Goal: Task Accomplishment & Management: Use online tool/utility

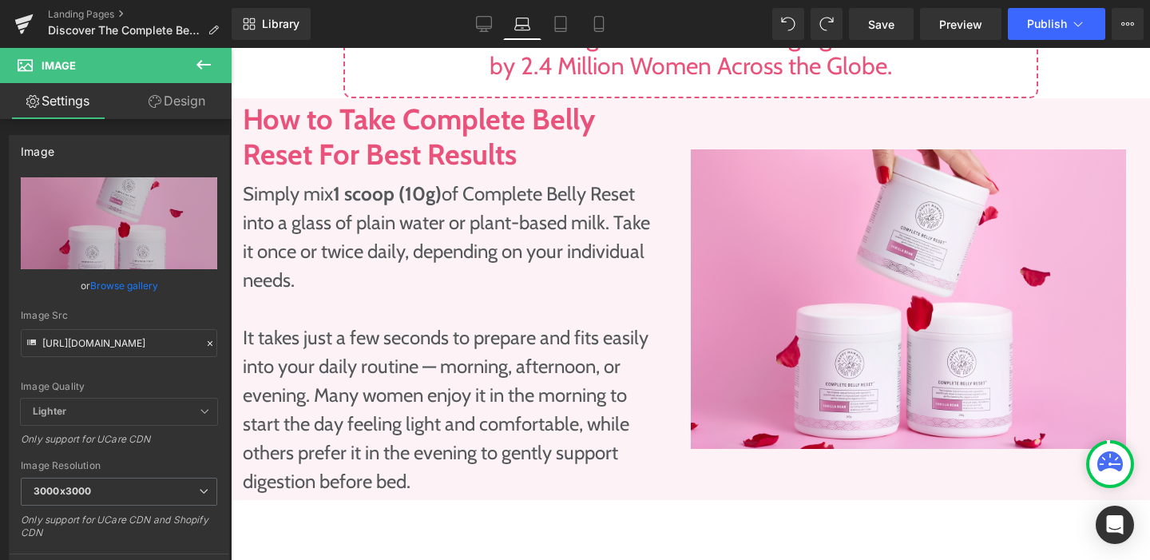
scroll to position [1735, 0]
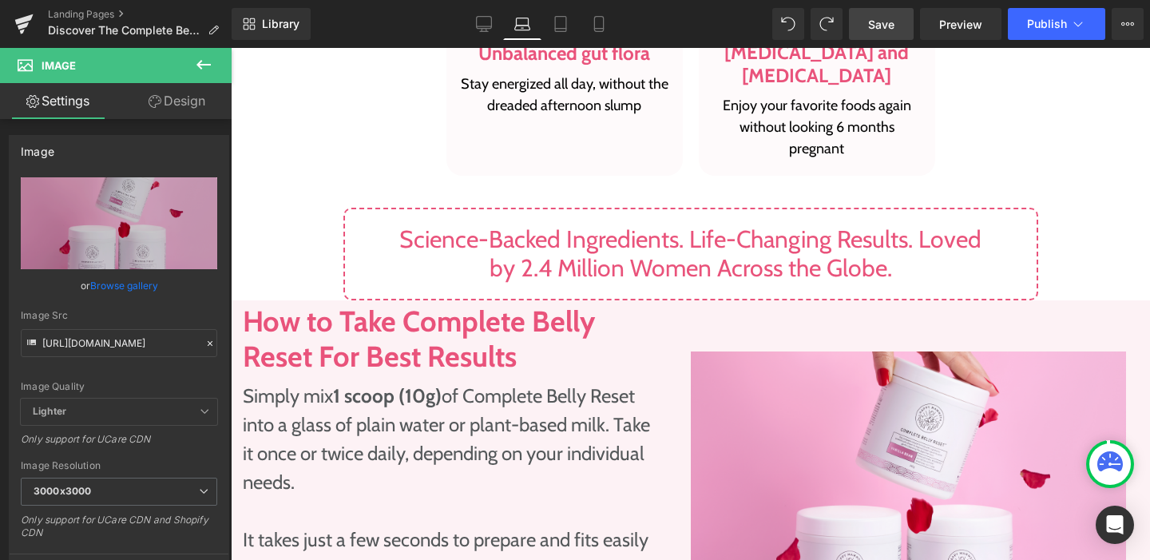
click at [890, 26] on span "Save" at bounding box center [881, 24] width 26 height 17
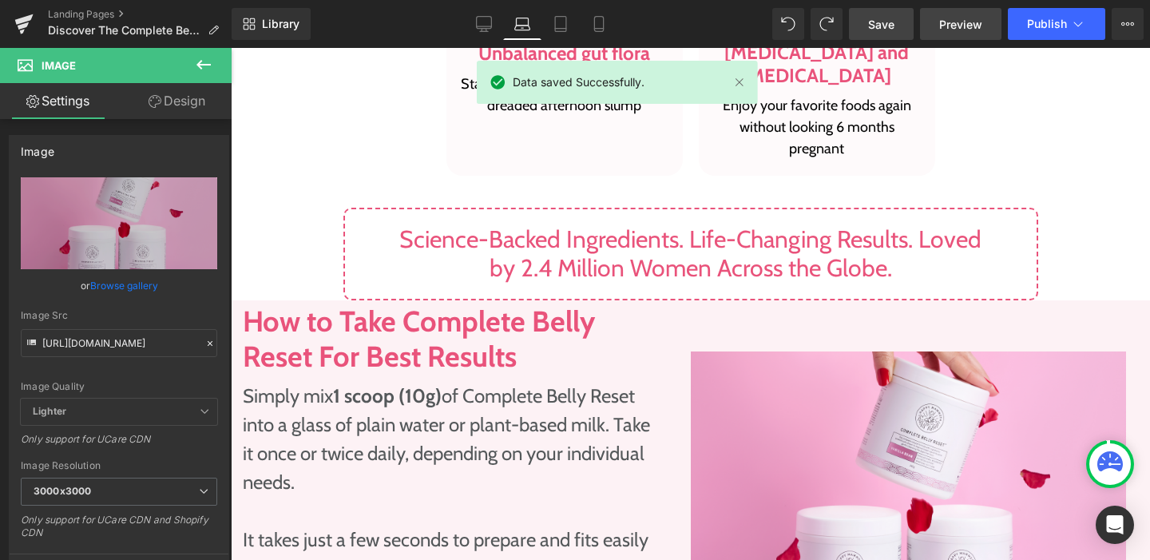
click at [961, 29] on span "Preview" at bounding box center [960, 24] width 43 height 17
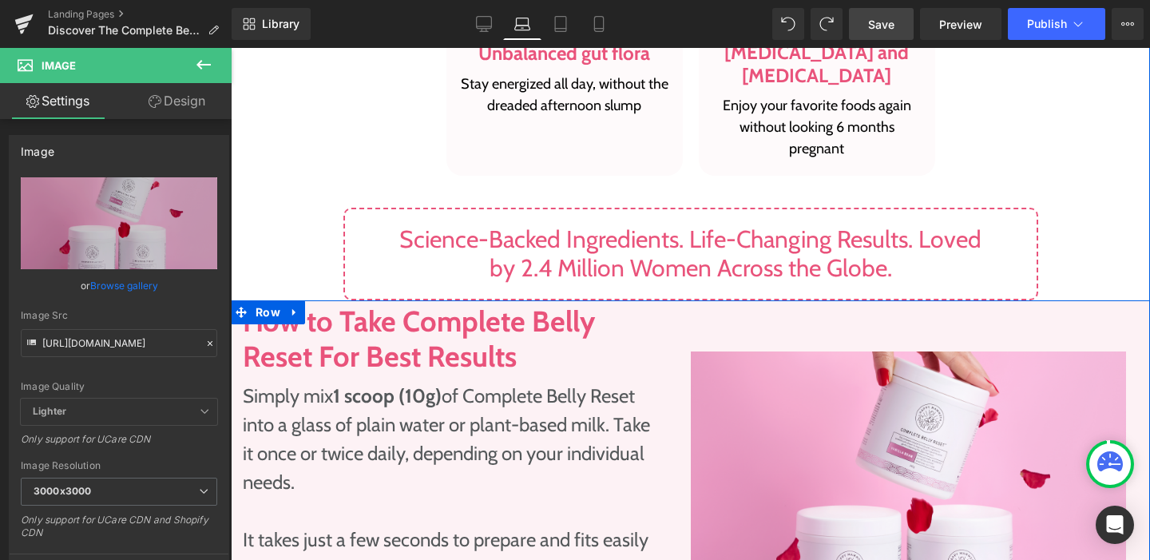
click at [1085, 300] on div "Image" at bounding box center [921, 500] width 460 height 401
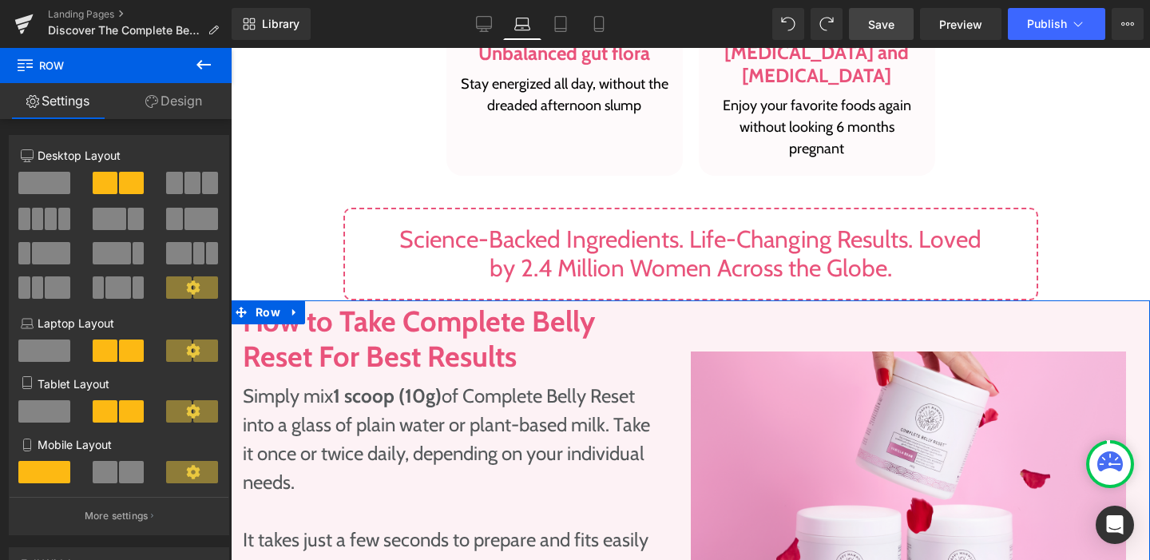
click at [181, 102] on link "Design" at bounding box center [174, 101] width 116 height 36
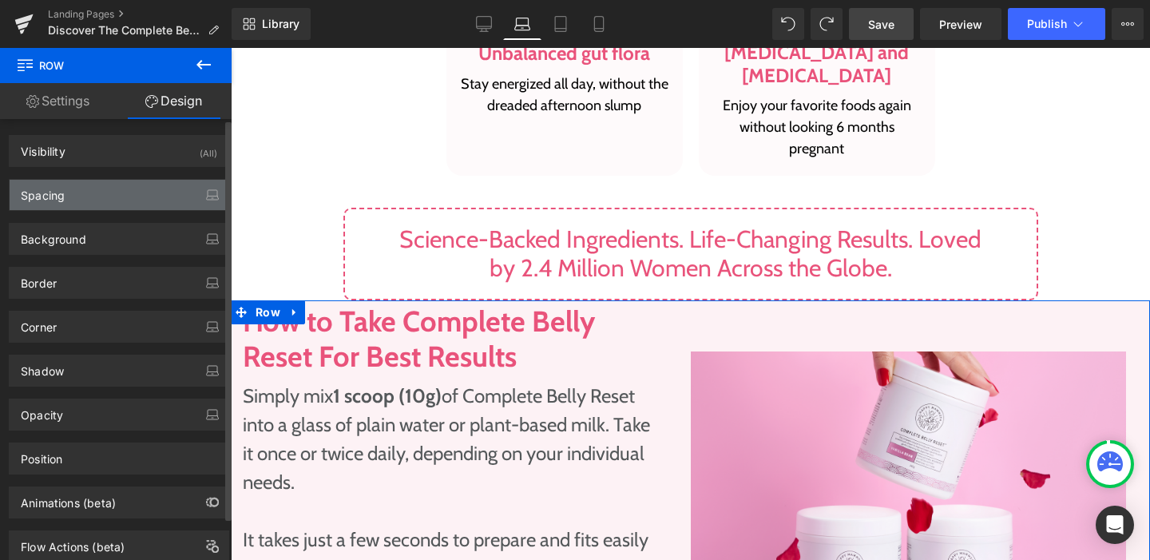
click at [148, 192] on div "Spacing" at bounding box center [119, 195] width 219 height 30
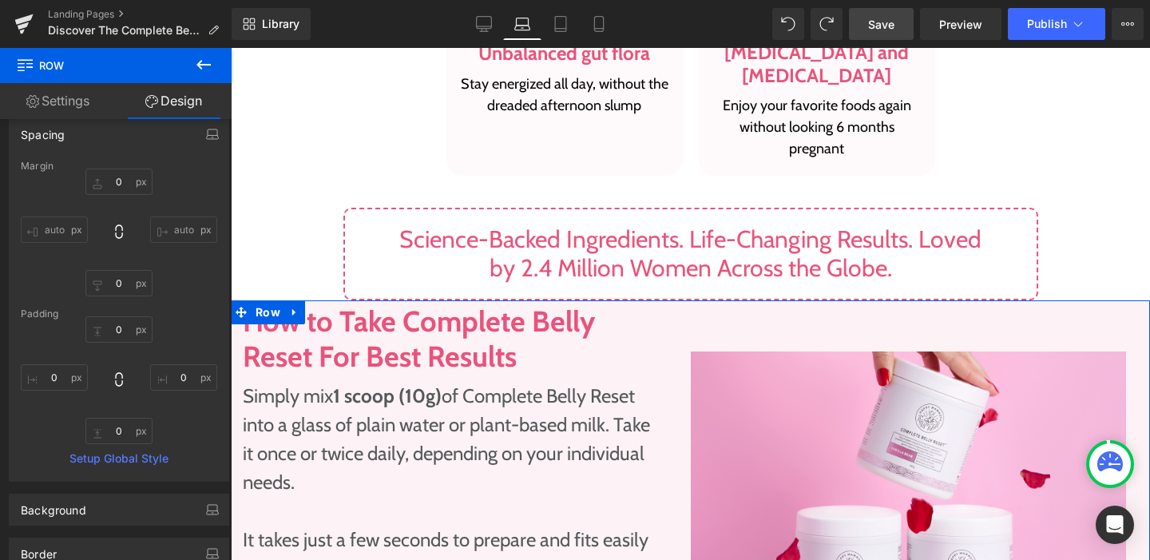
scroll to position [73, 0]
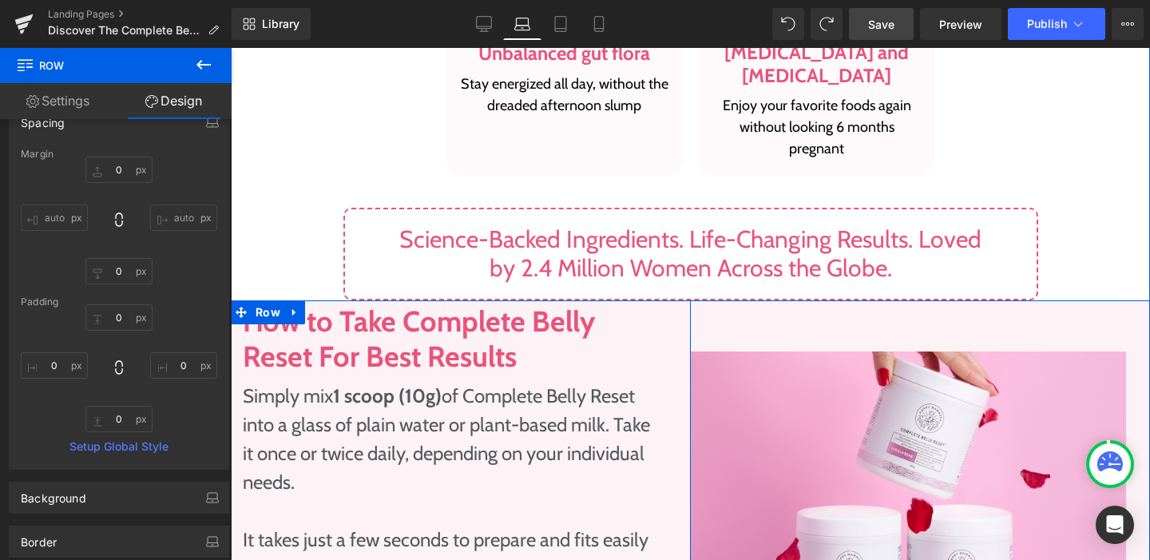
click at [659, 304] on div "How to Take Complete Belly Reset For Best Results Heading Simply mix 1 scoop (1…" at bounding box center [453, 500] width 444 height 393
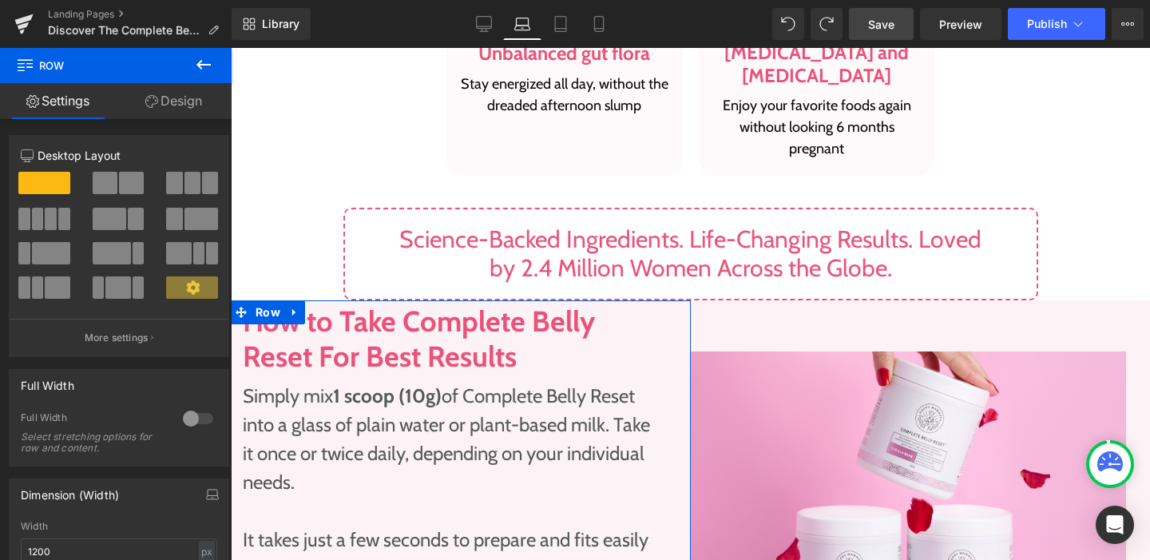
click at [168, 112] on link "Design" at bounding box center [174, 101] width 116 height 36
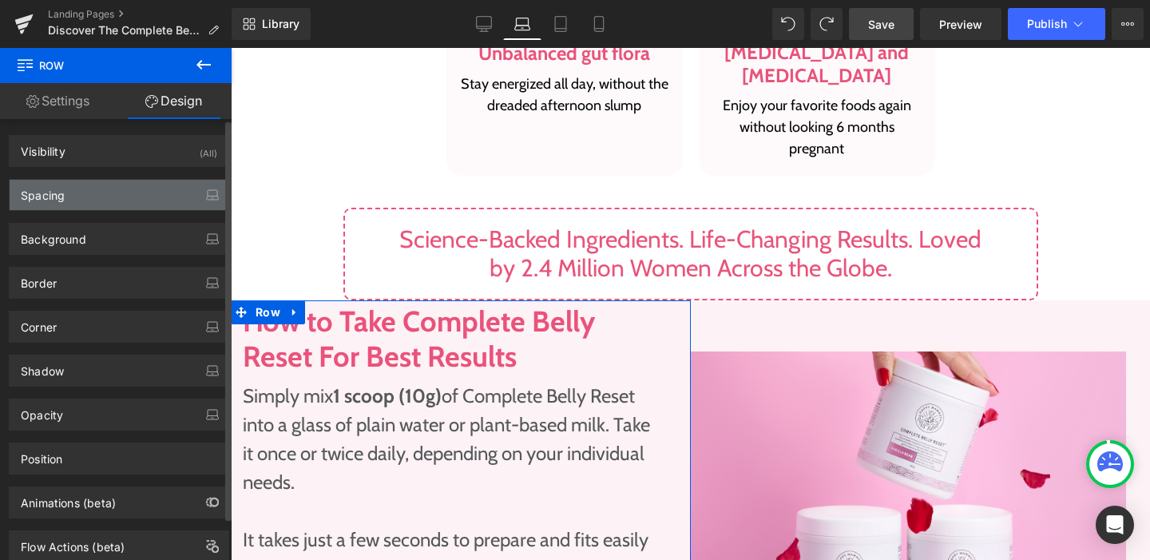
click at [121, 195] on div "Spacing" at bounding box center [119, 195] width 219 height 30
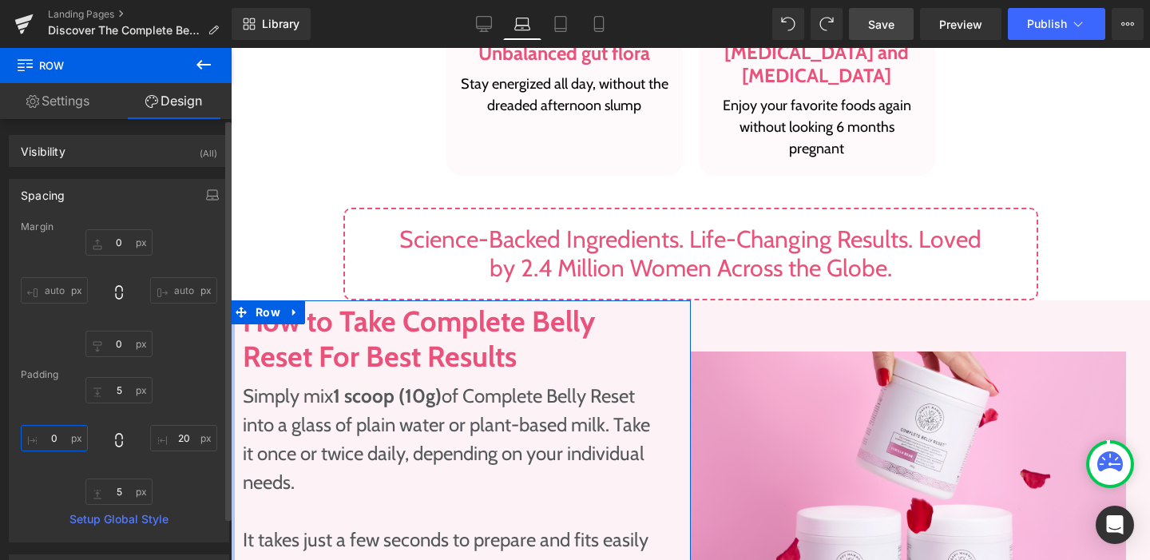
click at [61, 439] on input "0" at bounding box center [54, 438] width 67 height 26
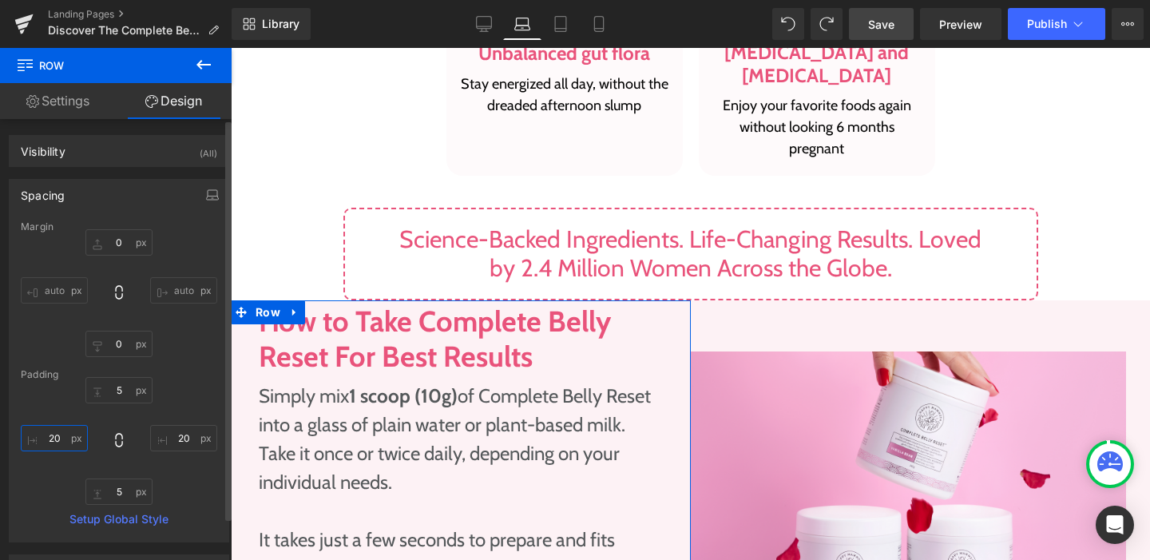
type input "20"
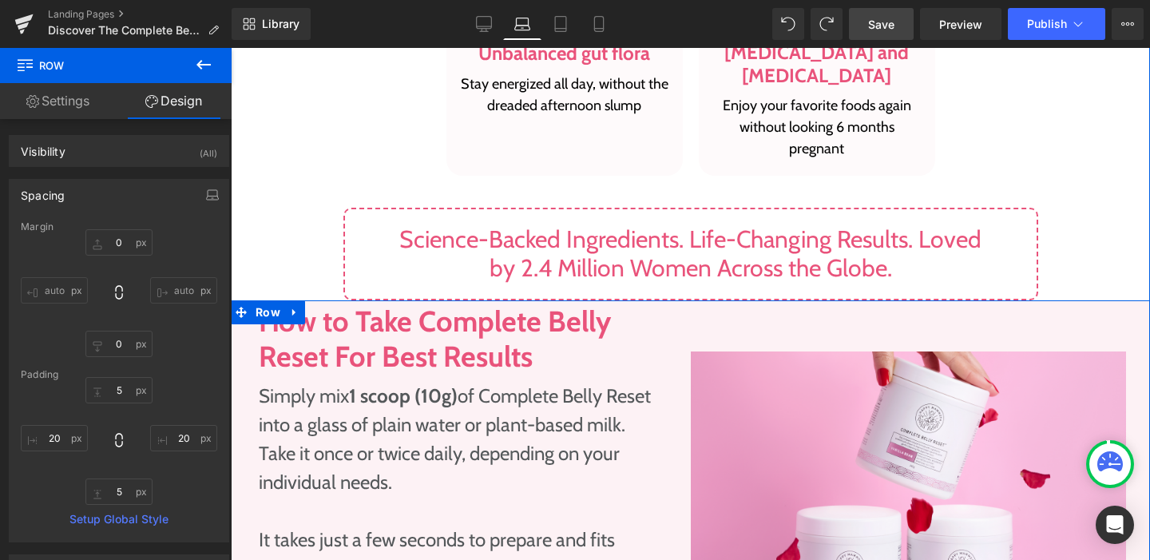
click at [734, 300] on div "Image" at bounding box center [921, 500] width 460 height 401
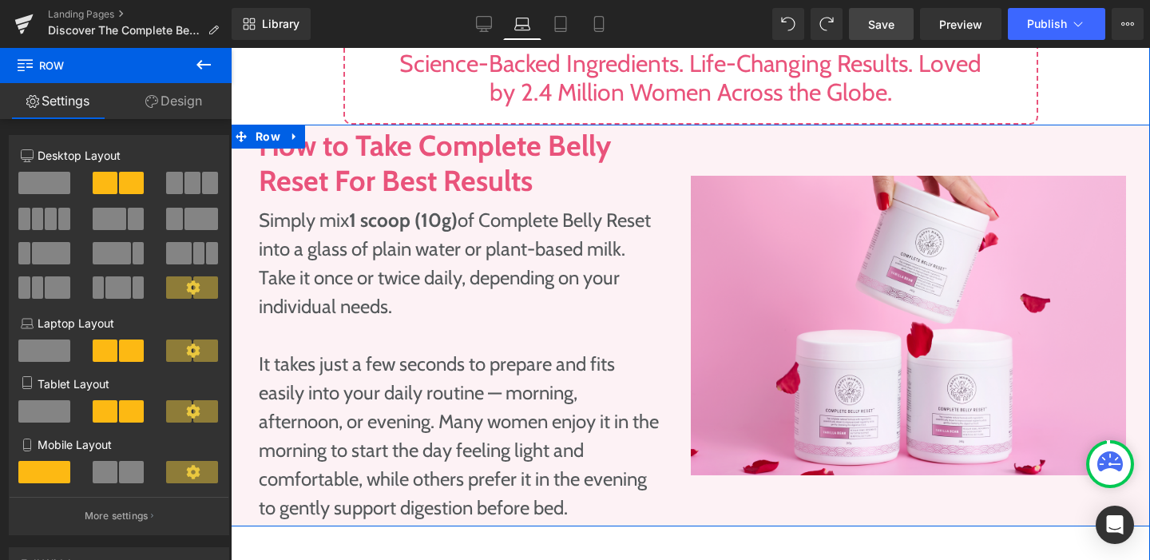
scroll to position [1779, 0]
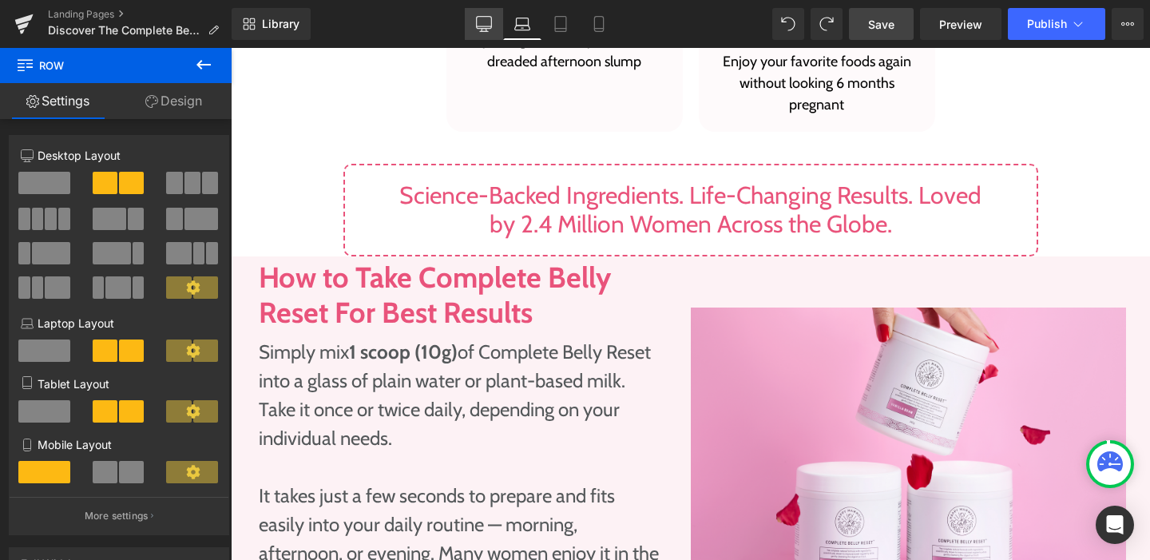
click at [496, 26] on link "Desktop" at bounding box center [484, 24] width 38 height 32
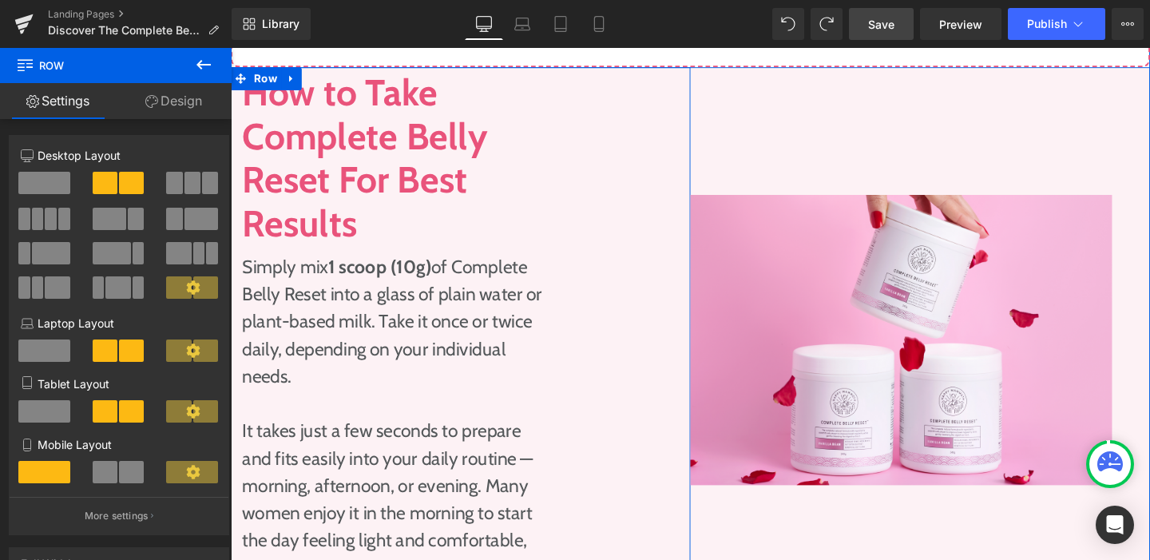
scroll to position [2011, 0]
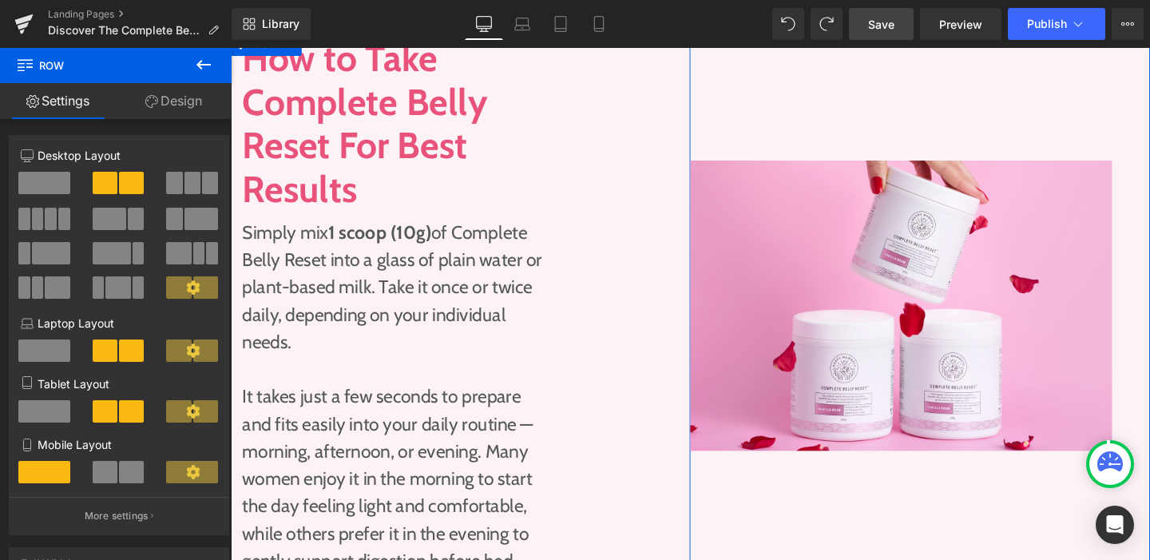
click at [540, 307] on p "Simply mix 1 scoop (10g) of Complete Belly Reset into a glass of plain water or…" at bounding box center [404, 300] width 323 height 144
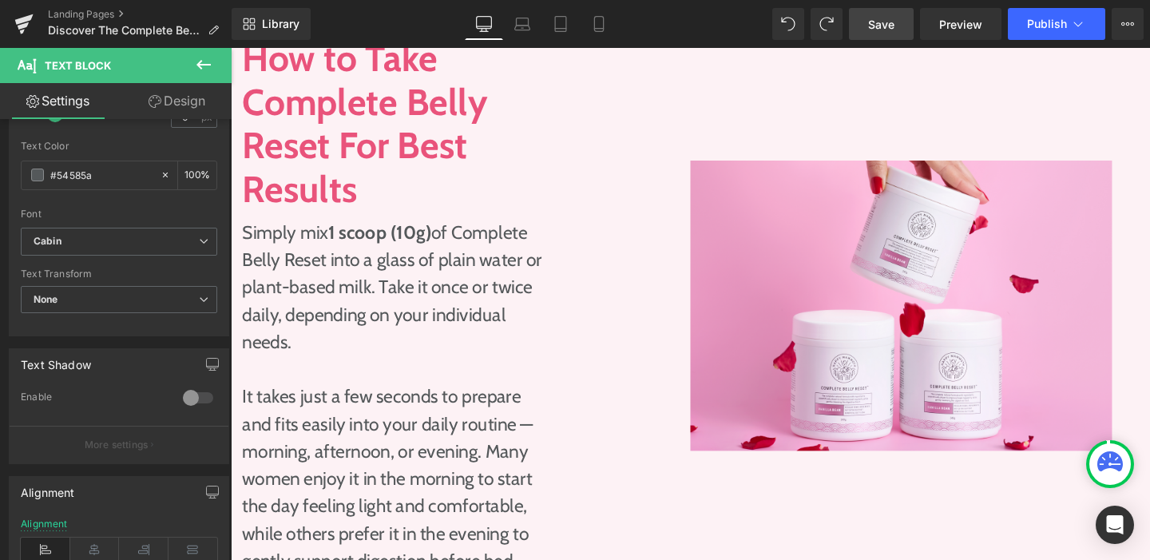
scroll to position [351, 0]
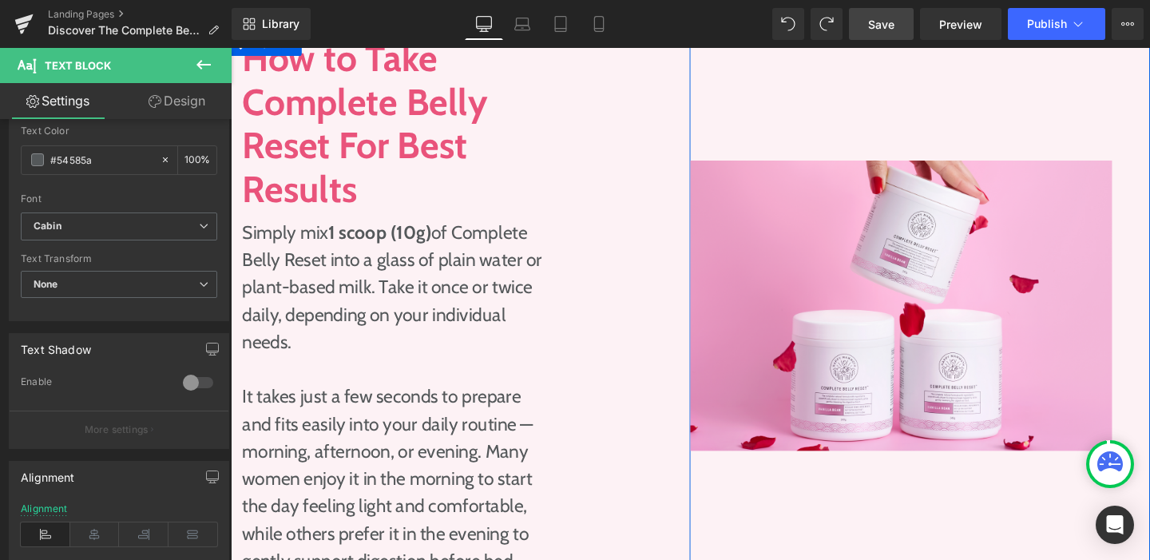
click at [545, 164] on div "How to Take Complete Belly Reset For Best Results Heading Simply mix 1 scoop (1…" at bounding box center [404, 318] width 347 height 565
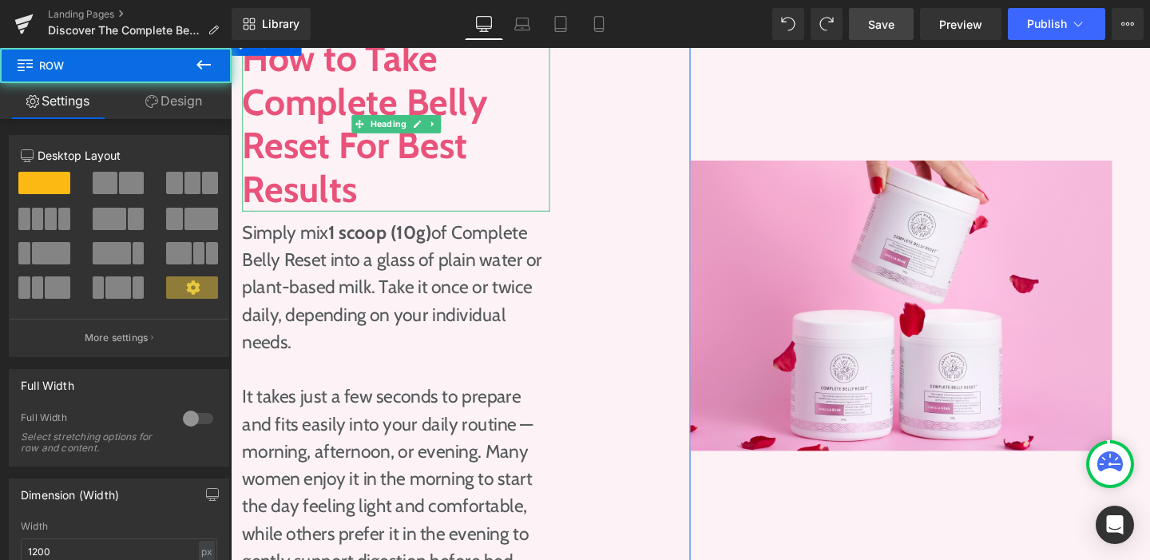
click at [540, 141] on h1 "How to Take Complete Belly Reset For Best Results" at bounding box center [404, 128] width 323 height 184
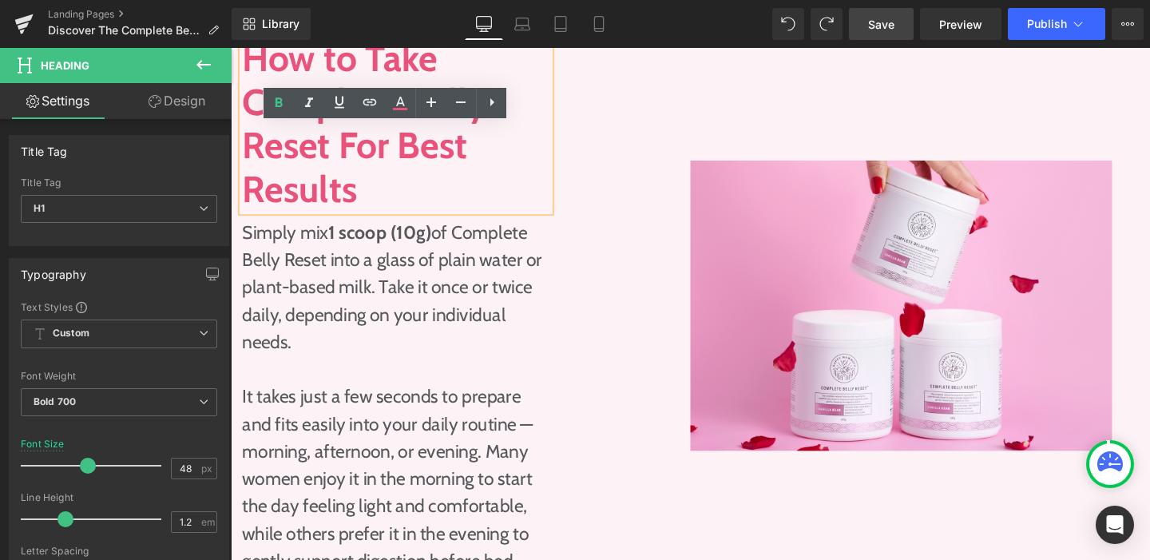
click at [573, 168] on div "How to Take Complete Belly Reset For Best Results Heading Simply mix 1 scoop (1…" at bounding box center [472, 318] width 483 height 573
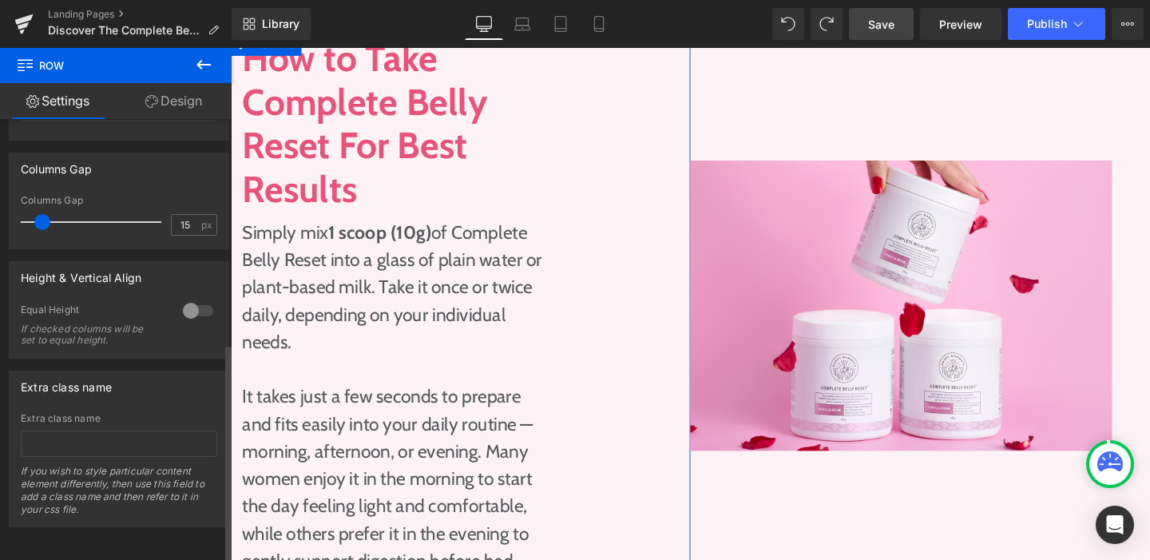
scroll to position [455, 0]
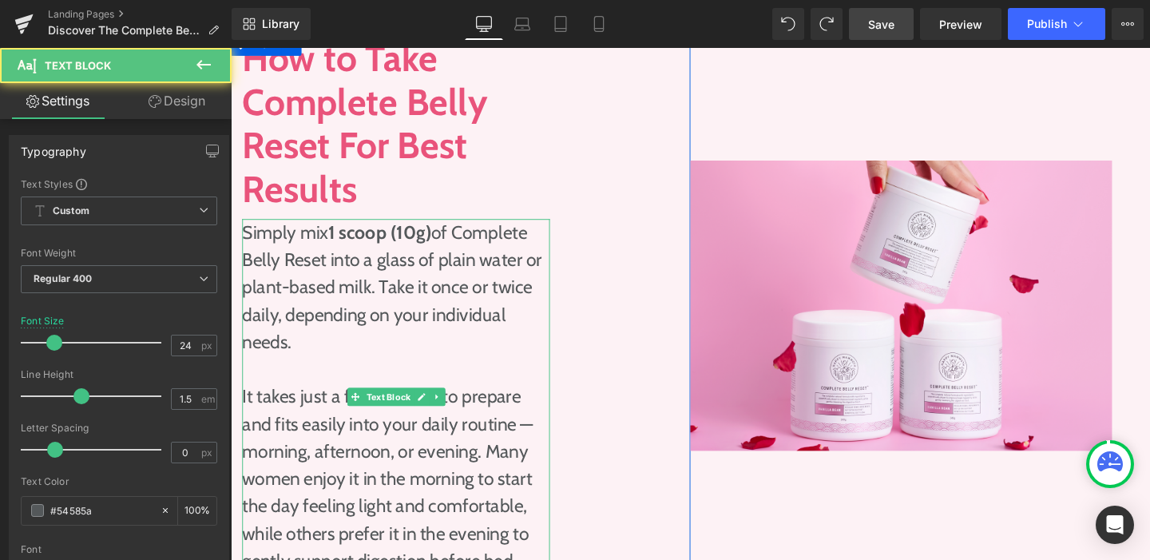
click at [533, 251] on p "Simply mix 1 scoop (10g) of Complete Belly Reset into a glass of plain water or…" at bounding box center [404, 300] width 323 height 144
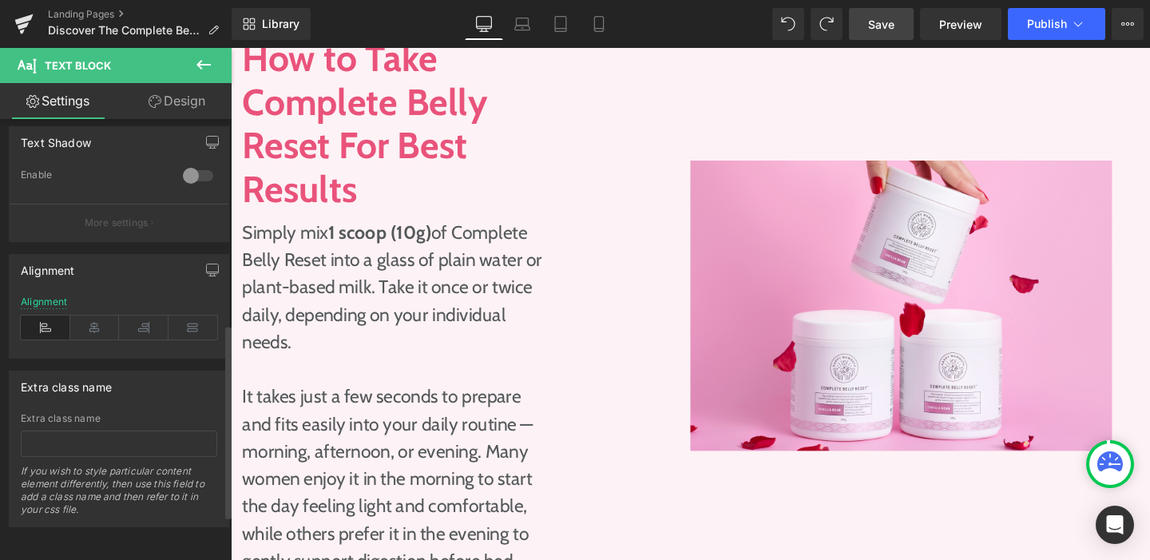
scroll to position [0, 0]
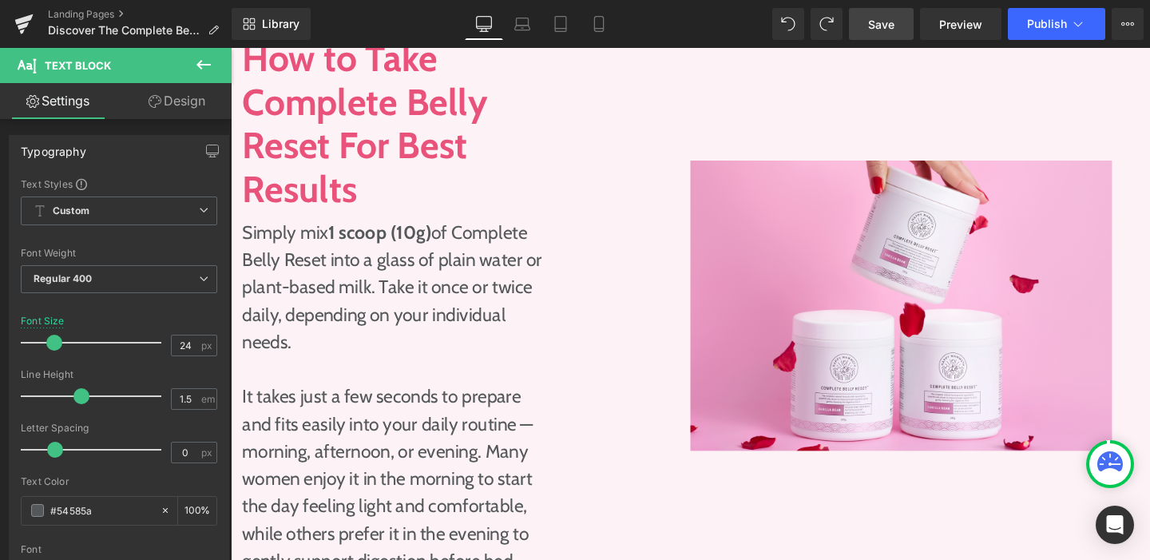
click at [177, 100] on link "Design" at bounding box center [177, 101] width 116 height 36
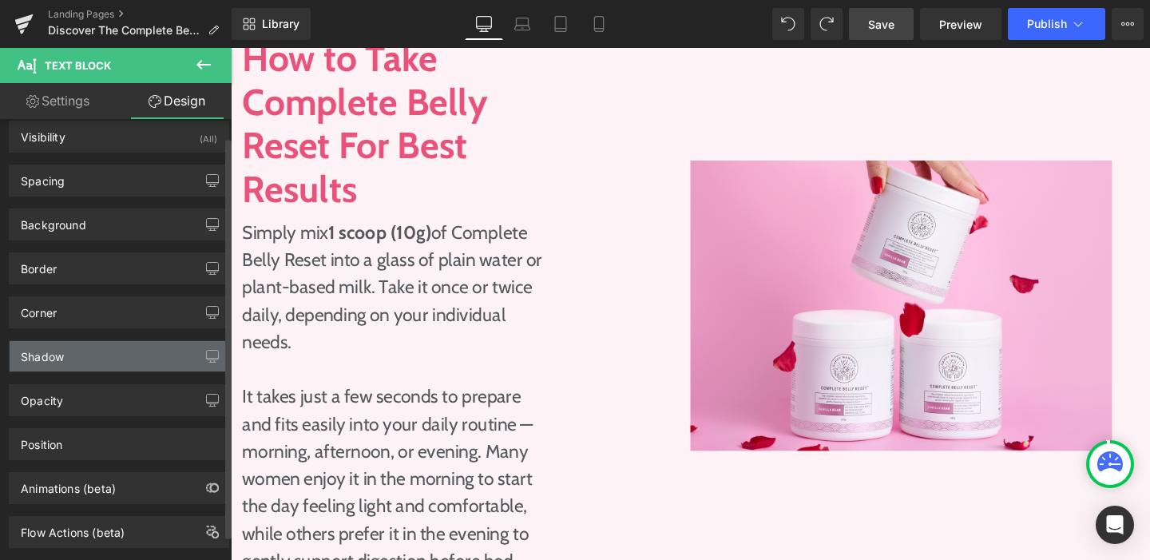
scroll to position [47, 0]
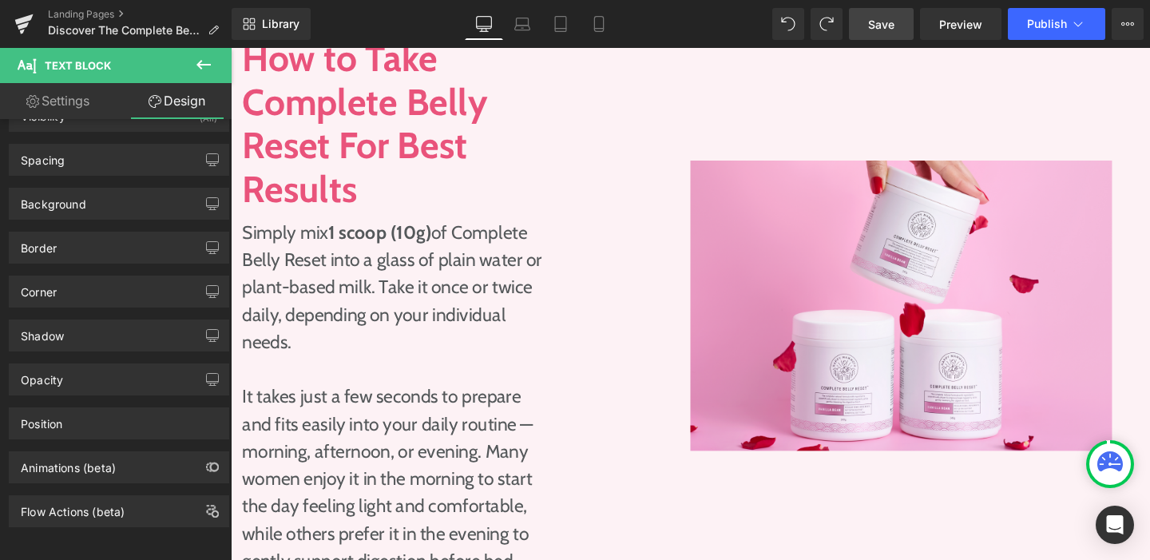
click at [62, 108] on link "Settings" at bounding box center [58, 101] width 116 height 36
type input "100"
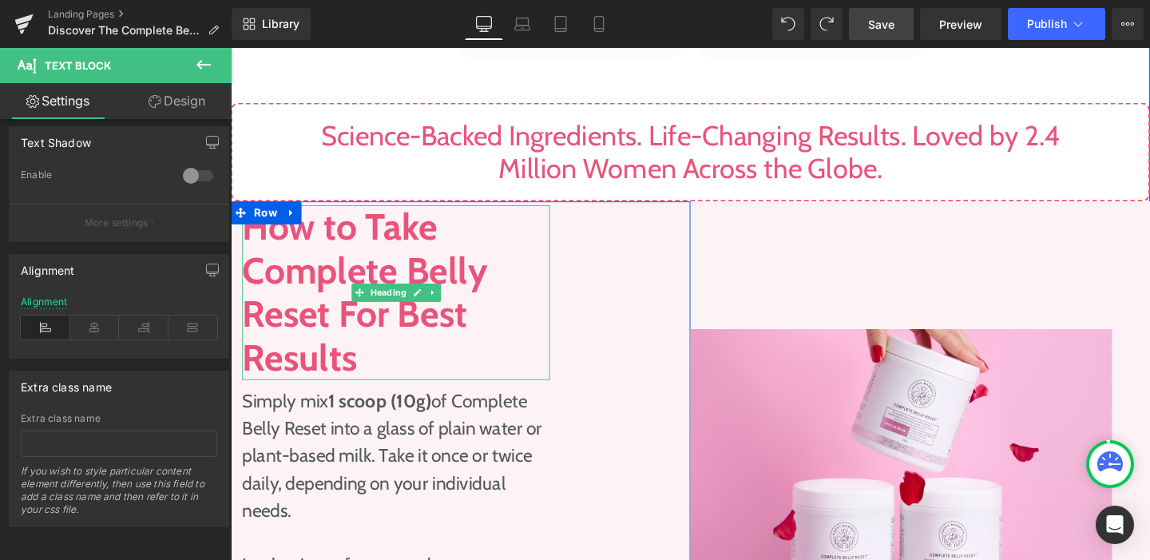
scroll to position [1828, 0]
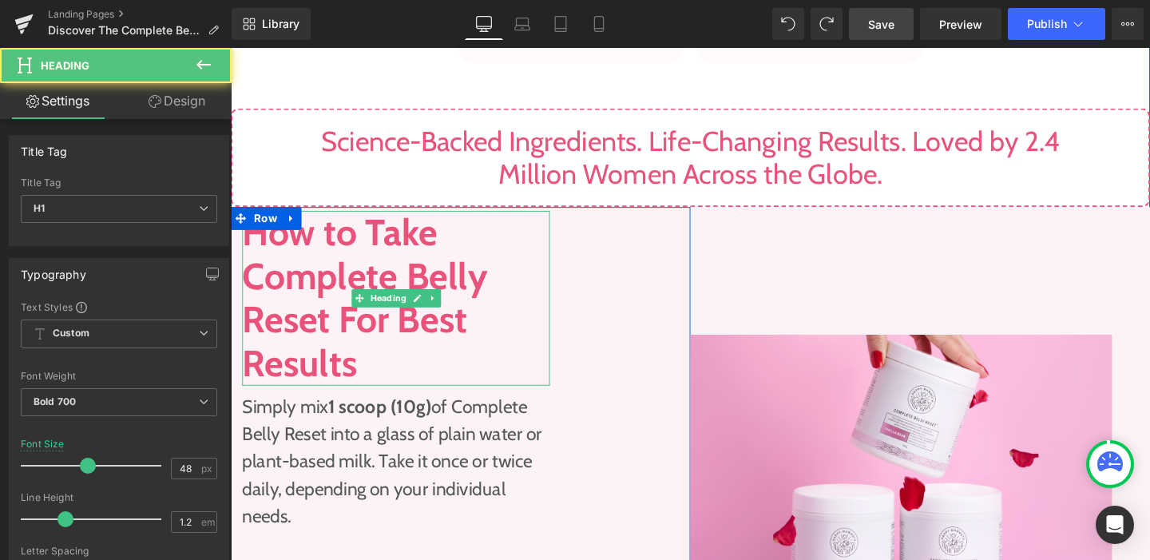
click at [552, 318] on h1 "How to Take Complete Belly Reset For Best Results" at bounding box center [404, 311] width 323 height 184
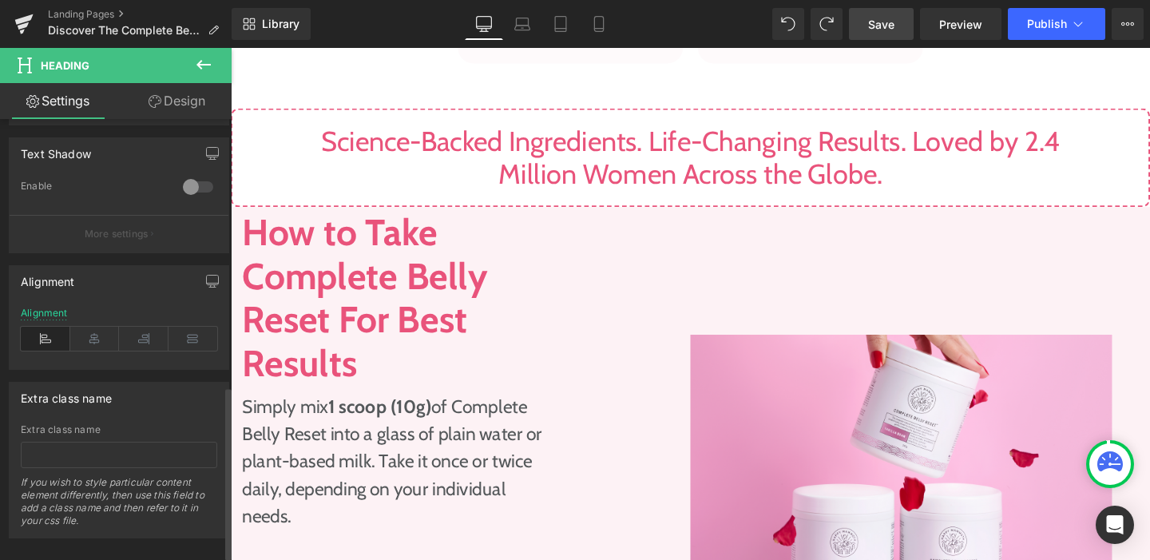
scroll to position [692, 0]
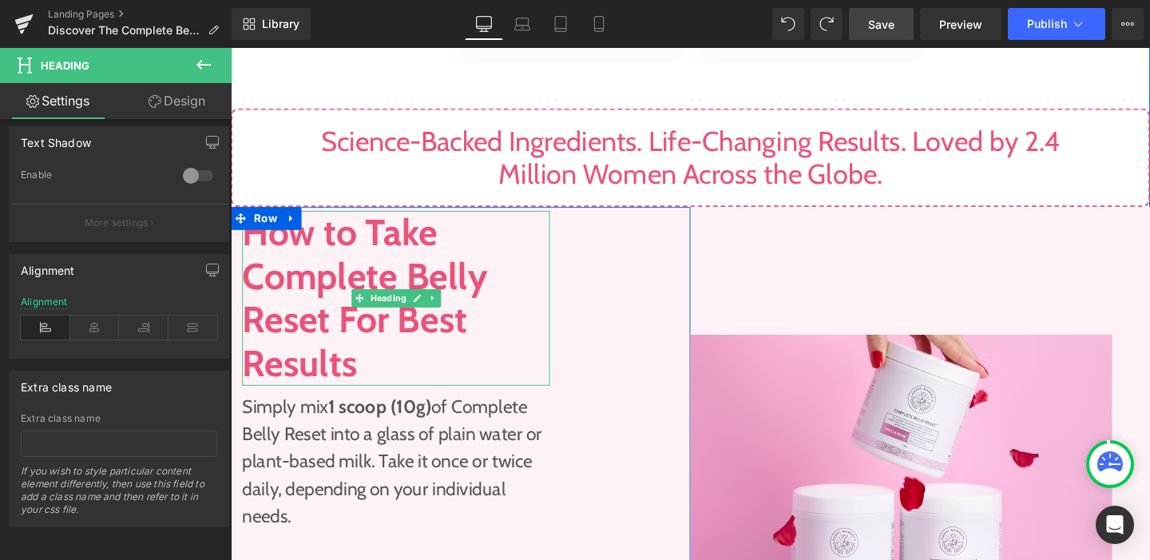
click at [481, 326] on h1 "How to Take Complete Belly Reset For Best Results" at bounding box center [404, 311] width 323 height 184
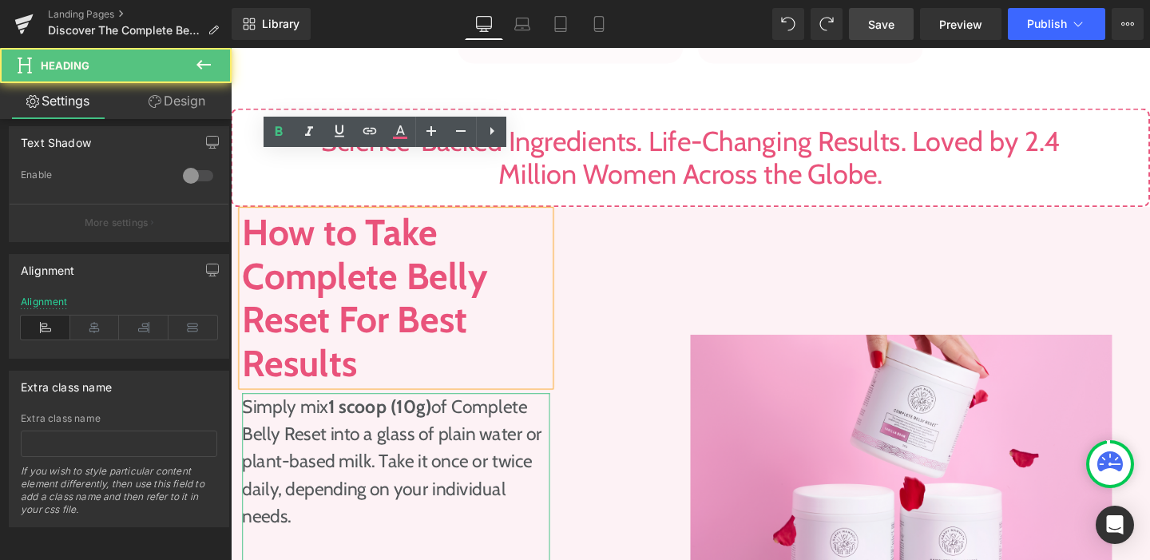
click at [510, 410] on p "Simply mix 1 scoop (10g) of Complete Belly Reset into a glass of plain water or…" at bounding box center [404, 482] width 323 height 144
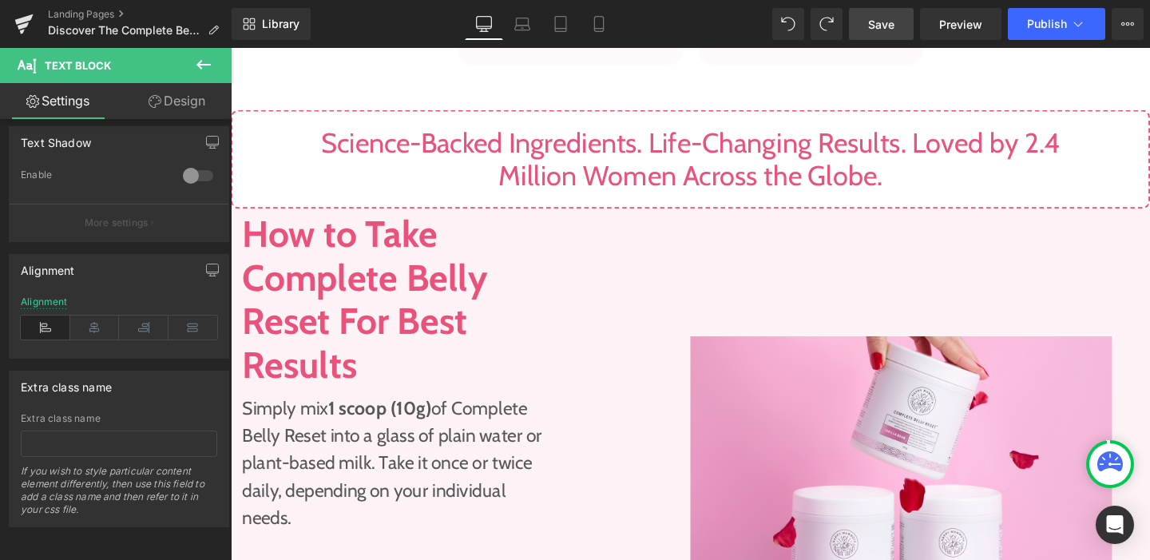
scroll to position [1825, 0]
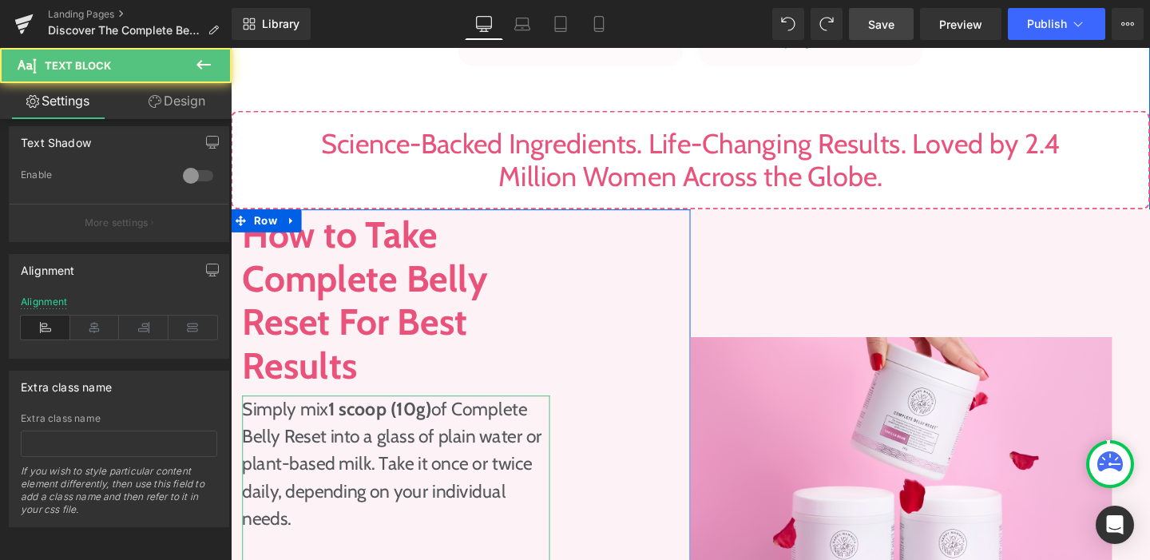
click at [553, 414] on p "Simply mix 1 scoop (10g) of Complete Belly Reset into a glass of plain water or…" at bounding box center [404, 486] width 323 height 144
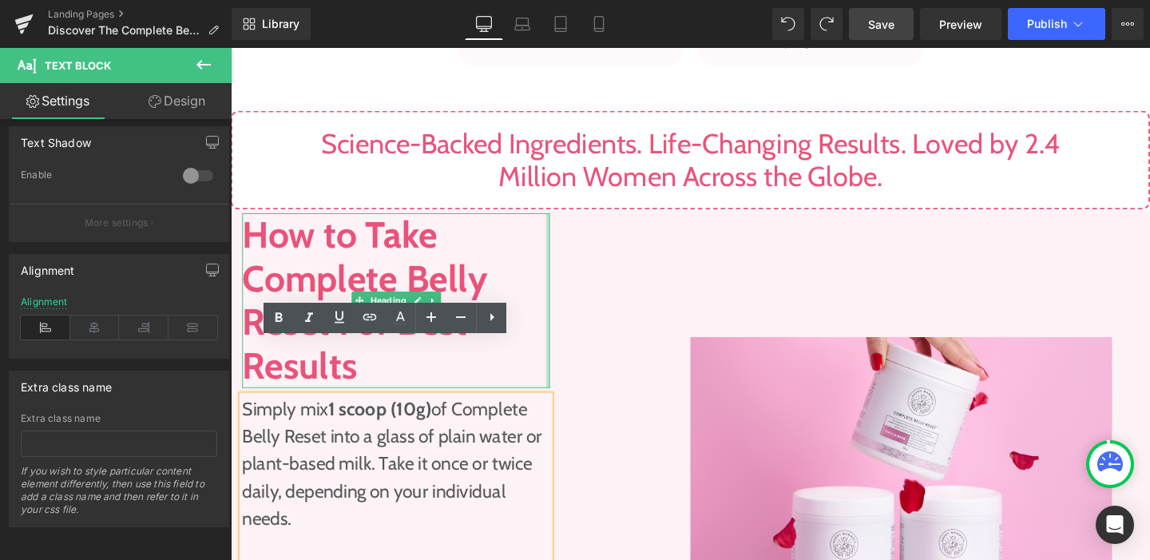
click at [562, 307] on div at bounding box center [564, 314] width 4 height 184
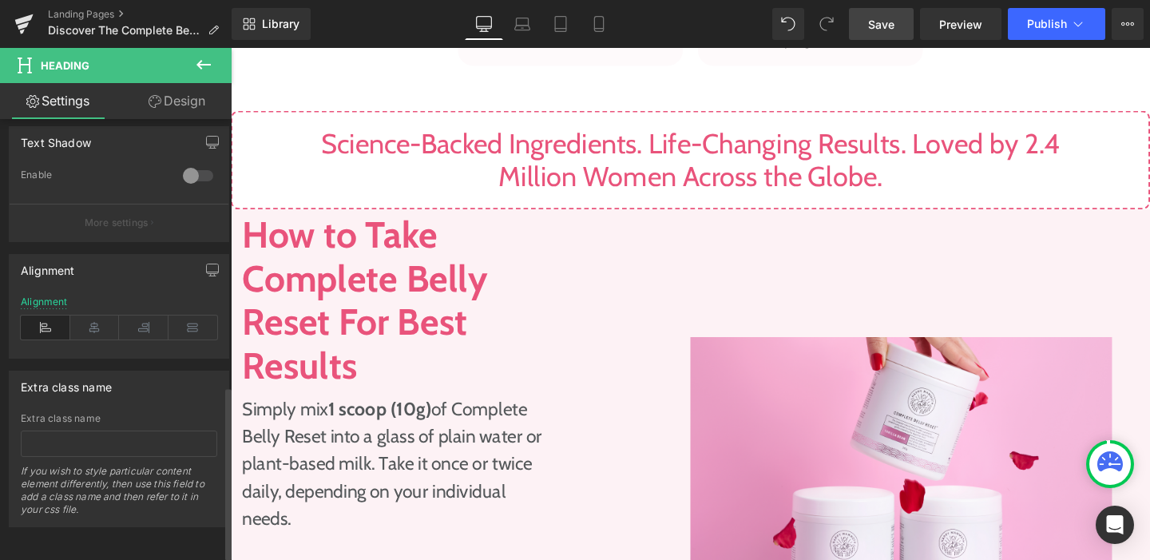
scroll to position [692, 0]
click at [93, 319] on icon at bounding box center [95, 327] width 50 height 24
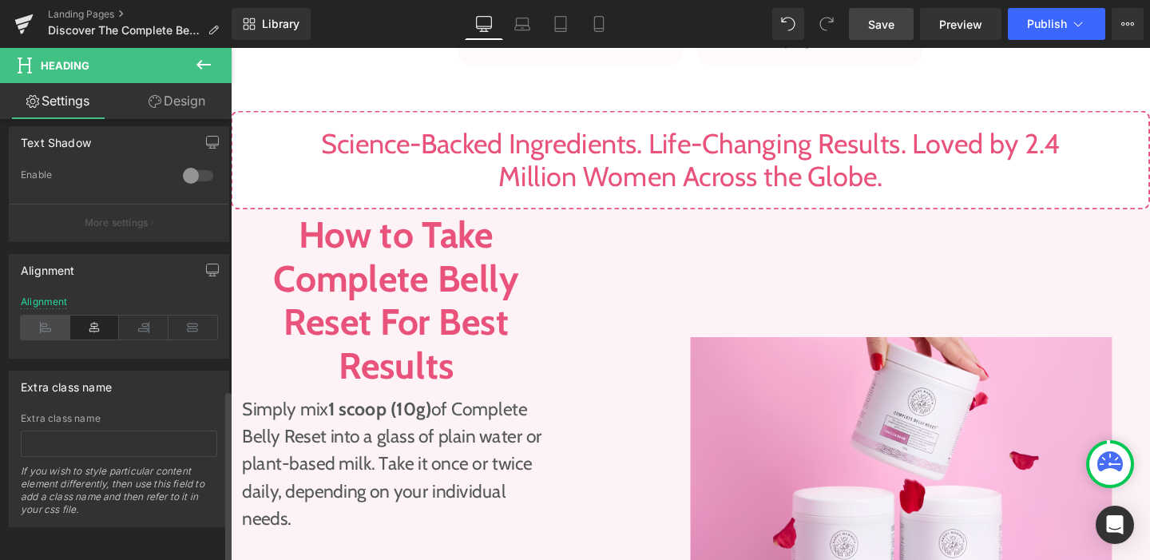
click at [42, 318] on icon at bounding box center [46, 327] width 50 height 24
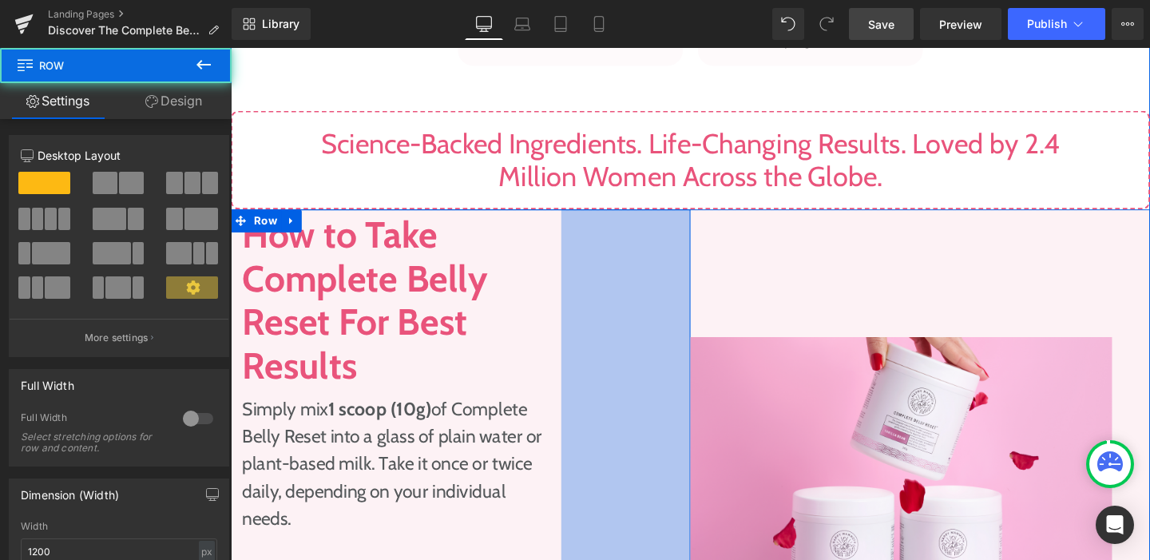
click at [706, 383] on div "170px" at bounding box center [646, 504] width 136 height 573
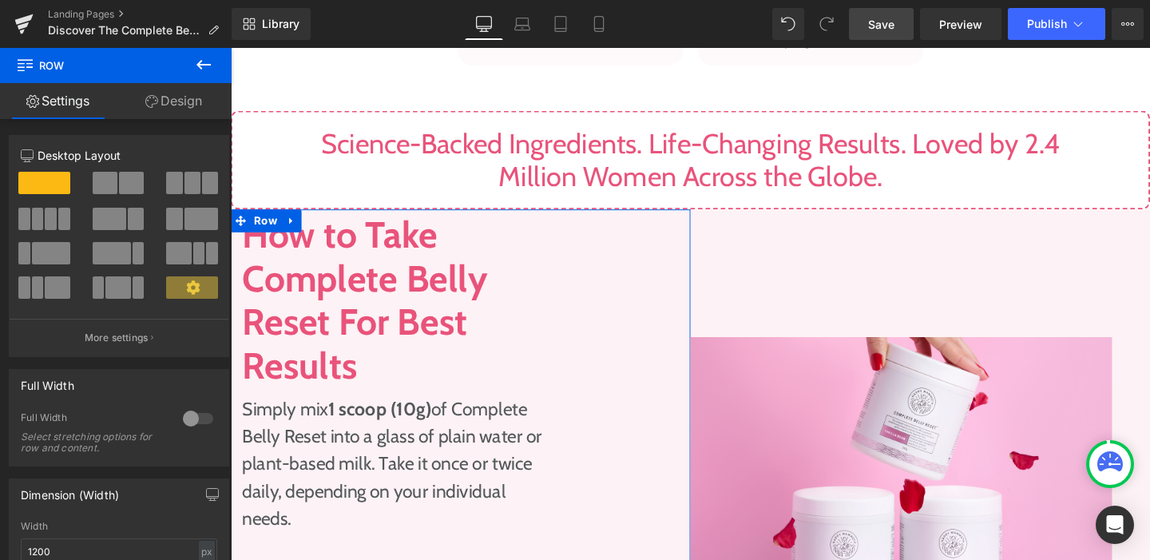
click at [165, 101] on link "Design" at bounding box center [174, 101] width 116 height 36
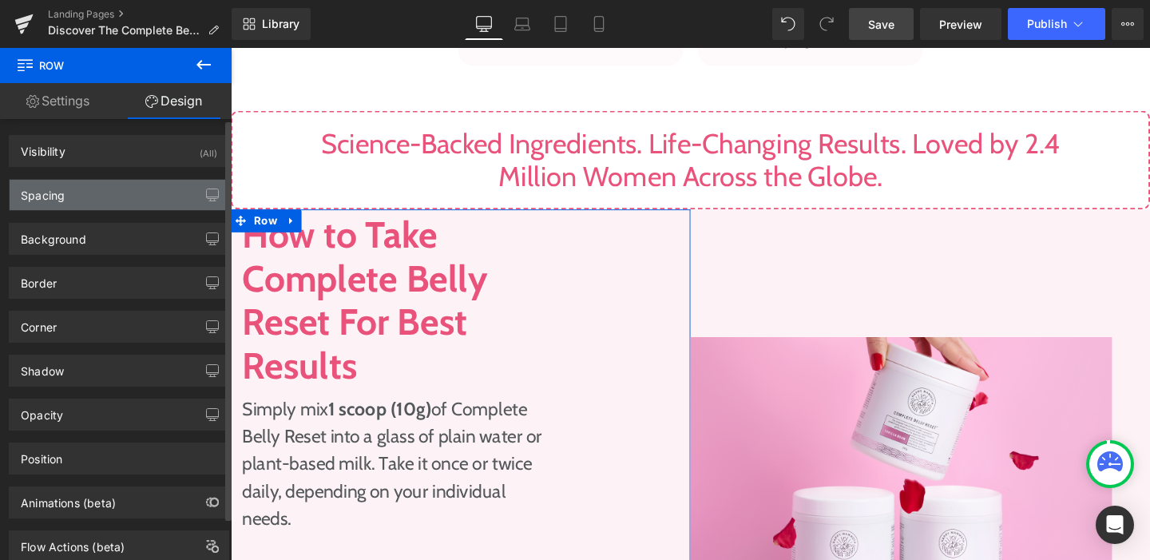
click at [117, 195] on div "Spacing" at bounding box center [119, 195] width 219 height 30
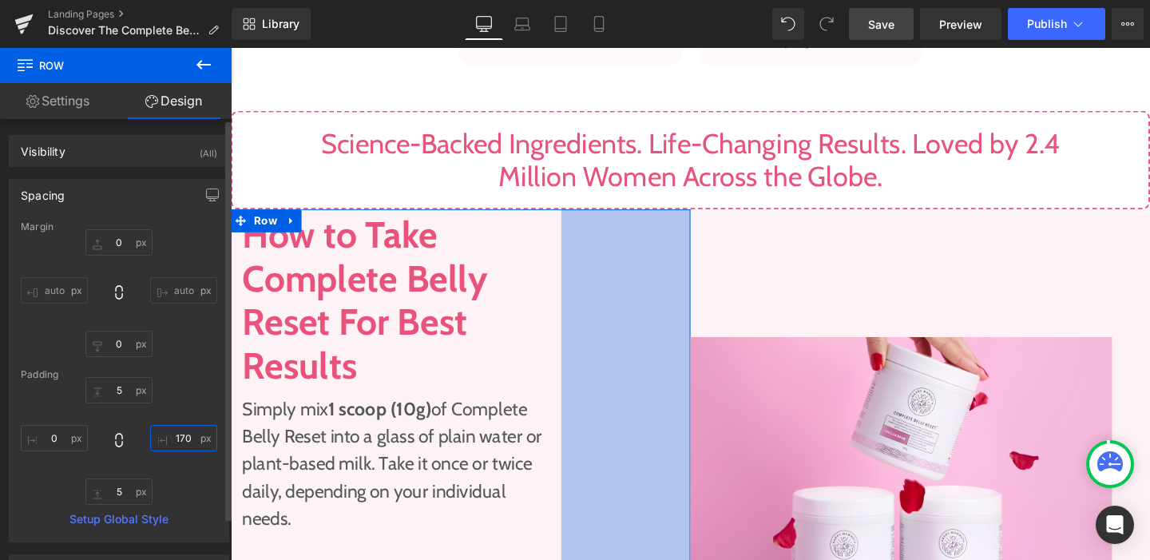
click at [173, 442] on input "170" at bounding box center [183, 438] width 67 height 26
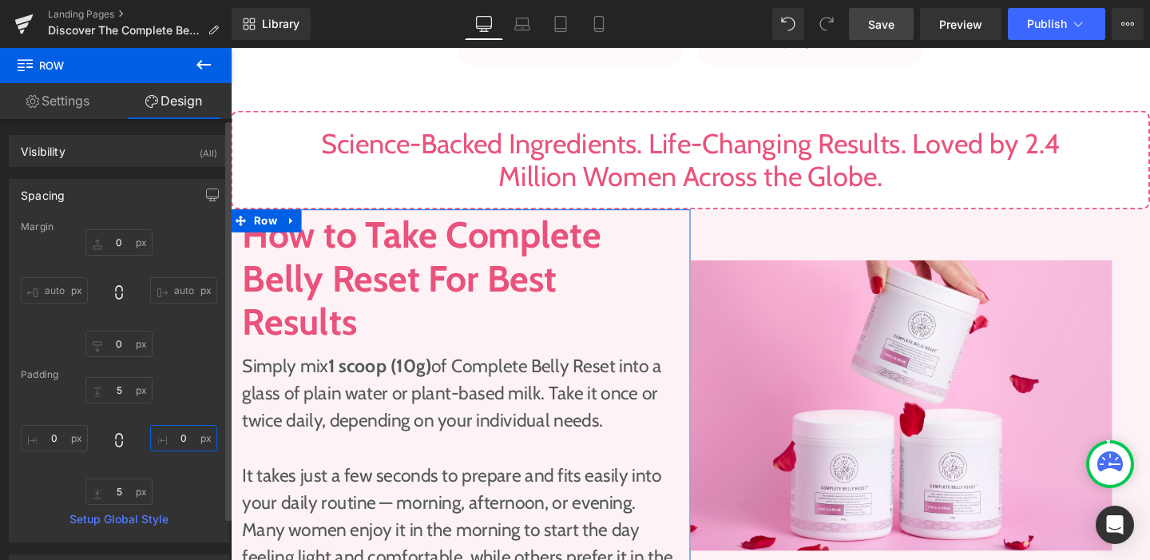
type input "0"
click at [53, 440] on input "0" at bounding box center [54, 438] width 67 height 26
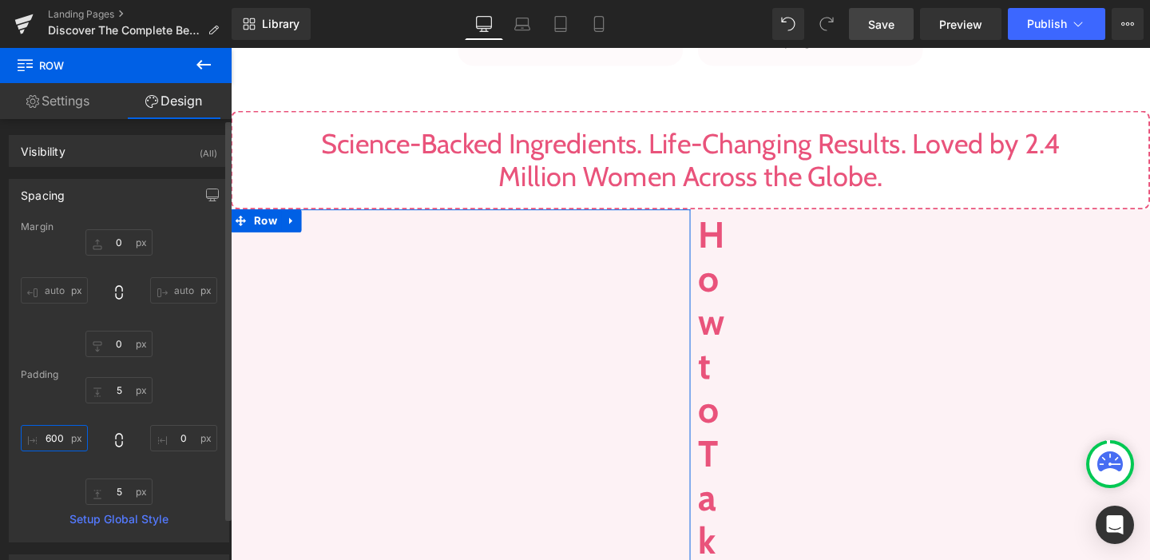
type input "60"
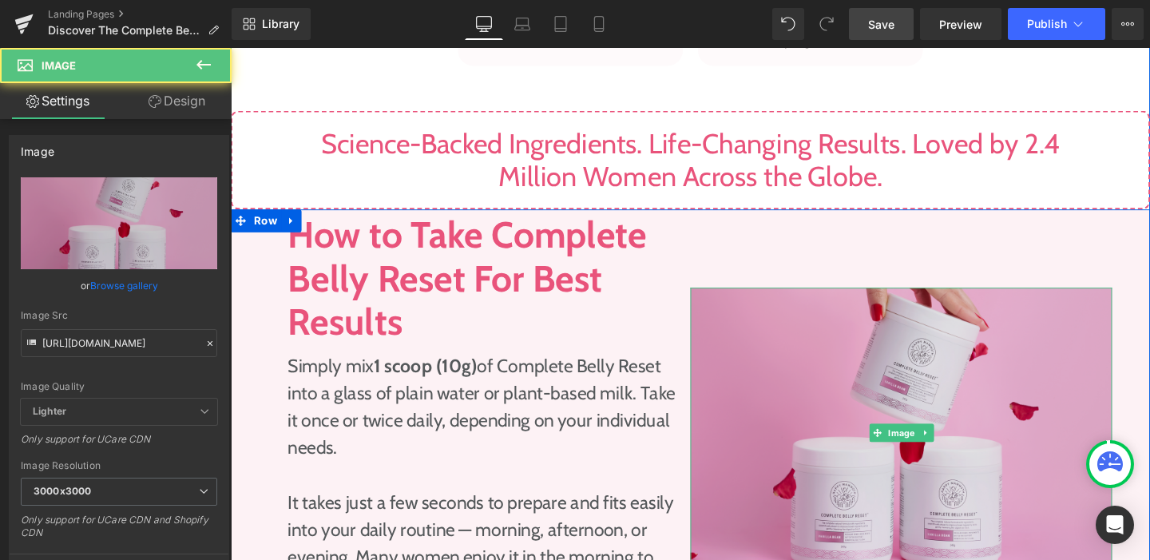
click at [838, 334] on img at bounding box center [935, 452] width 443 height 305
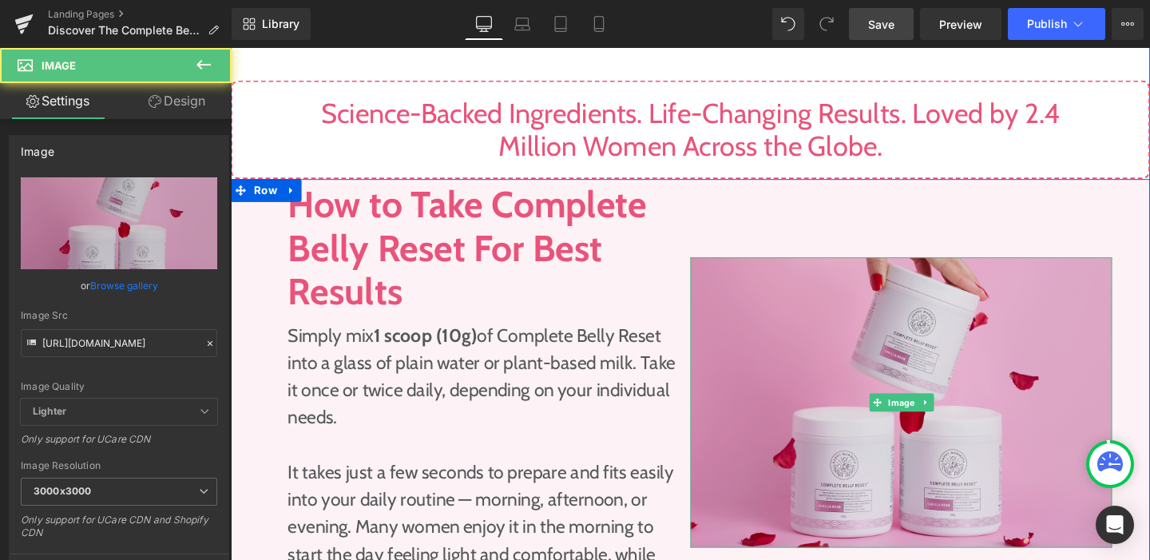
scroll to position [1941, 0]
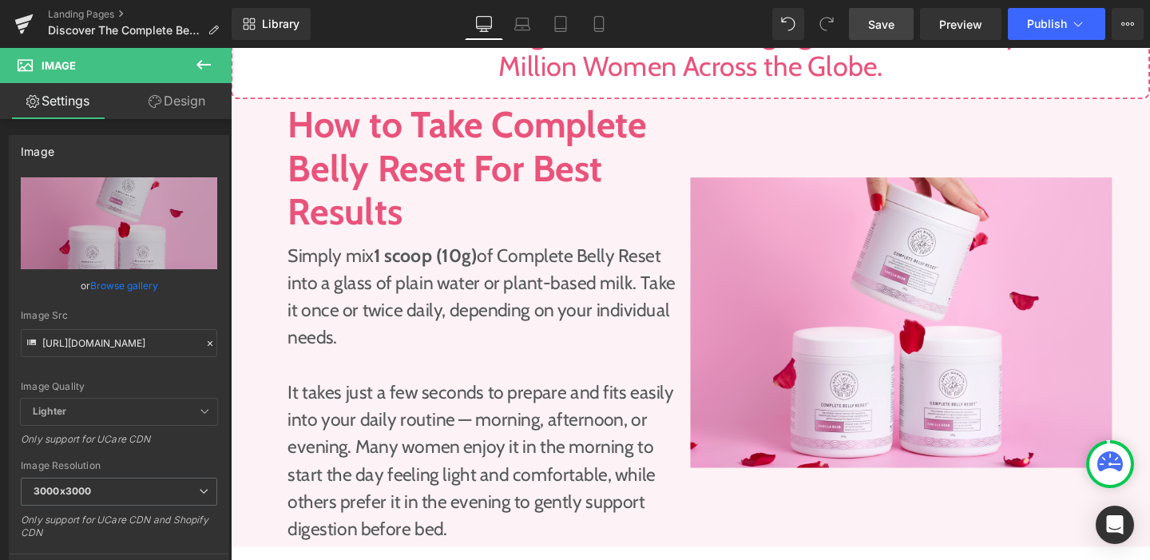
click at [878, 26] on span "Save" at bounding box center [881, 24] width 26 height 17
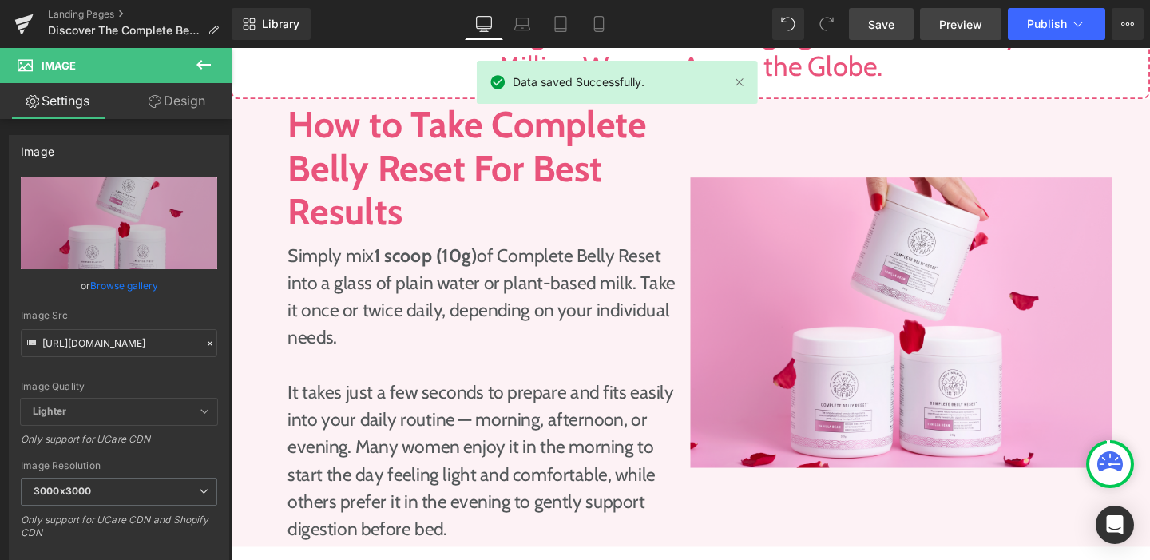
click at [946, 29] on span "Preview" at bounding box center [960, 24] width 43 height 17
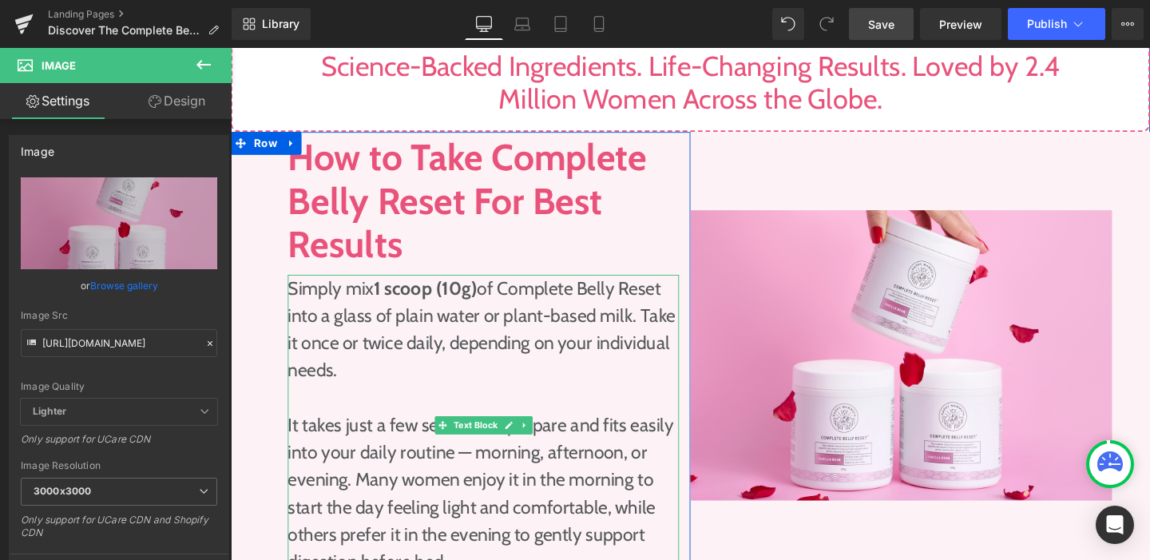
scroll to position [1828, 0]
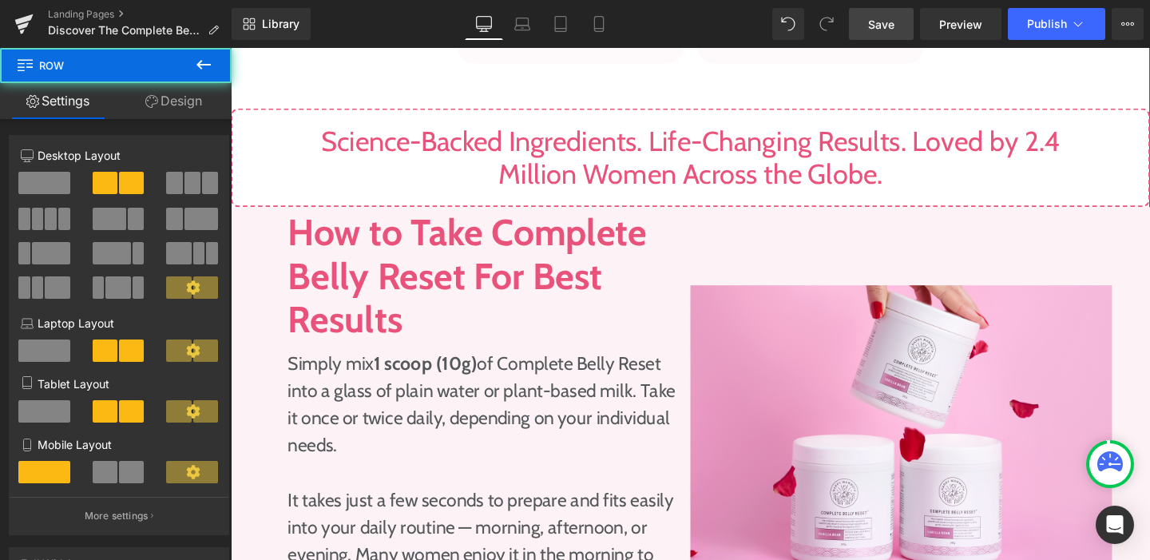
click at [735, 215] on div "How to Take Complete Belly Reset For Best Results Heading Simply mix 1 scoop (1…" at bounding box center [714, 450] width 966 height 470
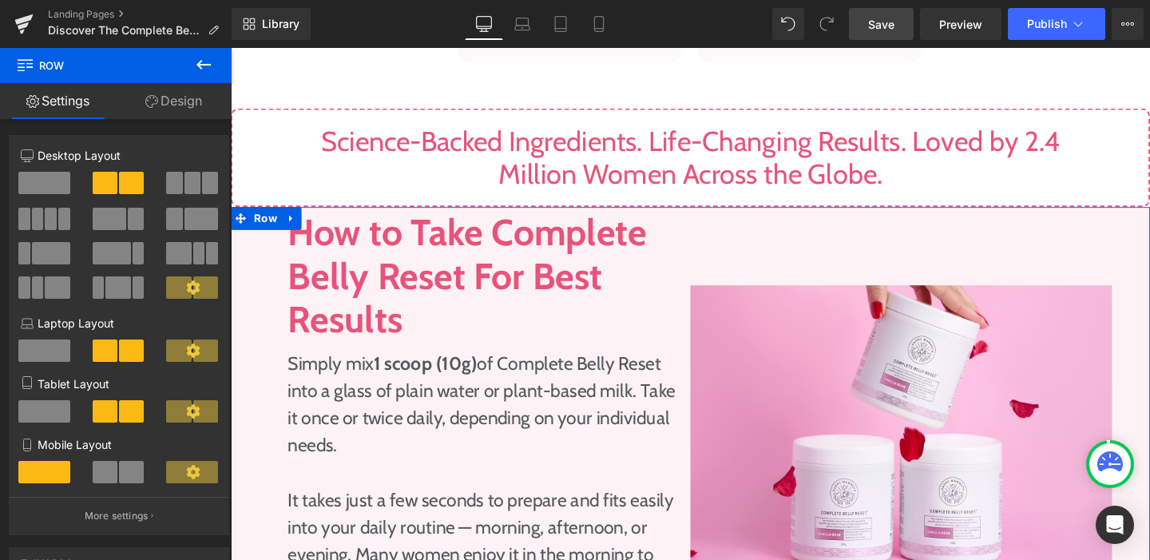
drag, startPoint x: 186, startPoint y: 101, endPoint x: 176, endPoint y: 116, distance: 18.4
click at [186, 101] on link "Design" at bounding box center [174, 101] width 116 height 36
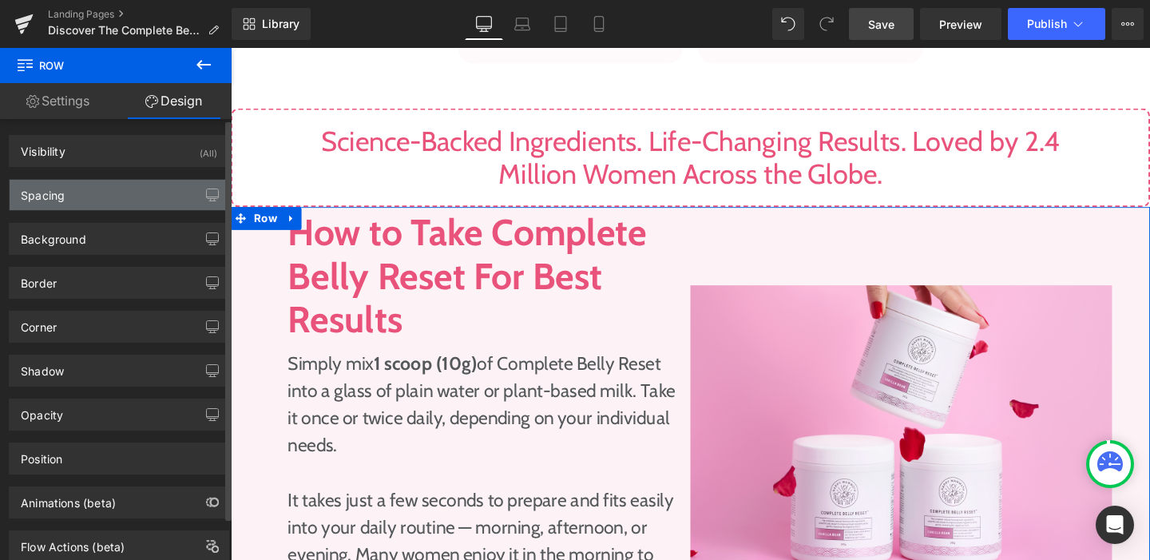
click at [130, 194] on div "Spacing" at bounding box center [119, 195] width 219 height 30
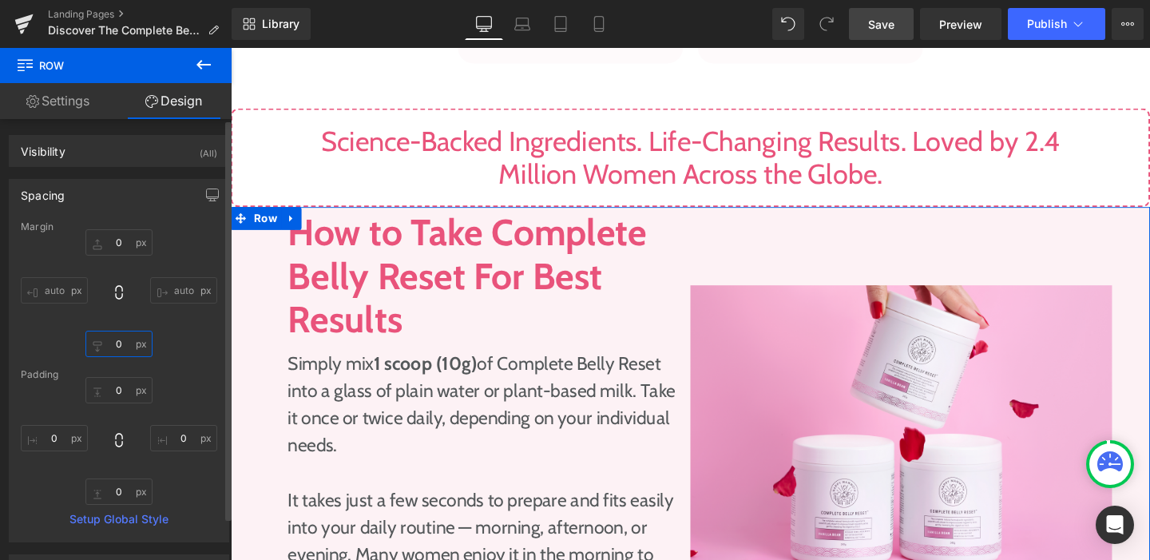
click at [120, 347] on input "0" at bounding box center [118, 344] width 67 height 26
click at [117, 242] on input "0" at bounding box center [118, 242] width 67 height 26
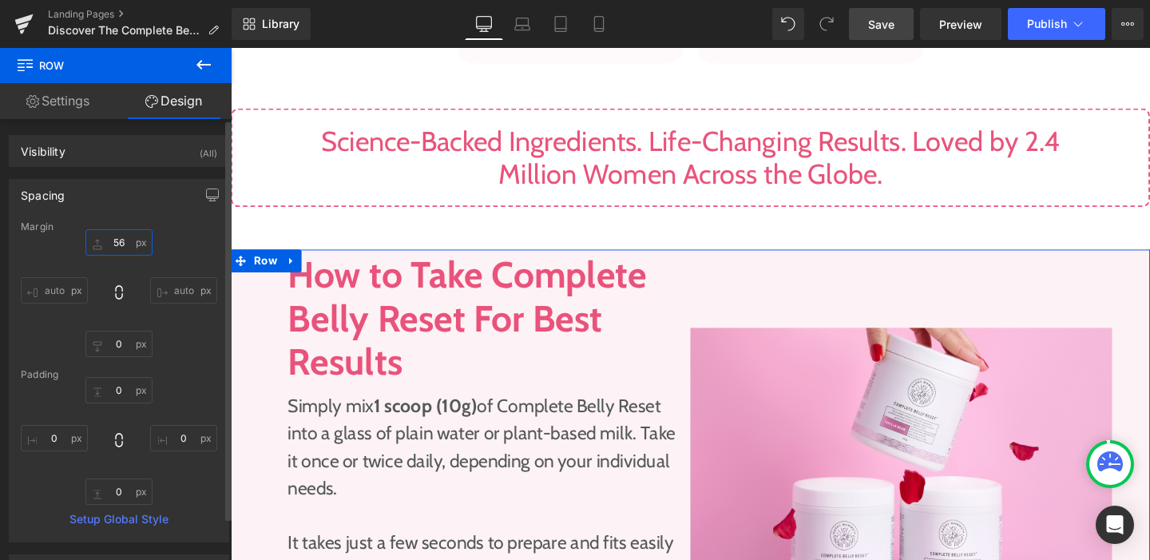
type input "56"
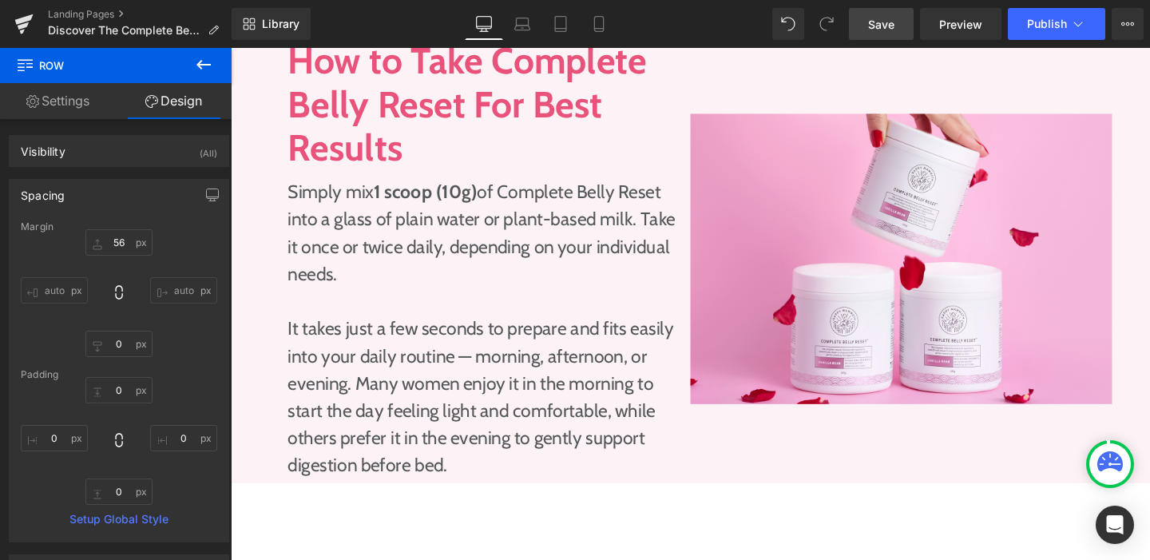
scroll to position [2313, 0]
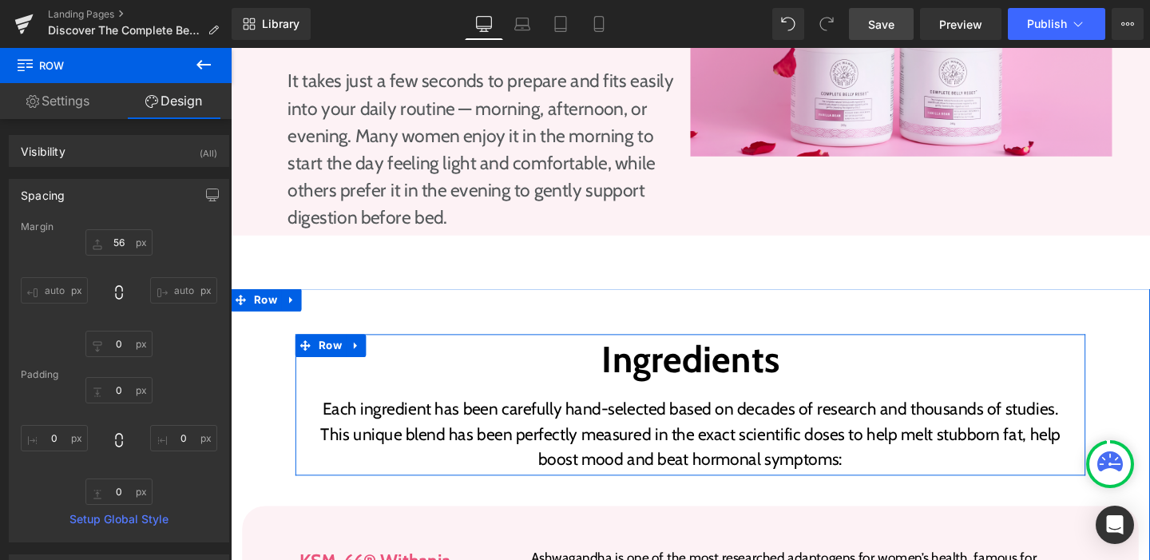
click at [551, 414] on p "Each ingredient has been carefully hand-selected based on decades of research a…" at bounding box center [714, 427] width 807 height 26
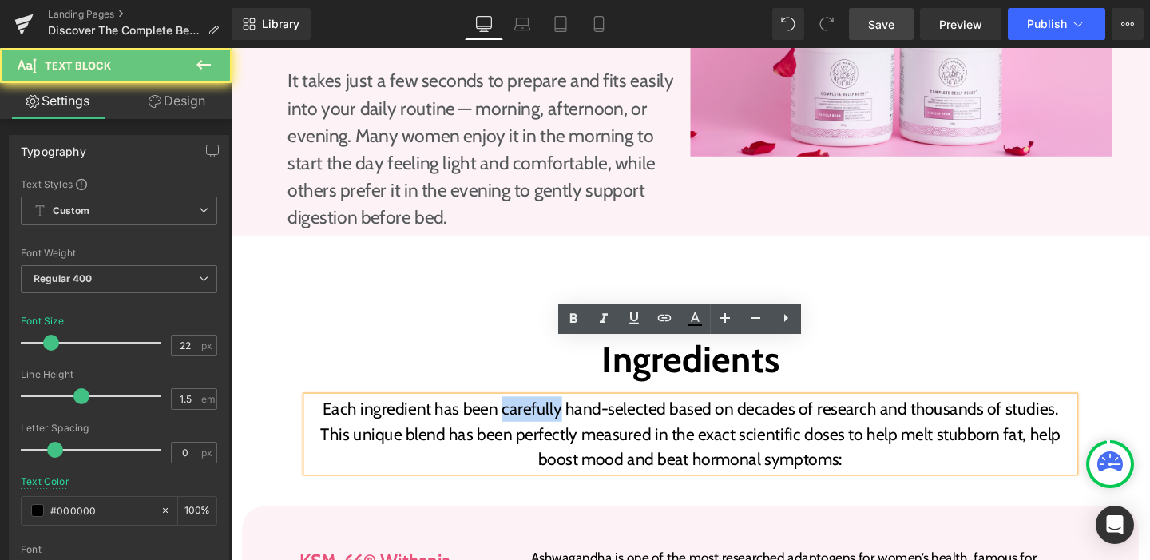
click at [551, 414] on p "Each ingredient has been carefully hand-selected based on decades of research a…" at bounding box center [714, 427] width 807 height 26
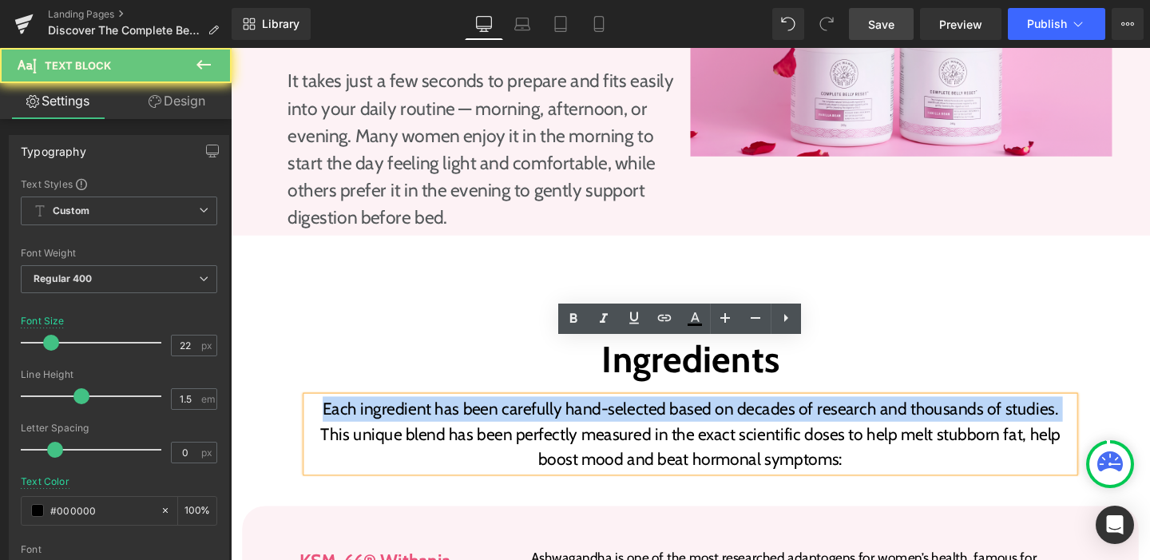
click at [551, 414] on p "Each ingredient has been carefully hand-selected based on decades of research a…" at bounding box center [714, 427] width 807 height 26
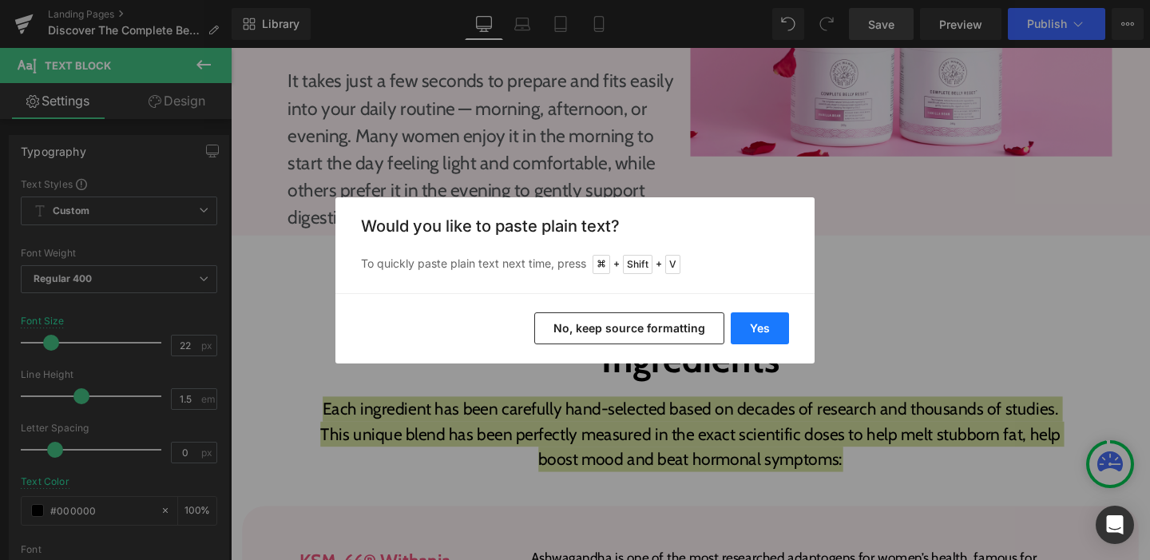
click at [735, 329] on button "Yes" at bounding box center [760, 328] width 58 height 32
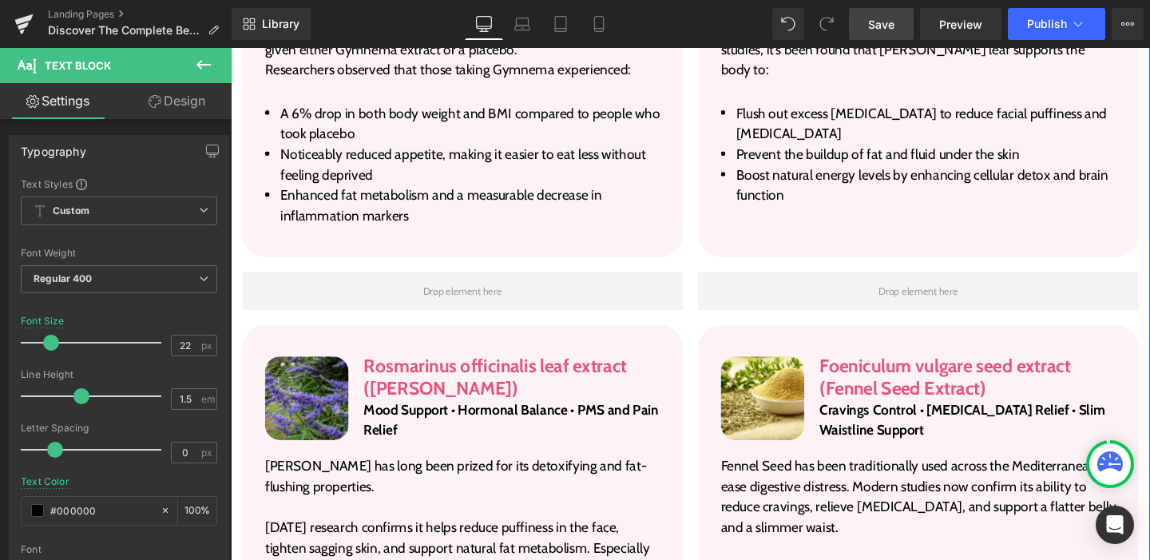
scroll to position [3866, 0]
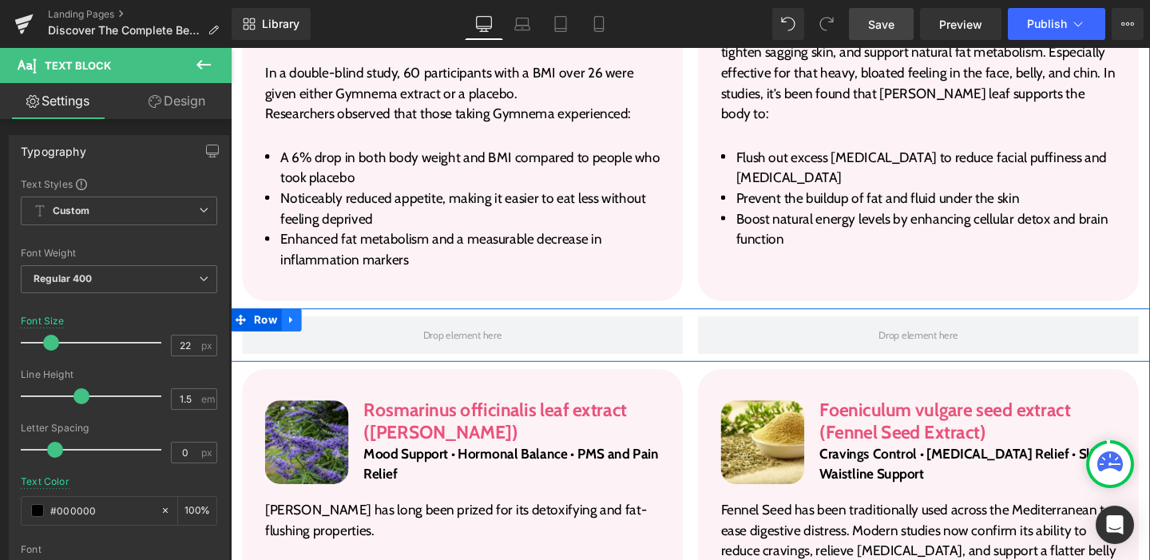
click at [289, 327] on icon at bounding box center [294, 333] width 11 height 12
click at [331, 327] on icon at bounding box center [336, 333] width 11 height 12
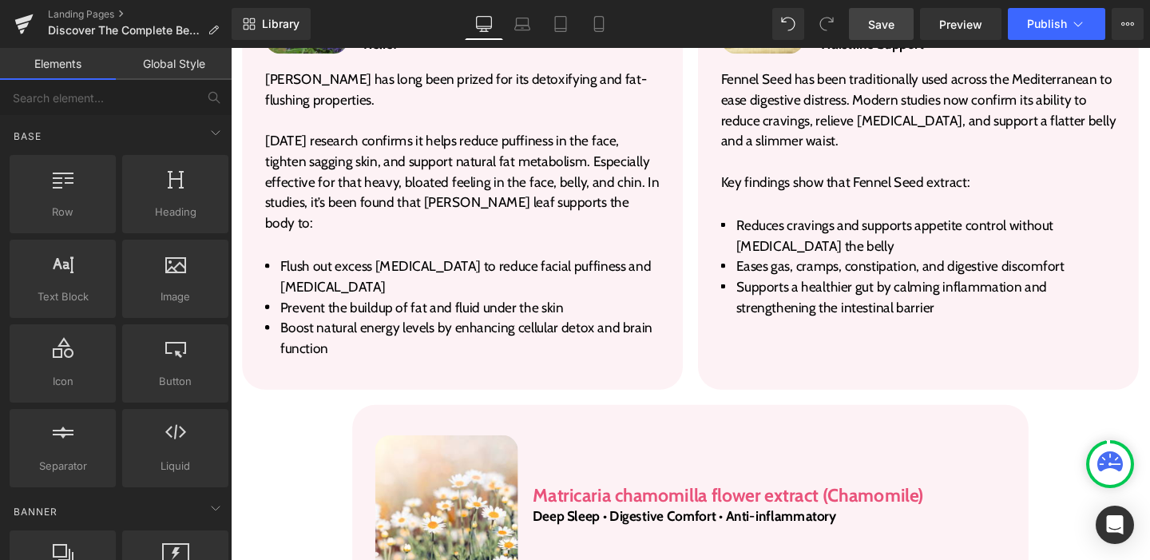
scroll to position [4247, 0]
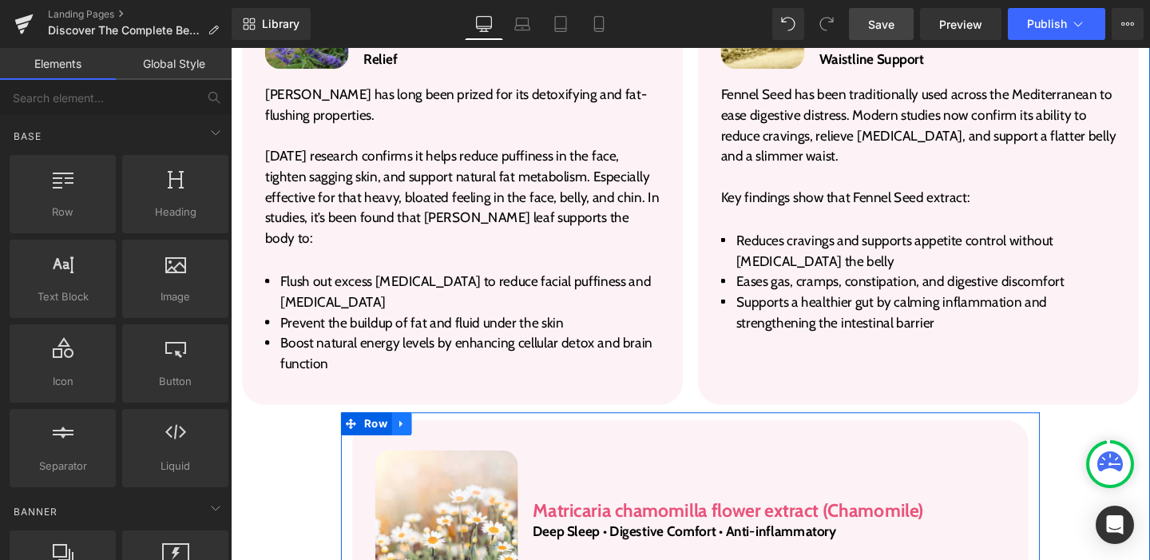
click at [401, 431] on link at bounding box center [410, 443] width 21 height 24
click at [452, 431] on link at bounding box center [452, 443] width 21 height 24
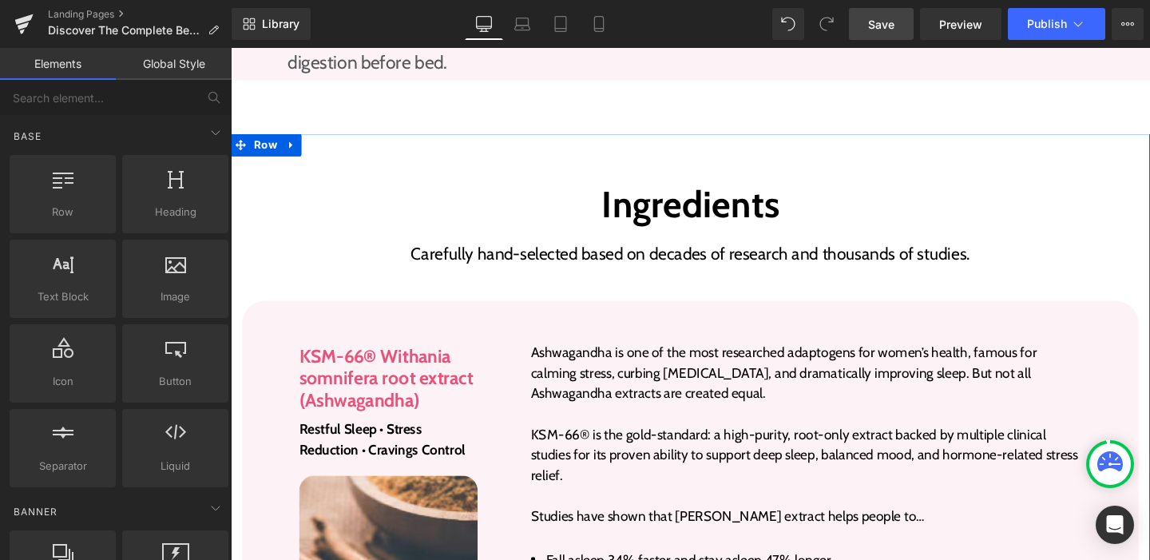
scroll to position [2371, 0]
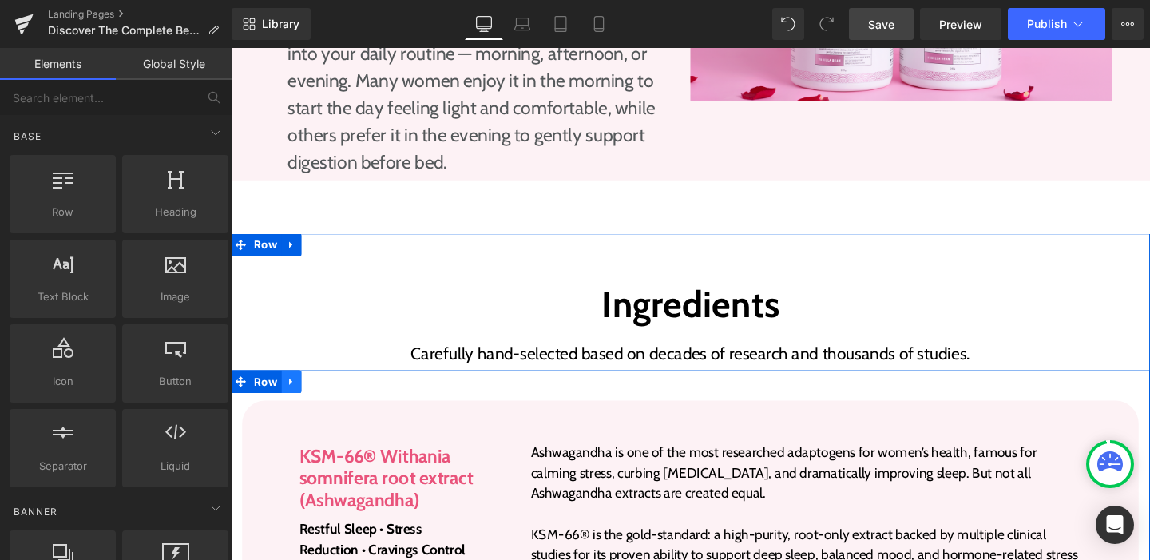
click at [289, 393] on icon at bounding box center [294, 399] width 11 height 12
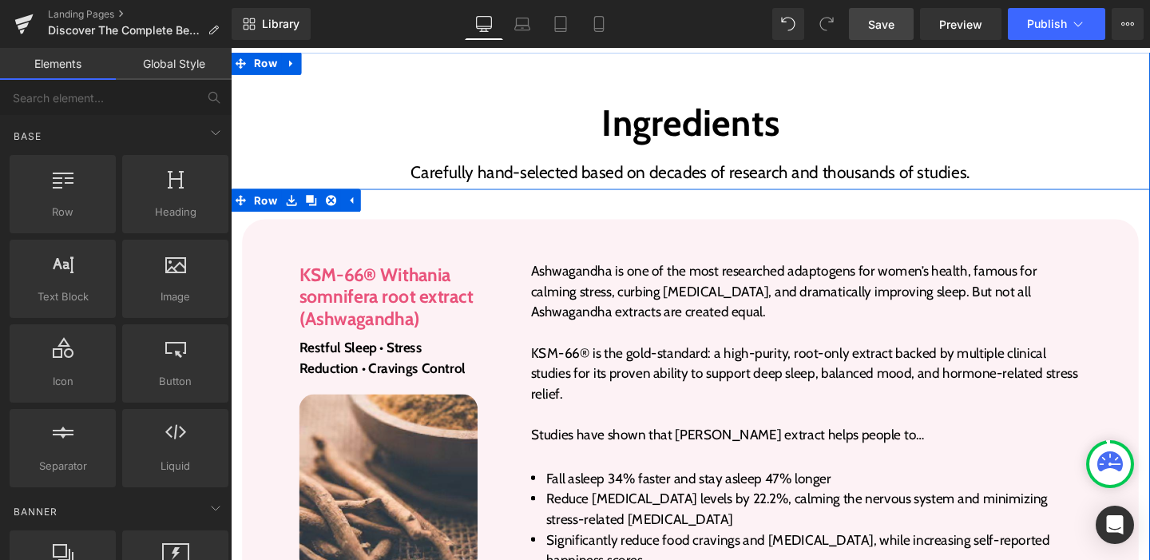
scroll to position [2559, 0]
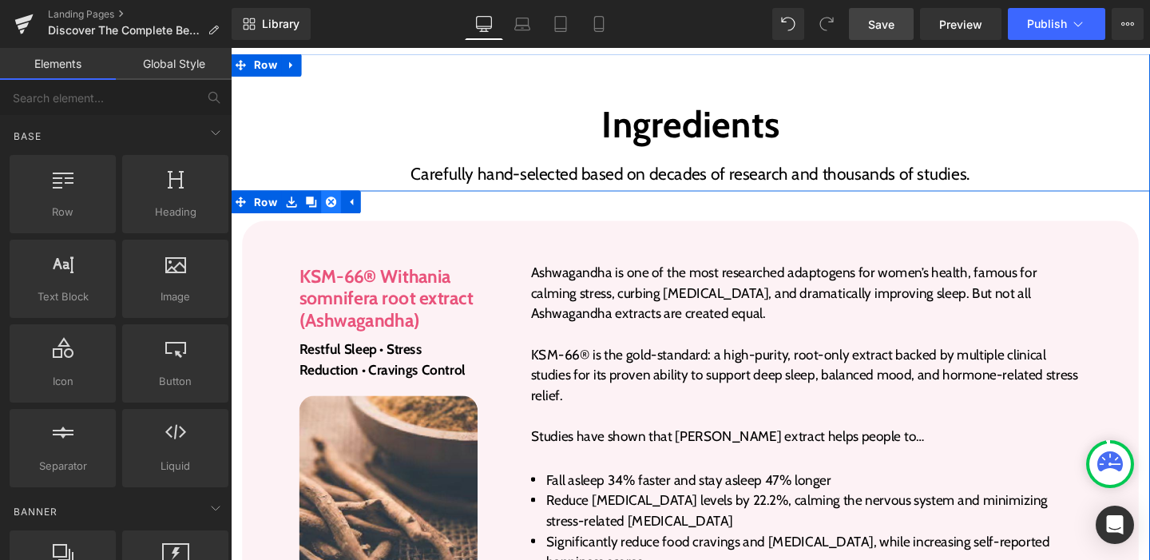
click at [331, 204] on icon at bounding box center [336, 209] width 11 height 11
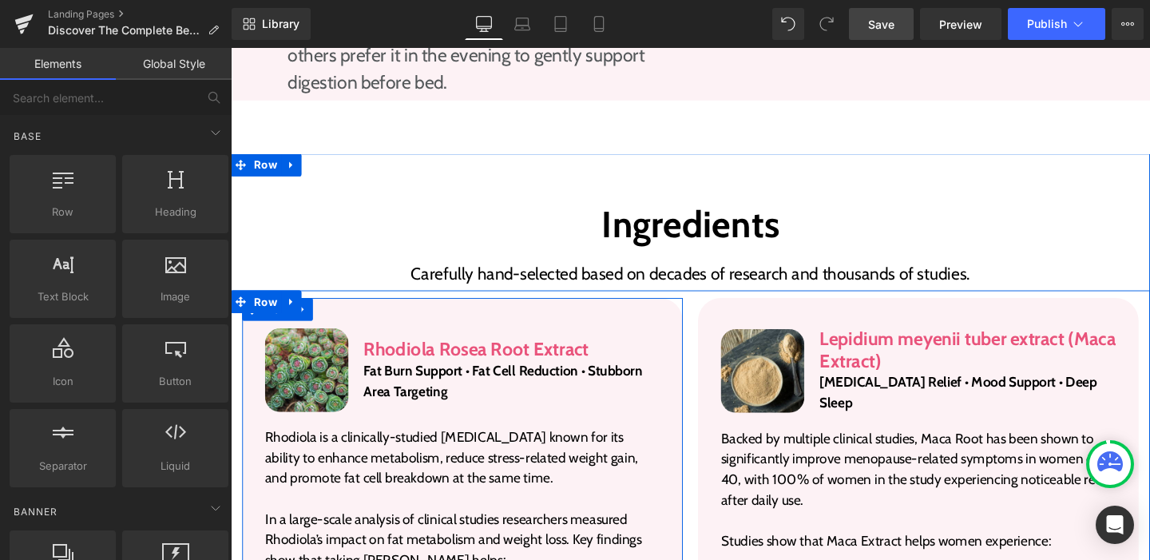
scroll to position [2470, 0]
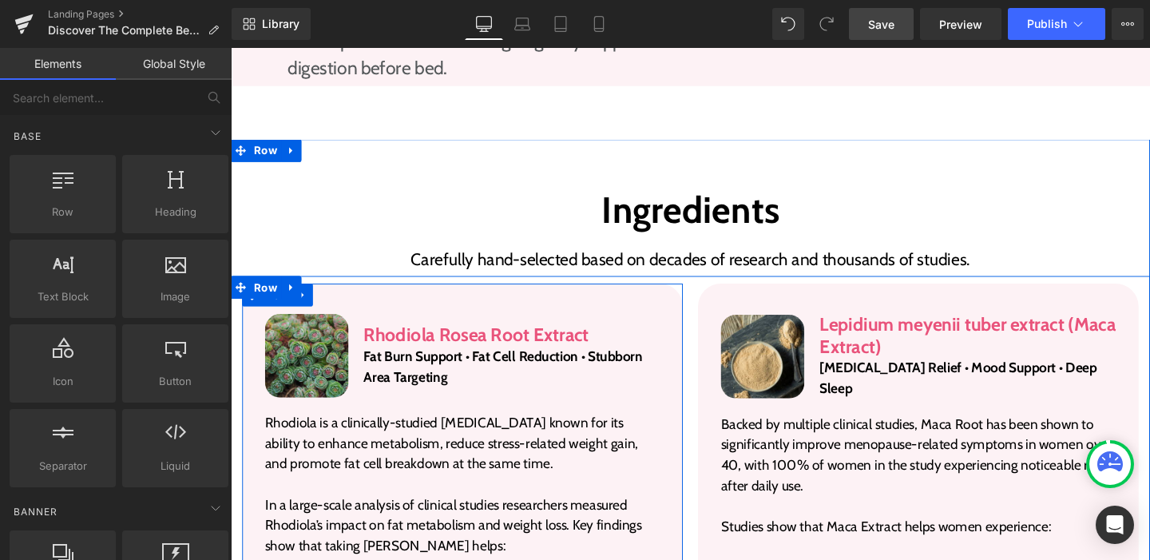
click at [323, 327] on img at bounding box center [311, 371] width 88 height 88
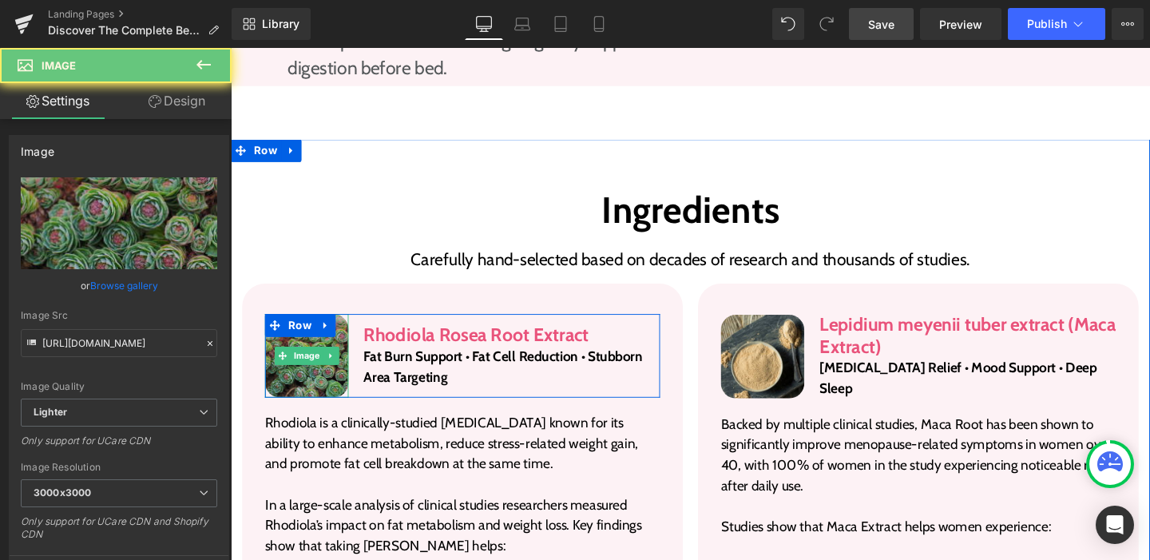
click at [323, 327] on img at bounding box center [311, 371] width 88 height 88
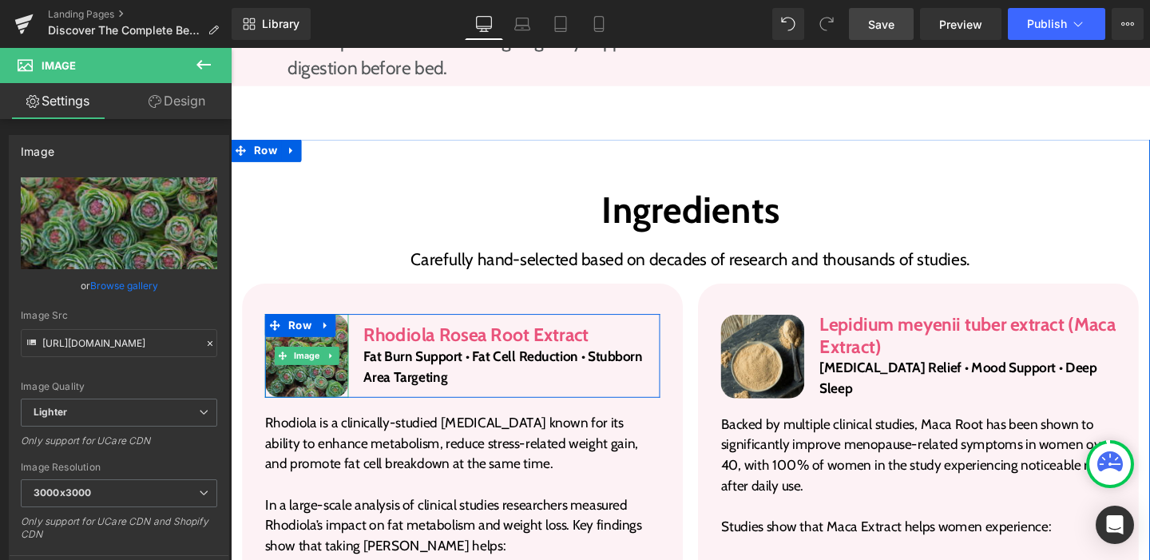
click at [292, 338] on img at bounding box center [311, 371] width 88 height 88
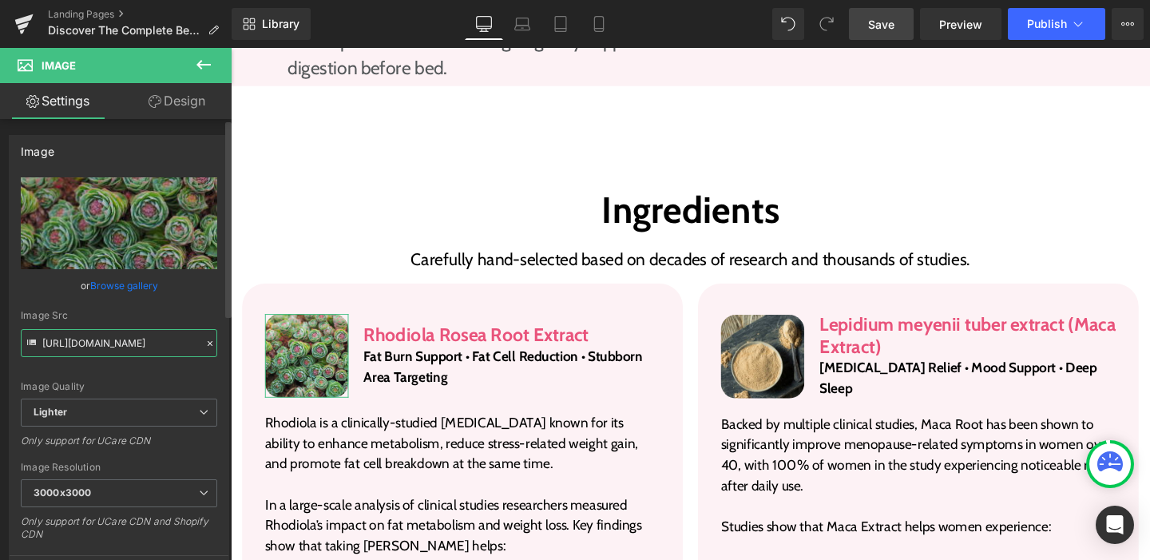
click at [112, 346] on input "https://ucarecdn.com/e8af031d-277b-4fba-8be0-827849a7e9ff/-/format/auto/-/previ…" at bounding box center [119, 343] width 196 height 28
paste input "cdn.shopify.com/s/files/1/1531/8007/files/Rectangle_37_18.png?v=1759224613"
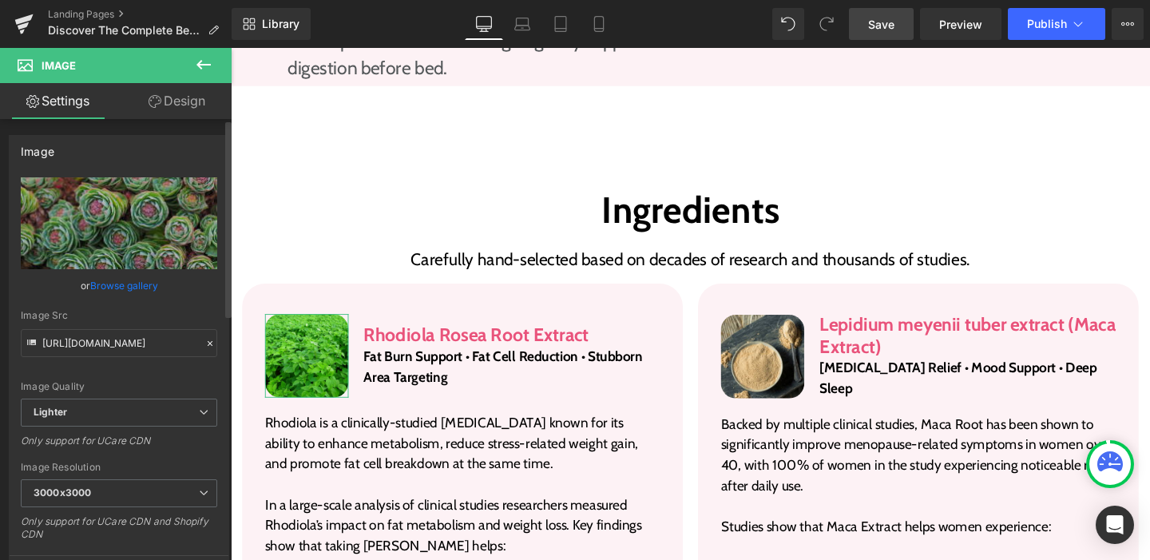
click at [115, 364] on div "Image Quality Lighter Lightest Lighter Lighter Lightest Only support for UCare …" at bounding box center [119, 287] width 196 height 221
type input "https://cdn.shopify.com/s/files/1/1531/8007/files/Rectangle_37_18_3000x3000.png…"
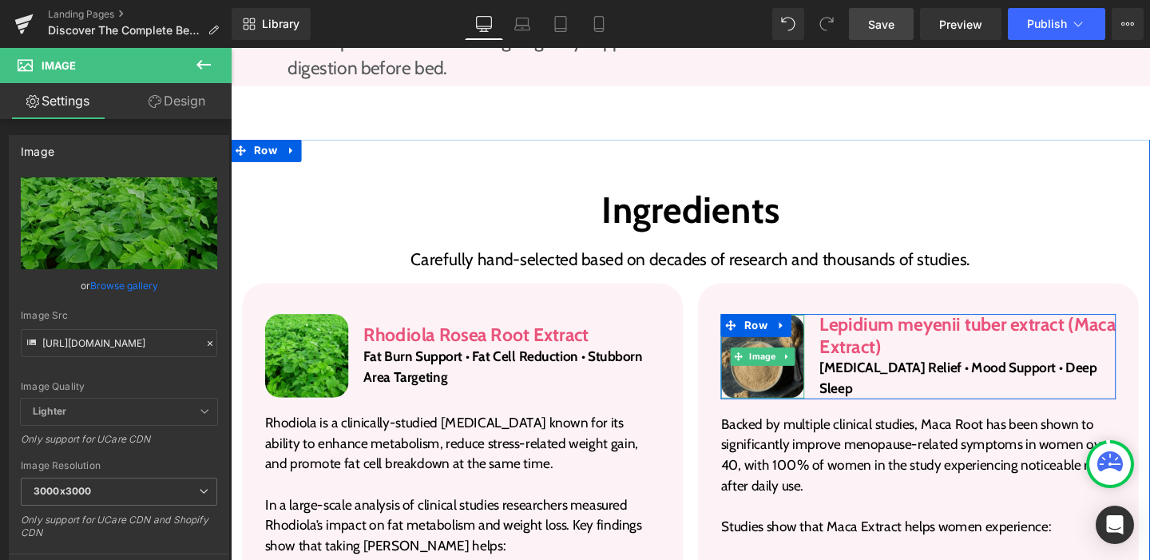
click at [792, 328] on img at bounding box center [790, 372] width 88 height 88
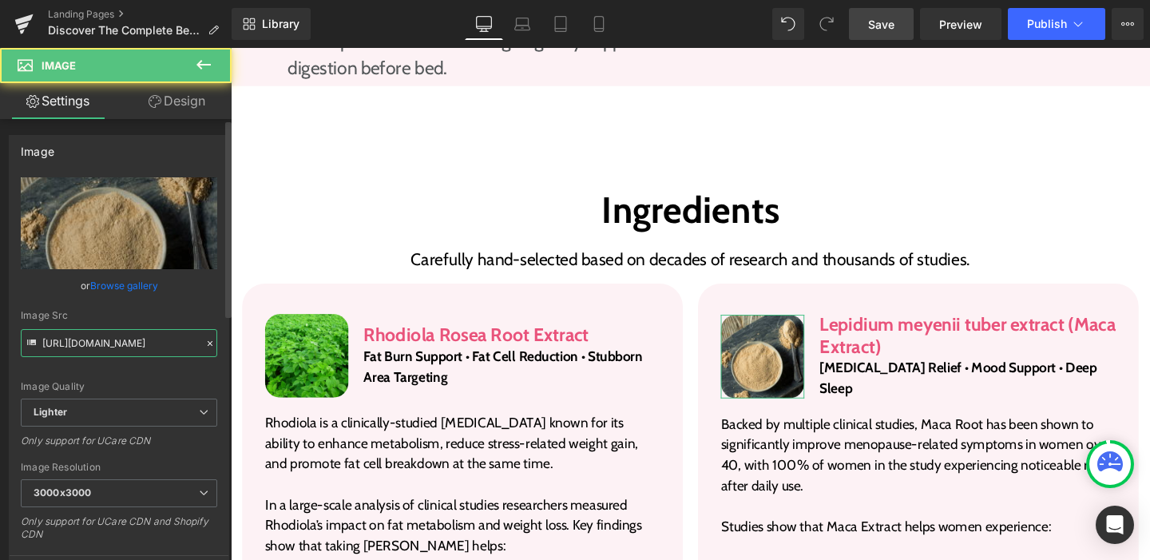
click at [65, 336] on input "https://ucarecdn.com/43b9de44-a050-4996-a4f2-4b9b4143f1cd/-/format/auto/-/previ…" at bounding box center [119, 343] width 196 height 28
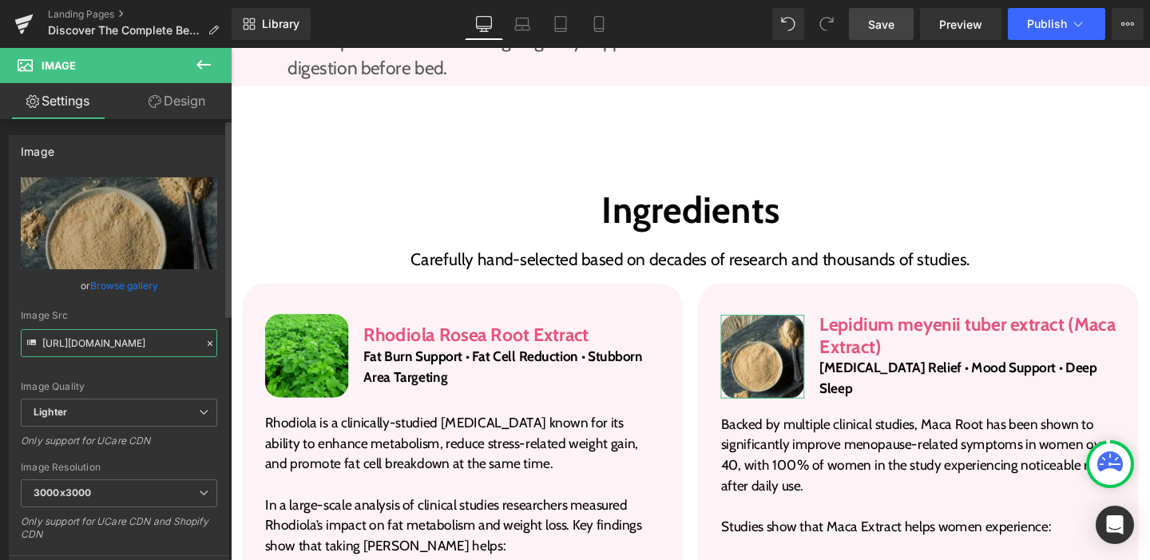
click at [65, 336] on input "https://ucarecdn.com/43b9de44-a050-4996-a4f2-4b9b4143f1cd/-/format/auto/-/previ…" at bounding box center [119, 343] width 196 height 28
paste input "cdn.shopify.com/s/files/1/1531/8007/files/Rectangle_37_13.png?v=1759224612"
click at [78, 373] on div "Image Quality Lighter Lightest Lighter Lighter Lightest Only support for UCare …" at bounding box center [119, 287] width 196 height 221
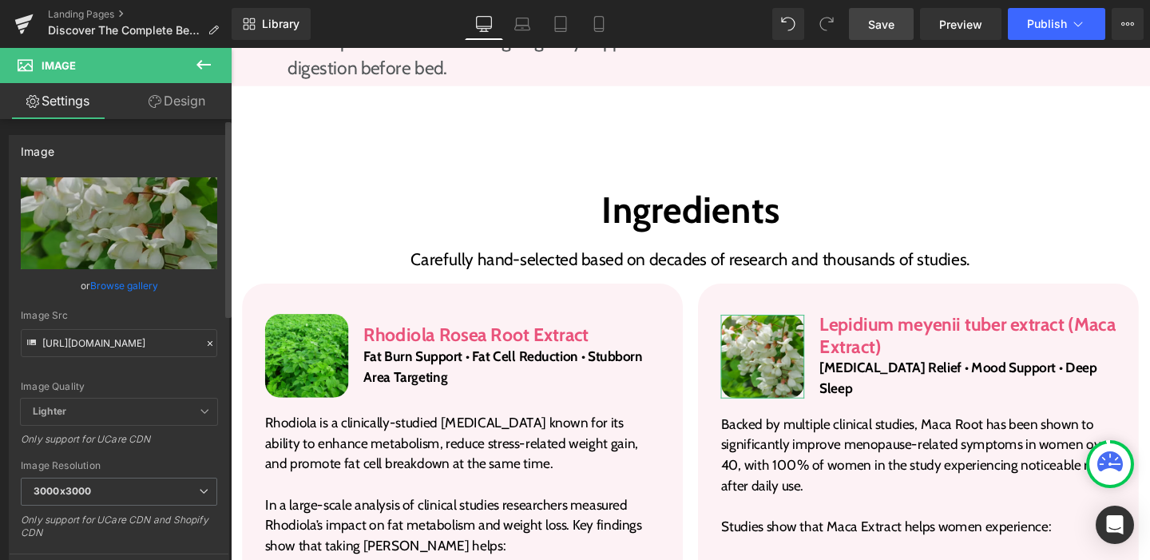
type input "https://cdn.shopify.com/s/files/1/1531/8007/files/Rectangle_37_13_3000x3000.png…"
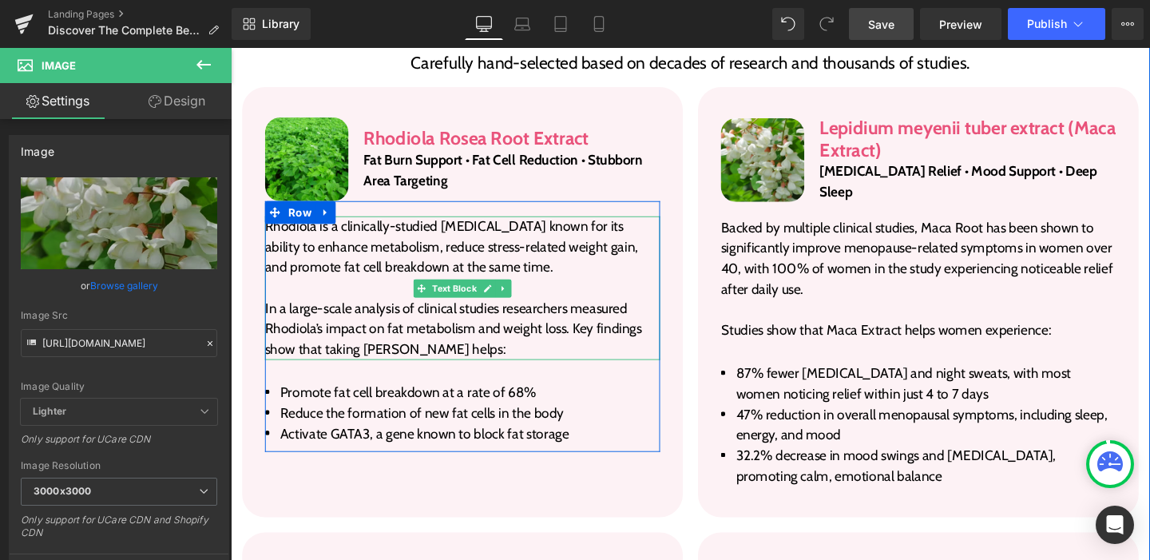
scroll to position [2773, 0]
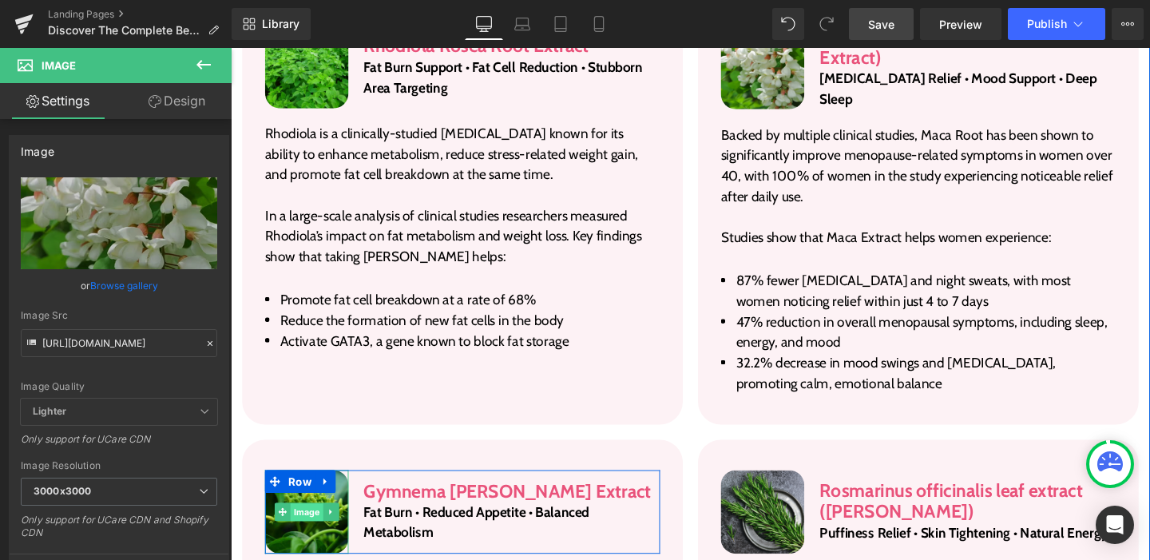
click at [302, 527] on span "Image" at bounding box center [311, 536] width 34 height 19
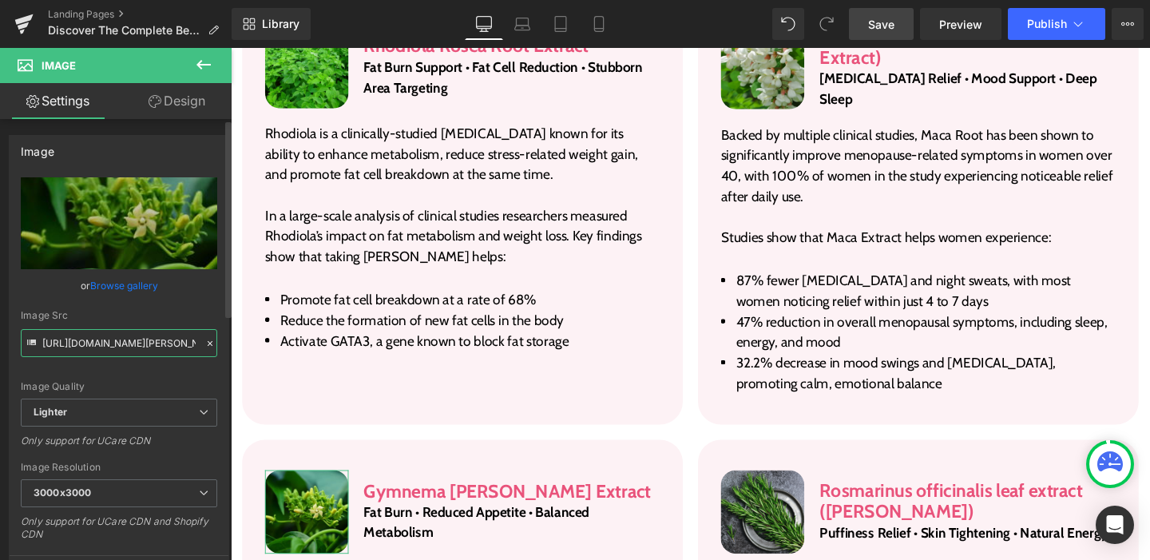
click at [177, 341] on input "https://ucarecdn.com/c50acae3-9d45-4aeb-aa4b-a1ad4207b248/-/format/auto/-/previ…" at bounding box center [119, 343] width 196 height 28
paste input "cdn.shopify.com/s/files/1/1531/8007/files/Rectangle_37_14.png?v=1759224612"
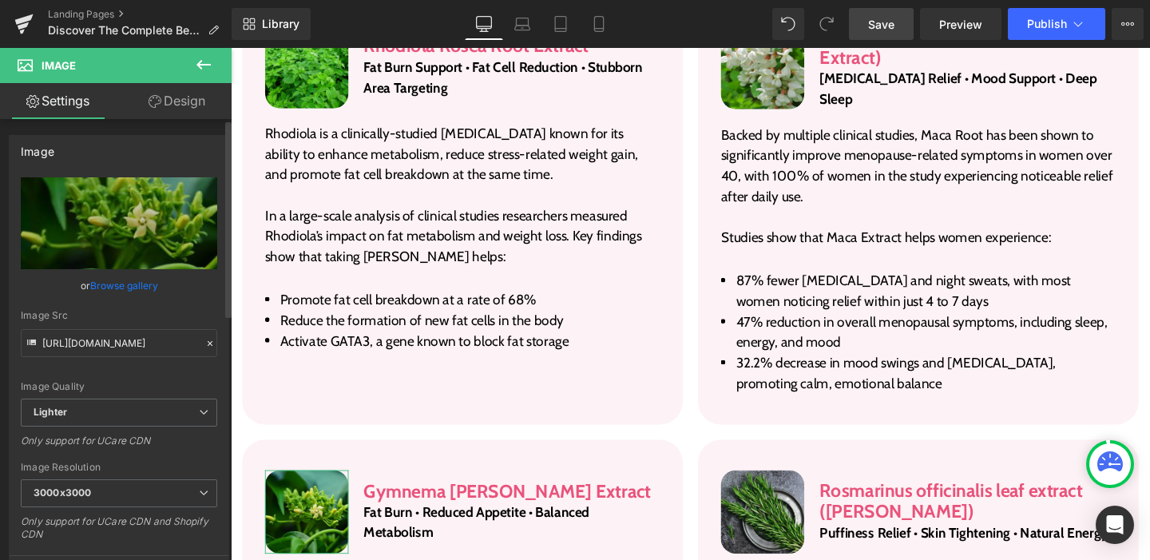
click at [175, 378] on div "Image Quality Lighter Lightest Lighter Lighter Lightest Only support for UCare …" at bounding box center [119, 287] width 196 height 221
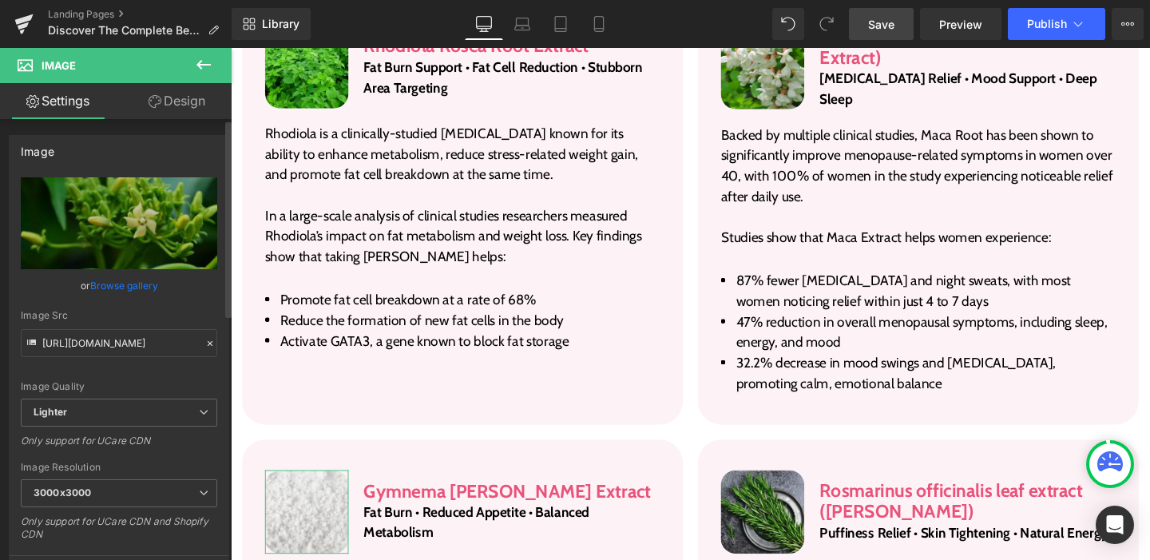
type input "https://cdn.shopify.com/s/files/1/1531/8007/files/Rectangle_37_14_3000x3000.png…"
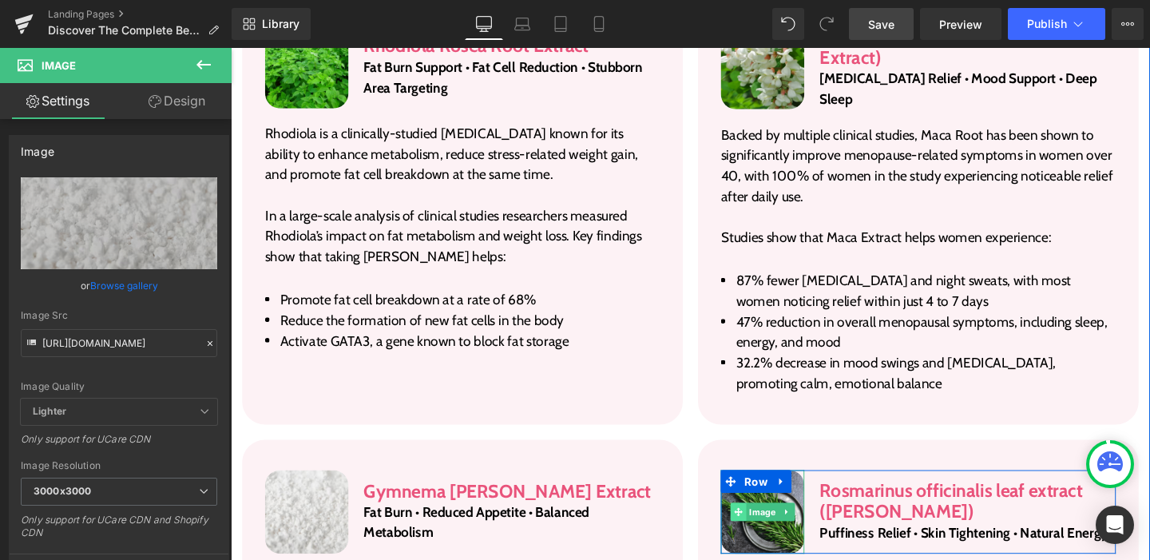
click at [758, 526] on span at bounding box center [764, 535] width 17 height 19
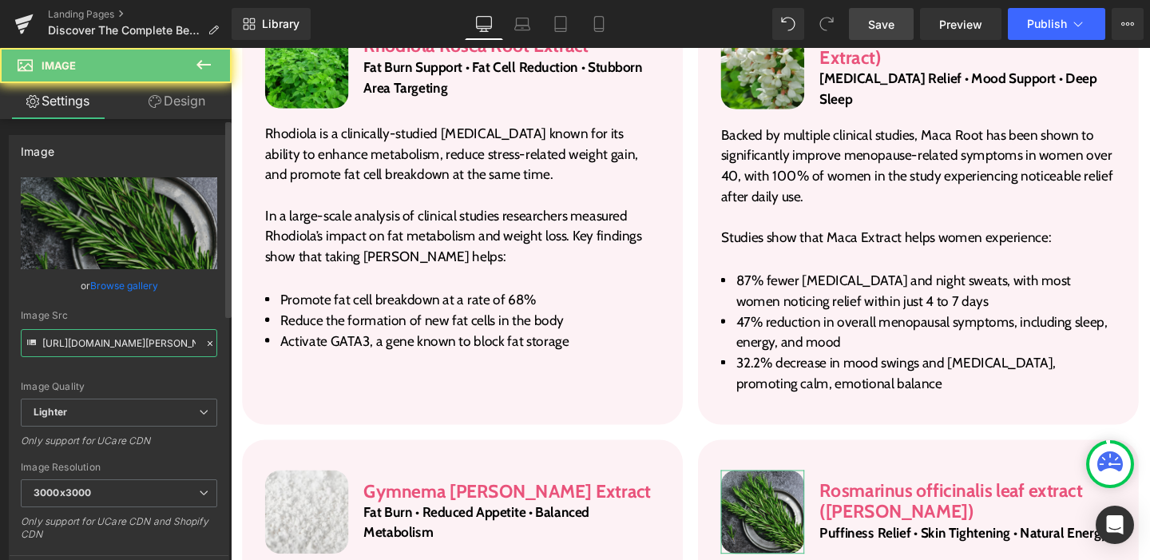
click at [152, 335] on input "https://ucarecdn.com/09af01d0-c094-4c0d-8490-7572f5ef62e5/-/format/auto/-/previ…" at bounding box center [119, 343] width 196 height 28
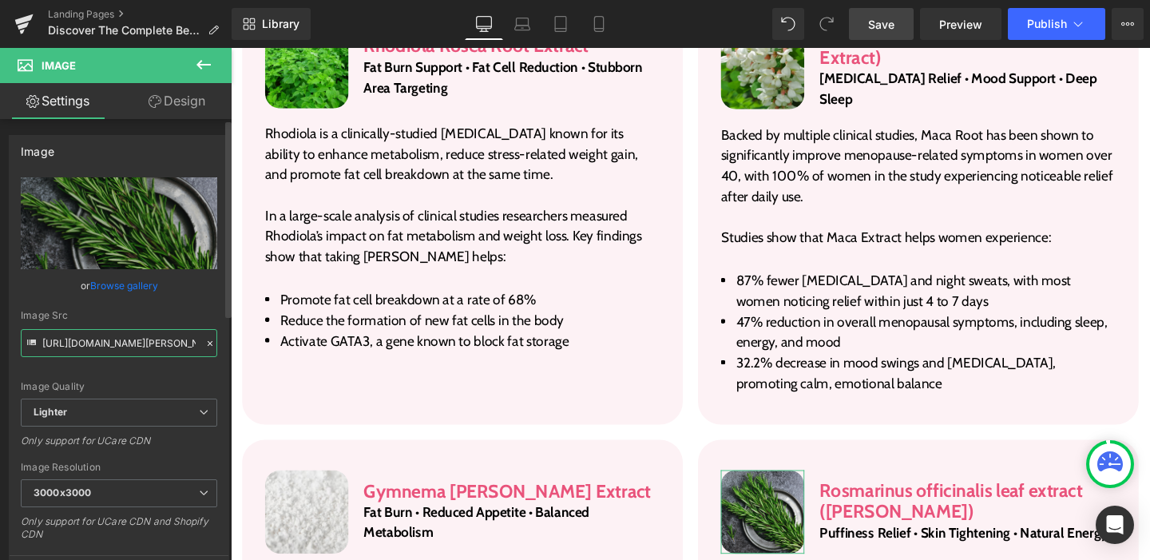
click at [152, 335] on input "https://ucarecdn.com/09af01d0-c094-4c0d-8490-7572f5ef62e5/-/format/auto/-/previ…" at bounding box center [119, 343] width 196 height 28
paste input "cdn.shopify.com/s/files/1/1531/8007/files/Rectangle_37_15.png?v=1759224613"
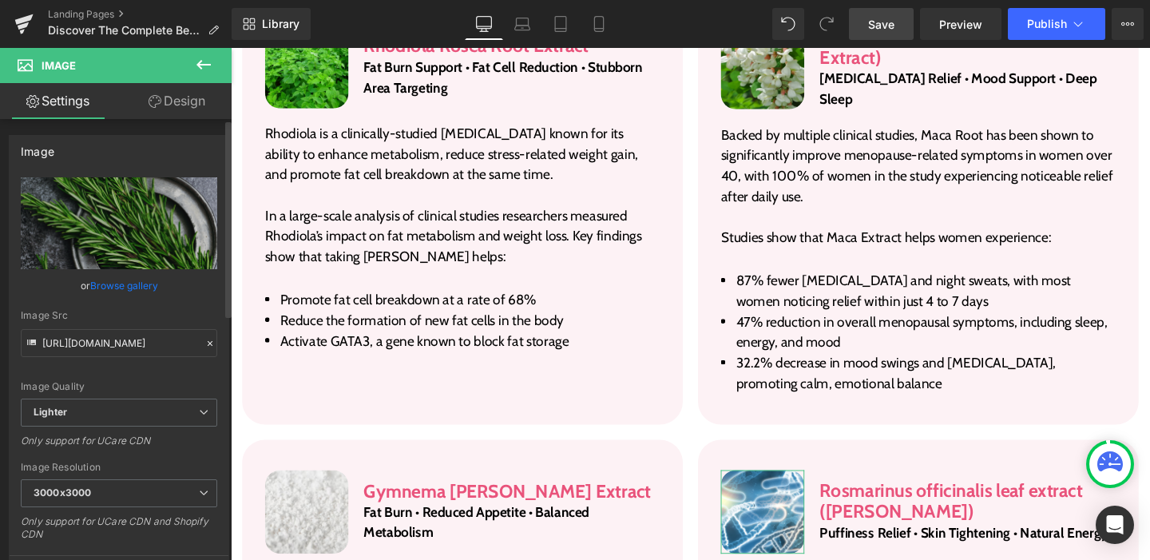
click at [150, 363] on div "Image Quality Lighter Lightest Lighter Lighter Lightest Only support for UCare …" at bounding box center [119, 287] width 196 height 221
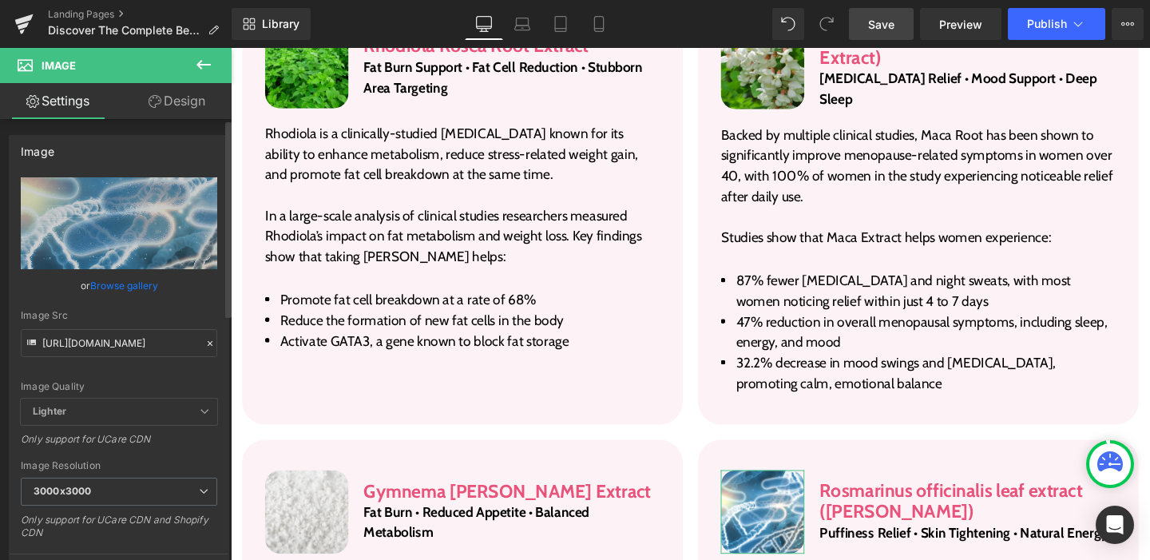
type input "https://cdn.shopify.com/s/files/1/1531/8007/files/Rectangle_37_15_3000x3000.png…"
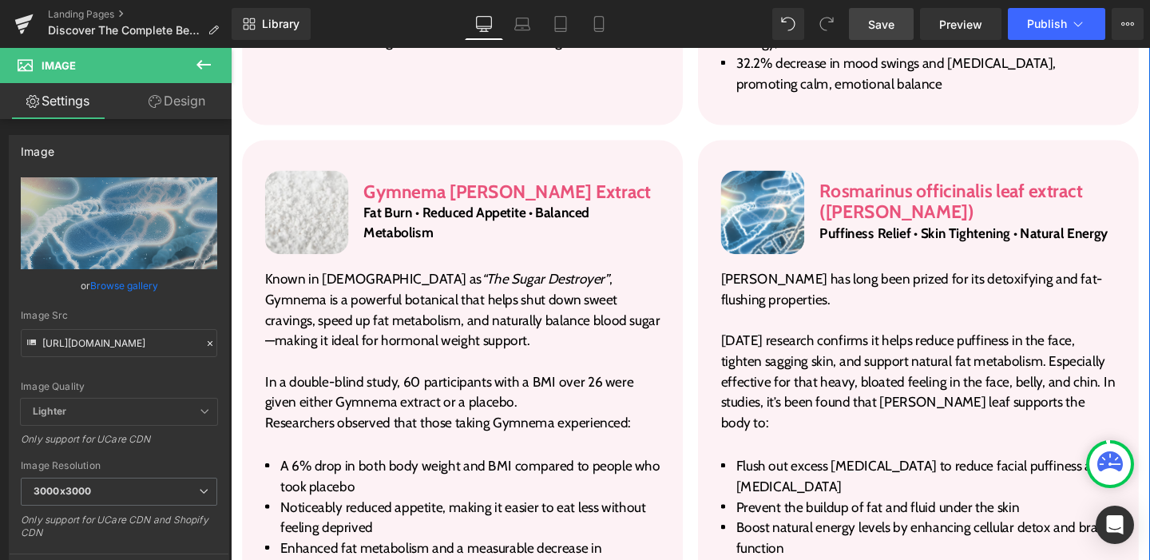
scroll to position [3393, 0]
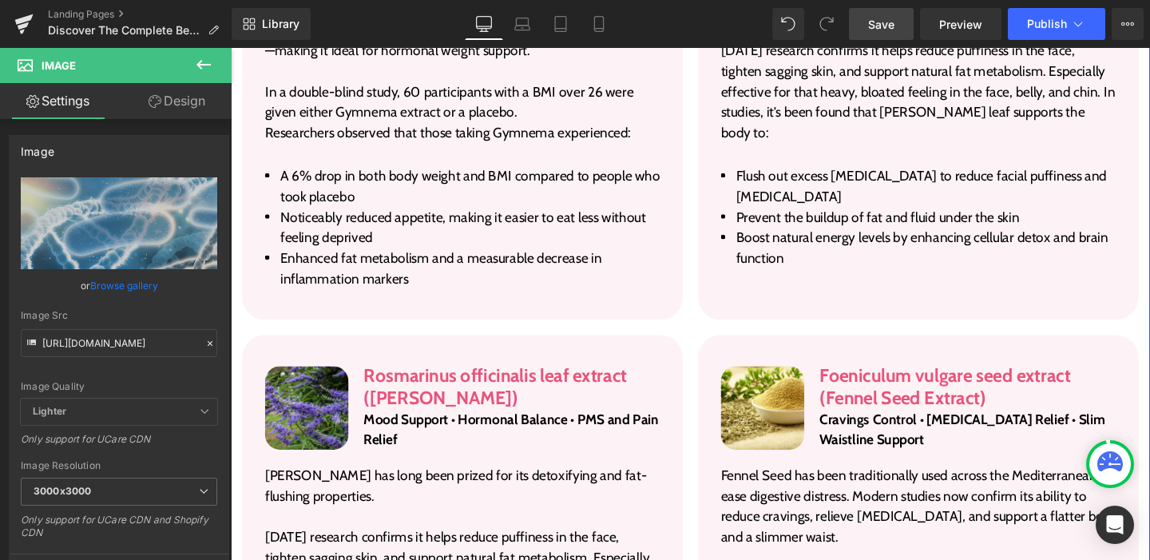
click at [315, 382] on img at bounding box center [311, 426] width 88 height 88
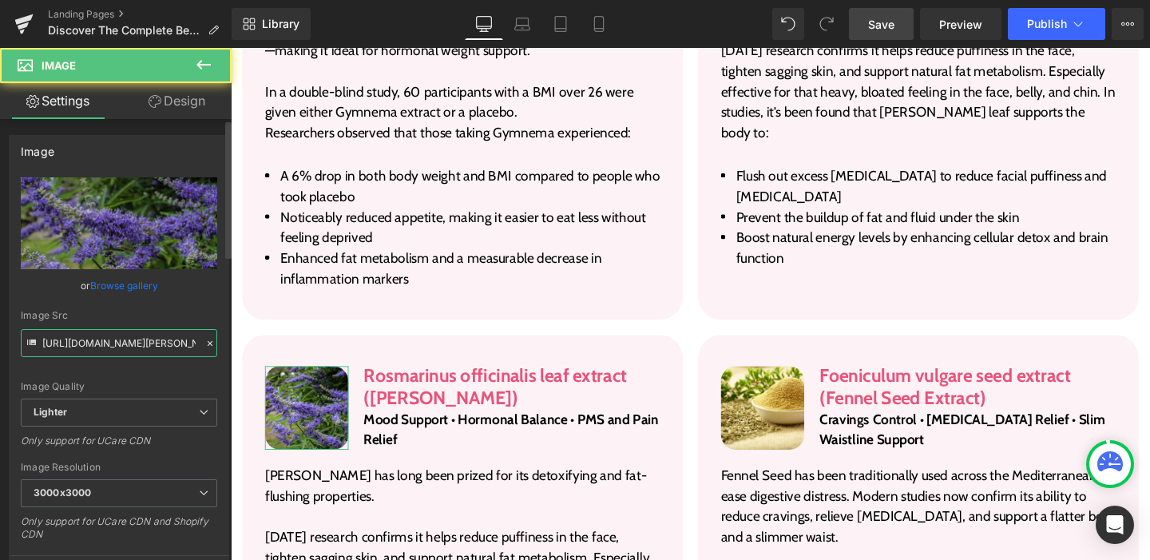
click at [113, 347] on input "https://ucarecdn.com/a8e4d476-acc5-45c0-8d24-47a03bac29c3/-/format/auto/-/previ…" at bounding box center [119, 343] width 196 height 28
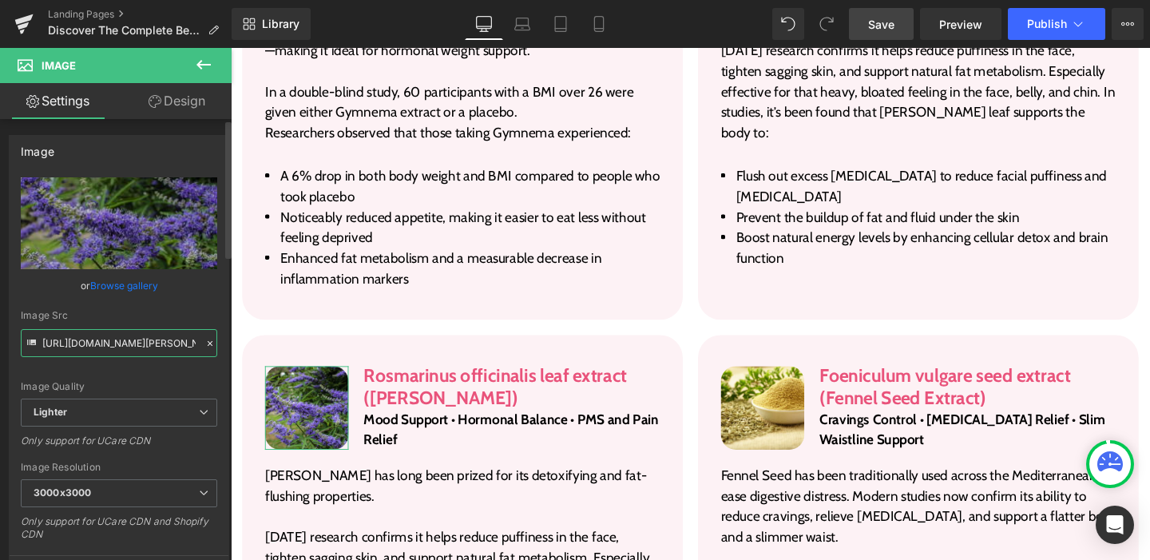
click at [113, 347] on input "https://ucarecdn.com/a8e4d476-acc5-45c0-8d24-47a03bac29c3/-/format/auto/-/previ…" at bounding box center [119, 343] width 196 height 28
paste input "cdn.shopify.com/s/files/1/1531/8007/files/Rectangle_37_16.png?v=1759224613"
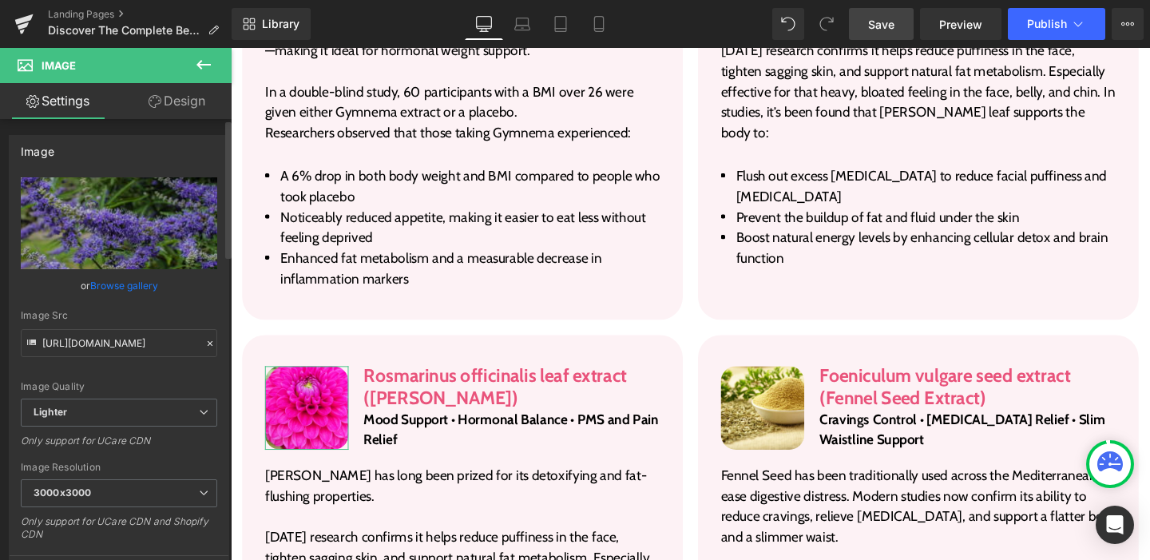
scroll to position [0, 0]
click at [127, 373] on div "Image Quality Lighter Lightest Lighter Lighter Lightest Only support for UCare …" at bounding box center [119, 287] width 196 height 221
type input "https://cdn.shopify.com/s/files/1/1531/8007/files/Rectangle_37_16_3000x3000.png…"
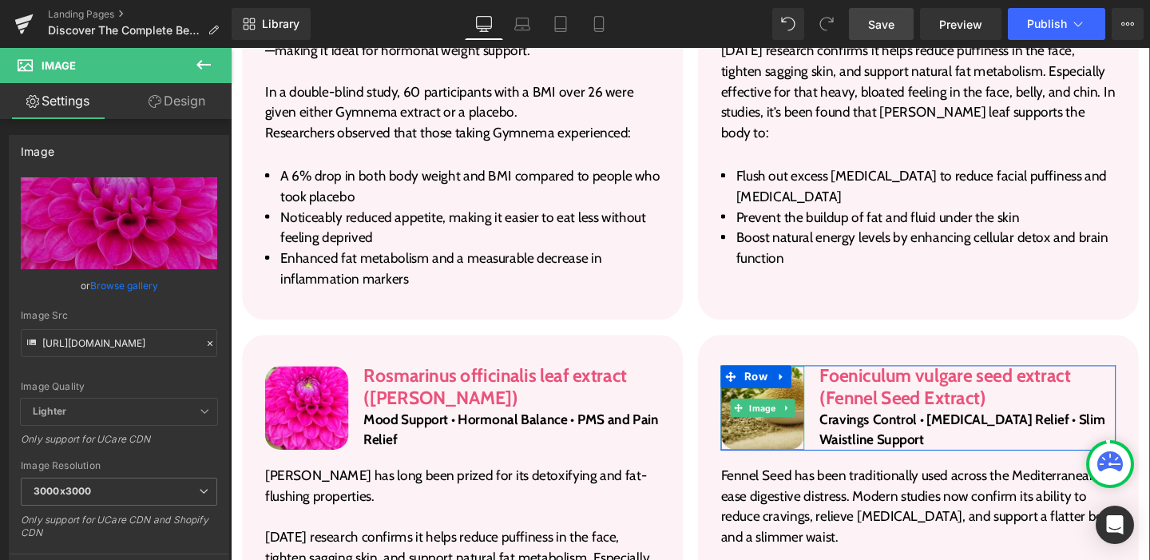
click at [754, 382] on img at bounding box center [790, 426] width 88 height 88
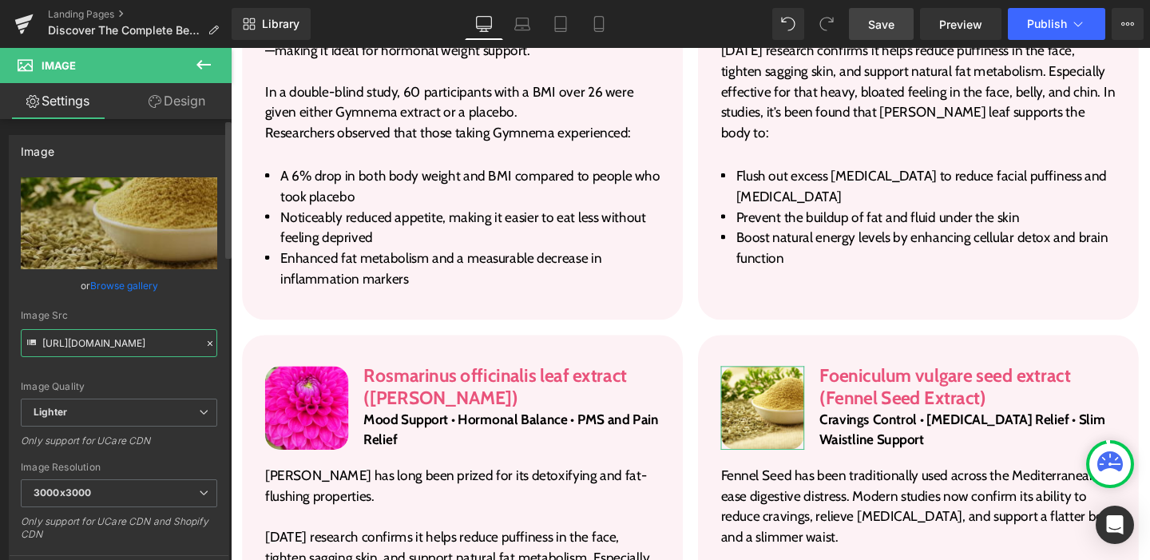
click at [63, 347] on input "https://ucarecdn.com/9d3c0197-7bc1-4881-a811-631bfd7cfa32/-/format/auto/-/previ…" at bounding box center [119, 343] width 196 height 28
paste input "cdn.shopify.com/s/files/1/1531/8007/files/Rectangle_37_17.png?v=1759224612"
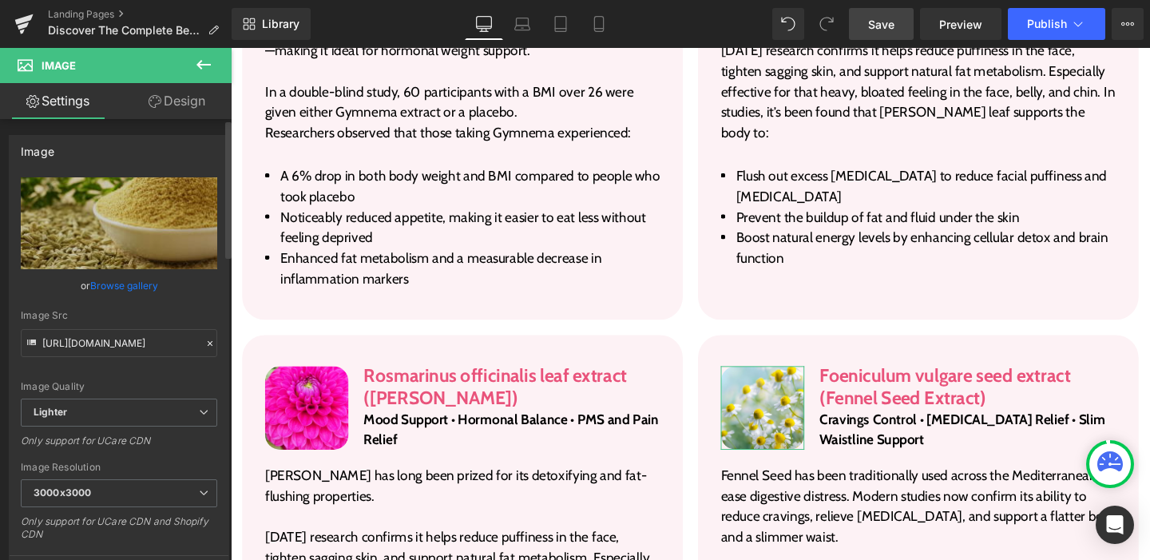
click at [67, 371] on div "Image Quality Lighter Lightest Lighter Lighter Lightest Only support for UCare …" at bounding box center [119, 287] width 196 height 221
type input "https://cdn.shopify.com/s/files/1/1531/8007/files/Rectangle_37_17_3000x3000.png…"
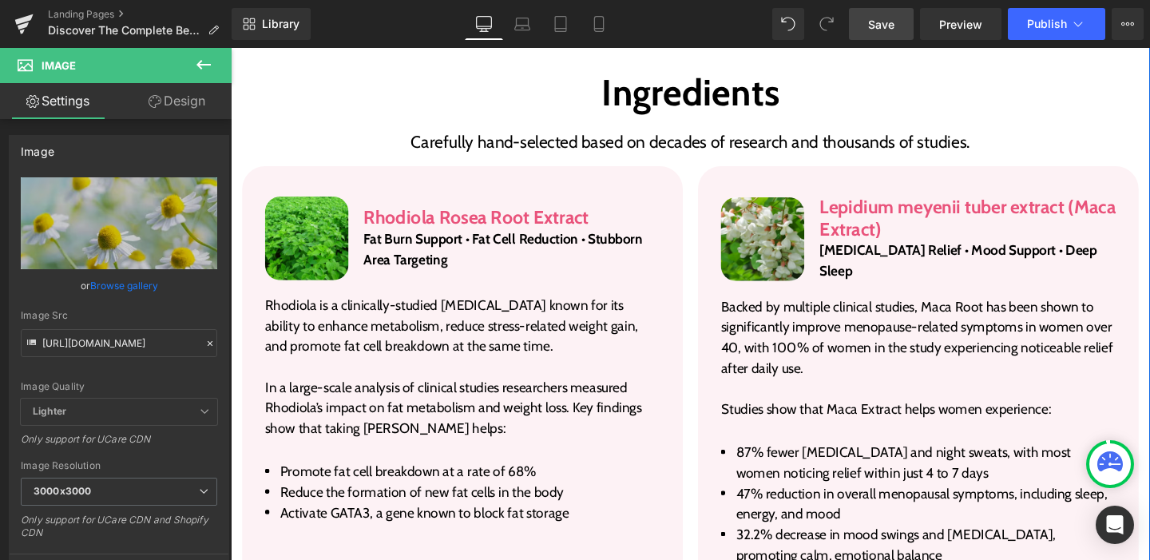
scroll to position [2497, 0]
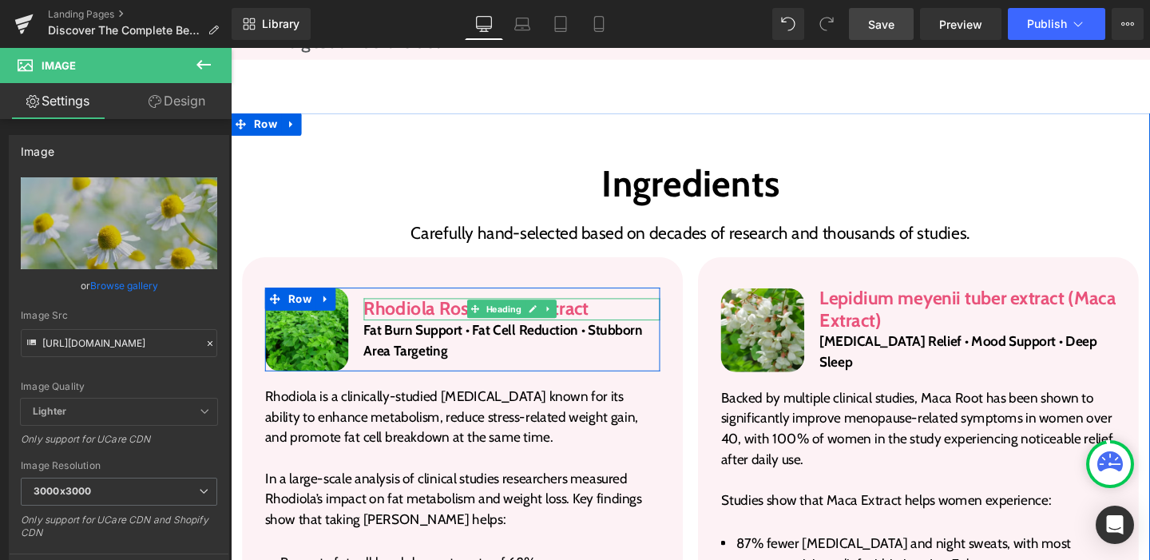
click at [428, 311] on h3 "Rhodiola Rosea Root Extract" at bounding box center [526, 322] width 311 height 23
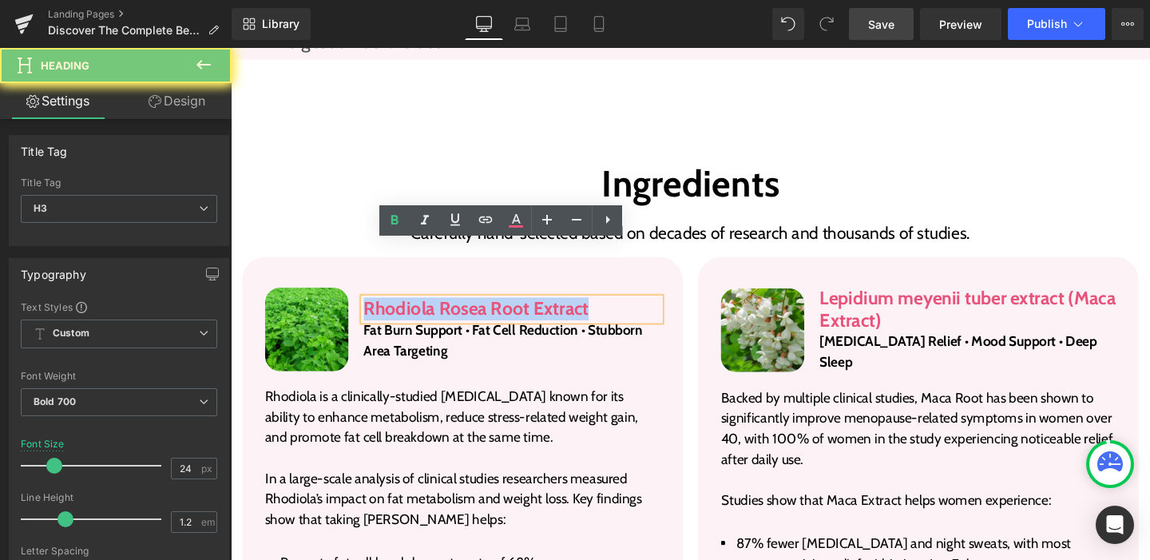
click at [428, 311] on h3 "Rhodiola Rosea Root Extract" at bounding box center [526, 322] width 311 height 23
paste div
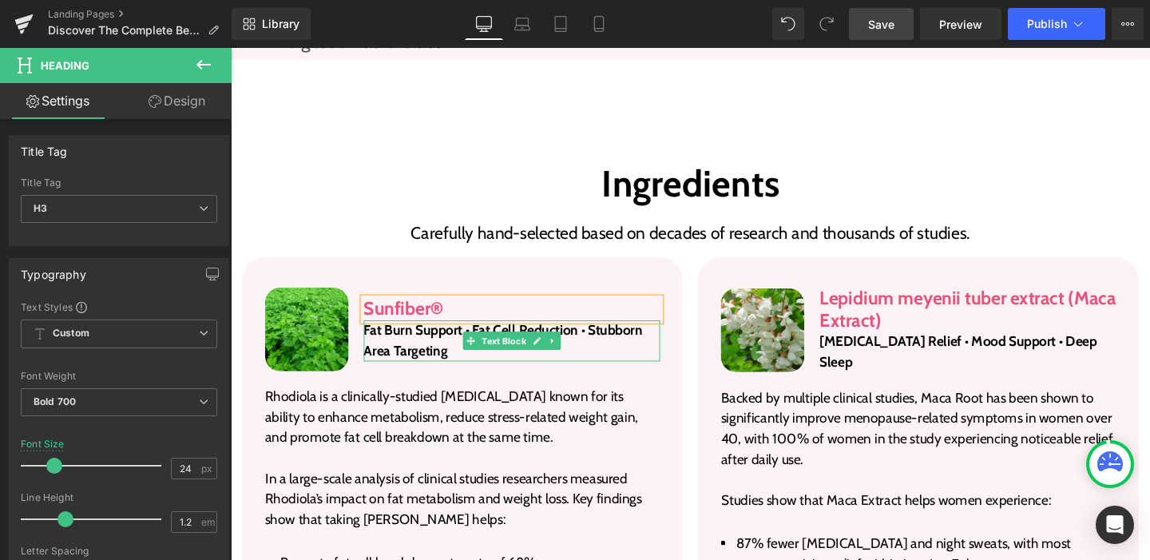
click at [429, 335] on p "Fat Burn Support • Fat Cell Reduction • Stubborn Area Targeting" at bounding box center [526, 356] width 311 height 43
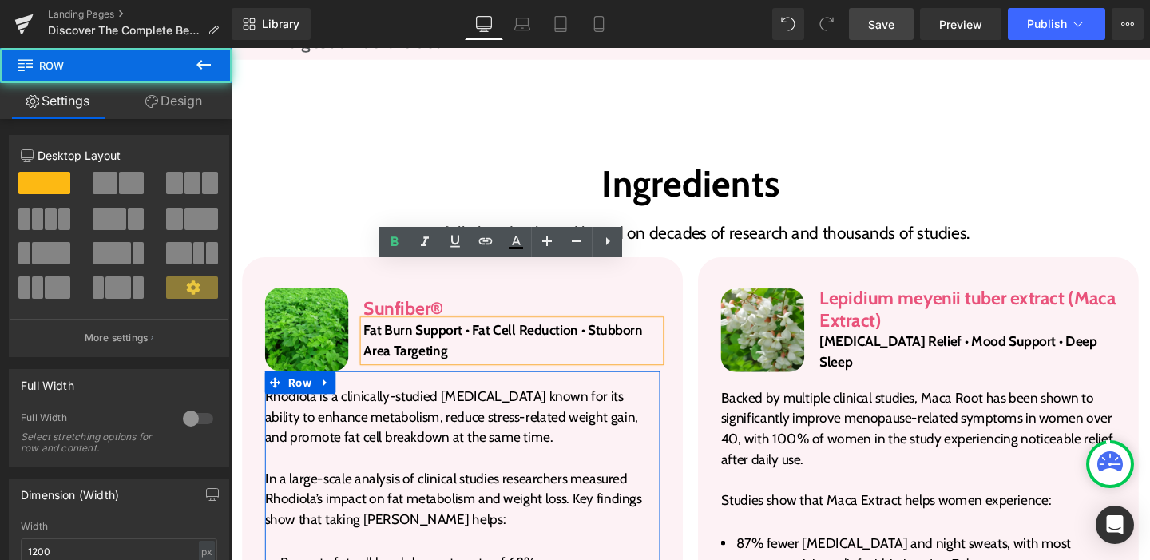
click at [478, 396] on div "Rhodiola is a clinically-studied adaptogen known for its ability to enhance met…" at bounding box center [474, 520] width 415 height 248
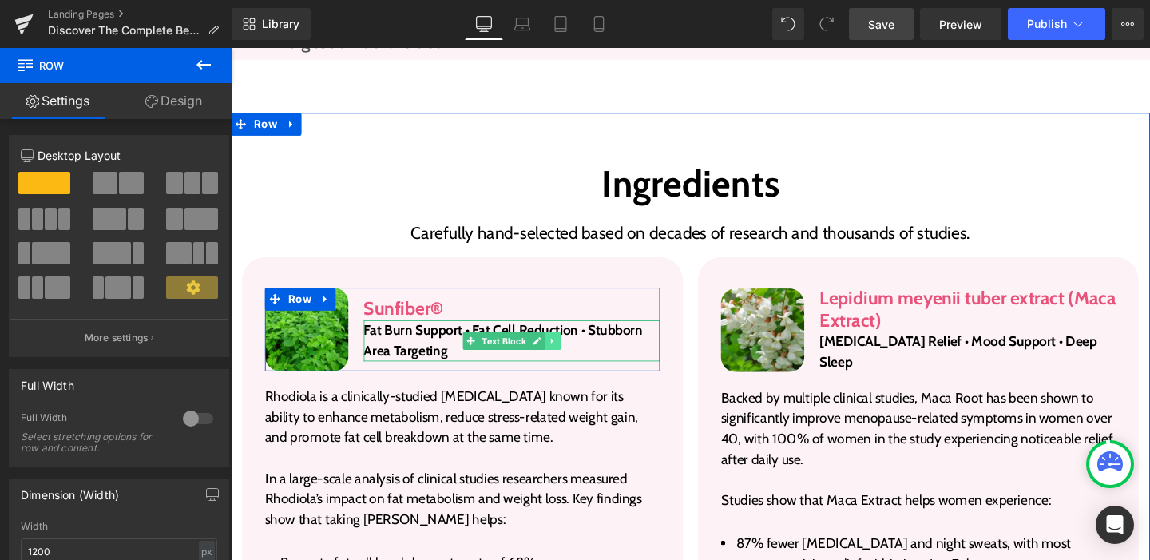
click at [561, 347] on link at bounding box center [569, 356] width 17 height 19
click at [576, 351] on icon at bounding box center [577, 356] width 9 height 10
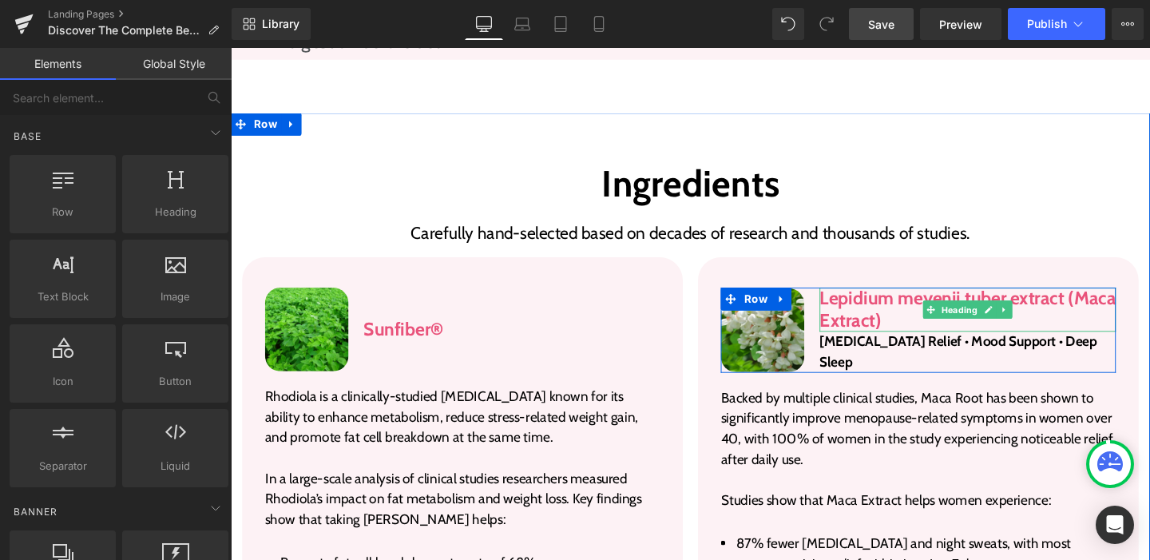
click at [903, 300] on h3 "Lepidium meyenii tuber extract (Maca Extract)" at bounding box center [1005, 323] width 311 height 46
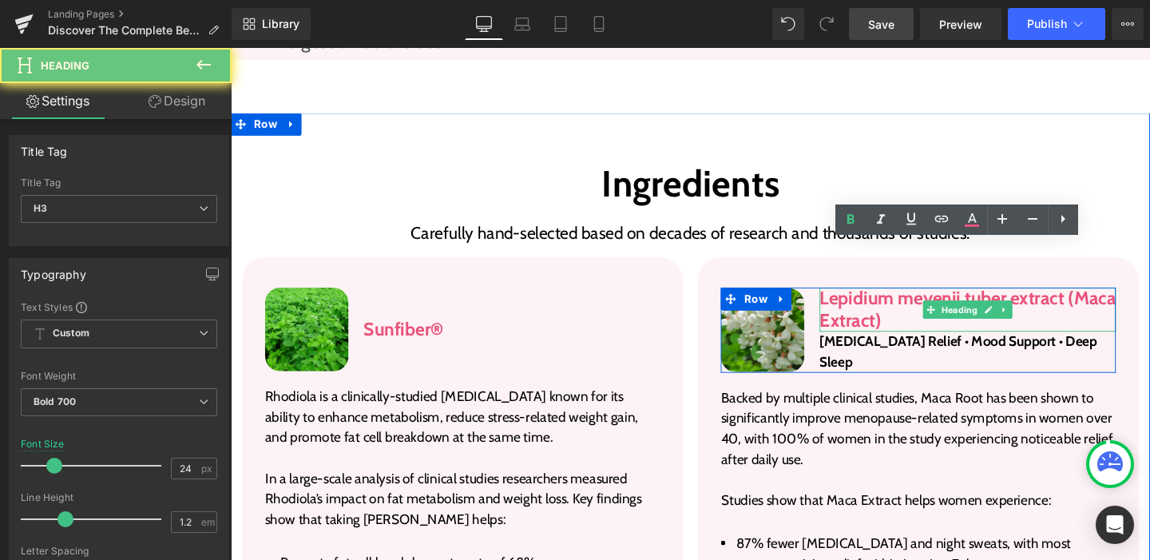
click at [903, 300] on h3 "Lepidium meyenii tuber extract (Maca Extract)" at bounding box center [1005, 323] width 311 height 46
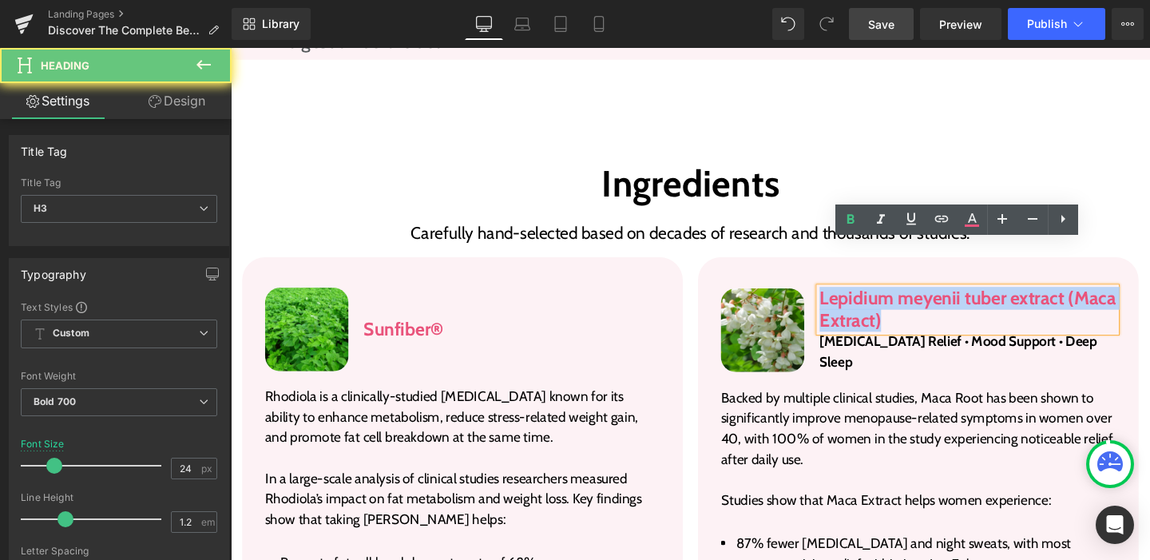
click at [903, 300] on h3 "Lepidium meyenii tuber extract (Maca Extract)" at bounding box center [1005, 323] width 311 height 46
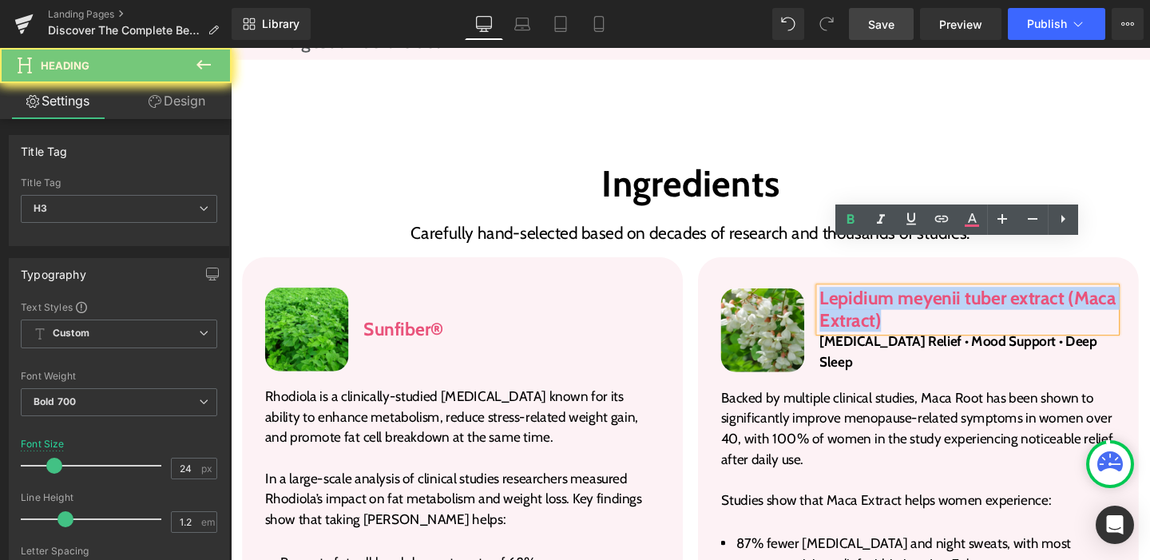
paste div
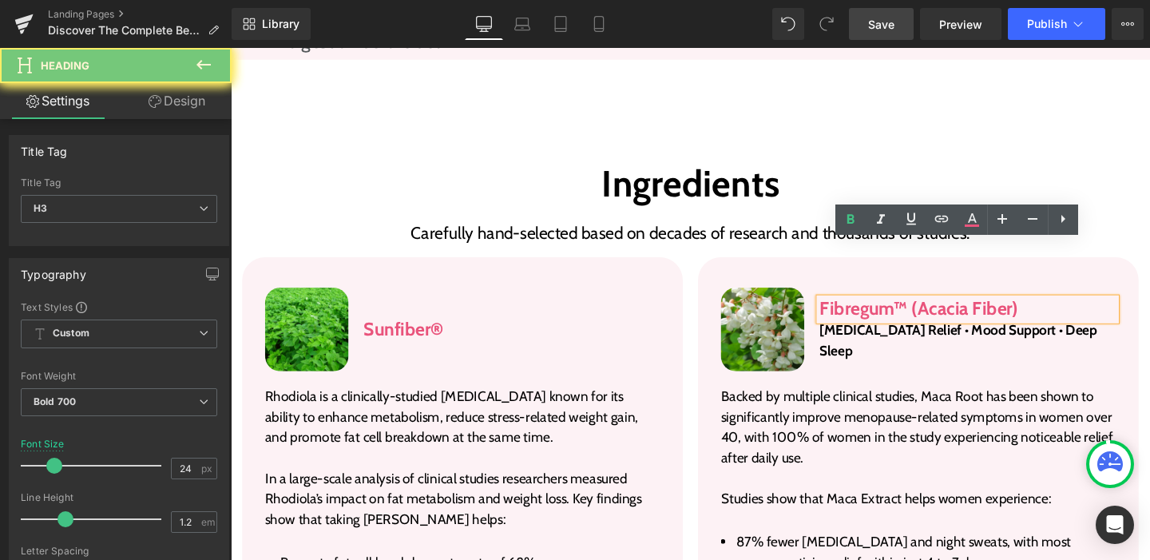
scroll to position [2508, 0]
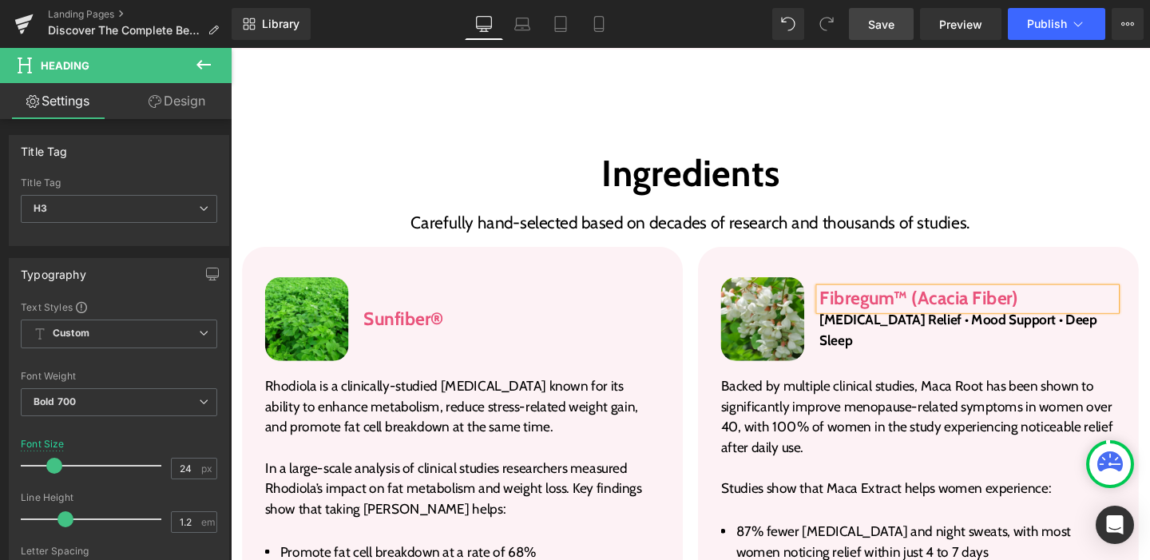
click at [922, 393] on p "Backed by multiple clinical studies, Maca Root has been shown to significantly …" at bounding box center [953, 436] width 415 height 86
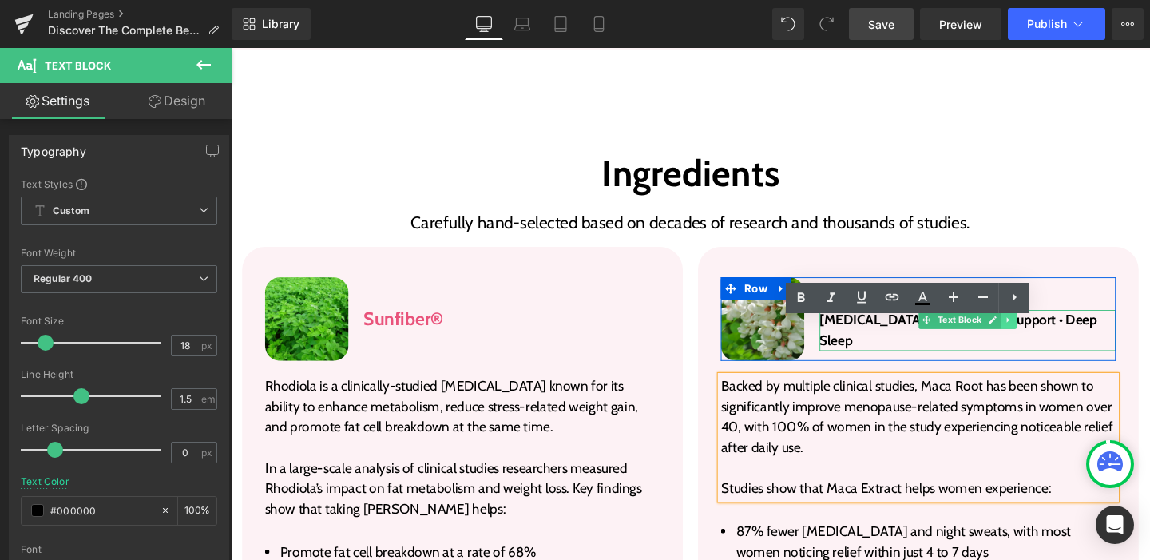
click at [1046, 329] on icon at bounding box center [1048, 334] width 9 height 10
click at [1052, 330] on icon at bounding box center [1056, 334] width 9 height 9
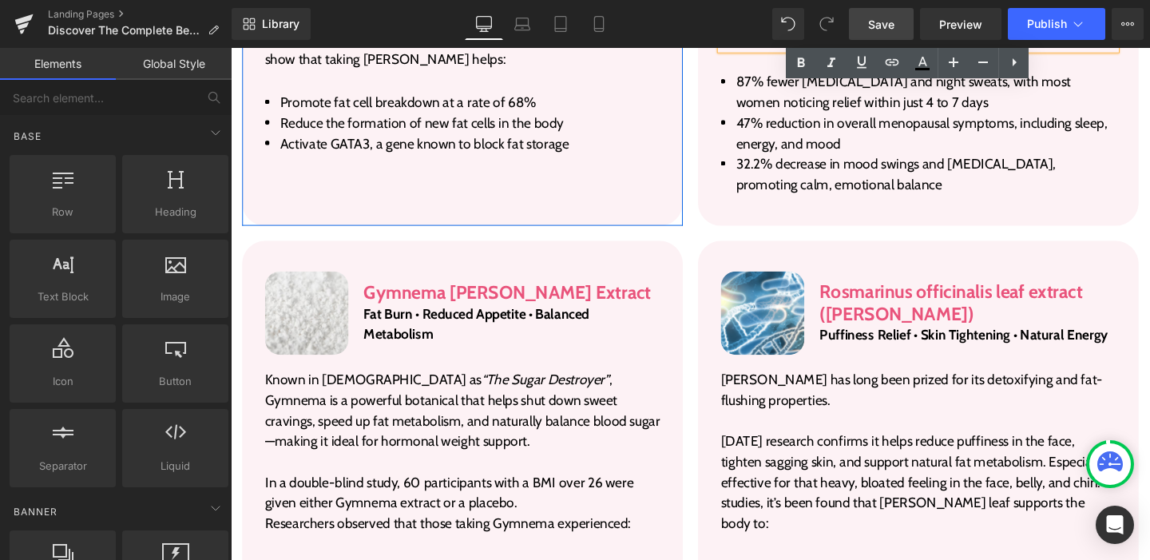
scroll to position [3064, 0]
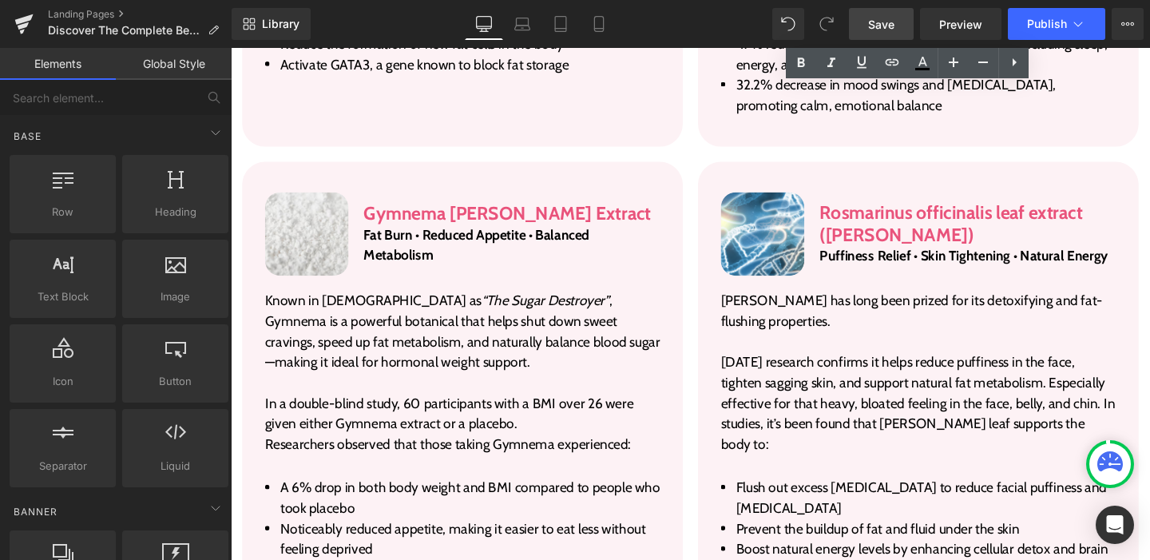
click at [421, 211] on h3 "Gymnema Sylvestre Extract" at bounding box center [526, 222] width 311 height 23
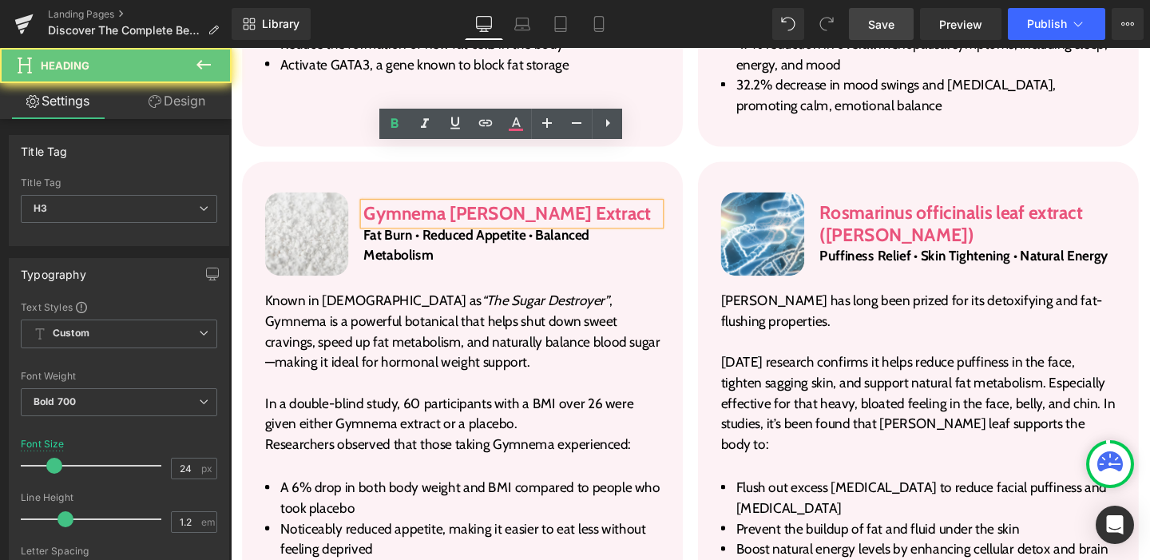
click at [421, 211] on h3 "Gymnema Sylvestre Extract" at bounding box center [526, 222] width 311 height 23
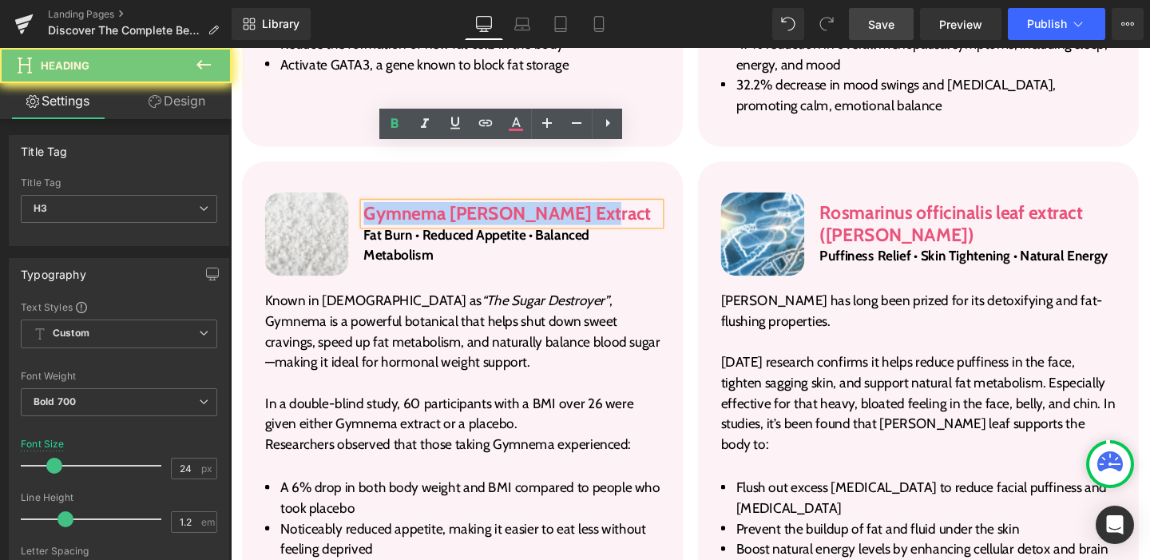
paste div
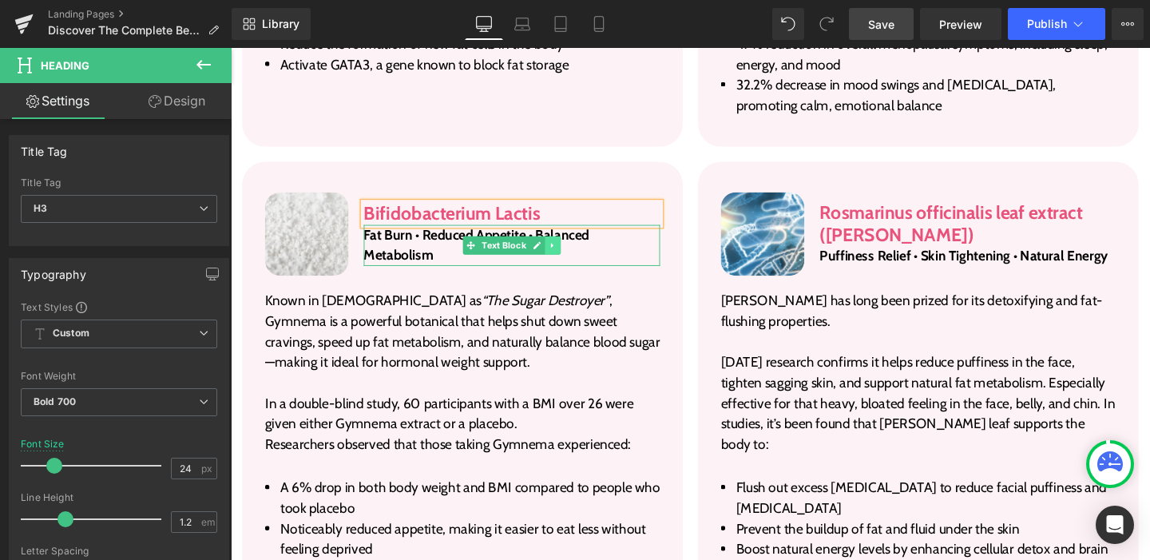
click at [566, 251] on icon at bounding box center [569, 256] width 9 height 10
click at [573, 251] on icon at bounding box center [577, 255] width 9 height 9
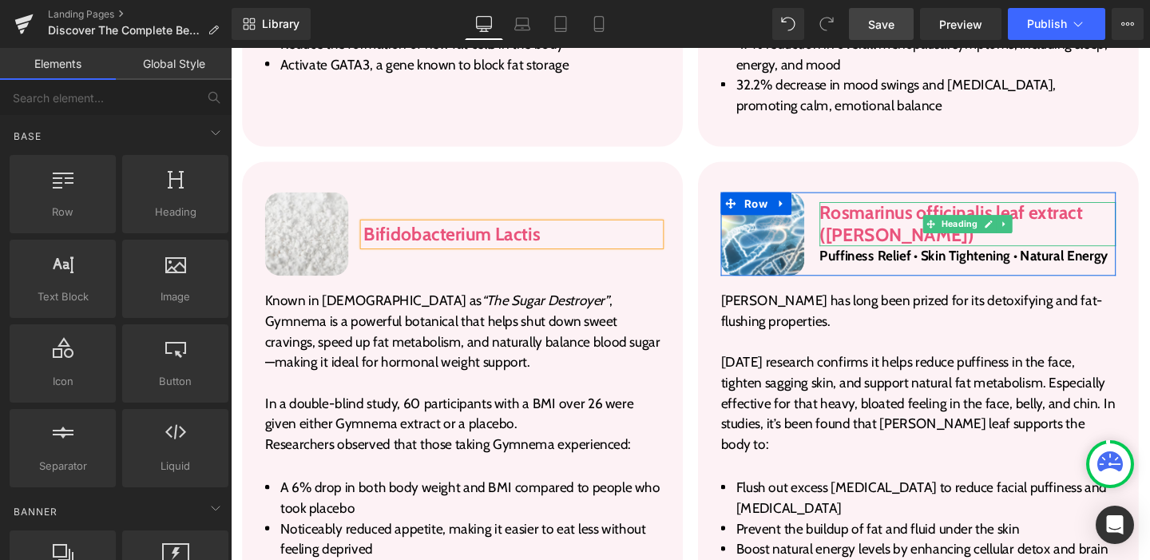
click at [918, 210] on h3 "Rosmarinus officinalis leaf extract (Rosemary)" at bounding box center [1005, 233] width 311 height 46
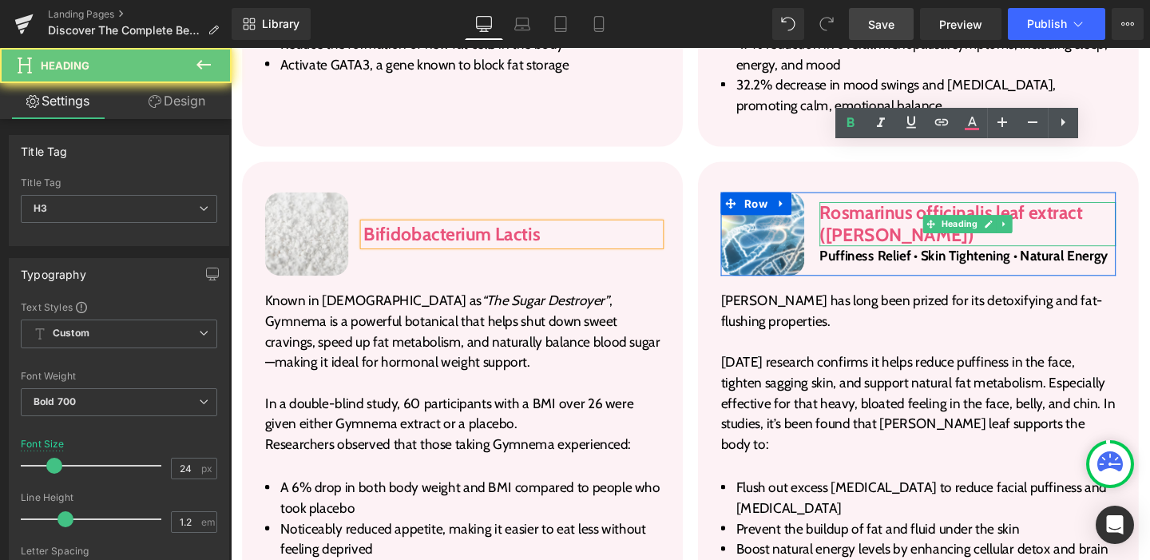
click at [918, 210] on h3 "Rosmarinus officinalis leaf extract (Rosemary)" at bounding box center [1005, 233] width 311 height 46
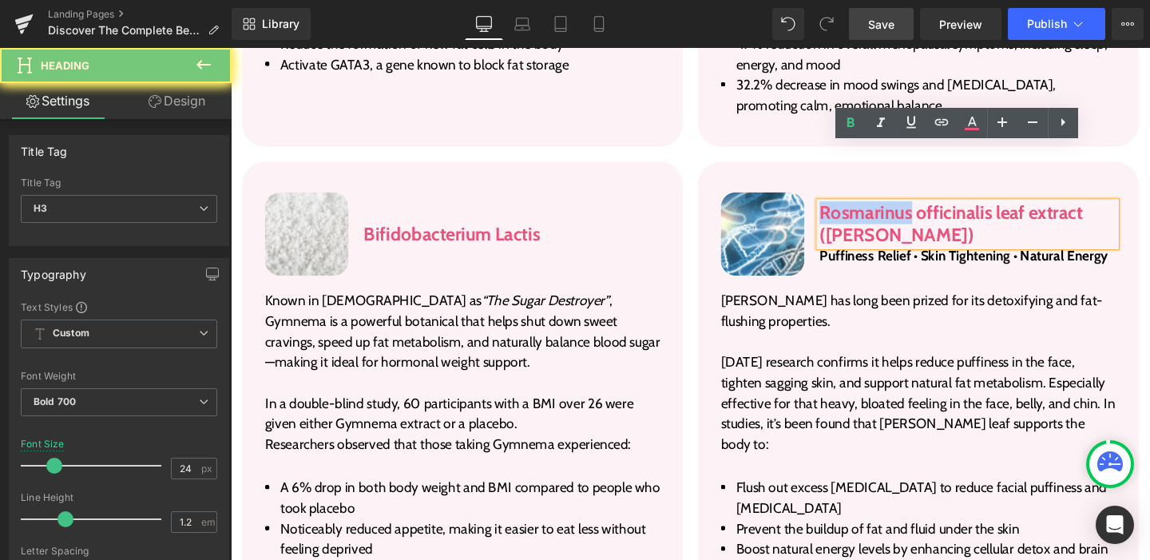
click at [918, 210] on h3 "Rosmarinus officinalis leaf extract (Rosemary)" at bounding box center [1005, 233] width 311 height 46
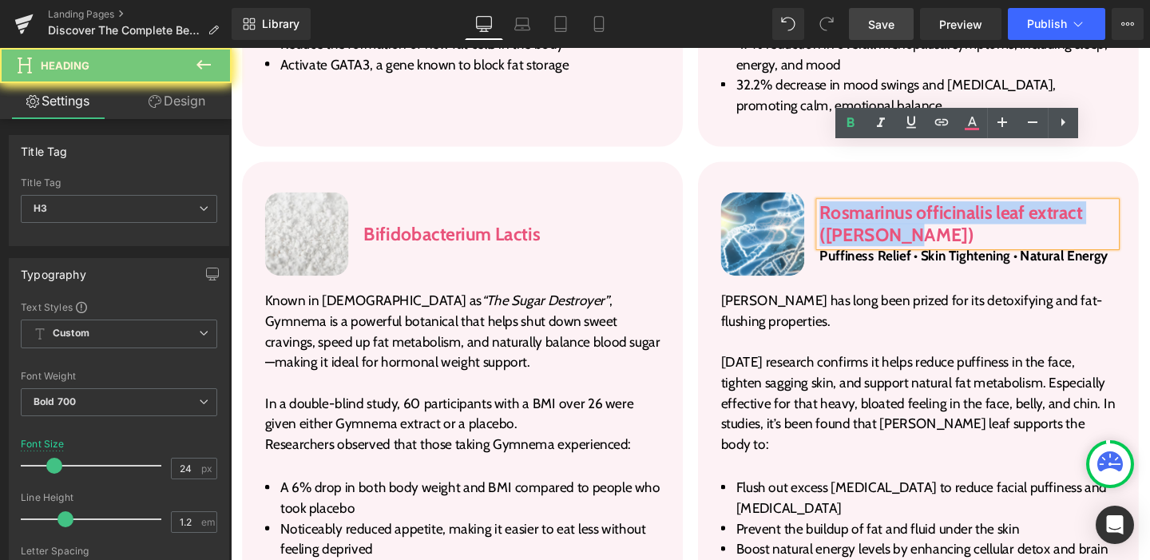
click at [918, 210] on h3 "Rosmarinus officinalis leaf extract (Rosemary)" at bounding box center [1005, 233] width 311 height 46
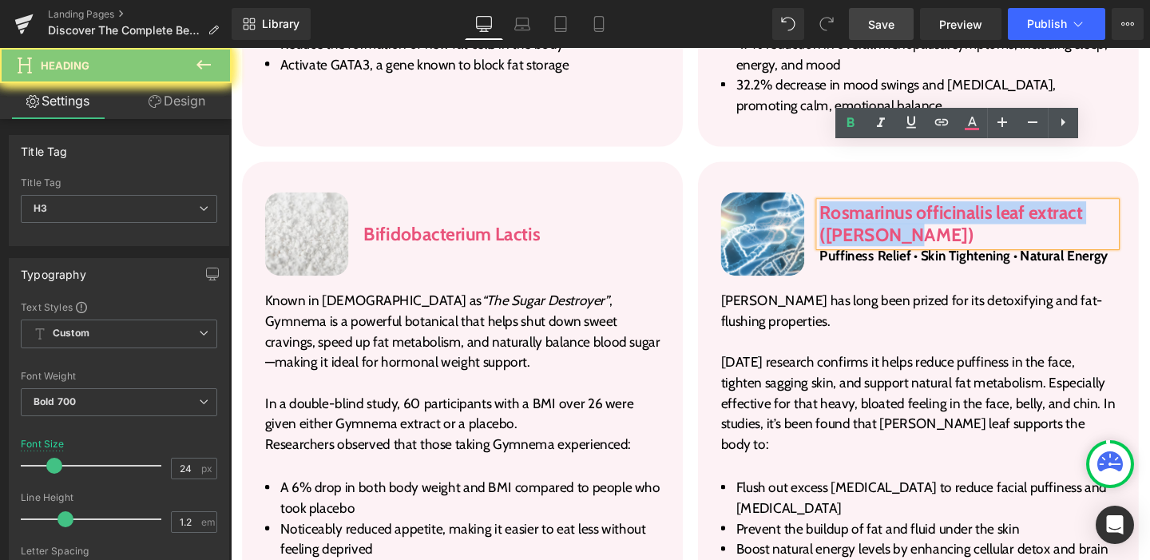
paste div
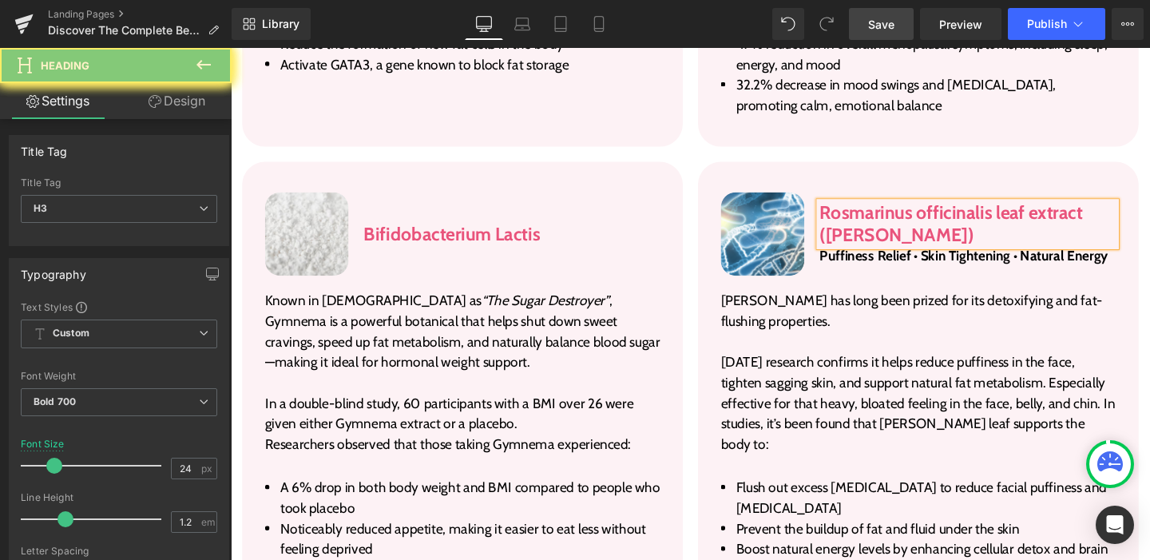
scroll to position [3076, 0]
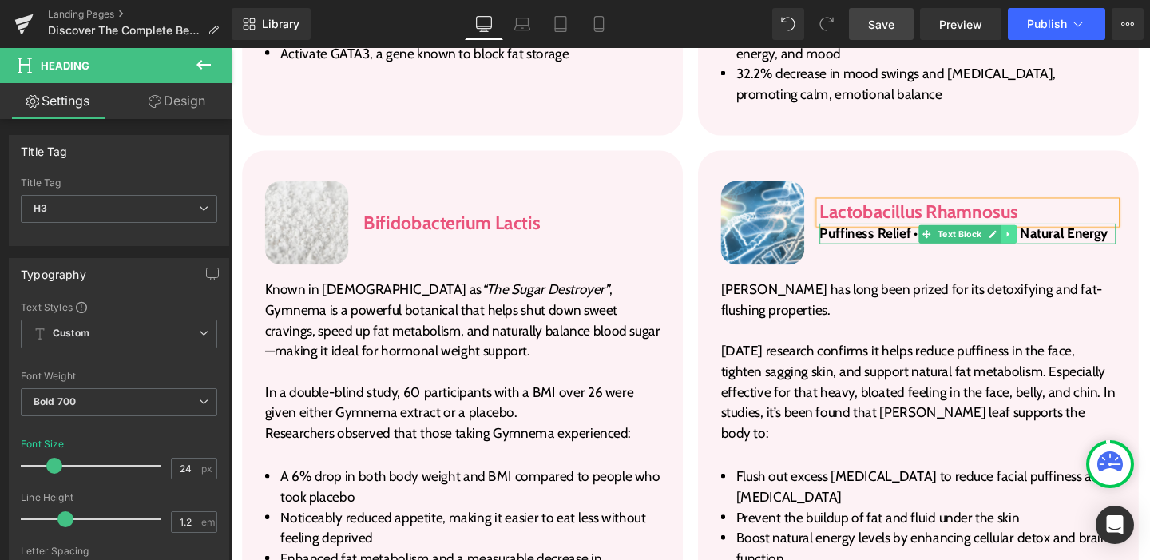
click at [1044, 239] on icon at bounding box center [1048, 244] width 9 height 10
click at [1052, 239] on icon at bounding box center [1056, 244] width 9 height 10
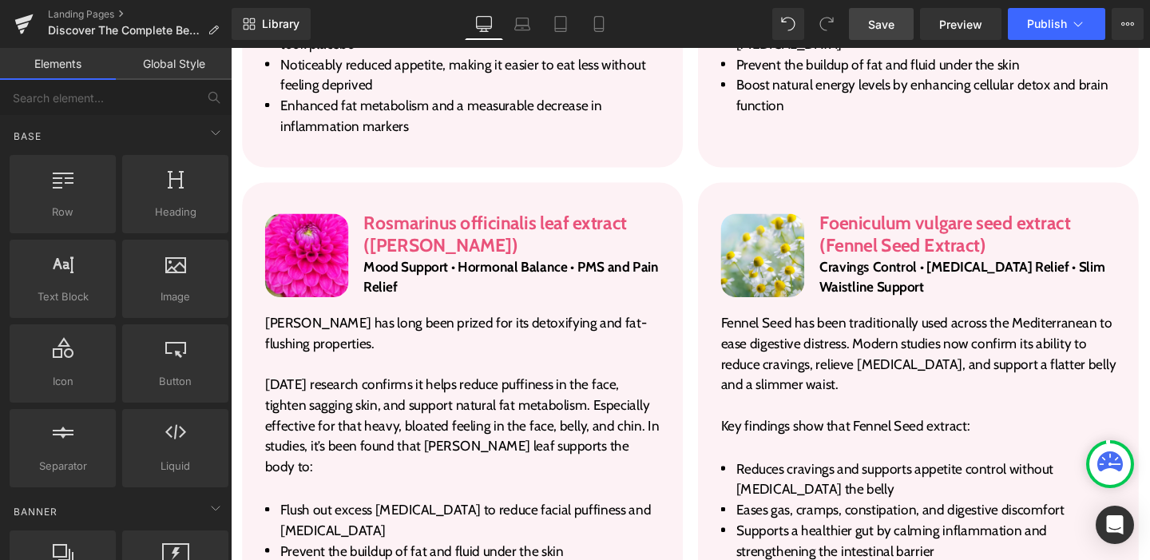
scroll to position [3628, 0]
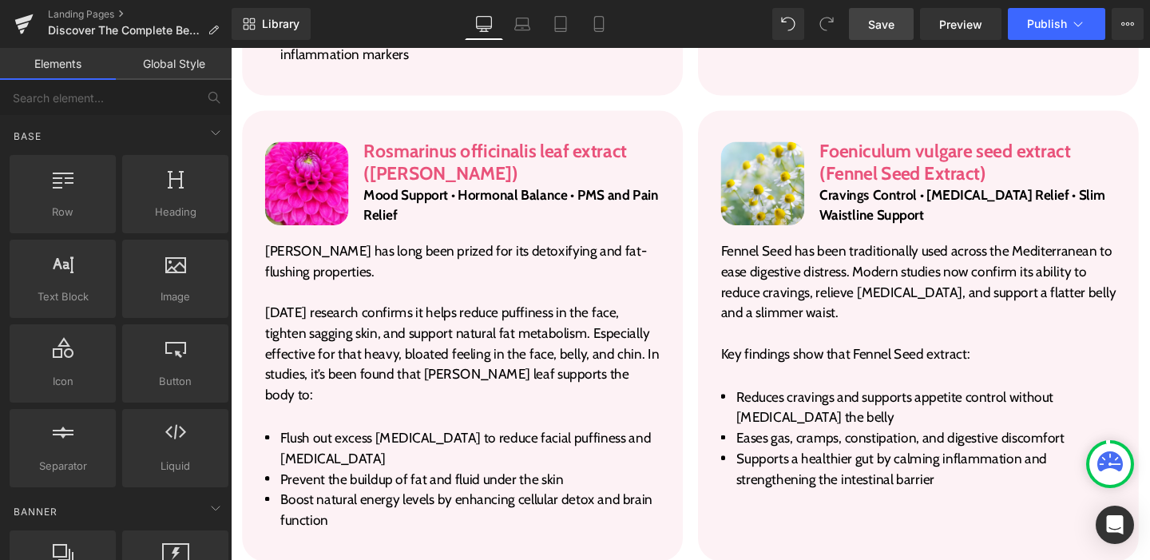
click at [452, 145] on h3 "Rosmarinus officinalis leaf extract (Rosemary)" at bounding box center [526, 168] width 311 height 46
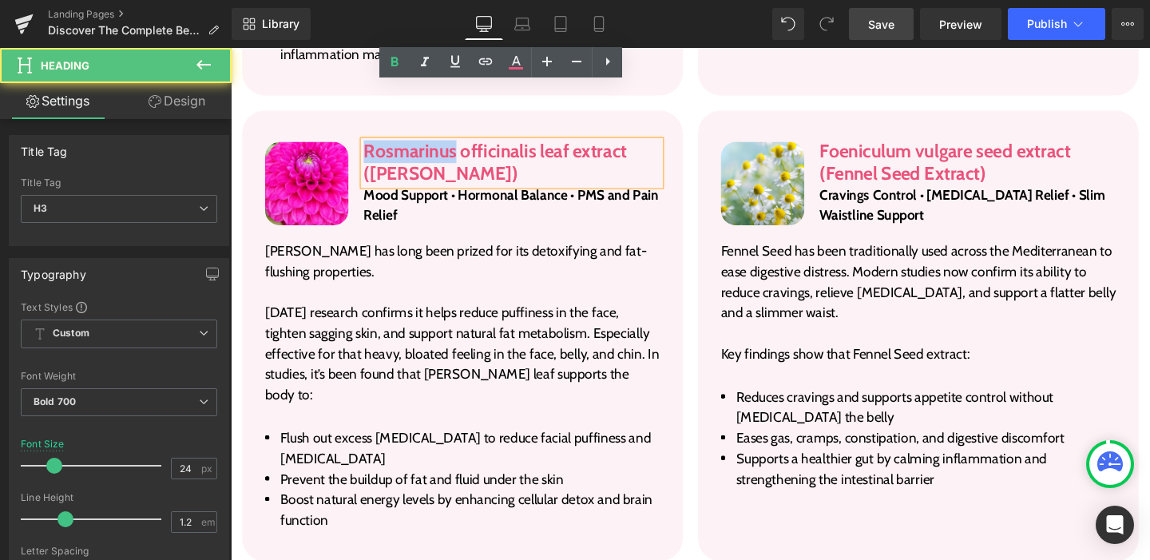
click at [452, 145] on h3 "Rosmarinus officinalis leaf extract (Rosemary)" at bounding box center [526, 168] width 311 height 46
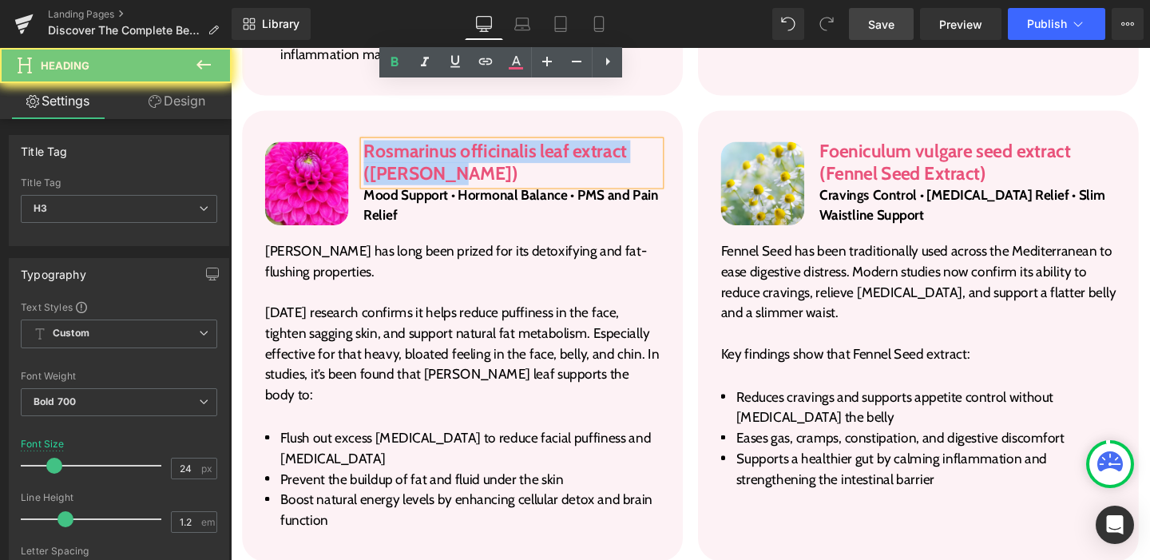
click at [452, 145] on h3 "Rosmarinus officinalis leaf extract (Rosemary)" at bounding box center [526, 168] width 311 height 46
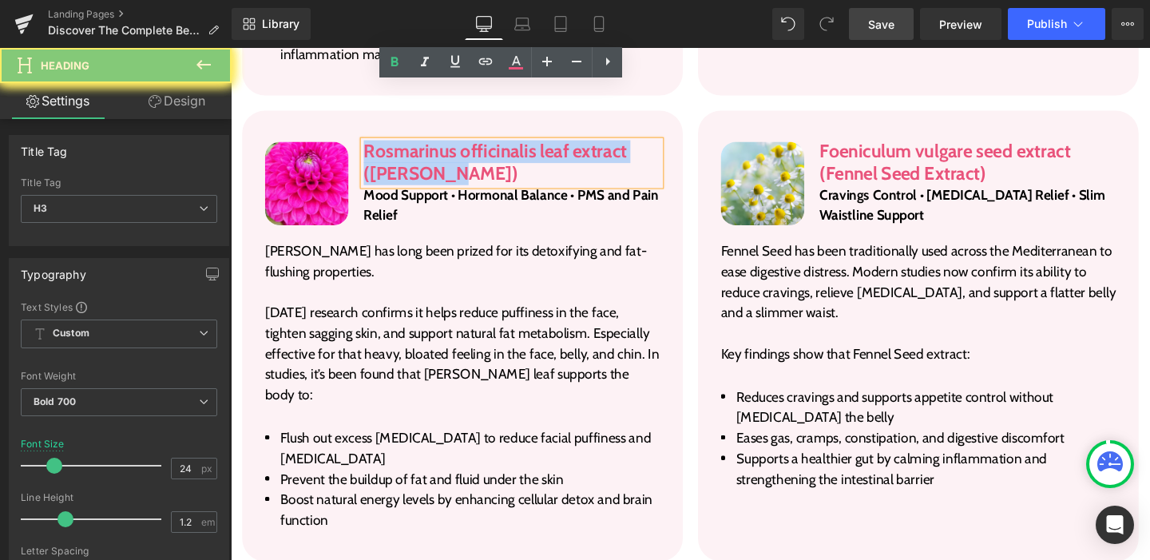
paste div
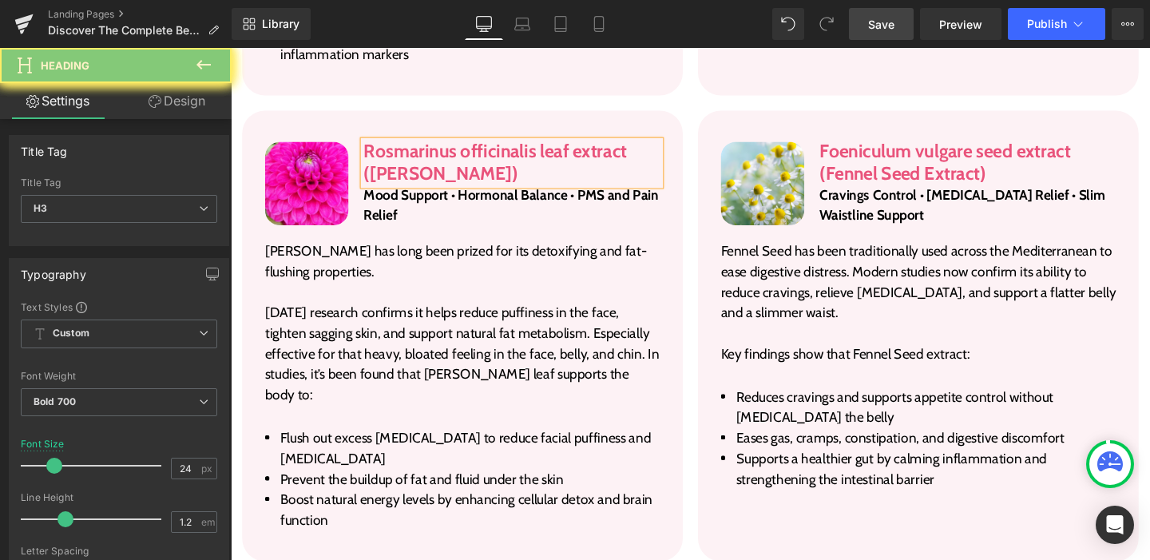
scroll to position [3639, 0]
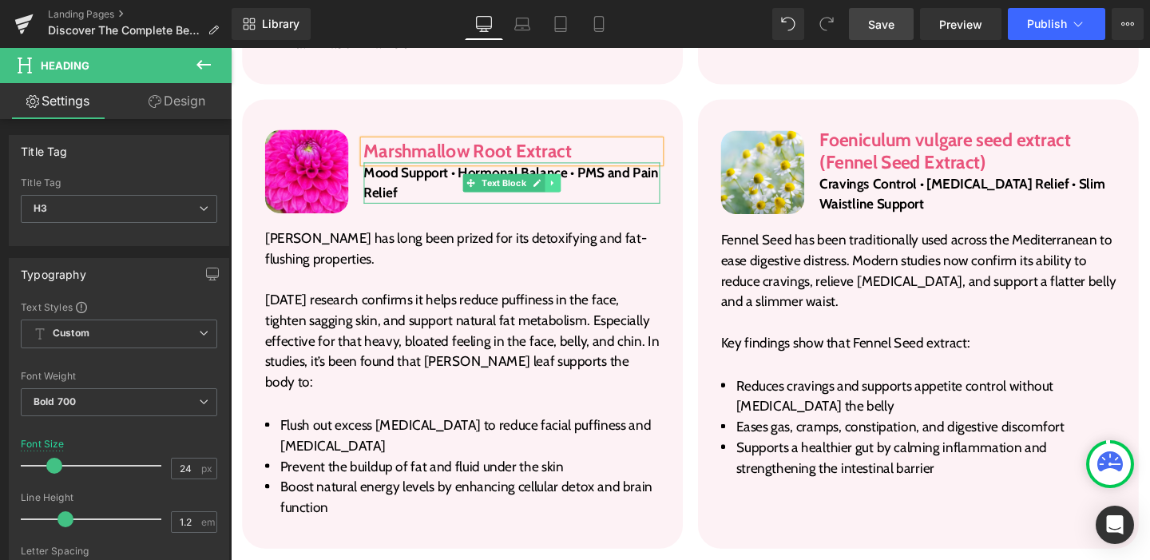
click at [565, 185] on icon at bounding box center [569, 190] width 9 height 10
click at [576, 185] on icon at bounding box center [577, 189] width 9 height 9
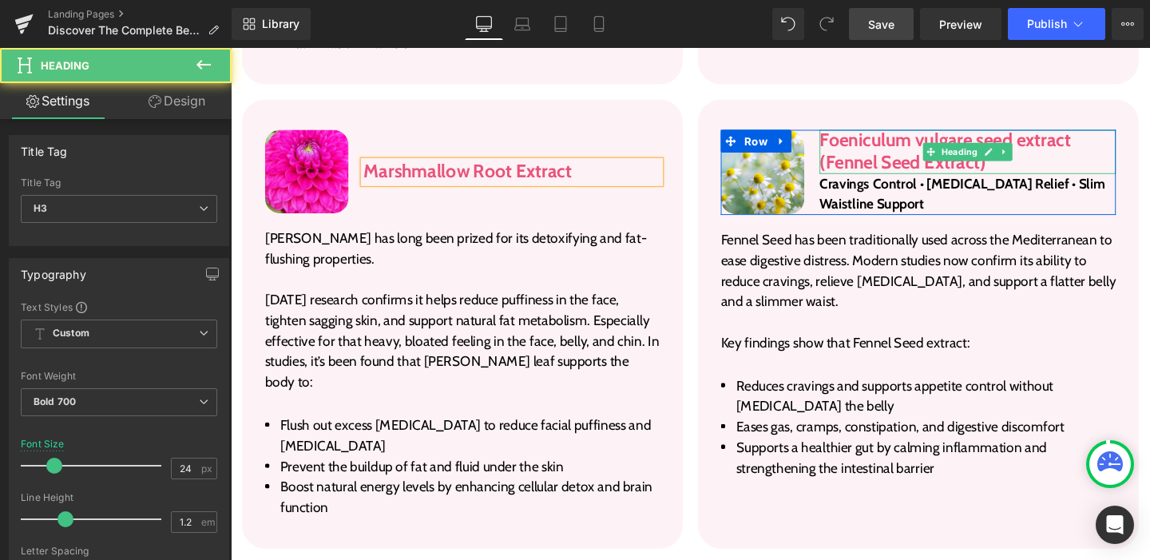
click at [918, 134] on h3 "Foeniculum vulgare seed extract (Fennel Seed Extract)" at bounding box center [1005, 157] width 311 height 46
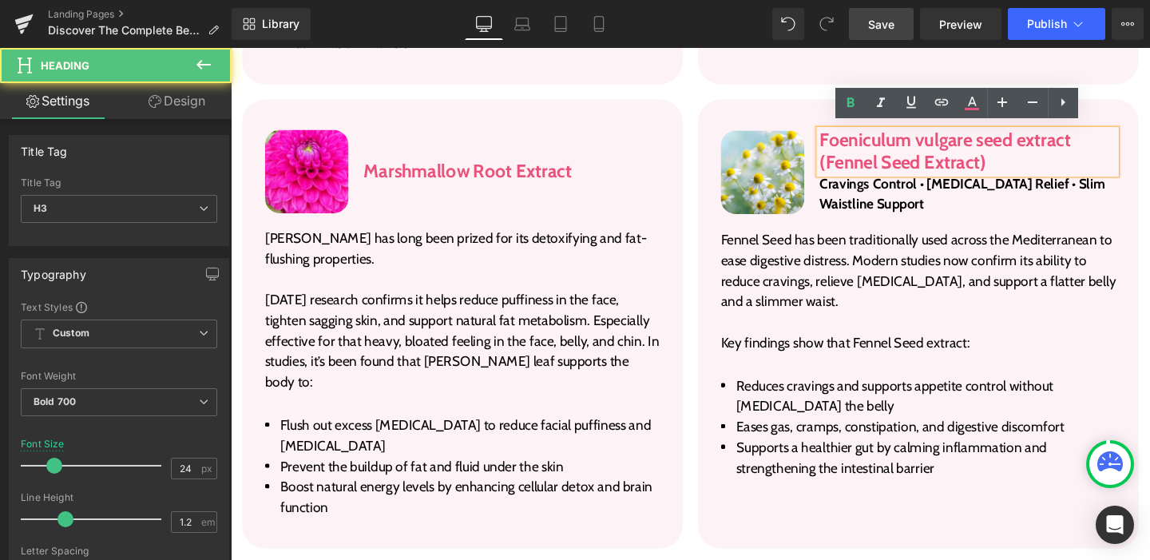
click at [884, 102] on icon at bounding box center [880, 102] width 19 height 19
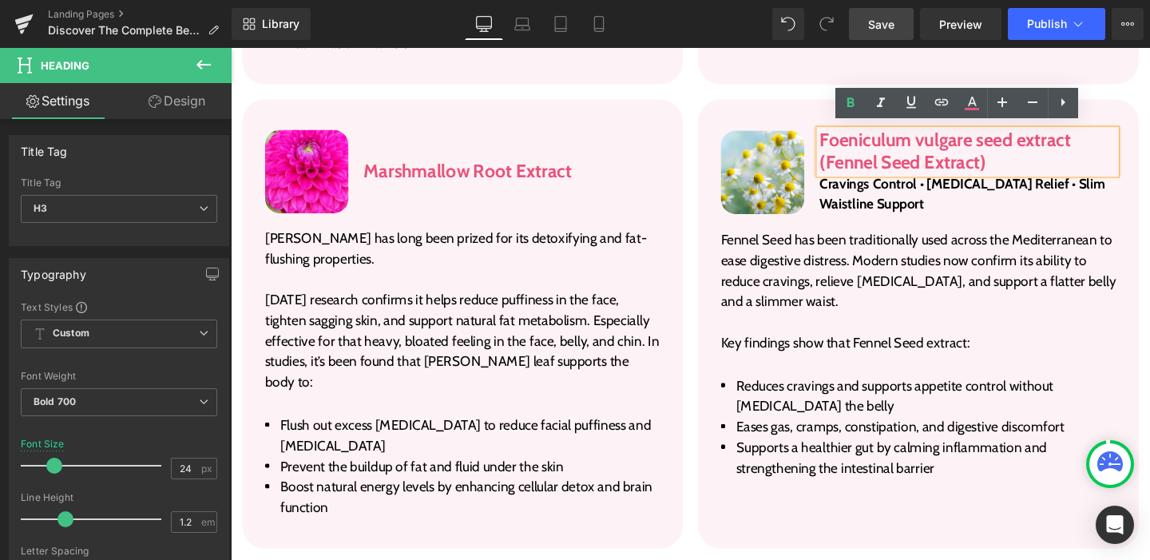
click at [872, 134] on h3 "Foeniculum vulgare seed extract (Fennel Seed Extract)" at bounding box center [1005, 157] width 311 height 46
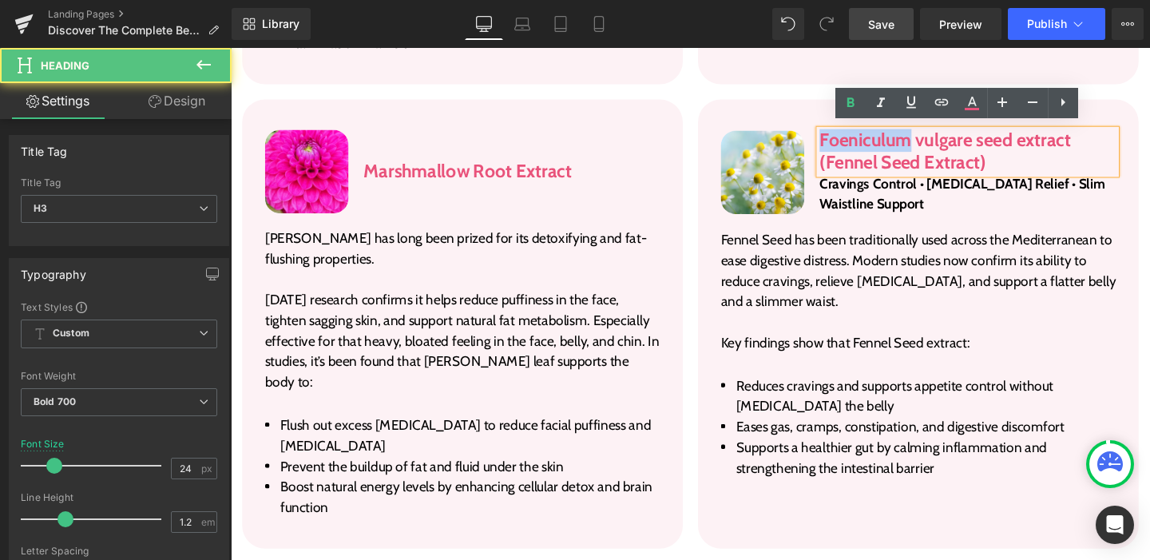
click at [872, 134] on h3 "Foeniculum vulgare seed extract (Fennel Seed Extract)" at bounding box center [1005, 157] width 311 height 46
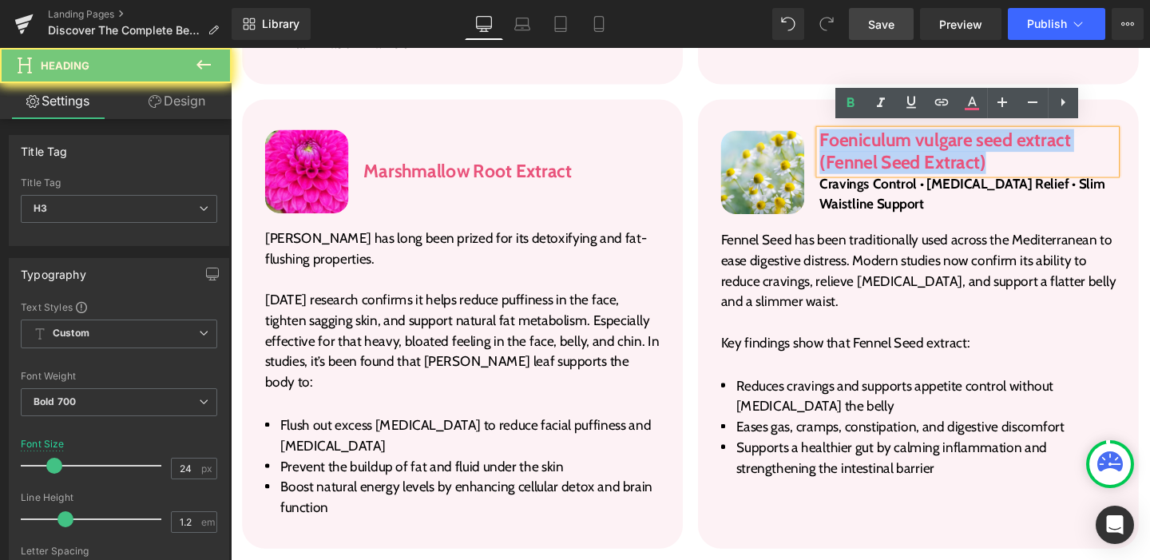
click at [872, 134] on h3 "Foeniculum vulgare seed extract (Fennel Seed Extract)" at bounding box center [1005, 157] width 311 height 46
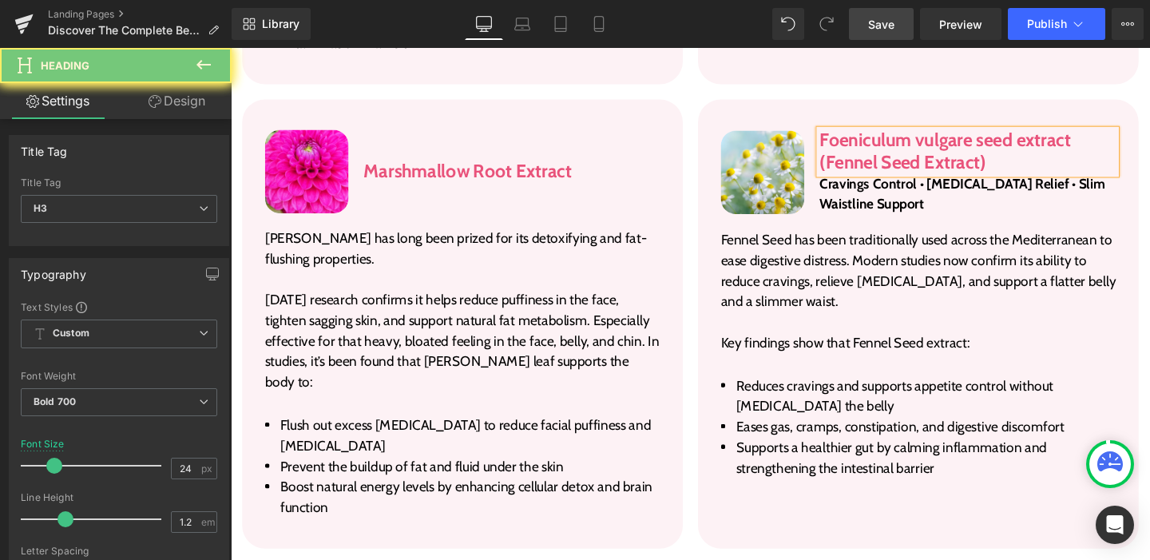
scroll to position [3650, 0]
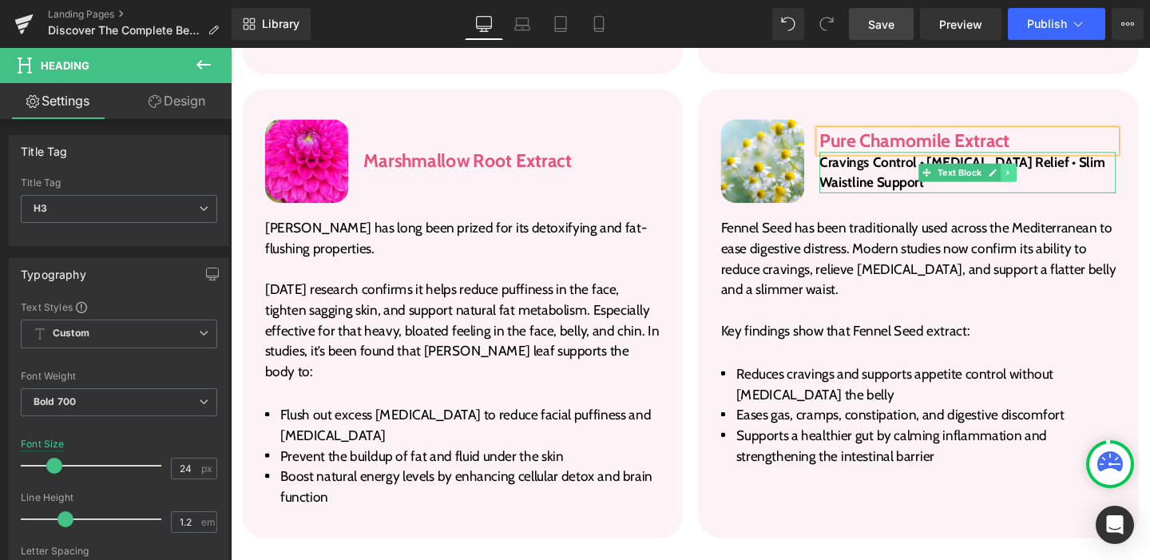
click at [1046, 176] on icon at bounding box center [1047, 179] width 2 height 6
click at [1052, 174] on icon at bounding box center [1056, 178] width 9 height 9
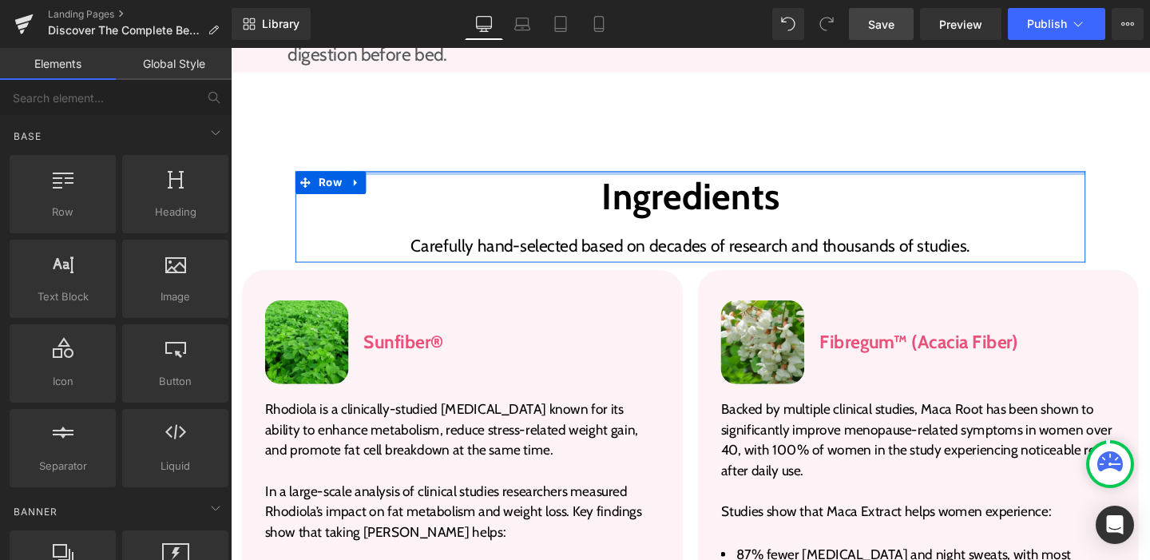
scroll to position [2625, 0]
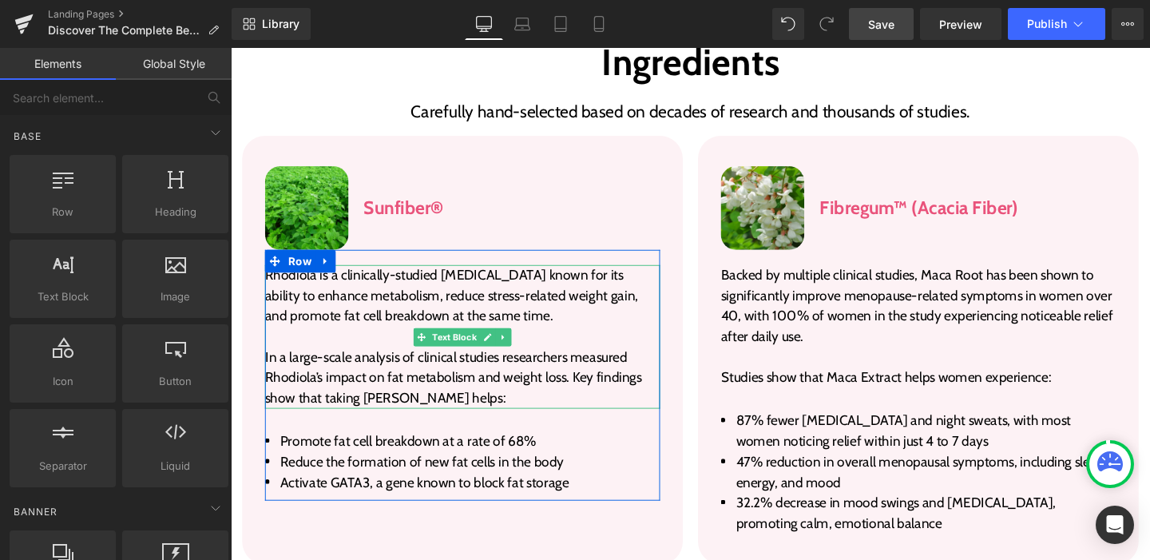
click at [384, 276] on p "Rhodiola is a clinically-studied adaptogen known for its ability to enhance met…" at bounding box center [474, 308] width 415 height 65
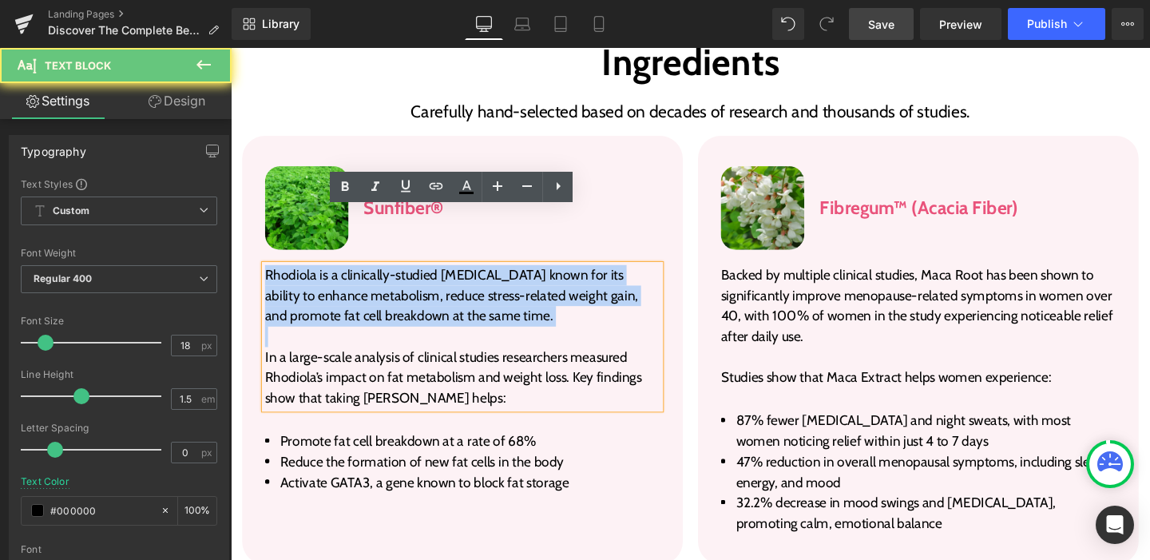
click at [384, 276] on p "Rhodiola is a clinically-studied adaptogen known for its ability to enhance met…" at bounding box center [474, 308] width 415 height 65
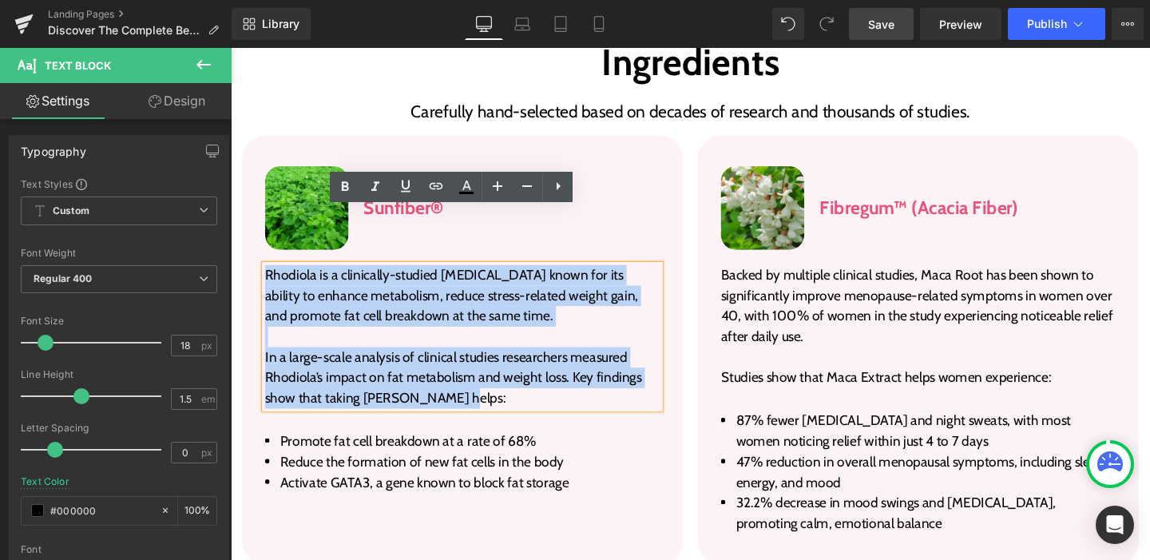
click at [479, 365] on p "In a large-scale analysis of clinical studies researchers measured Rhodiola’s i…" at bounding box center [474, 395] width 415 height 65
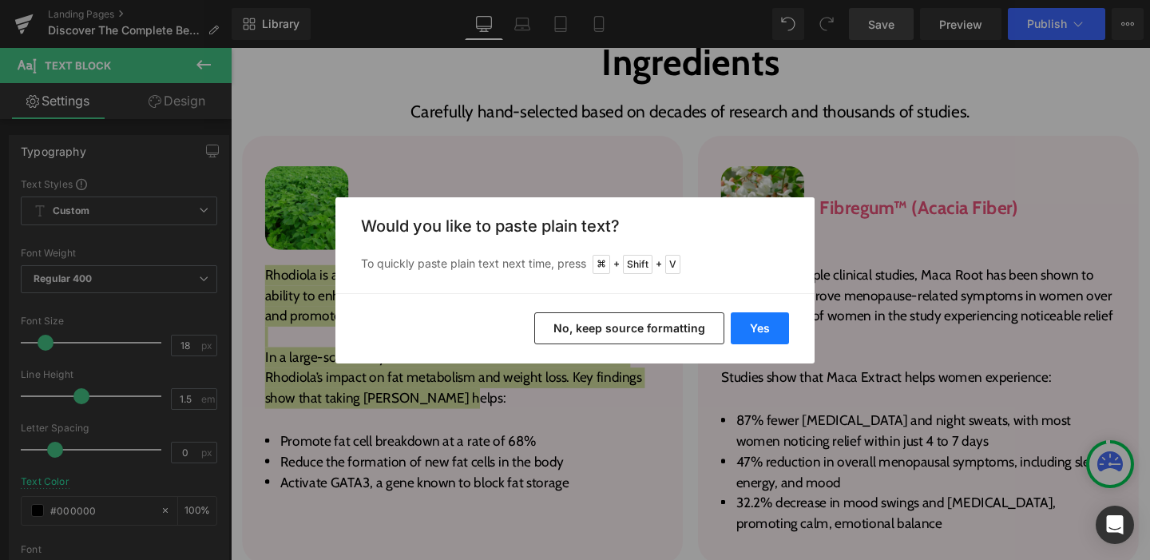
click at [776, 327] on button "Yes" at bounding box center [760, 328] width 58 height 32
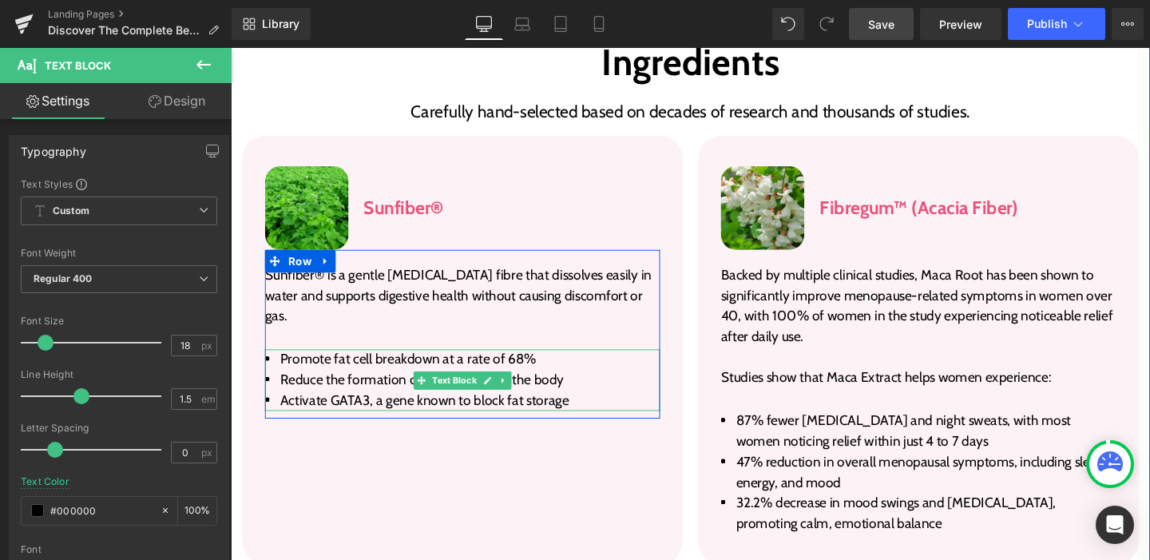
click at [309, 365] on li "Promote fat cell breakdown at a rate of 68%" at bounding box center [474, 376] width 415 height 22
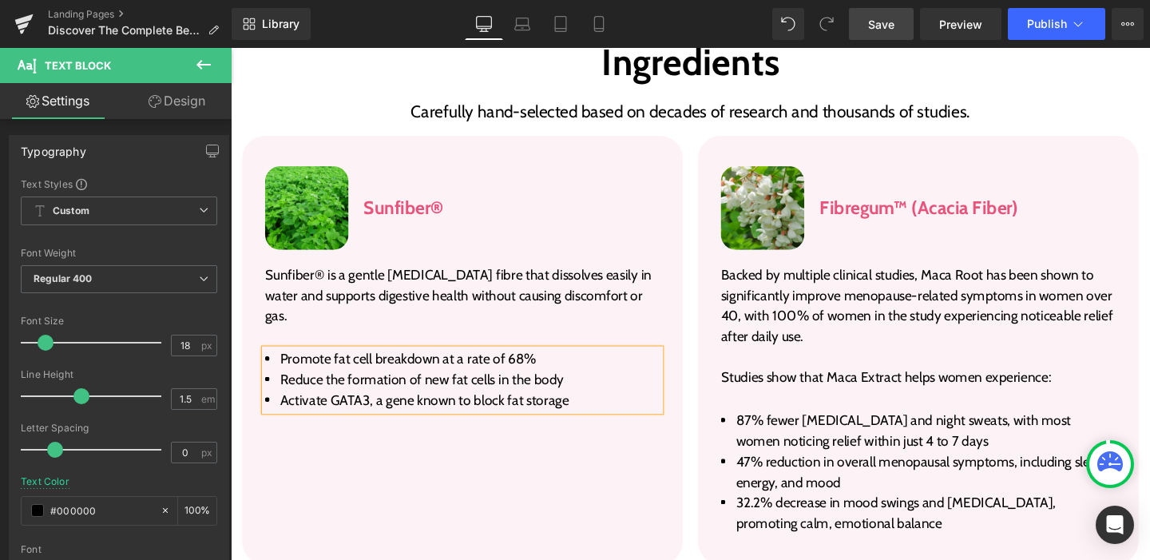
click at [309, 365] on li "Promote fat cell breakdown at a rate of 68%" at bounding box center [474, 376] width 415 height 22
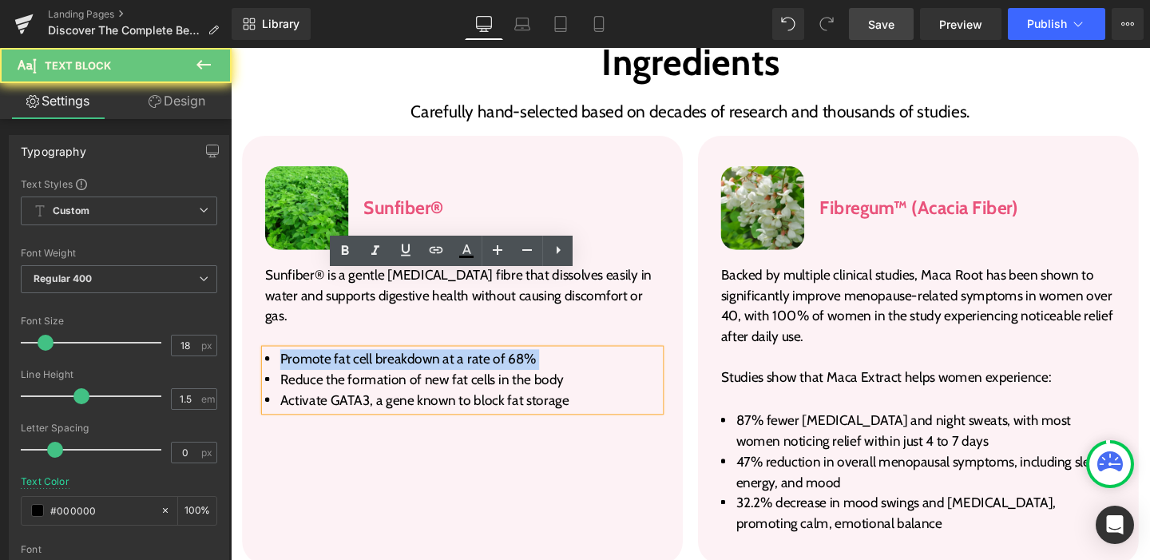
click at [309, 365] on li "Promote fat cell breakdown at a rate of 68%" at bounding box center [474, 376] width 415 height 22
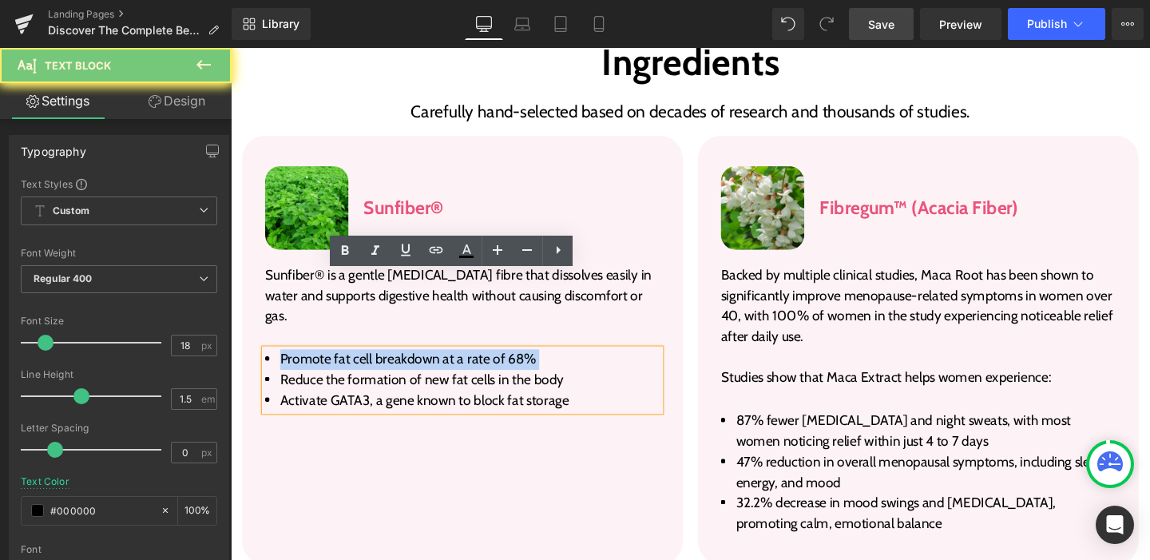
click at [309, 365] on li "Promote fat cell breakdown at a rate of 68%" at bounding box center [474, 376] width 415 height 22
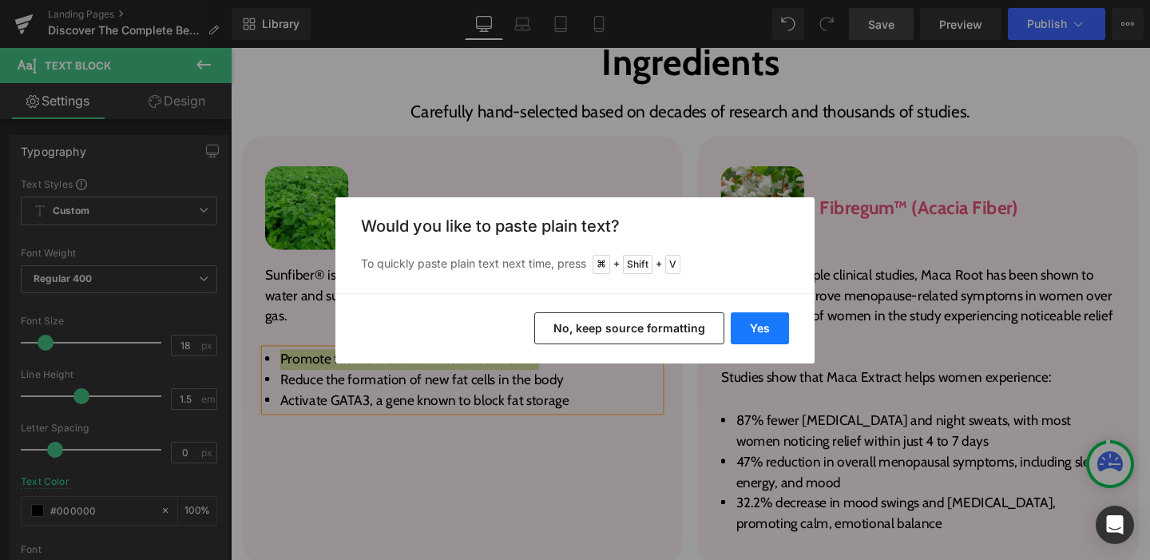
click at [751, 327] on button "Yes" at bounding box center [760, 328] width 58 height 32
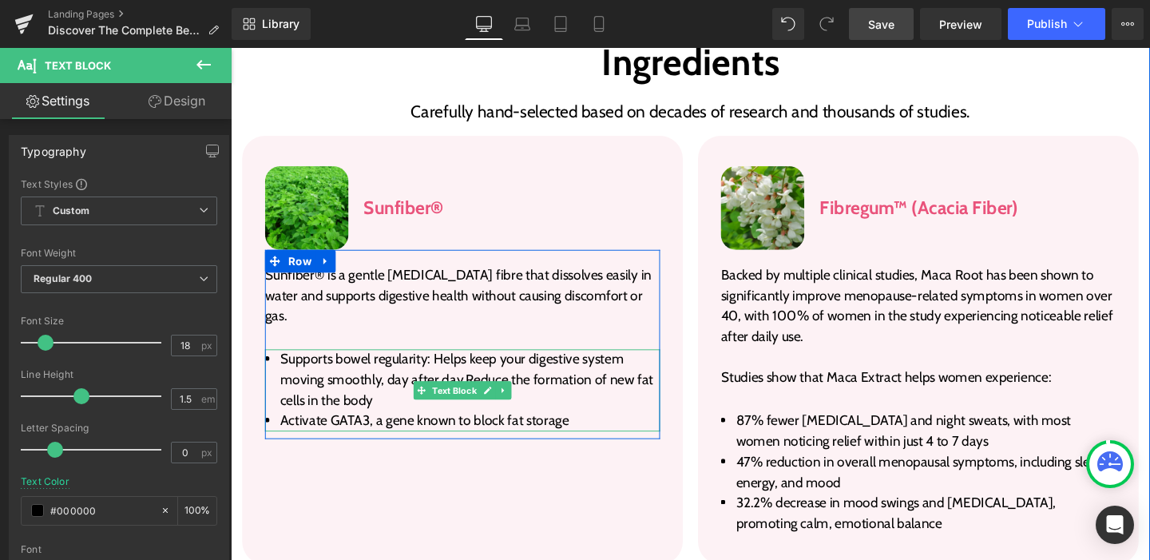
click at [398, 367] on span "Supports bowel regularity: Helps keep your digestive system moving smoothly, da…" at bounding box center [479, 397] width 392 height 61
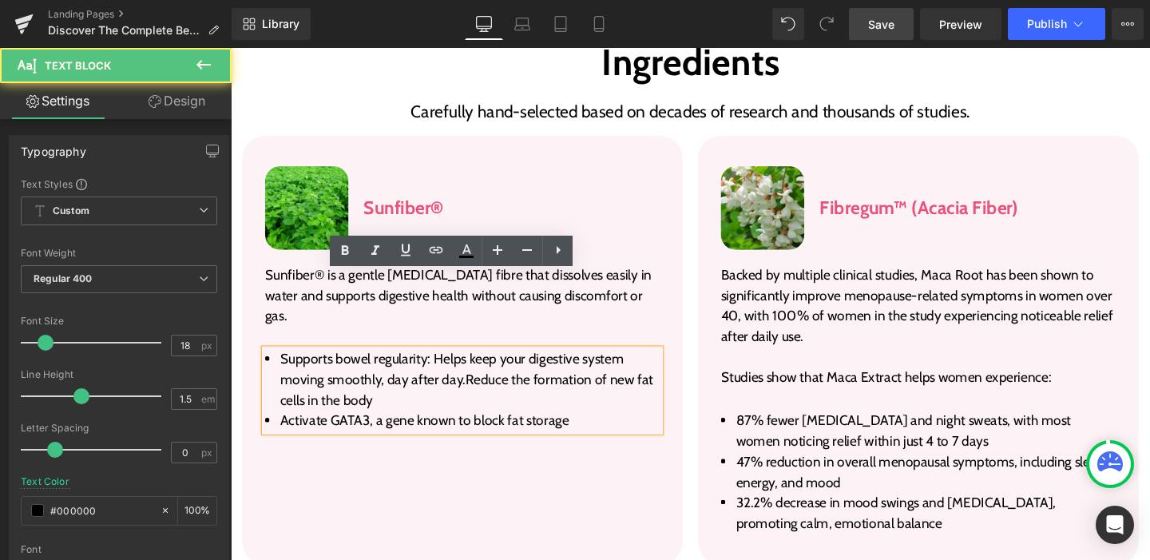
click at [471, 367] on span "Supports bowel regularity: Helps keep your digestive system moving smoothly, da…" at bounding box center [479, 397] width 392 height 61
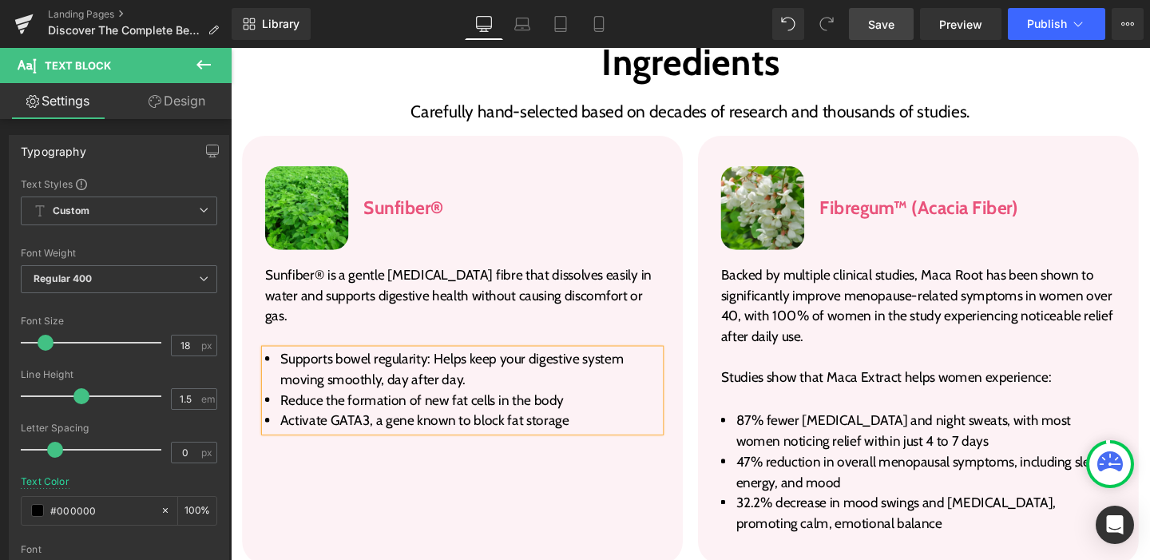
click at [338, 410] on span "Reduce the formation of new fat cells in the body" at bounding box center [432, 419] width 298 height 18
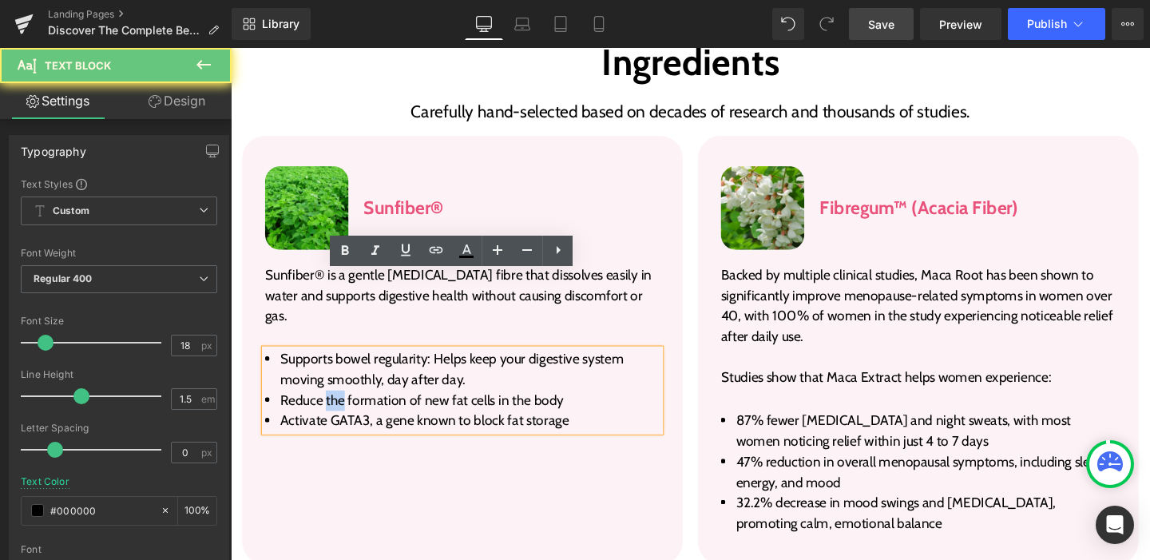
click at [338, 410] on span "Reduce the formation of new fat cells in the body" at bounding box center [432, 419] width 298 height 18
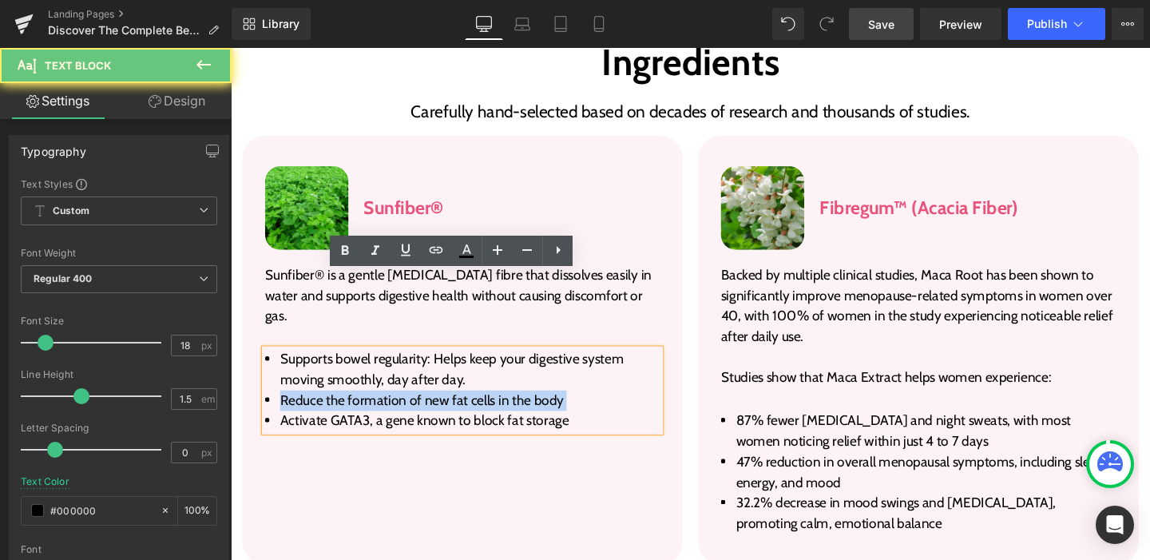
click at [338, 410] on span "Reduce the formation of new fat cells in the body" at bounding box center [432, 419] width 298 height 18
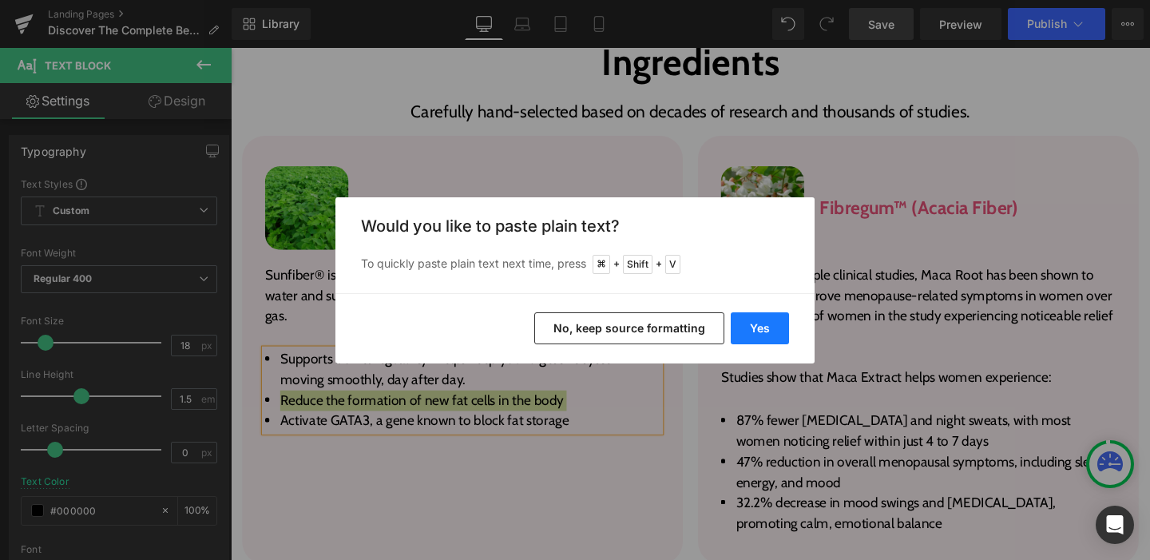
click at [767, 323] on button "Yes" at bounding box center [760, 328] width 58 height 32
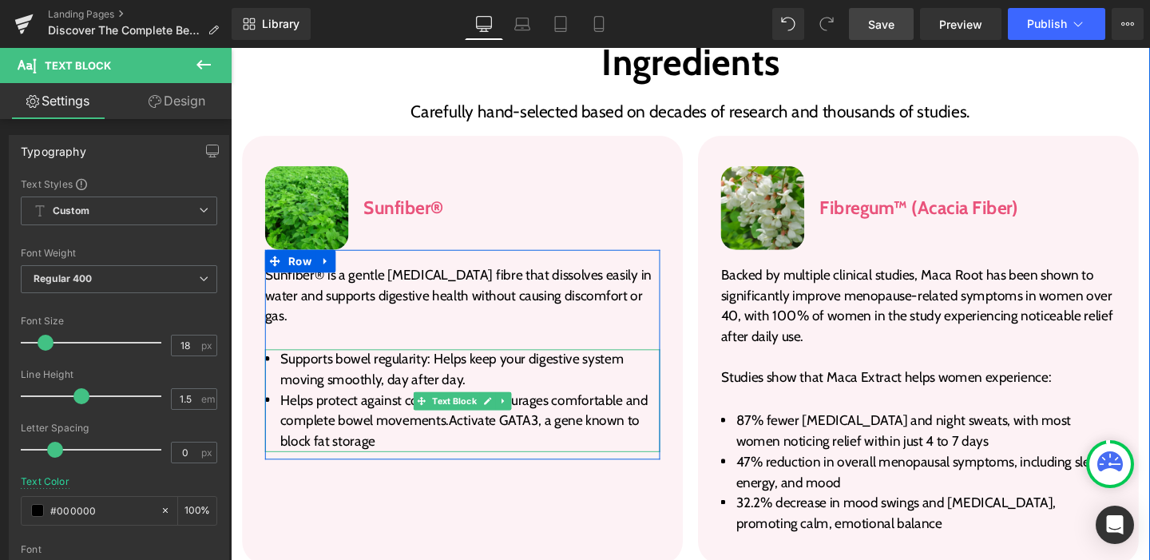
click at [455, 410] on span "Helps protect against constipation: Encourages comfortable and complete bowel m…" at bounding box center [476, 440] width 386 height 61
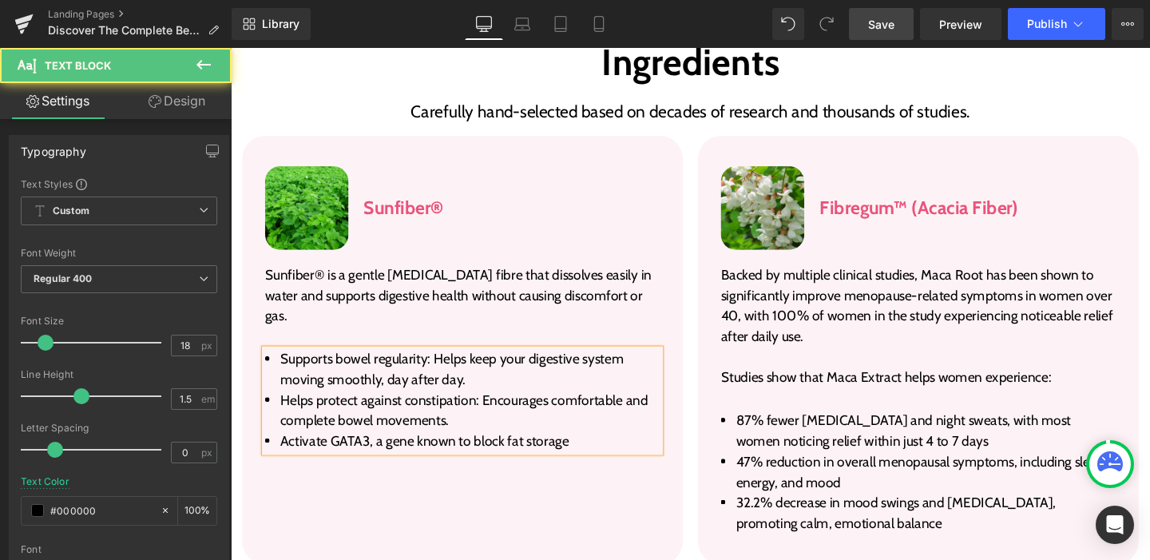
click at [348, 453] on span "Activate GATA3, a gene known to block fat storage" at bounding box center [434, 462] width 303 height 18
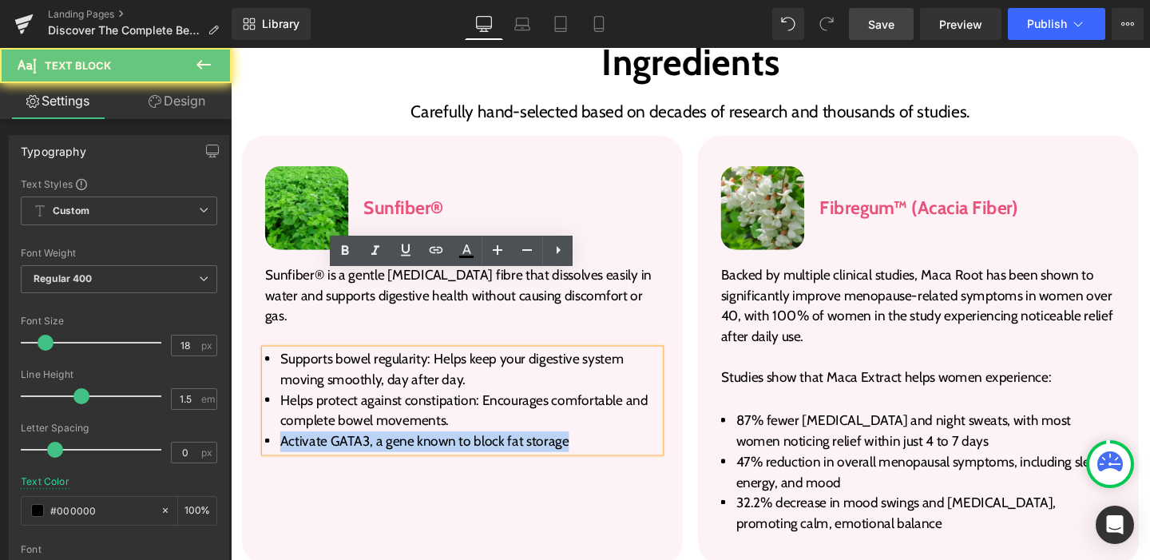
click at [348, 453] on span "Activate GATA3, a gene known to block fat storage" at bounding box center [434, 462] width 303 height 18
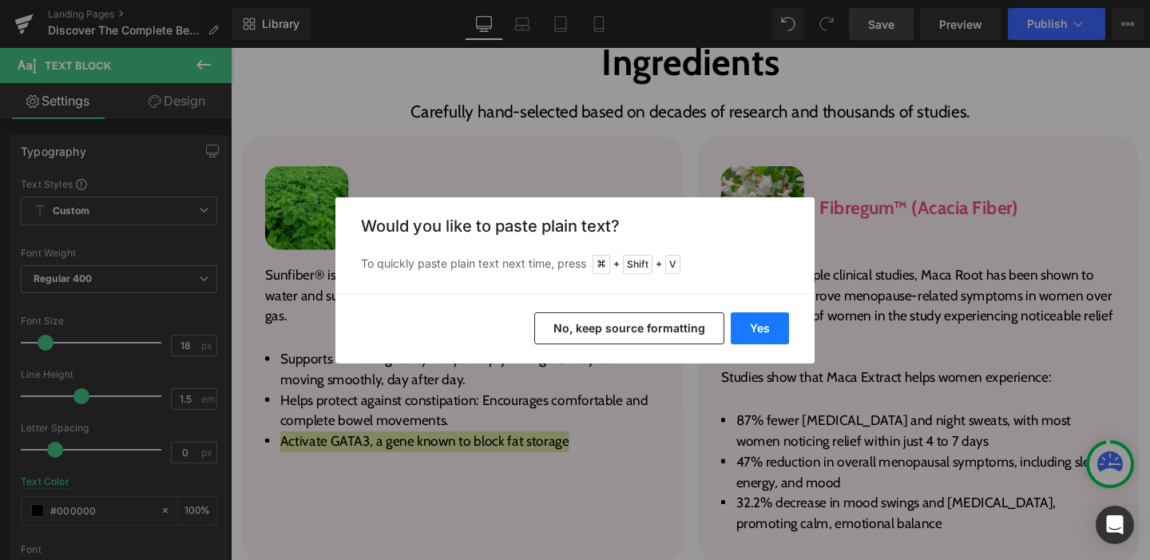
click at [759, 334] on button "Yes" at bounding box center [760, 328] width 58 height 32
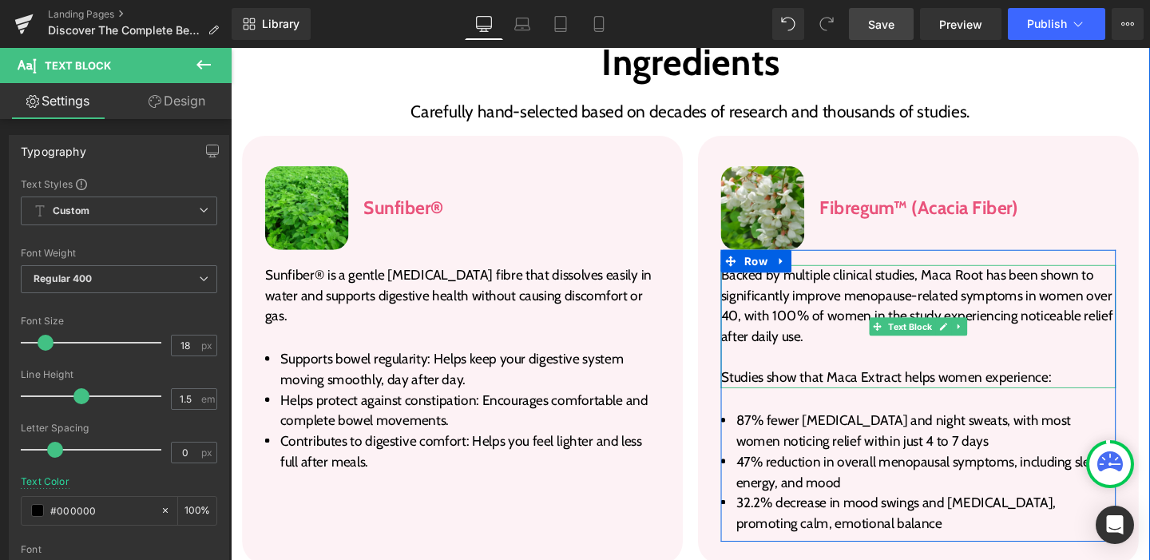
click at [782, 276] on p "Backed by multiple clinical studies, Maca Root has been shown to significantly …" at bounding box center [953, 319] width 415 height 86
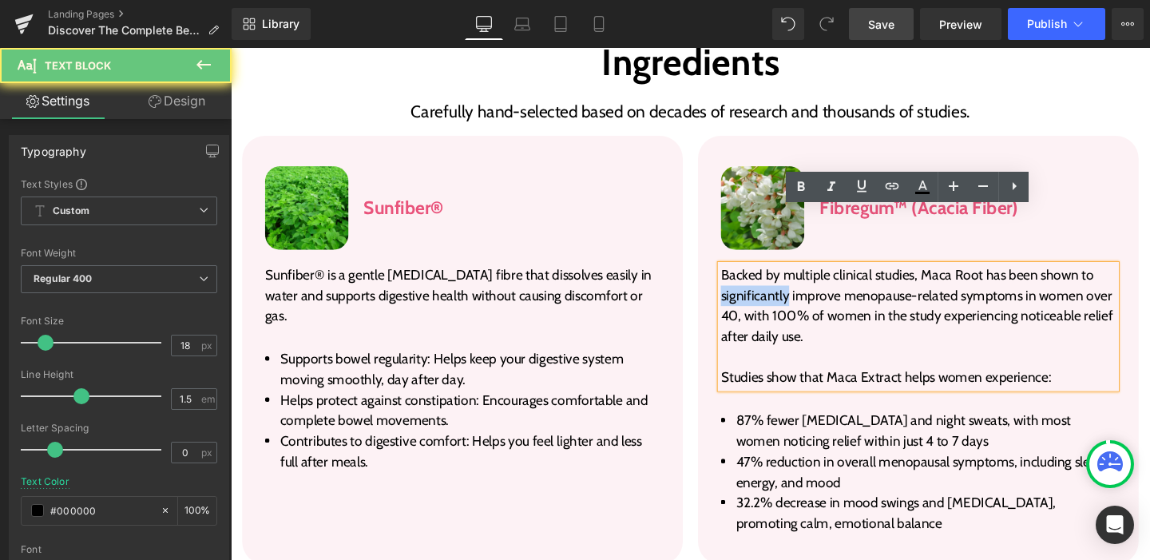
click at [782, 276] on p "Backed by multiple clinical studies, Maca Root has been shown to significantly …" at bounding box center [953, 319] width 415 height 86
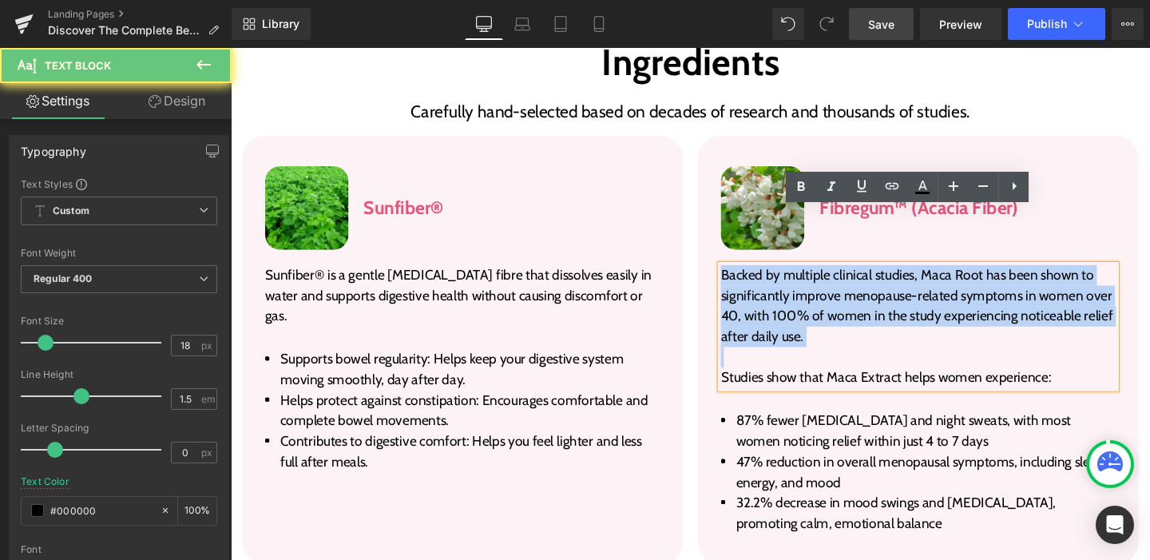
click at [782, 276] on p "Backed by multiple clinical studies, Maca Root has been shown to significantly …" at bounding box center [953, 319] width 415 height 86
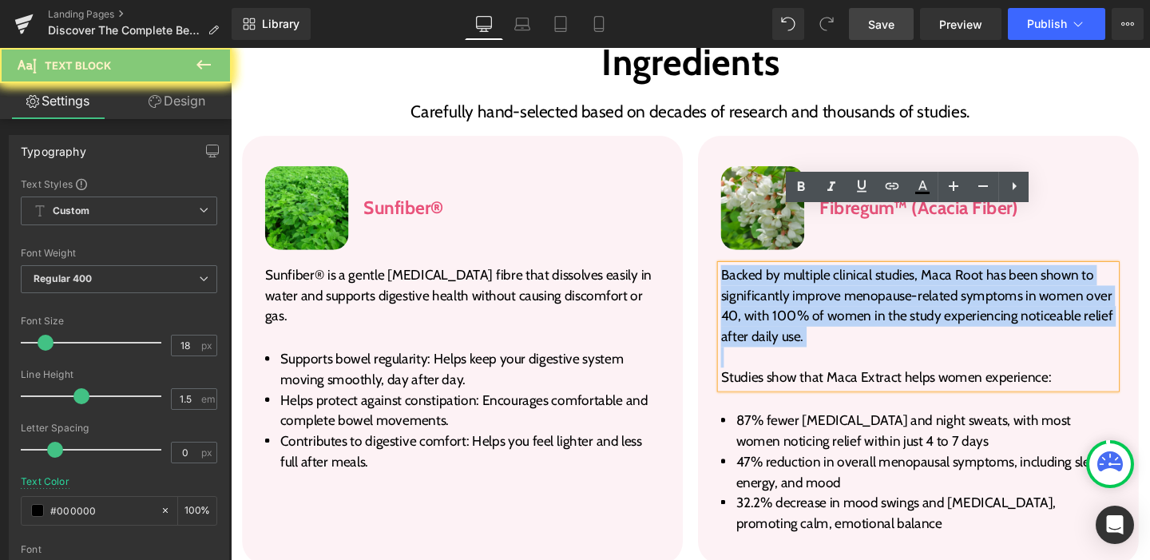
click at [782, 276] on p "Backed by multiple clinical studies, Maca Root has been shown to significantly …" at bounding box center [953, 319] width 415 height 86
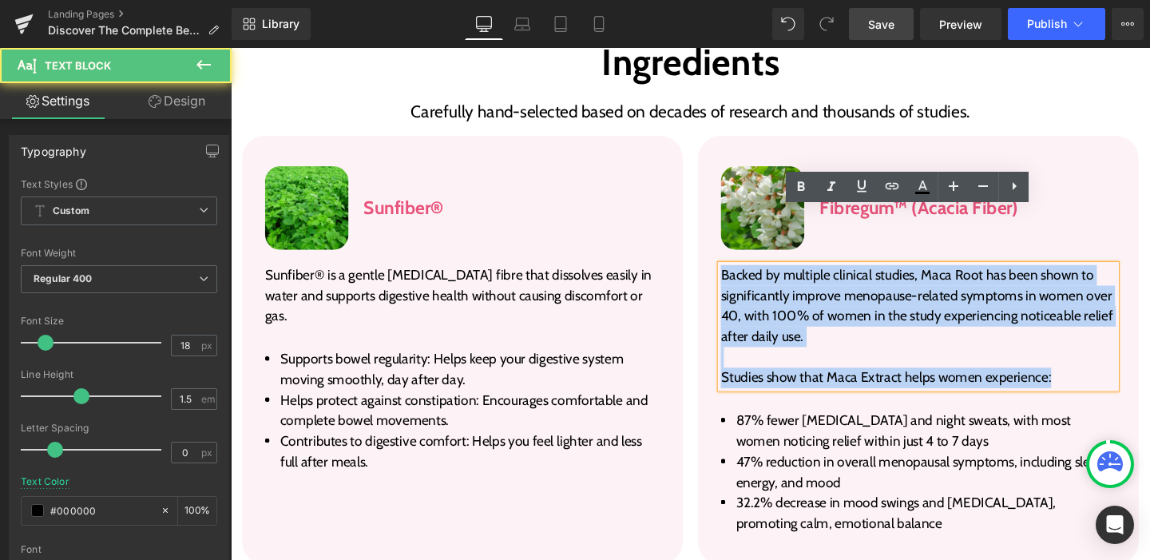
click at [1104, 384] on p "Studies show that Maca Extract helps women experience:" at bounding box center [953, 395] width 415 height 22
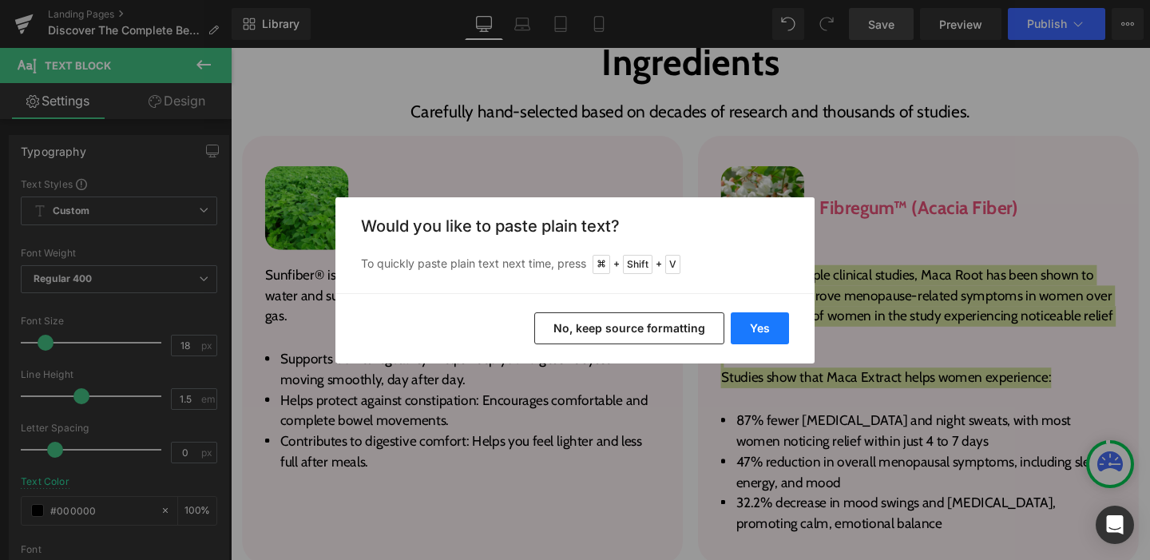
click at [751, 332] on button "Yes" at bounding box center [760, 328] width 58 height 32
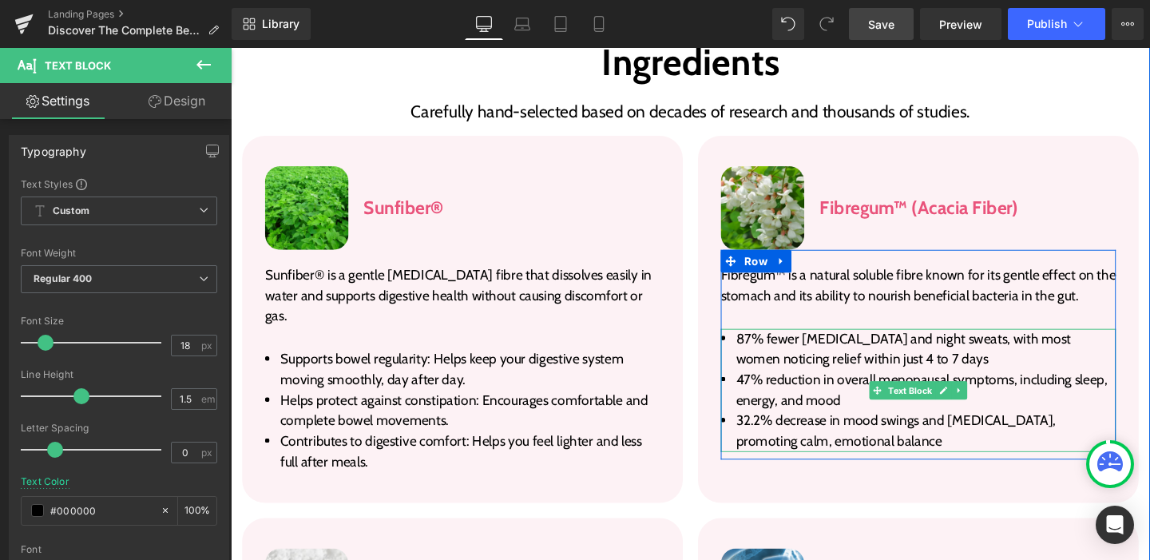
click at [830, 343] on li "87% fewer hot flashes and night sweats, with most women noticing relief within …" at bounding box center [953, 364] width 415 height 43
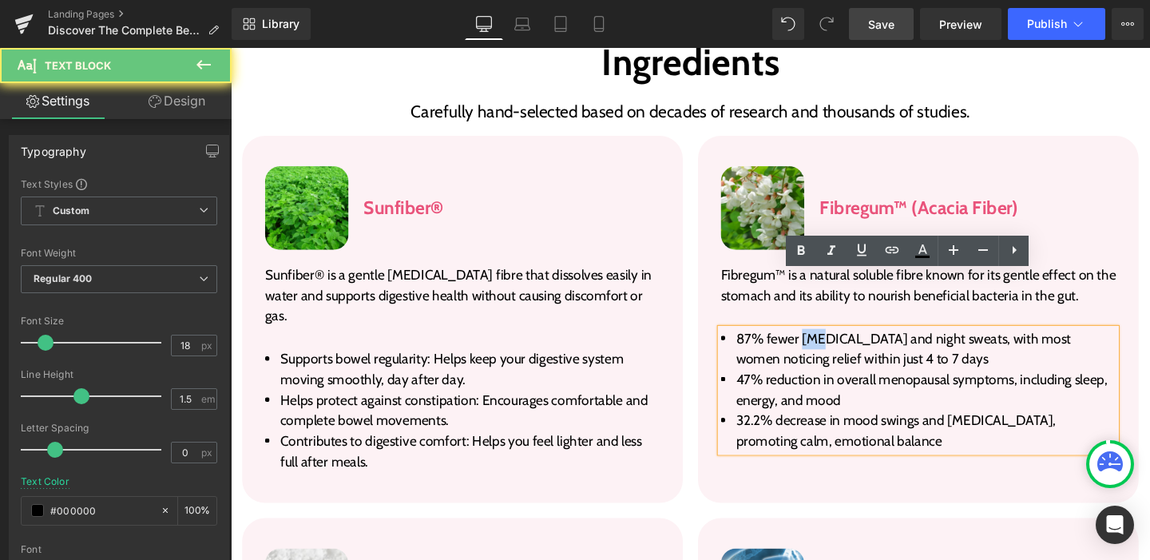
click at [830, 343] on li "87% fewer hot flashes and night sweats, with most women noticing relief within …" at bounding box center [953, 364] width 415 height 43
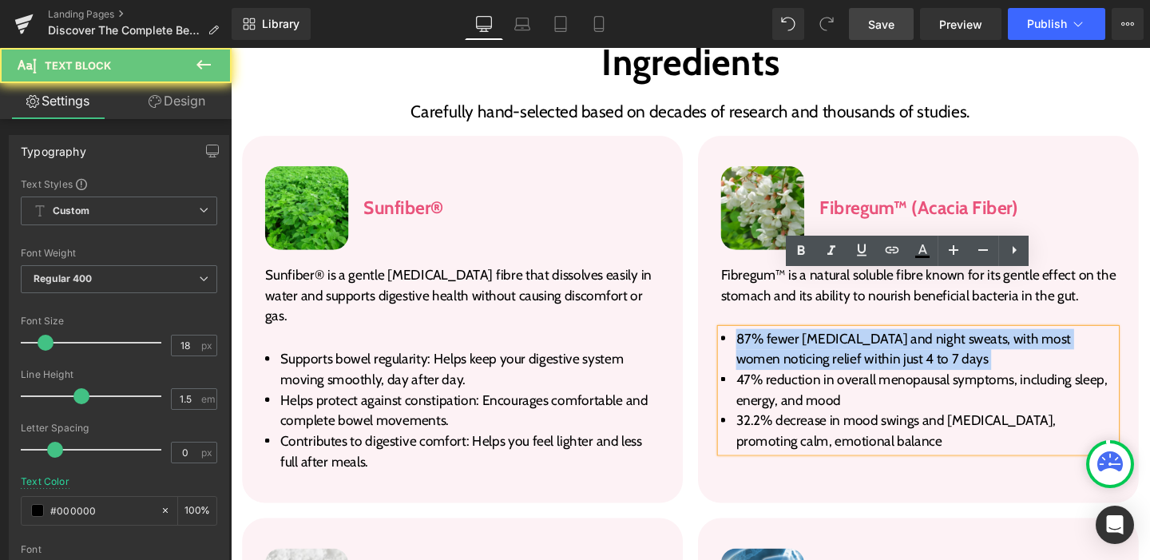
click at [830, 343] on li "87% fewer hot flashes and night sweats, with most women noticing relief within …" at bounding box center [953, 364] width 415 height 43
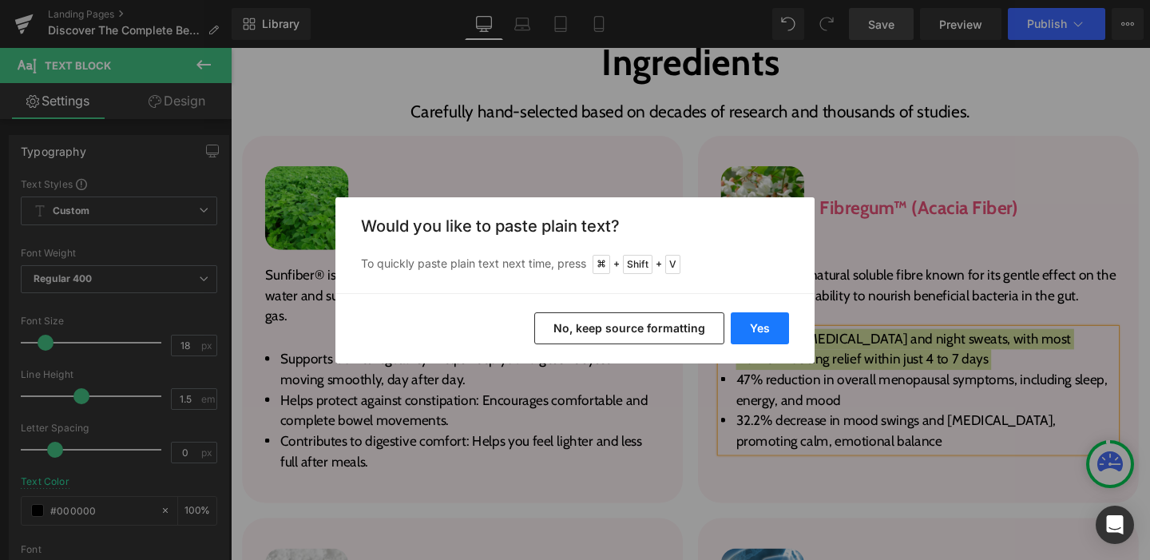
click at [755, 319] on button "Yes" at bounding box center [760, 328] width 58 height 32
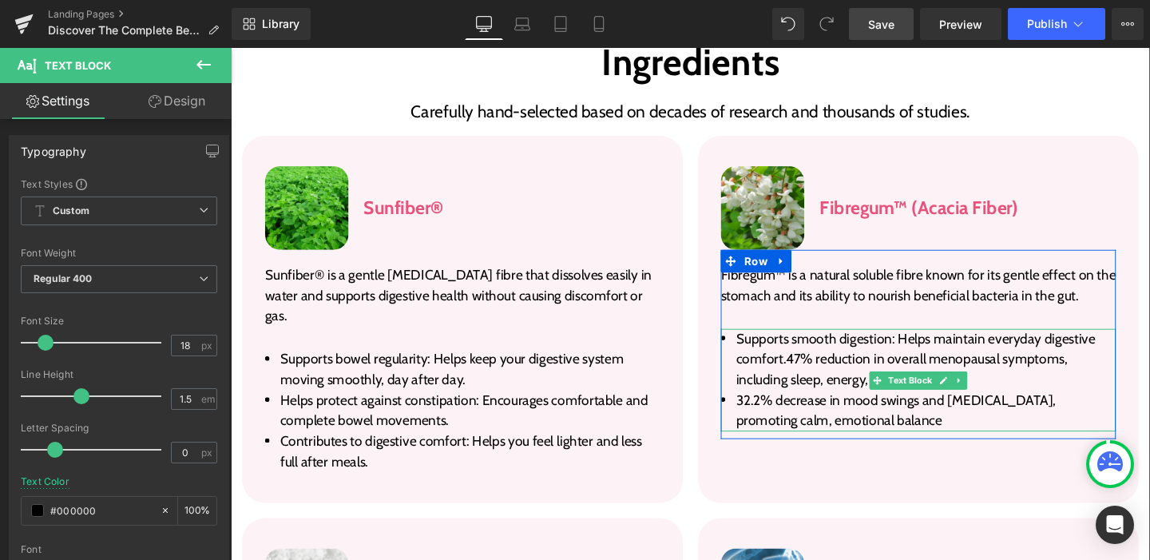
click at [807, 345] on span "Supports smooth digestion: Helps maintain everyday digestive comfort.47% reduct…" at bounding box center [951, 375] width 378 height 61
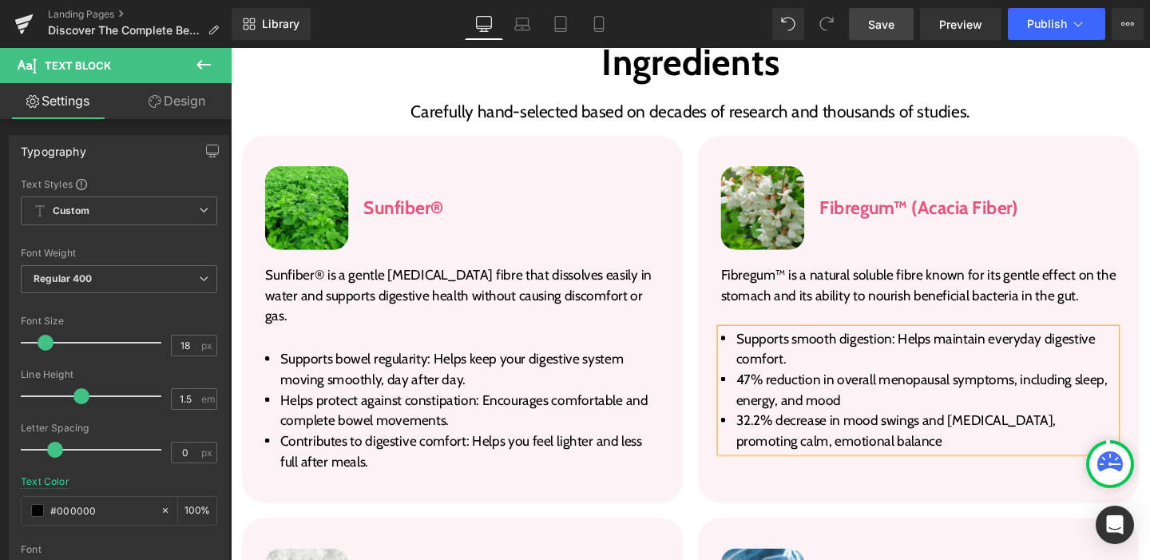
click at [781, 386] on li "47% reduction in overall menopausal symptoms, including sleep, energy, and mood" at bounding box center [953, 407] width 415 height 43
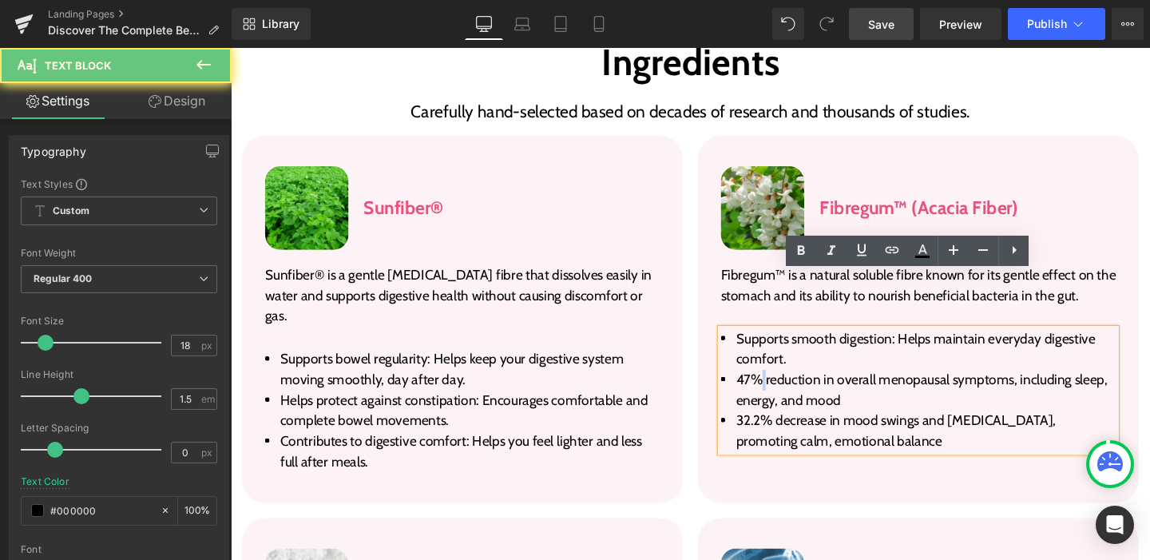
click at [780, 388] on span "47% reduction in overall menopausal symptoms, including sleep, energy, and mood" at bounding box center [957, 407] width 390 height 39
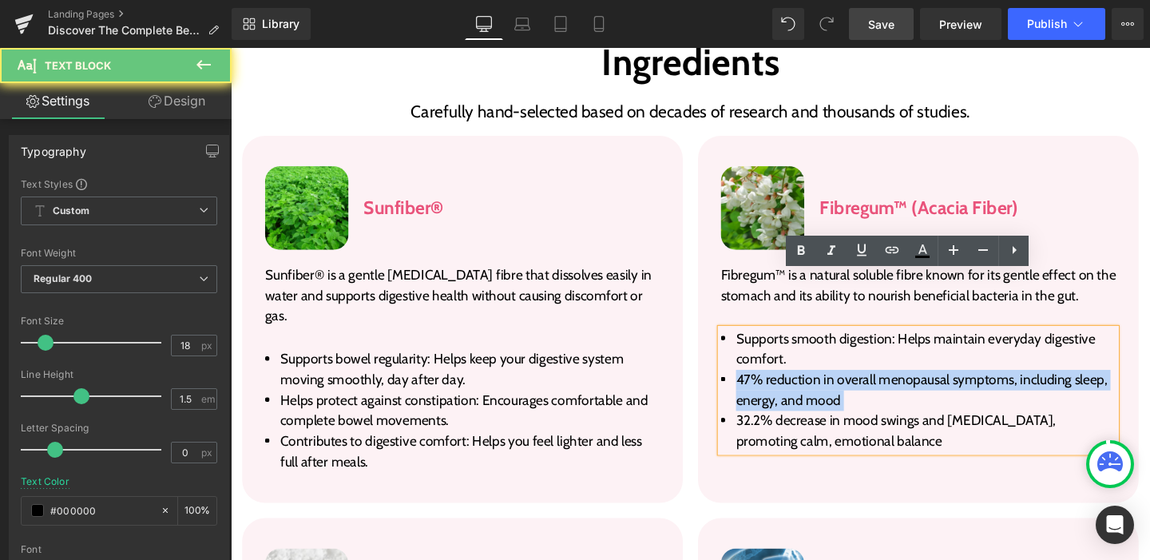
click at [780, 388] on span "47% reduction in overall menopausal symptoms, including sleep, energy, and mood" at bounding box center [957, 407] width 390 height 39
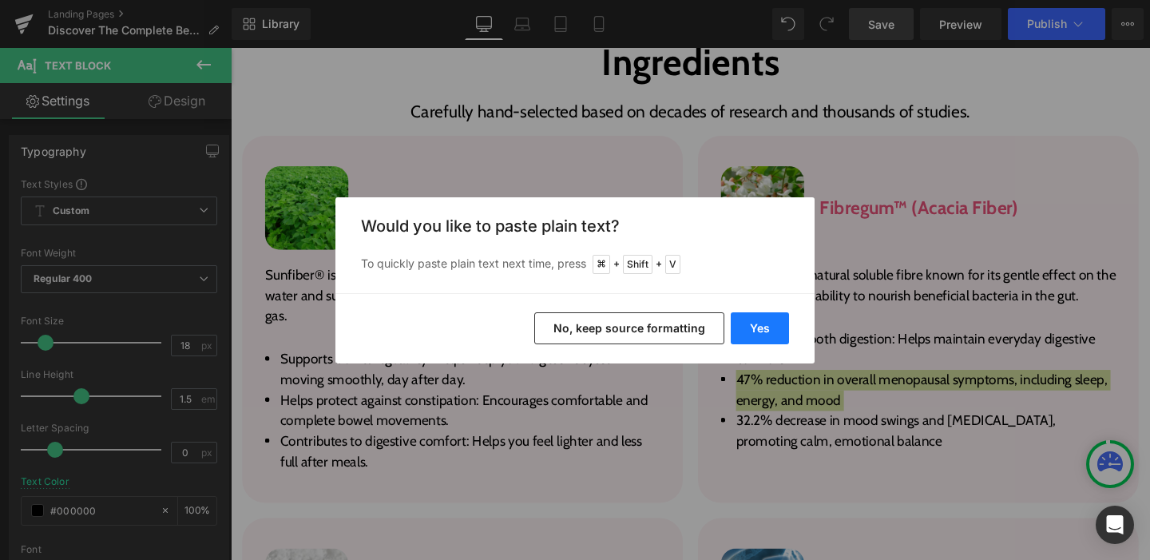
click at [751, 327] on button "Yes" at bounding box center [760, 328] width 58 height 32
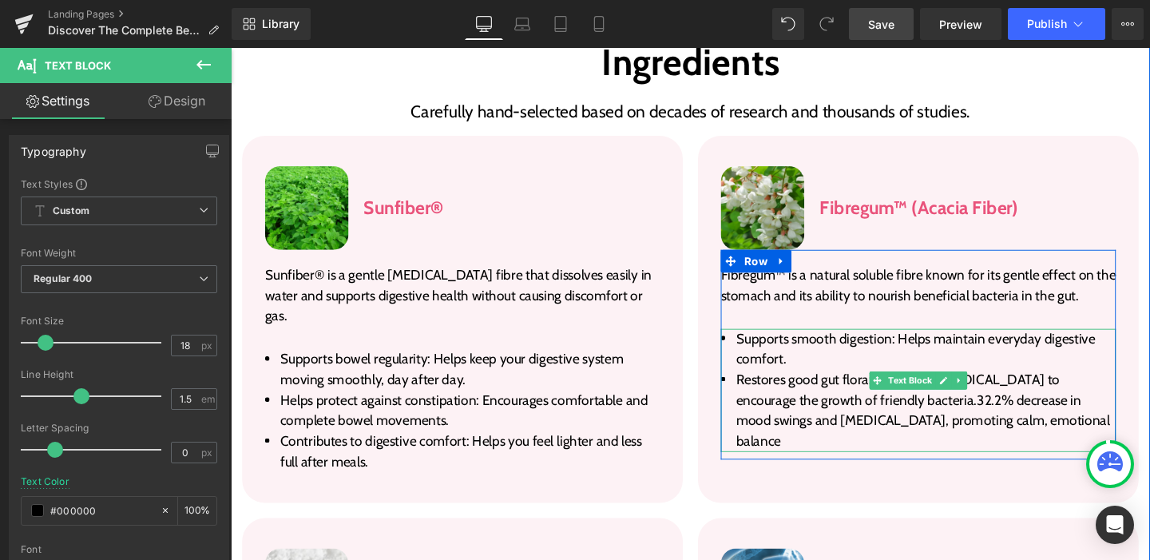
click at [915, 388] on span "Restores good gut flora: Works as a prebiotic to encourage the growth of friend…" at bounding box center [958, 429] width 393 height 82
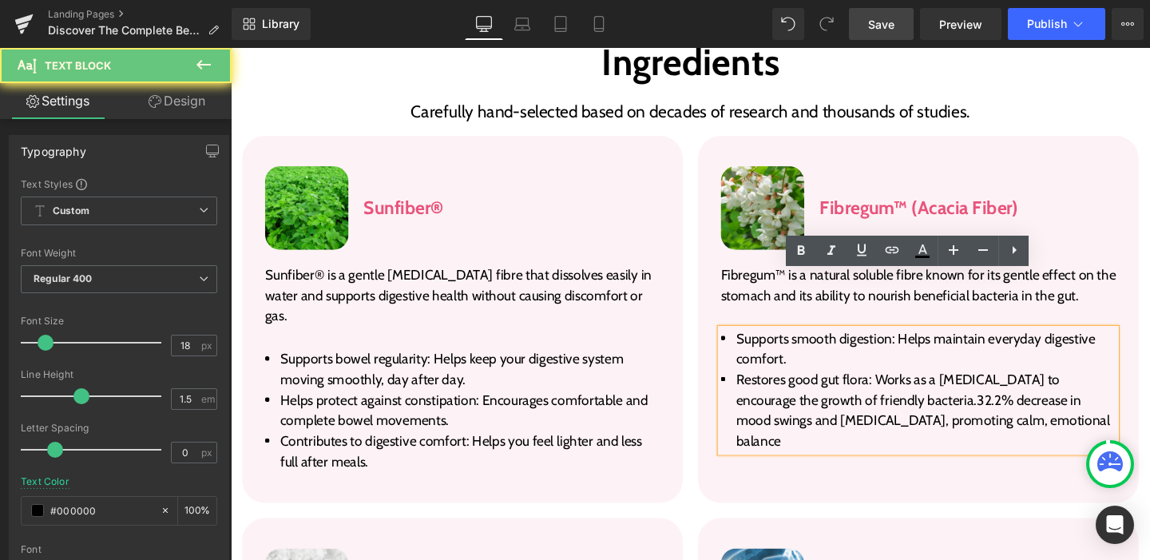
click at [918, 388] on span "Restores good gut flora: Works as a prebiotic to encourage the growth of friend…" at bounding box center [958, 429] width 393 height 82
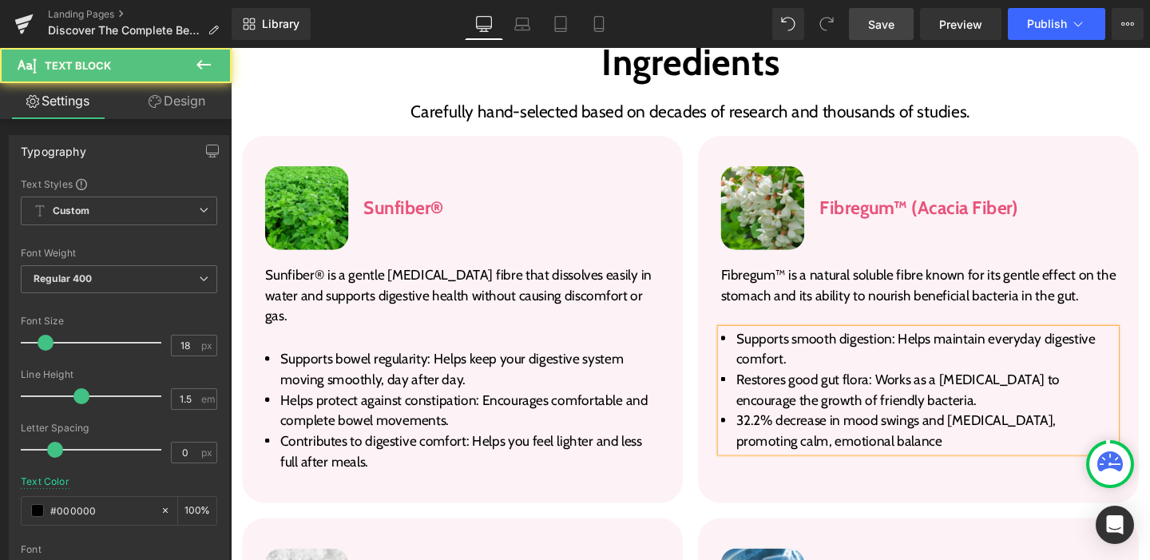
click at [858, 431] on span "32.2% decrease in mood swings and racing thoughts, promoting calm, emotional ba…" at bounding box center [930, 450] width 336 height 39
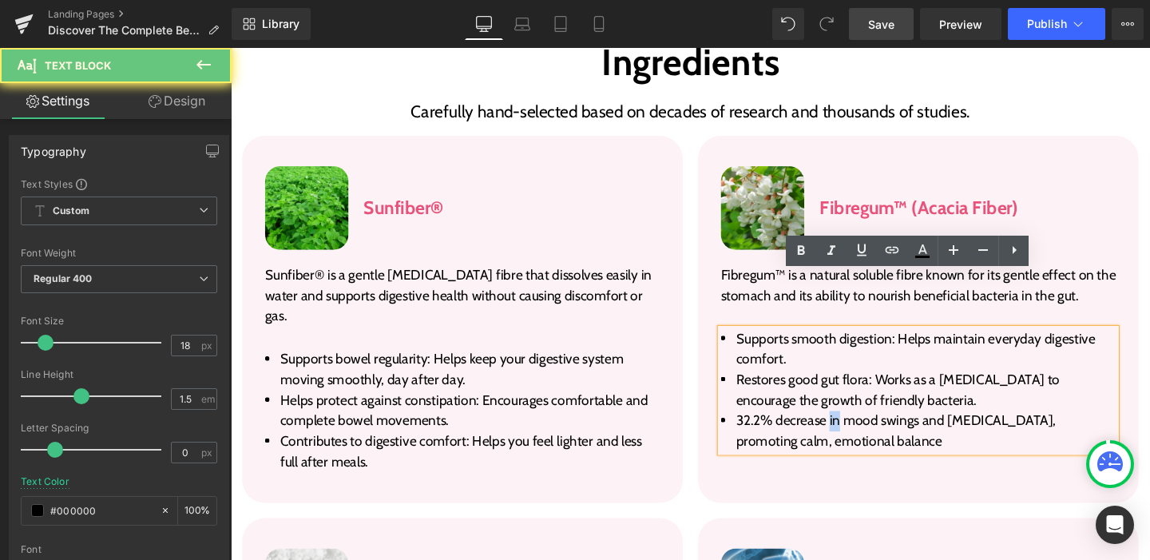
click at [858, 431] on span "32.2% decrease in mood swings and racing thoughts, promoting calm, emotional ba…" at bounding box center [930, 450] width 336 height 39
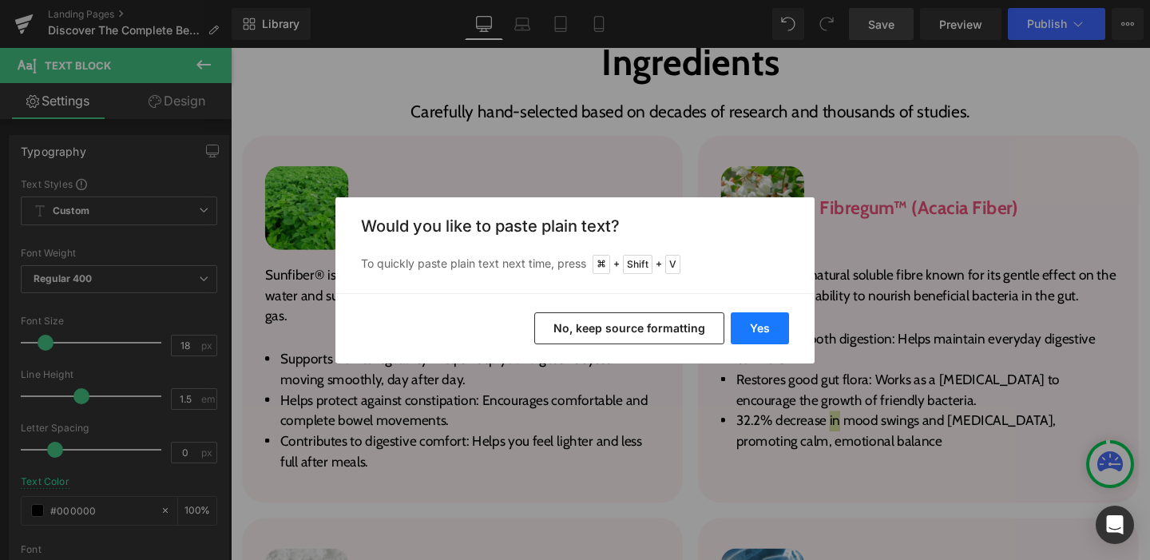
click at [774, 327] on button "Yes" at bounding box center [760, 328] width 58 height 32
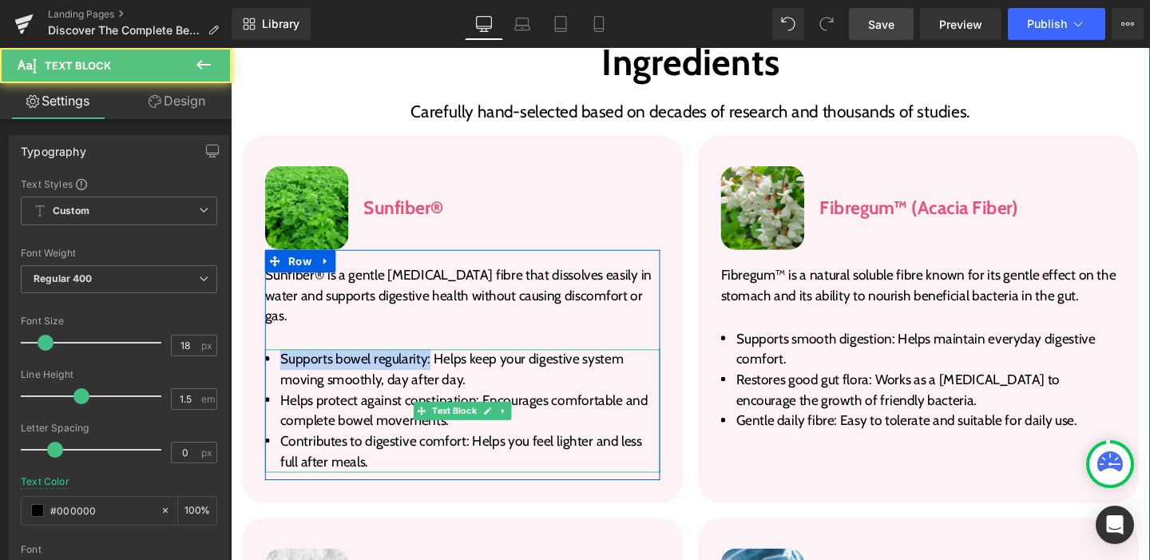
drag, startPoint x: 431, startPoint y: 296, endPoint x: 274, endPoint y: 295, distance: 157.3
click at [274, 365] on li "Supports bowel regularity: Helps keep your digestive system moving smoothly, da…" at bounding box center [474, 386] width 415 height 43
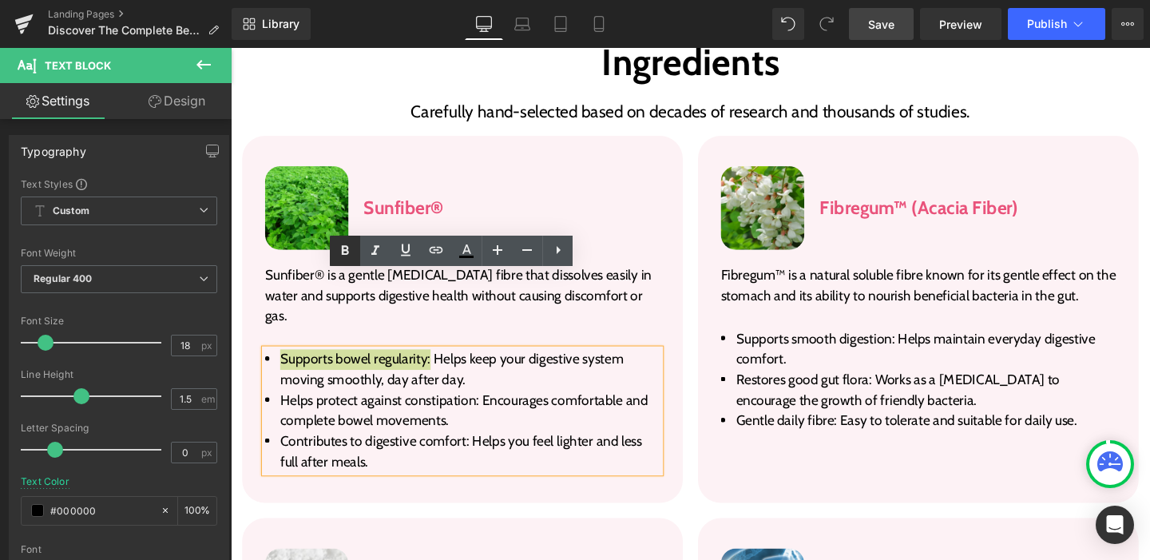
click at [351, 248] on icon at bounding box center [344, 250] width 19 height 19
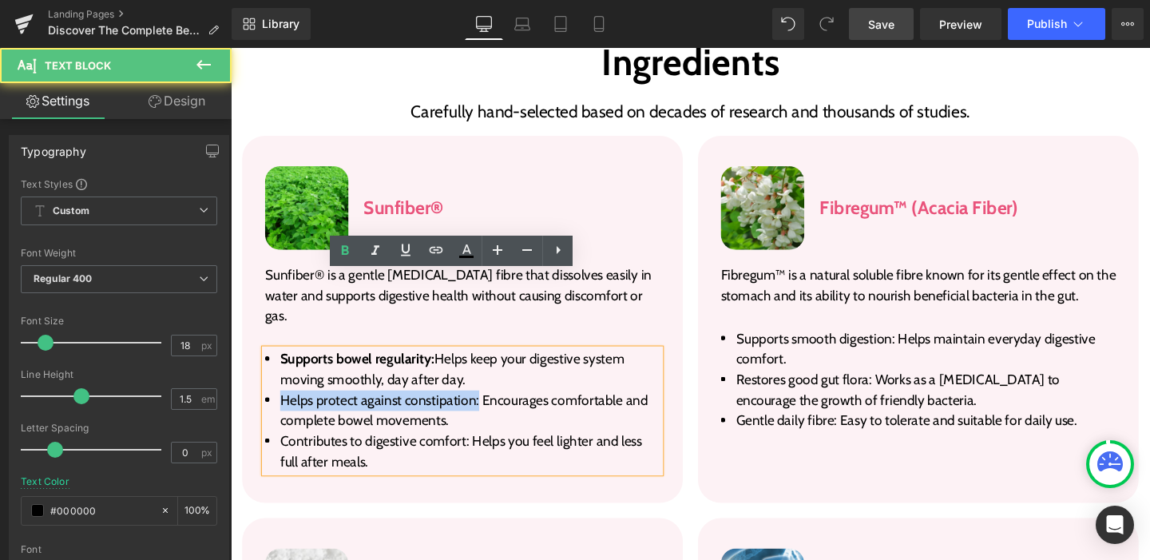
drag, startPoint x: 486, startPoint y: 341, endPoint x: 279, endPoint y: 335, distance: 206.9
click at [283, 410] on span "Helps protect against constipation: Encourages comfortable and complete bowel m…" at bounding box center [476, 429] width 386 height 39
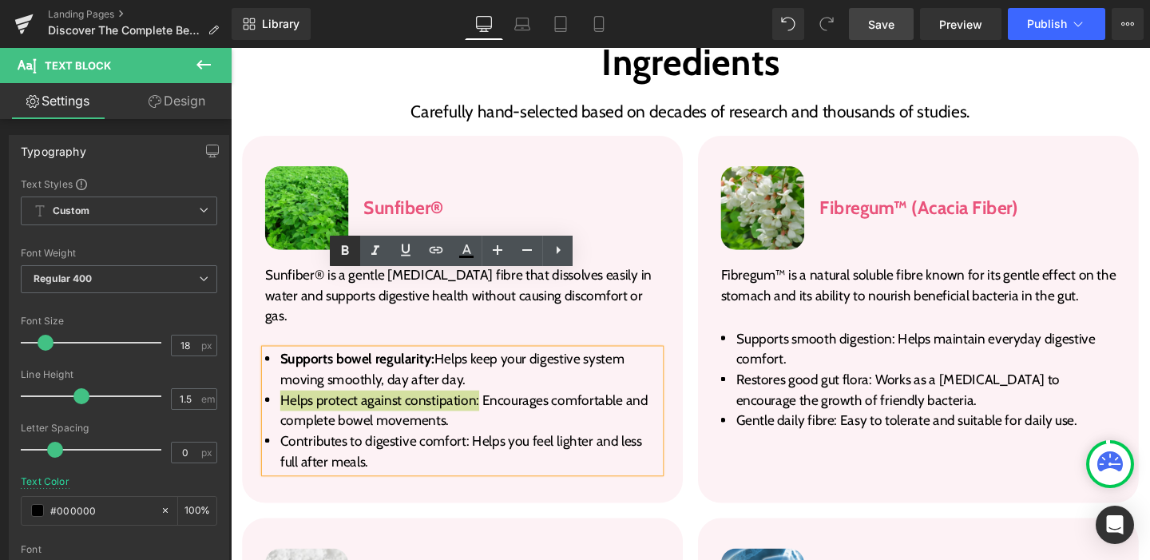
click at [341, 249] on icon at bounding box center [344, 250] width 19 height 19
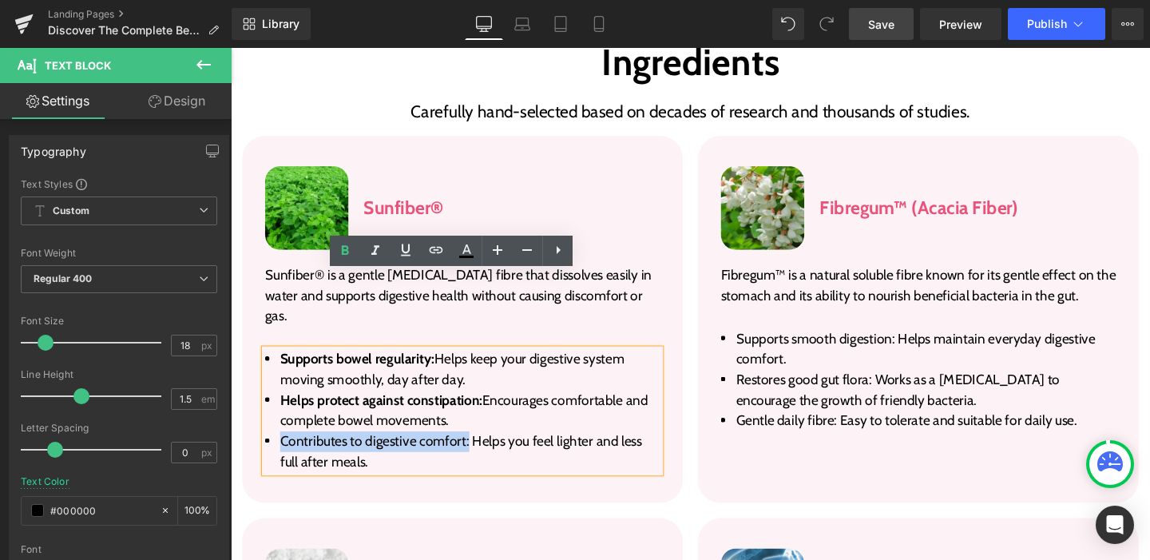
drag, startPoint x: 476, startPoint y: 386, endPoint x: 279, endPoint y: 382, distance: 197.3
click at [279, 451] on li "Contributes to digestive comfort: Helps you feel lighter and less full after me…" at bounding box center [474, 472] width 415 height 43
click at [346, 245] on icon at bounding box center [344, 250] width 19 height 19
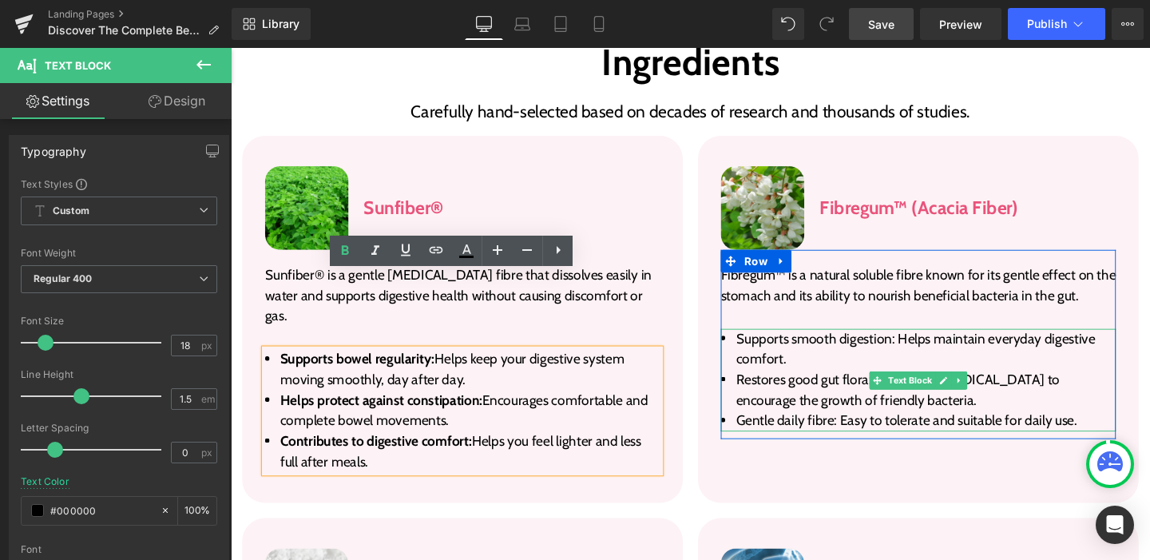
click at [806, 345] on span "Supports smooth digestion: Helps maintain everyday digestive comfort." at bounding box center [951, 364] width 378 height 39
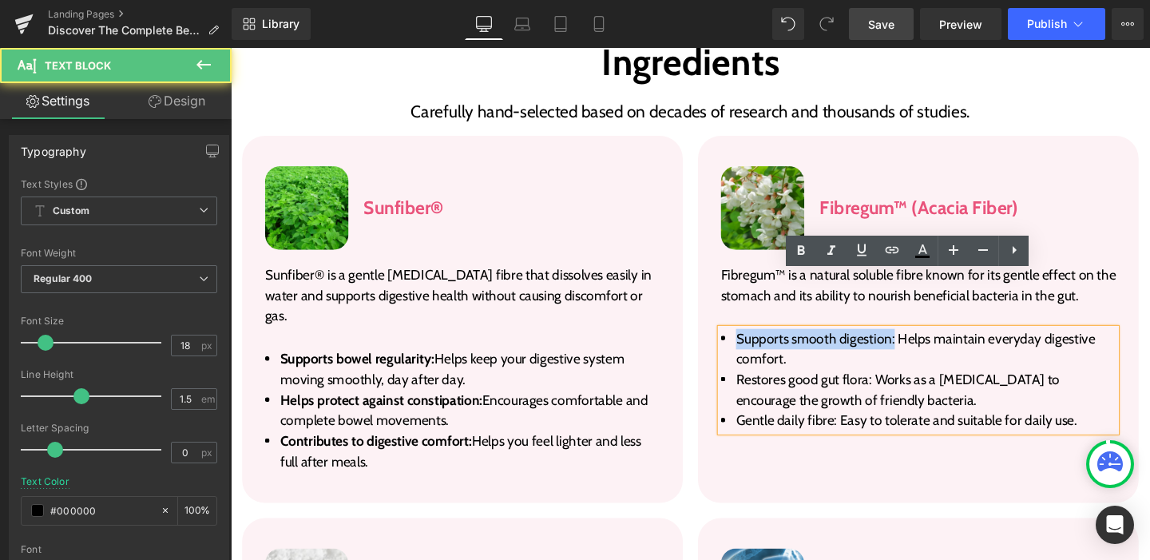
drag, startPoint x: 923, startPoint y: 296, endPoint x: 743, endPoint y: 302, distance: 179.8
click at [746, 343] on li "Supports smooth digestion: Helps maintain everyday digestive comfort." at bounding box center [953, 364] width 415 height 43
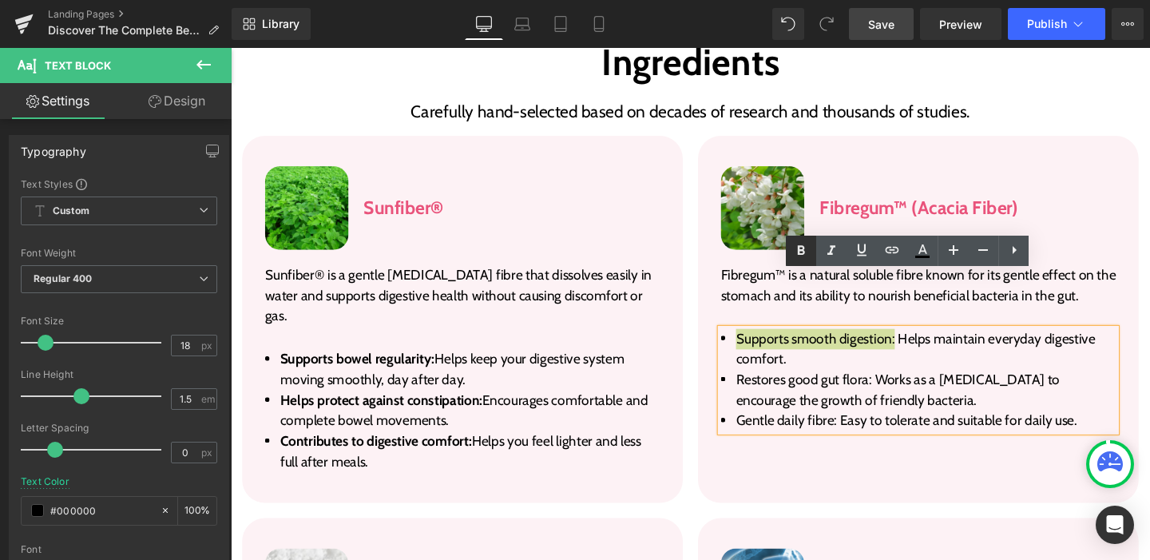
click at [798, 255] on icon at bounding box center [800, 250] width 19 height 19
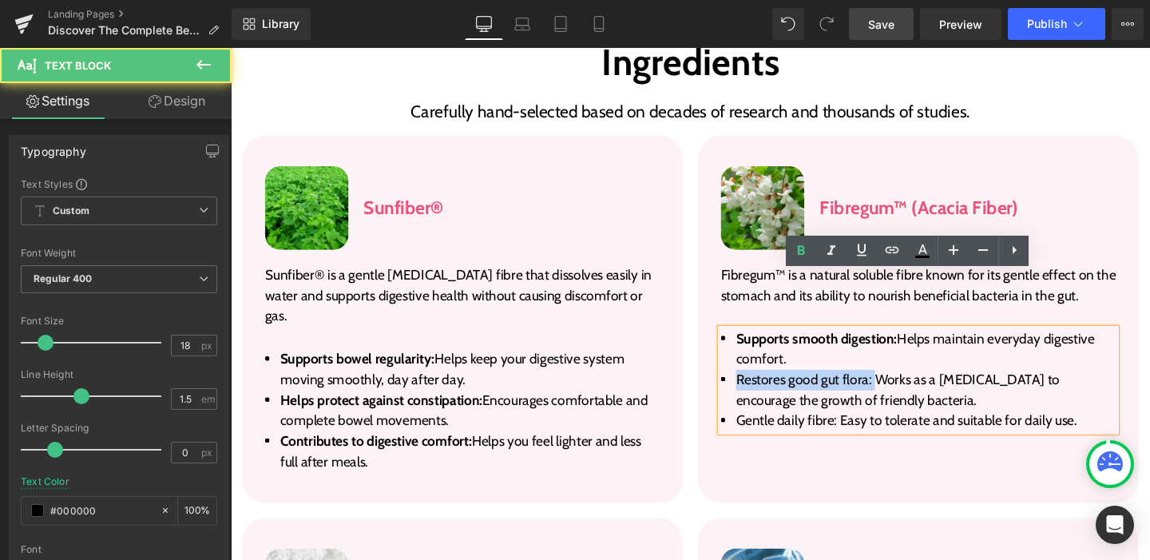
drag, startPoint x: 900, startPoint y: 339, endPoint x: 749, endPoint y: 334, distance: 151.0
click at [749, 386] on li "Restores good gut flora: Works as a prebiotic to encourage the growth of friend…" at bounding box center [953, 407] width 415 height 43
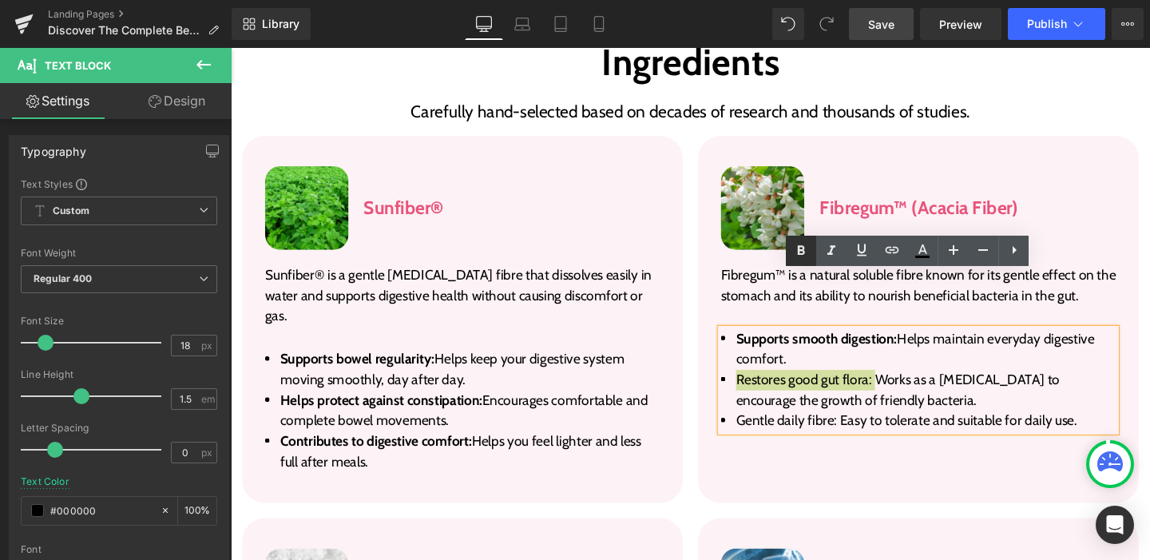
click at [801, 255] on icon at bounding box center [800, 250] width 19 height 19
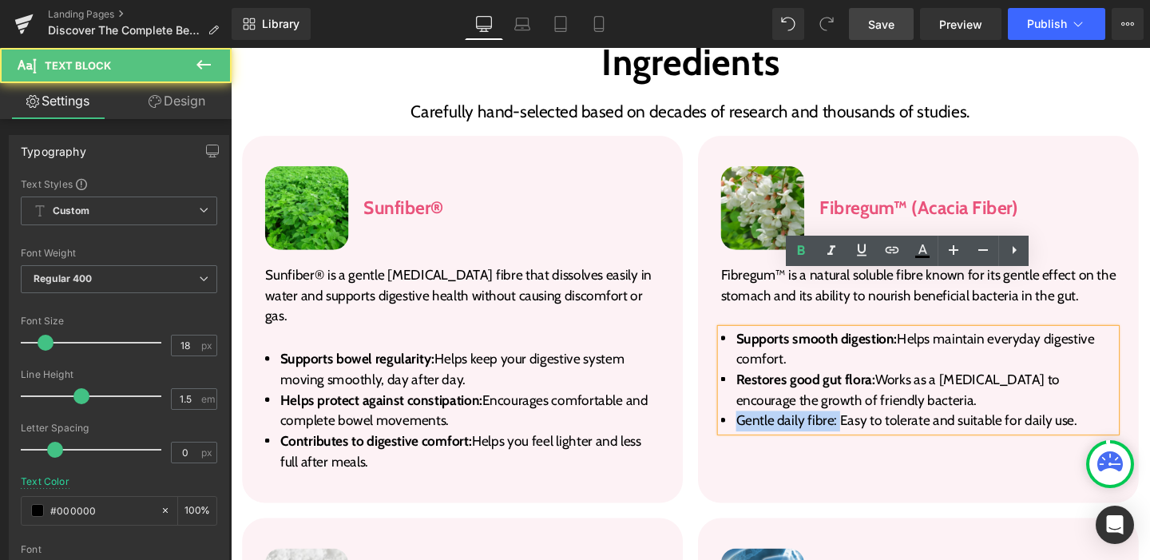
drag, startPoint x: 864, startPoint y: 381, endPoint x: 760, endPoint y: 382, distance: 103.8
click at [760, 430] on li "Gentle daily fibre: Easy to tolerate and suitable for daily use." at bounding box center [953, 441] width 415 height 22
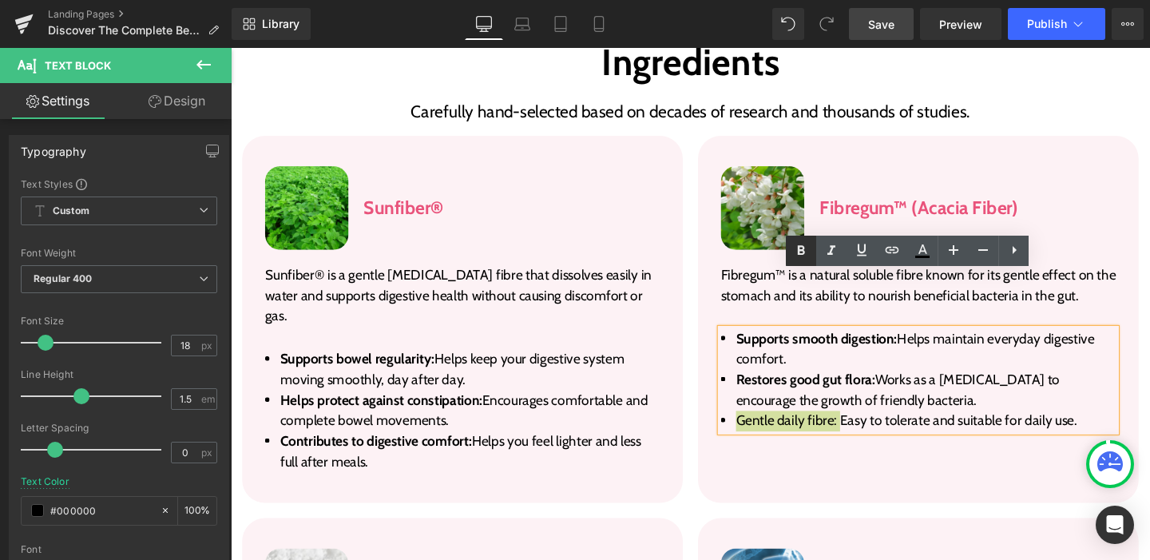
click at [795, 238] on link at bounding box center [801, 251] width 30 height 30
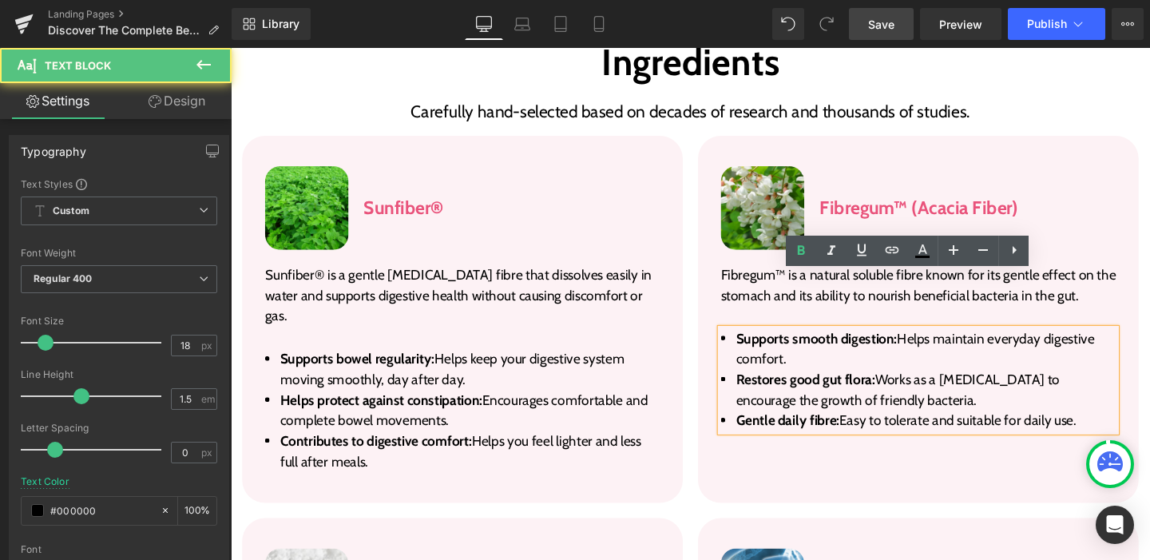
click at [857, 388] on span "Restores good gut flora: Works as a prebiotic to encourage the growth of friend…" at bounding box center [932, 407] width 340 height 39
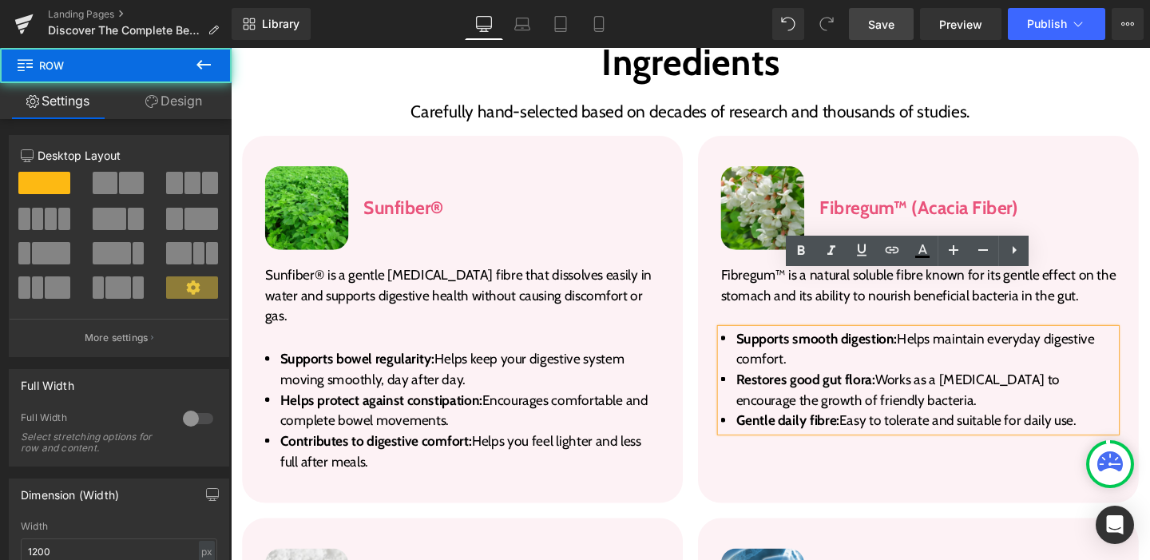
click at [722, 235] on div "Image Fibregum™ (Acacia Fiber) Heading Row Fibregum™ is a natural soluble fibre…" at bounding box center [953, 334] width 463 height 386
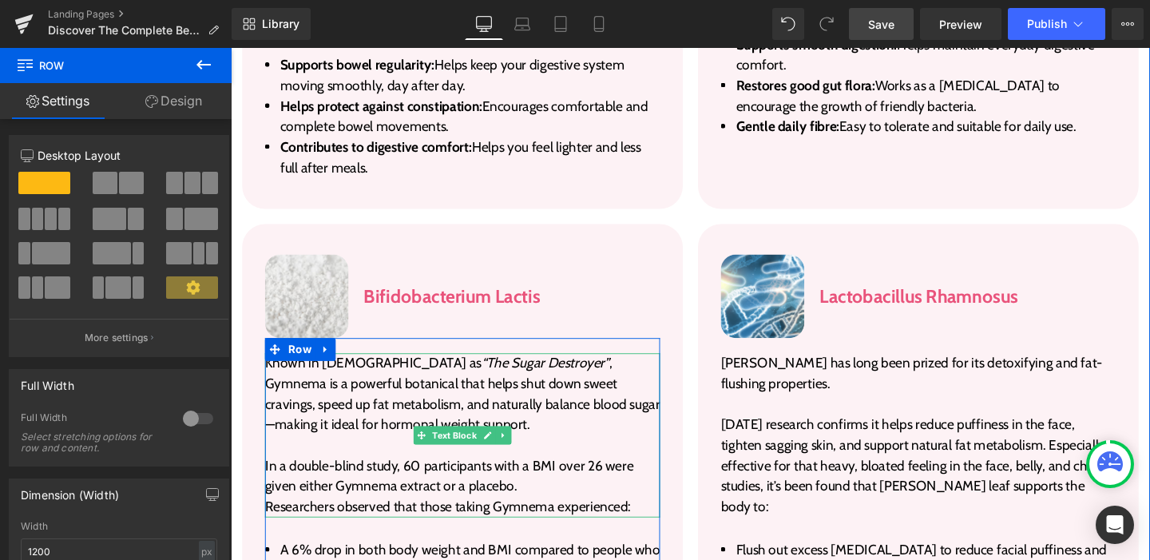
scroll to position [2951, 0]
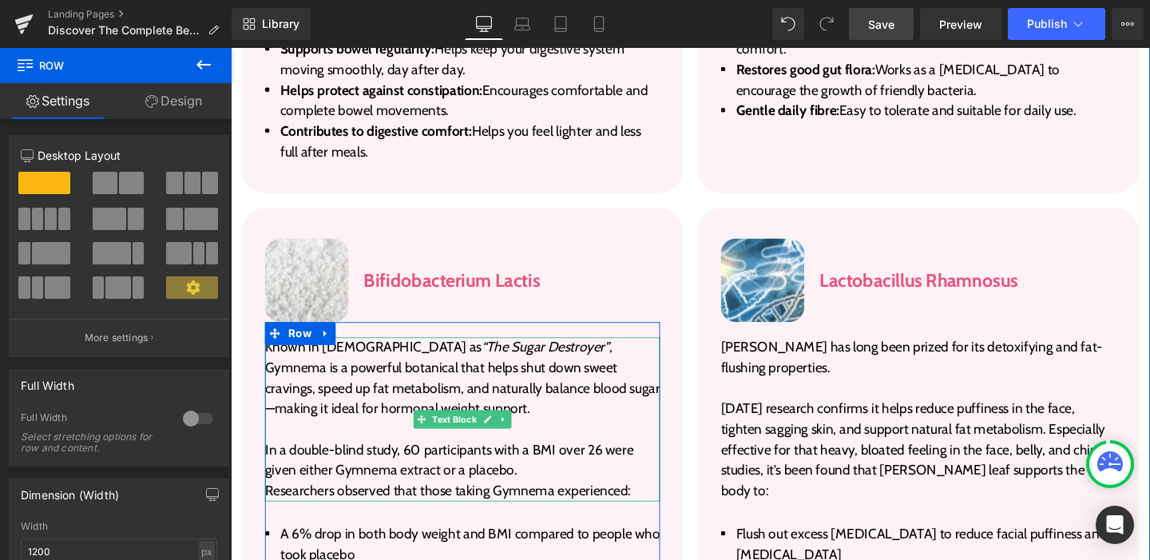
click at [373, 352] on p "Known in Ayurveda as “The Sugar Destroyer” , Gymnema is a powerful botanical th…" at bounding box center [474, 395] width 415 height 86
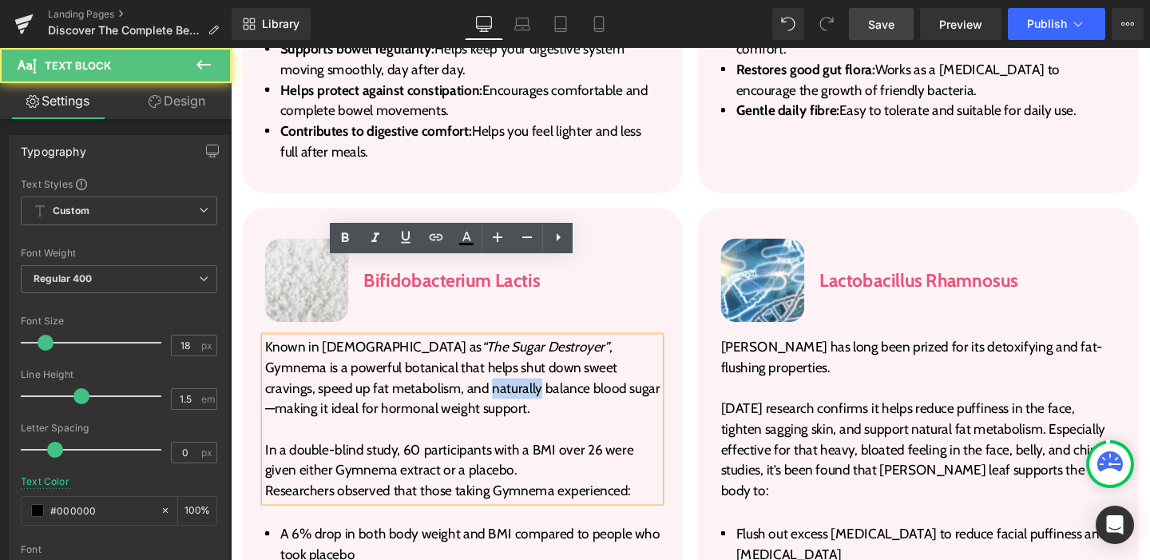
click at [373, 352] on p "Known in Ayurveda as “The Sugar Destroyer” , Gymnema is a powerful botanical th…" at bounding box center [474, 395] width 415 height 86
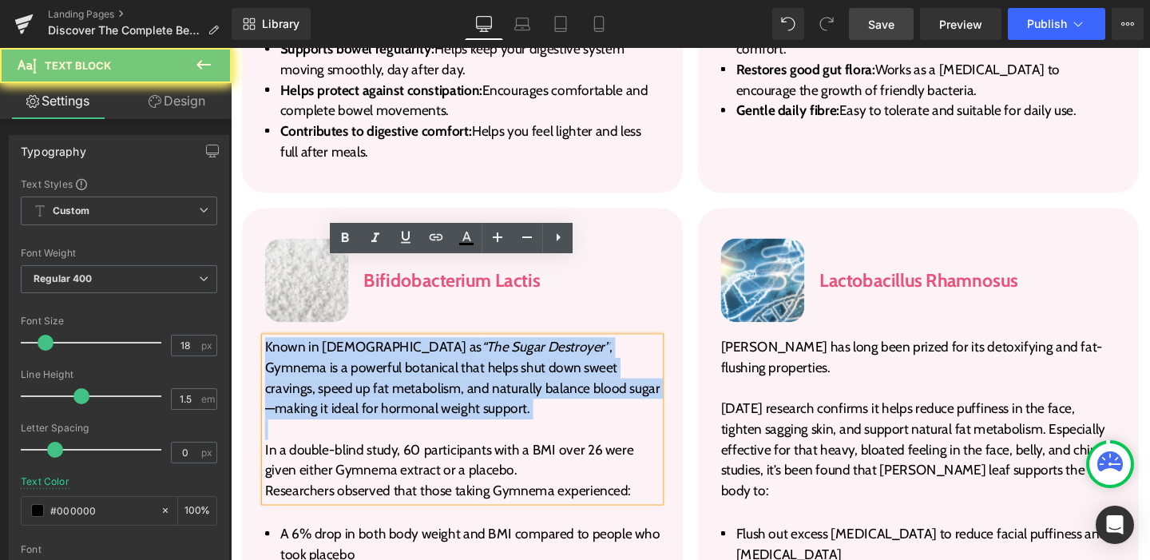
click at [373, 352] on p "Known in Ayurveda as “The Sugar Destroyer” , Gymnema is a powerful botanical th…" at bounding box center [474, 395] width 415 height 86
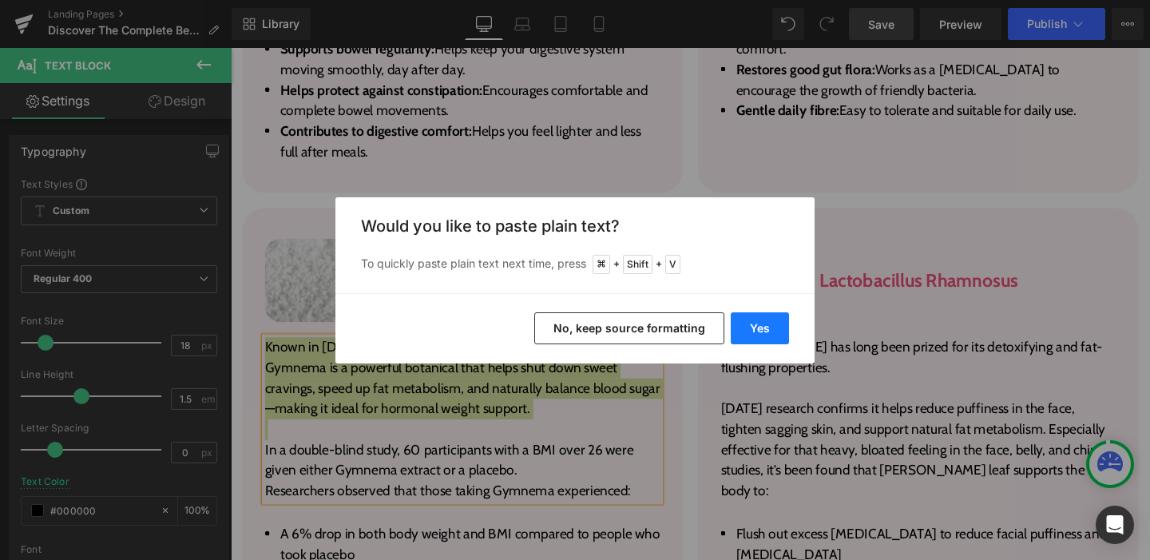
click at [769, 325] on button "Yes" at bounding box center [760, 328] width 58 height 32
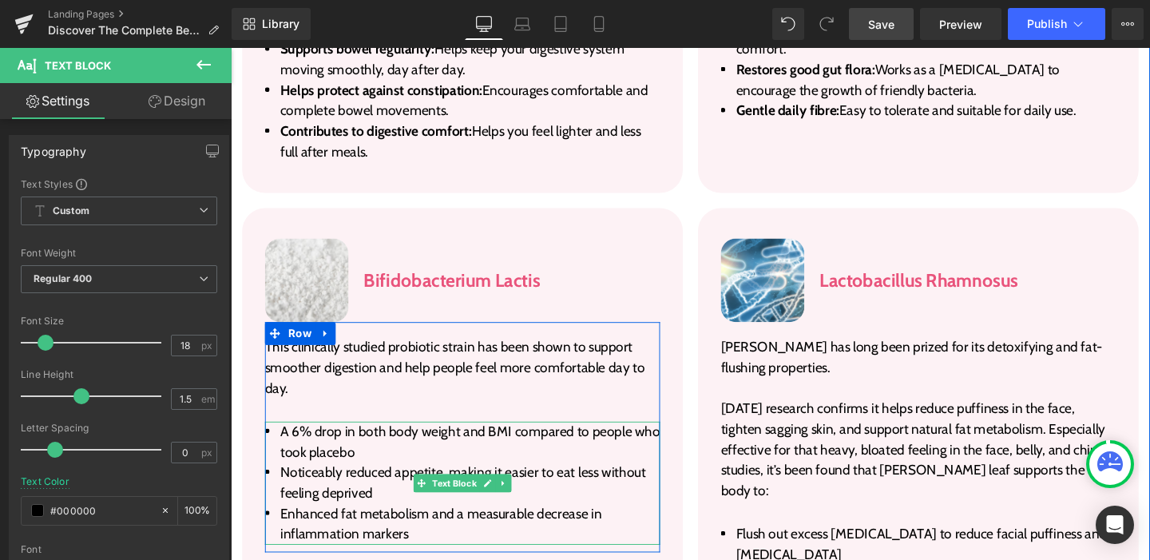
click at [349, 441] on li "A 6% drop in both body weight and BMI compared to people who took placebo" at bounding box center [474, 462] width 415 height 43
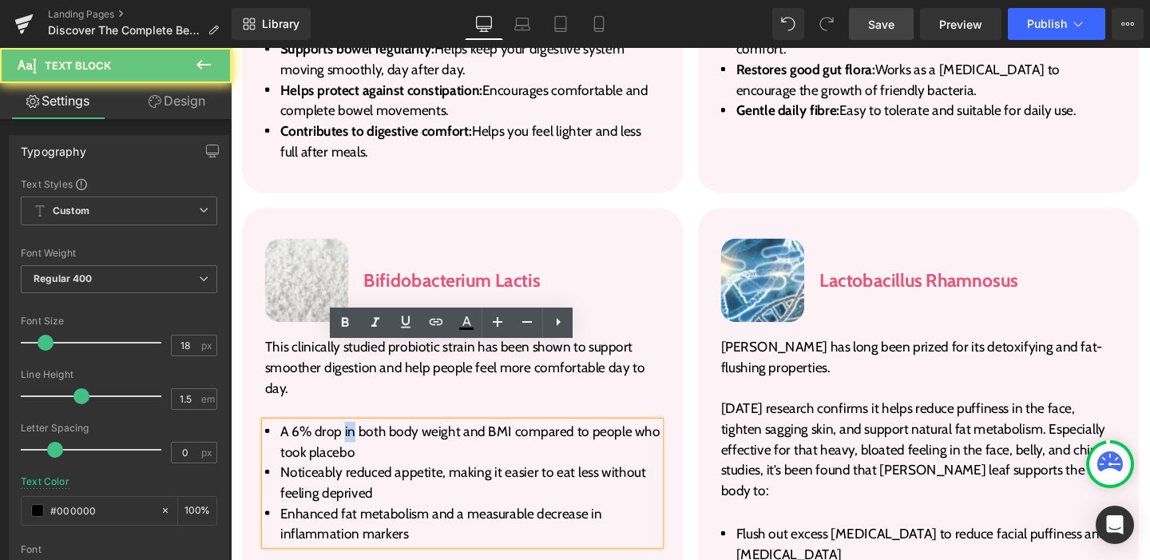
click at [349, 441] on li "A 6% drop in both body weight and BMI compared to people who took placebo" at bounding box center [474, 462] width 415 height 43
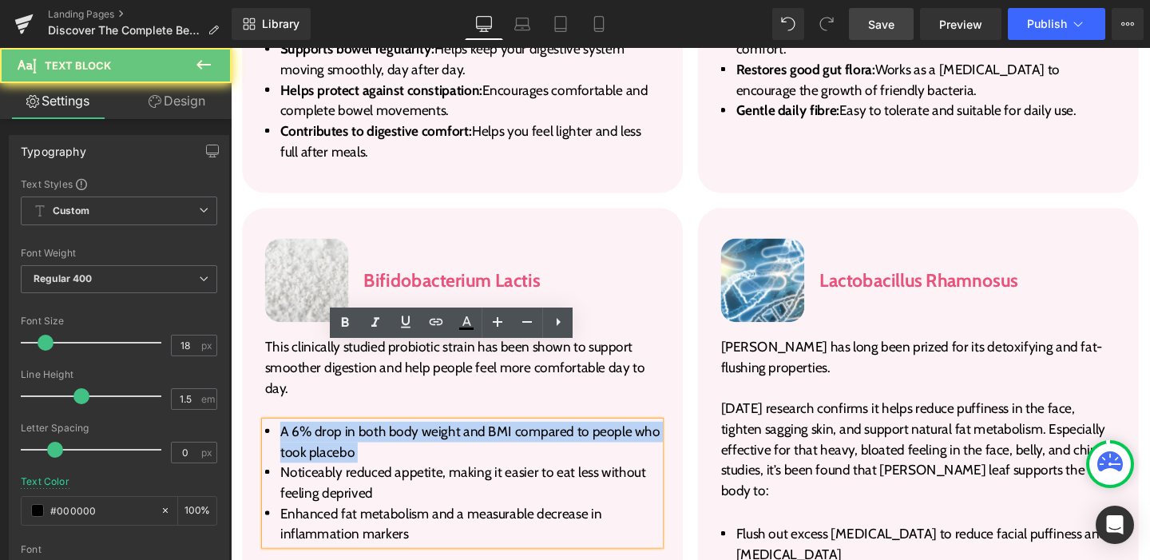
click at [349, 441] on li "A 6% drop in both body weight and BMI compared to people who took placebo" at bounding box center [474, 462] width 415 height 43
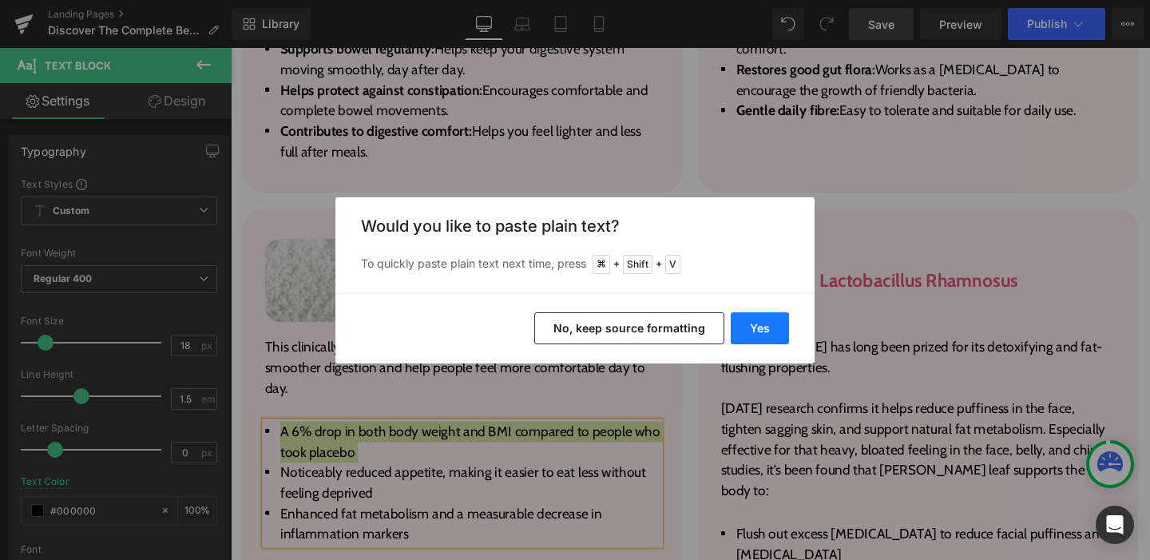
click at [758, 315] on button "Yes" at bounding box center [760, 328] width 58 height 32
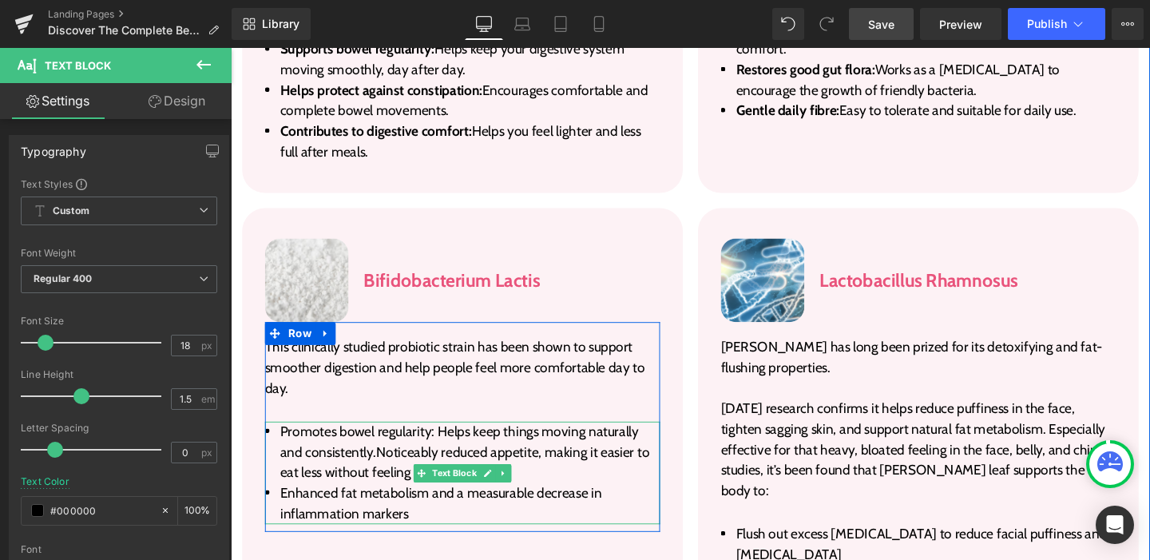
click at [382, 442] on span "Promotes bowel regularity: Helps keep things moving naturally and consistently.…" at bounding box center [477, 472] width 388 height 61
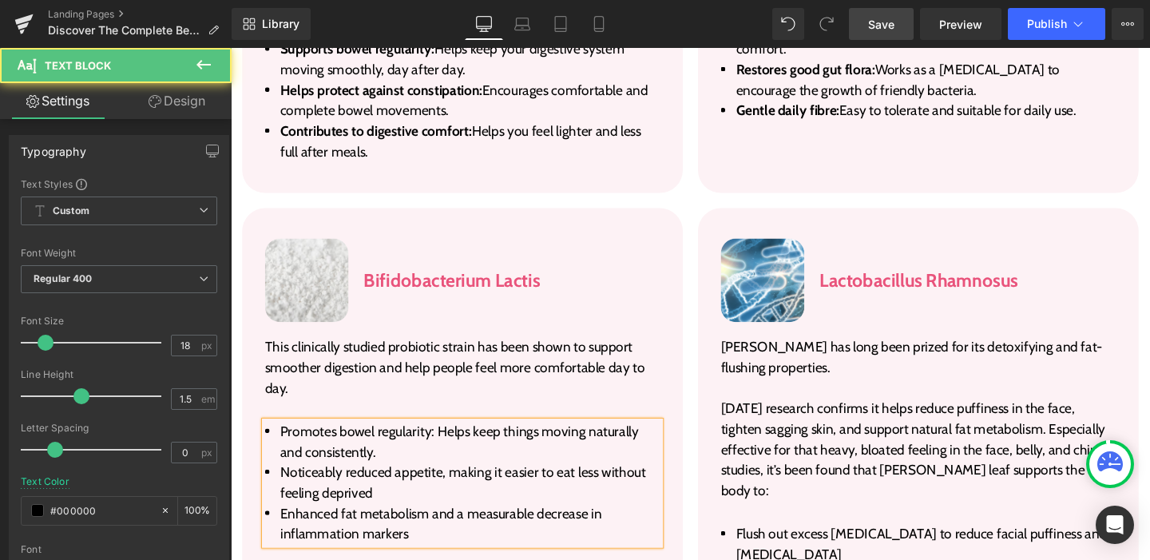
click at [312, 484] on li "Noticeably reduced appetite, making it easier to eat less without feeling depri…" at bounding box center [474, 505] width 415 height 43
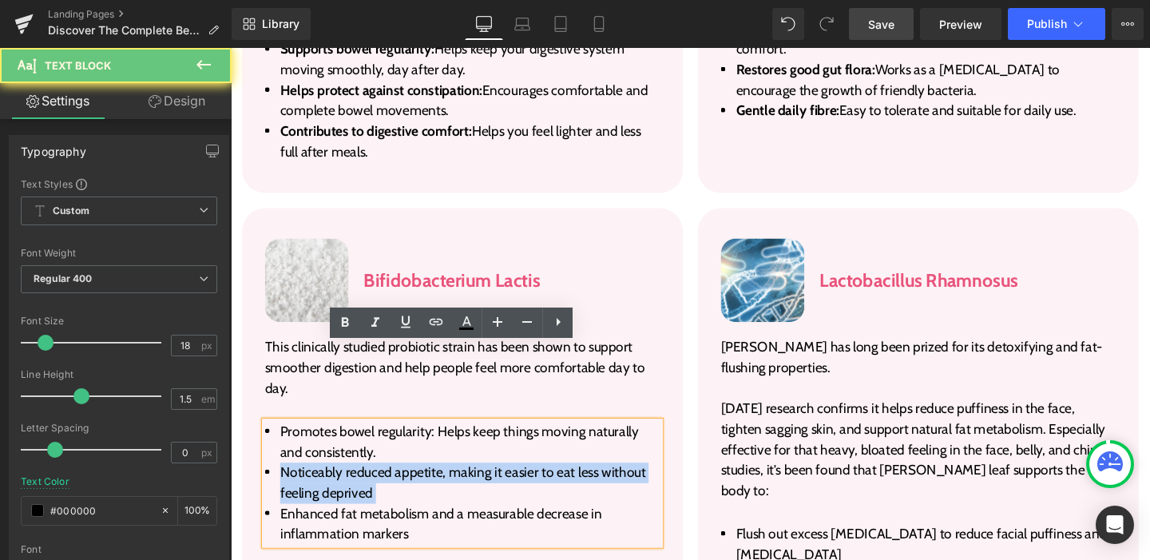
click at [312, 484] on li "Noticeably reduced appetite, making it easier to eat less without feeling depri…" at bounding box center [474, 505] width 415 height 43
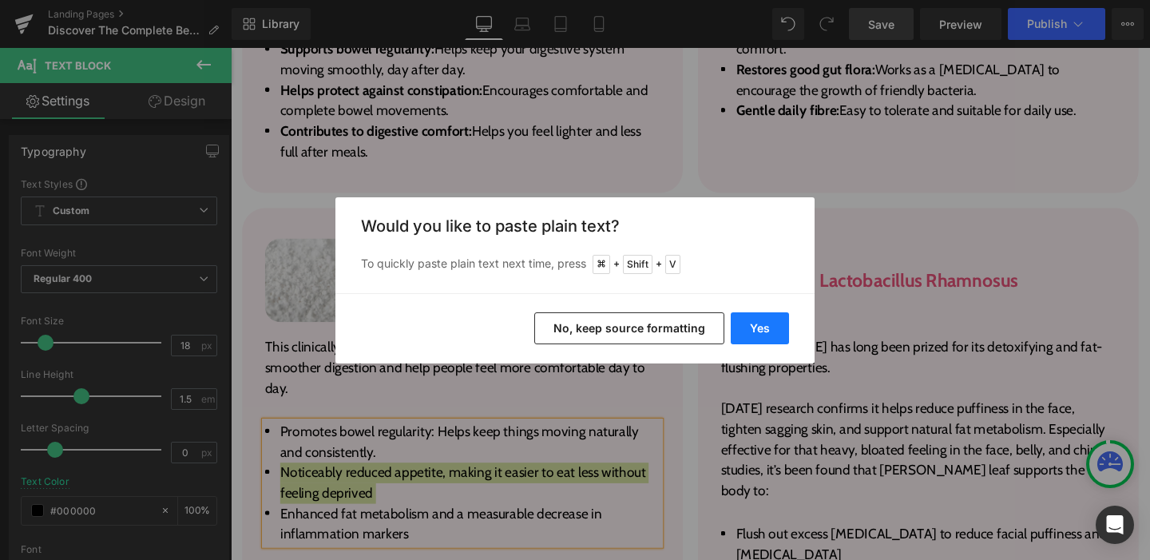
click at [750, 323] on button "Yes" at bounding box center [760, 328] width 58 height 32
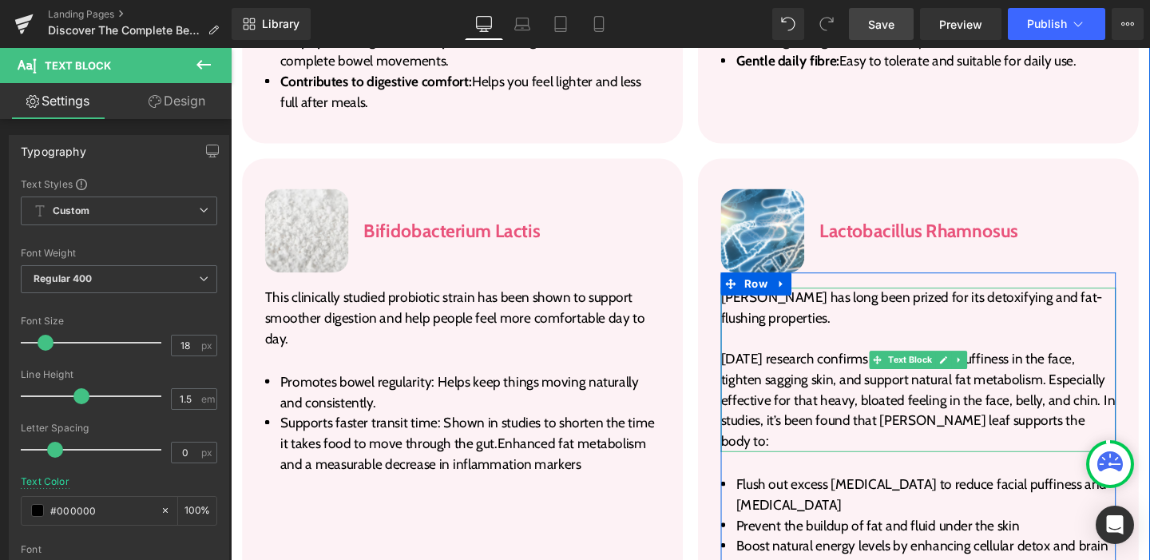
scroll to position [3004, 0]
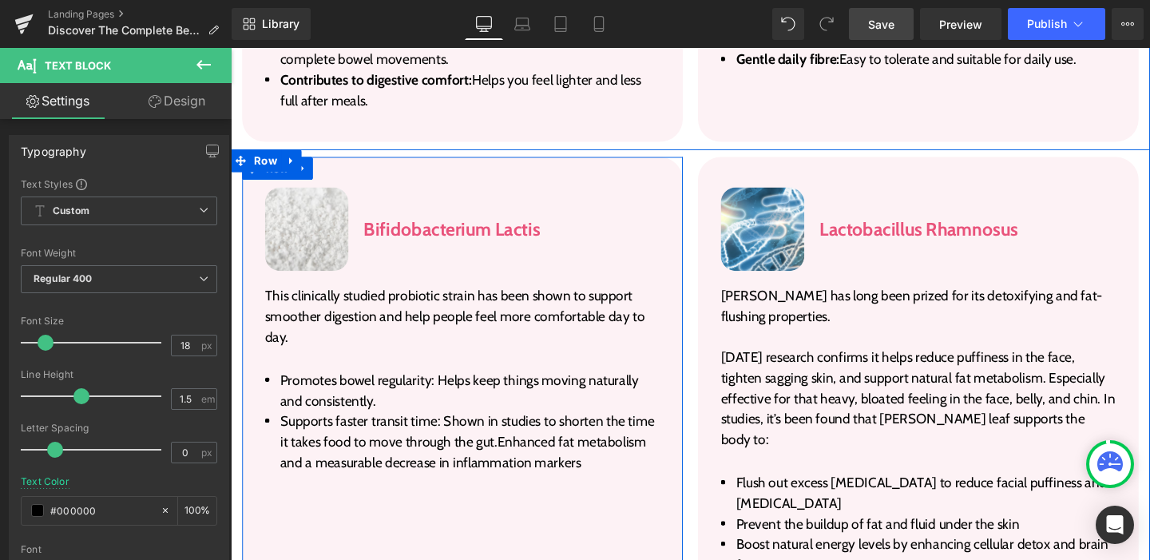
click at [689, 199] on div "Image Bifidobacterium Lactis Heading Row This clinically studied probiotic stra…" at bounding box center [474, 399] width 463 height 472
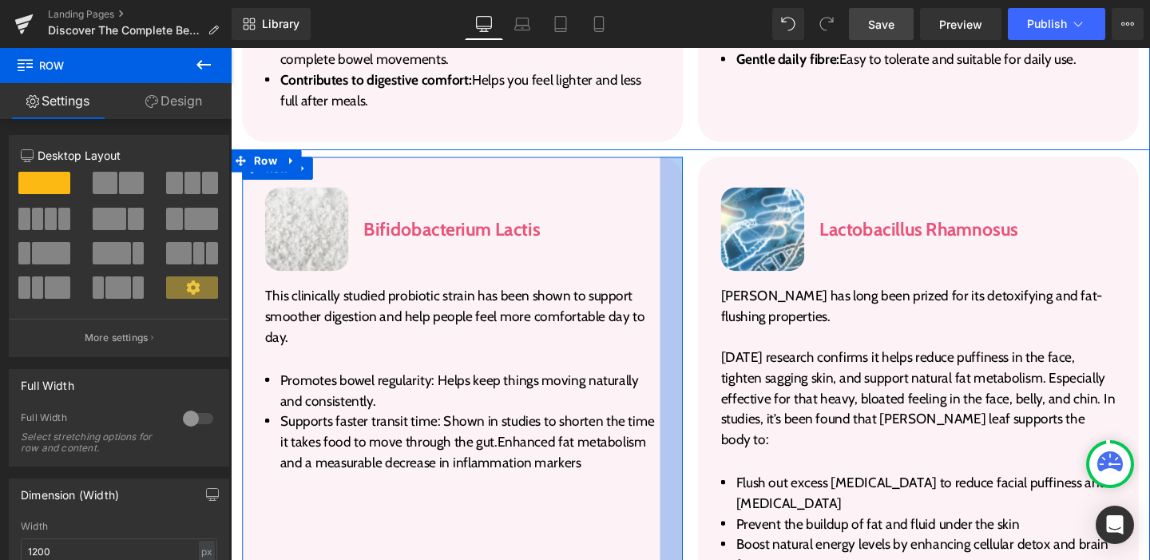
click at [684, 188] on div at bounding box center [694, 399] width 24 height 472
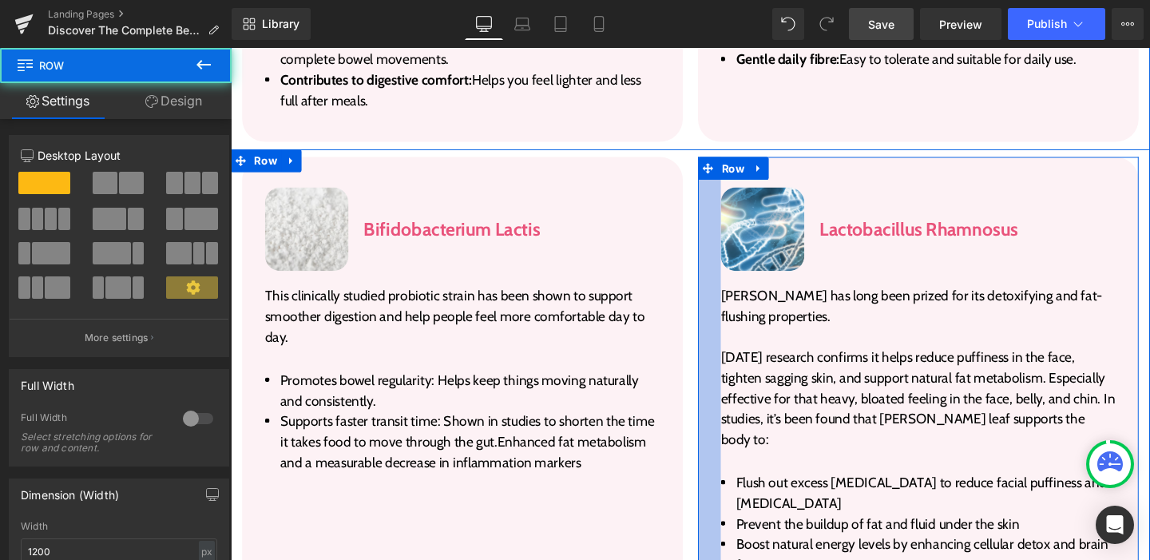
click at [729, 212] on div at bounding box center [734, 399] width 24 height 472
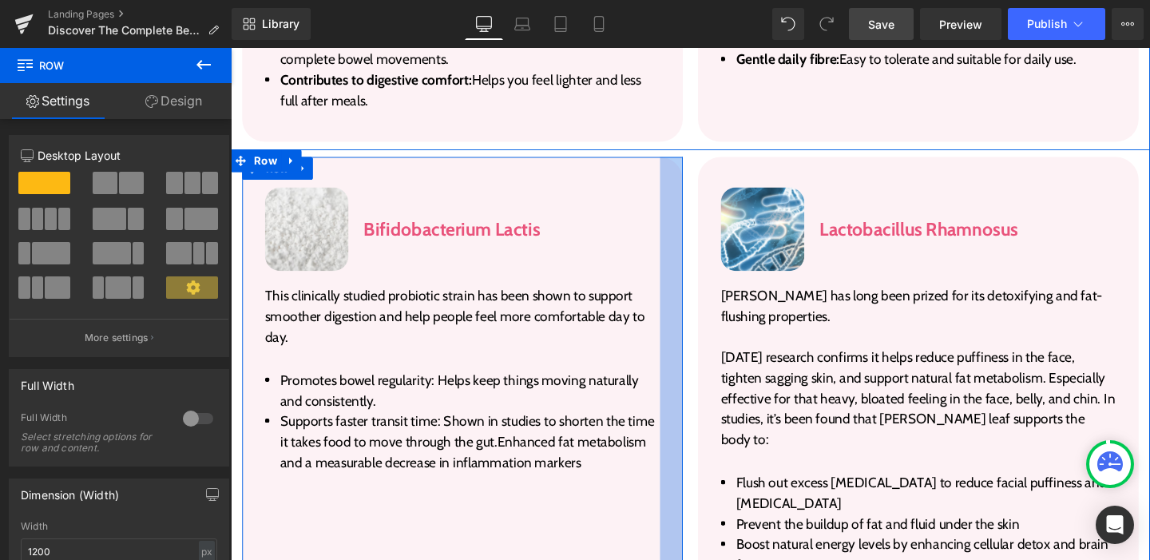
click at [682, 206] on div at bounding box center [694, 399] width 24 height 472
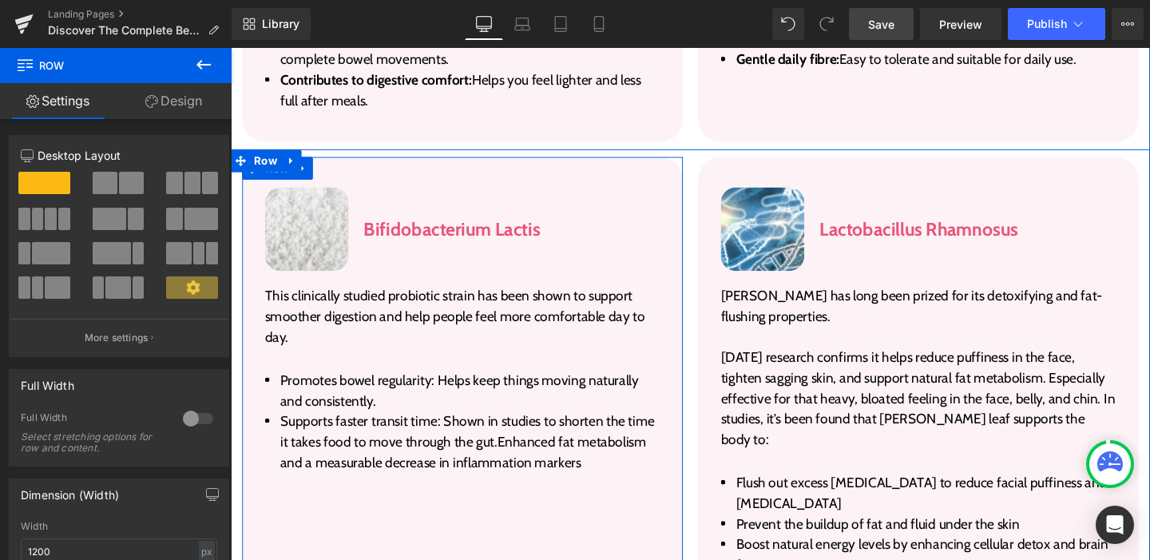
click at [692, 208] on div at bounding box center [694, 399] width 24 height 472
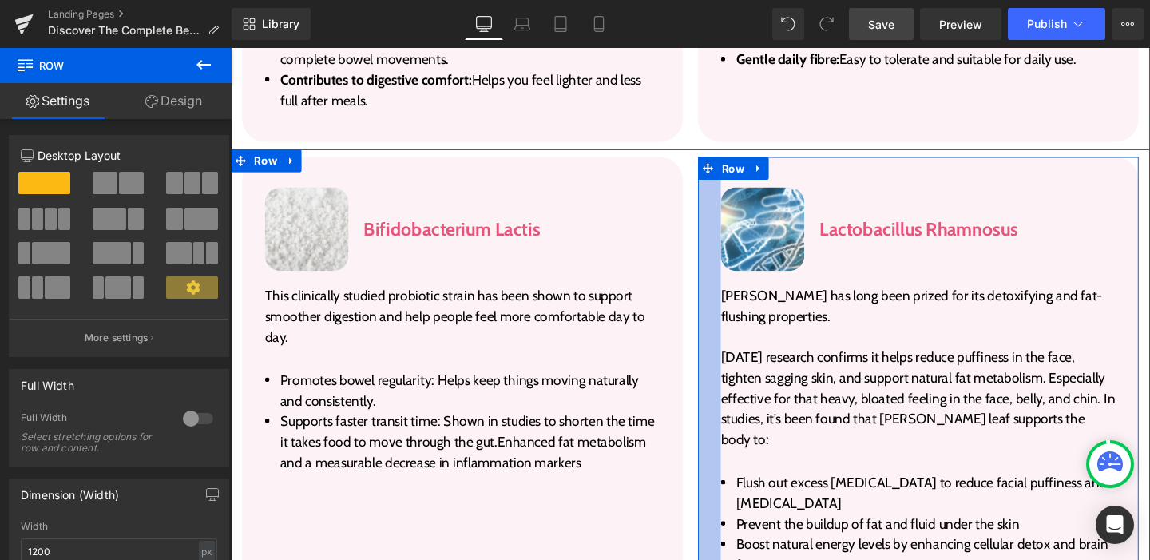
click at [722, 216] on div at bounding box center [734, 399] width 24 height 472
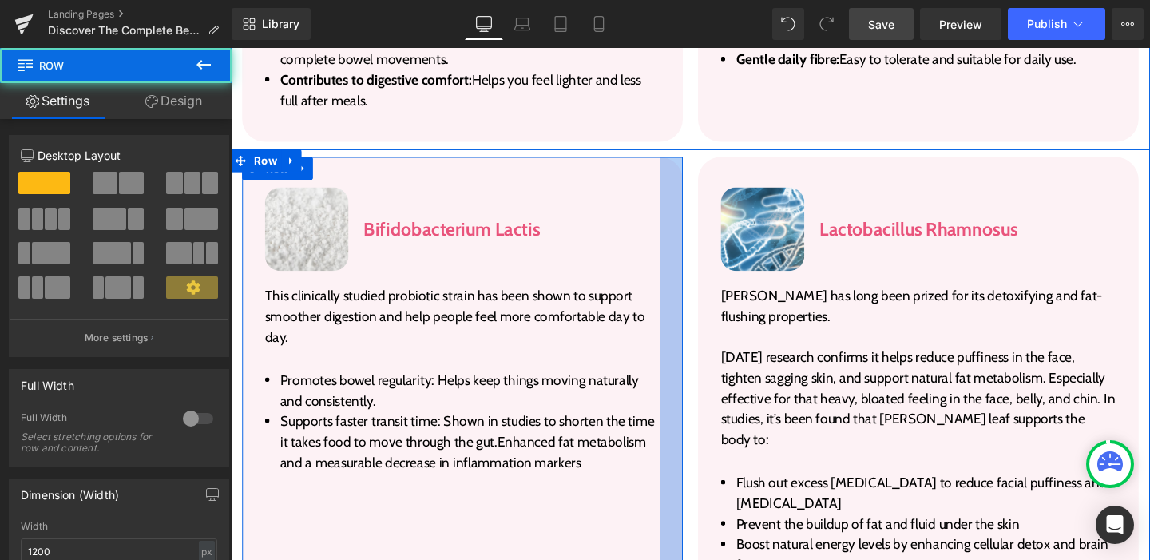
click at [696, 207] on div at bounding box center [694, 399] width 24 height 472
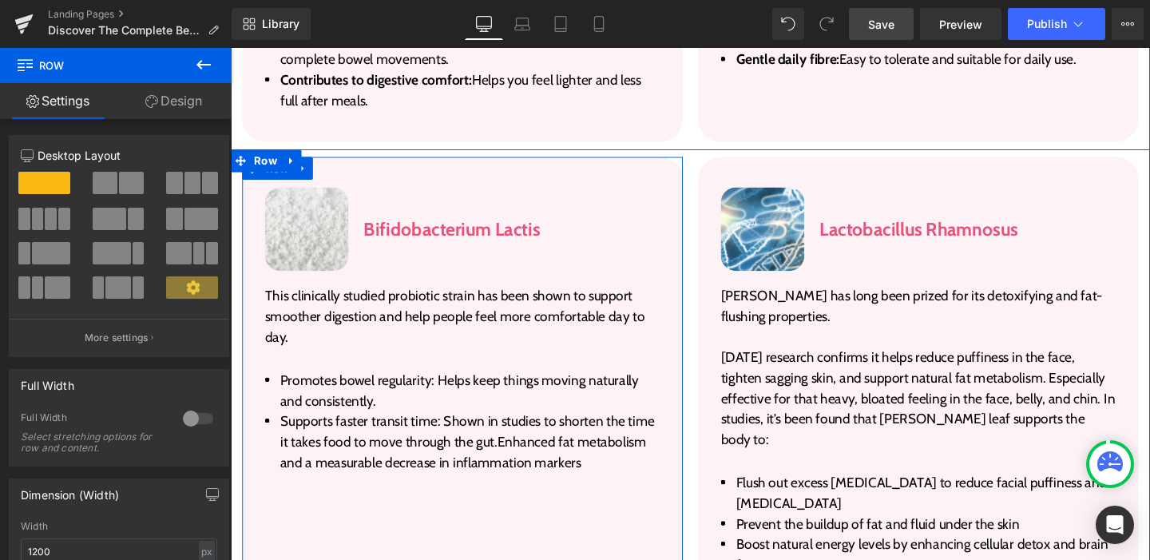
click at [692, 205] on div at bounding box center [694, 399] width 24 height 472
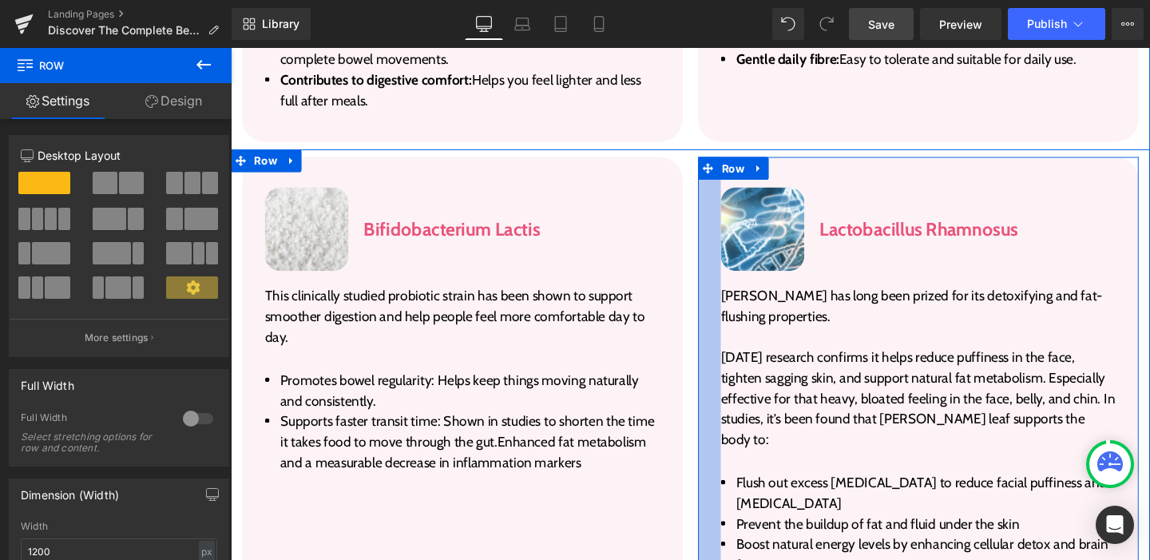
click at [722, 217] on div at bounding box center [734, 399] width 24 height 472
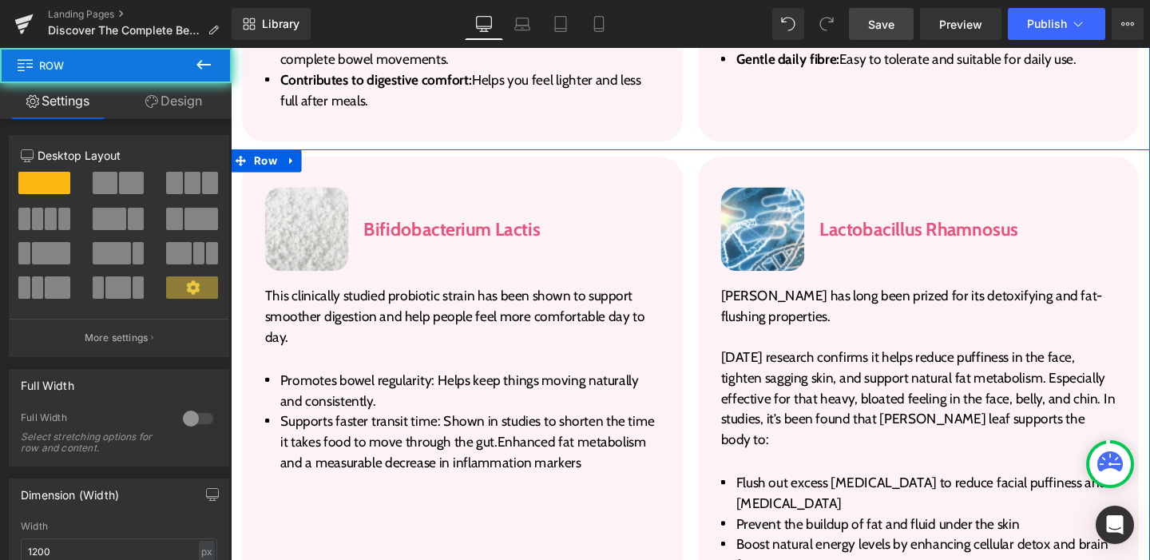
click at [231, 48] on div at bounding box center [231, 48] width 0 height 0
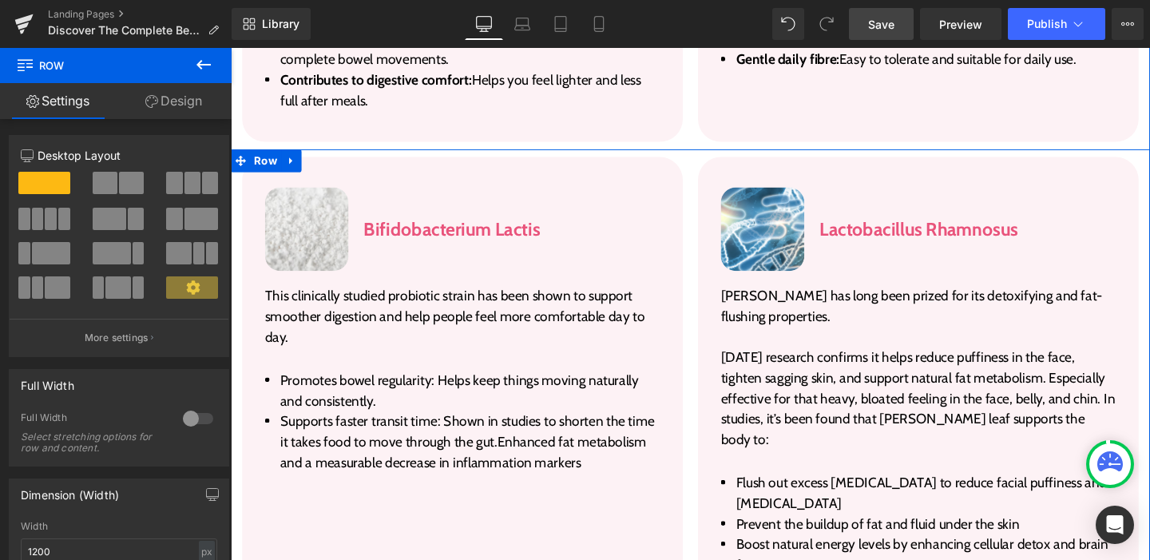
click at [231, 48] on div at bounding box center [231, 48] width 0 height 0
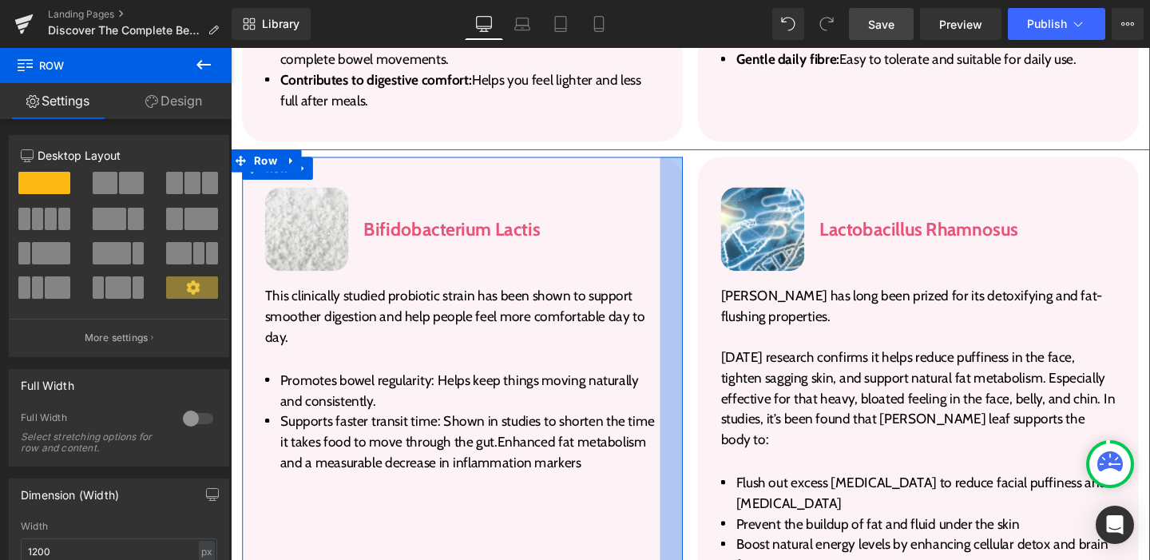
click at [694, 212] on div at bounding box center [694, 399] width 24 height 472
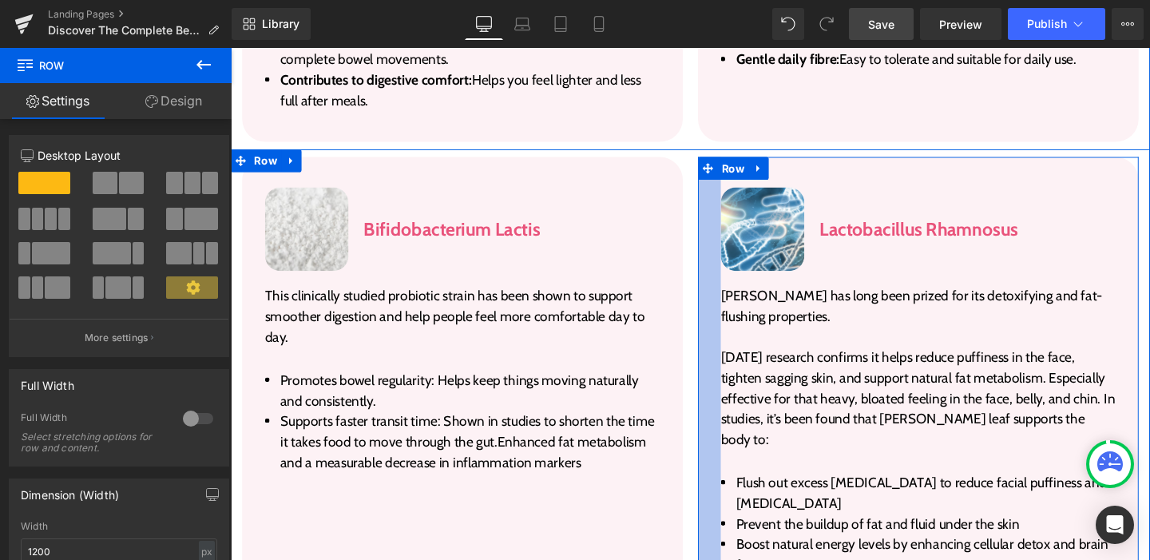
click at [722, 216] on div at bounding box center [734, 399] width 24 height 472
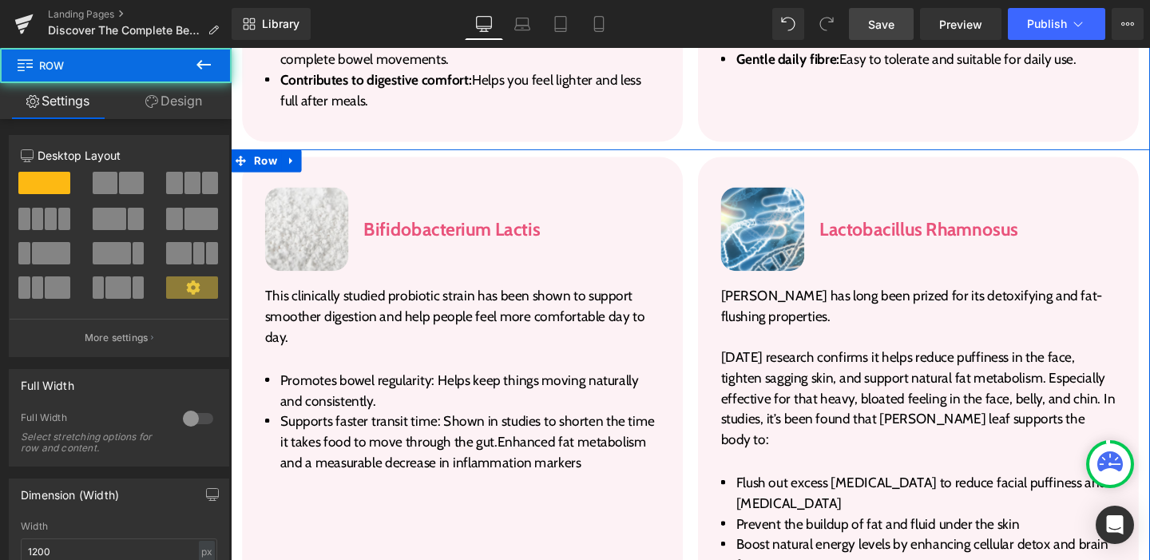
click at [700, 213] on div "Image Bifidobacterium Lactis Heading Row This clinically studied probiotic stra…" at bounding box center [474, 399] width 479 height 472
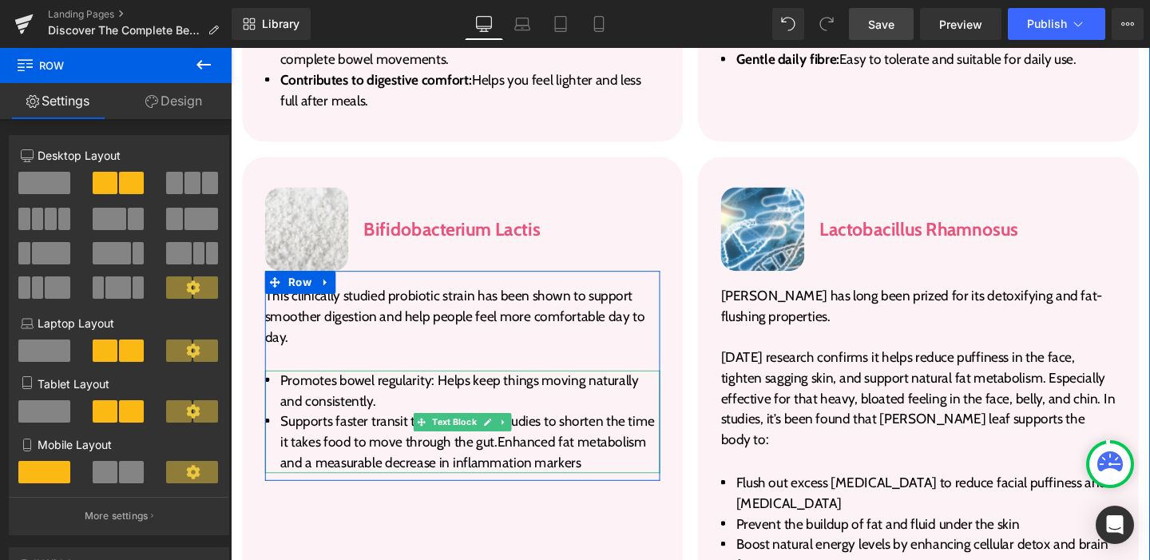
click at [506, 432] on span "Supports faster transit time: Shown in studies to shorten the time it takes foo…" at bounding box center [480, 462] width 394 height 61
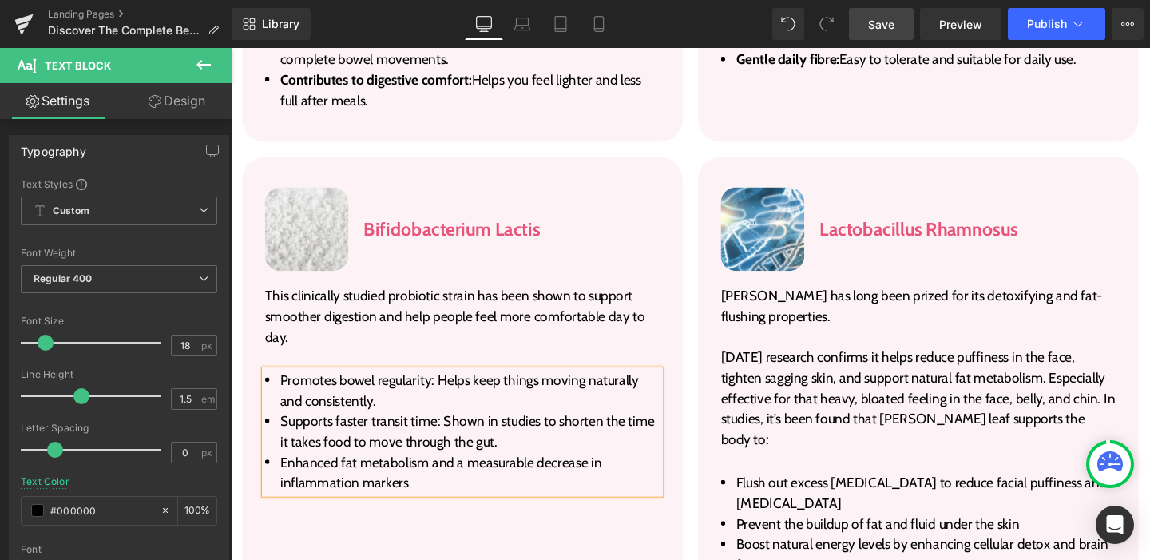
click at [353, 475] on span "Enhanced fat metabolism and a measurable decrease in inflammation markers" at bounding box center [452, 494] width 338 height 39
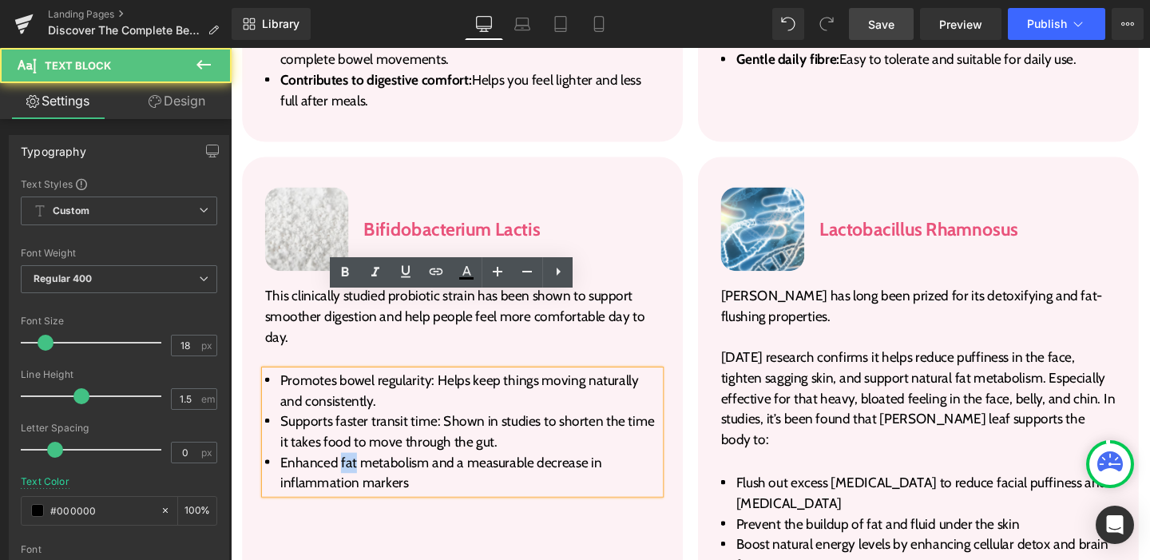
click at [353, 475] on span "Enhanced fat metabolism and a measurable decrease in inflammation markers" at bounding box center [452, 494] width 338 height 39
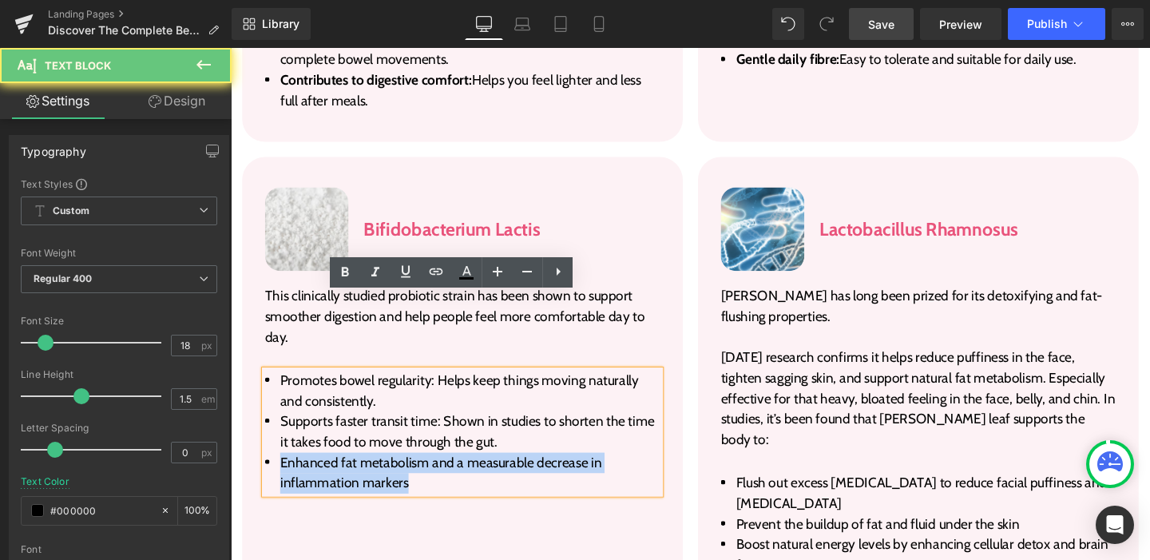
click at [353, 475] on span "Enhanced fat metabolism and a measurable decrease in inflammation markers" at bounding box center [452, 494] width 338 height 39
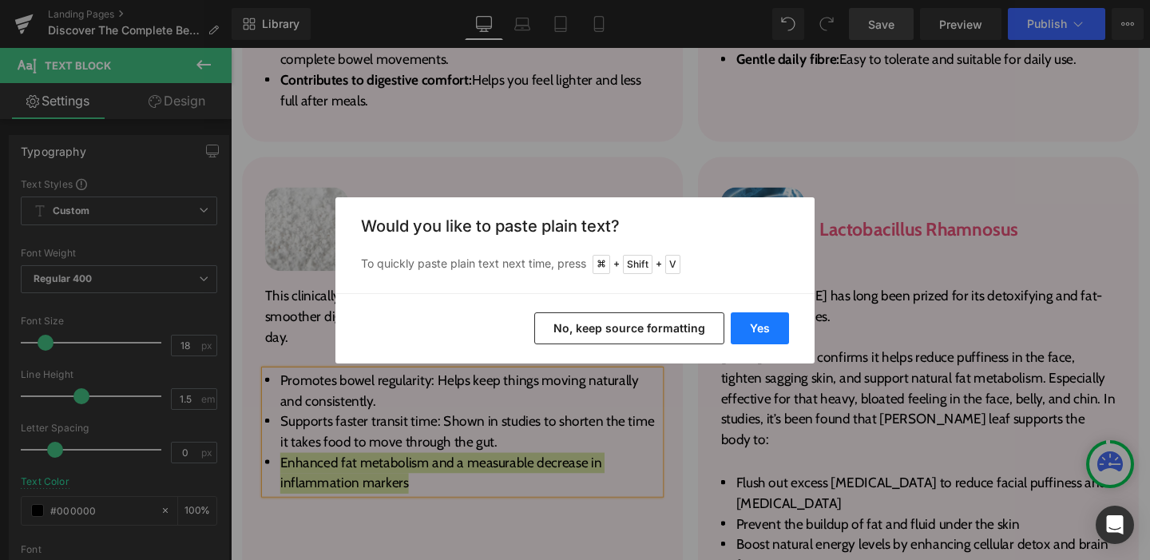
click at [749, 337] on button "Yes" at bounding box center [760, 328] width 58 height 32
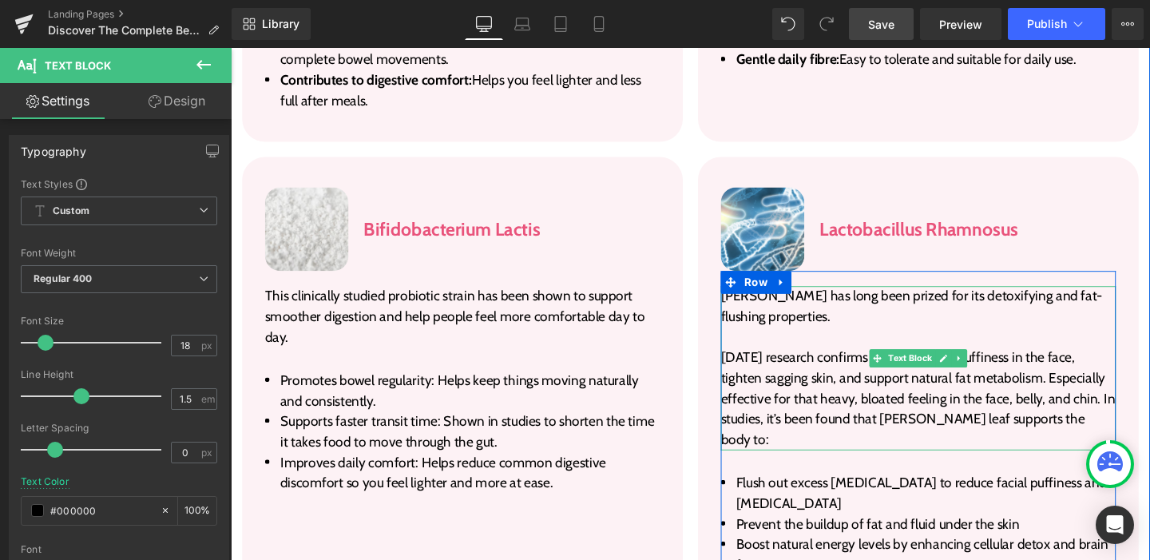
click at [789, 299] on p "Rosemary Leaf has long been prized for its detoxifying and fat-flushing propert…" at bounding box center [953, 320] width 415 height 43
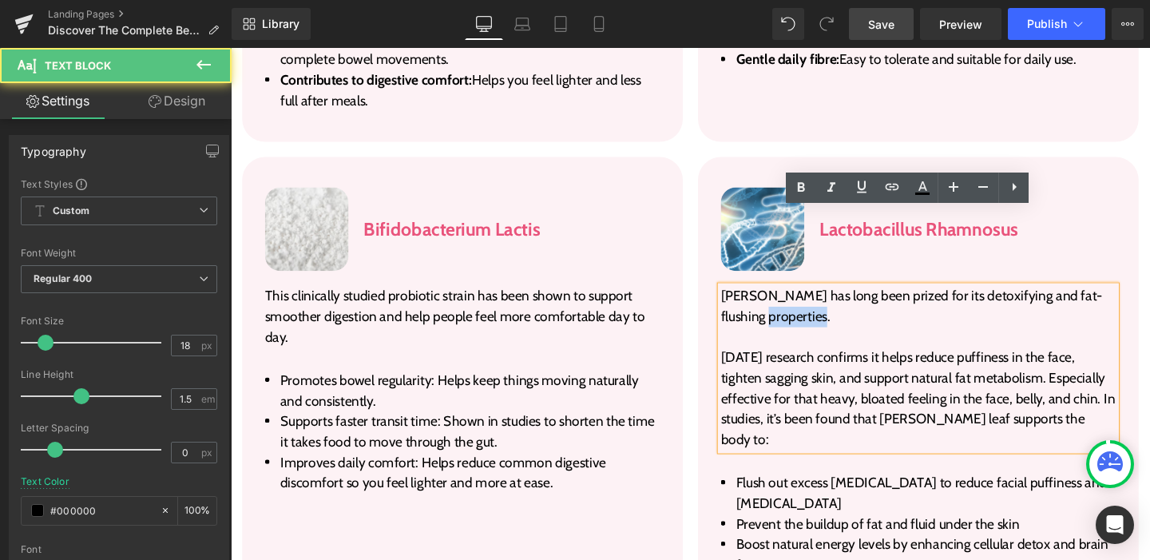
click at [789, 299] on p "Rosemary Leaf has long been prized for its detoxifying and fat-flushing propert…" at bounding box center [953, 320] width 415 height 43
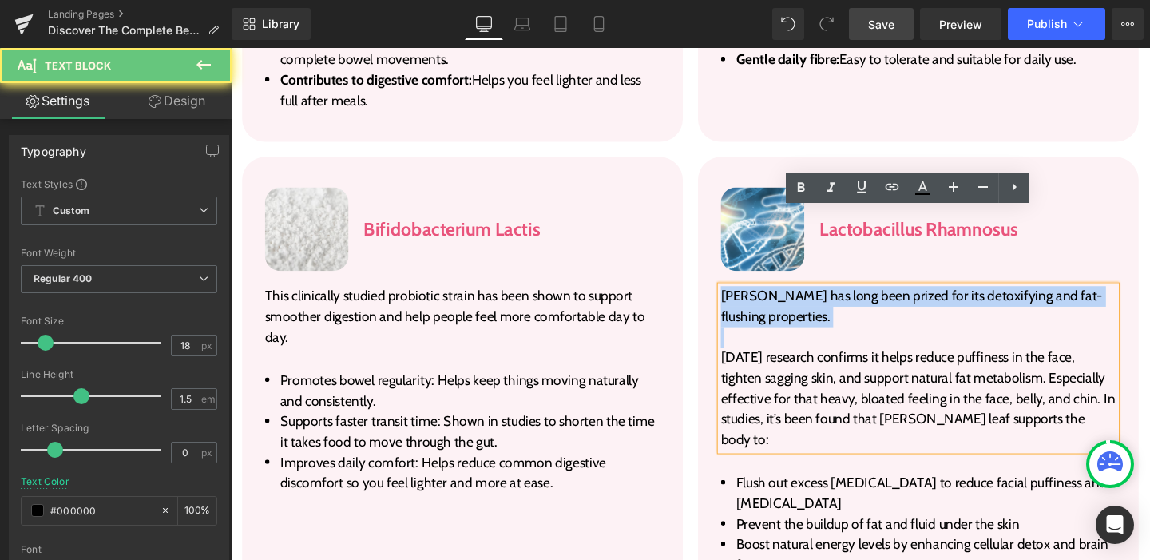
click at [789, 299] on p "Rosemary Leaf has long been prized for its detoxifying and fat-flushing propert…" at bounding box center [953, 320] width 415 height 43
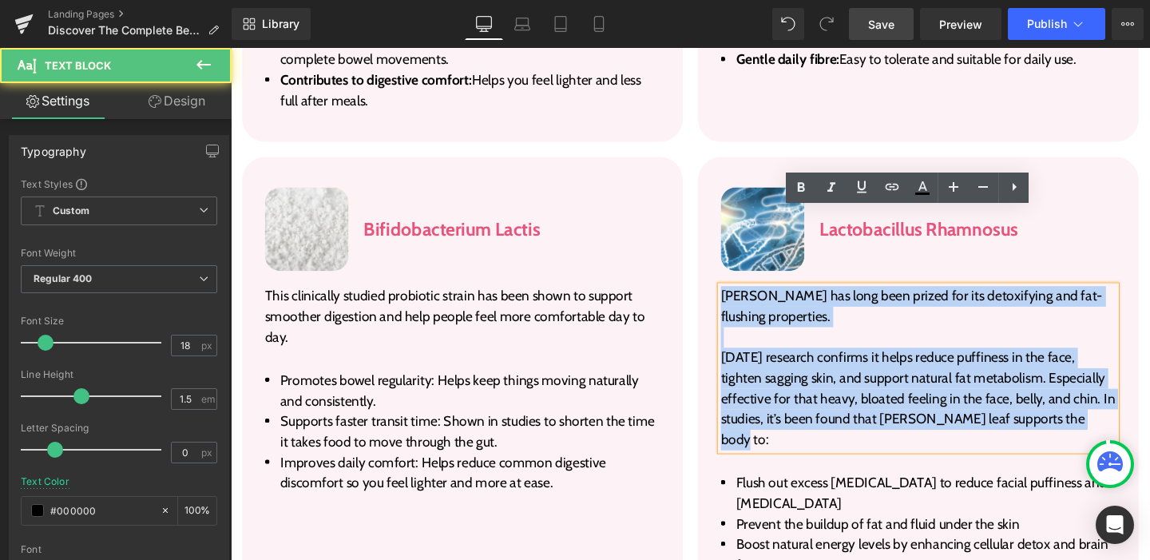
click at [1136, 363] on p "Today’s research confirms it helps reduce puffiness in the face, tighten saggin…" at bounding box center [953, 417] width 415 height 108
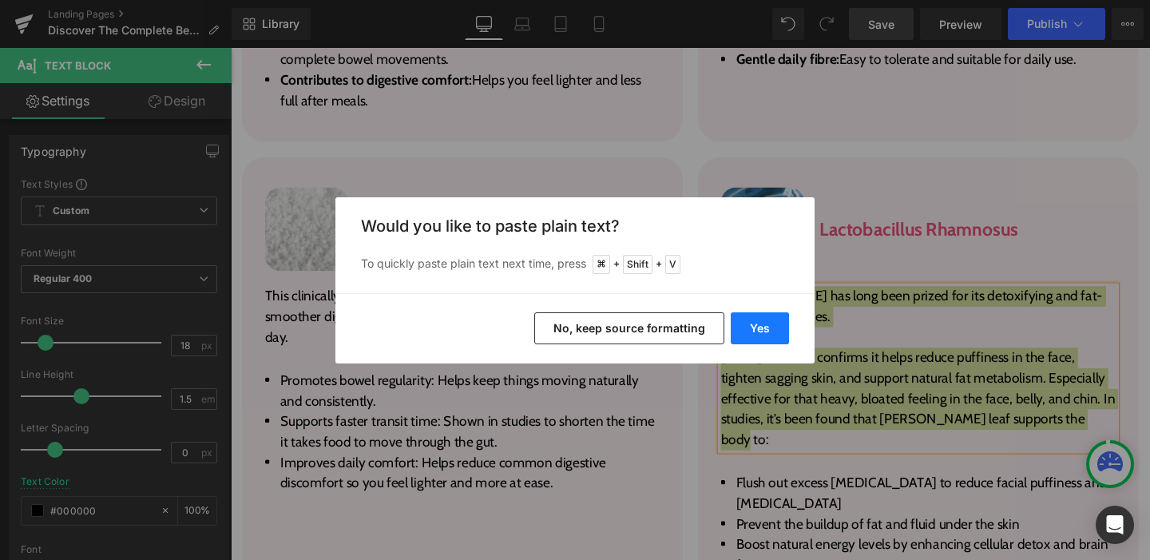
click at [770, 336] on button "Yes" at bounding box center [760, 328] width 58 height 32
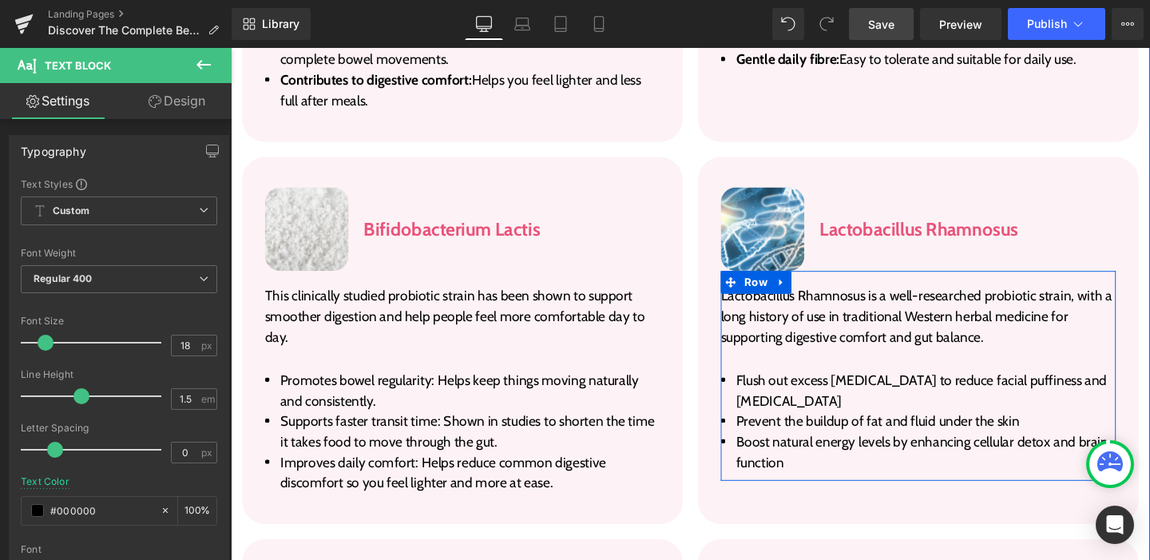
click at [805, 387] on li "Flush out excess water retention to reduce facial puffiness and bloating" at bounding box center [953, 408] width 415 height 43
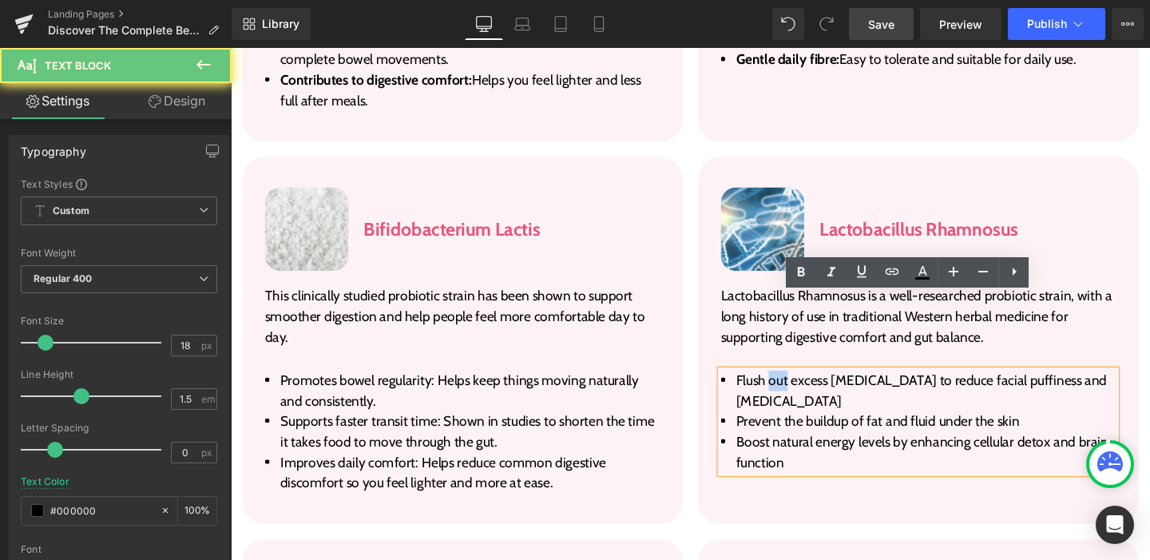
click at [805, 387] on li "Flush out excess water retention to reduce facial puffiness and bloating" at bounding box center [953, 408] width 415 height 43
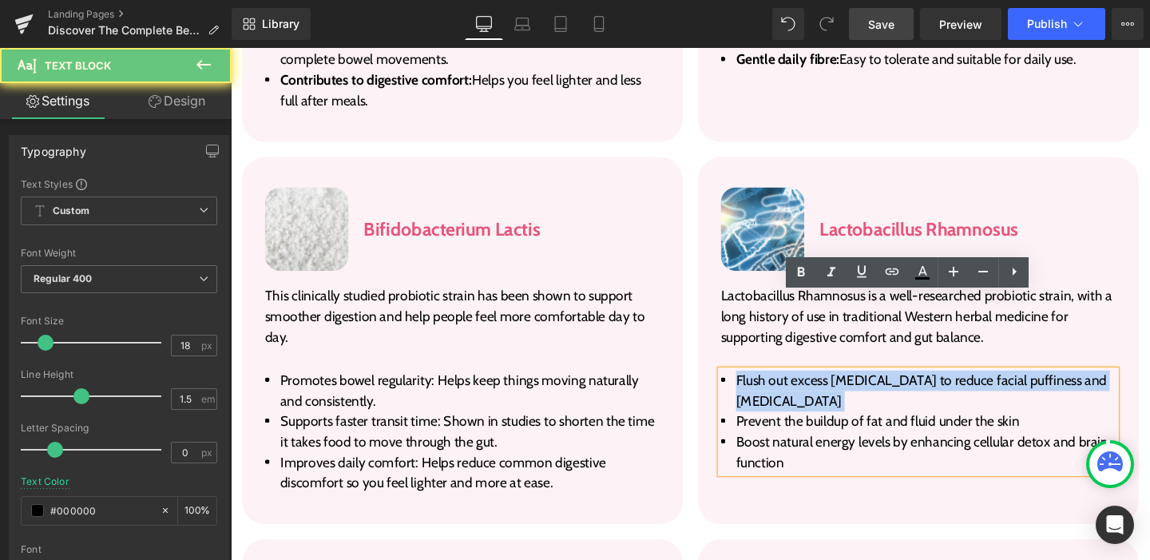
click at [805, 387] on li "Flush out excess water retention to reduce facial puffiness and bloating" at bounding box center [953, 408] width 415 height 43
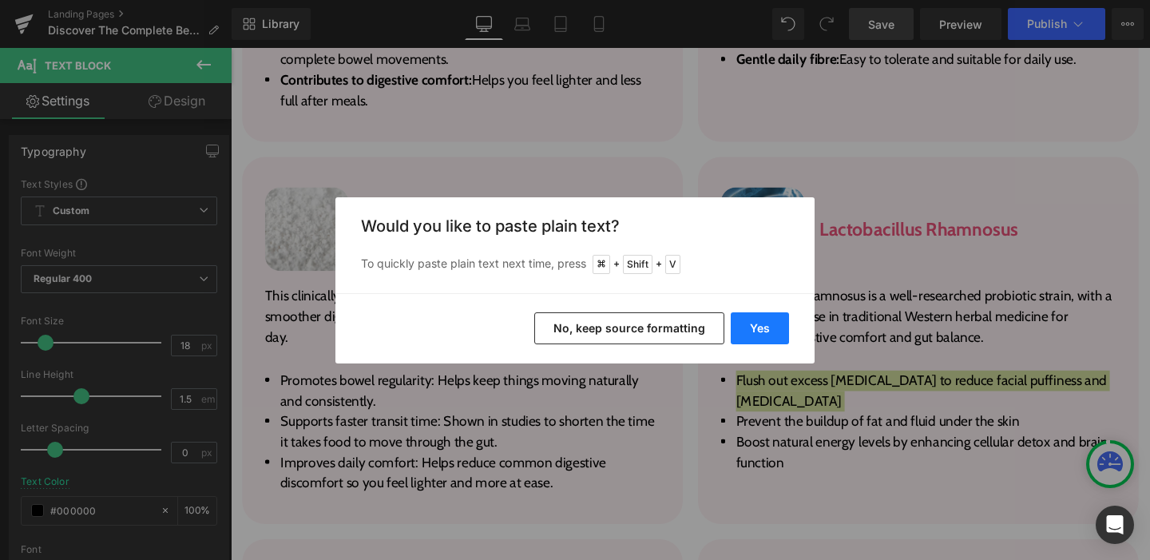
click at [777, 321] on button "Yes" at bounding box center [760, 328] width 58 height 32
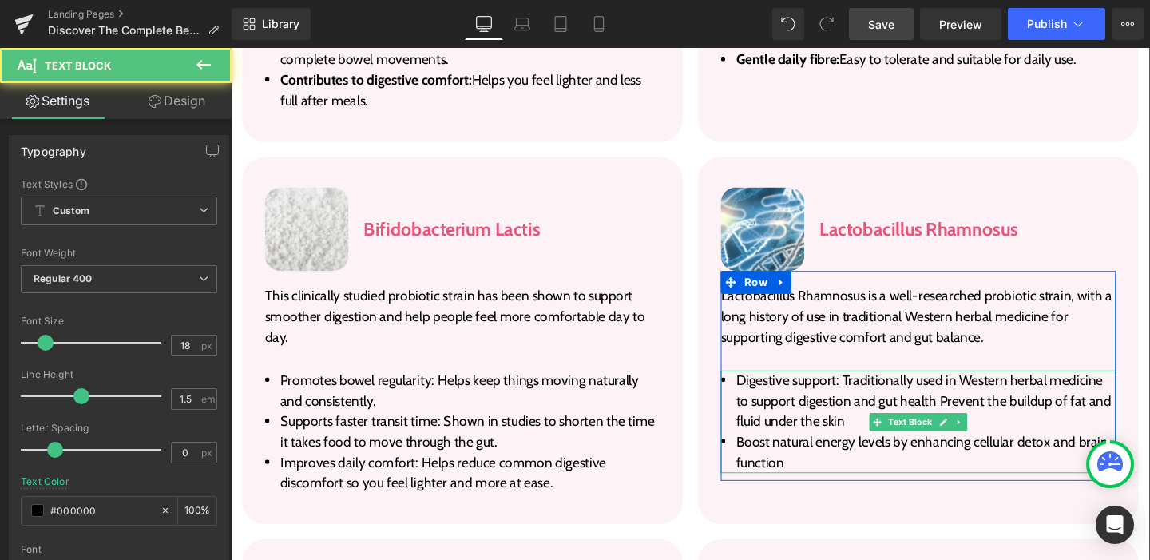
click at [972, 389] on span "Digestive support: Traditionally used in Western herbal medicine to support dig…" at bounding box center [959, 419] width 394 height 61
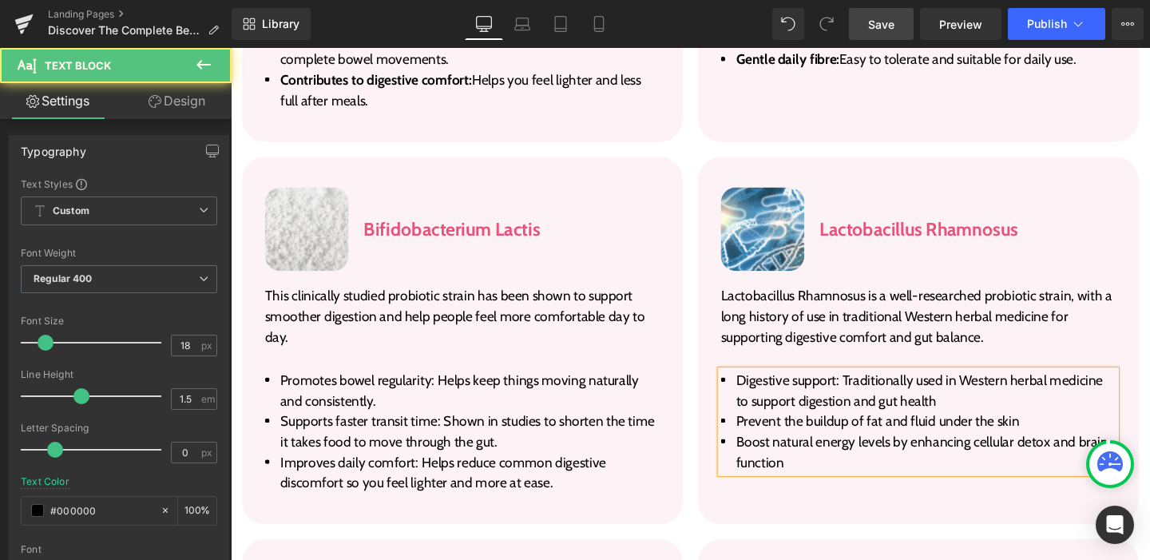
click at [801, 432] on span "Prevent the buildup of fat and fluid under the skin" at bounding box center [911, 441] width 298 height 18
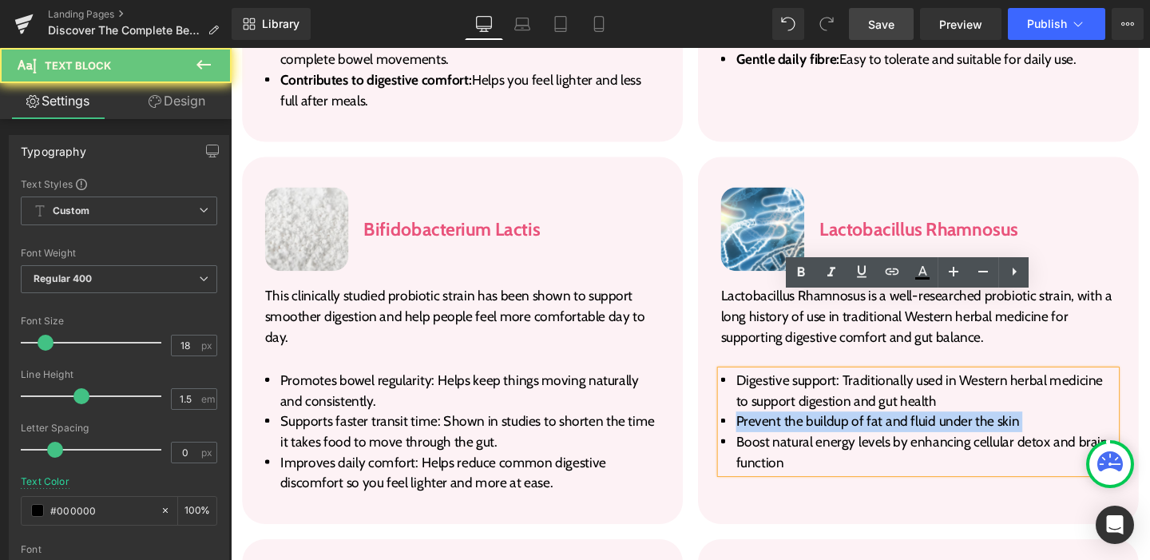
click at [801, 432] on span "Prevent the buildup of fat and fluid under the skin" at bounding box center [911, 441] width 298 height 18
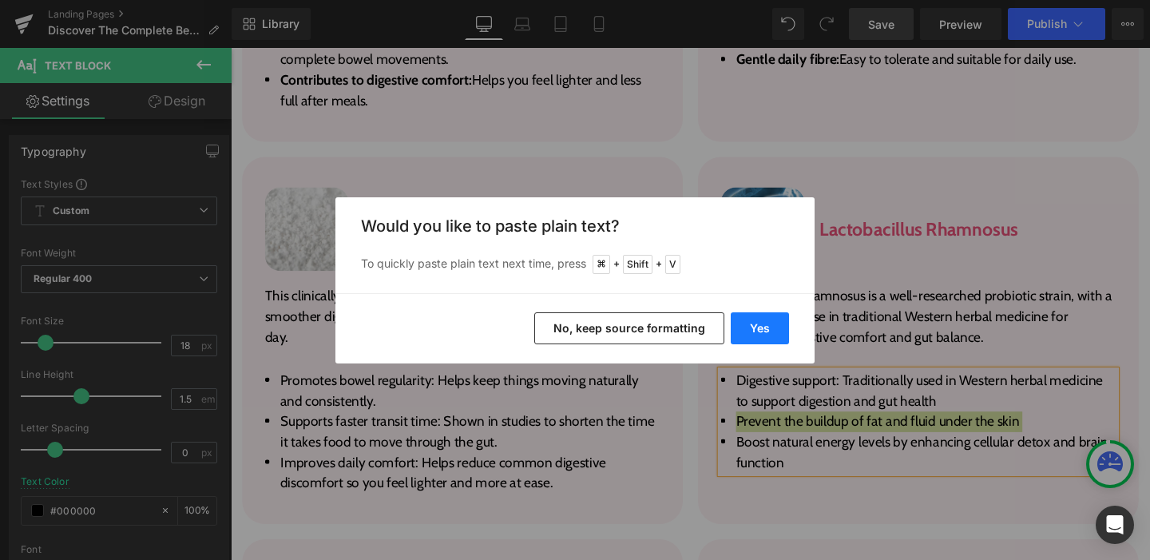
click at [766, 341] on button "Yes" at bounding box center [760, 328] width 58 height 32
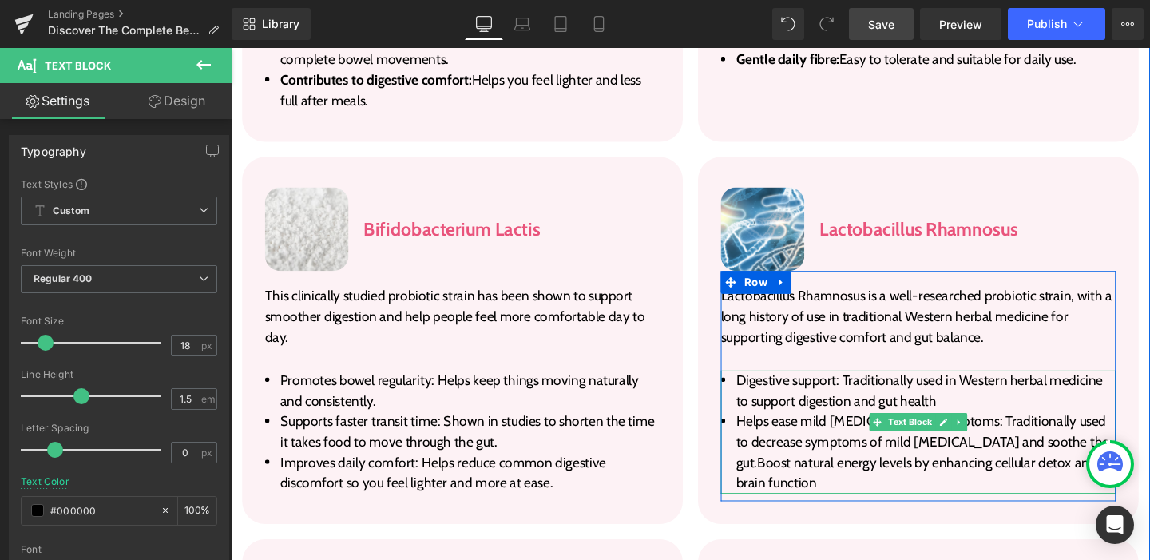
click at [1039, 432] on span "Helps ease mild gastritis symptoms: Traditionally used to decrease symptoms of …" at bounding box center [958, 473] width 392 height 82
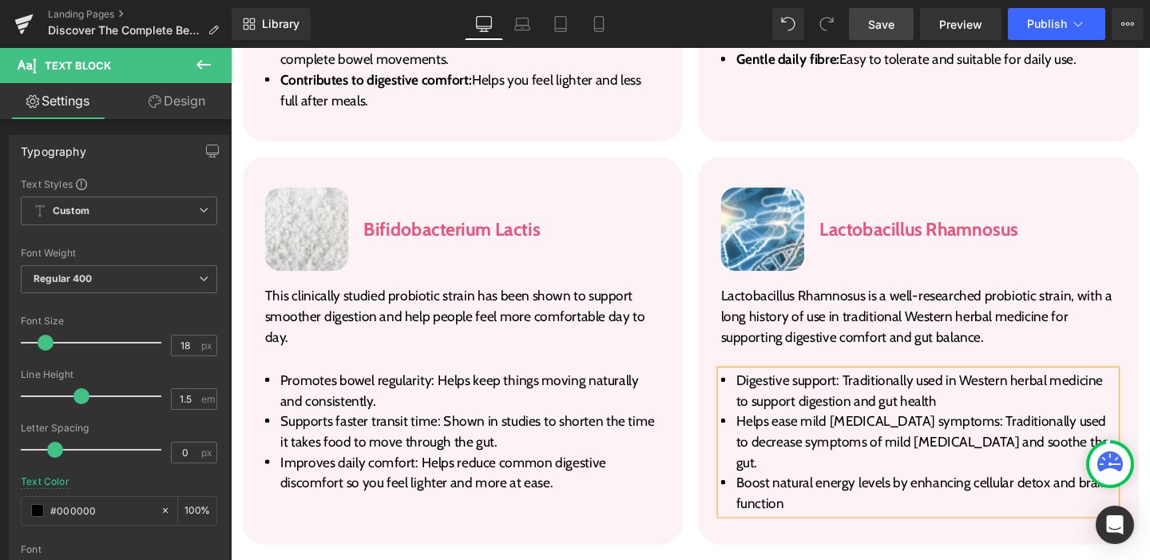
click at [858, 497] on span "Boost natural energy levels by enhancing cellular detox and brain function" at bounding box center [957, 516] width 391 height 39
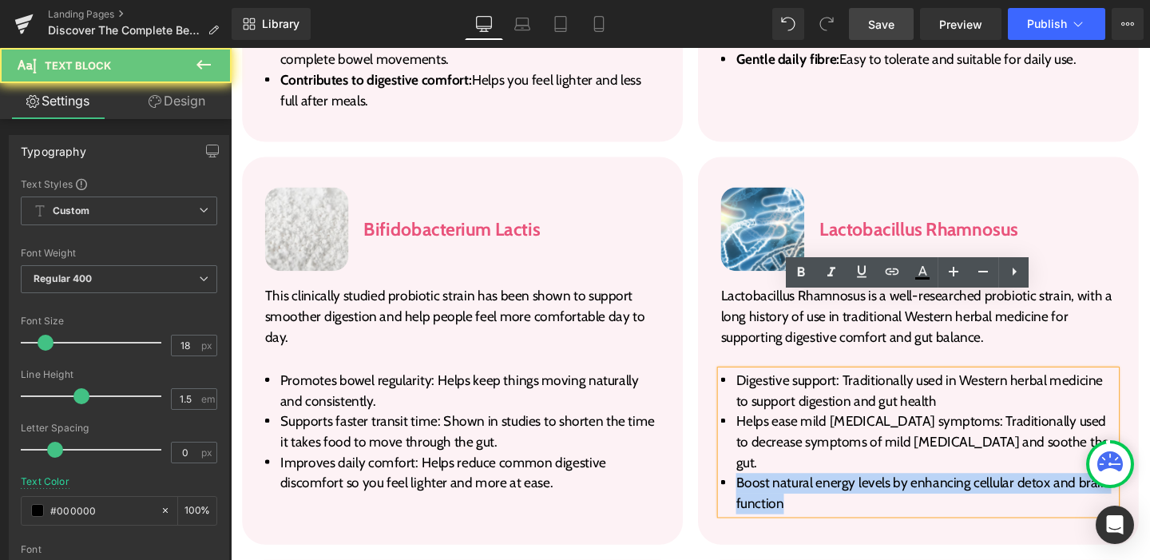
click at [858, 497] on span "Boost natural energy levels by enhancing cellular detox and brain function" at bounding box center [957, 516] width 391 height 39
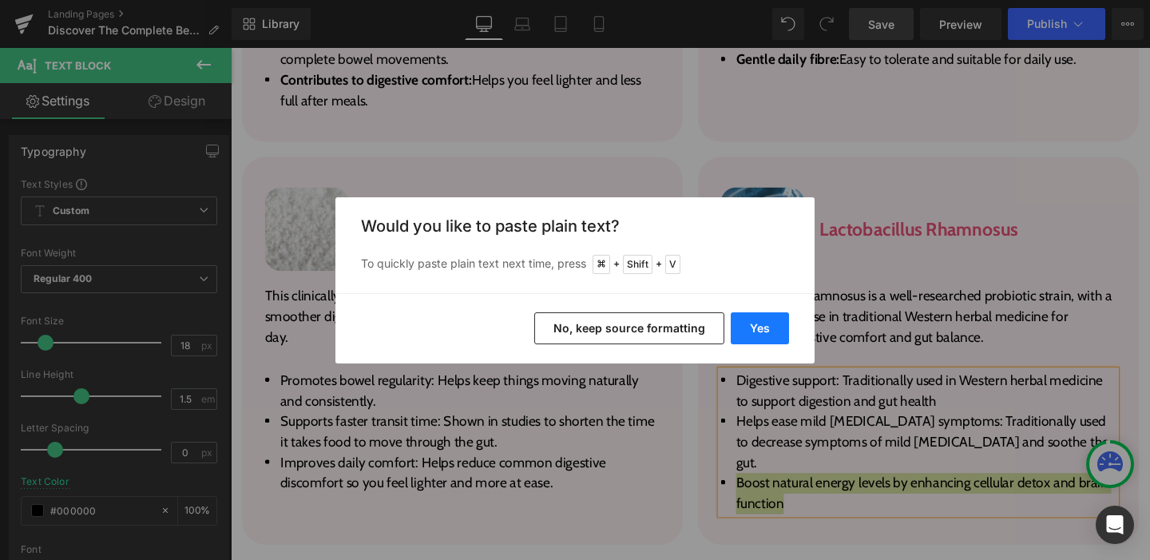
click at [779, 338] on button "Yes" at bounding box center [760, 328] width 58 height 32
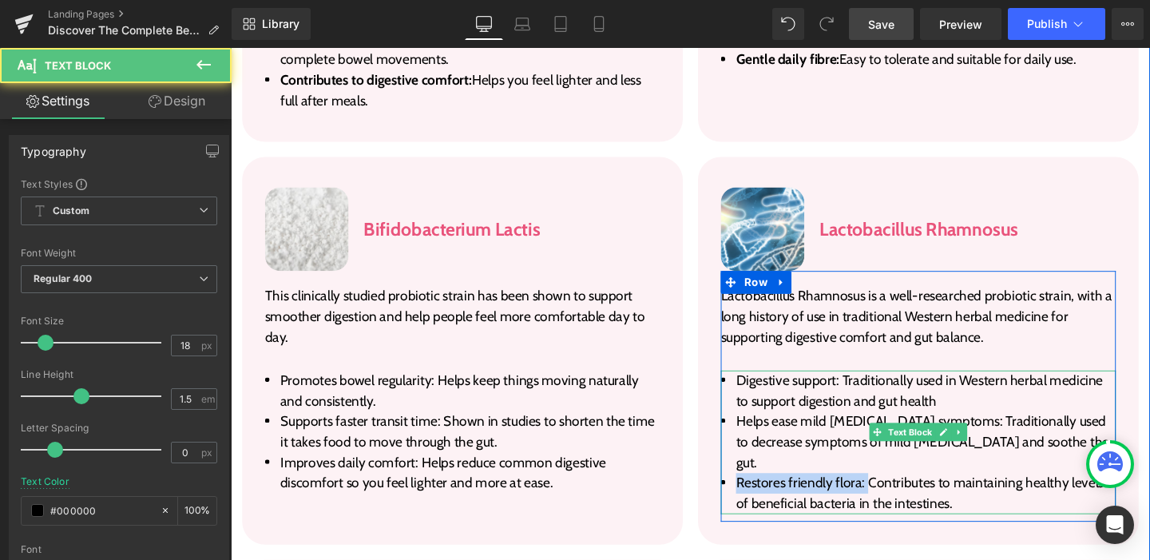
drag, startPoint x: 893, startPoint y: 407, endPoint x: 756, endPoint y: 401, distance: 136.7
click at [756, 495] on li "Restores friendly flora: Contributes to maintaining healthy levels of beneficia…" at bounding box center [953, 516] width 415 height 43
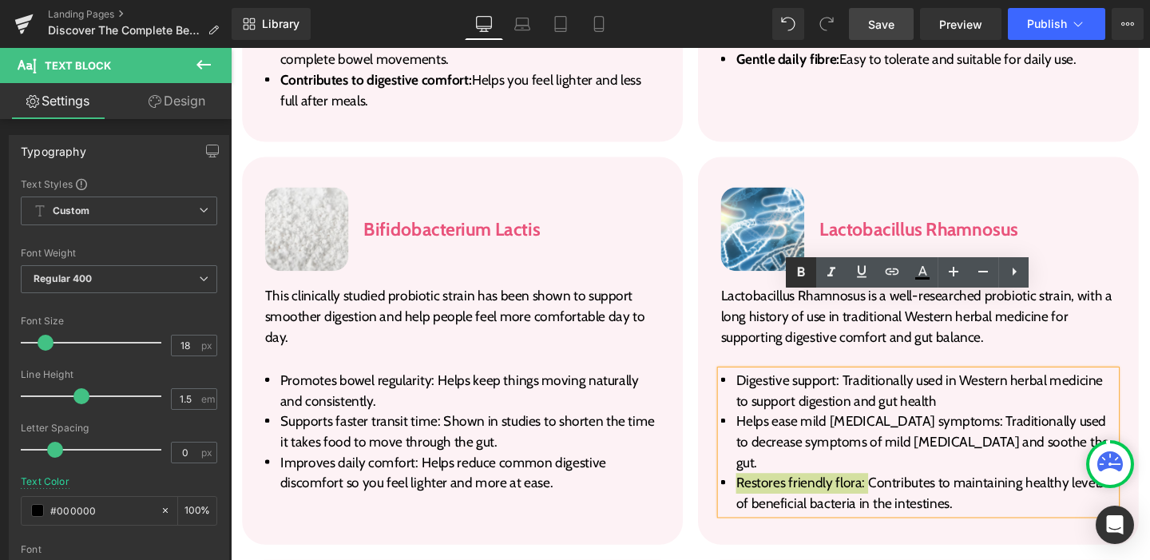
click at [797, 271] on icon at bounding box center [800, 272] width 19 height 19
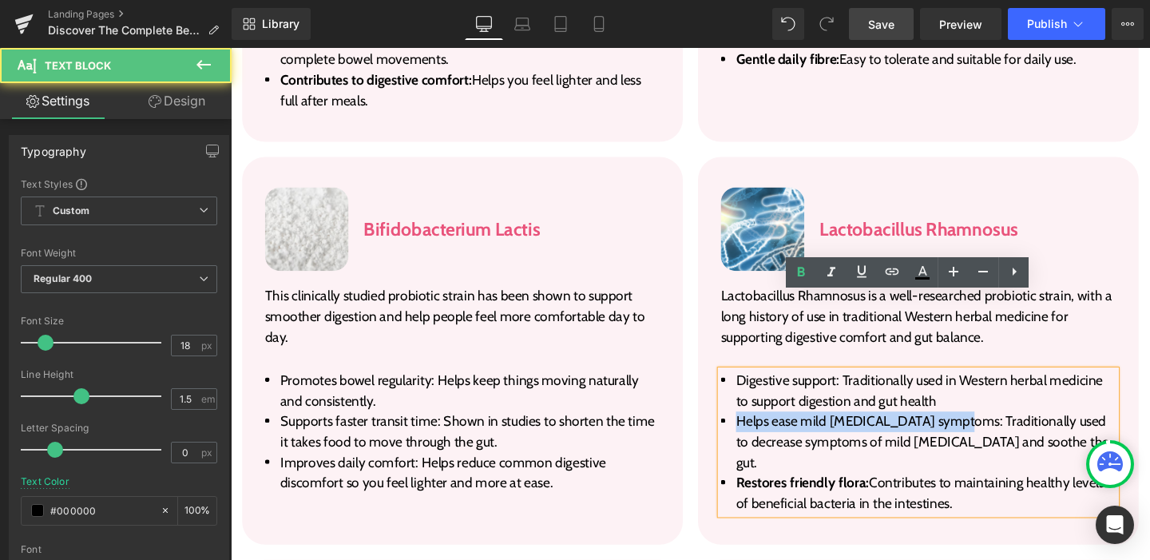
drag, startPoint x: 973, startPoint y: 364, endPoint x: 759, endPoint y: 367, distance: 214.8
click at [762, 432] on span "Helps ease mild gastritis symptoms: Traditionally used to decrease symptoms of …" at bounding box center [958, 462] width 392 height 61
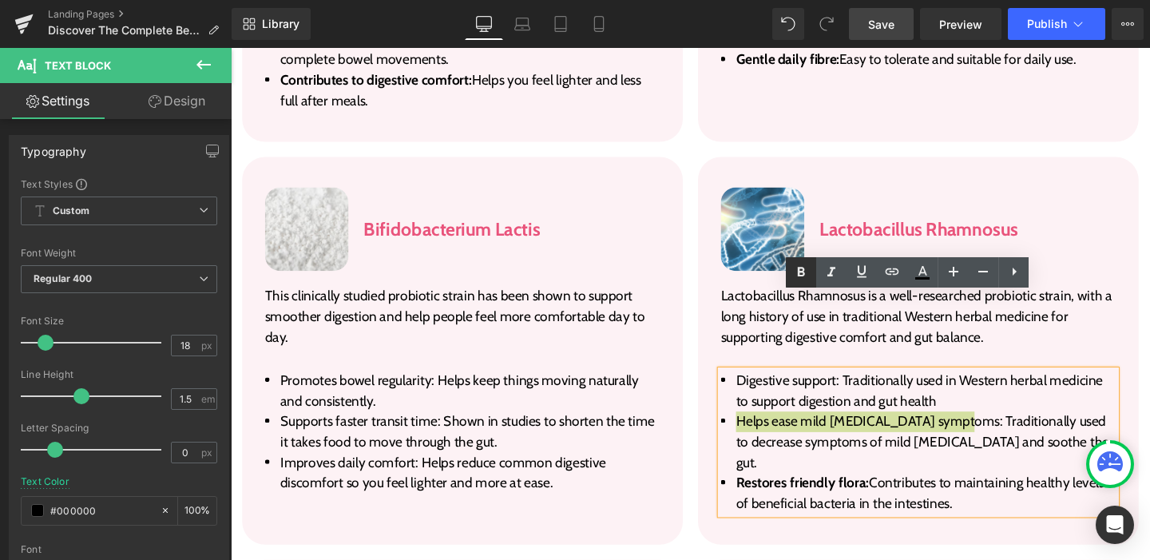
click at [807, 274] on icon at bounding box center [800, 272] width 19 height 19
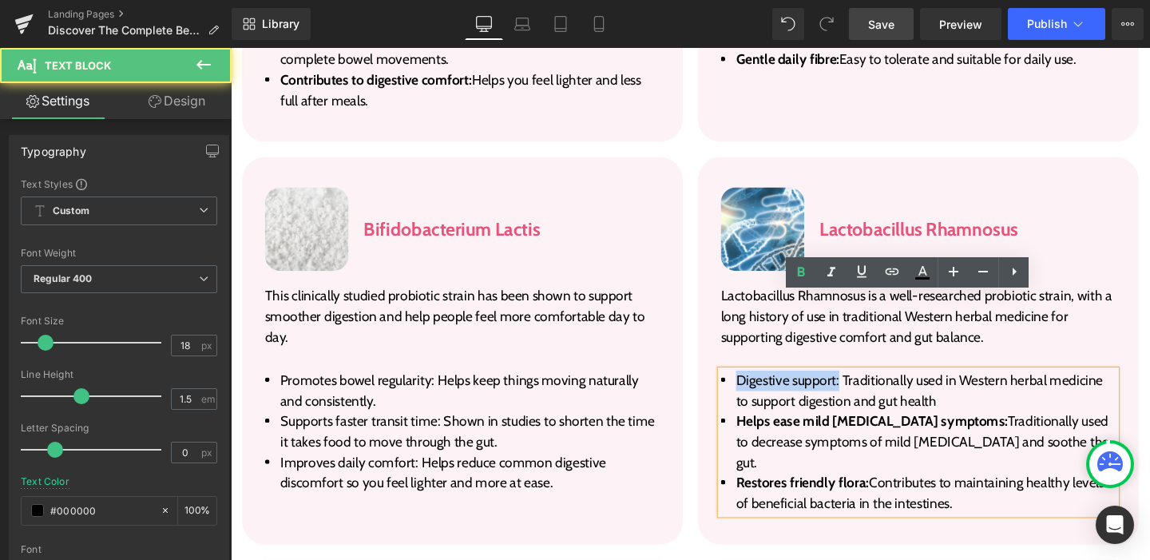
drag, startPoint x: 865, startPoint y: 321, endPoint x: 748, endPoint y: 325, distance: 116.7
click at [748, 387] on li "Digestive support: Traditionally used in Western herbal medicine to support dig…" at bounding box center [953, 408] width 415 height 43
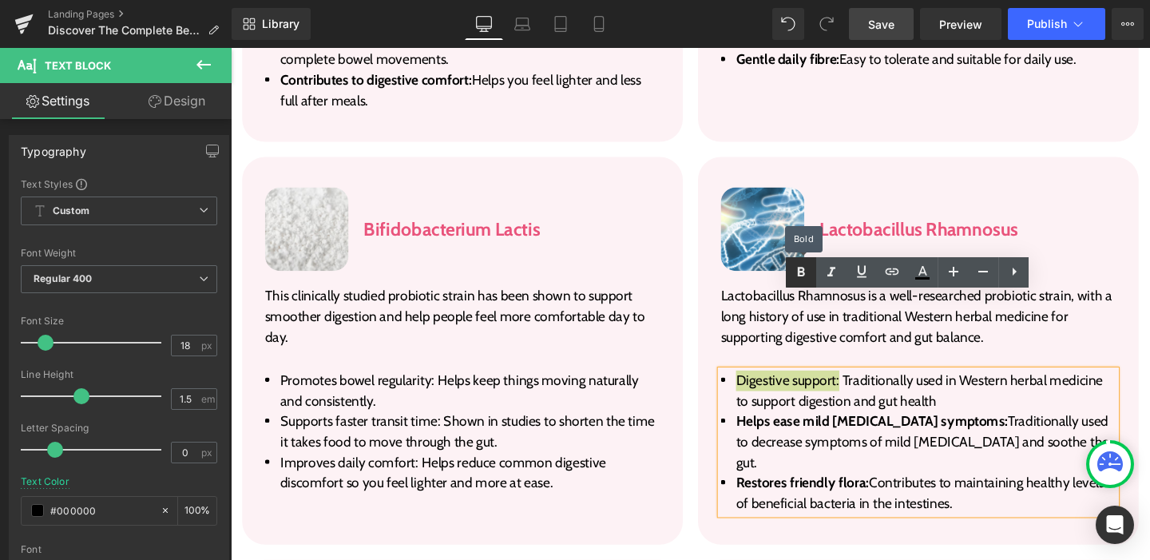
click at [791, 272] on icon at bounding box center [800, 272] width 19 height 19
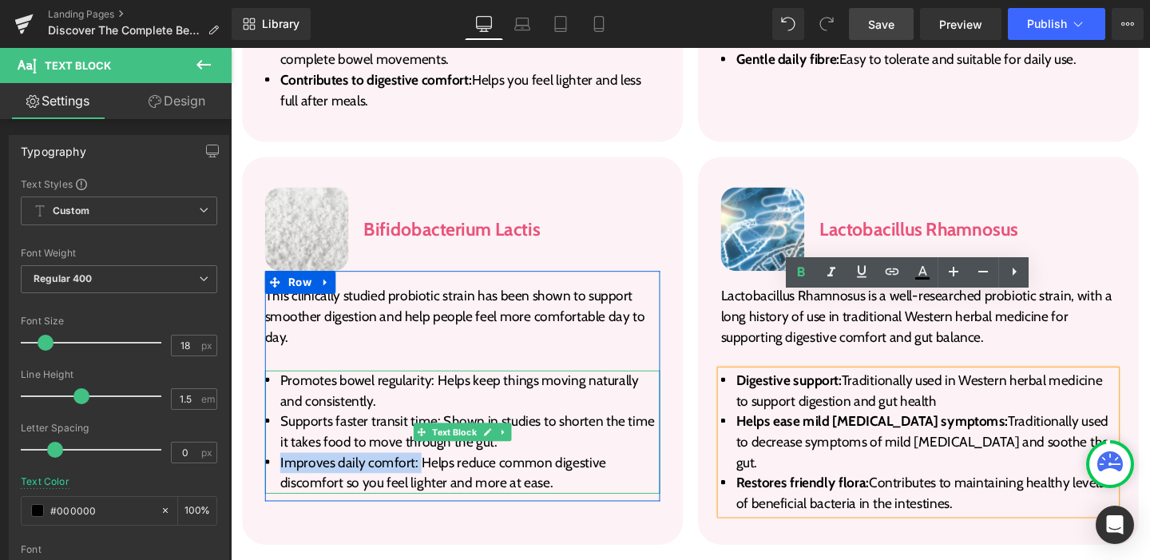
drag, startPoint x: 422, startPoint y: 404, endPoint x: 270, endPoint y: 407, distance: 152.6
click at [270, 474] on li "Improves daily comfort: Helps reduce common digestive discomfort so you feel li…" at bounding box center [474, 495] width 415 height 43
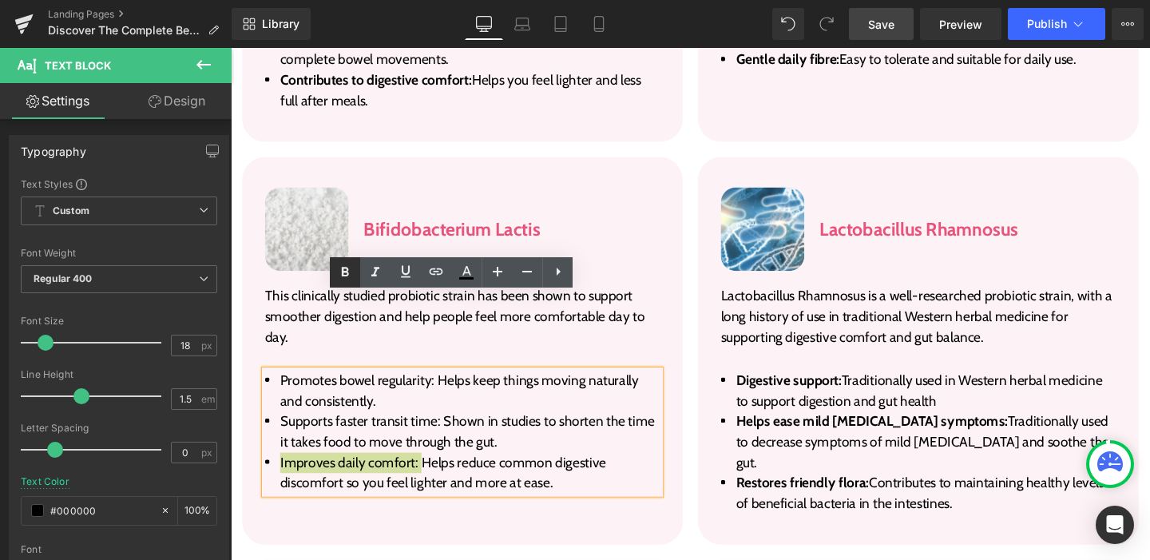
click at [342, 267] on icon at bounding box center [345, 272] width 7 height 10
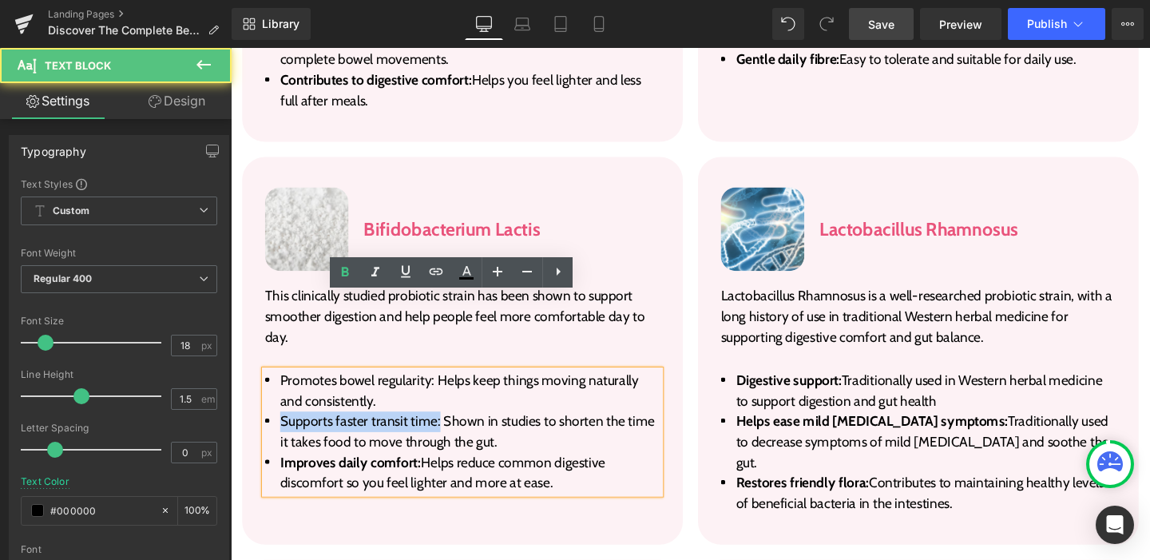
drag, startPoint x: 445, startPoint y: 365, endPoint x: 268, endPoint y: 361, distance: 177.3
click at [268, 430] on li "Supports faster transit time: Shown in studies to shorten the time it takes foo…" at bounding box center [474, 451] width 415 height 43
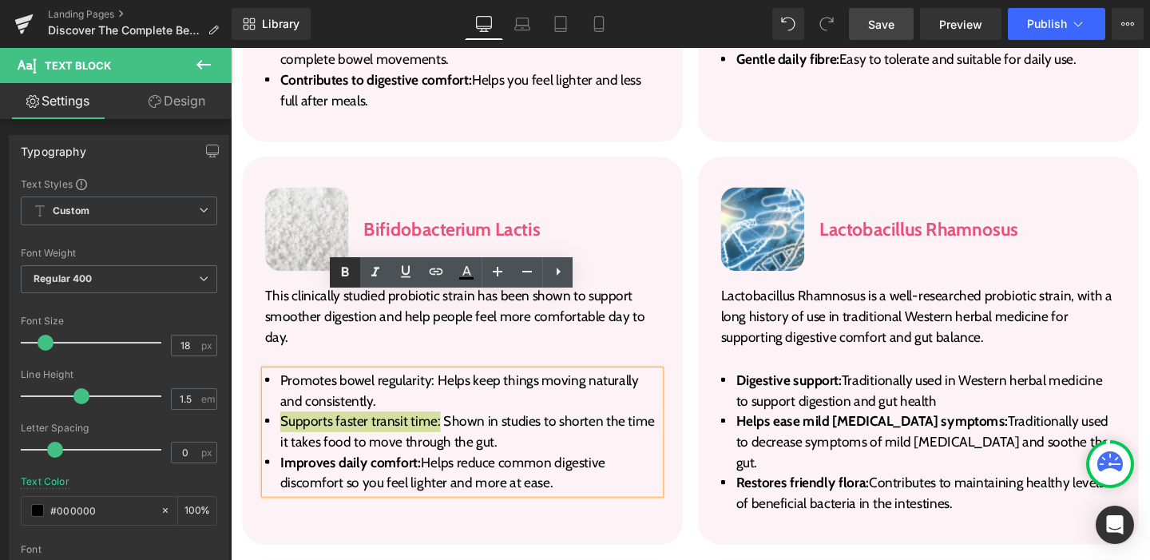
click at [343, 279] on icon at bounding box center [344, 272] width 19 height 19
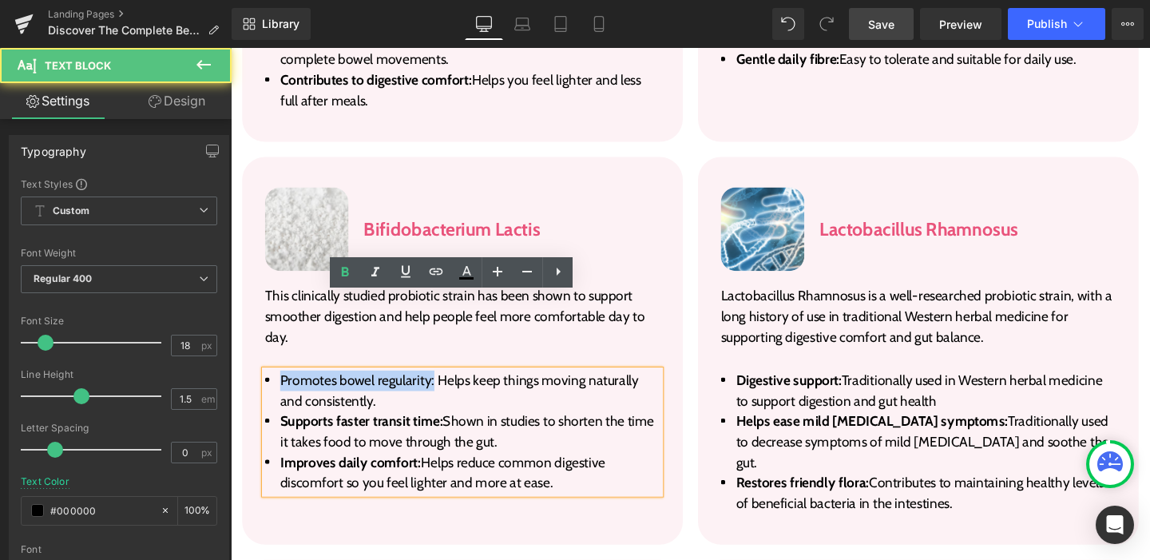
drag, startPoint x: 439, startPoint y: 320, endPoint x: 276, endPoint y: 320, distance: 162.9
click at [283, 389] on span "Promotes bowel regularity: Helps keep things moving naturally and consistently." at bounding box center [471, 408] width 377 height 39
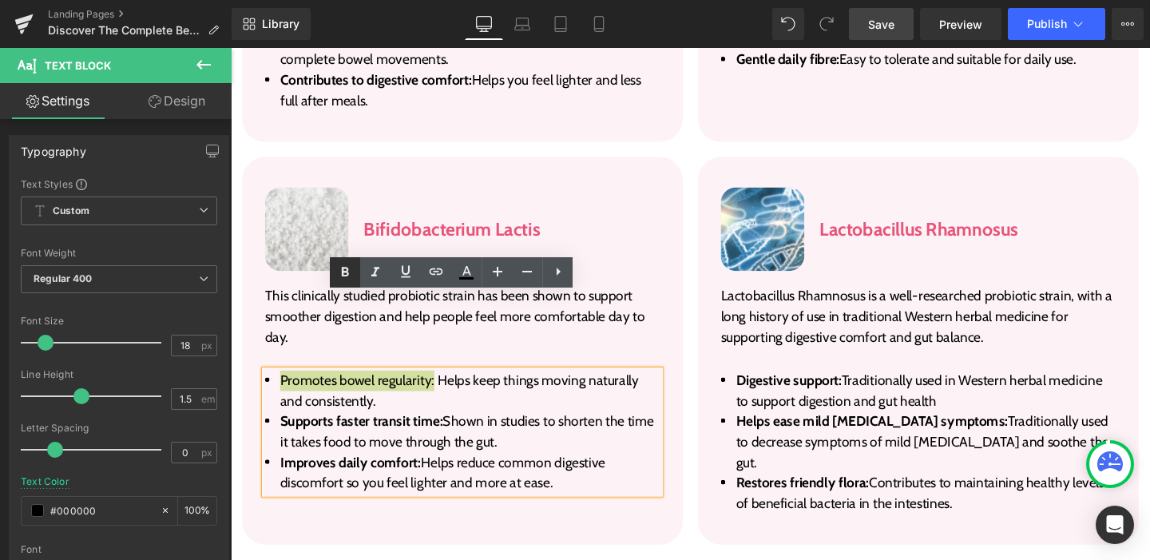
click at [342, 271] on icon at bounding box center [345, 272] width 7 height 10
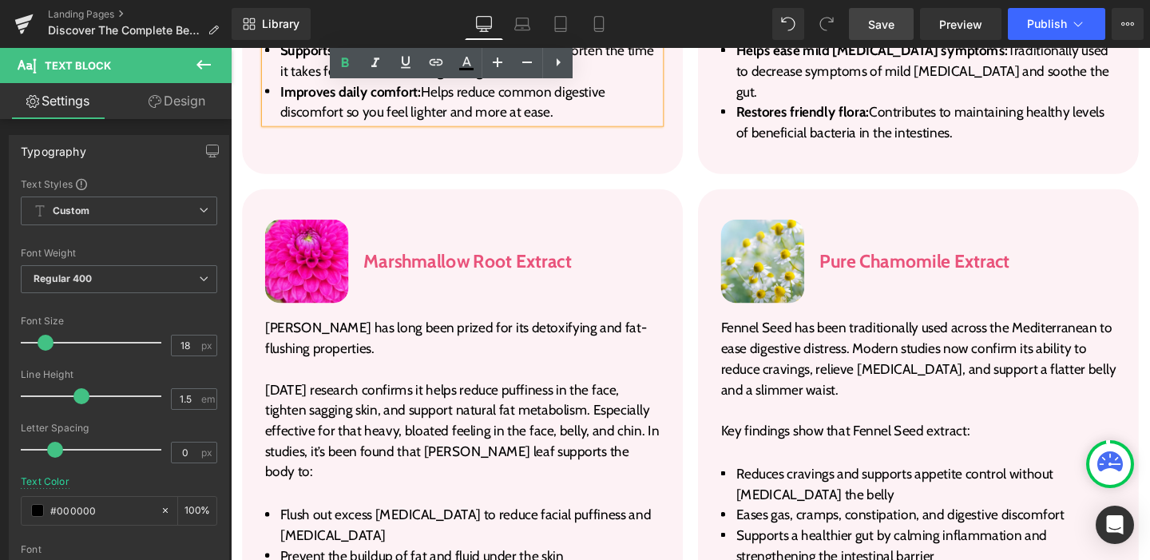
scroll to position [3422, 0]
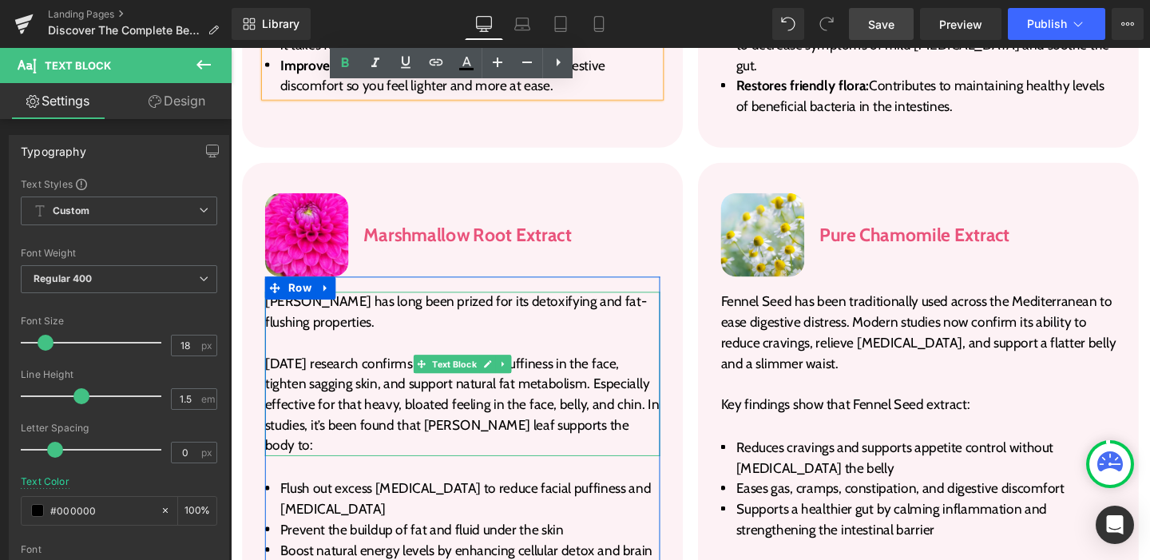
click at [327, 304] on p "Rosemary Leaf has long been prized for its detoxifying and fat-flushing propert…" at bounding box center [474, 325] width 415 height 43
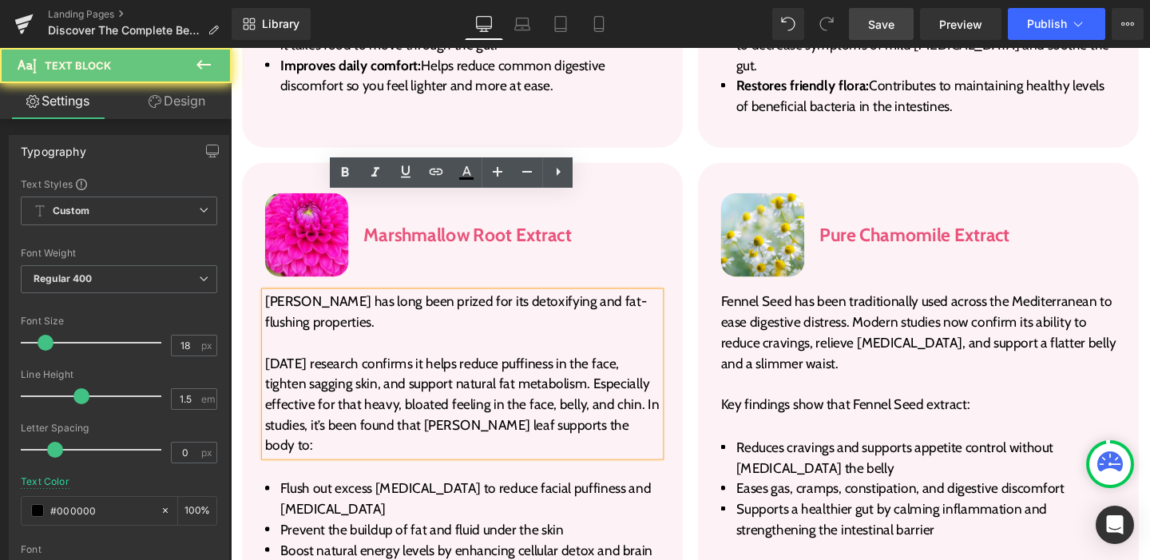
click at [327, 304] on p "Rosemary Leaf has long been prized for its detoxifying and fat-flushing propert…" at bounding box center [474, 325] width 415 height 43
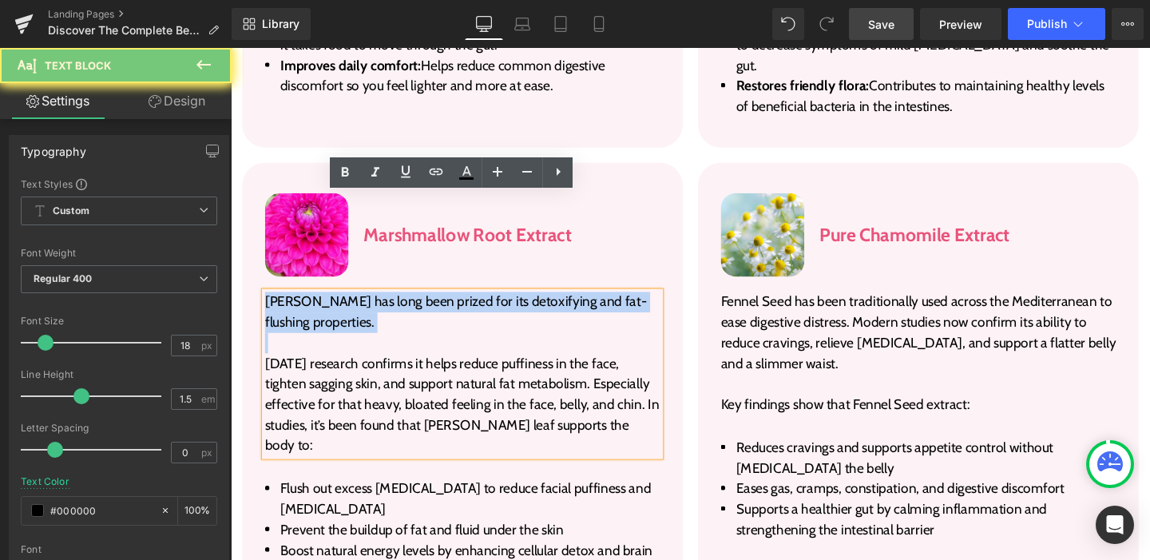
click at [327, 304] on p "Rosemary Leaf has long been prized for its detoxifying and fat-flushing propert…" at bounding box center [474, 325] width 415 height 43
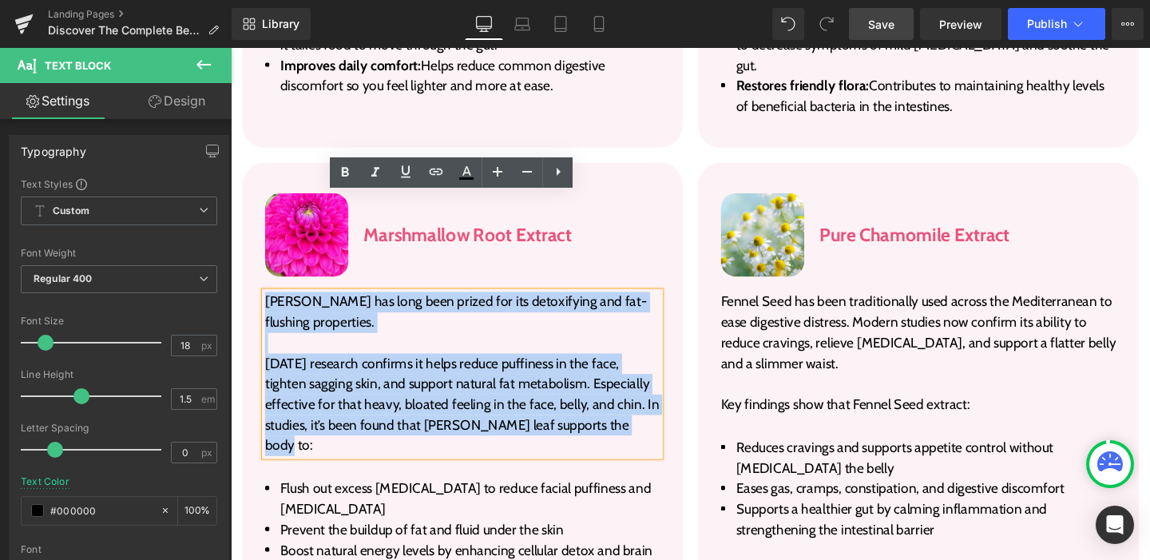
click at [649, 369] on p "Today’s research confirms it helps reduce puffiness in the face, tighten saggin…" at bounding box center [474, 423] width 415 height 108
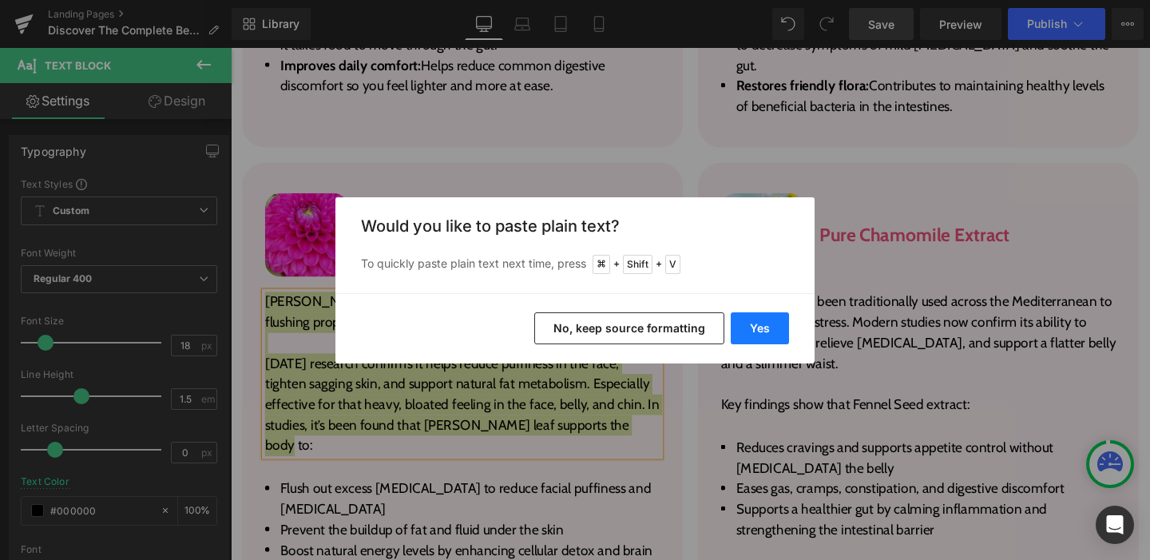
click at [759, 322] on button "Yes" at bounding box center [760, 328] width 58 height 32
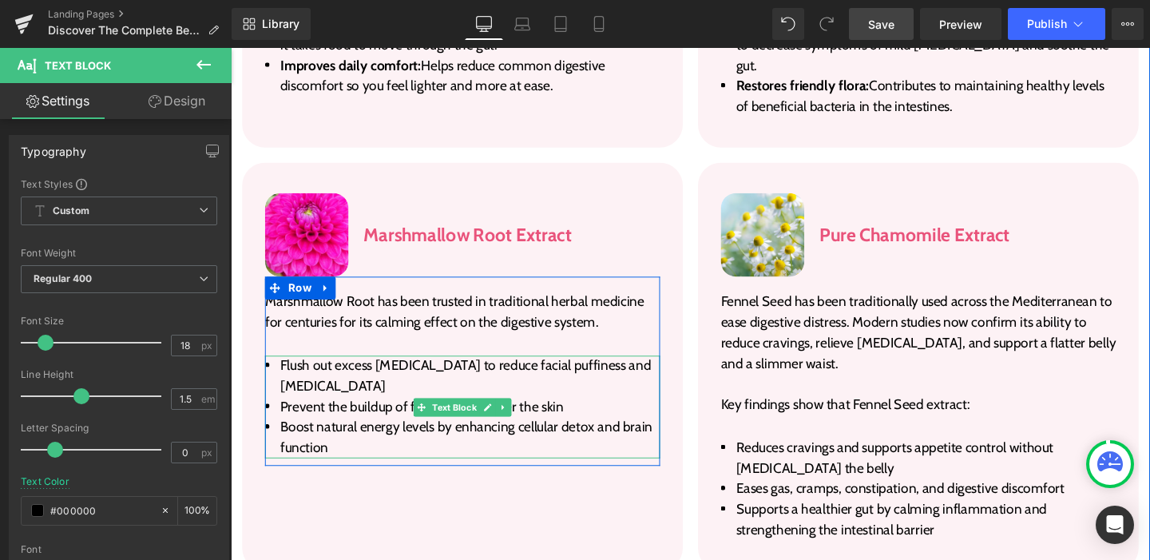
click at [347, 371] on li "Flush out excess water retention to reduce facial puffiness and bloating" at bounding box center [474, 392] width 415 height 43
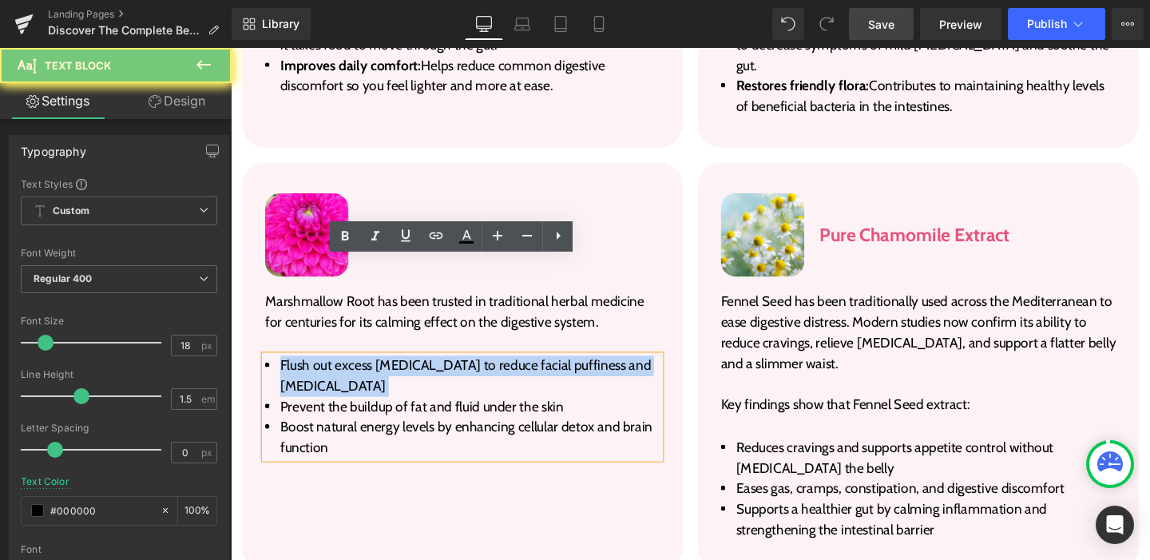
click at [347, 371] on li "Flush out excess water retention to reduce facial puffiness and bloating" at bounding box center [474, 392] width 415 height 43
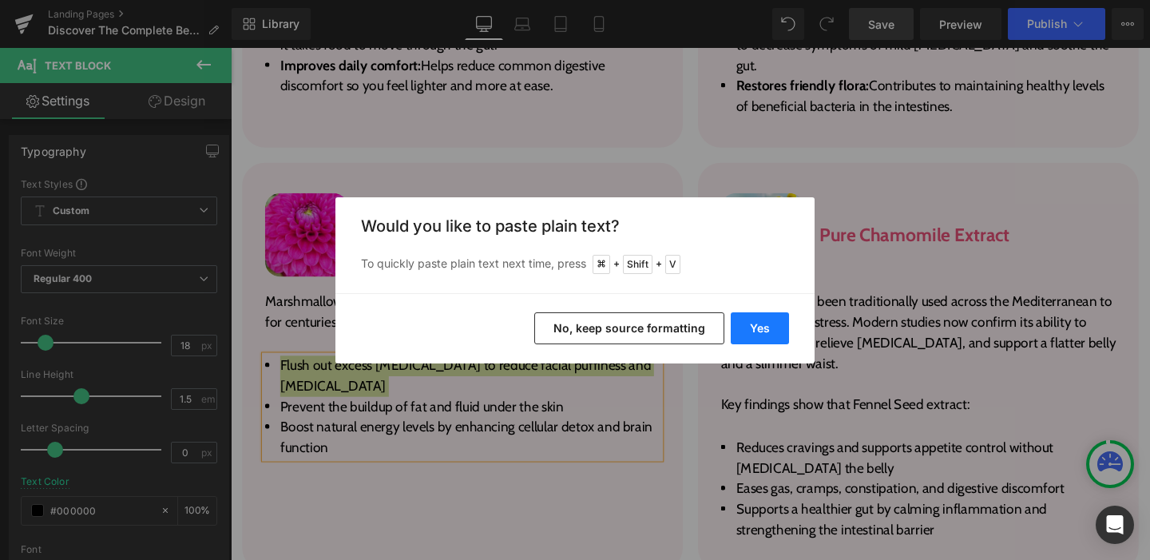
click at [732, 323] on button "Yes" at bounding box center [760, 328] width 58 height 32
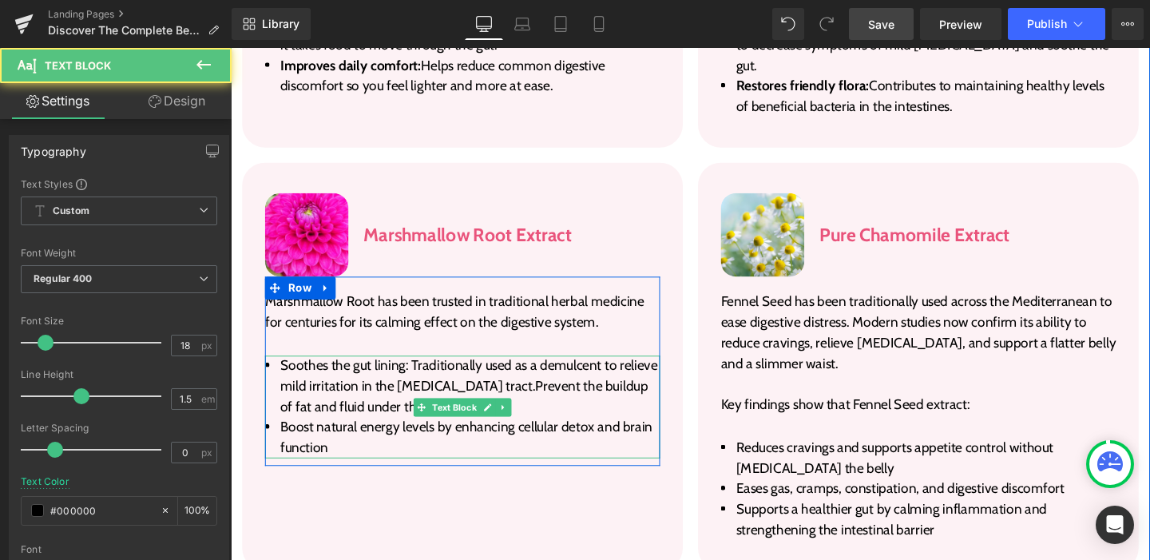
click at [525, 373] on span "Soothes the gut lining: Traditionally used as a demulcent to relieve mild irrit…" at bounding box center [481, 403] width 397 height 61
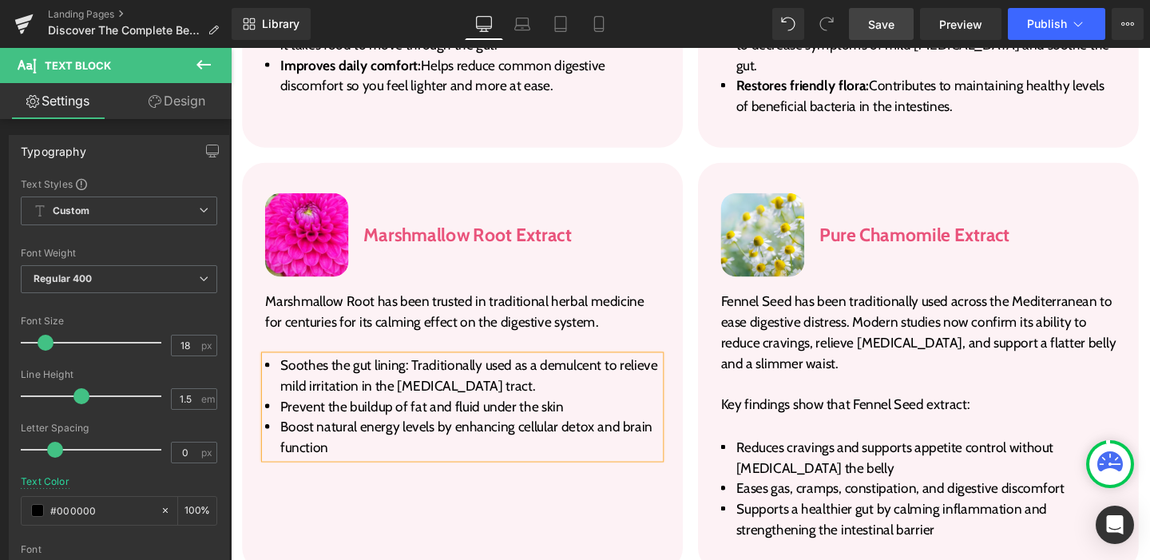
click at [316, 416] on span "Prevent the buildup of fat and fluid under the skin" at bounding box center [432, 425] width 298 height 18
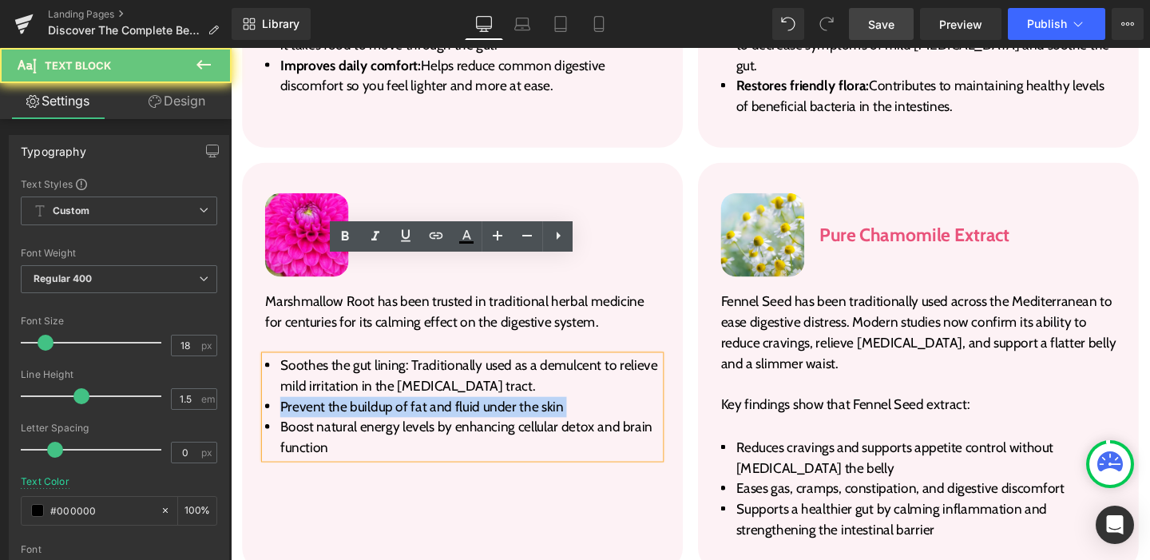
click at [316, 416] on span "Prevent the buildup of fat and fluid under the skin" at bounding box center [432, 425] width 298 height 18
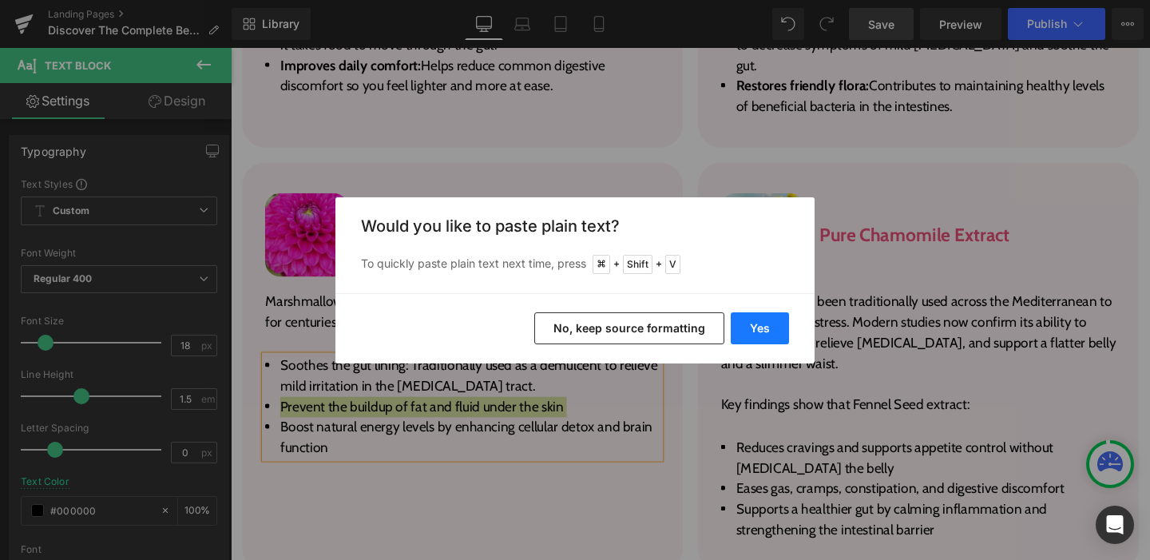
click at [758, 328] on button "Yes" at bounding box center [760, 328] width 58 height 32
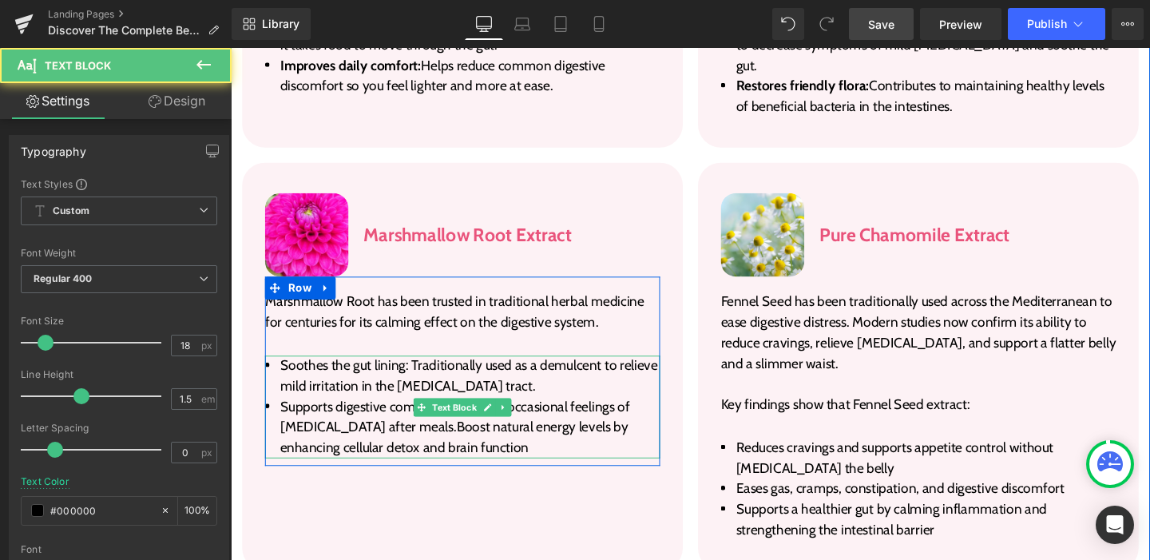
click at [473, 416] on span "Supports digestive comfort: Helps ease occasional feelings of stomach discomfor…" at bounding box center [466, 446] width 367 height 61
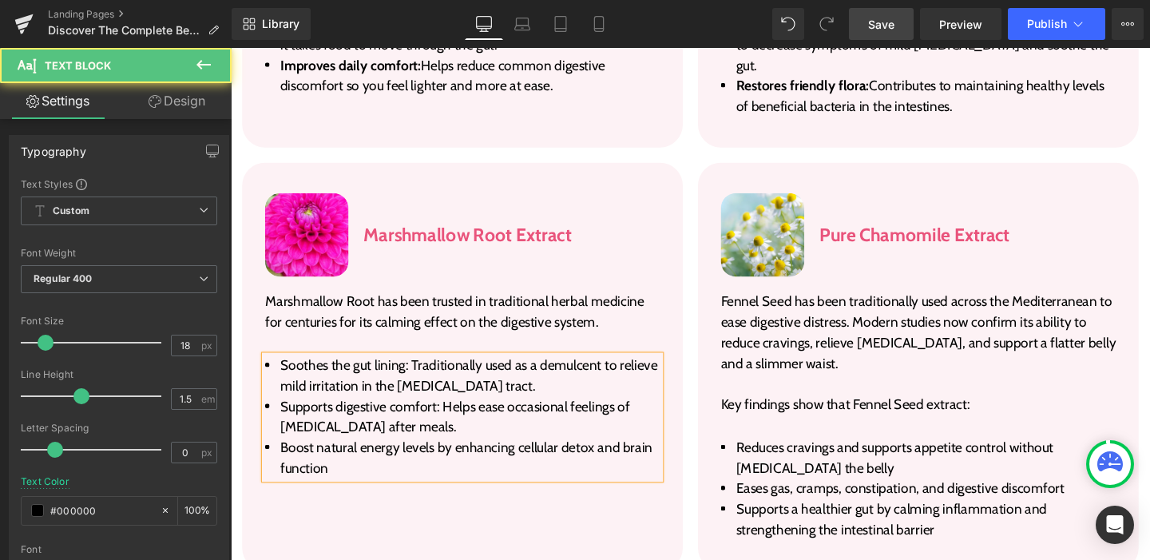
click at [401, 459] on span "Boost natural energy levels by enhancing cellular detox and brain function" at bounding box center [478, 478] width 391 height 39
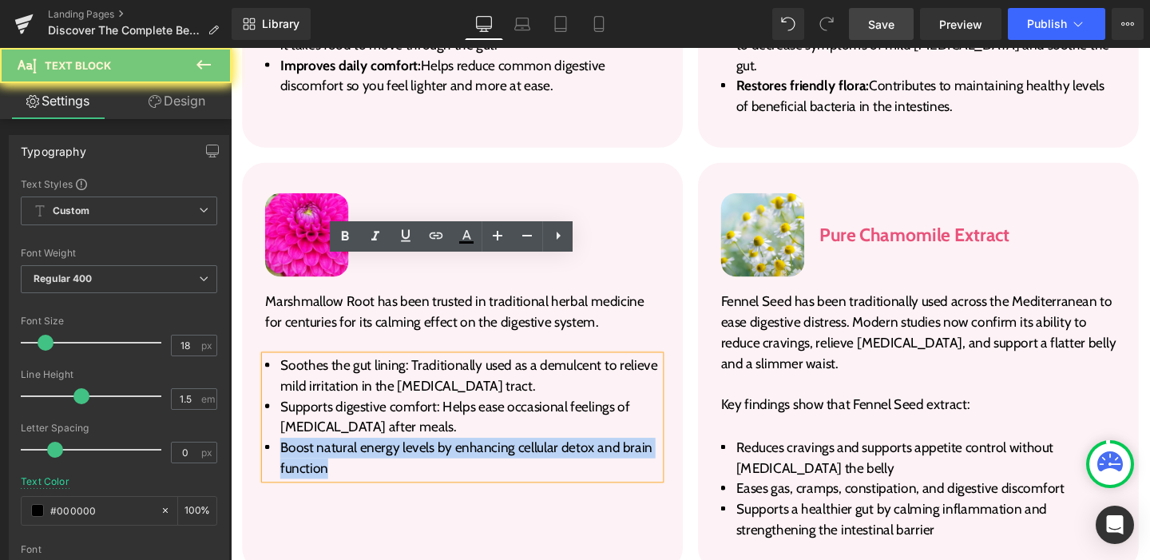
click at [401, 459] on span "Boost natural energy levels by enhancing cellular detox and brain function" at bounding box center [478, 478] width 391 height 39
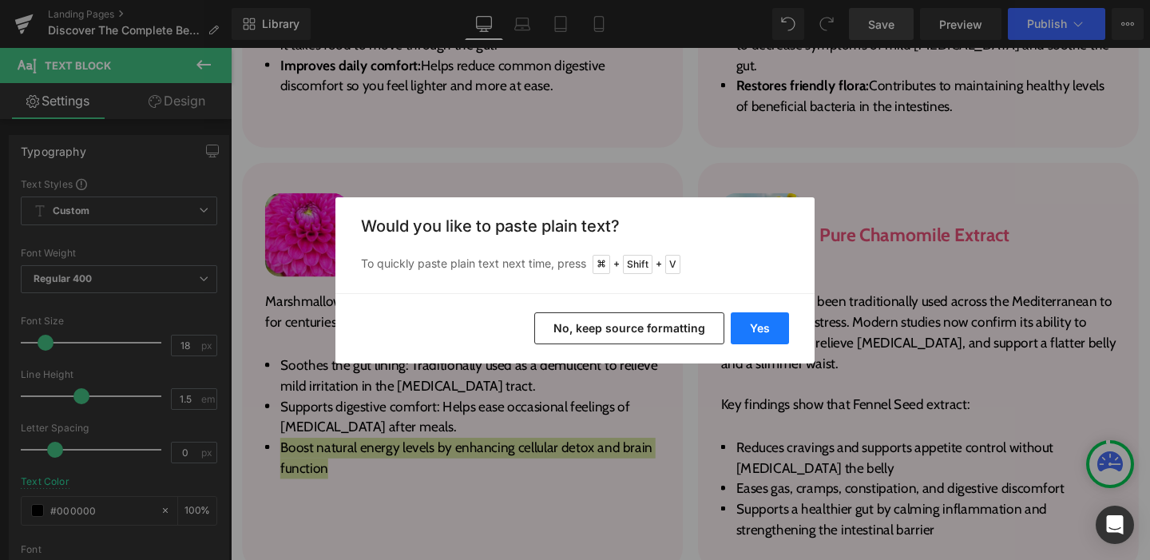
click at [749, 333] on button "Yes" at bounding box center [760, 328] width 58 height 32
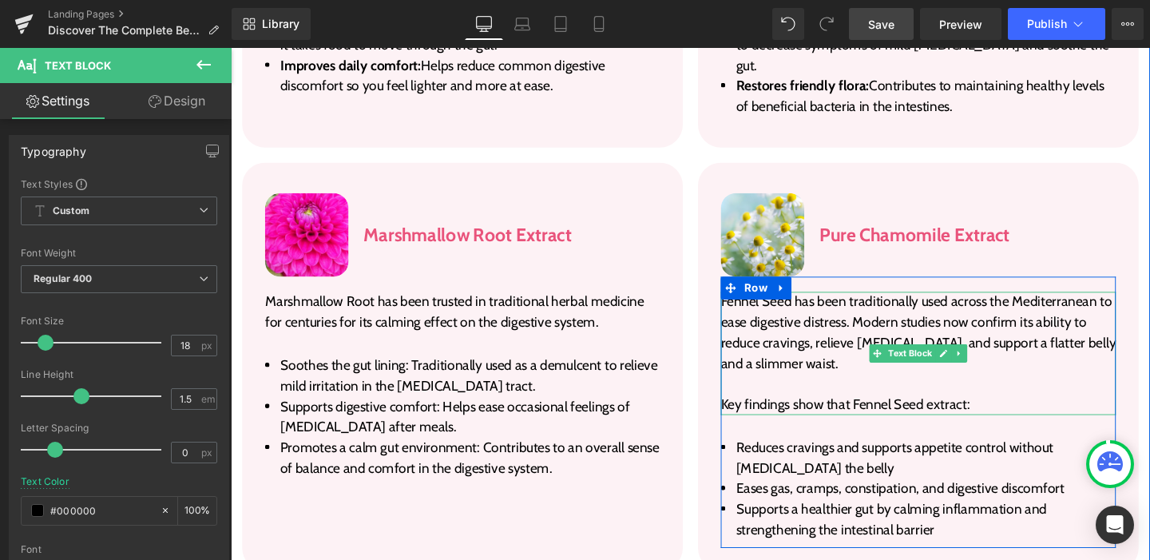
click at [822, 304] on p "Fennel Seed has been traditionally used across the Mediterranean to ease digest…" at bounding box center [953, 347] width 415 height 86
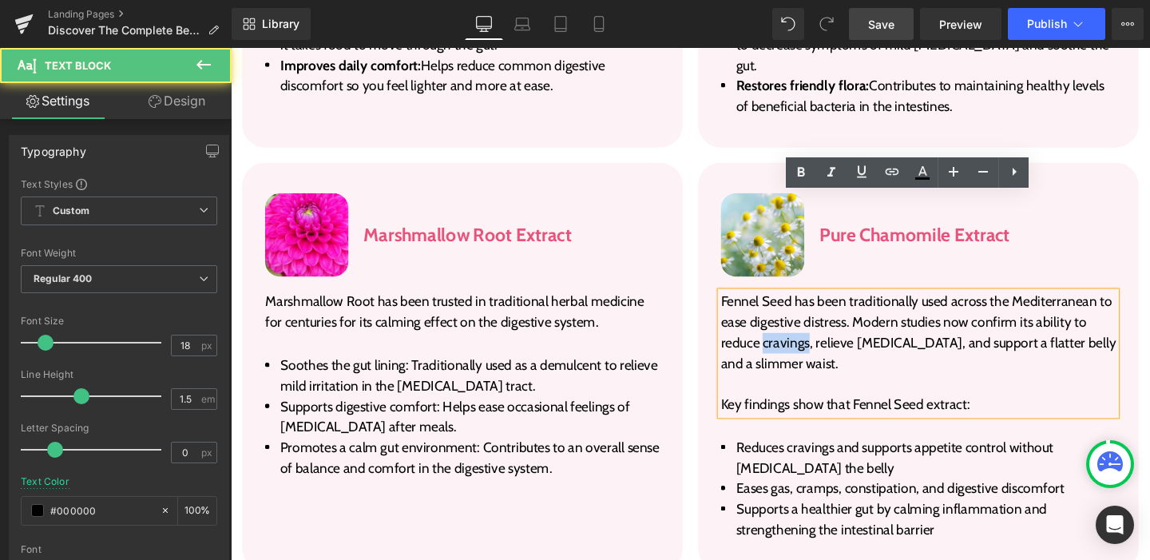
click at [822, 304] on p "Fennel Seed has been traditionally used across the Mediterranean to ease digest…" at bounding box center [953, 347] width 415 height 86
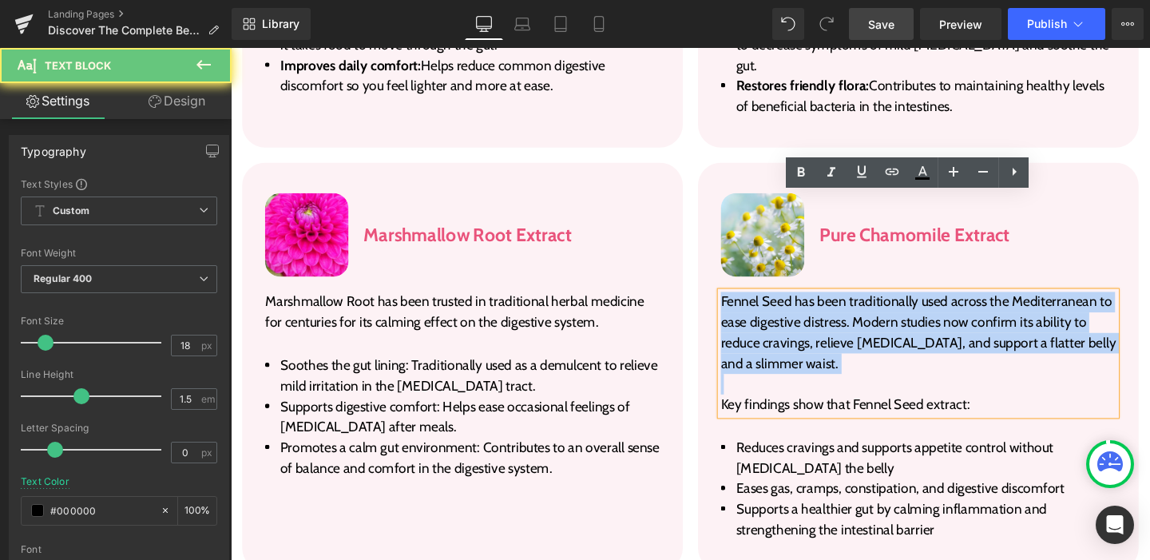
click at [822, 304] on p "Fennel Seed has been traditionally used across the Mediterranean to ease digest…" at bounding box center [953, 347] width 415 height 86
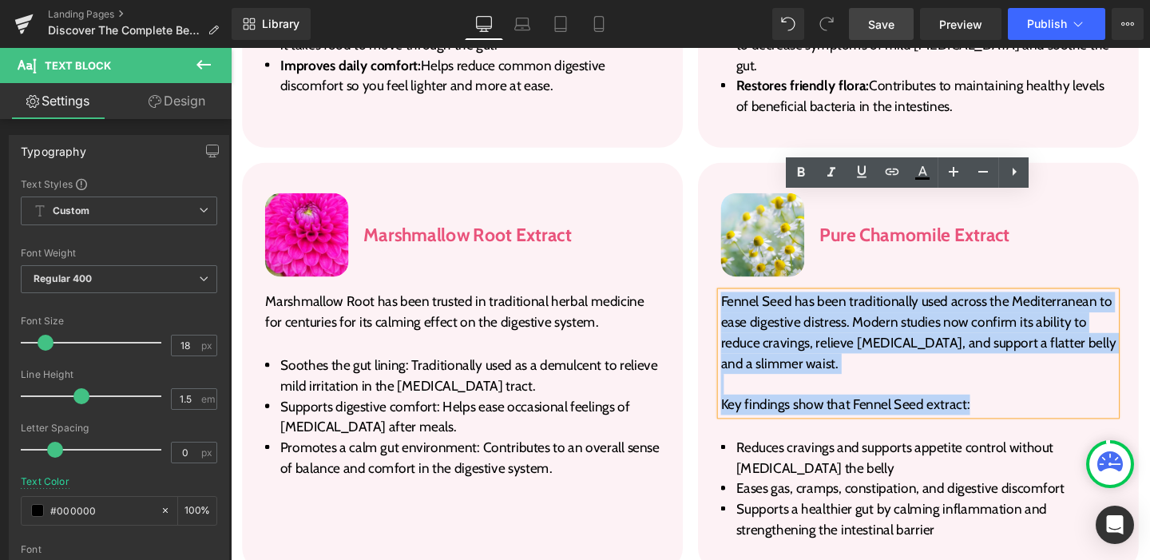
click at [1013, 412] on p "Key findings show that Fennel Seed extract:" at bounding box center [953, 423] width 415 height 22
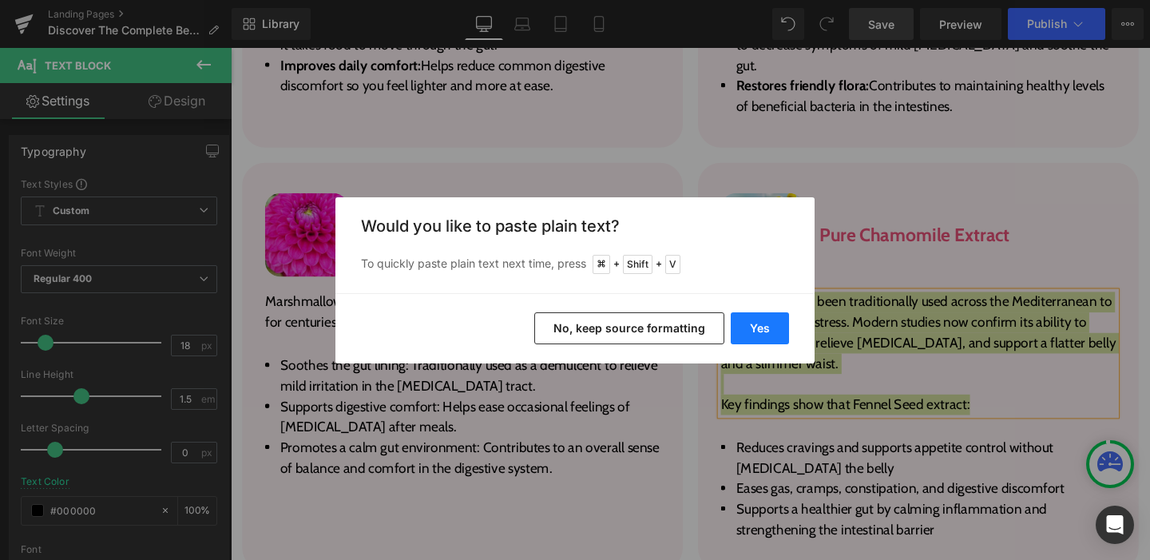
click at [754, 321] on button "Yes" at bounding box center [760, 328] width 58 height 32
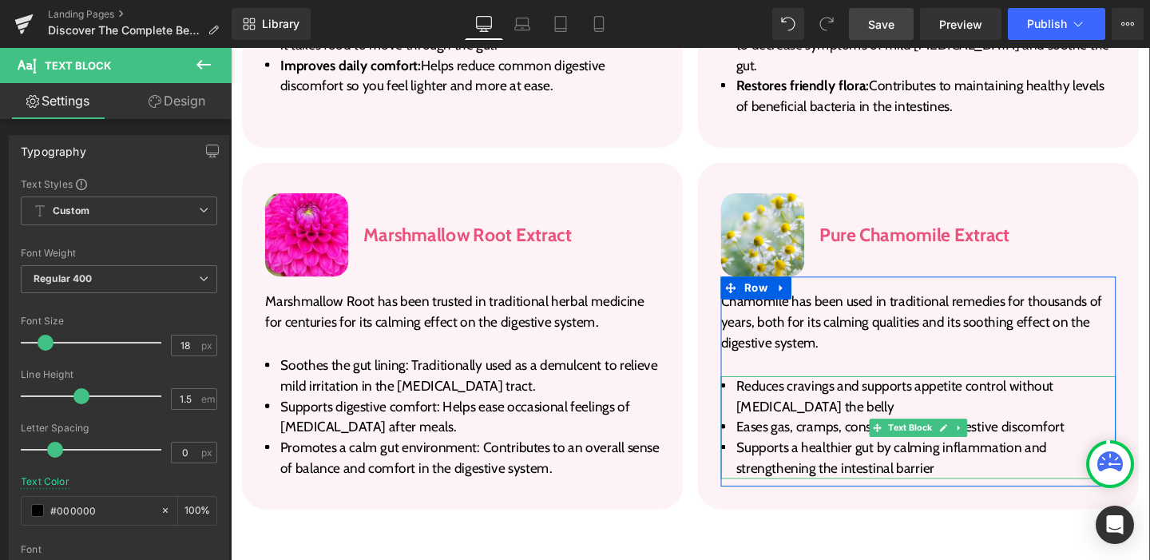
click at [826, 393] on li "Reduces cravings and supports appetite control without bloating the belly" at bounding box center [953, 414] width 415 height 43
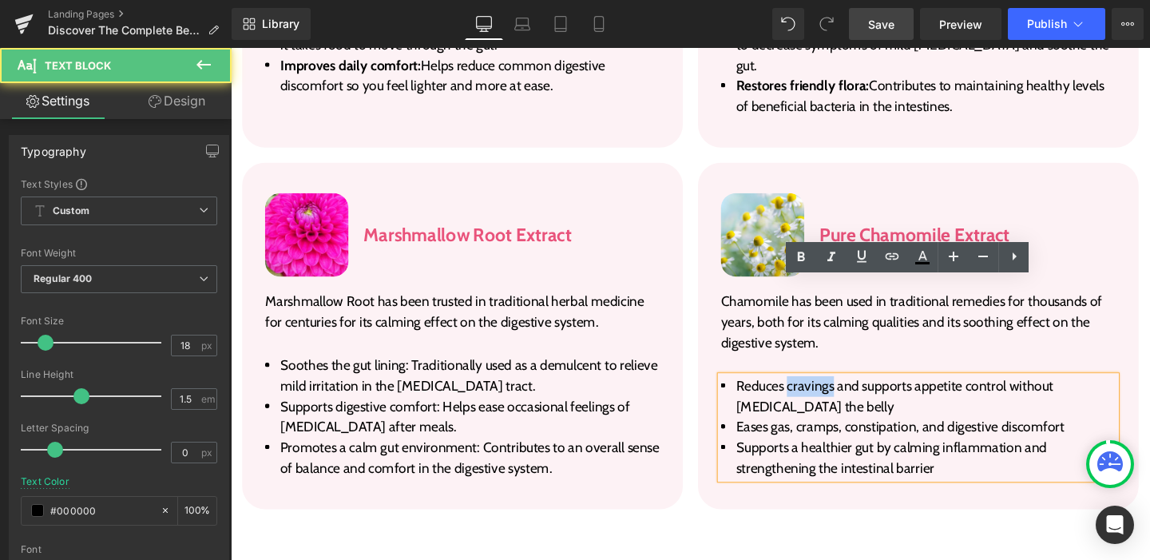
click at [826, 393] on li "Reduces cravings and supports appetite control without bloating the belly" at bounding box center [953, 414] width 415 height 43
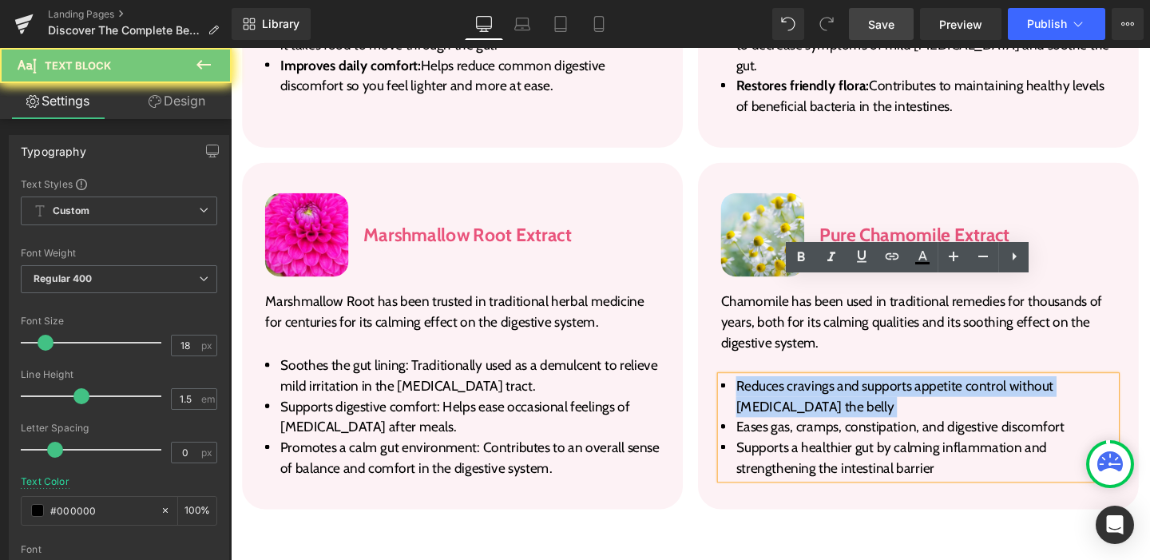
click at [826, 393] on li "Reduces cravings and supports appetite control without bloating the belly" at bounding box center [953, 414] width 415 height 43
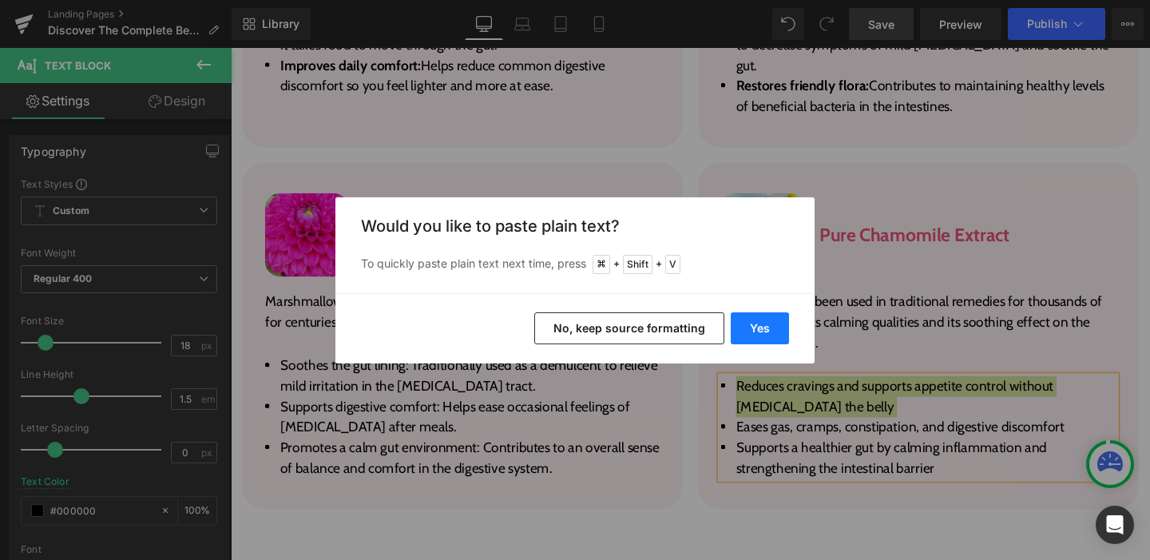
click at [758, 323] on button "Yes" at bounding box center [760, 328] width 58 height 32
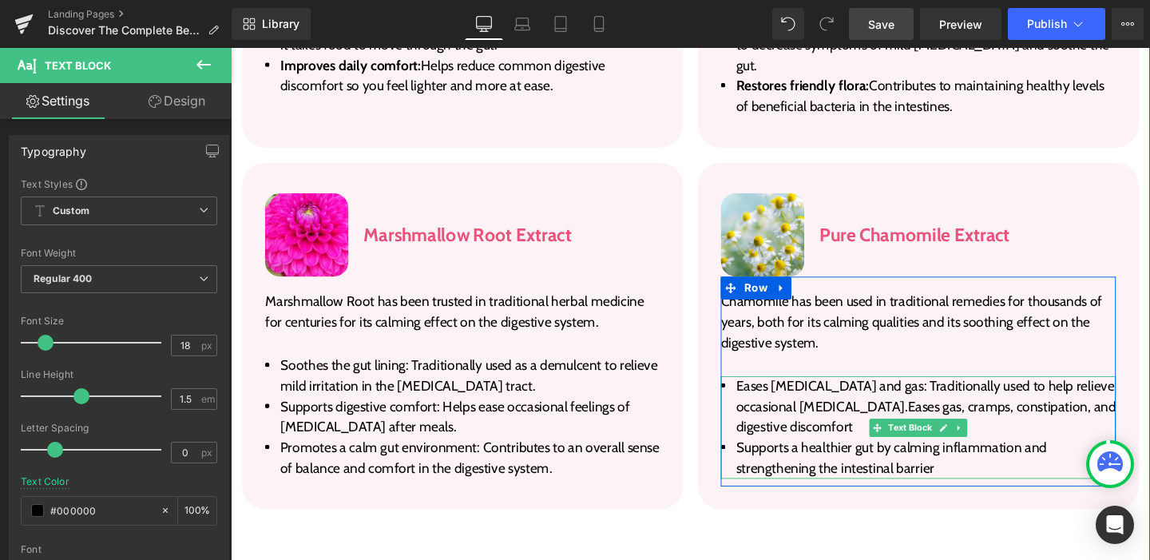
click at [953, 394] on span "Eases bloating and gas: Traditionally used to help relieve occasional abdominal…" at bounding box center [961, 424] width 399 height 61
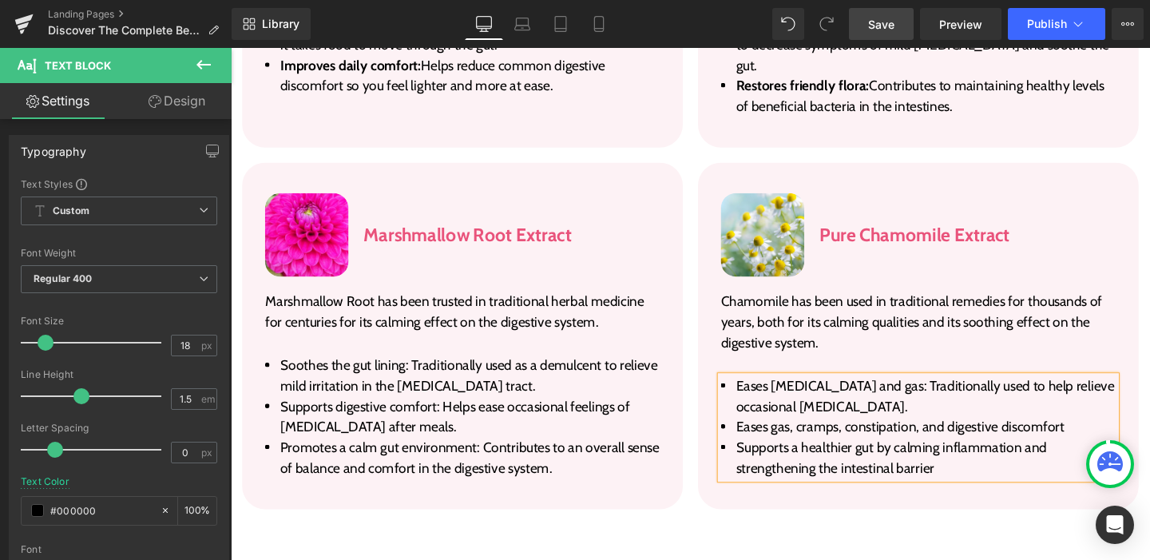
click at [795, 438] on span "Eases gas, cramps, constipation, and digestive discomfort" at bounding box center [934, 447] width 345 height 18
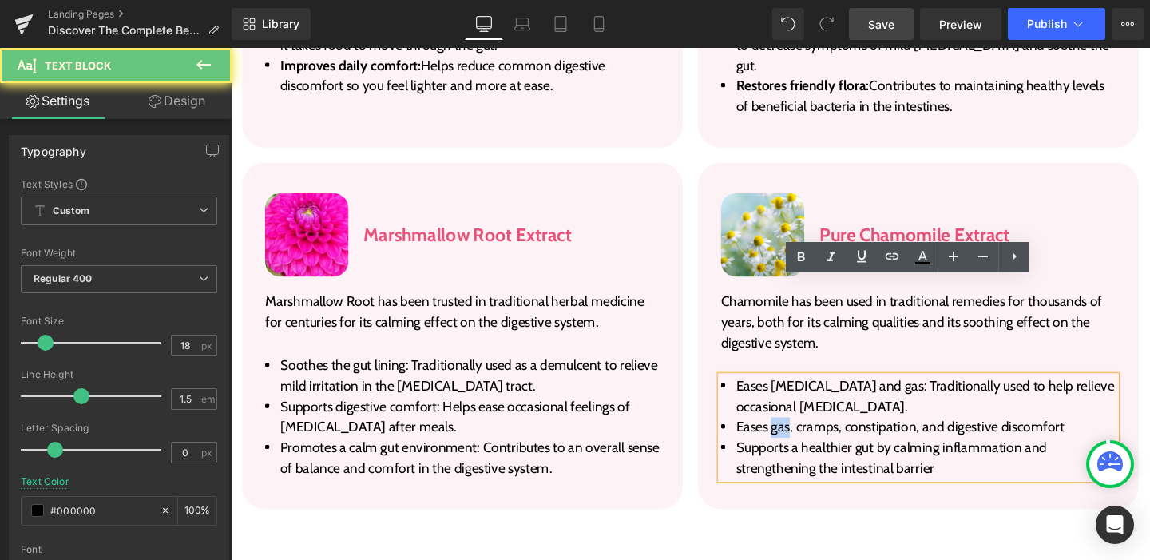
click at [795, 438] on span "Eases gas, cramps, constipation, and digestive discomfort" at bounding box center [934, 447] width 345 height 18
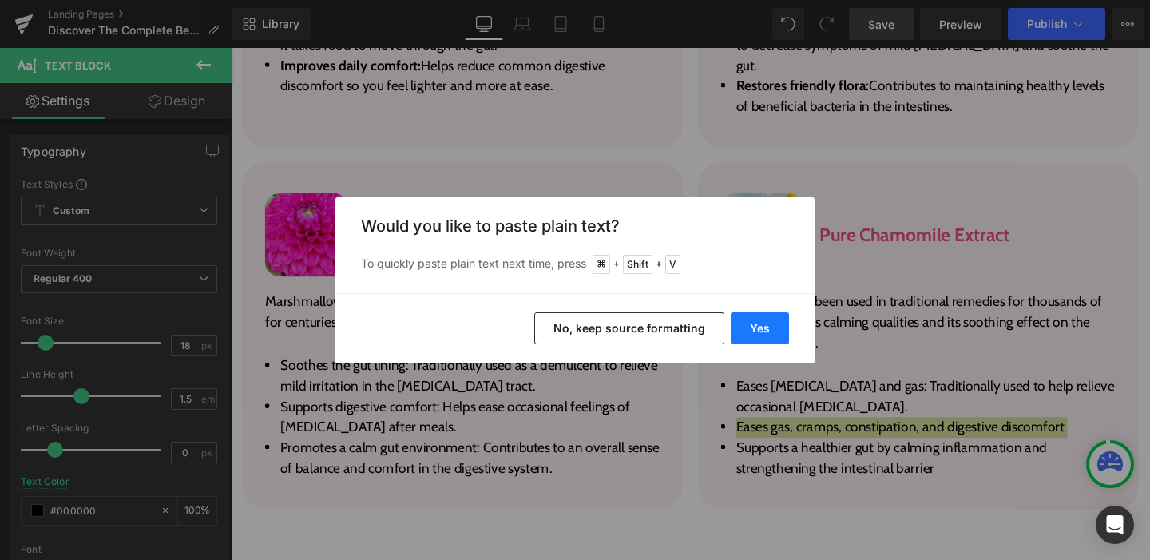
click at [778, 336] on button "Yes" at bounding box center [760, 328] width 58 height 32
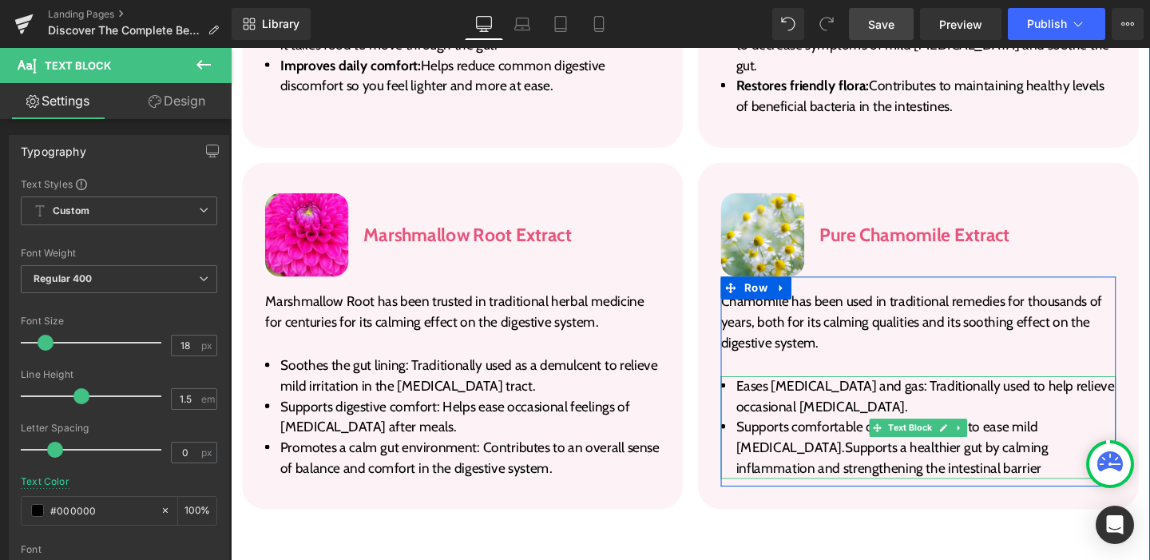
click at [828, 438] on span "Supports comfortable digestion: Known to ease mild indigestion.Supports a healt…" at bounding box center [926, 468] width 328 height 61
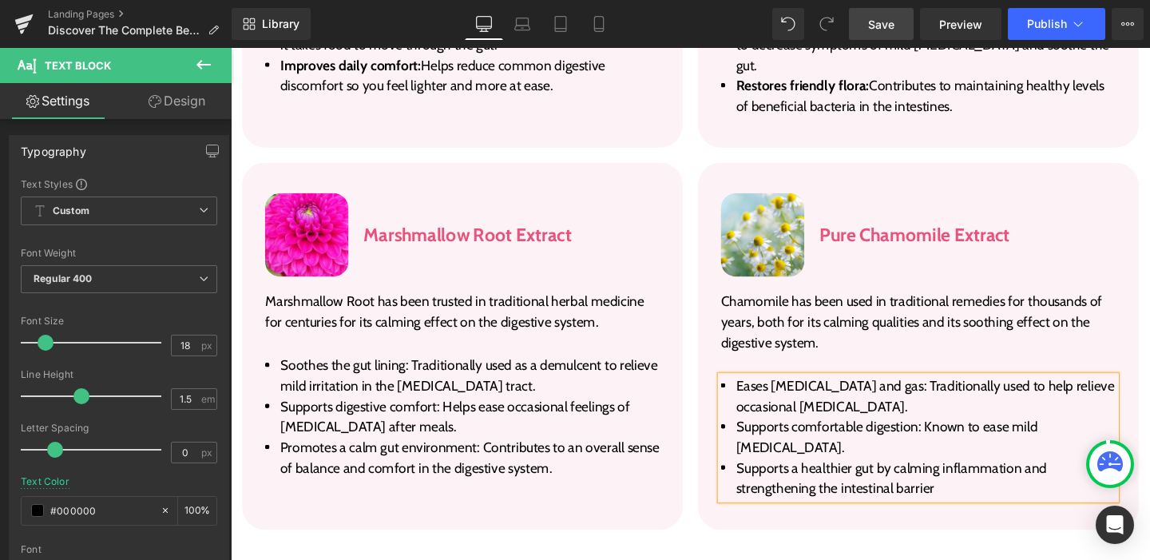
click at [813, 481] on span "Supports a healthier gut by calming inflammation and strengthening the intestin…" at bounding box center [925, 500] width 327 height 39
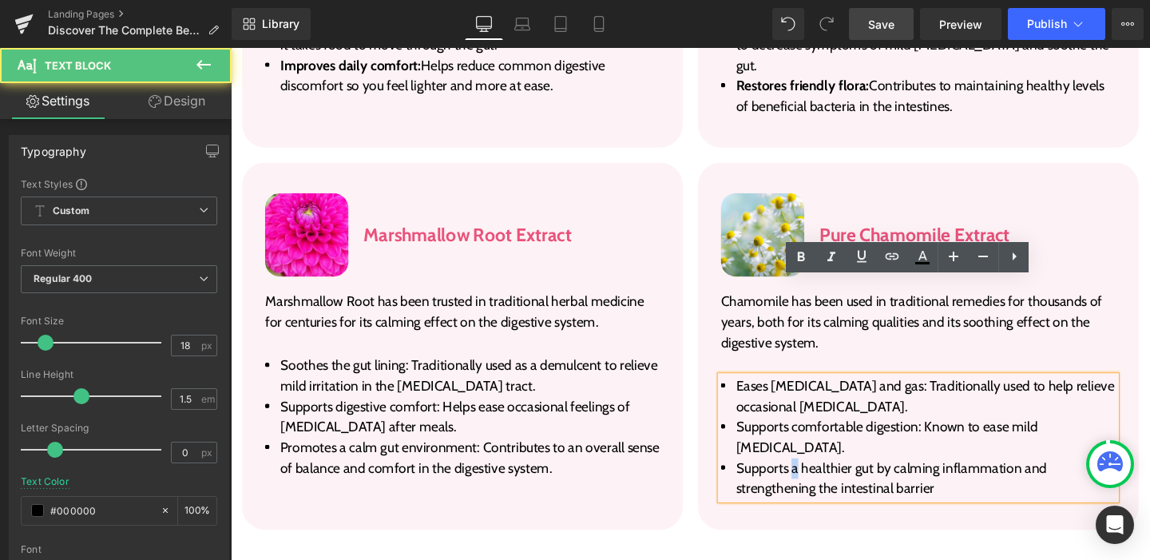
click at [813, 481] on span "Supports a healthier gut by calming inflammation and strengthening the intestin…" at bounding box center [925, 500] width 327 height 39
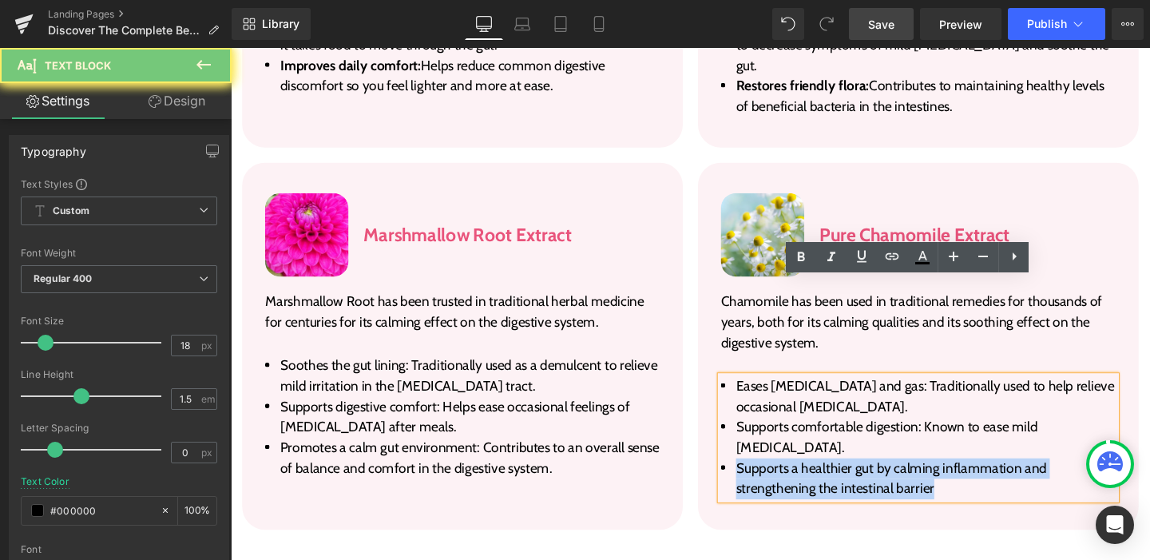
click at [813, 481] on span "Supports a healthier gut by calming inflammation and strengthening the intestin…" at bounding box center [925, 500] width 327 height 39
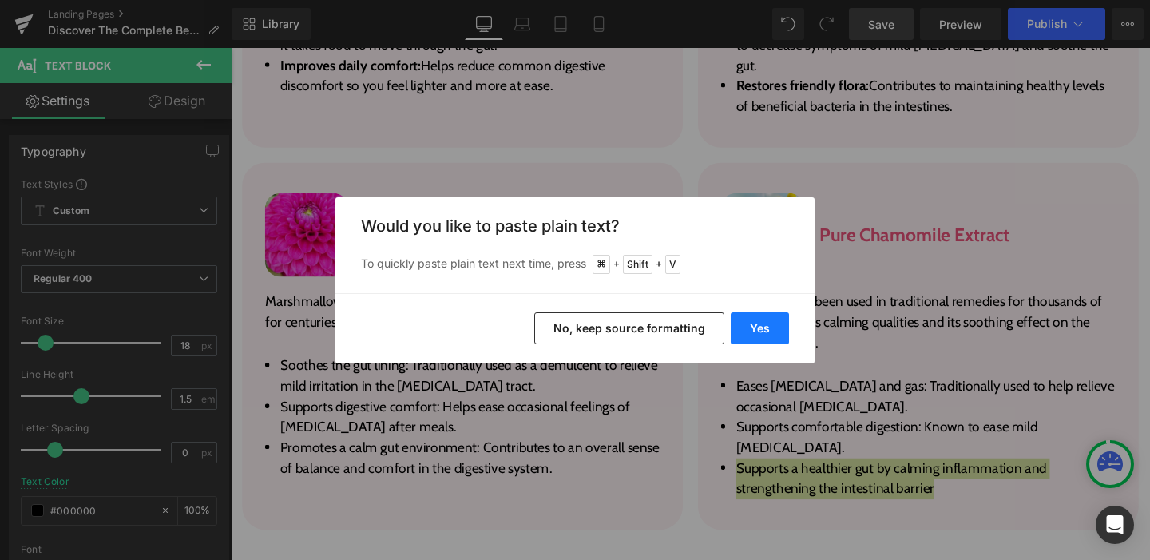
click at [768, 335] on button "Yes" at bounding box center [760, 328] width 58 height 32
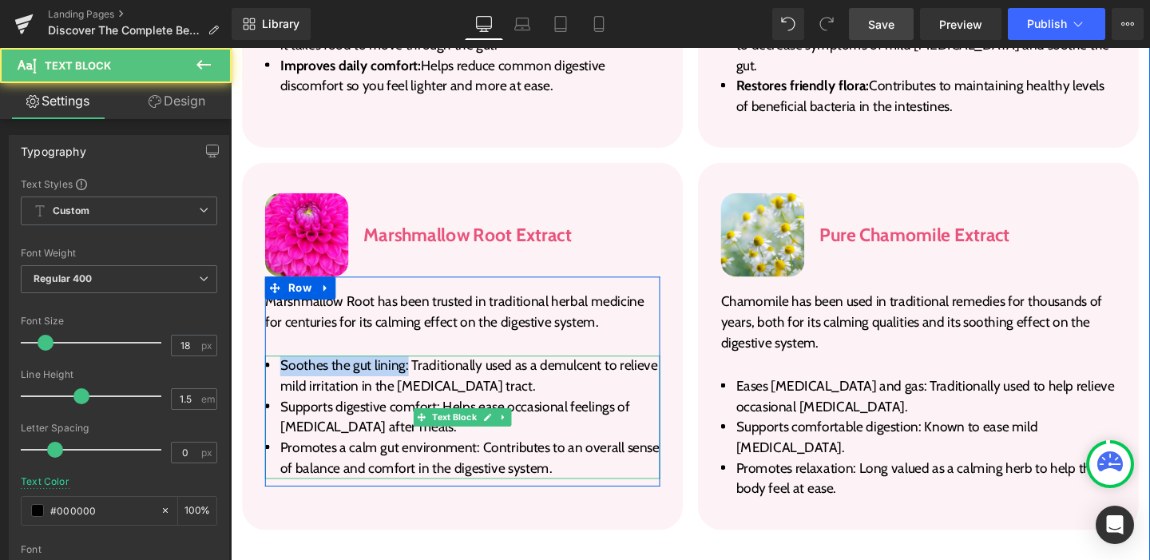
drag, startPoint x: 412, startPoint y: 284, endPoint x: 275, endPoint y: 276, distance: 137.6
click at [275, 371] on li "Soothes the gut lining: Traditionally used as a demulcent to relieve mild irrit…" at bounding box center [474, 392] width 415 height 43
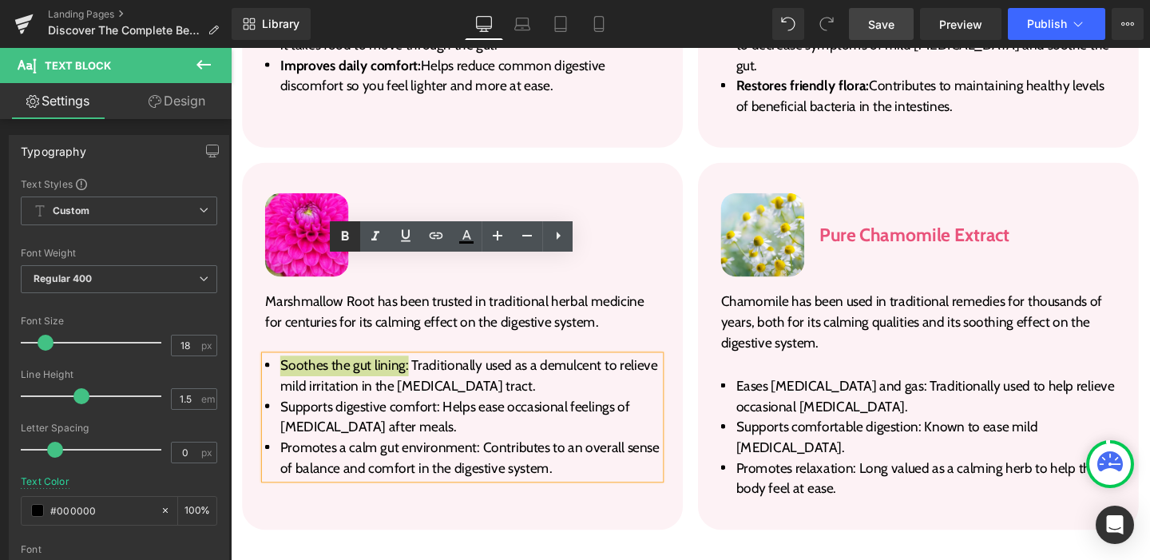
click at [339, 242] on icon at bounding box center [344, 236] width 19 height 19
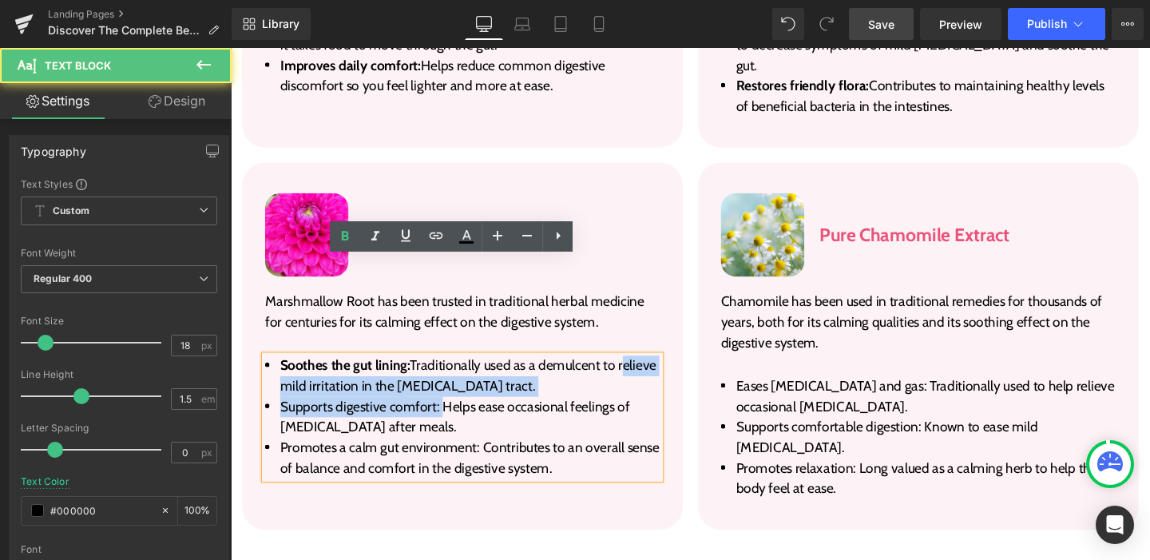
drag, startPoint x: 446, startPoint y: 325, endPoint x: 278, endPoint y: 307, distance: 169.4
click at [278, 371] on ul "Soothes the gut lining: Traditionally used as a demulcent to relieve mild irrit…" at bounding box center [474, 435] width 415 height 129
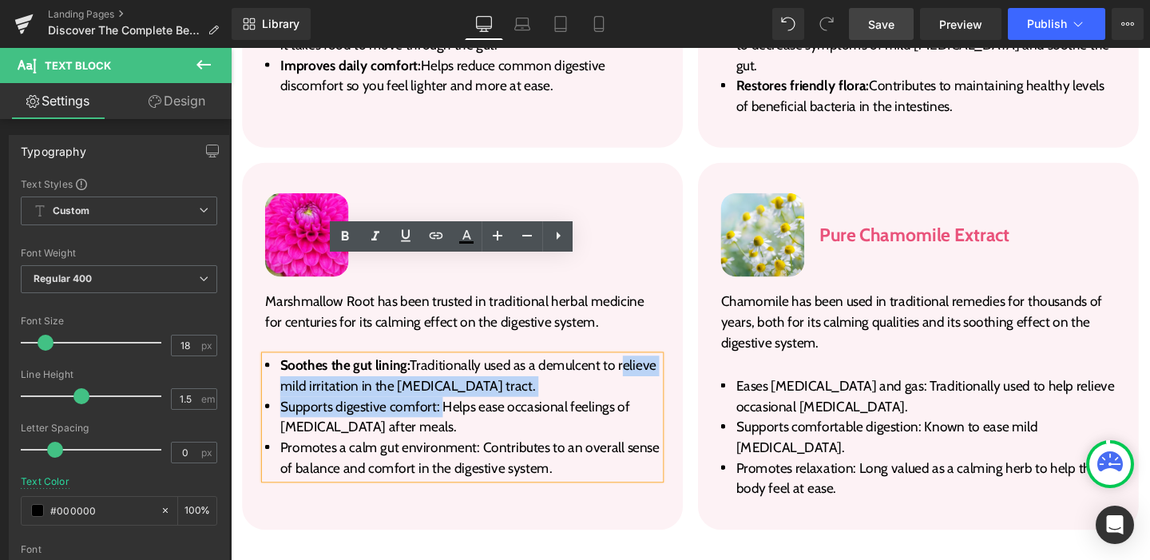
click at [310, 416] on span "Supports digestive comfort: Helps ease occasional feelings of stomach discomfor…" at bounding box center [466, 435] width 367 height 39
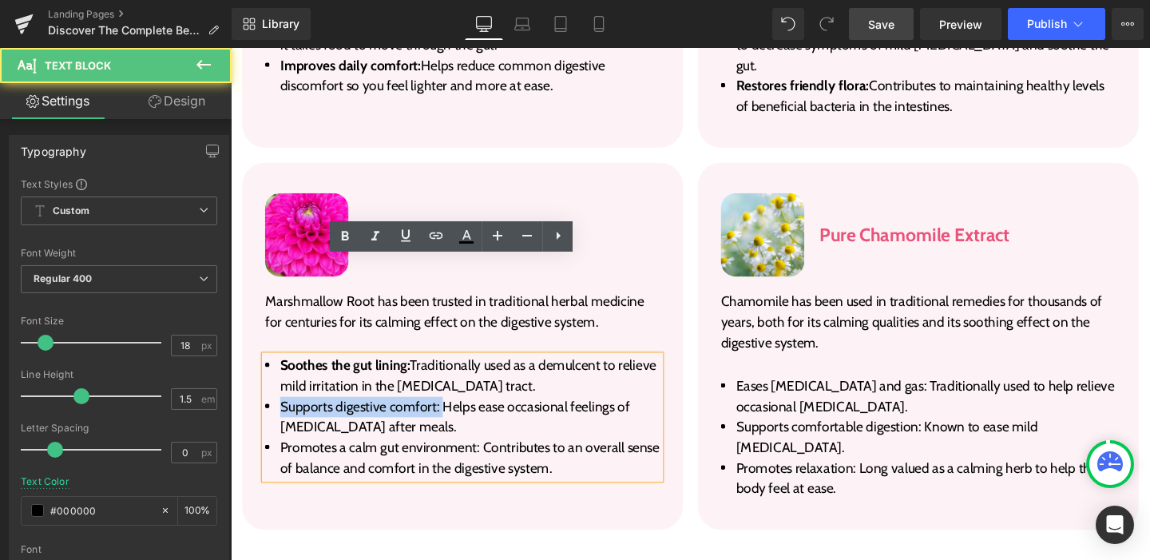
drag, startPoint x: 442, startPoint y: 326, endPoint x: 273, endPoint y: 324, distance: 169.3
click at [273, 414] on li "Supports digestive comfort: Helps ease occasional feelings of stomach discomfor…" at bounding box center [474, 435] width 415 height 43
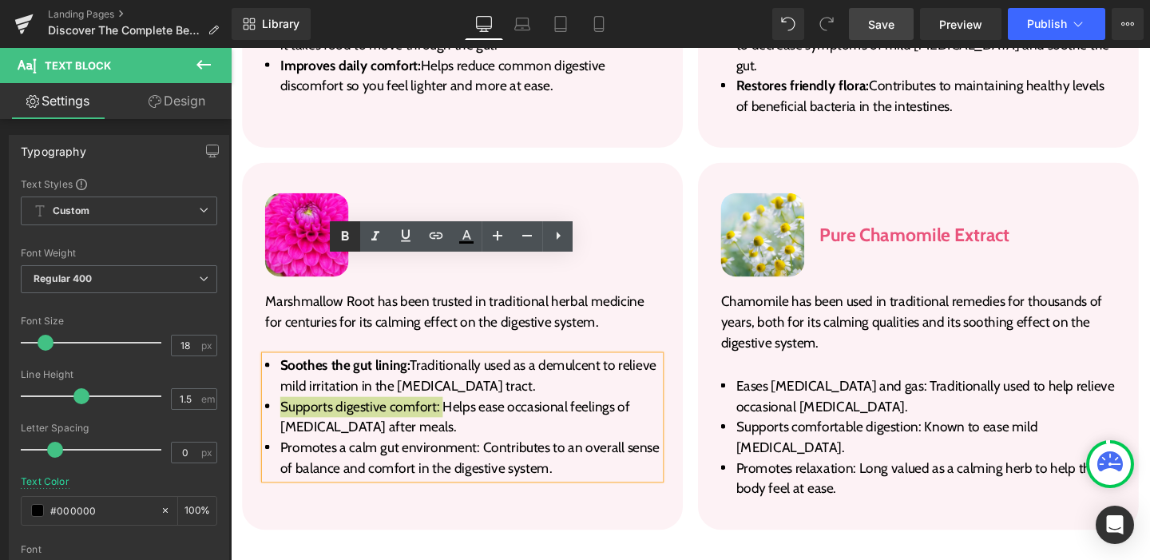
click at [336, 240] on icon at bounding box center [344, 236] width 19 height 19
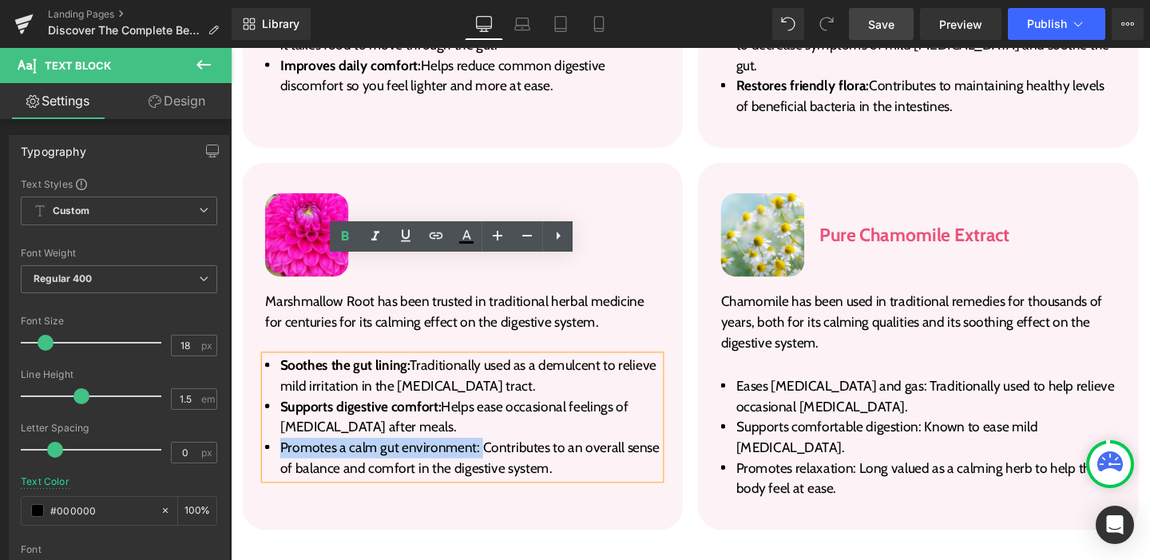
drag, startPoint x: 488, startPoint y: 370, endPoint x: 274, endPoint y: 359, distance: 214.3
click at [274, 458] on li "Promotes a calm gut environment: Contributes to an overall sense of balance and…" at bounding box center [474, 479] width 415 height 43
click at [347, 236] on icon at bounding box center [345, 236] width 7 height 10
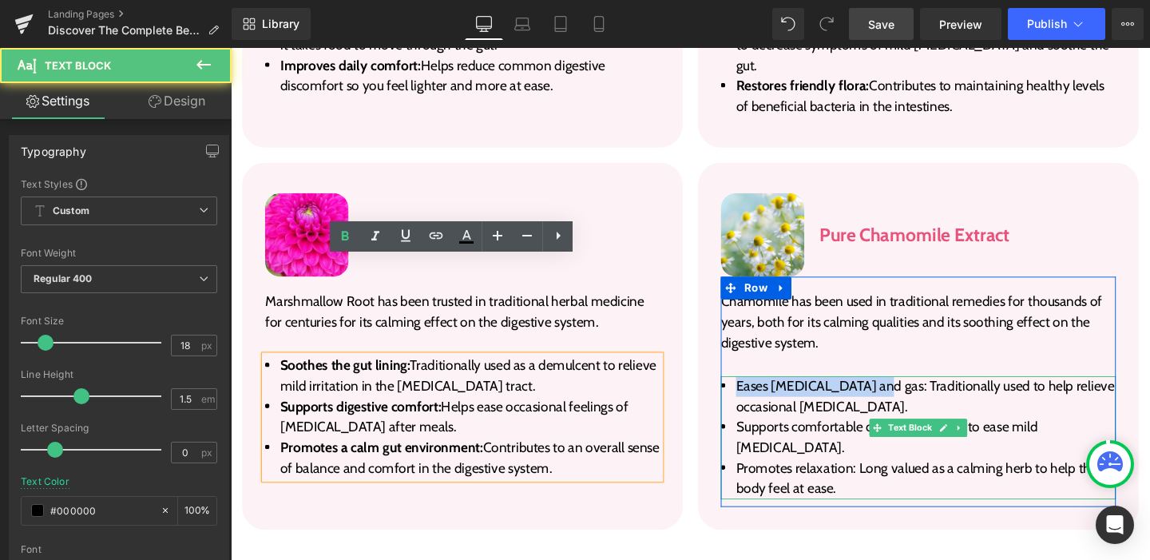
drag, startPoint x: 893, startPoint y: 304, endPoint x: 744, endPoint y: 303, distance: 148.5
click at [746, 393] on li "Eases bloating and gas: Traditionally used to help relieve occasional abdominal…" at bounding box center [953, 414] width 415 height 43
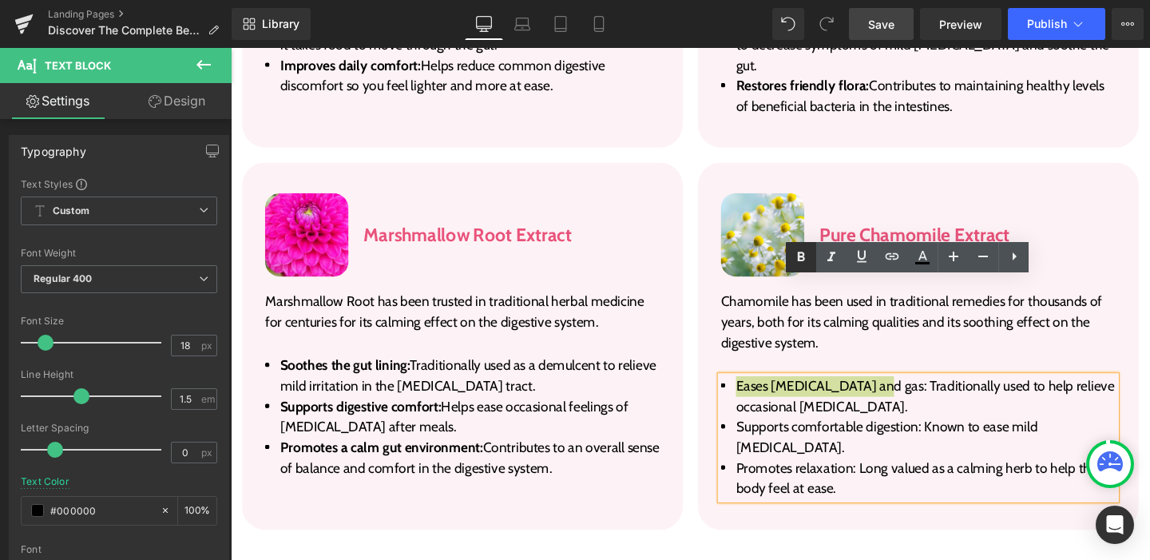
click at [807, 257] on icon at bounding box center [800, 257] width 19 height 19
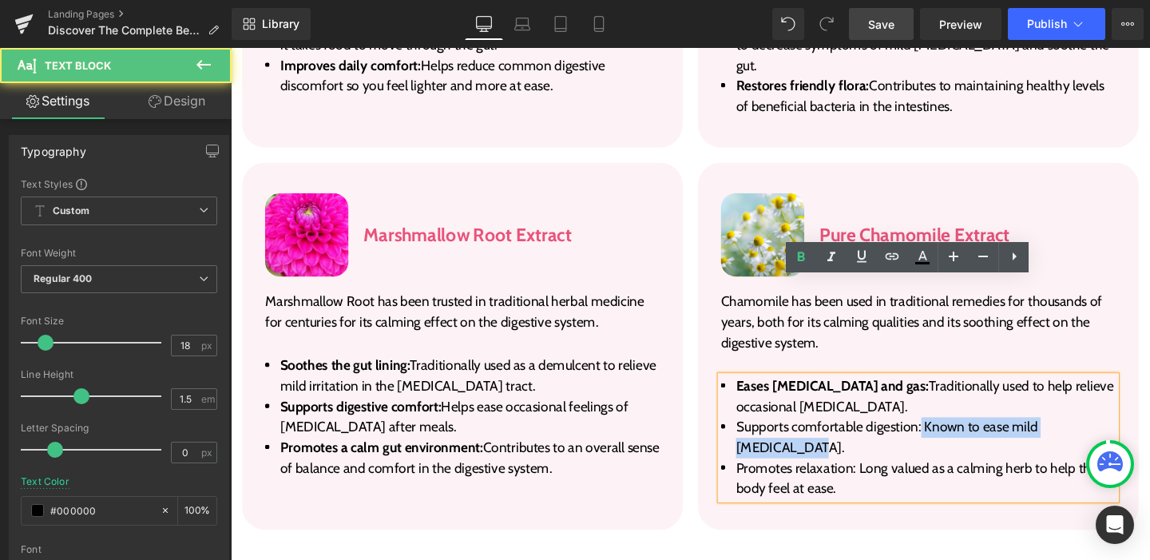
drag, startPoint x: 945, startPoint y: 347, endPoint x: 741, endPoint y: 346, distance: 203.6
click at [746, 436] on li "Supports comfortable digestion: Known to ease mild indigestion." at bounding box center [953, 457] width 415 height 43
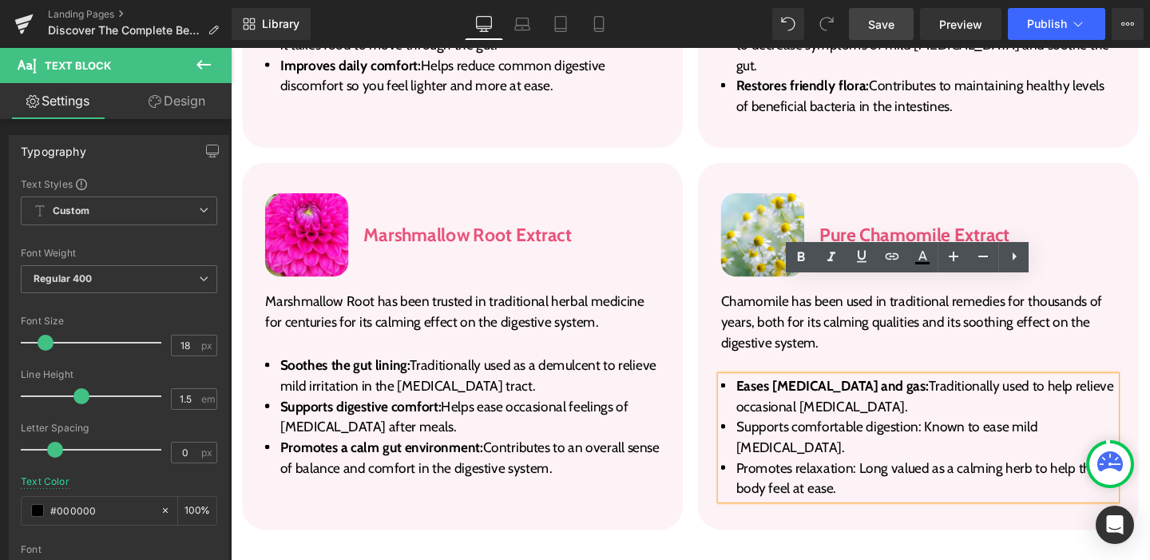
click at [889, 479] on li "Promotes relaxation: Long valued as a calming herb to help the body feel at eas…" at bounding box center [953, 500] width 415 height 43
drag, startPoint x: 950, startPoint y: 347, endPoint x: 744, endPoint y: 343, distance: 206.1
click at [746, 436] on li "Supports comfortable digestion: Known to ease mild indigestion." at bounding box center [953, 457] width 415 height 43
click at [794, 438] on span "Supports comfortable digestion: Known to ease mild indigestion." at bounding box center [920, 457] width 317 height 39
drag, startPoint x: 951, startPoint y: 346, endPoint x: 748, endPoint y: 345, distance: 202.8
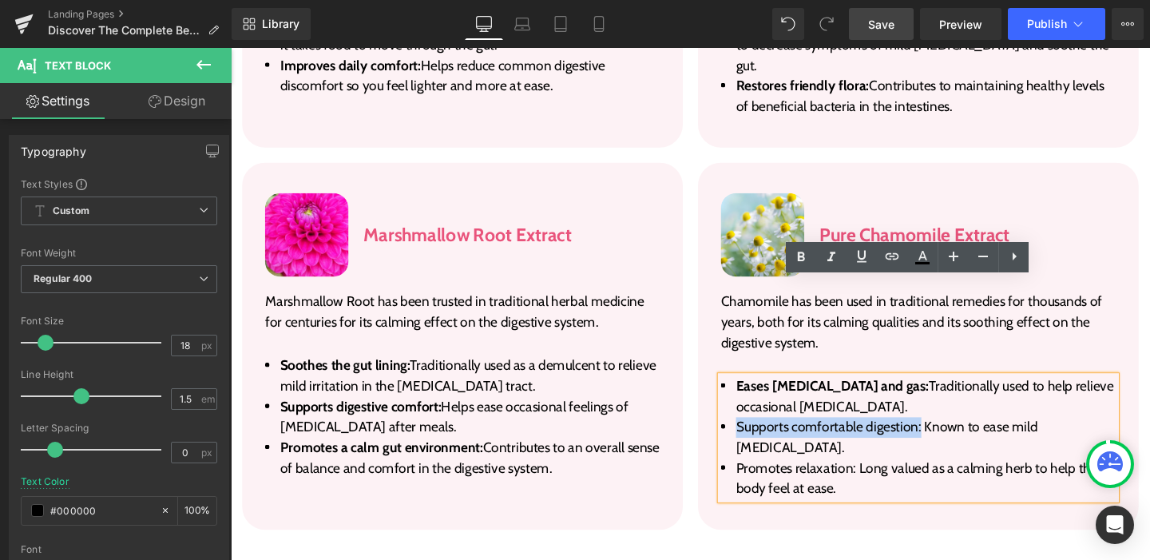
click at [748, 436] on li "Supports comfortable digestion: Known to ease mild indigestion." at bounding box center [953, 457] width 415 height 43
click at [802, 258] on icon at bounding box center [800, 257] width 19 height 19
drag, startPoint x: 882, startPoint y: 369, endPoint x: 756, endPoint y: 366, distance: 125.4
click at [756, 479] on li "Promotes relaxation: Long valued as a calming herb to help the body feel at eas…" at bounding box center [953, 500] width 415 height 43
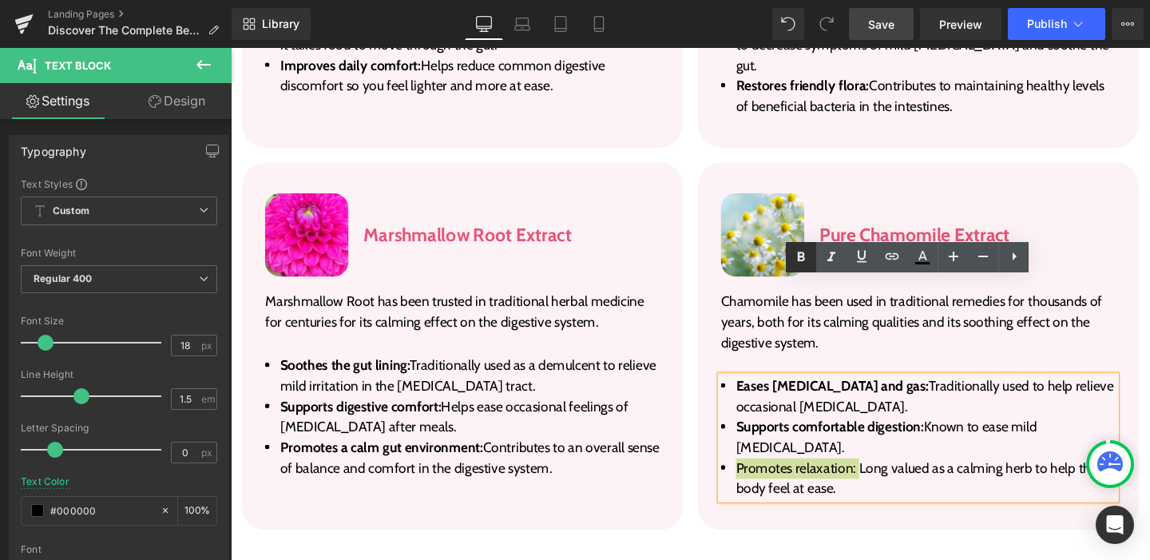
click at [797, 252] on icon at bounding box center [800, 257] width 19 height 19
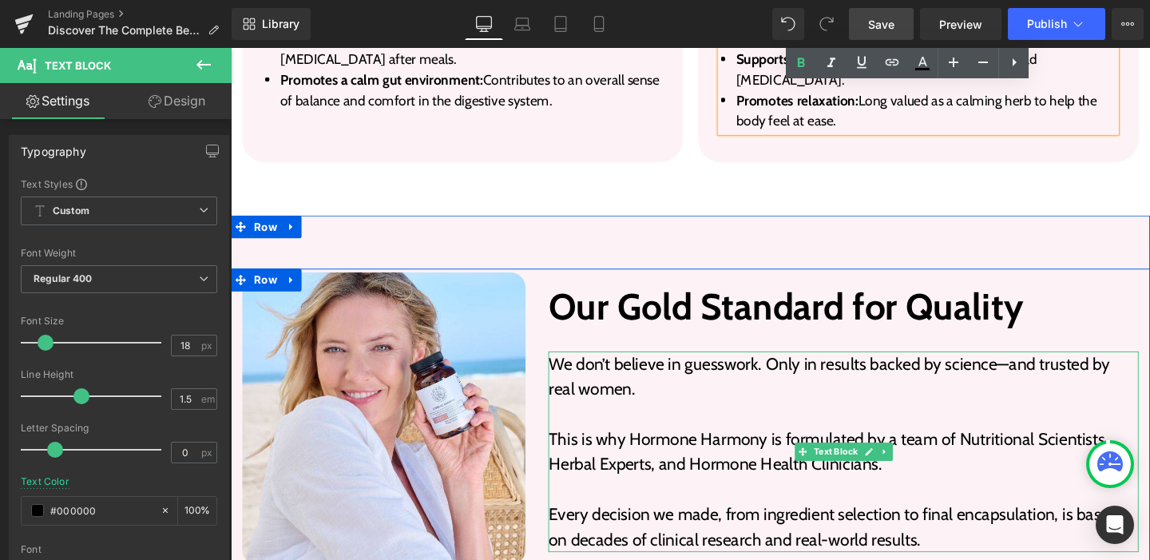
scroll to position [3808, 0]
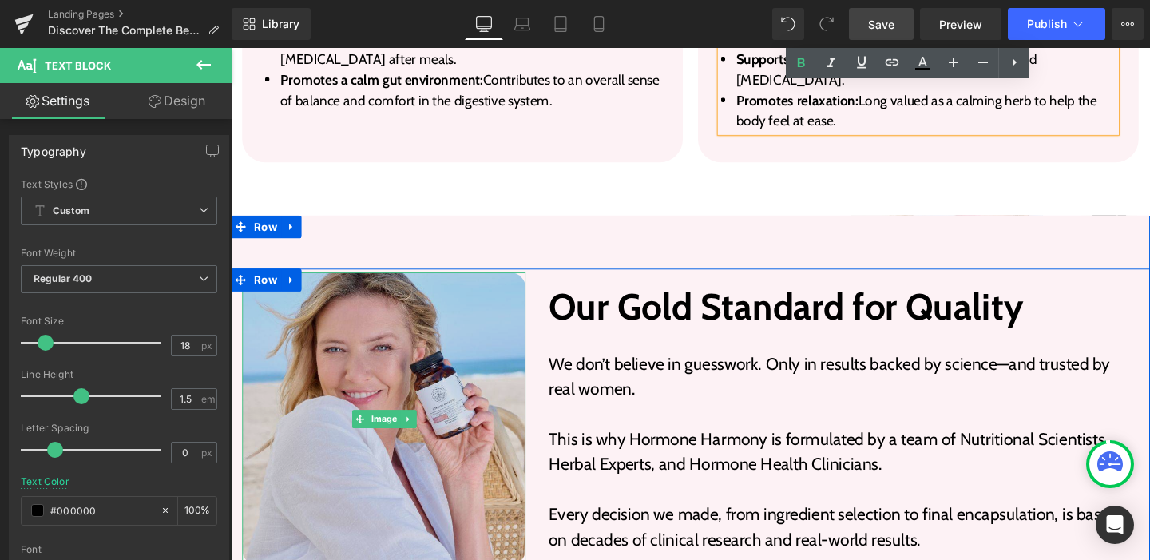
click at [402, 283] on img at bounding box center [392, 436] width 298 height 307
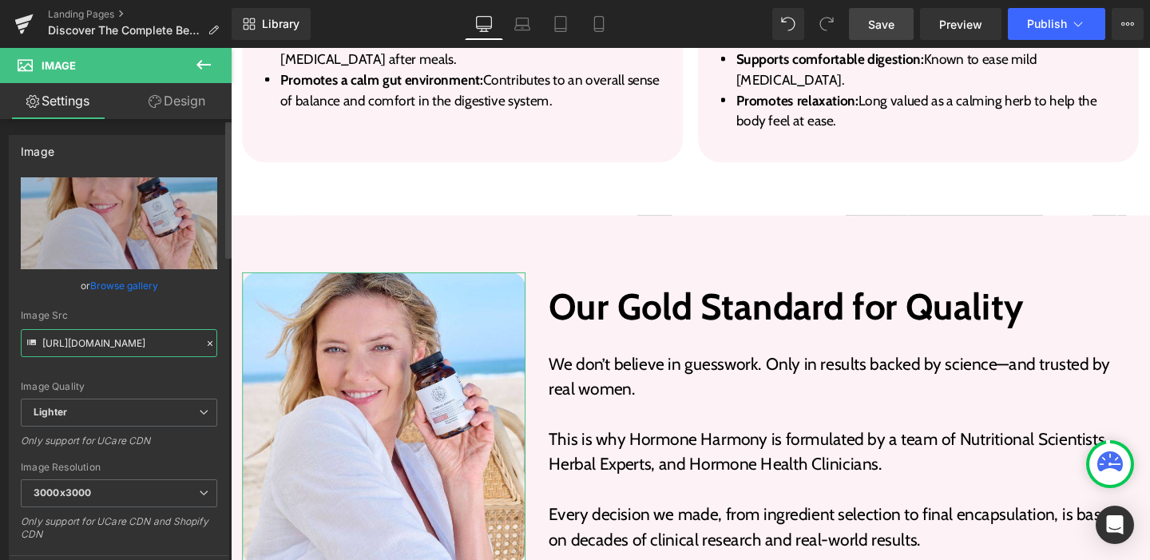
click at [121, 340] on input "https://ucarecdn.com/f1f274d4-d913-4da9-b32c-0f26b0c225bb/-/format/auto/-/previ…" at bounding box center [119, 343] width 196 height 28
paste input "cdn.shopify.com/s/files/1/1531/8007/files/image_4_4.png?v=1759226123"
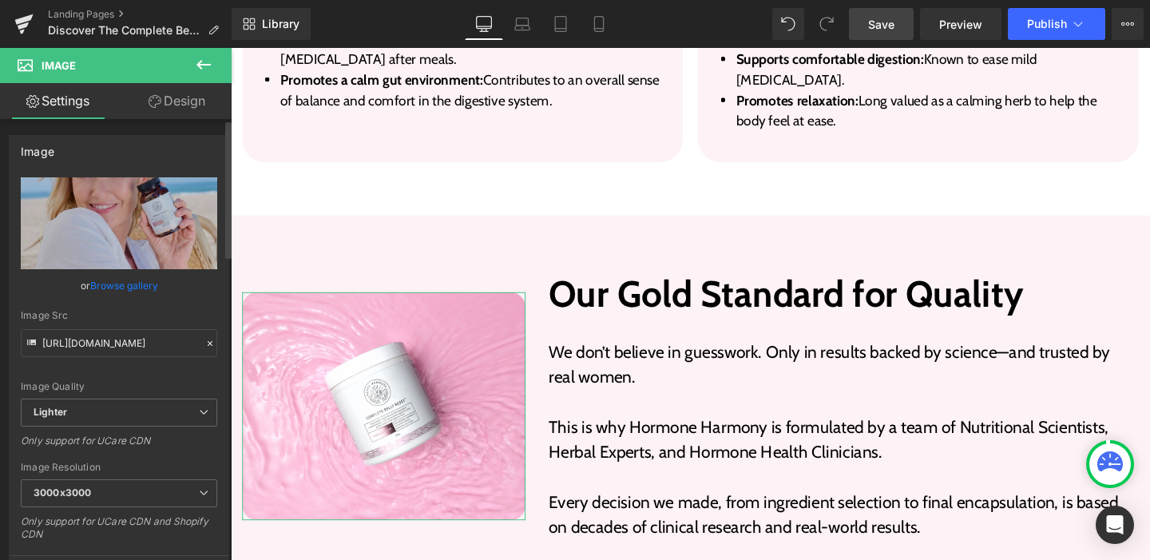
scroll to position [0, 0]
click at [148, 367] on div "Image Quality Lighter Lightest Lighter Lighter Lightest Only support for UCare …" at bounding box center [119, 287] width 196 height 221
type input "https://cdn.shopify.com/s/files/1/1531/8007/files/image_4_4_3000x3000.png?v=175…"
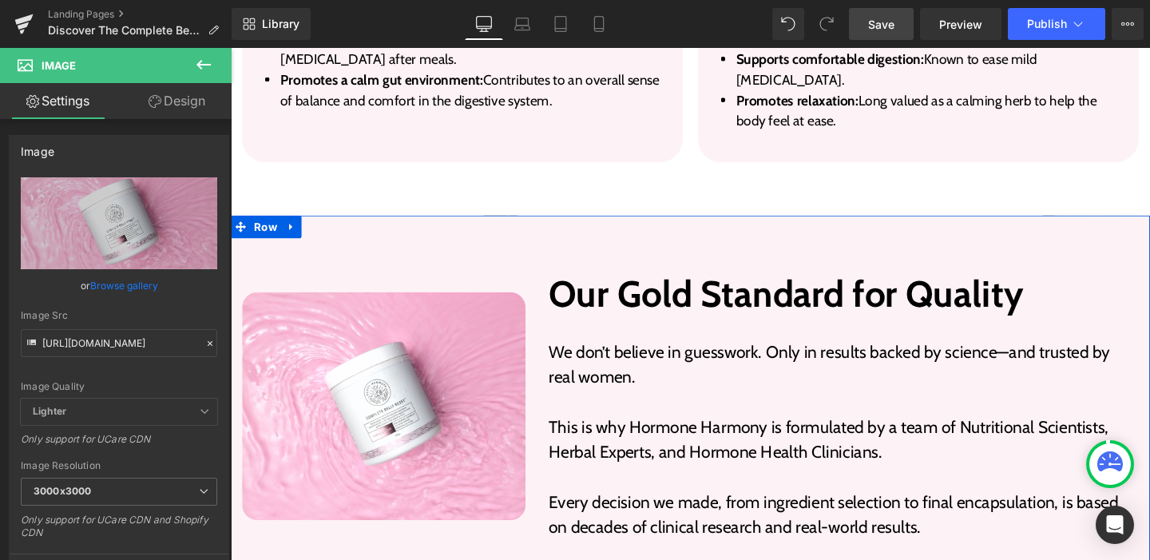
click at [674, 283] on h2 "Our Gold Standard for Quality" at bounding box center [875, 306] width 620 height 46
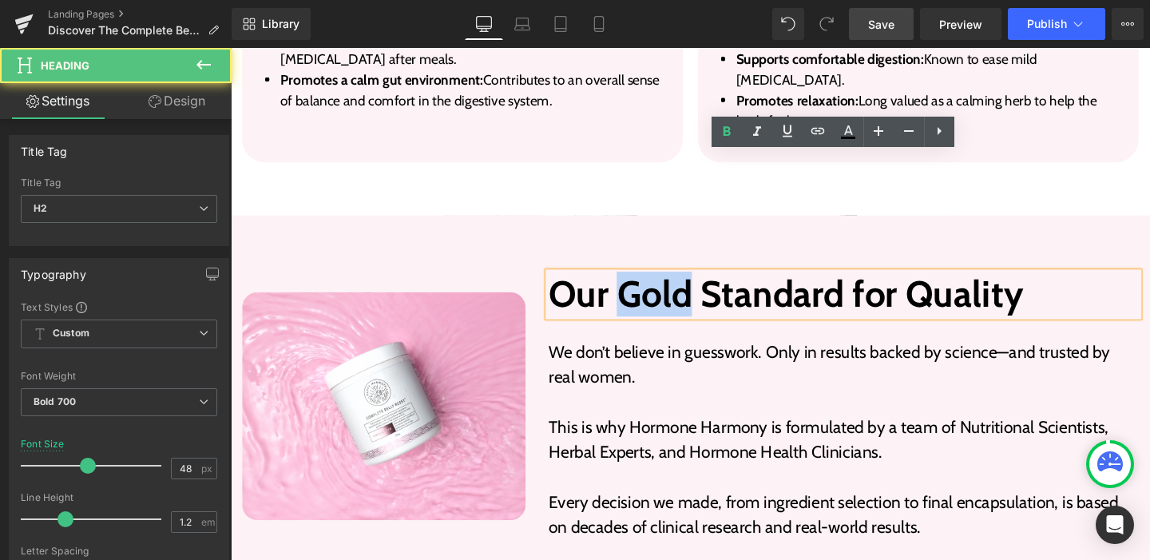
click at [674, 283] on h2 "Our Gold Standard for Quality" at bounding box center [875, 306] width 620 height 46
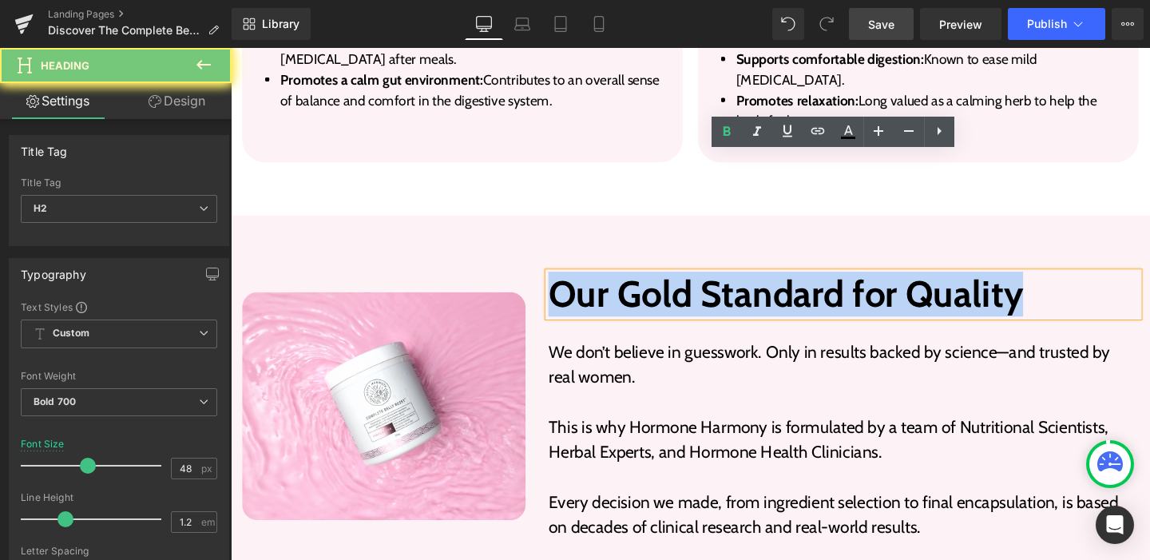
click at [674, 283] on h2 "Our Gold Standard for Quality" at bounding box center [875, 306] width 620 height 46
paste div
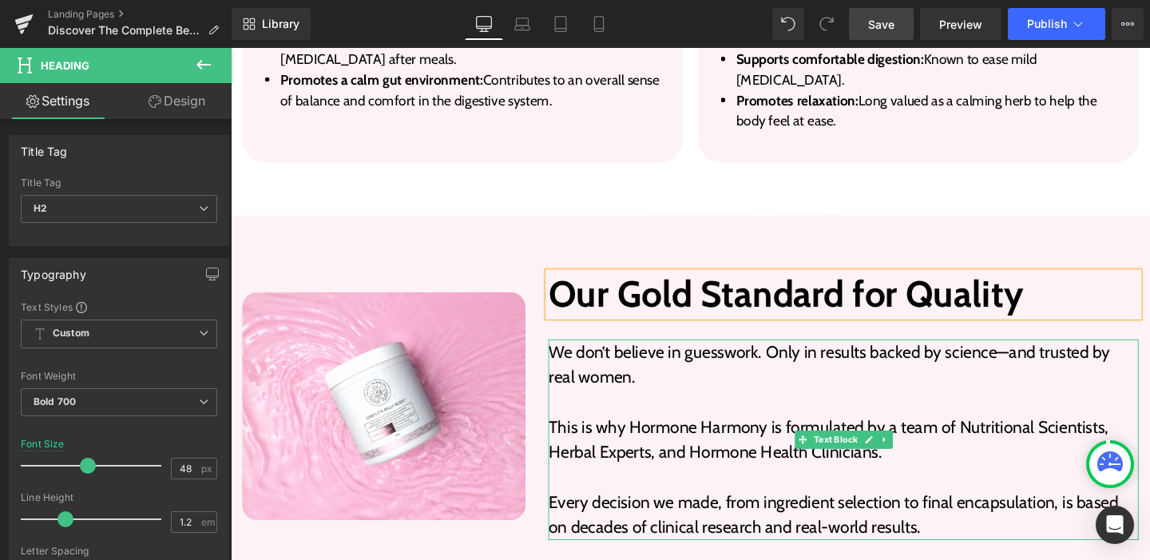
click at [644, 354] on p "We don’t believe in guesswork. Only in results backed by science—and trusted by…" at bounding box center [875, 380] width 620 height 53
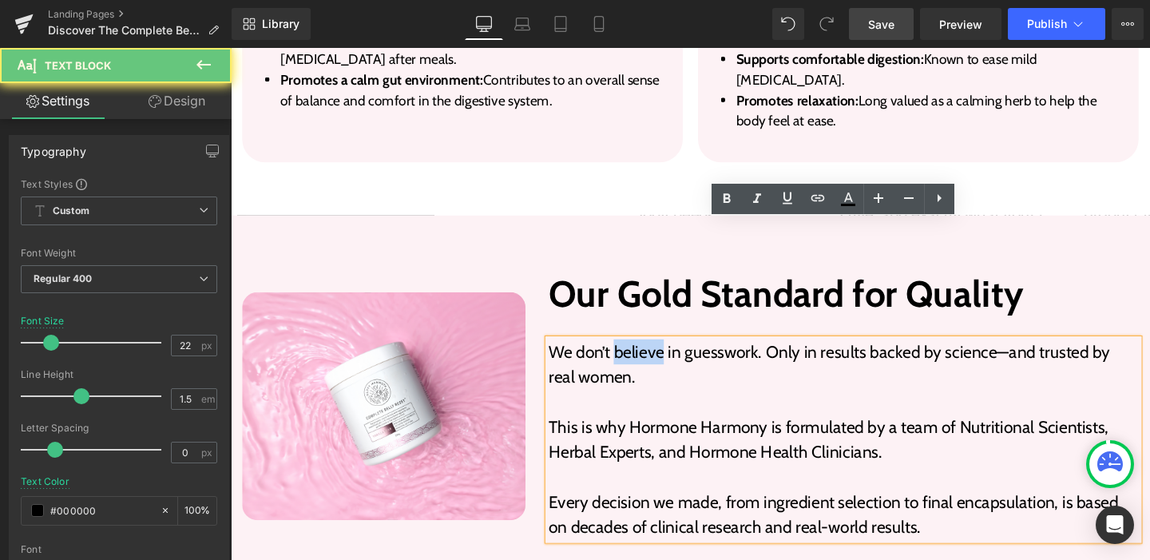
click at [644, 354] on p "We don’t believe in guesswork. Only in results backed by science—and trusted by…" at bounding box center [875, 380] width 620 height 53
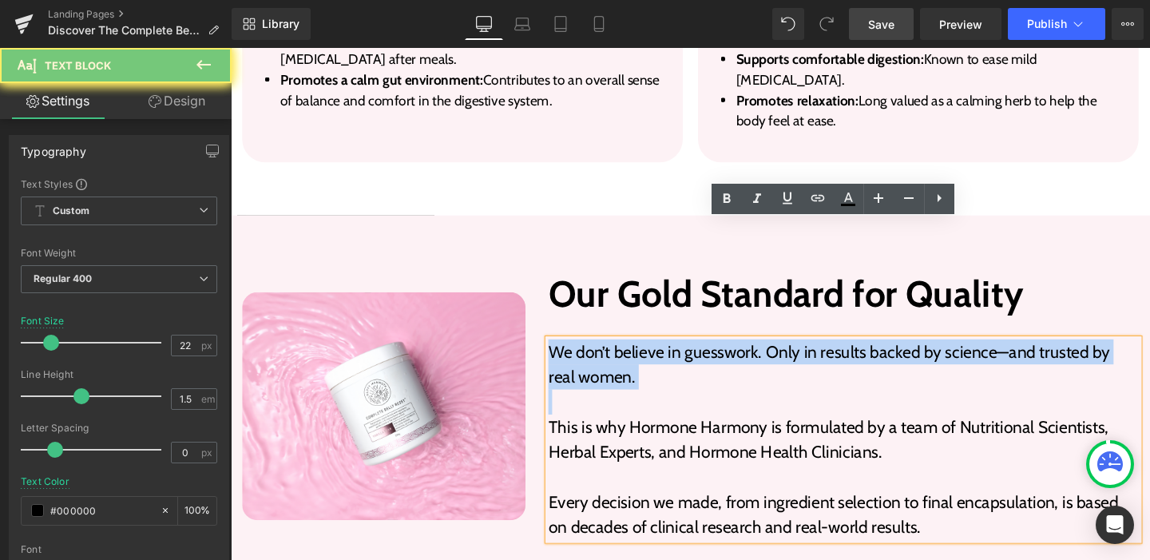
click at [644, 354] on p "We don’t believe in guesswork. Only in results backed by science—and trusted by…" at bounding box center [875, 380] width 620 height 53
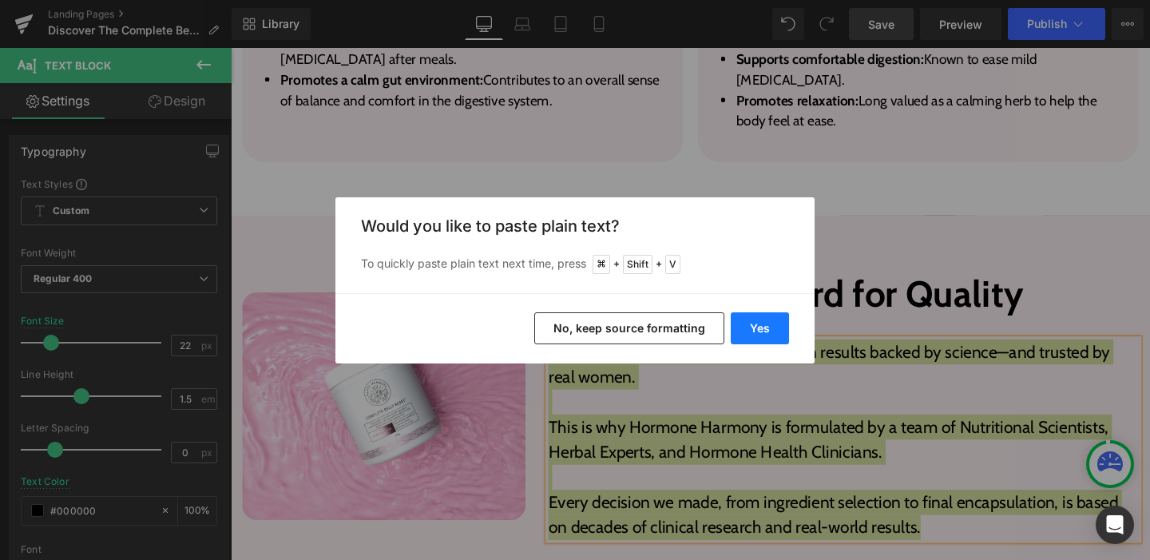
click at [763, 330] on button "Yes" at bounding box center [760, 328] width 58 height 32
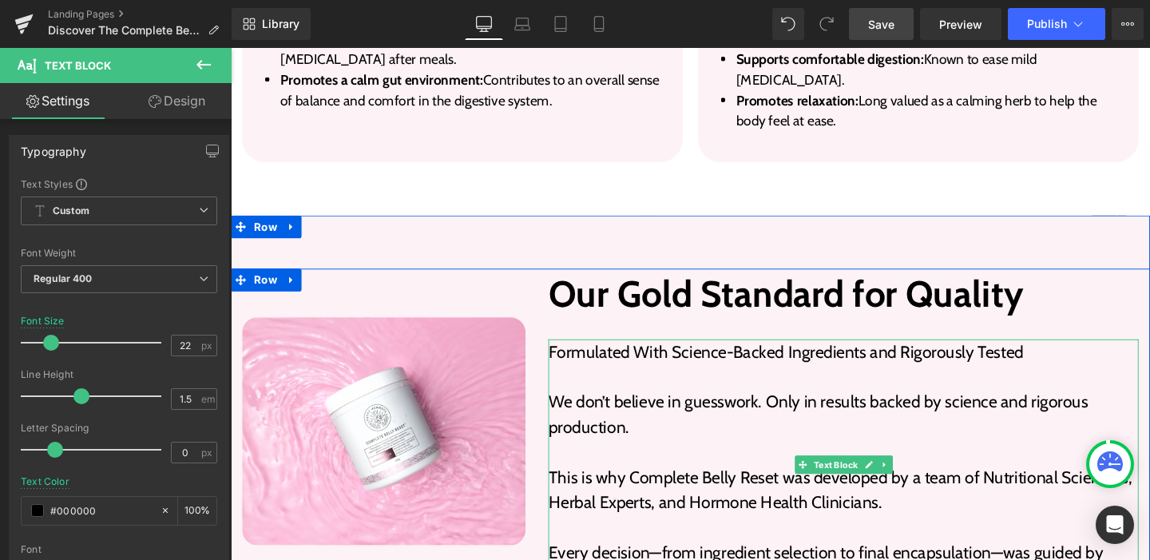
click at [679, 354] on p "Formulated With Science-Backed Ingredients and Rigorously Tested" at bounding box center [875, 367] width 620 height 26
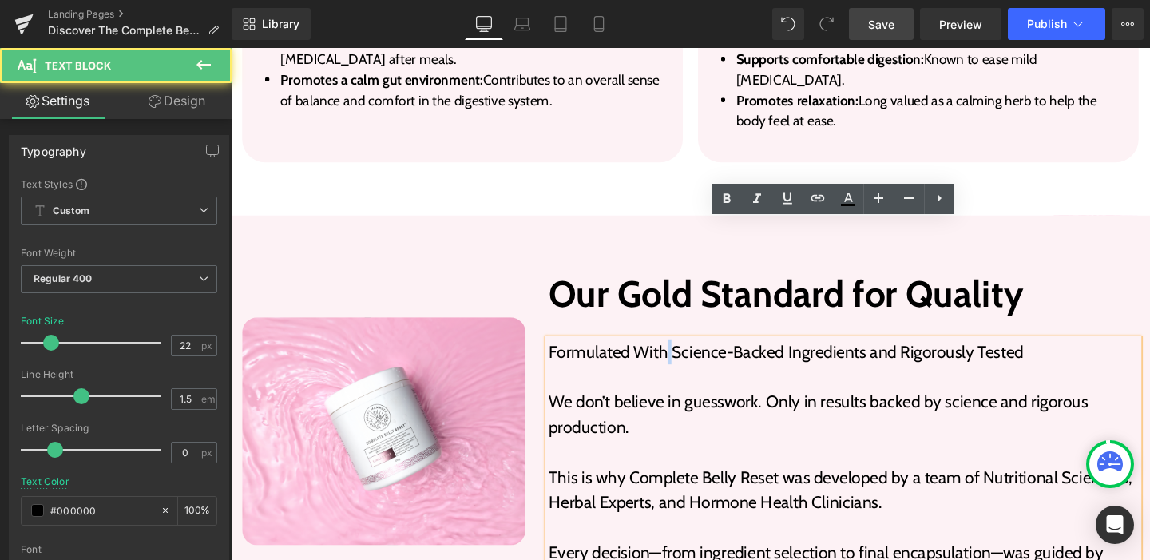
click at [679, 354] on p "Formulated With Science-Backed Ingredients and Rigorously Tested" at bounding box center [875, 367] width 620 height 26
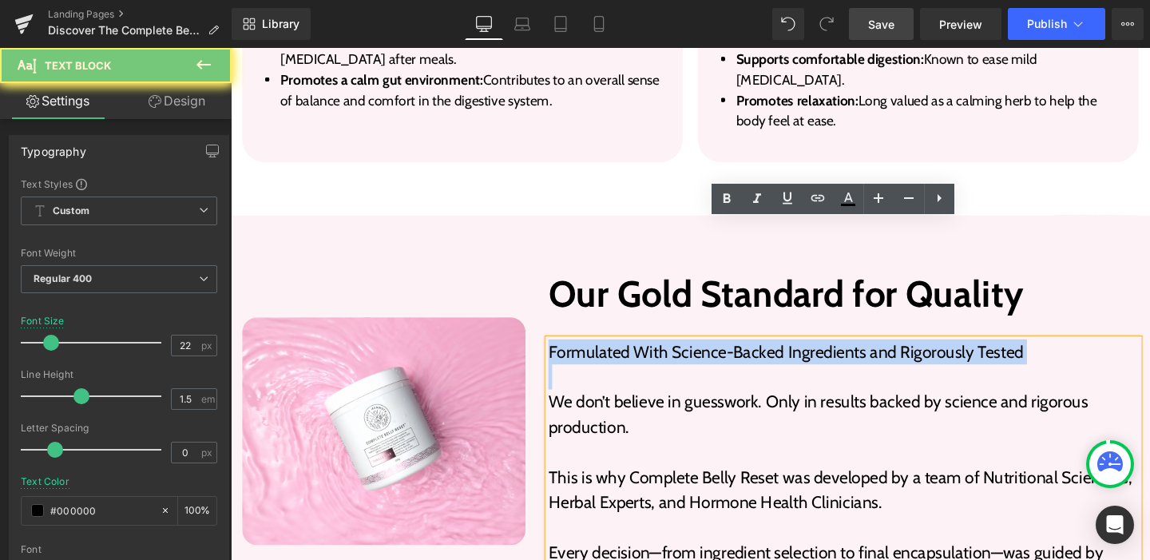
click at [679, 354] on p "Formulated With Science-Backed Ingredients and Rigorously Tested" at bounding box center [875, 367] width 620 height 26
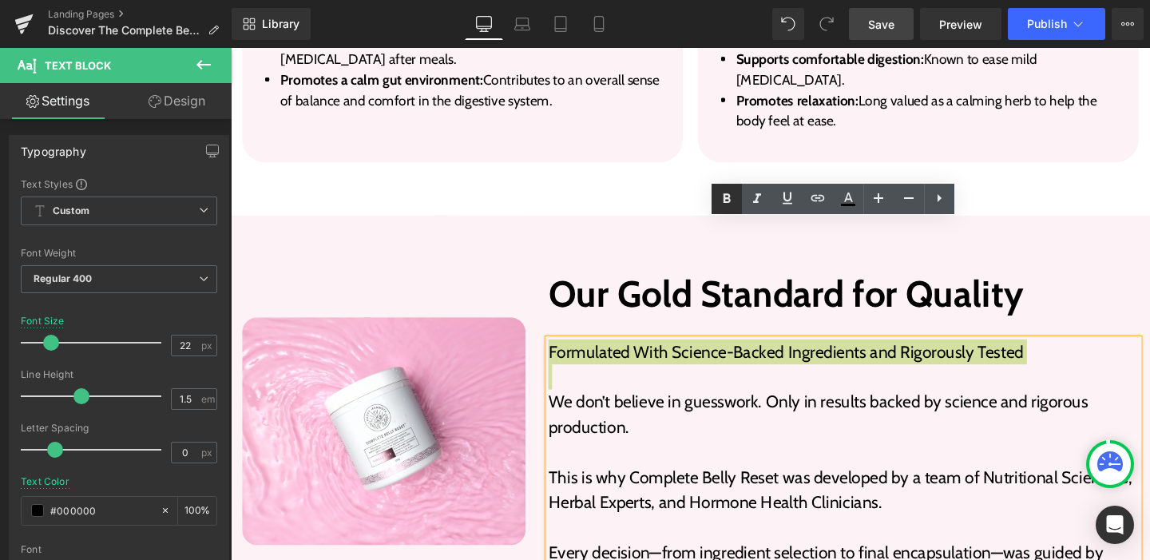
click at [717, 196] on icon at bounding box center [726, 198] width 19 height 19
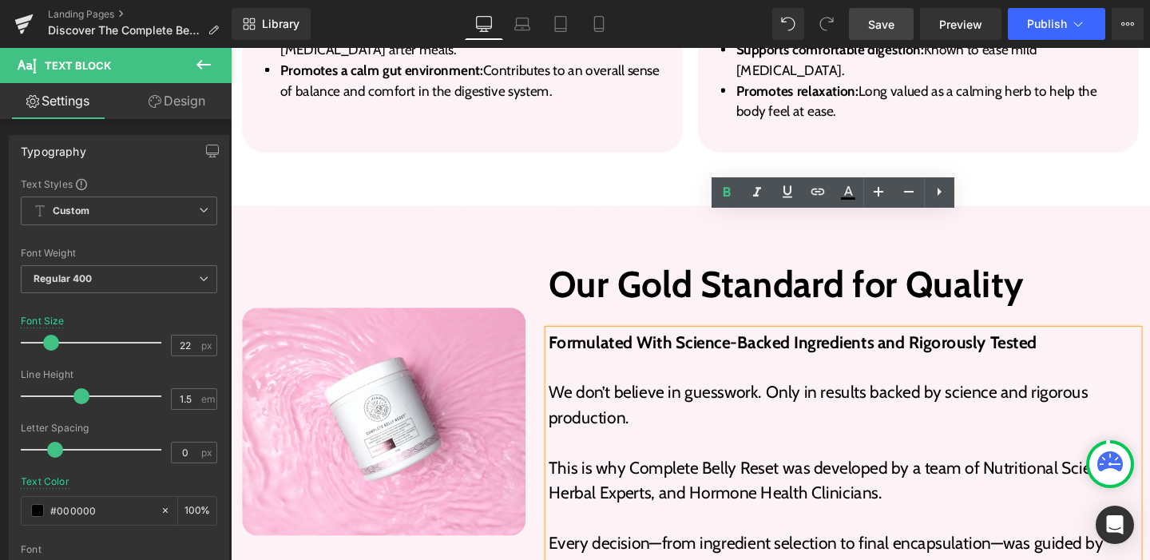
scroll to position [3819, 0]
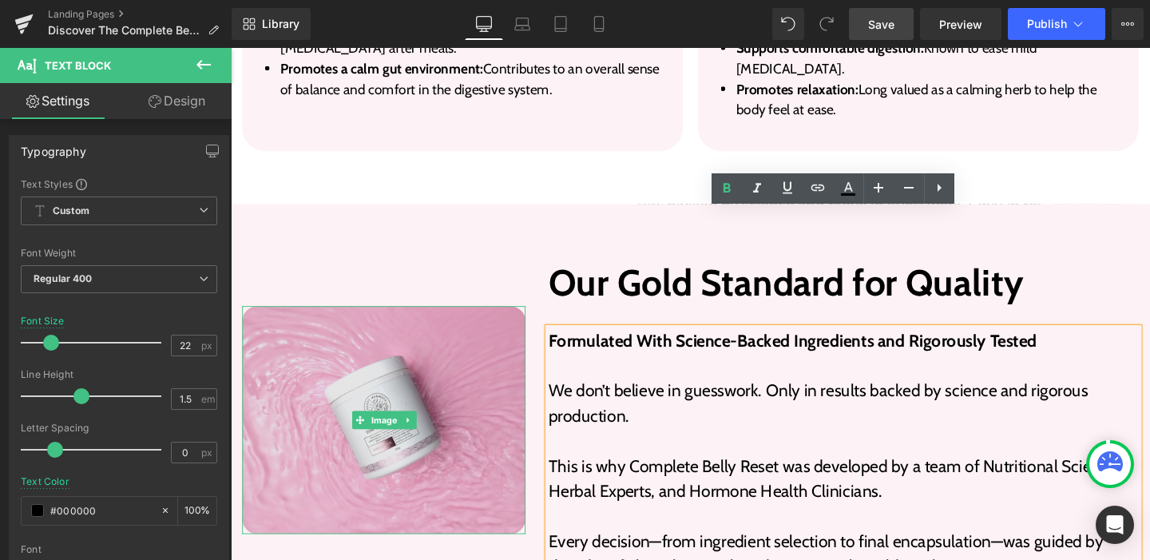
click at [515, 319] on img at bounding box center [392, 439] width 298 height 240
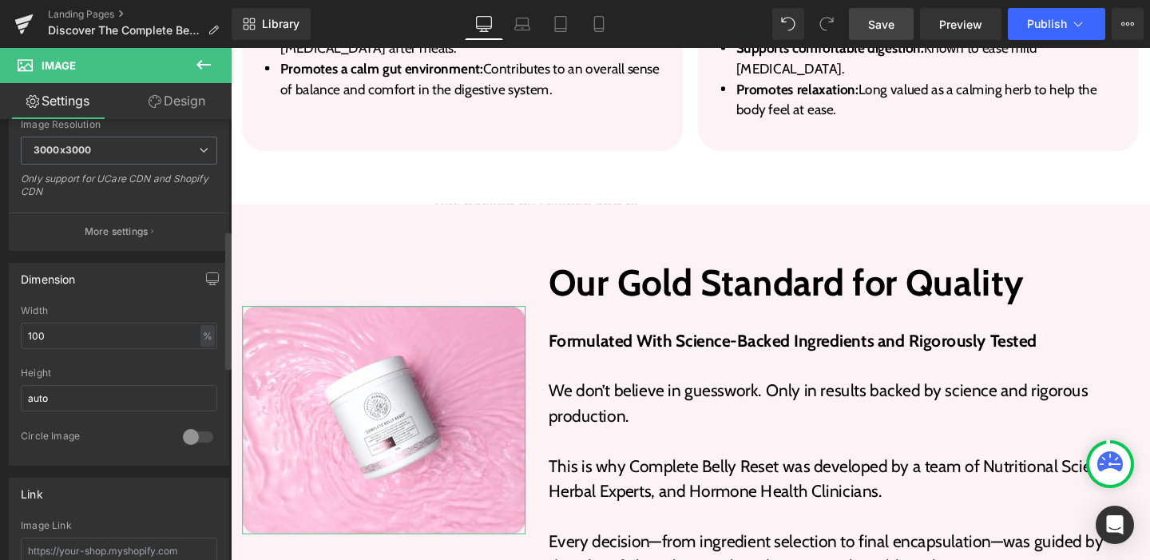
scroll to position [355, 0]
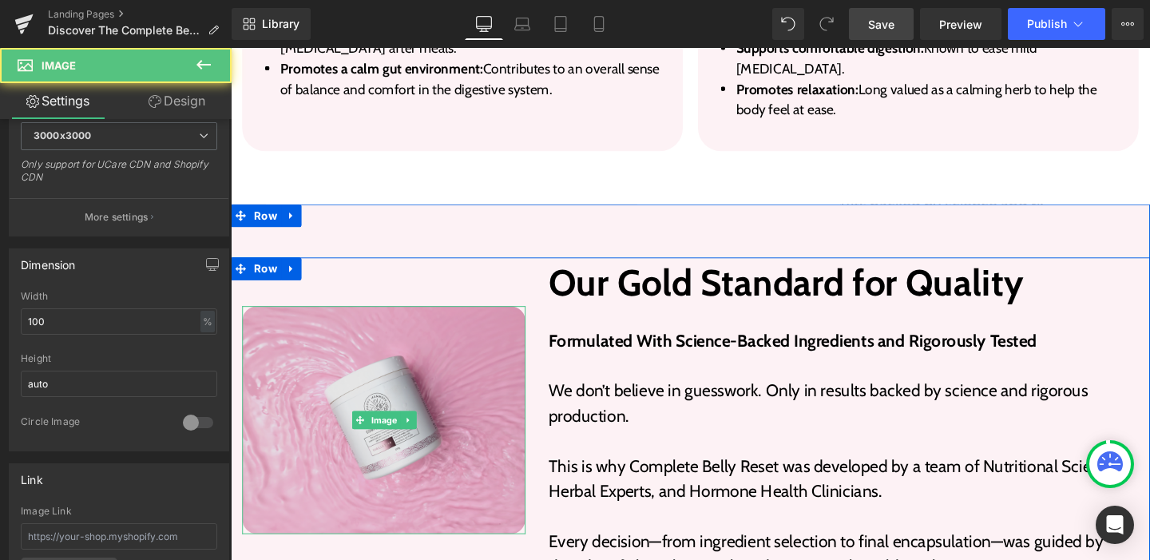
click at [280, 319] on img at bounding box center [392, 439] width 298 height 240
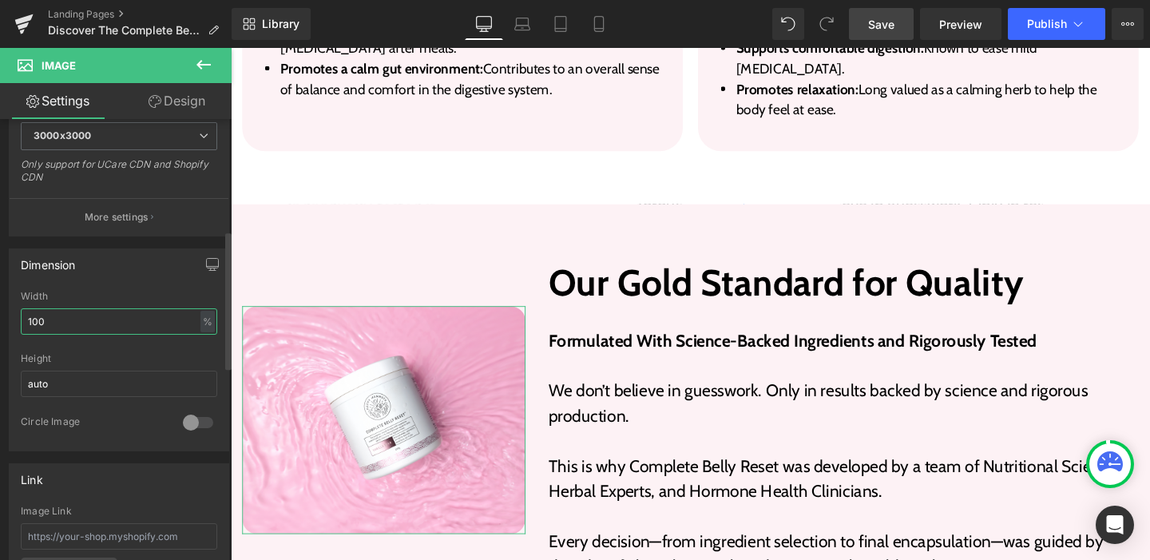
click at [44, 318] on input "100" at bounding box center [119, 321] width 196 height 26
click at [200, 323] on div "%" at bounding box center [207, 322] width 14 height 22
click at [168, 309] on input "100" at bounding box center [119, 321] width 196 height 26
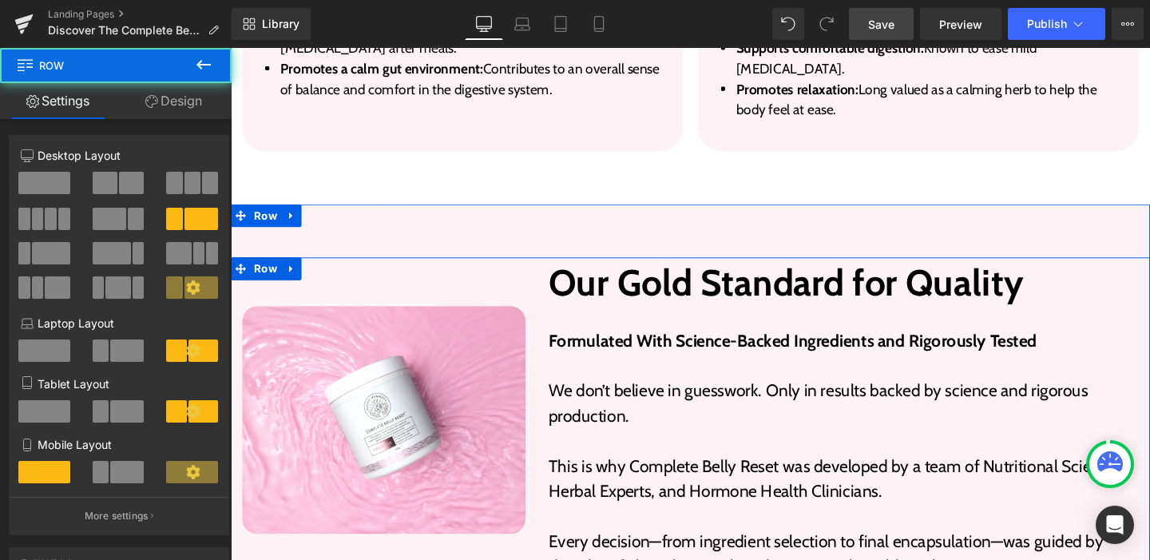
click at [553, 272] on div "Our Gold Standard for Quality Heading Formulated With Science-Backed Ingredient…" at bounding box center [875, 439] width 644 height 334
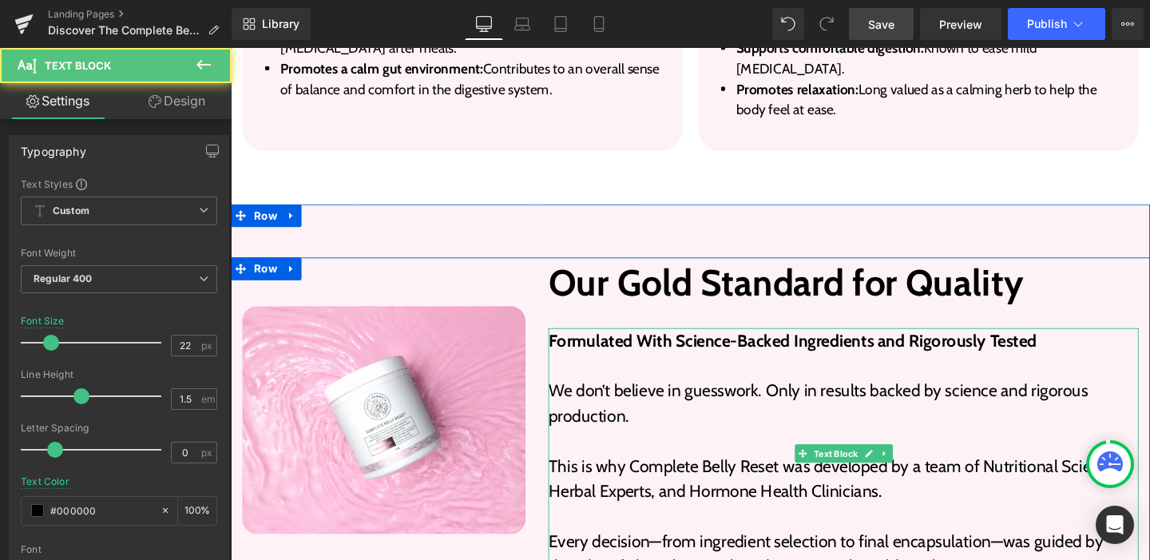
click at [608, 369] on p at bounding box center [875, 382] width 620 height 26
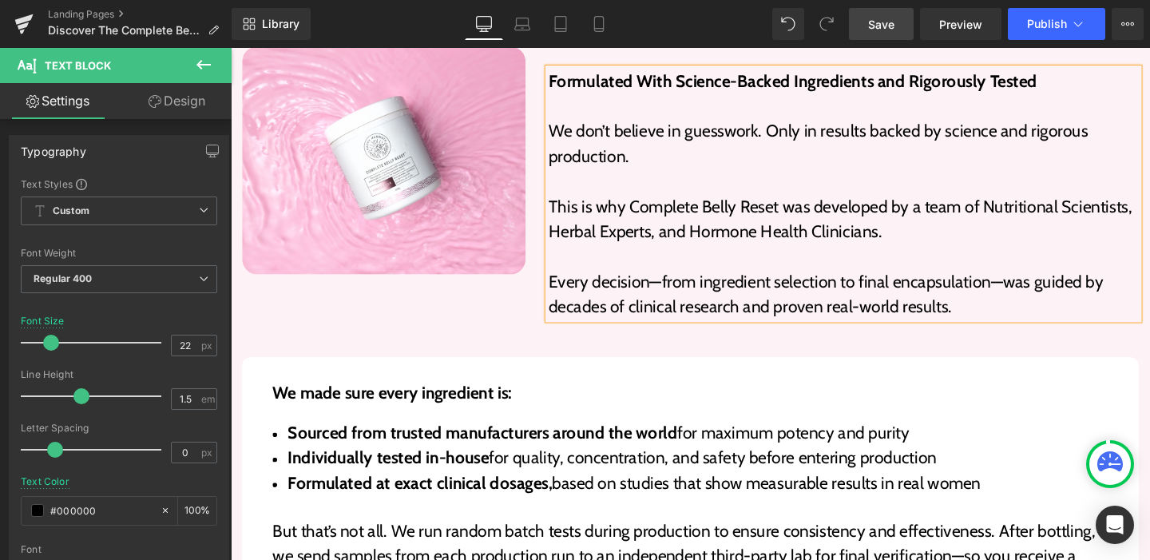
scroll to position [4106, 0]
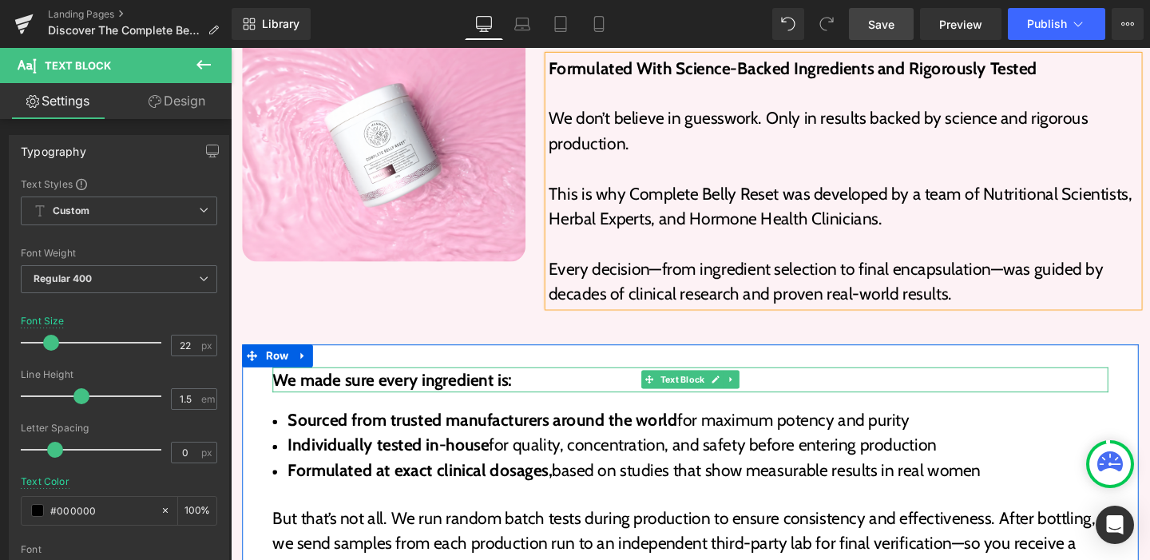
click at [346, 383] on p "We made sure every ingredient is:" at bounding box center [714, 396] width 878 height 26
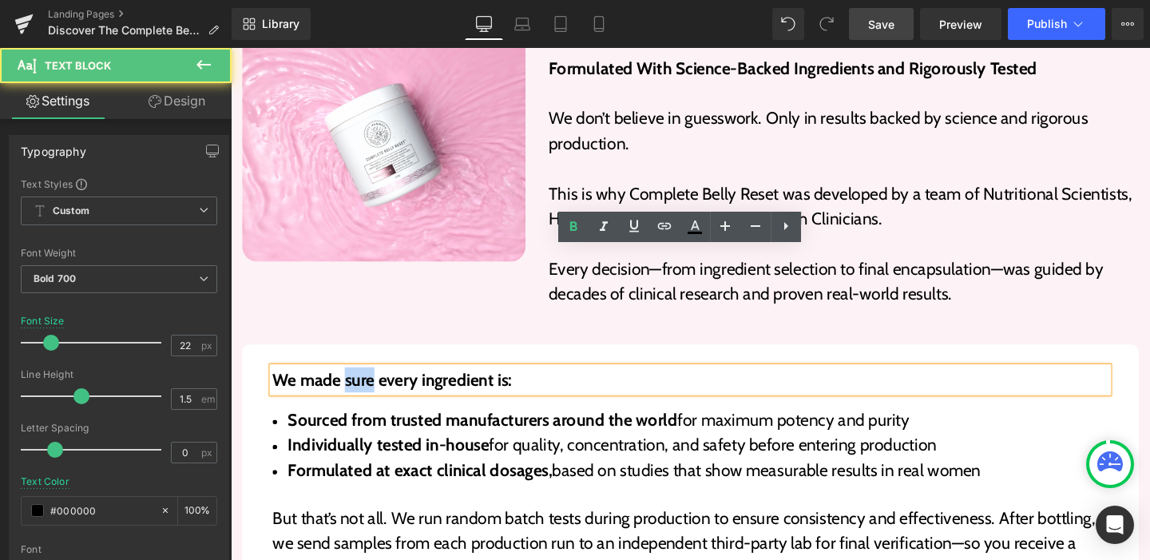
click at [346, 383] on p "We made sure every ingredient is:" at bounding box center [714, 396] width 878 height 26
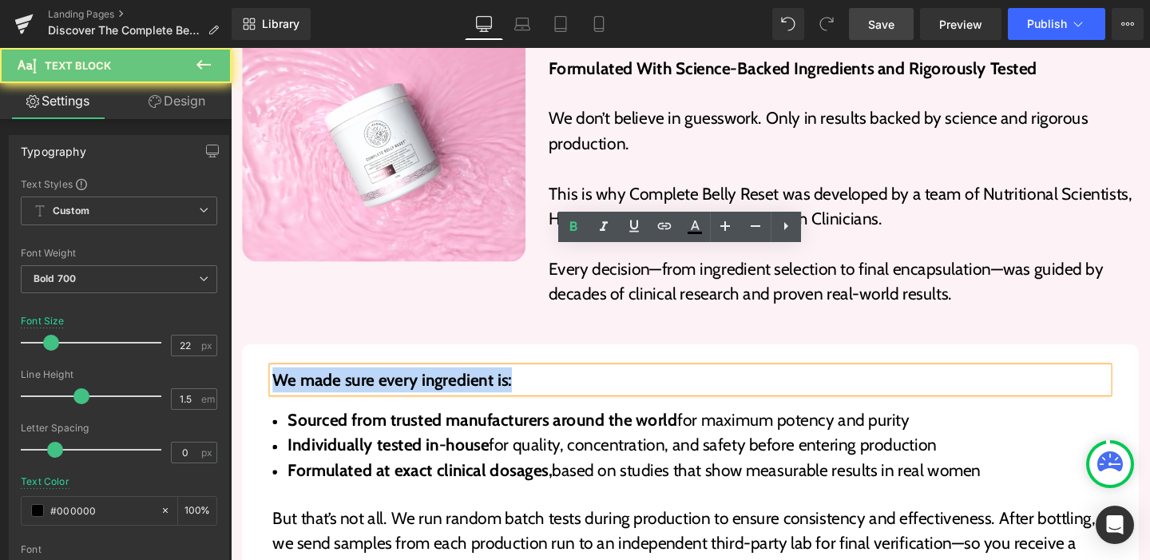
click at [346, 383] on p "We made sure every ingredient is:" at bounding box center [714, 396] width 878 height 26
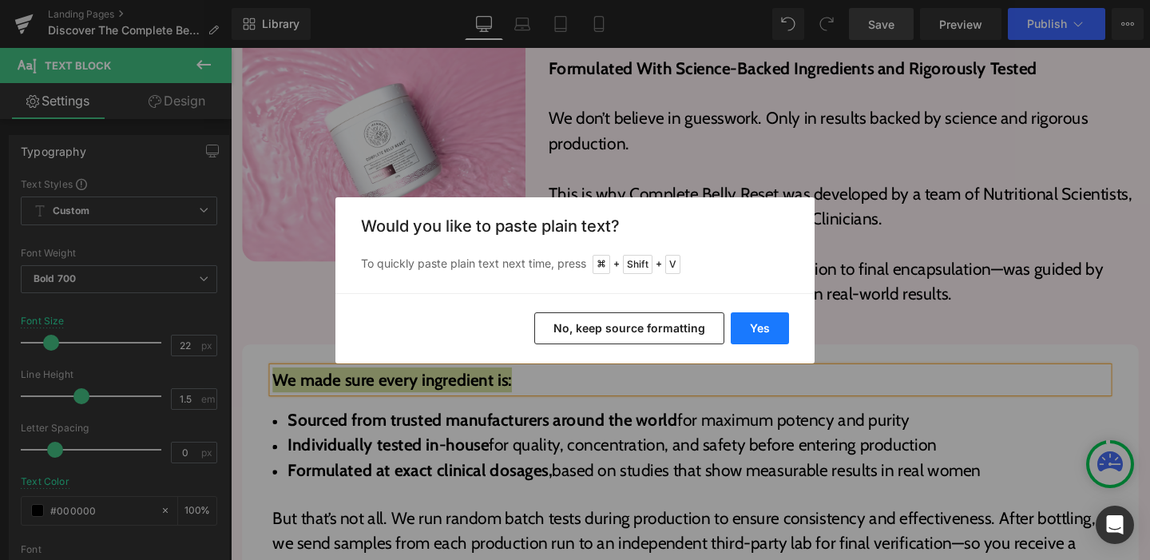
click at [732, 326] on button "Yes" at bounding box center [760, 328] width 58 height 32
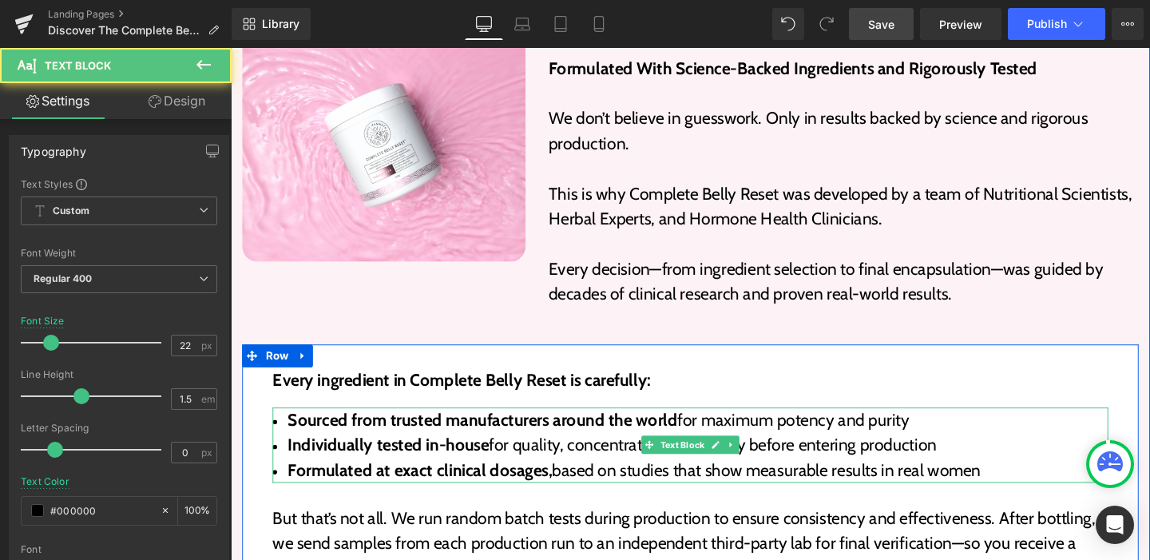
click at [375, 428] on strong "Sourced from trusted manufacturers around the world" at bounding box center [496, 439] width 410 height 22
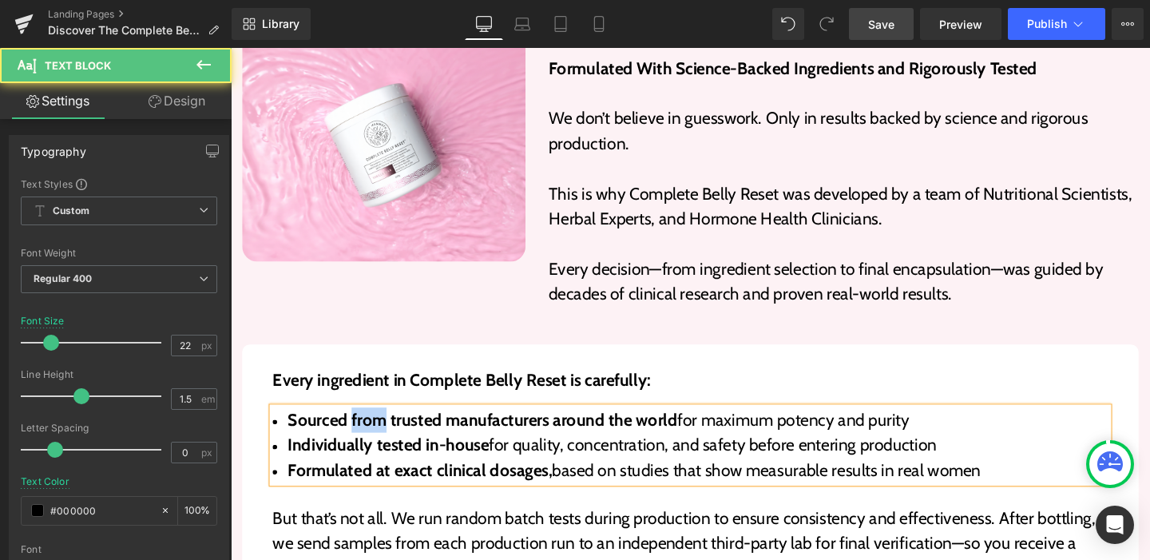
click at [375, 428] on strong "Sourced from trusted manufacturers around the world" at bounding box center [496, 439] width 410 height 22
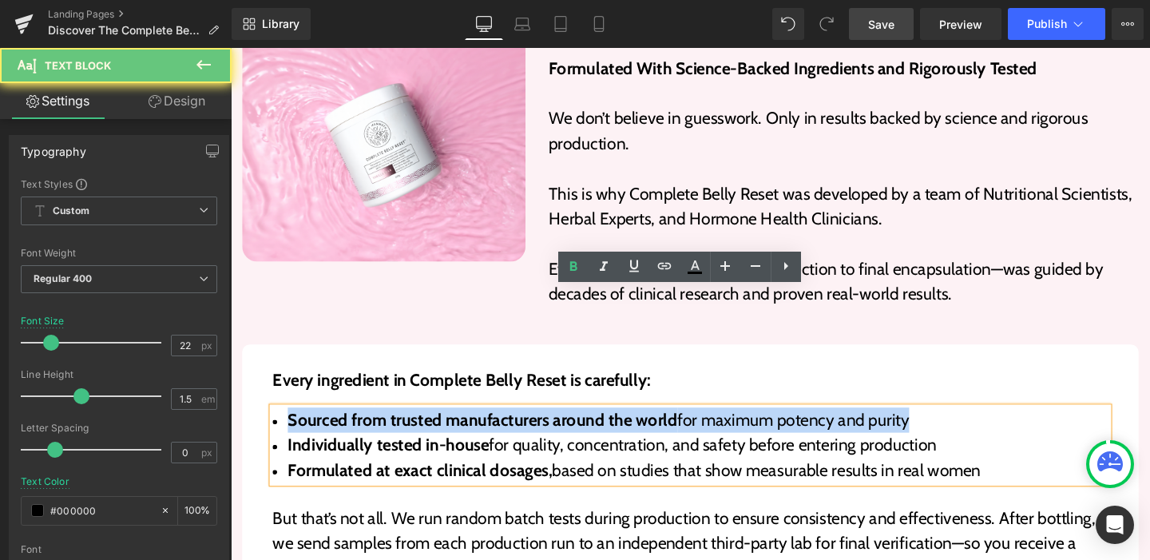
click at [375, 428] on strong "Sourced from trusted manufacturers around the world" at bounding box center [496, 439] width 410 height 22
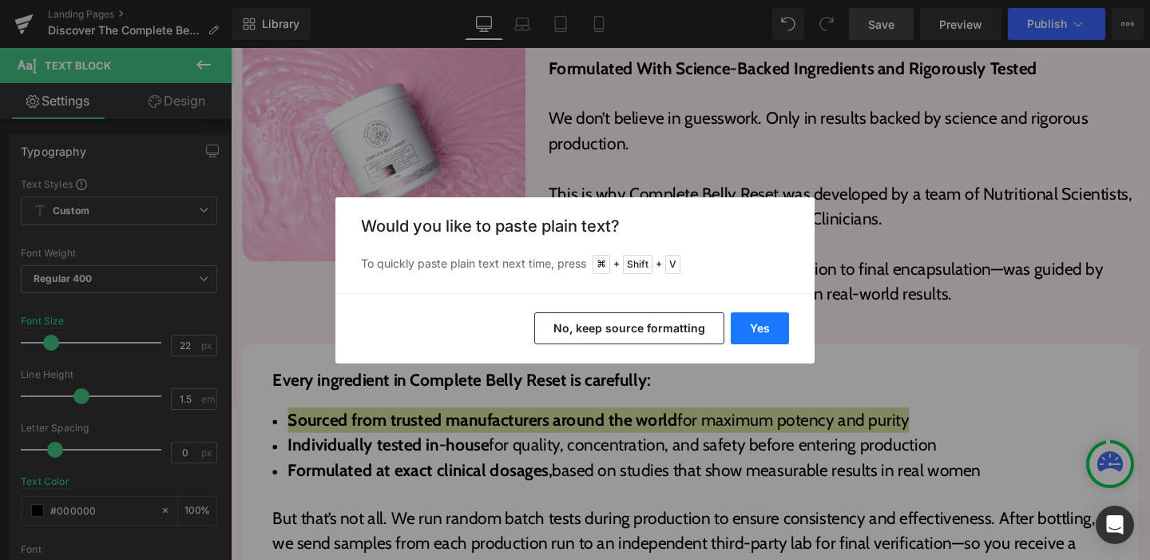
click at [743, 330] on button "Yes" at bounding box center [760, 328] width 58 height 32
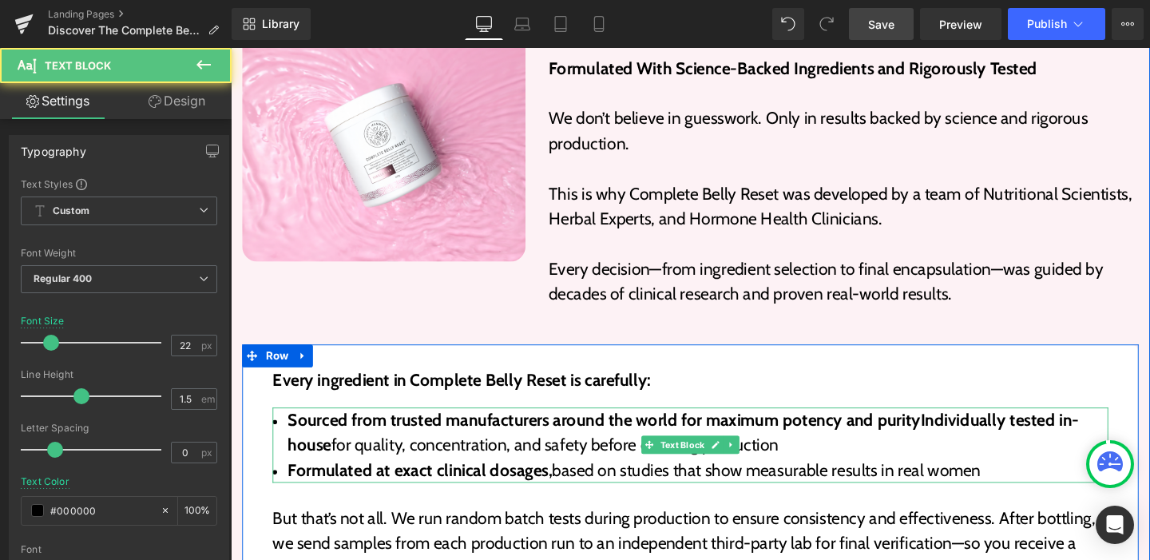
click at [949, 428] on strong "Sourced from trusted manufacturers around the world for maximum potency and pur…" at bounding box center [706, 452] width 831 height 48
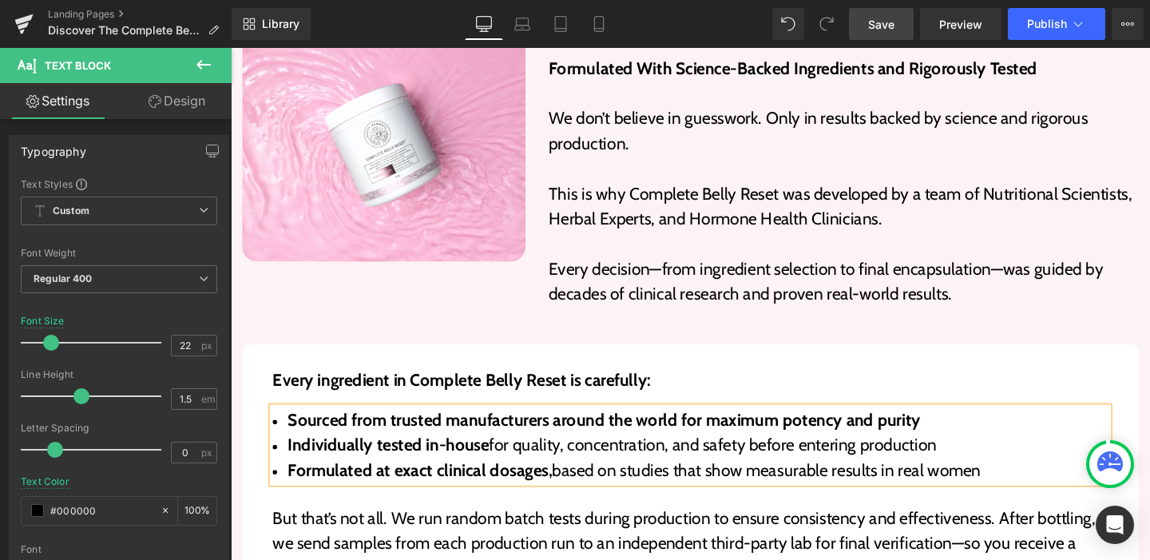
click at [390, 454] on strong "Individually tested in-house" at bounding box center [397, 465] width 212 height 22
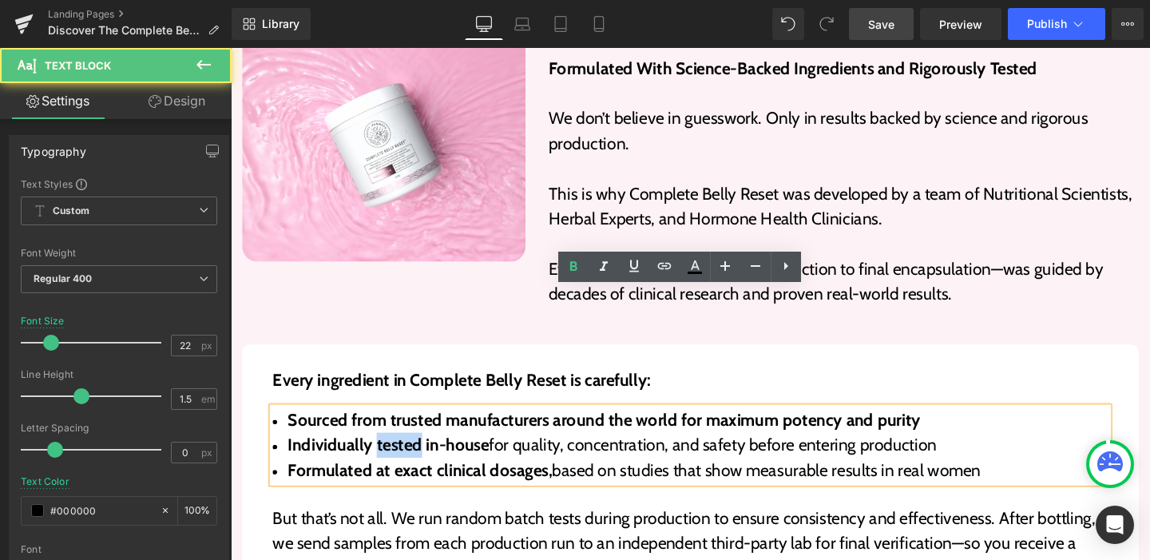
click at [390, 454] on strong "Individually tested in-house" at bounding box center [397, 465] width 212 height 22
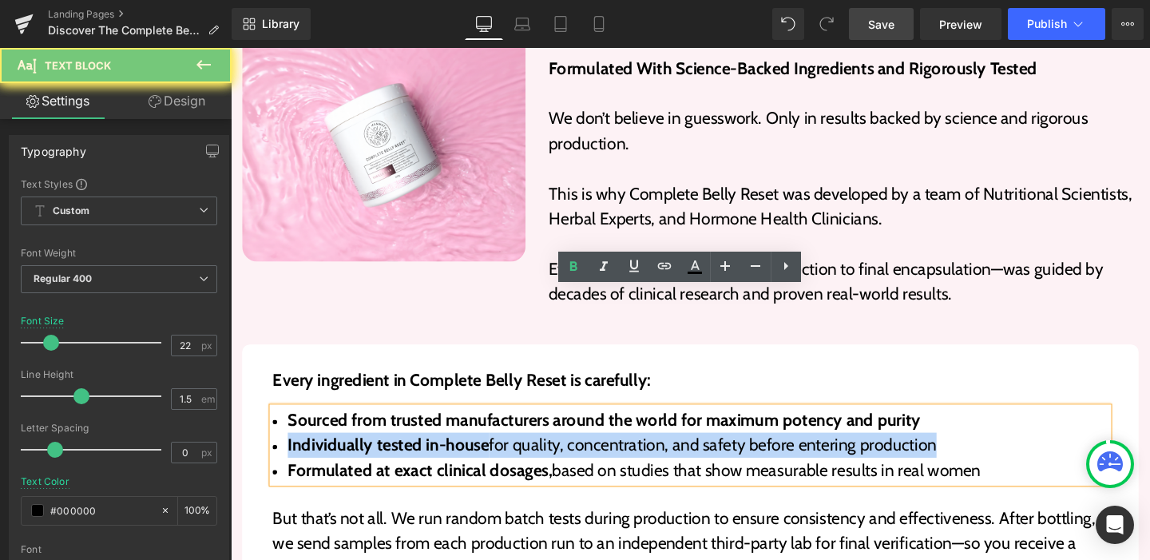
click at [390, 454] on strong "Individually tested in-house" at bounding box center [397, 465] width 212 height 22
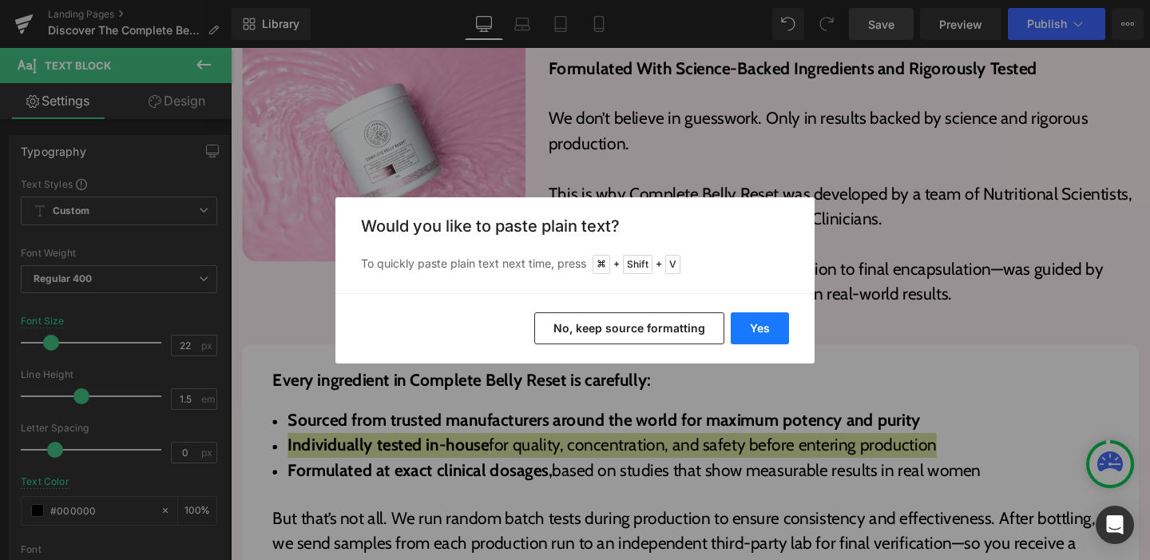
click at [759, 331] on button "Yes" at bounding box center [760, 328] width 58 height 32
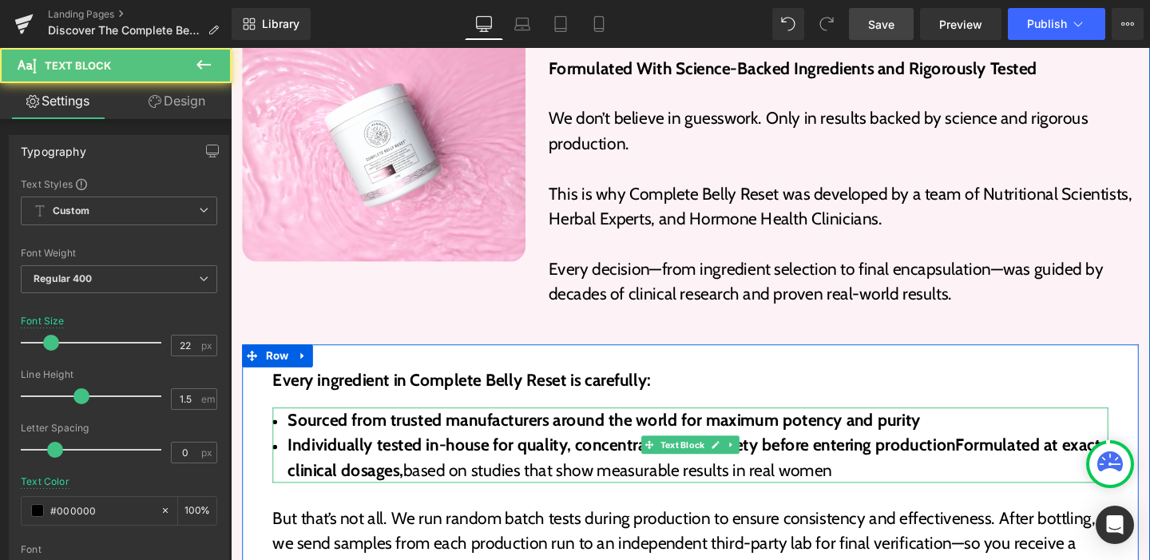
click at [985, 454] on strong "Individually tested in-house for quality, concentration, and safety before ente…" at bounding box center [718, 478] width 854 height 48
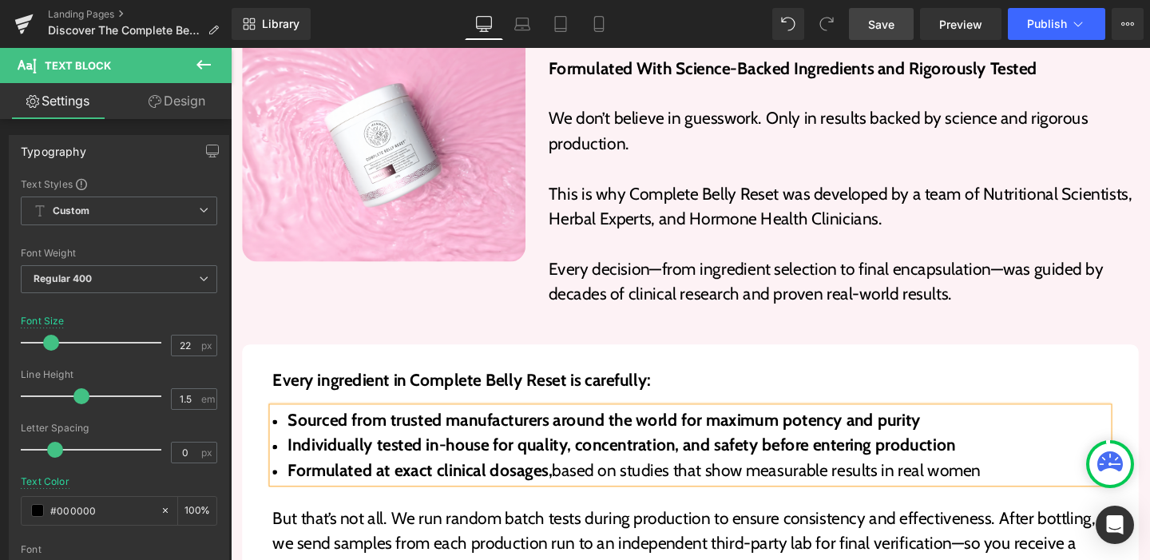
click at [500, 481] on strong "Formulated at exact clinical dosages," at bounding box center [430, 492] width 278 height 22
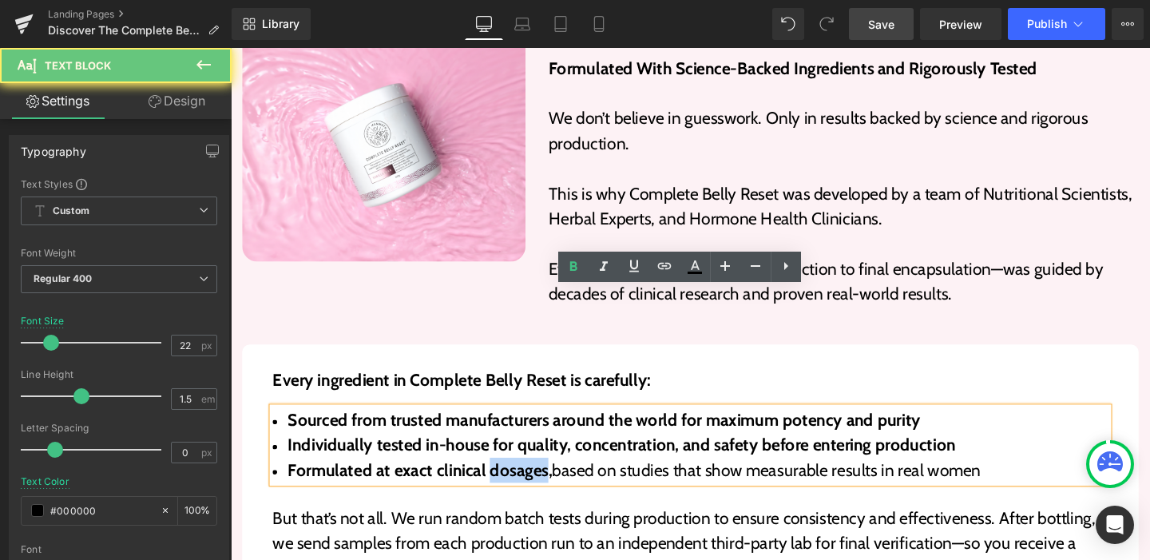
click at [500, 481] on strong "Formulated at exact clinical dosages," at bounding box center [430, 492] width 278 height 22
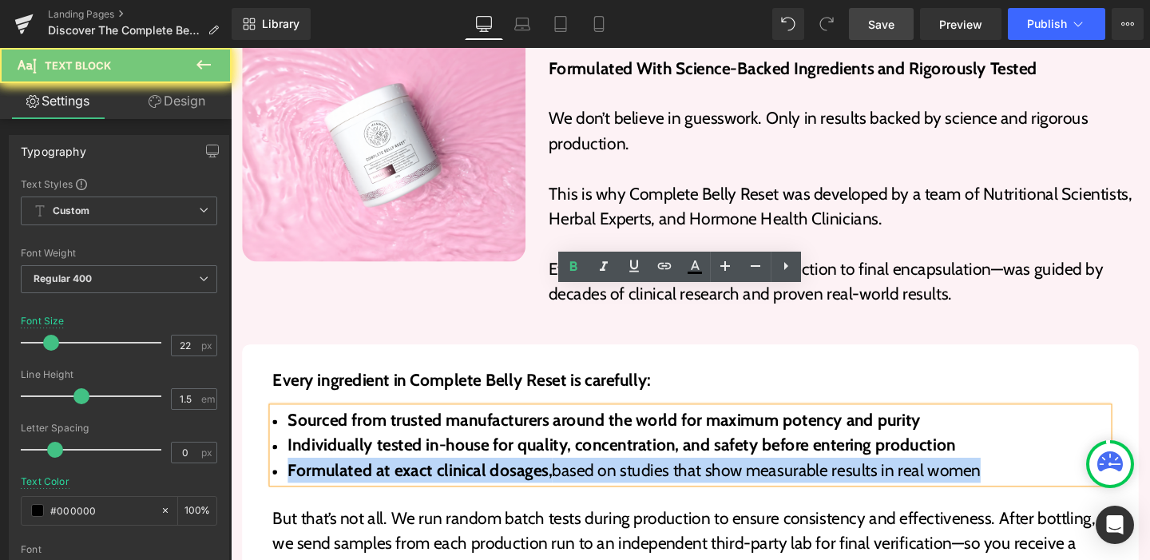
click at [500, 481] on strong "Formulated at exact clinical dosages," at bounding box center [430, 492] width 278 height 22
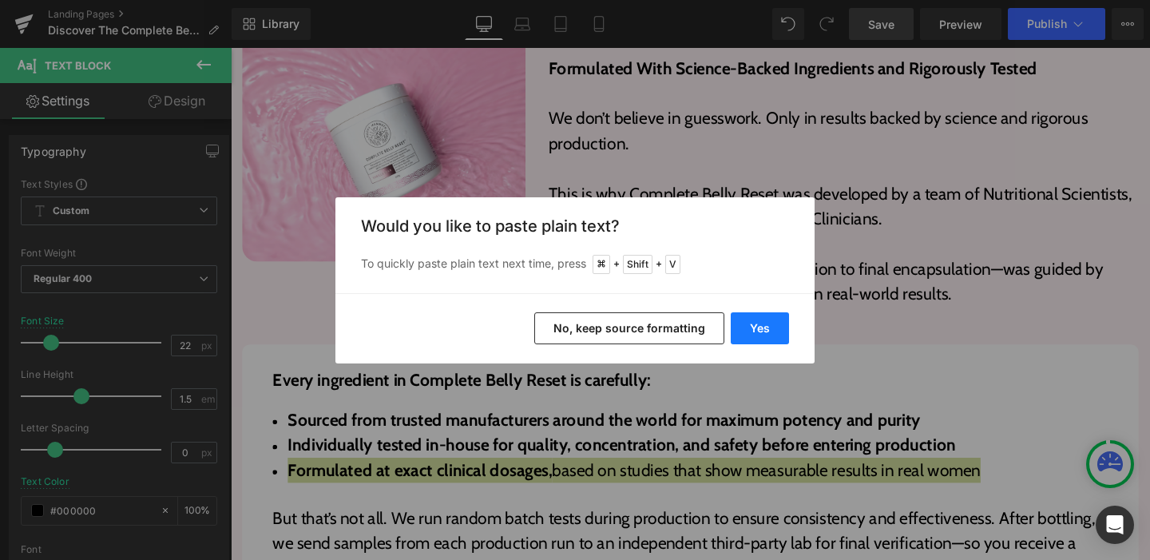
click at [757, 324] on button "Yes" at bounding box center [760, 328] width 58 height 32
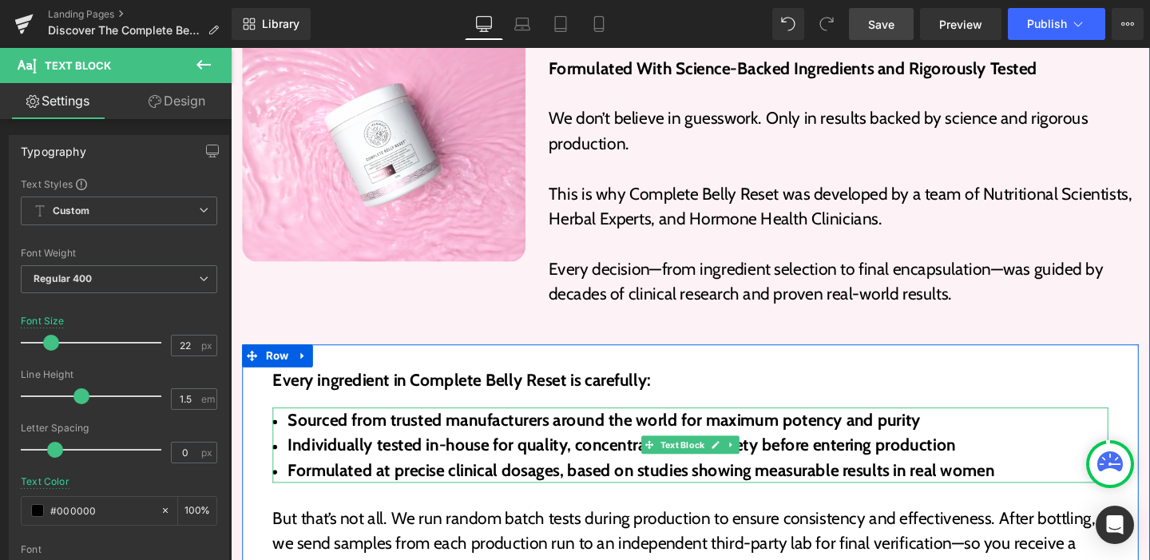
click at [747, 481] on span "Formulated at precise clinical dosages, based on studies showing measurable res…" at bounding box center [662, 492] width 743 height 22
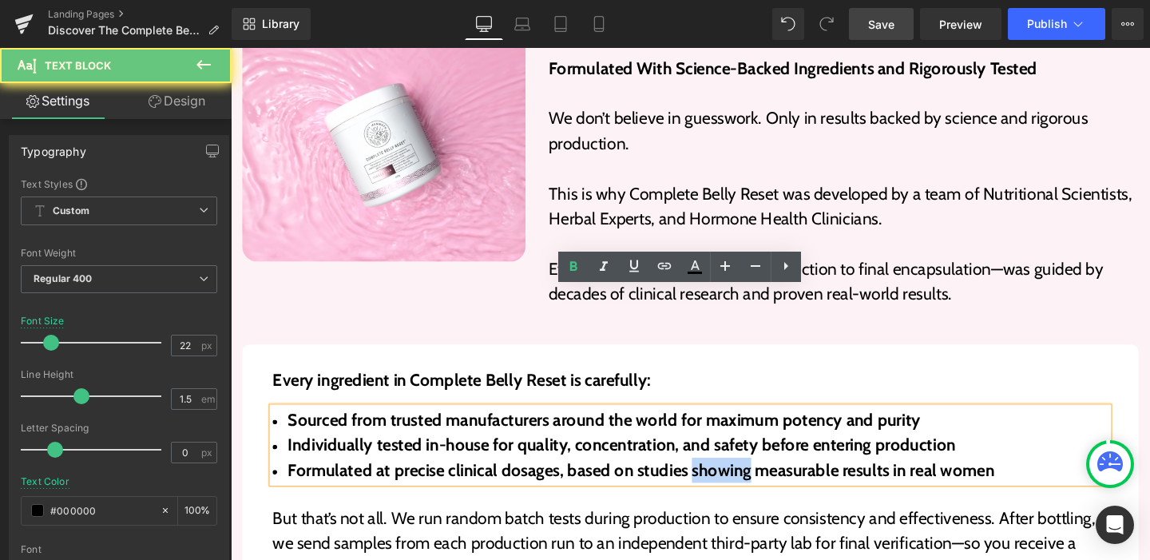
click at [747, 481] on span "Formulated at precise clinical dosages, based on studies showing measurable res…" at bounding box center [662, 492] width 743 height 22
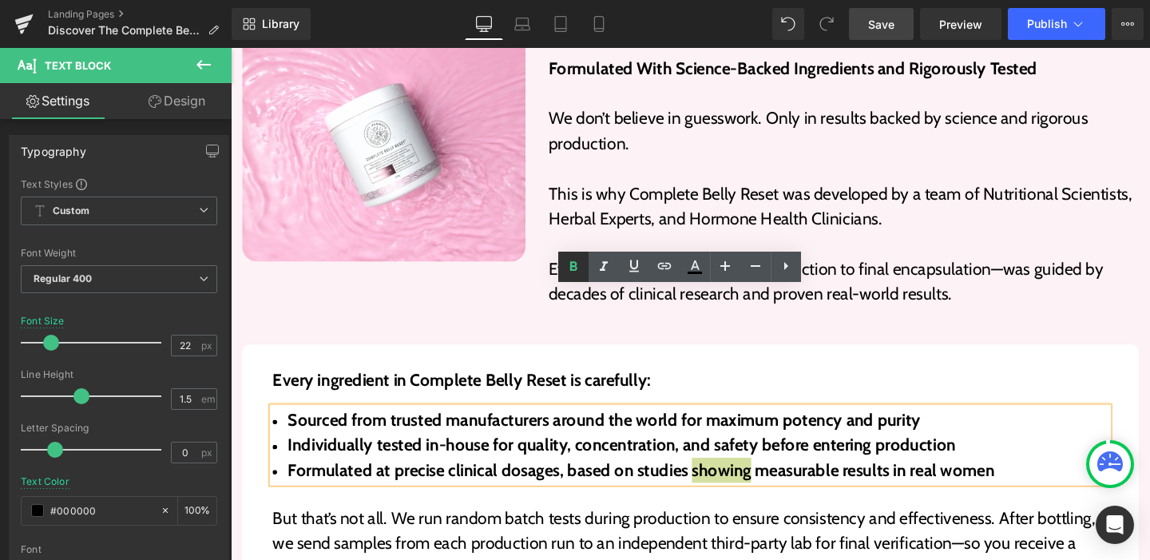
click at [573, 264] on icon at bounding box center [573, 266] width 19 height 19
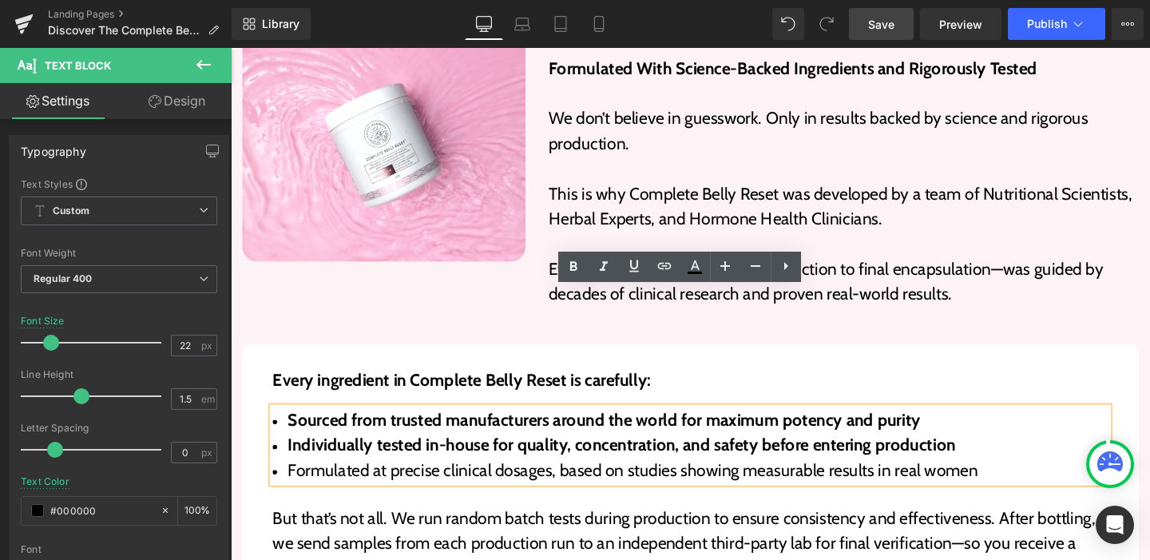
click at [582, 454] on strong "Individually tested in-house for quality, concentration, and safety before ente…" at bounding box center [642, 465] width 702 height 22
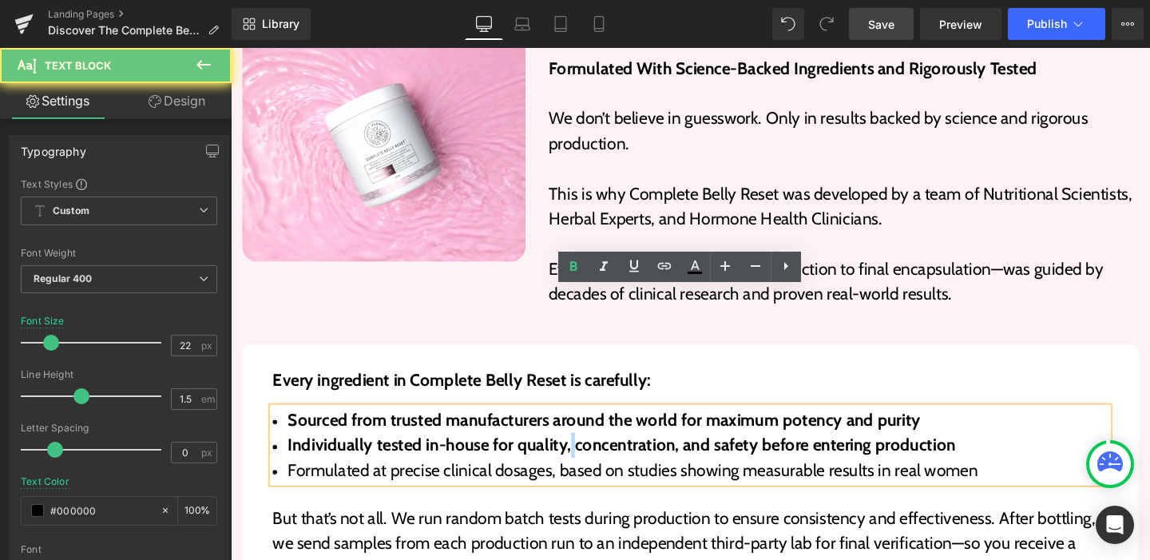
click at [582, 454] on strong "Individually tested in-house for quality, concentration, and safety before ente…" at bounding box center [642, 465] width 702 height 22
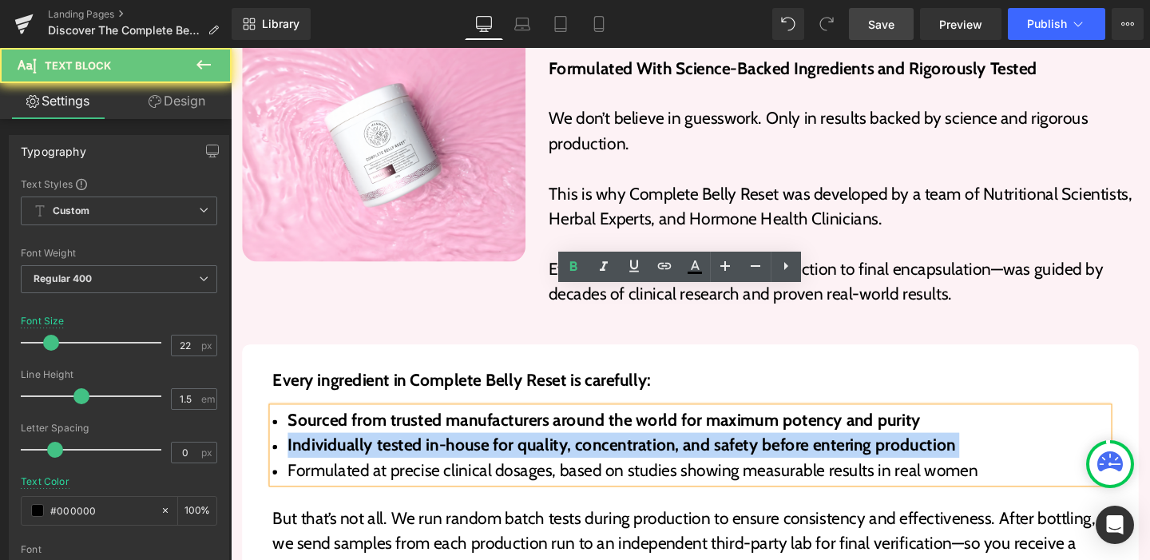
click at [582, 454] on strong "Individually tested in-house for quality, concentration, and safety before ente…" at bounding box center [642, 465] width 702 height 22
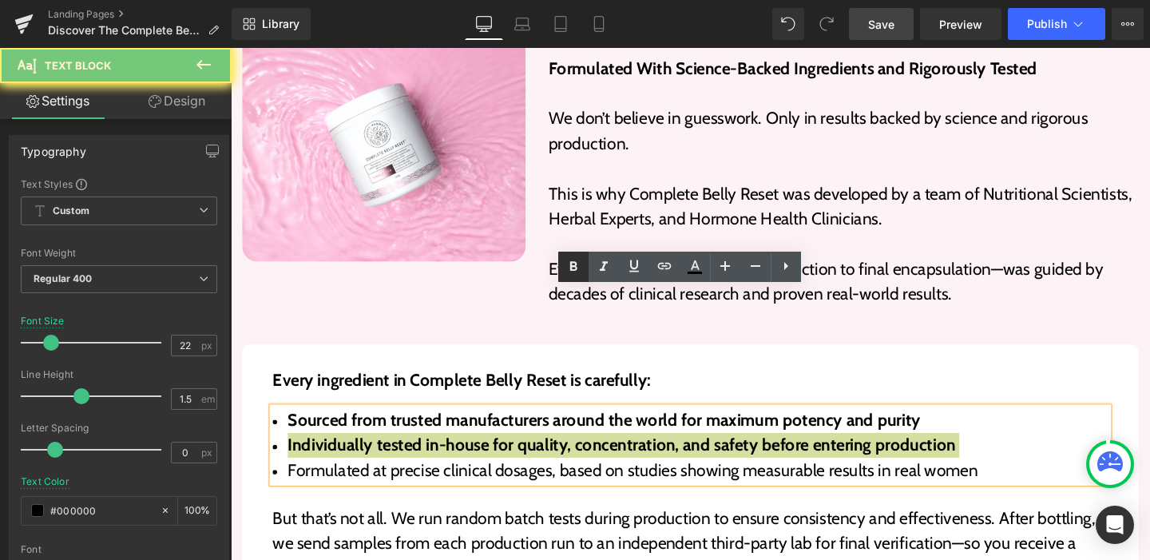
click at [568, 277] on link at bounding box center [573, 267] width 30 height 30
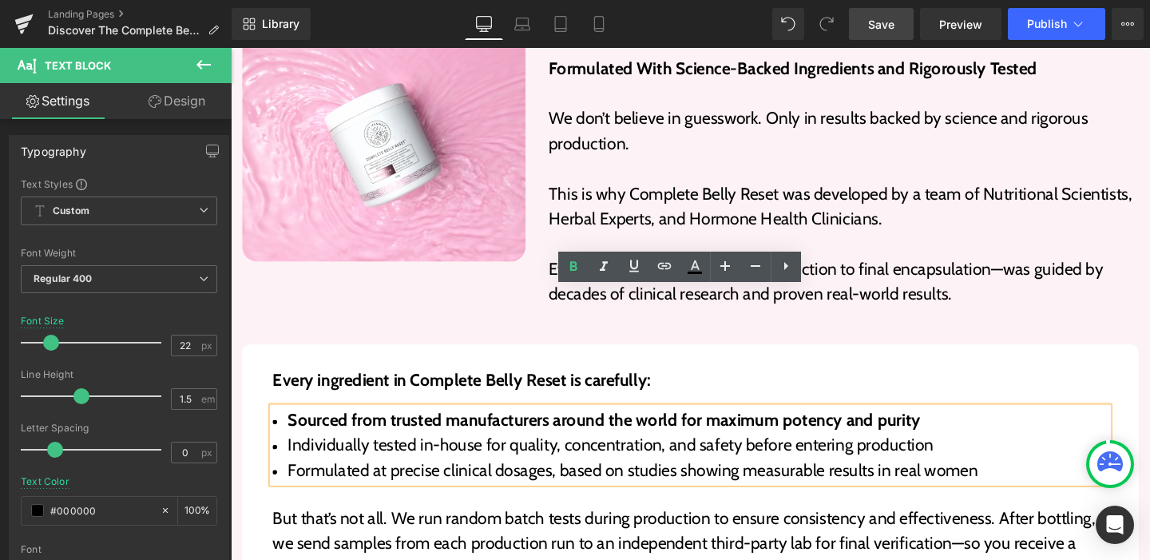
click at [497, 428] on strong "Sourced from trusted manufacturers around the world for maximum potency and pur…" at bounding box center [623, 439] width 665 height 22
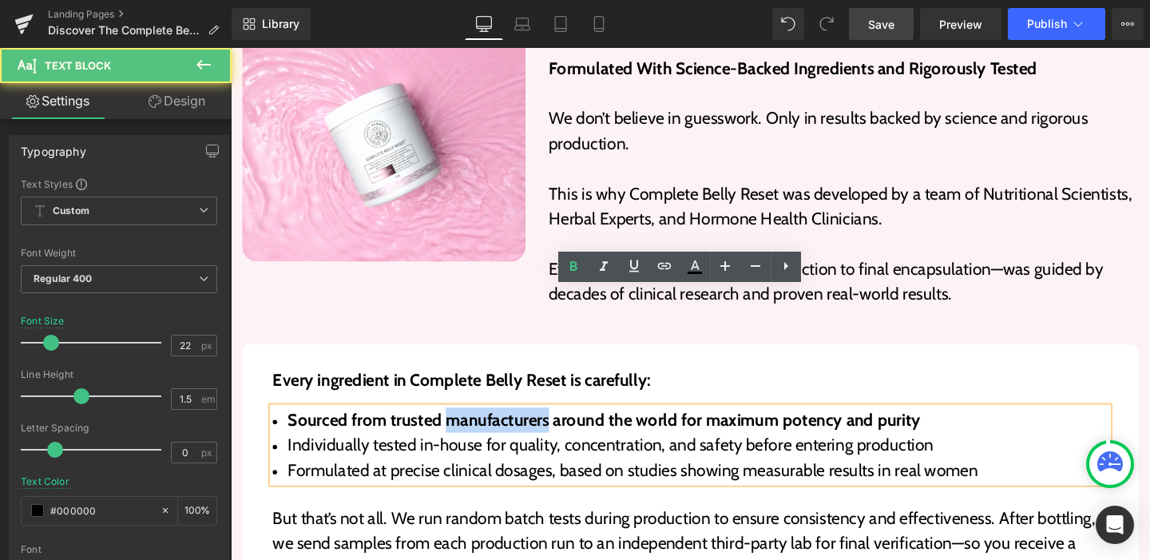
click at [497, 428] on strong "Sourced from trusted manufacturers around the world for maximum potency and pur…" at bounding box center [623, 439] width 665 height 22
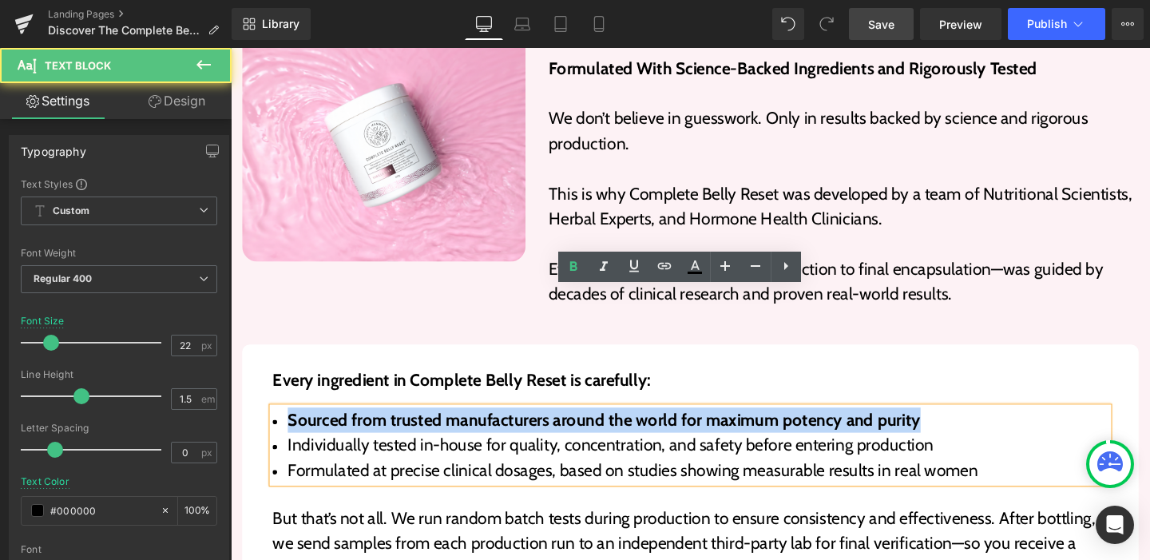
click at [497, 428] on strong "Sourced from trusted manufacturers around the world for maximum potency and pur…" at bounding box center [623, 439] width 665 height 22
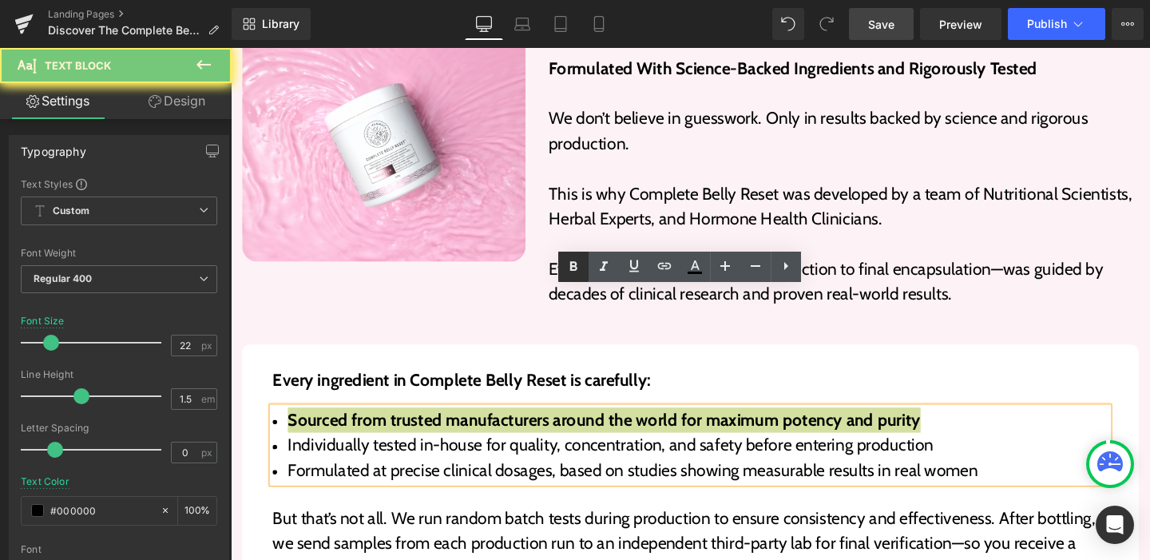
click at [570, 268] on icon at bounding box center [573, 266] width 7 height 10
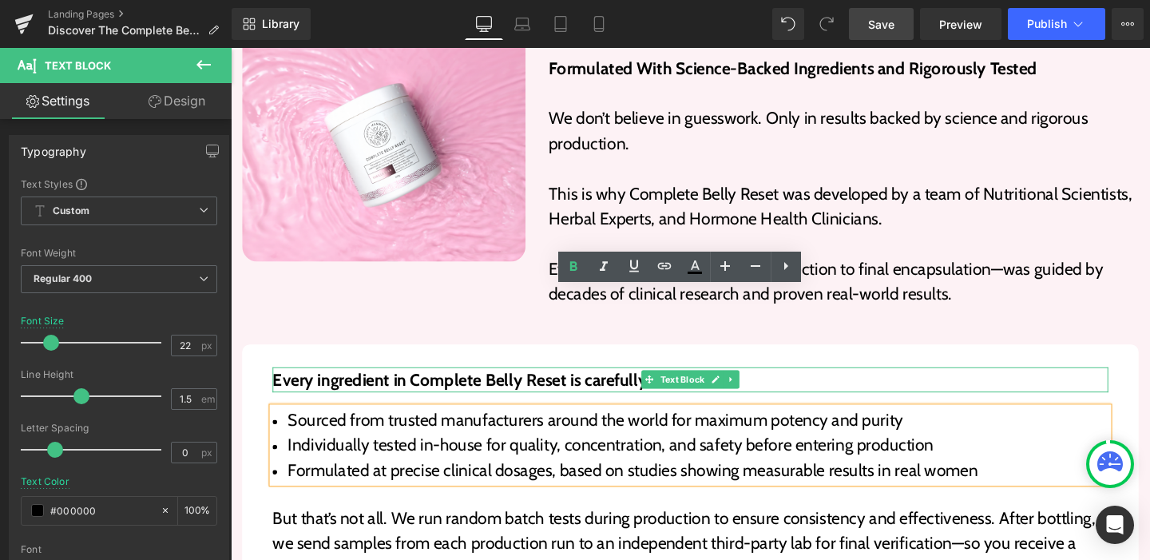
click at [402, 383] on p "Every ingredient in Complete Belly Reset is carefully:" at bounding box center [714, 396] width 878 height 26
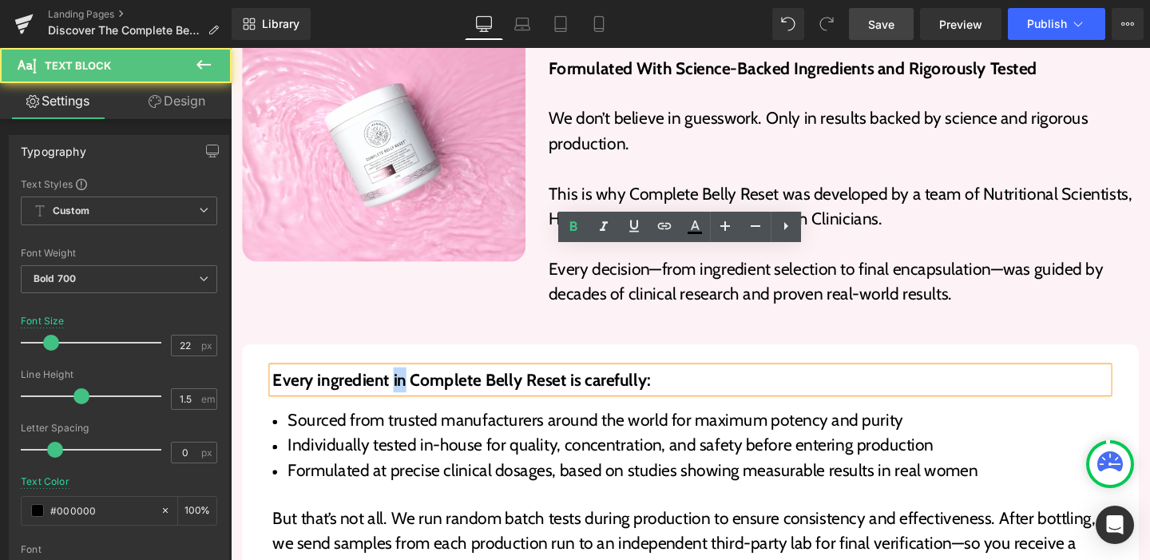
click at [402, 383] on p "Every ingredient in Complete Belly Reset is carefully:" at bounding box center [714, 396] width 878 height 26
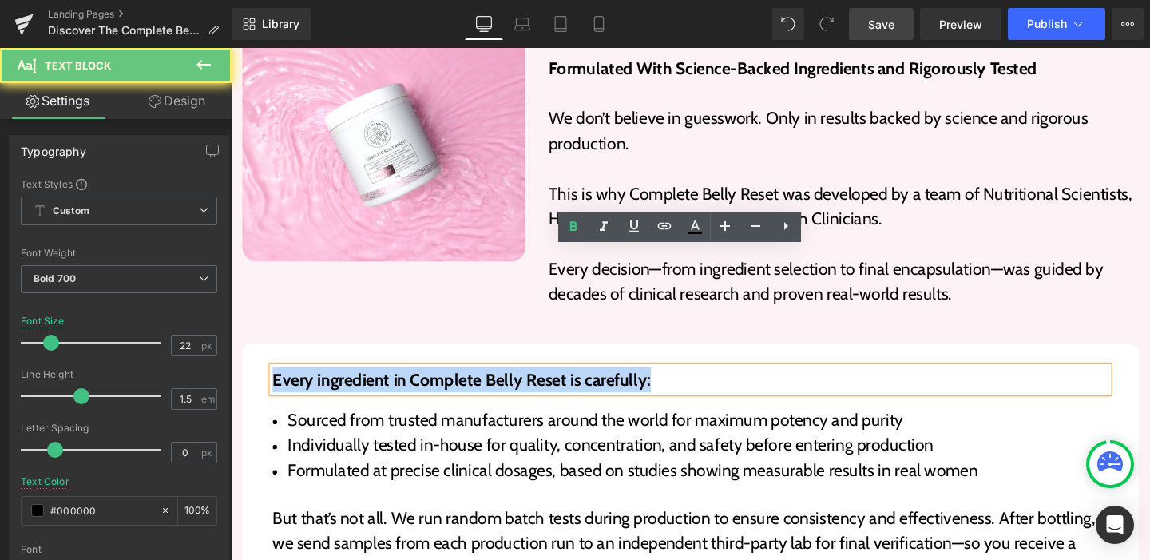
click at [402, 383] on p "Every ingredient in Complete Belly Reset is carefully:" at bounding box center [714, 396] width 878 height 26
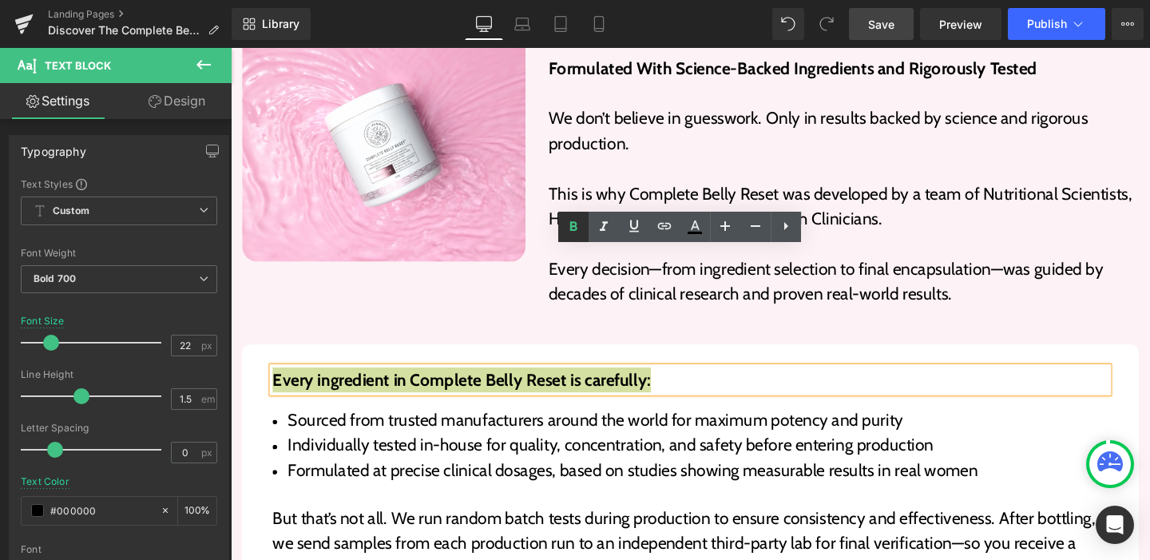
click at [573, 226] on icon at bounding box center [573, 226] width 7 height 10
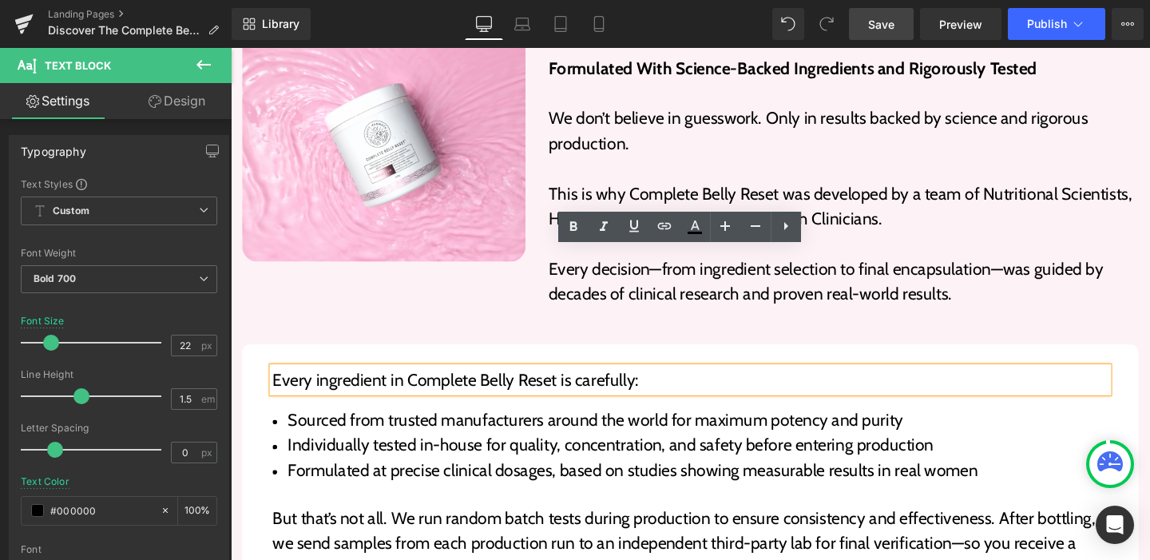
click at [466, 386] on span "Every ingredient in Complete Belly Reset is carefully:" at bounding box center [467, 397] width 385 height 22
drag, startPoint x: 410, startPoint y: 272, endPoint x: 569, endPoint y: 275, distance: 158.2
click at [569, 386] on span "Every ingredient in Complete Belly Reset is carefully:" at bounding box center [467, 397] width 385 height 22
click at [576, 218] on icon at bounding box center [573, 226] width 19 height 19
click at [450, 386] on div "Every ingredient in Complete Belly Reset is carefully: Text Block Sourced from …" at bounding box center [714, 570] width 910 height 390
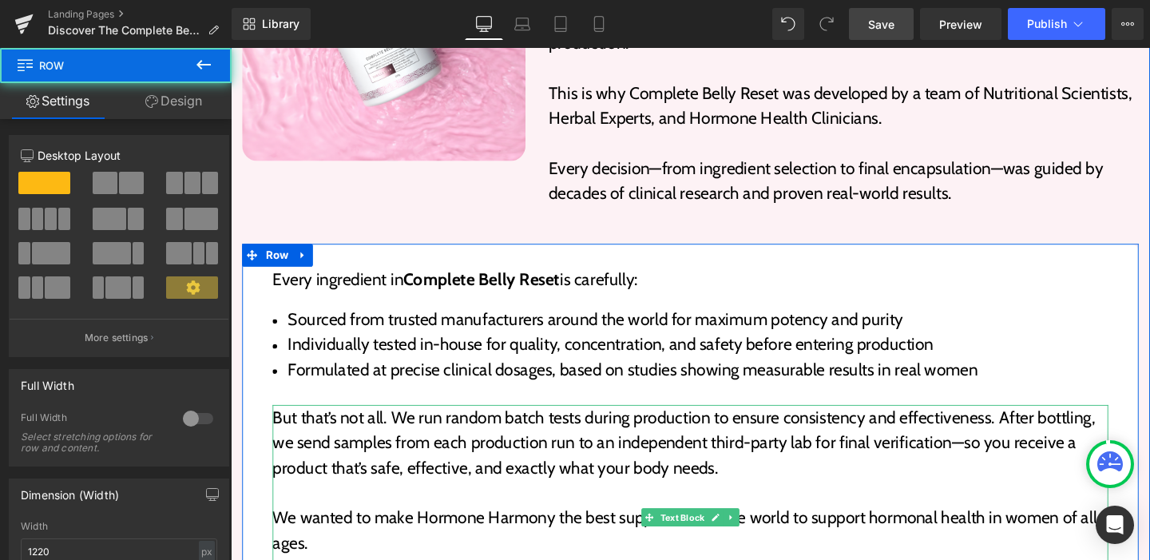
scroll to position [4223, 0]
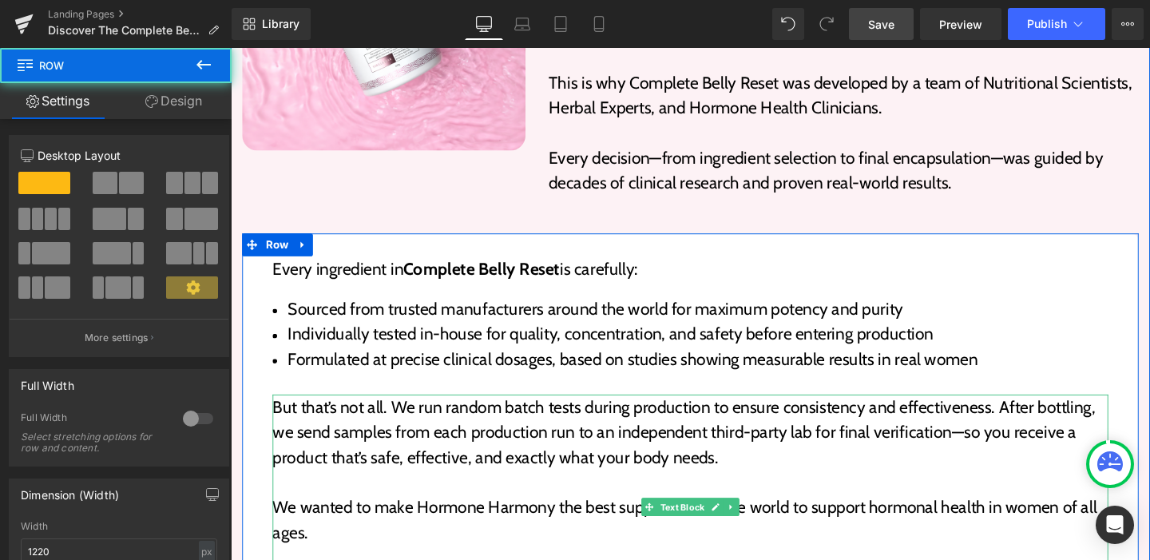
click at [357, 491] on p at bounding box center [714, 504] width 878 height 26
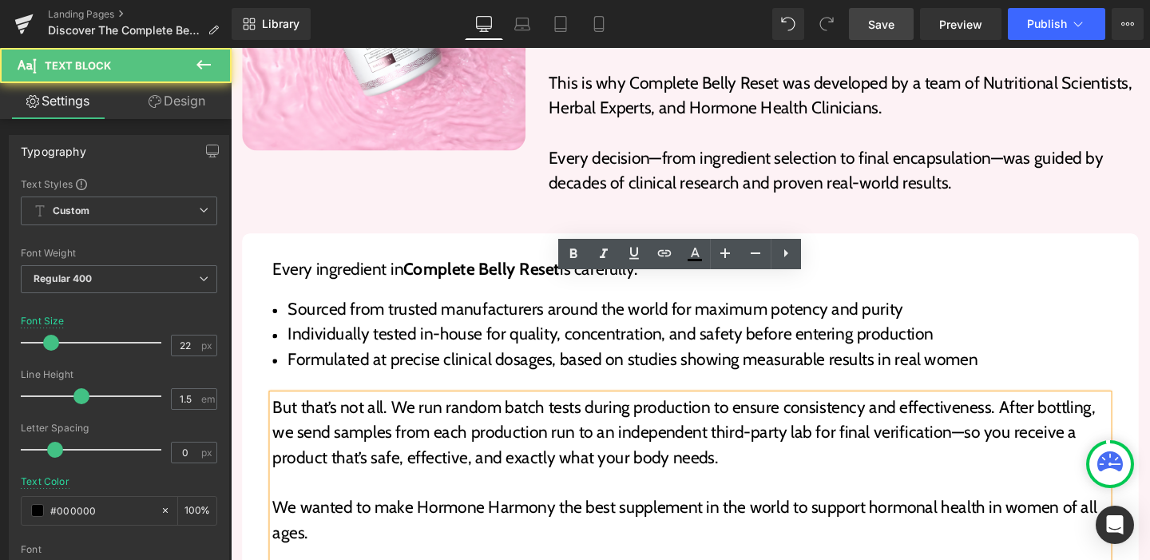
click at [349, 412] on p "But that’s not all. We run random batch tests during production to ensure consi…" at bounding box center [714, 451] width 878 height 79
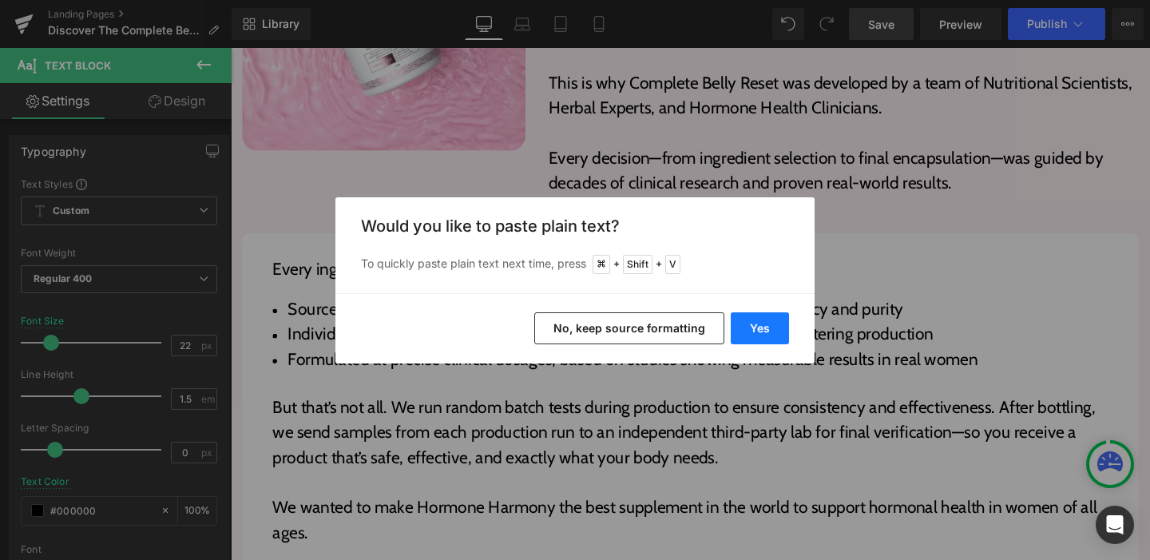
click at [771, 340] on button "Yes" at bounding box center [760, 328] width 58 height 32
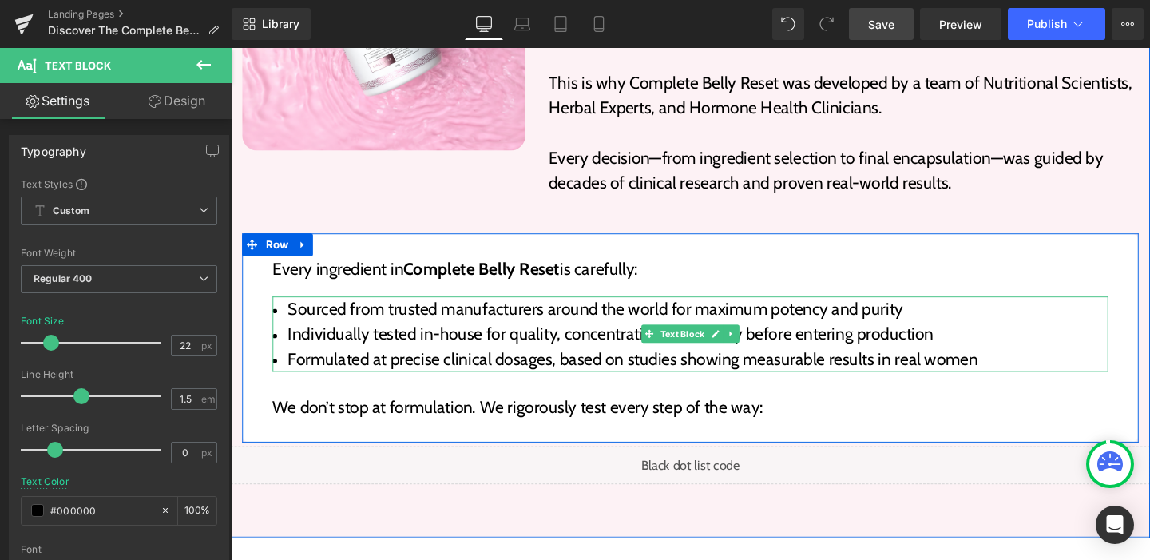
click at [369, 362] on li "Formulated at precise clinical dosages, based on studies showing measurable res…" at bounding box center [714, 375] width 878 height 26
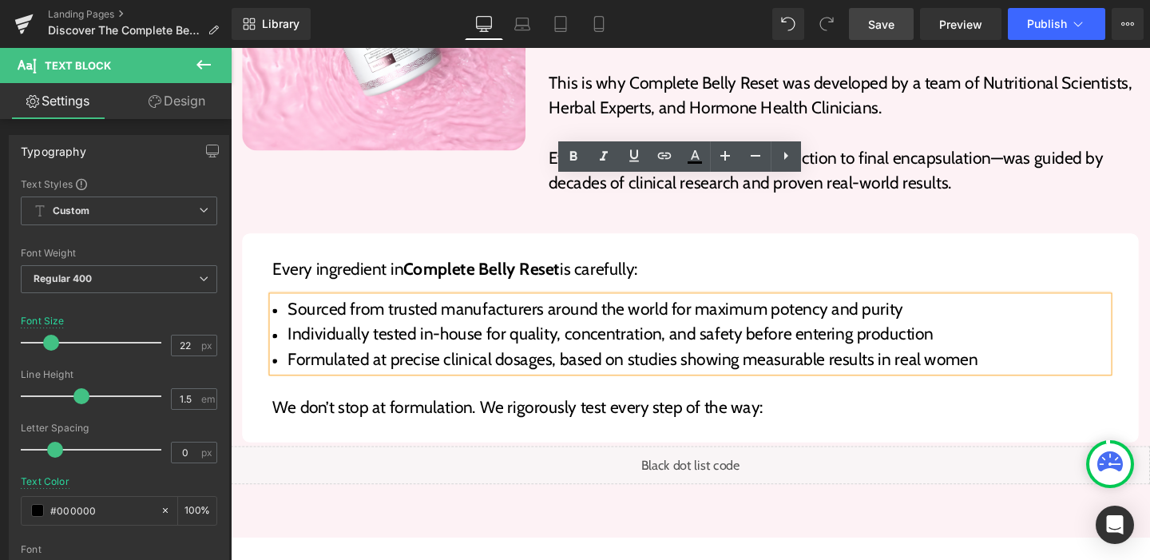
click at [676, 331] on div "Every ingredient in Complete Belly Reset is carefully: Text Block Sourced from …" at bounding box center [714, 353] width 942 height 220
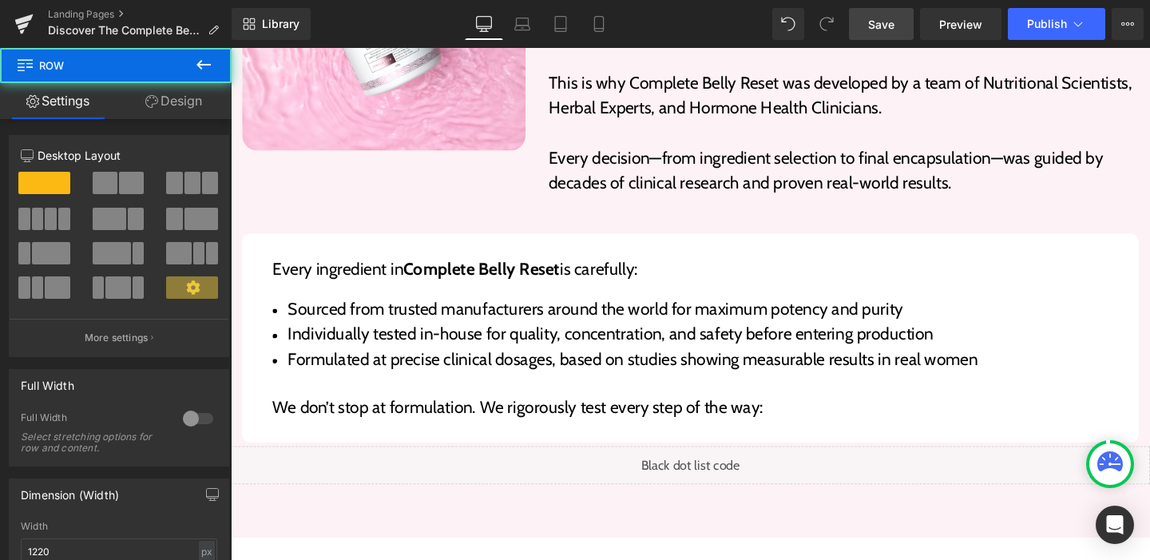
click at [679, 521] on span "Text Block" at bounding box center [705, 530] width 53 height 19
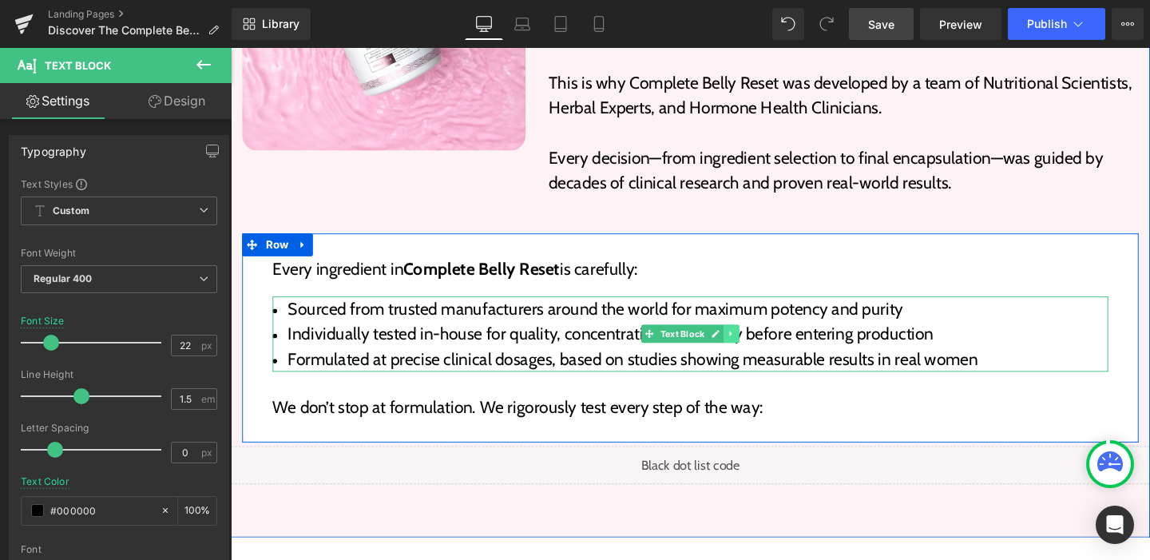
click at [752, 343] on icon at bounding box center [756, 348] width 9 height 10
click at [740, 339] on link at bounding box center [748, 348] width 17 height 19
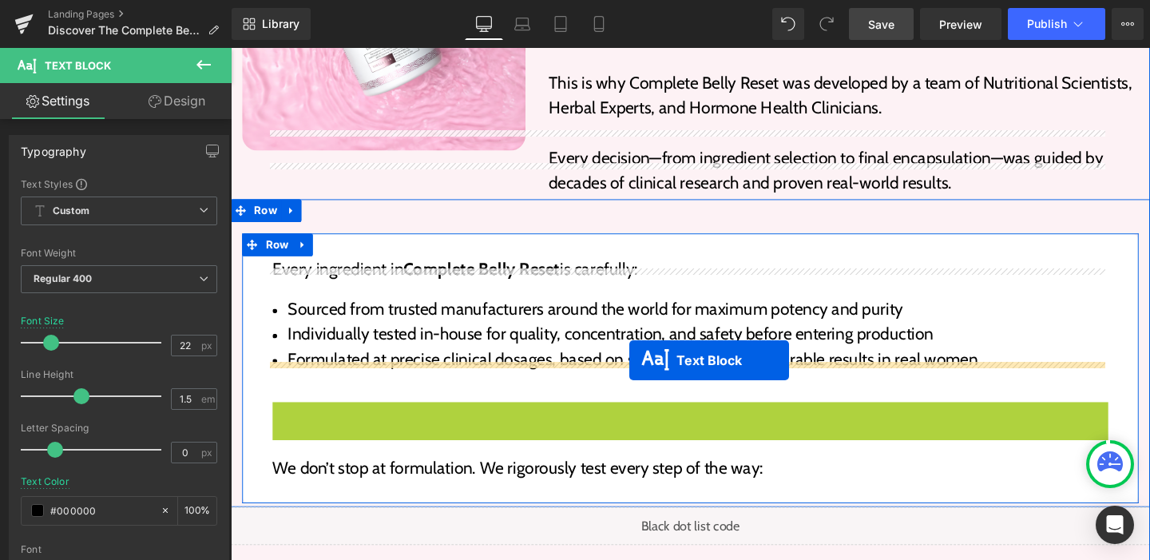
drag, startPoint x: 662, startPoint y: 336, endPoint x: 650, endPoint y: 376, distance: 41.7
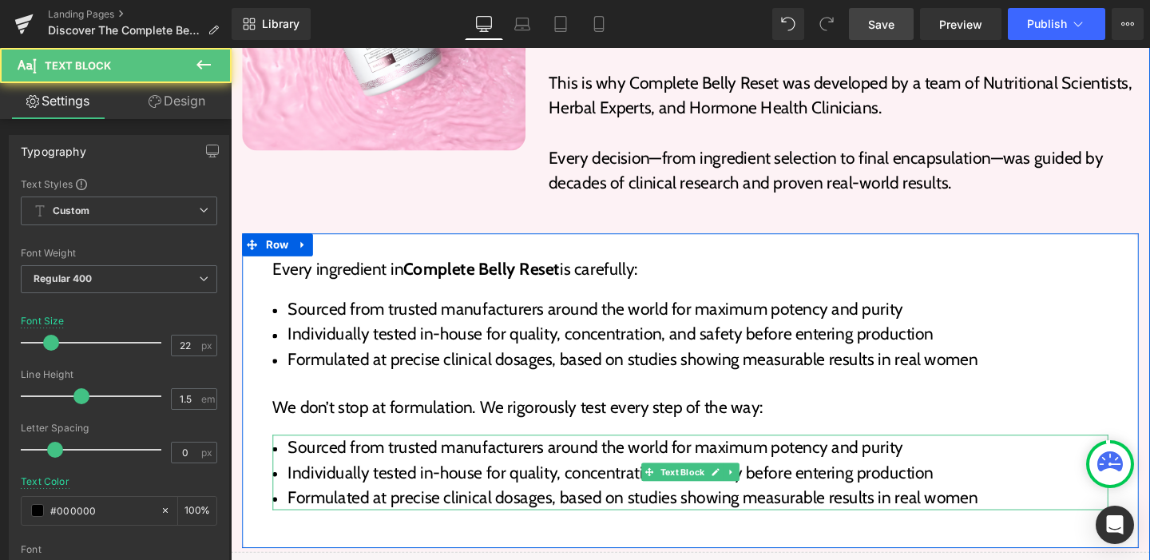
click at [379, 457] on span "Sourced from trusted manufacturers around the world for maximum potency and pur…" at bounding box center [614, 468] width 647 height 22
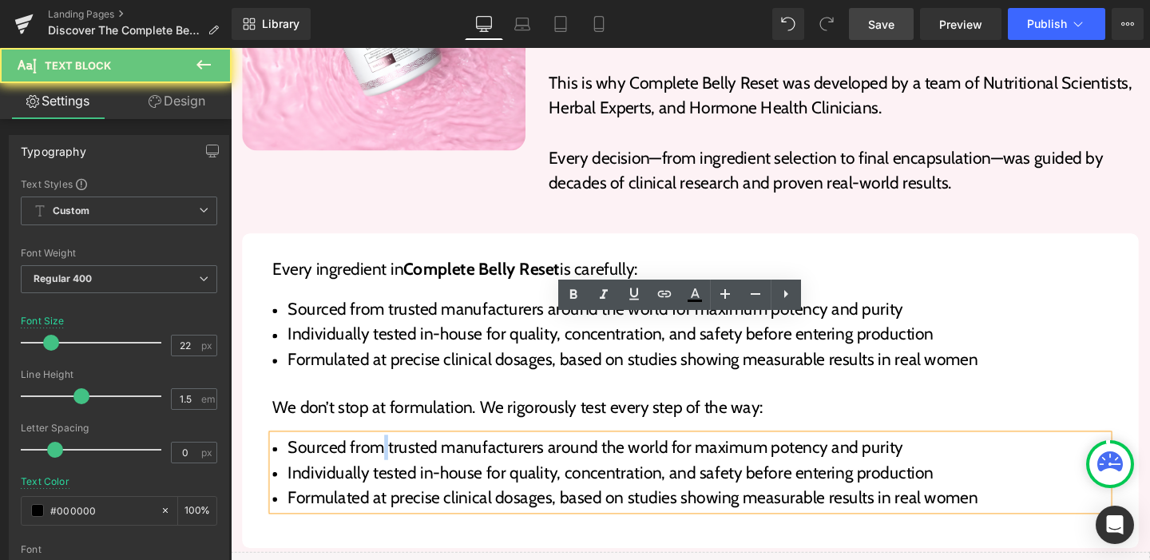
click at [379, 457] on span "Sourced from trusted manufacturers around the world for maximum potency and pur…" at bounding box center [614, 468] width 647 height 22
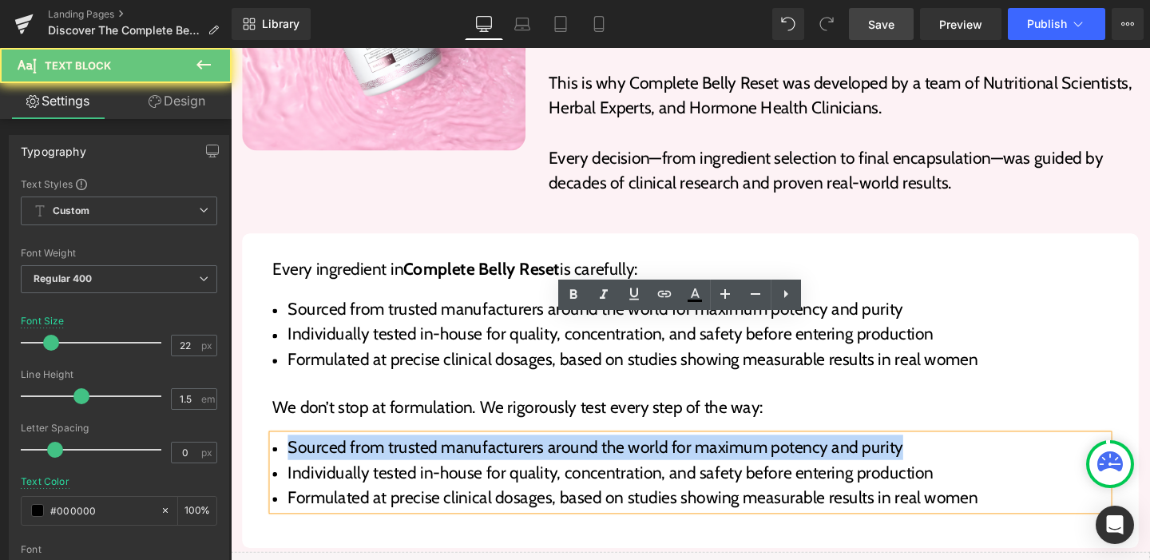
click at [379, 457] on span "Sourced from trusted manufacturers around the world for maximum potency and pur…" at bounding box center [614, 468] width 647 height 22
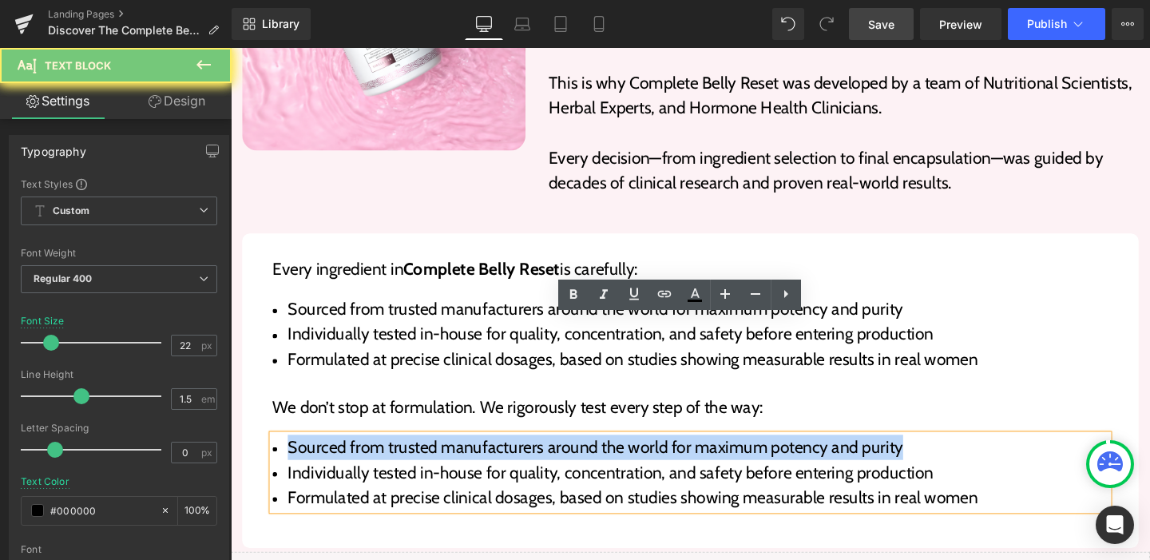
click at [379, 457] on span "Sourced from trusted manufacturers around the world for maximum potency and pur…" at bounding box center [614, 468] width 647 height 22
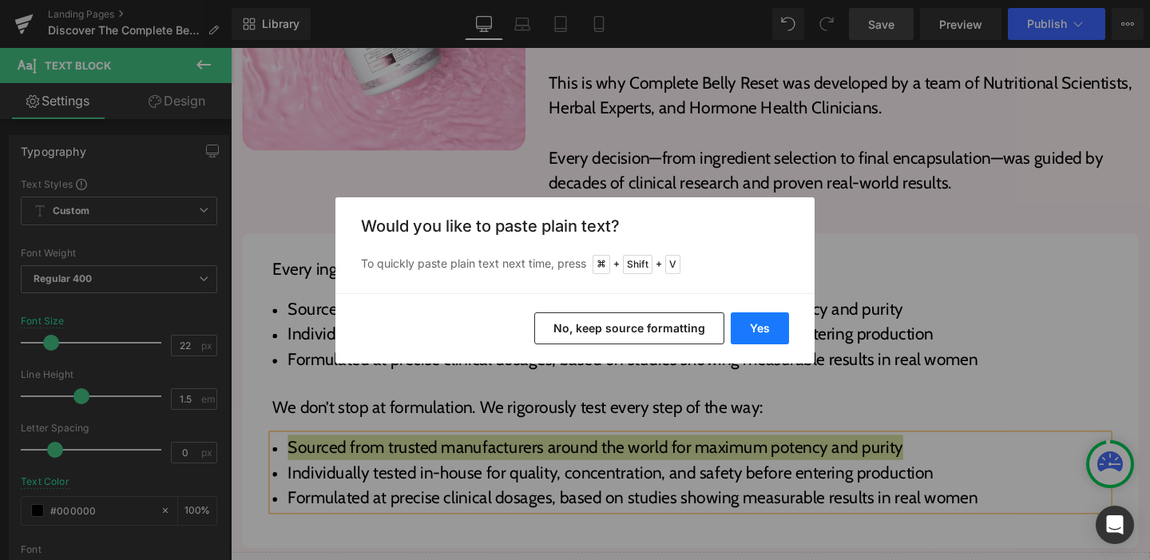
click at [754, 320] on button "Yes" at bounding box center [760, 328] width 58 height 32
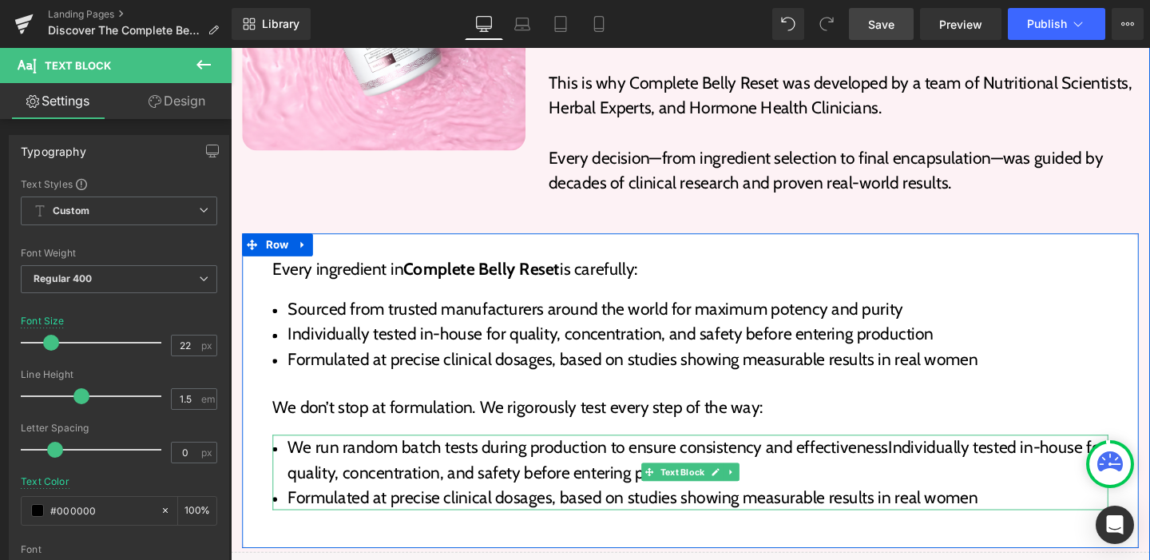
click at [919, 457] on span "We run random batch tests during production to ensure consistency and effective…" at bounding box center [721, 481] width 860 height 48
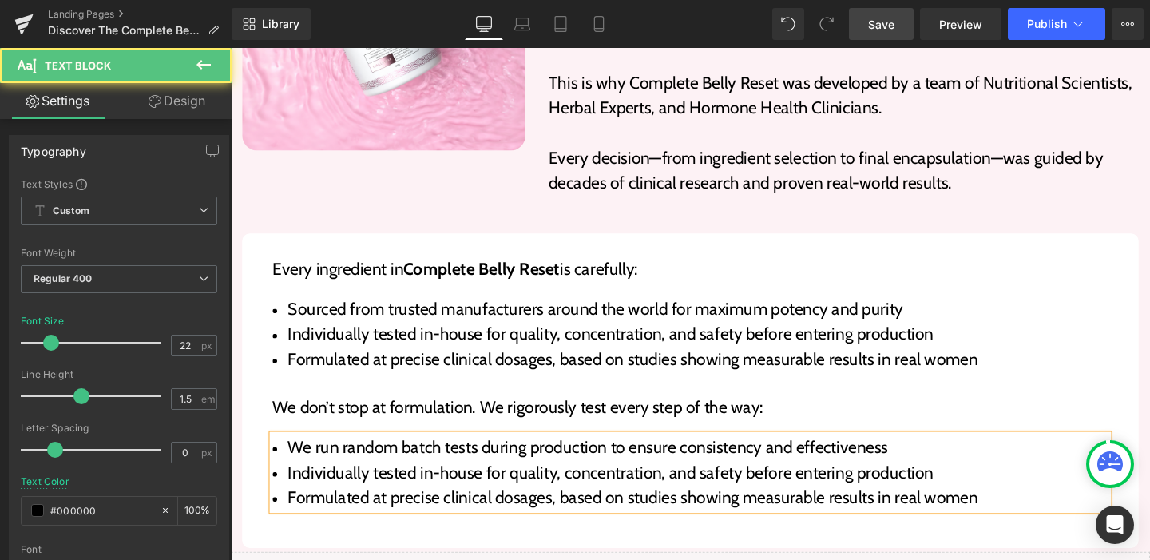
click at [561, 483] on span "Individually tested in-house for quality, concentration, and safety before ente…" at bounding box center [630, 494] width 679 height 22
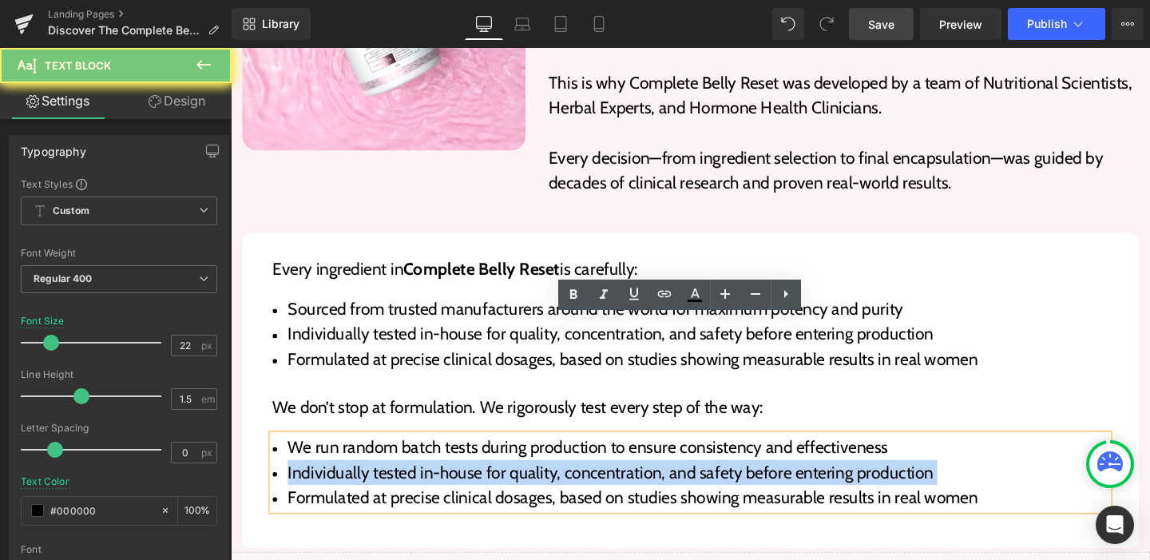
click at [561, 483] on span "Individually tested in-house for quality, concentration, and safety before ente…" at bounding box center [630, 494] width 679 height 22
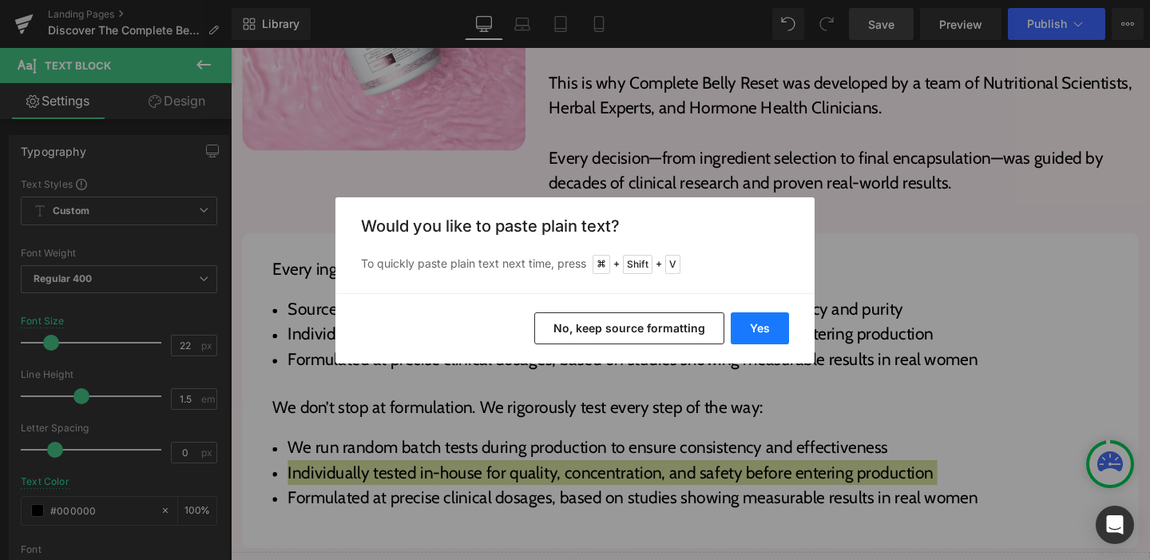
click at [763, 317] on button "Yes" at bounding box center [760, 328] width 58 height 32
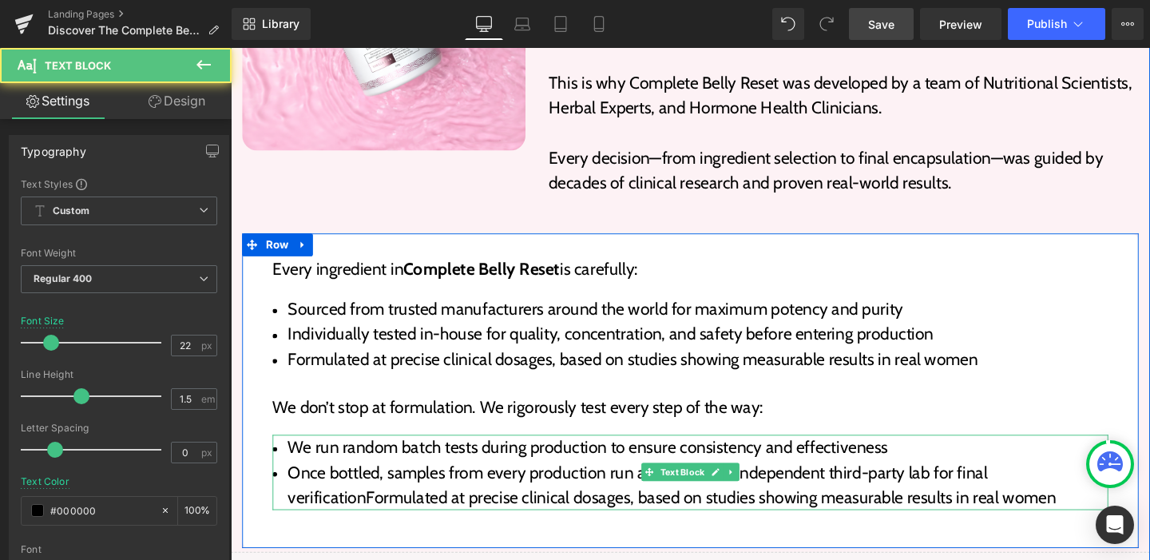
click at [367, 483] on span "Once bottled, samples from every production run are sent to an independent thir…" at bounding box center [694, 507] width 807 height 48
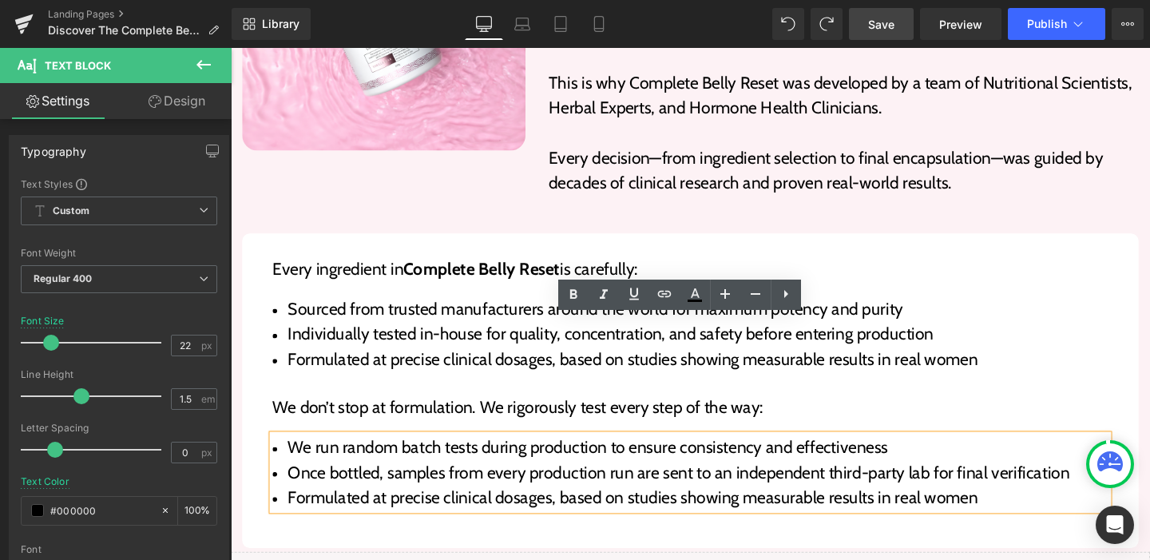
click at [435, 509] on span "Formulated at precise clinical dosages, based on studies showing measurable res…" at bounding box center [653, 520] width 725 height 22
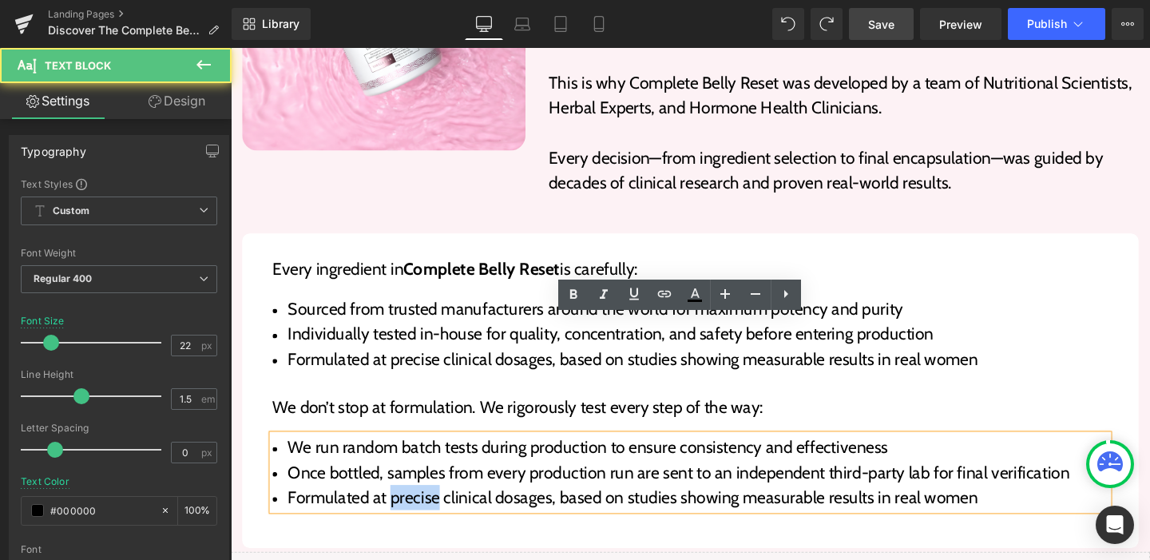
click at [435, 509] on span "Formulated at precise clinical dosages, based on studies showing measurable res…" at bounding box center [653, 520] width 725 height 22
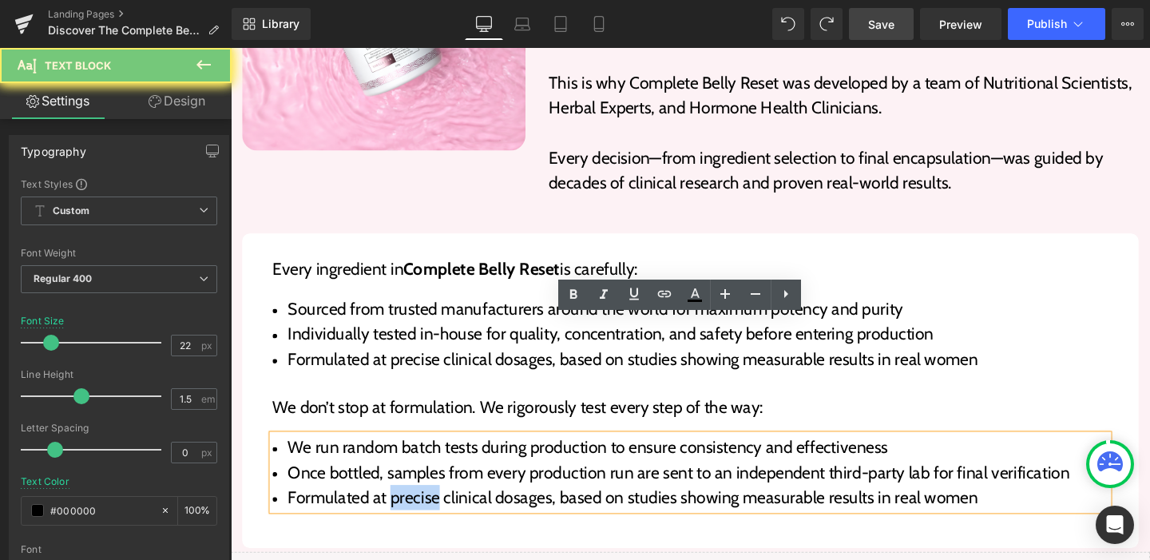
click at [435, 509] on span "Formulated at precise clinical dosages, based on studies showing measurable res…" at bounding box center [653, 520] width 725 height 22
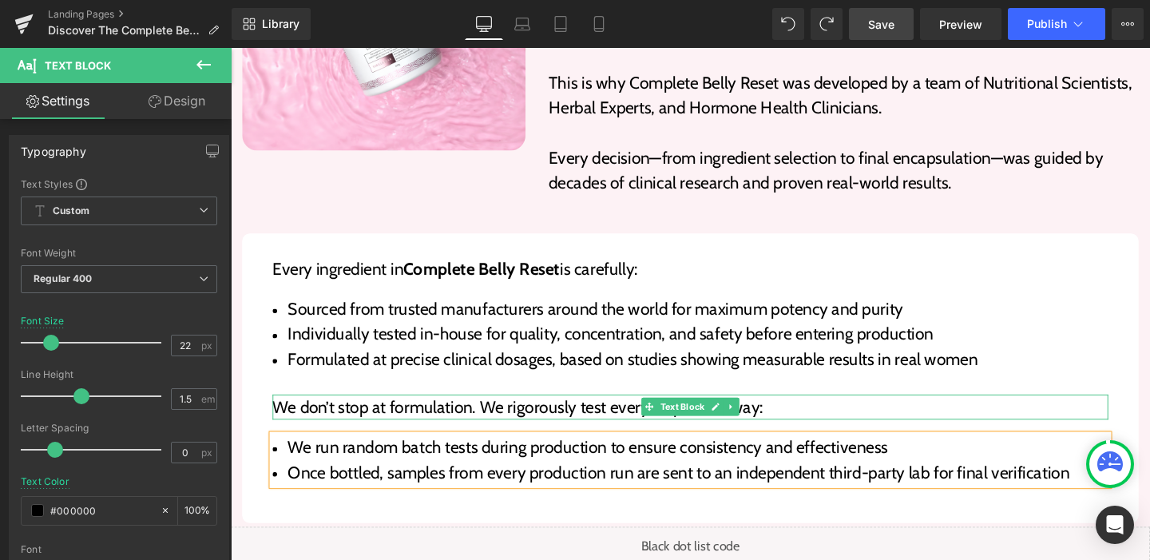
click at [445, 412] on p "We don’t stop at formulation. We rigorously test every step of the way:" at bounding box center [714, 425] width 878 height 26
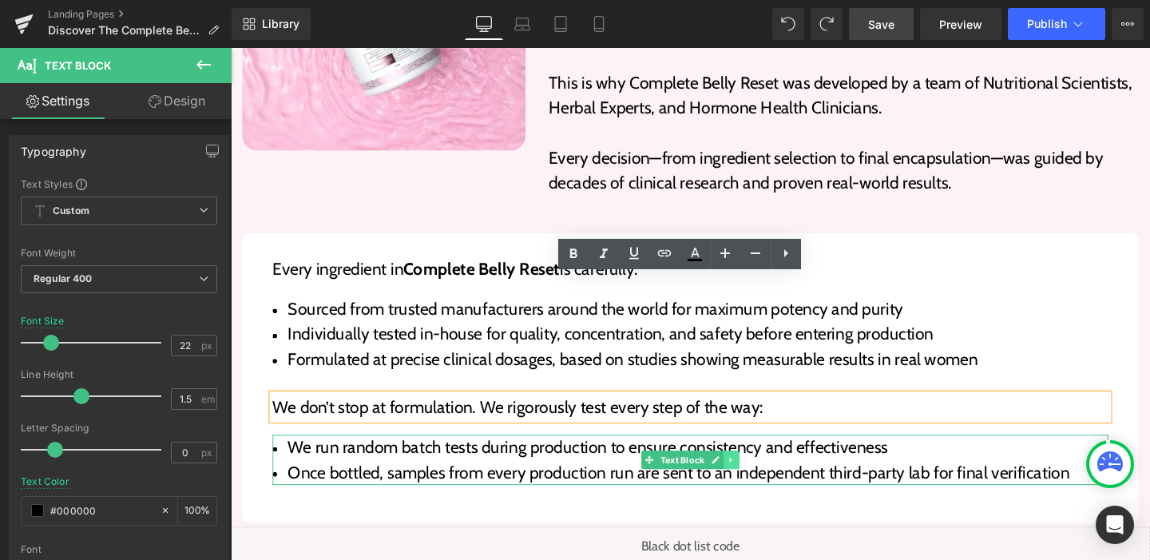
click at [749, 471] on link at bounding box center [757, 480] width 17 height 19
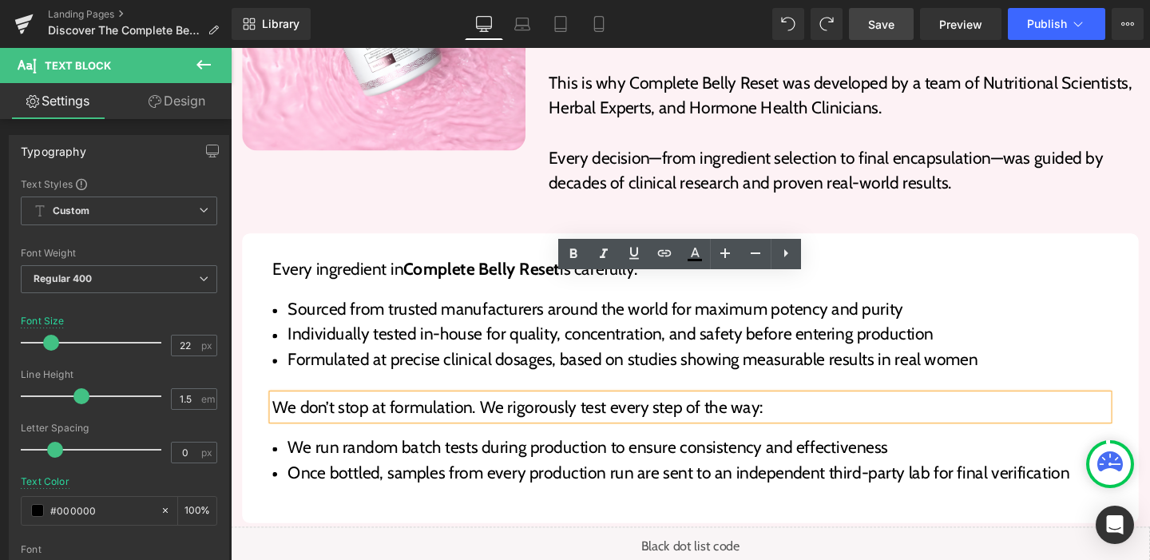
click at [769, 483] on span "Once bottled, samples from every production run are sent to an independent thir…" at bounding box center [702, 494] width 822 height 22
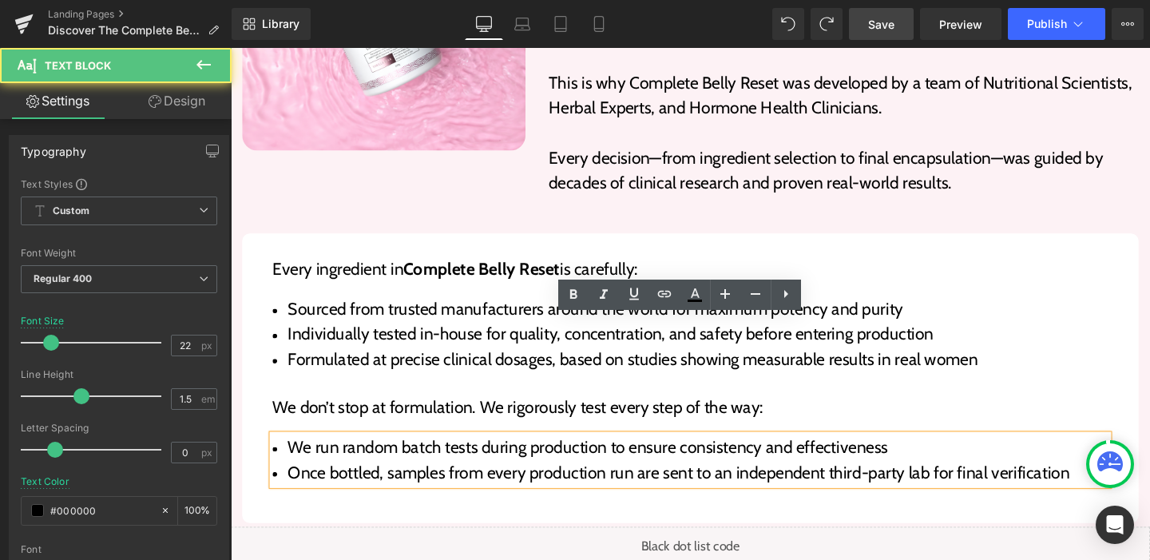
click at [797, 338] on span "Individually tested in-house for quality, concentration, and safety before ente…" at bounding box center [630, 349] width 679 height 22
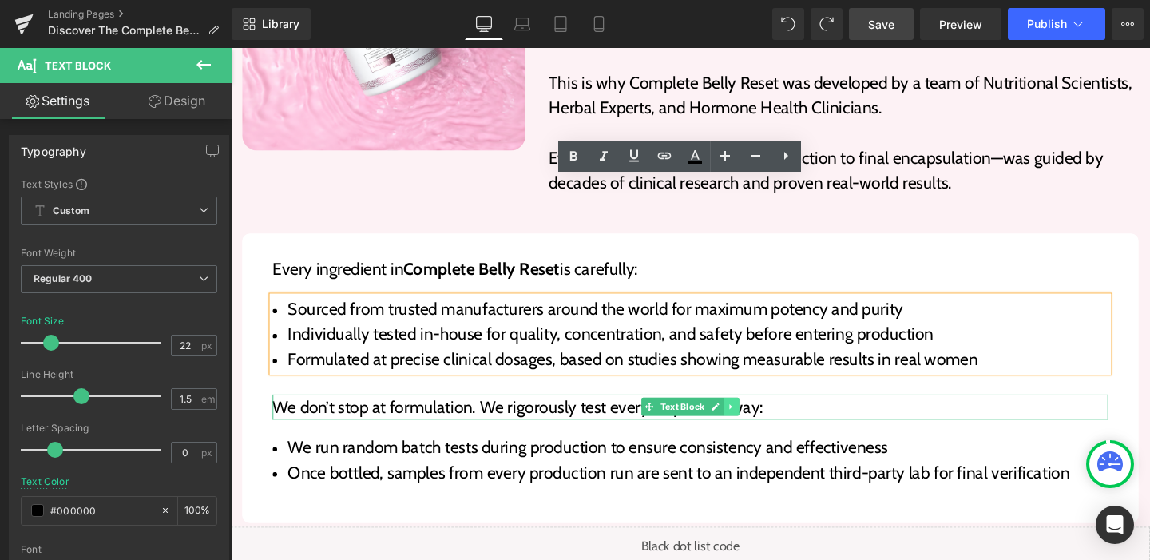
click at [752, 420] on icon at bounding box center [756, 425] width 9 height 10
click at [744, 421] on icon at bounding box center [748, 425] width 9 height 9
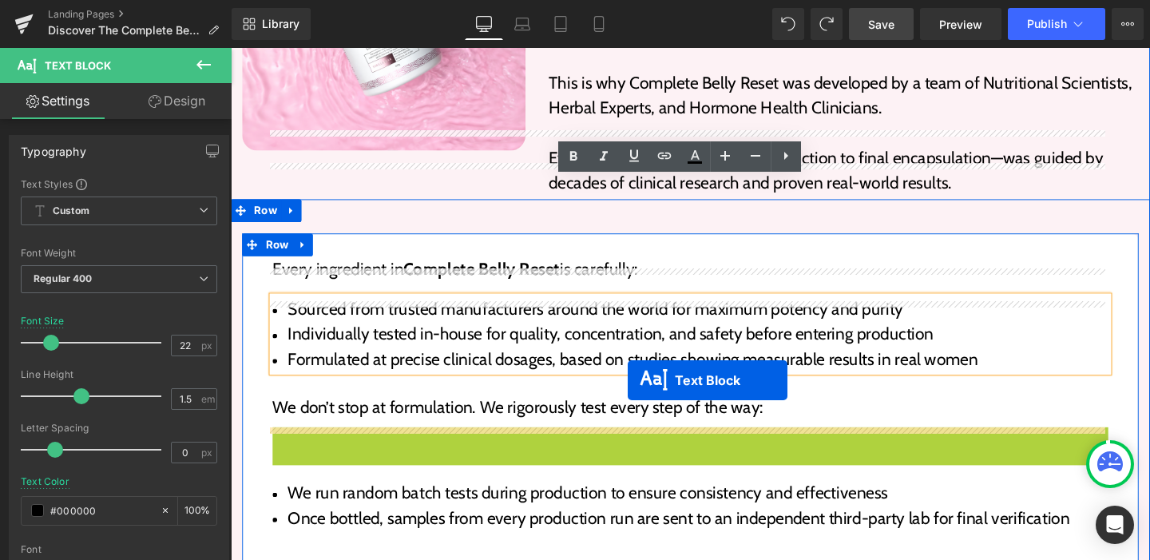
drag, startPoint x: 663, startPoint y: 332, endPoint x: 648, endPoint y: 397, distance: 66.4
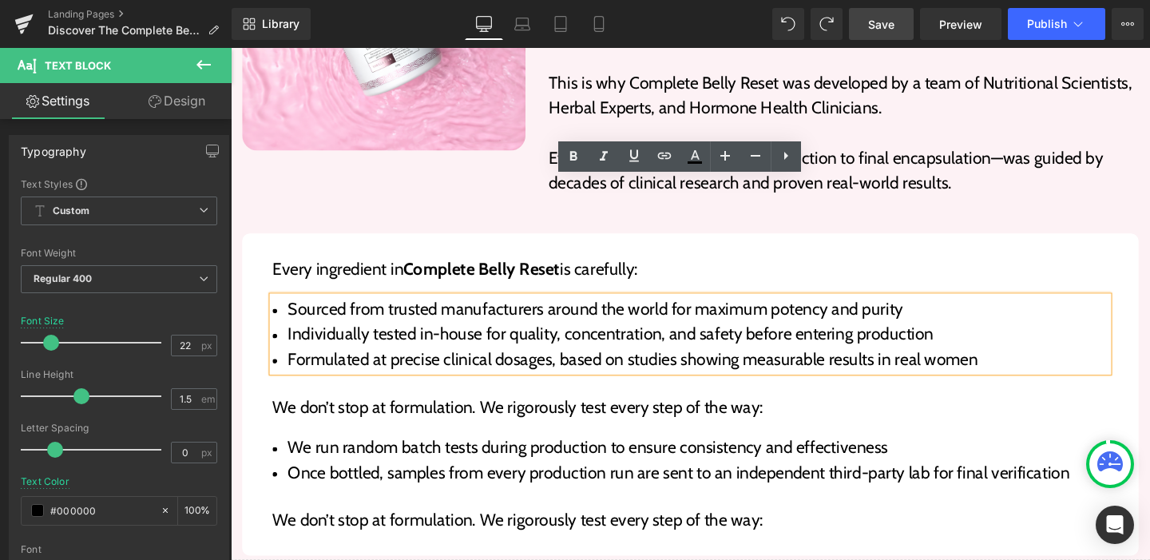
click at [395, 531] on p "We don’t stop at formulation. We rigorously test every step of the way:" at bounding box center [714, 544] width 878 height 26
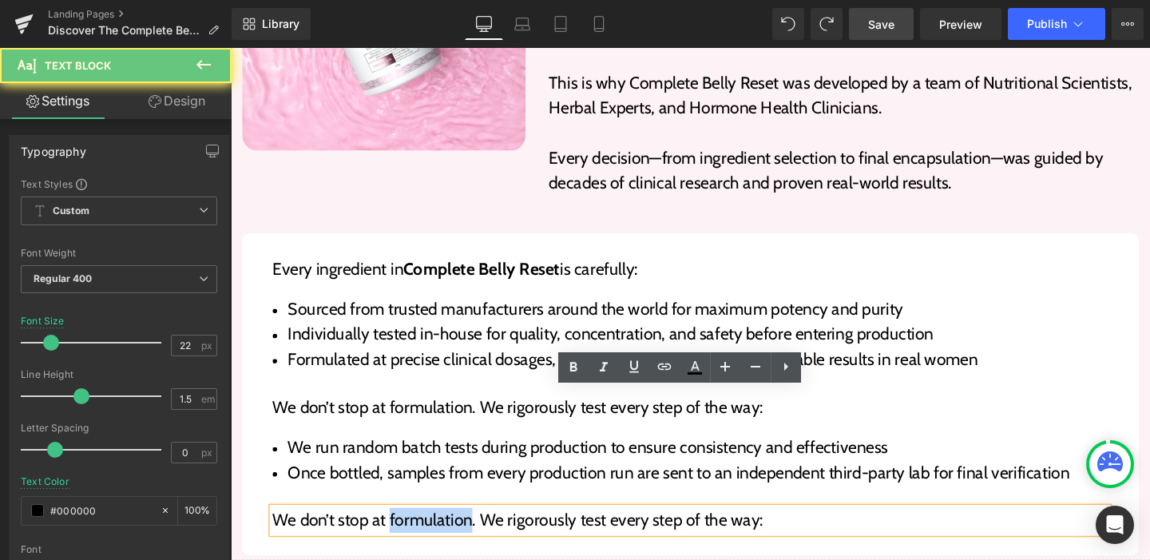
click at [395, 531] on p "We don’t stop at formulation. We rigorously test every step of the way:" at bounding box center [714, 544] width 878 height 26
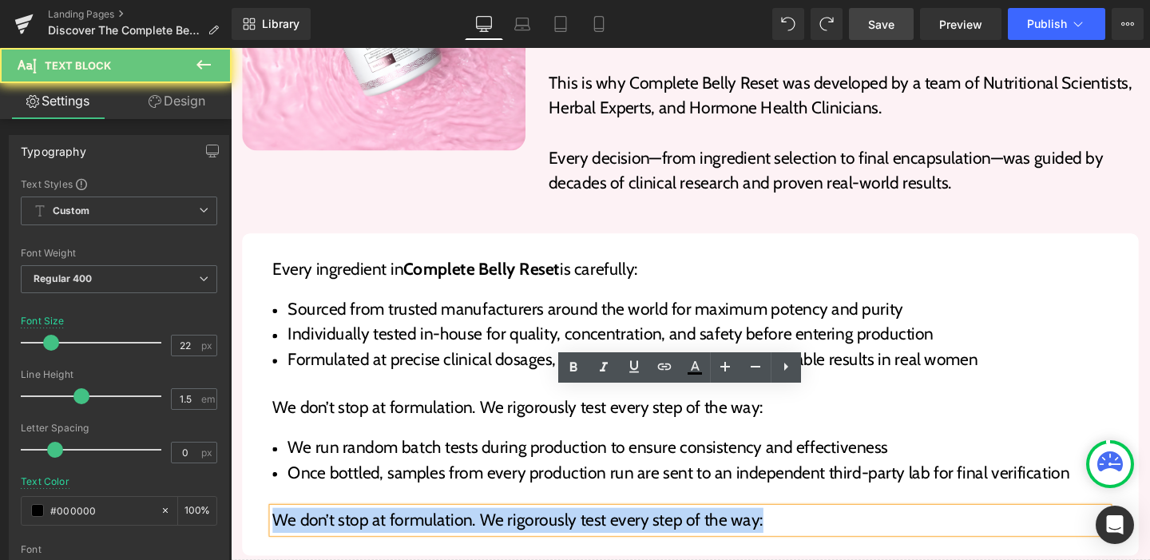
click at [395, 531] on p "We don’t stop at formulation. We rigorously test every step of the way:" at bounding box center [714, 544] width 878 height 26
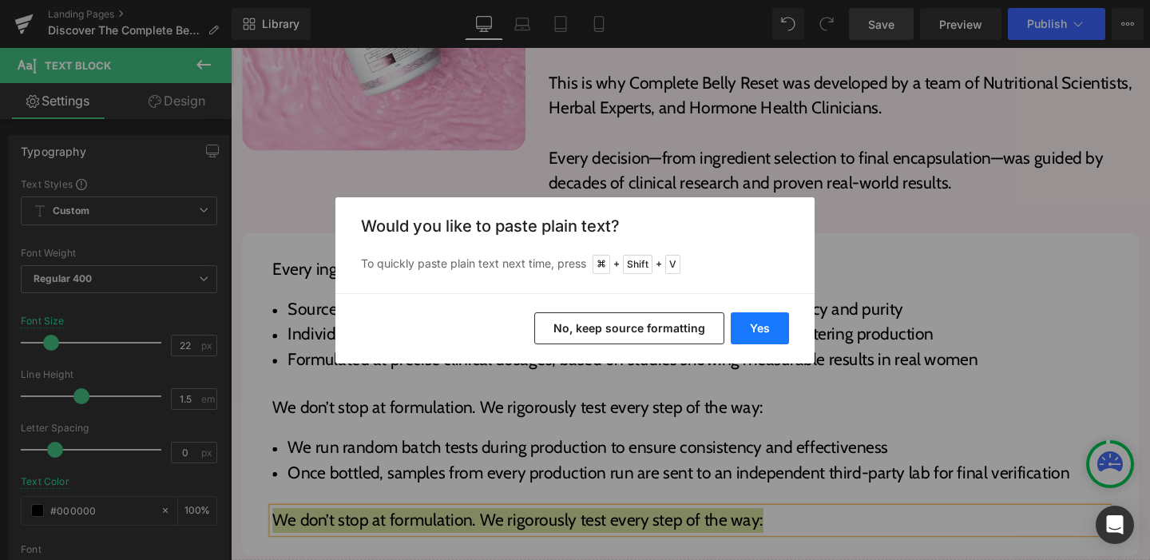
drag, startPoint x: 772, startPoint y: 329, endPoint x: 567, endPoint y: 295, distance: 207.9
click at [772, 329] on button "Yes" at bounding box center [760, 328] width 58 height 32
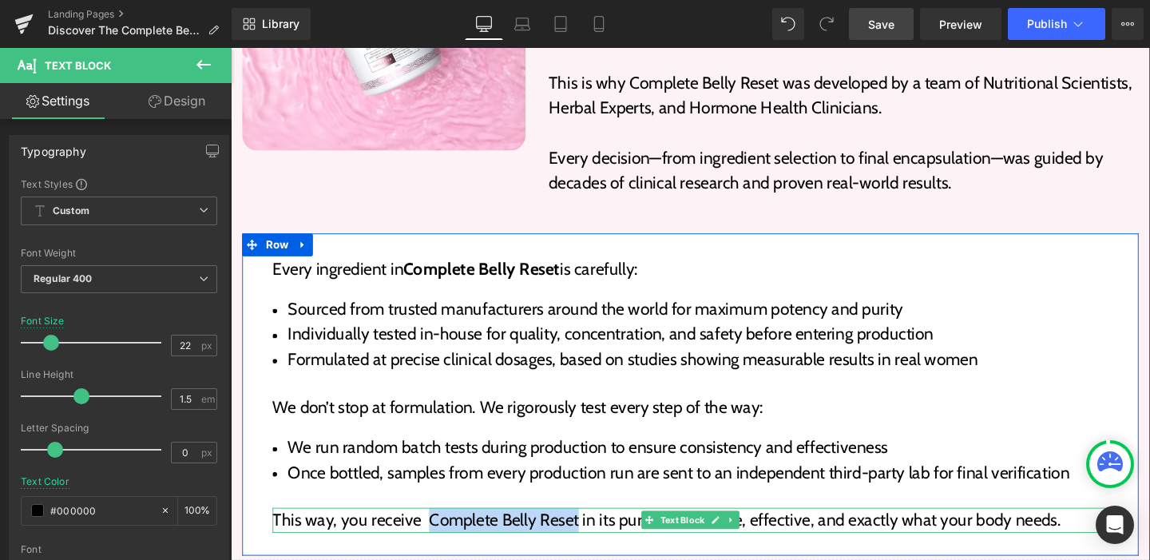
drag, startPoint x: 430, startPoint y: 420, endPoint x: 588, endPoint y: 418, distance: 157.3
click at [588, 531] on p "This way, you receive Complete Belly Reset in its purest form—safe, effective, …" at bounding box center [714, 544] width 878 height 26
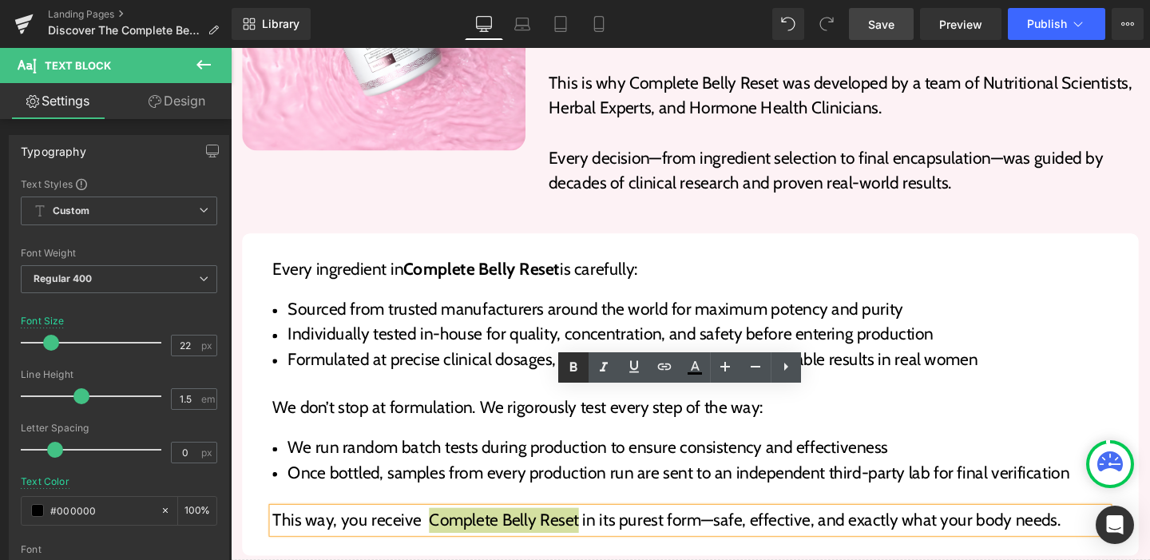
click at [576, 359] on icon at bounding box center [573, 367] width 19 height 19
click at [528, 319] on div "Every ingredient in Complete Belly Reset is carefully: Text Block Sourced from …" at bounding box center [714, 408] width 910 height 299
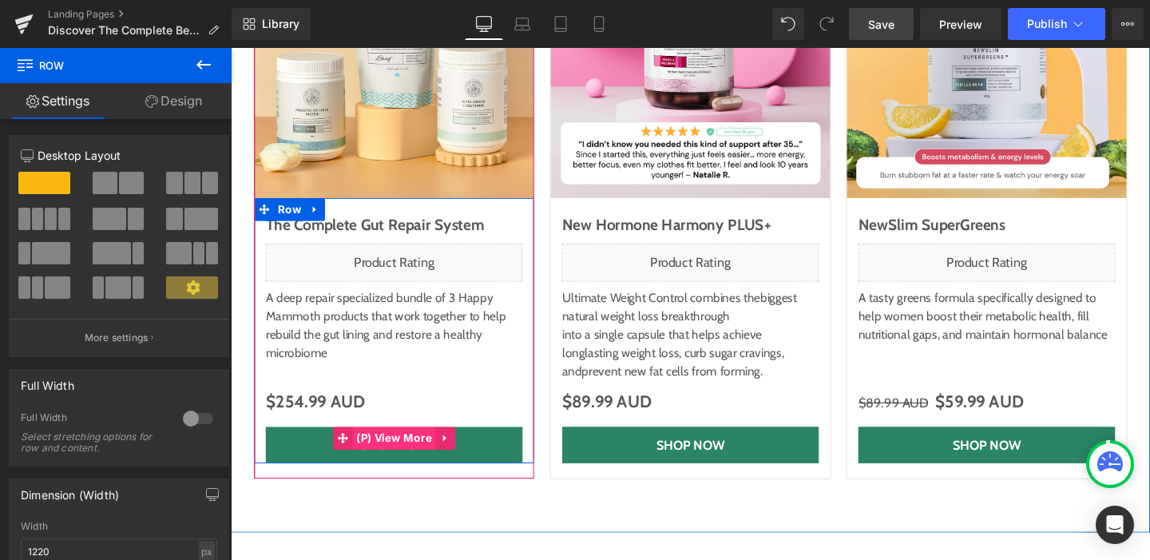
scroll to position [6039, 0]
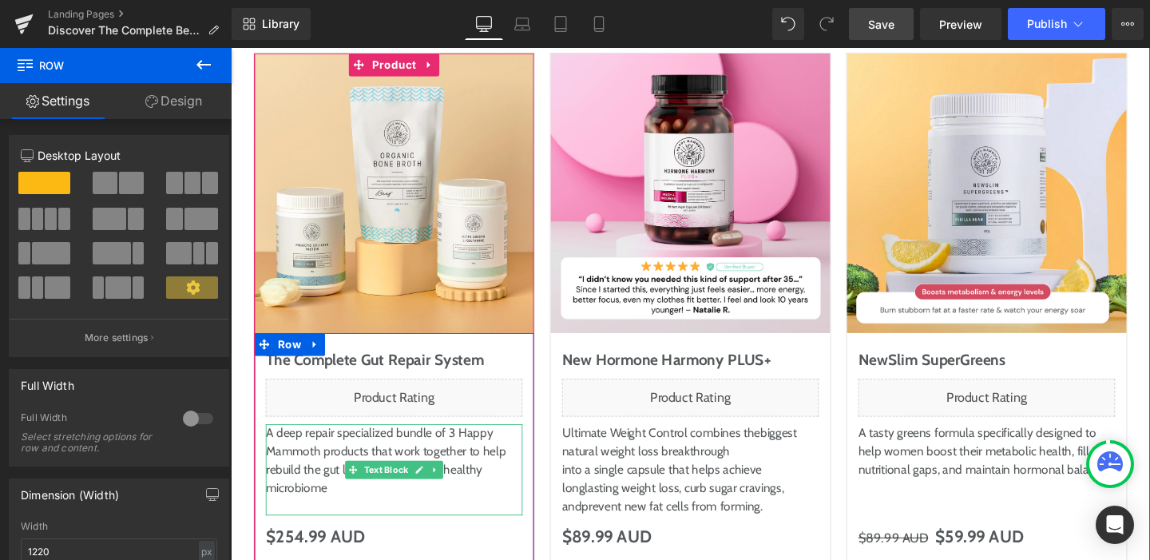
click at [403, 443] on p "A deep repair specialized bundle of 3 Happy Mammoth products that work together…" at bounding box center [403, 481] width 270 height 77
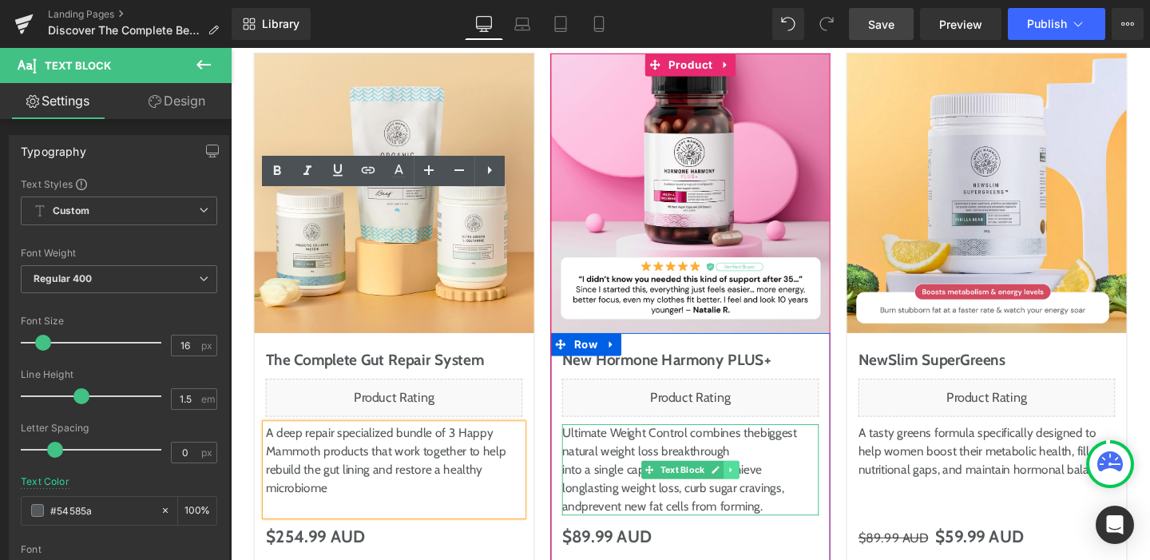
click at [752, 486] on icon at bounding box center [756, 491] width 9 height 10
click at [761, 486] on icon at bounding box center [765, 491] width 9 height 10
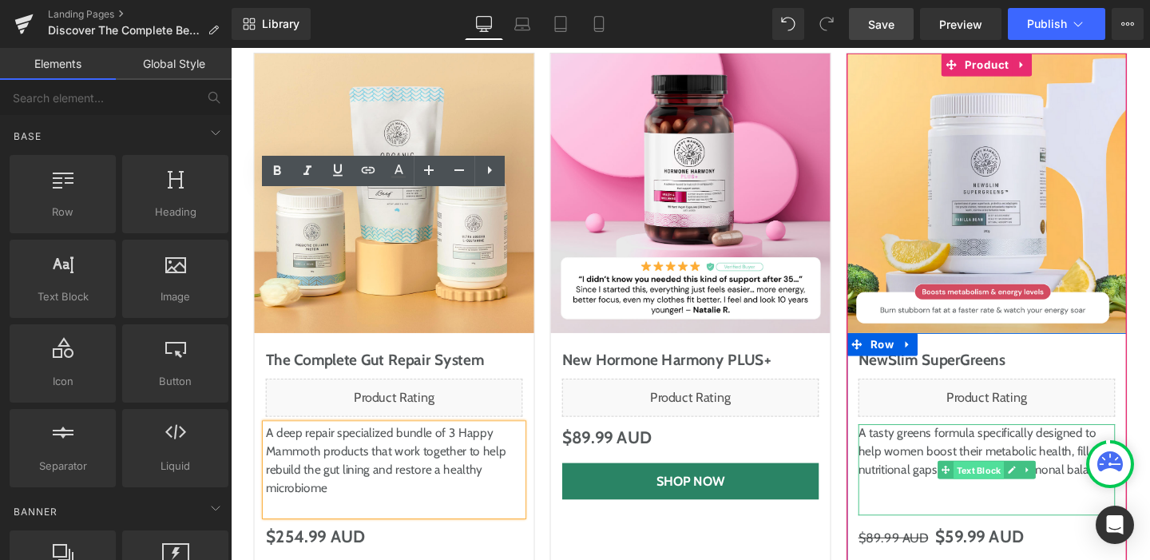
click at [990, 482] on span "Text Block" at bounding box center [1016, 491] width 53 height 19
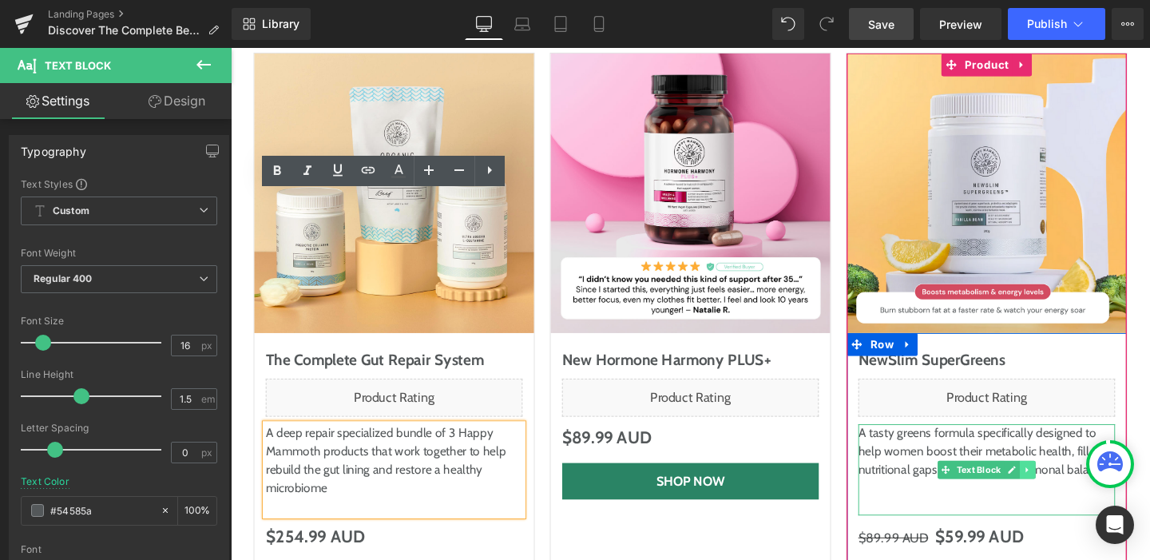
click at [1060, 482] on link at bounding box center [1068, 491] width 17 height 19
click at [1075, 487] on icon at bounding box center [1076, 491] width 9 height 9
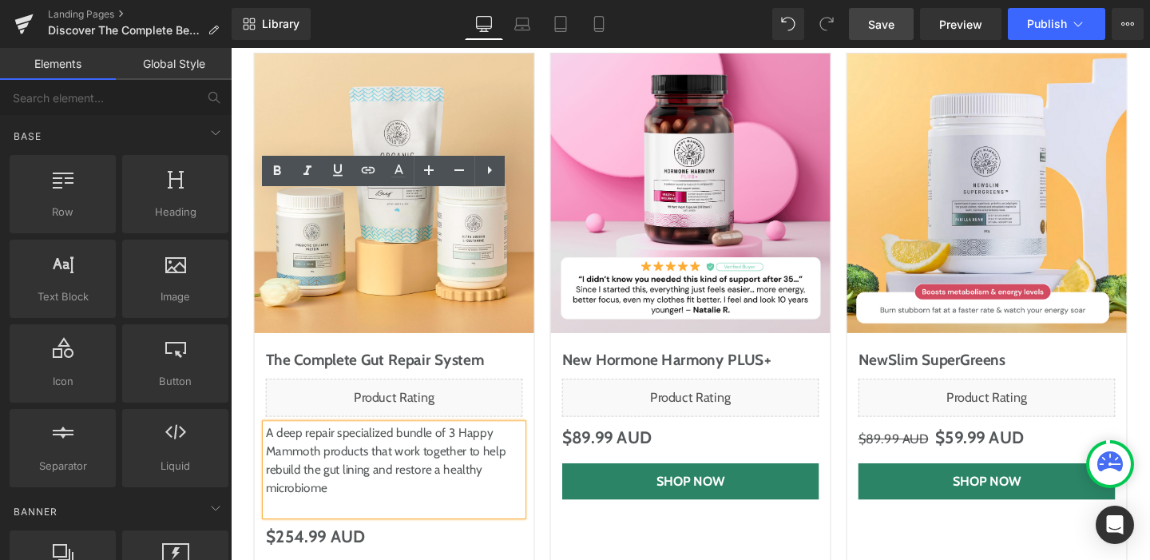
click at [495, 443] on p "A deep repair specialized bundle of 3 Happy Mammoth products that work together…" at bounding box center [403, 481] width 270 height 77
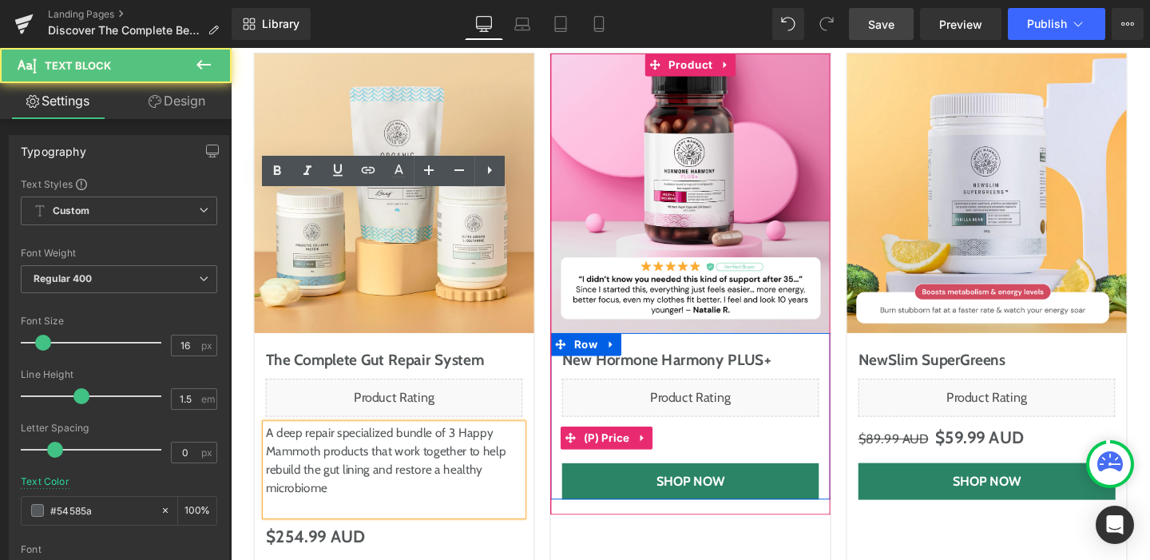
click at [690, 443] on div "$0 AUD $89.99 AUD" at bounding box center [714, 457] width 270 height 29
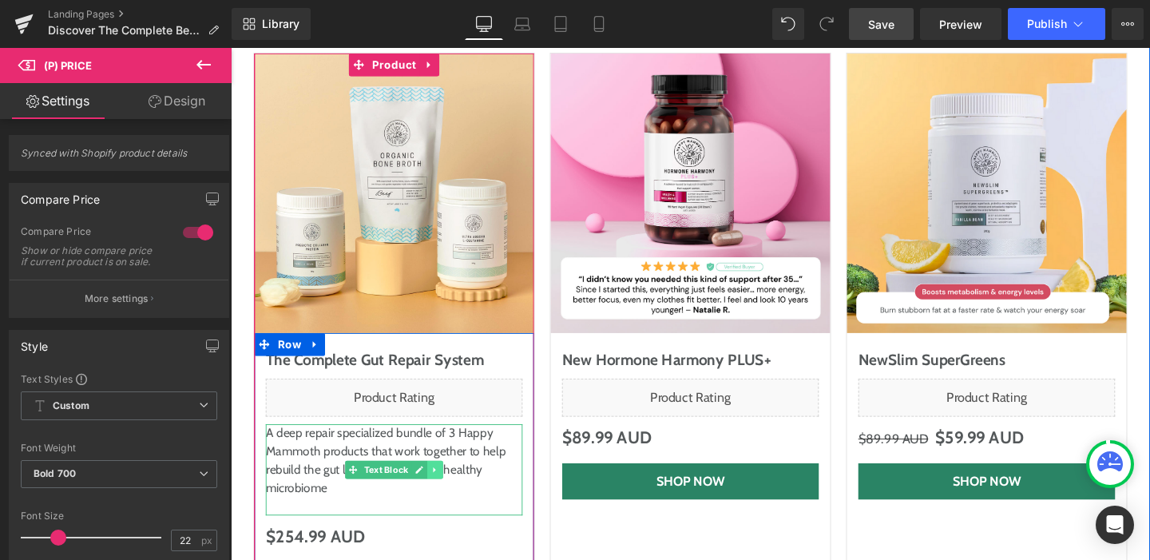
click at [441, 486] on icon at bounding box center [445, 491] width 9 height 10
click at [452, 487] on icon at bounding box center [454, 491] width 9 height 9
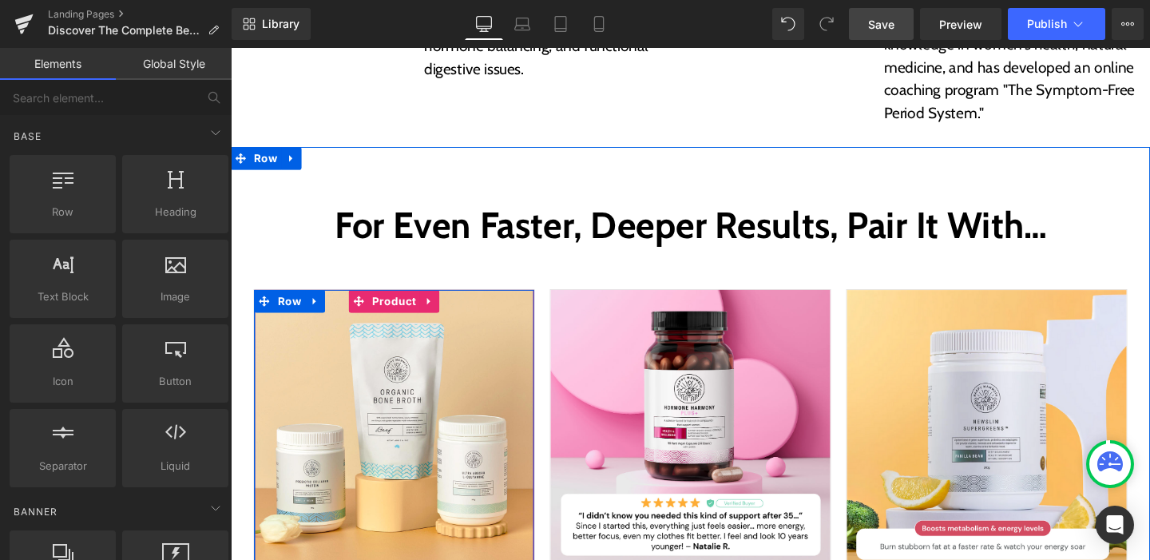
scroll to position [5678, 0]
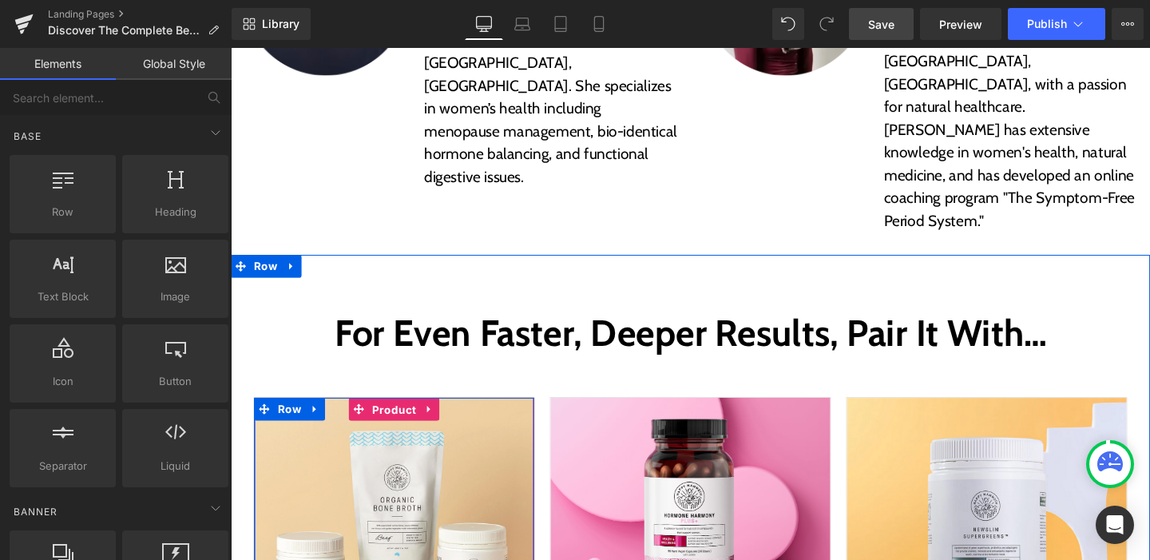
click at [406, 416] on span "Product" at bounding box center [402, 428] width 54 height 24
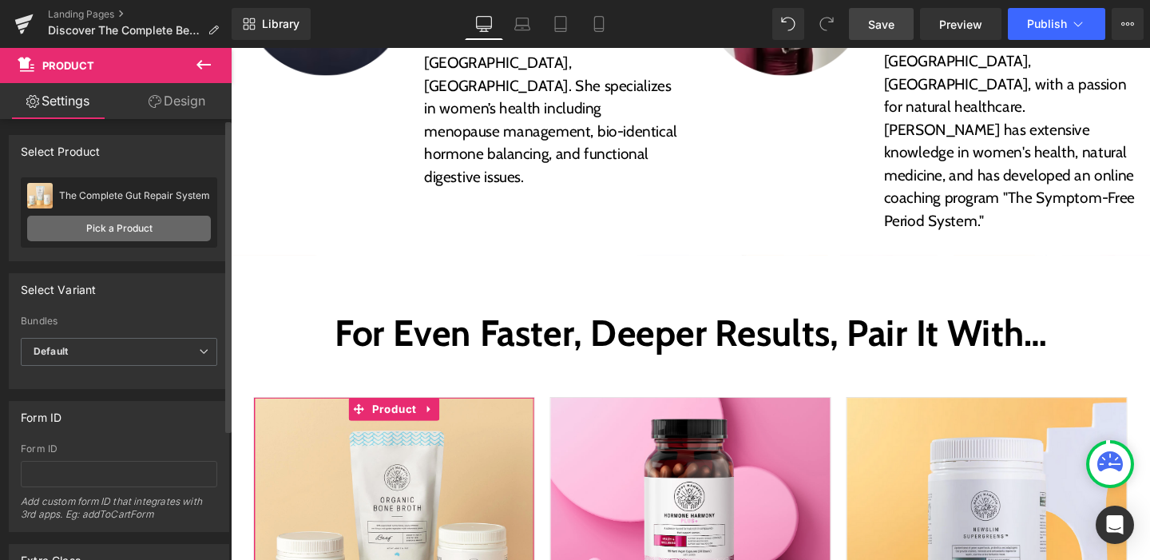
click at [109, 234] on link "Pick a Product" at bounding box center [119, 229] width 184 height 26
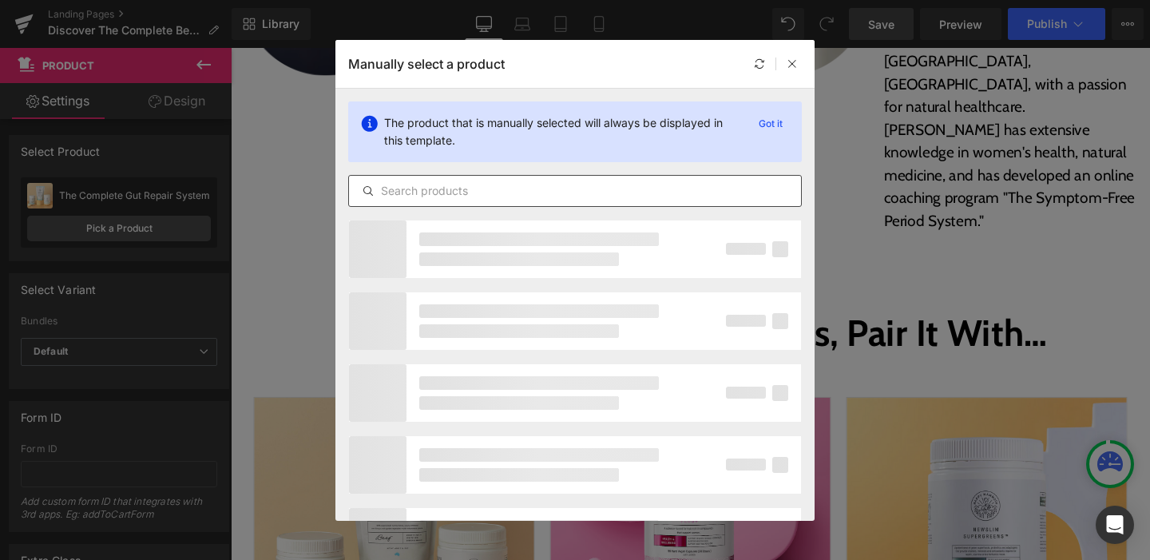
click at [446, 182] on input "text" at bounding box center [575, 190] width 452 height 19
paste input "Hormone Harmony"
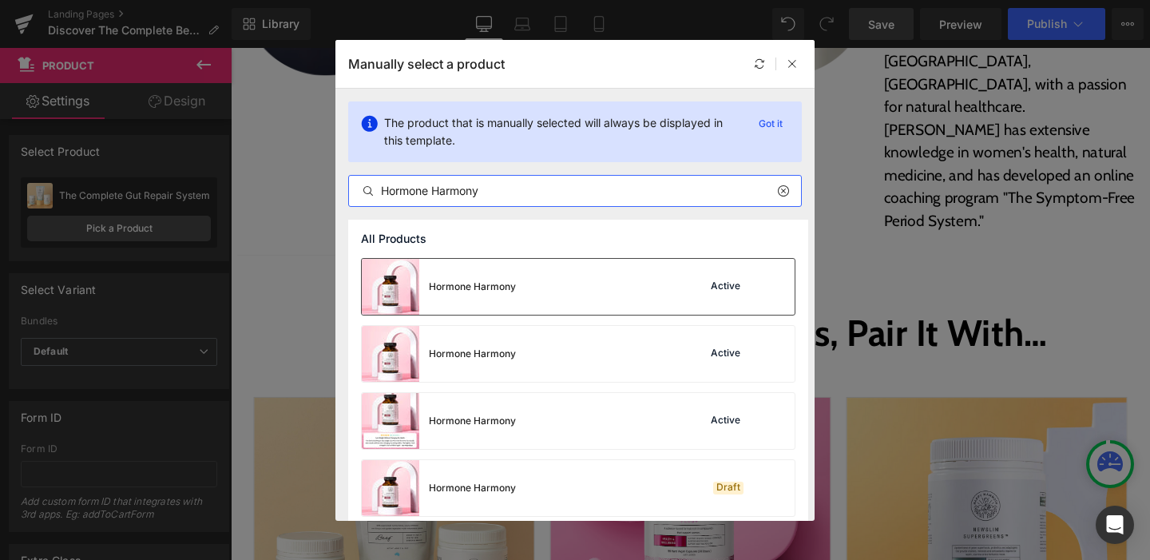
type input "Hormone Harmony"
click at [481, 289] on div "Hormone Harmony" at bounding box center [472, 286] width 87 height 14
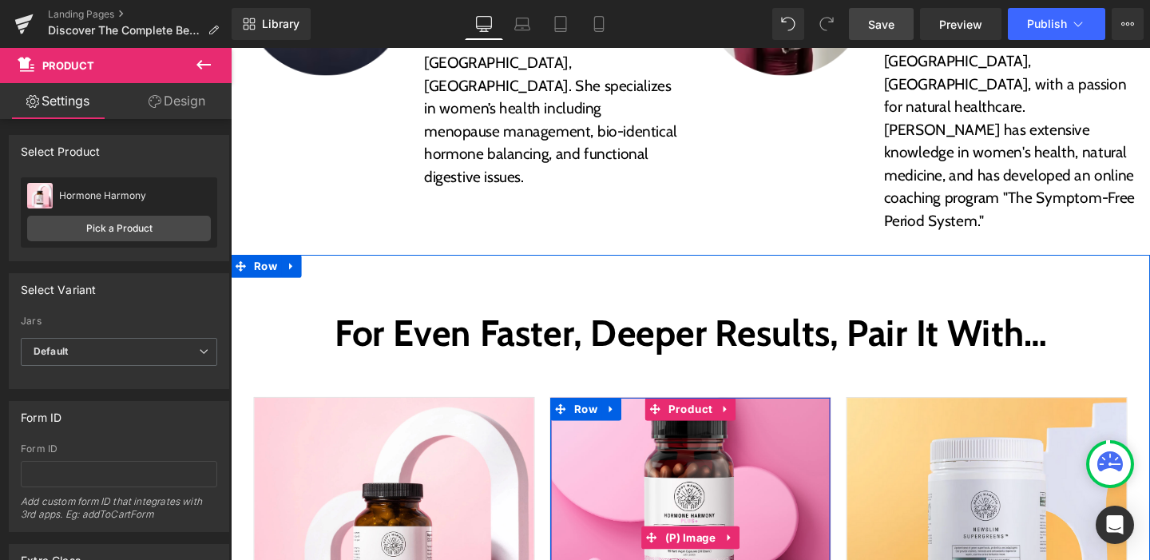
click at [597, 415] on img at bounding box center [714, 562] width 294 height 294
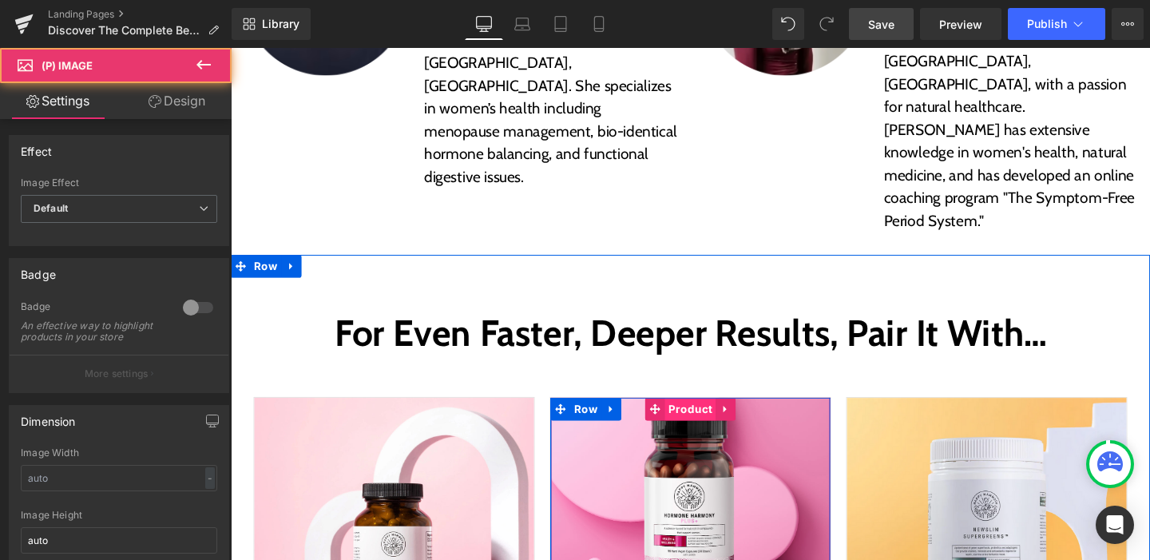
click at [698, 415] on span "Product" at bounding box center [714, 427] width 54 height 24
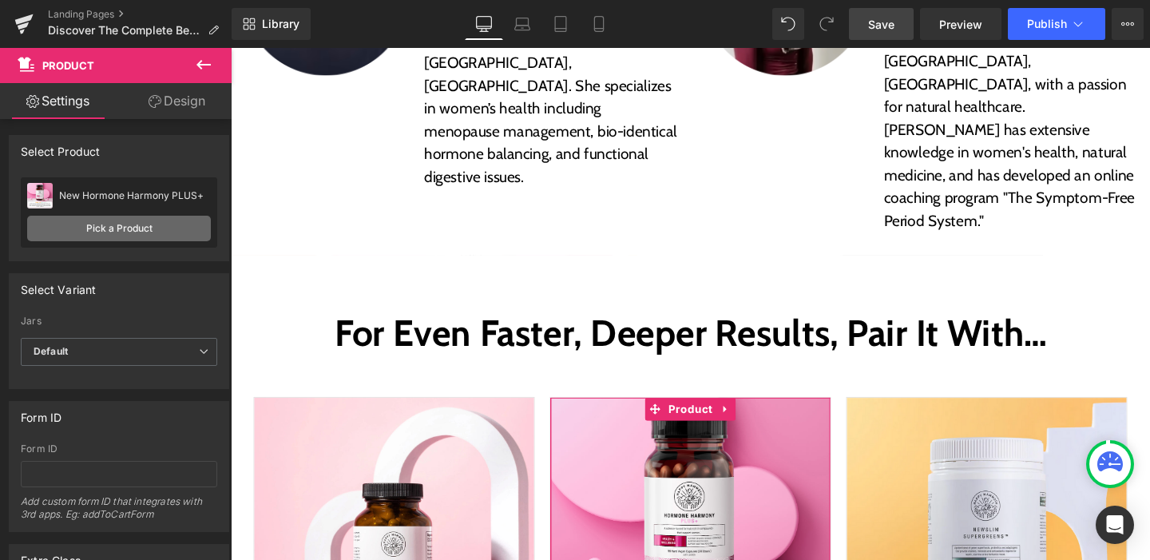
click at [141, 236] on link "Pick a Product" at bounding box center [119, 229] width 184 height 26
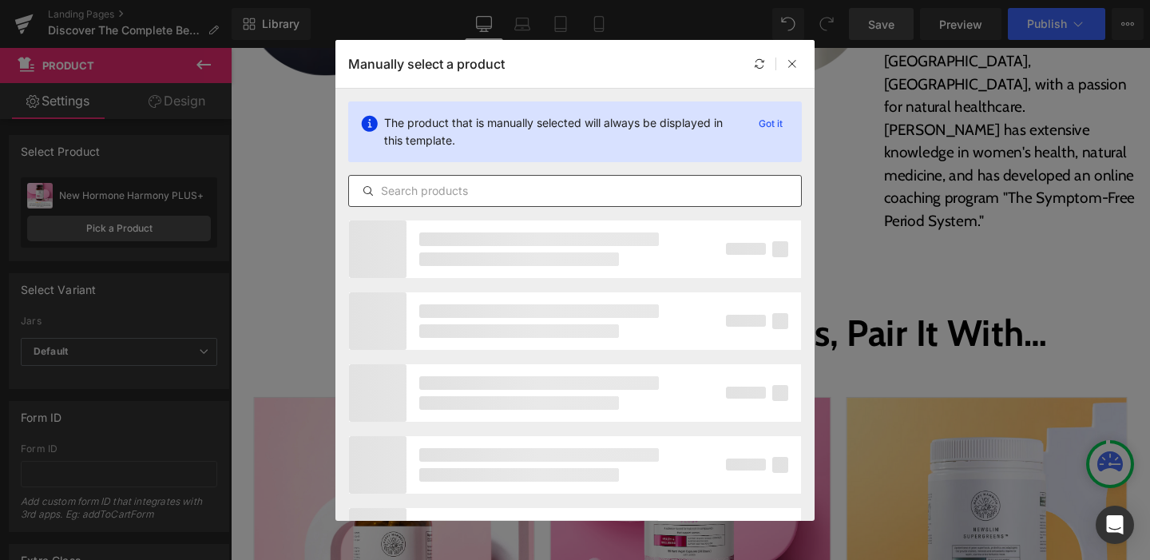
click at [458, 186] on input "text" at bounding box center [575, 190] width 452 height 19
paste input "Hormone Harmony Plus"
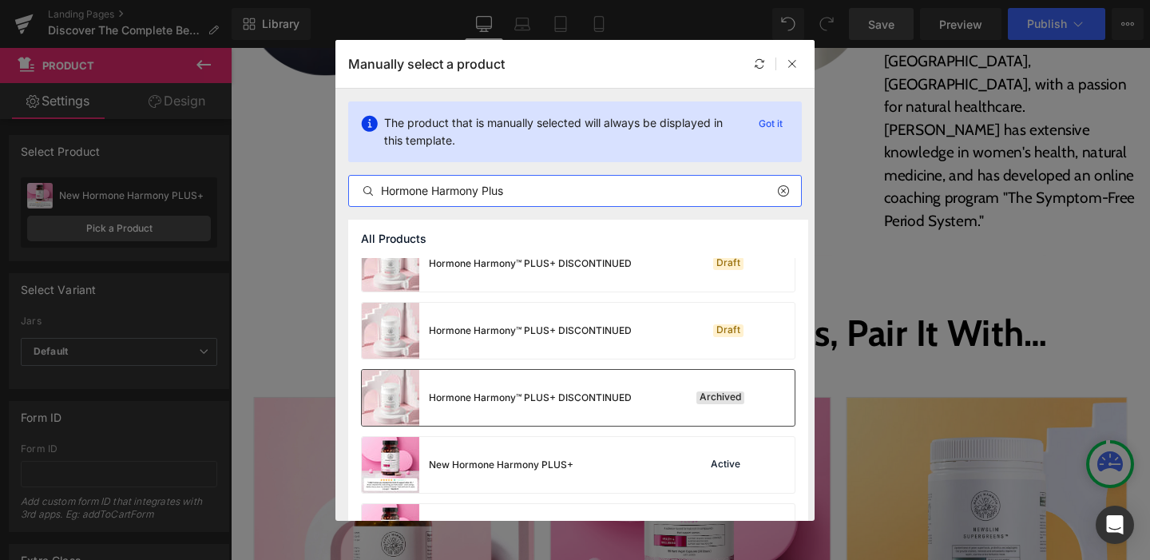
scroll to position [76, 0]
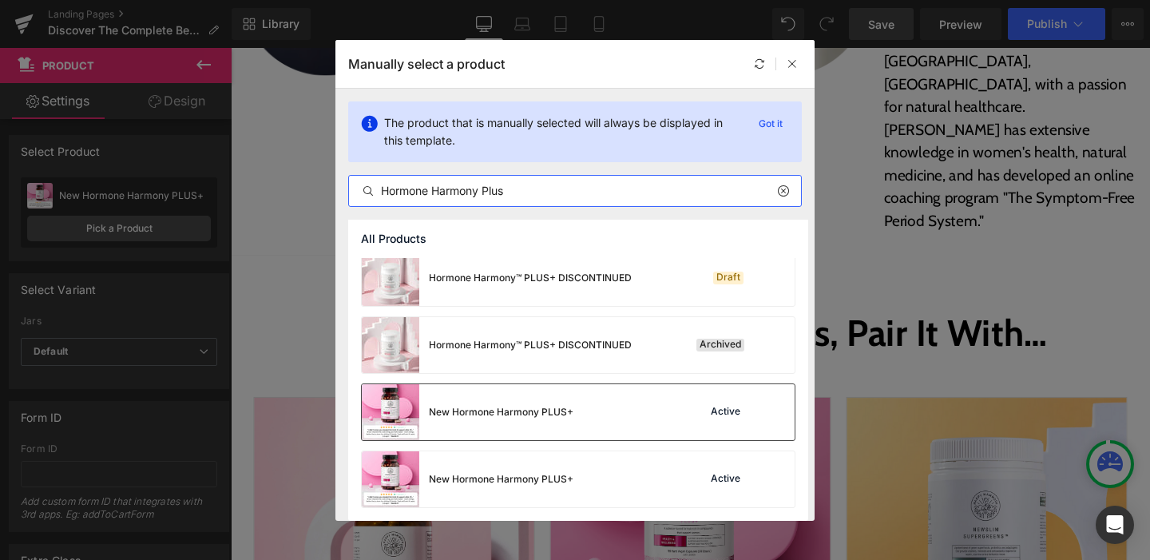
type input "Hormone Harmony Plus"
click at [492, 395] on div "New Hormone Harmony PLUS+" at bounding box center [468, 412] width 212 height 56
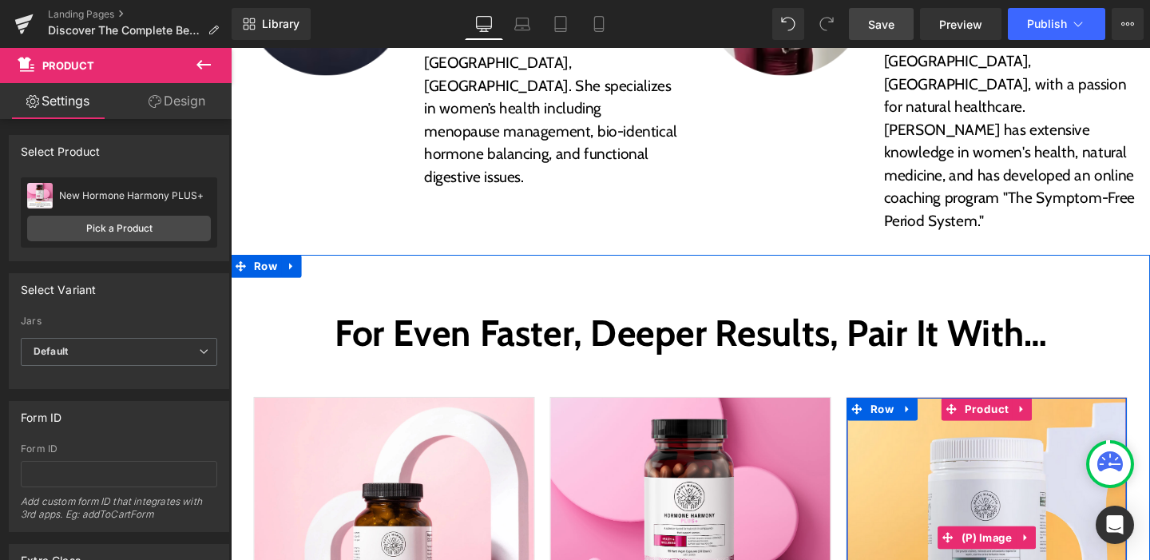
click at [906, 415] on img at bounding box center [1025, 562] width 294 height 294
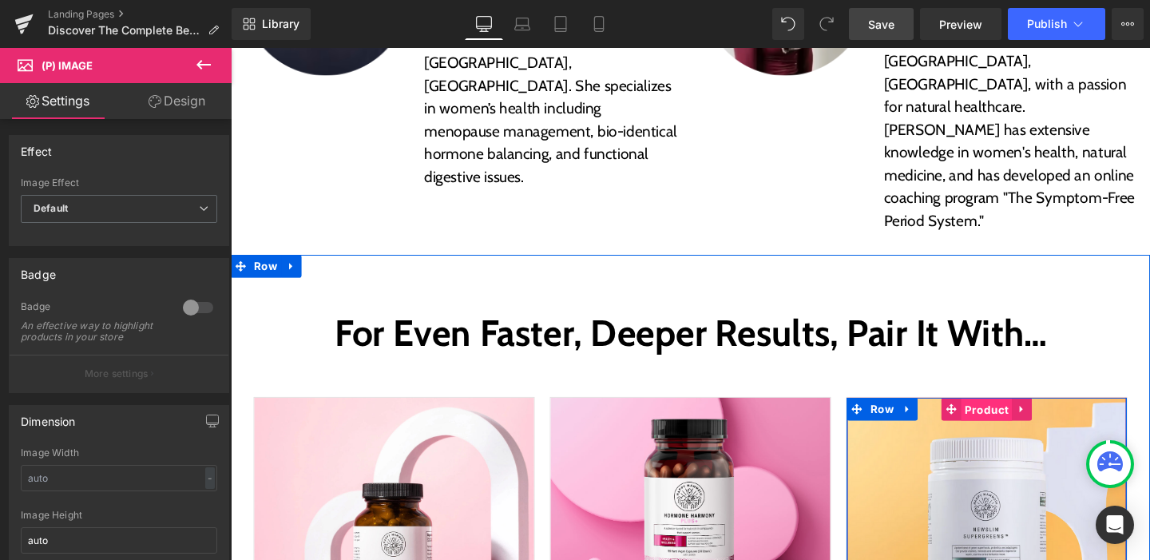
click at [1021, 416] on span "Product" at bounding box center [1025, 428] width 54 height 24
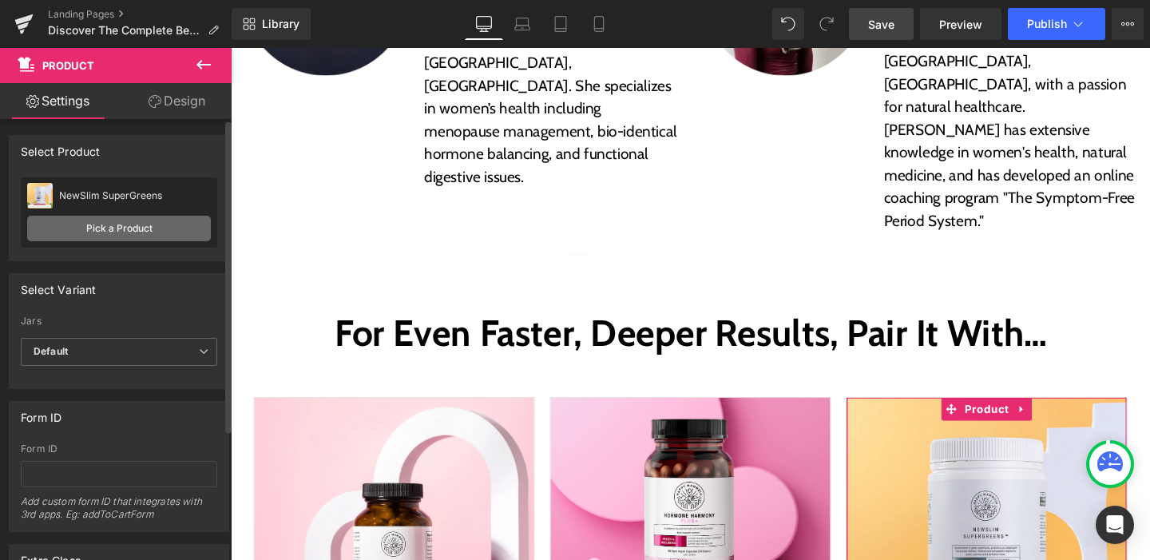
click at [125, 216] on link "Pick a Product" at bounding box center [119, 229] width 184 height 26
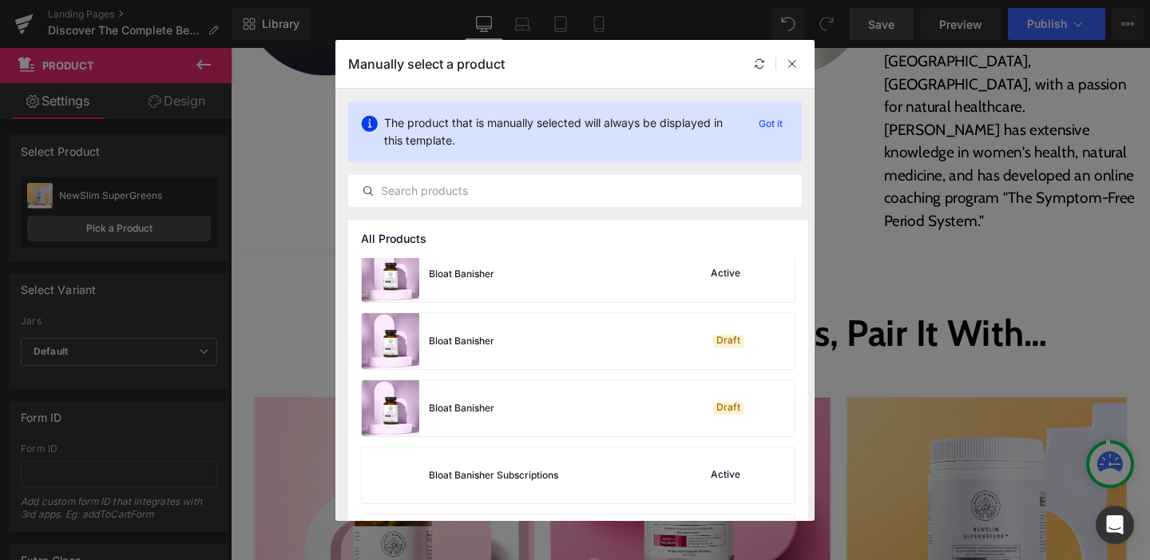
scroll to position [309, 0]
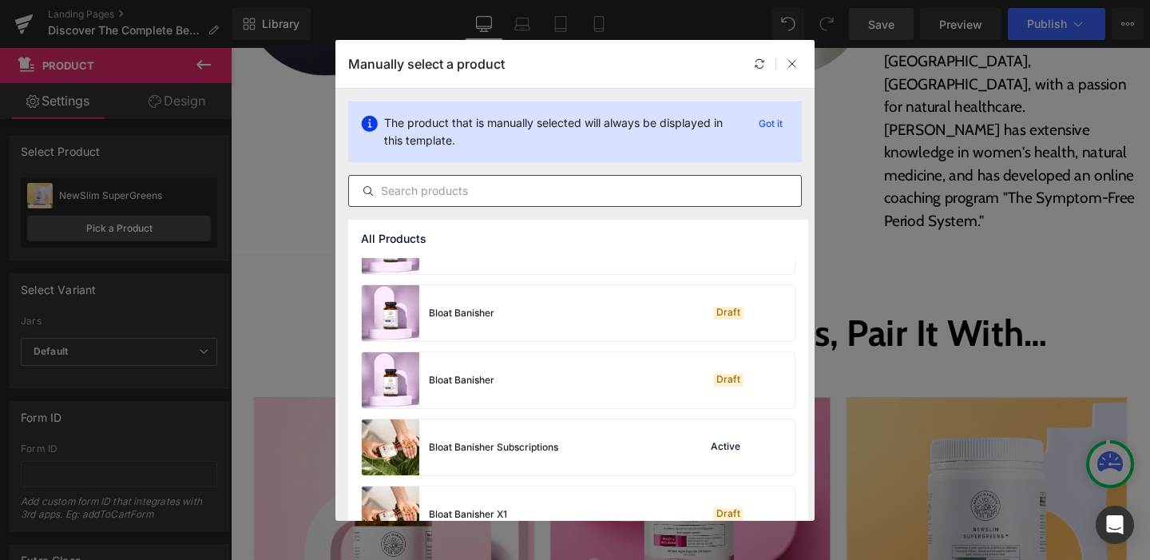
click at [422, 186] on input "text" at bounding box center [575, 190] width 452 height 19
paste input "Complete Gut Repair"
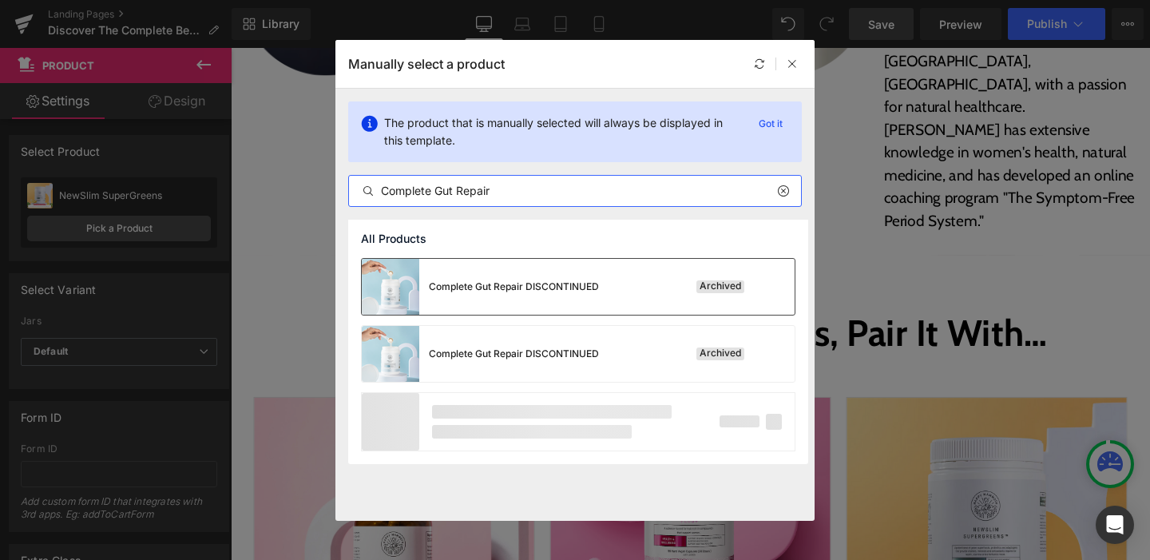
type input "Complete Gut Repair"
click at [465, 290] on div "Complete Gut Repair DISCONTINUED" at bounding box center [514, 286] width 170 height 14
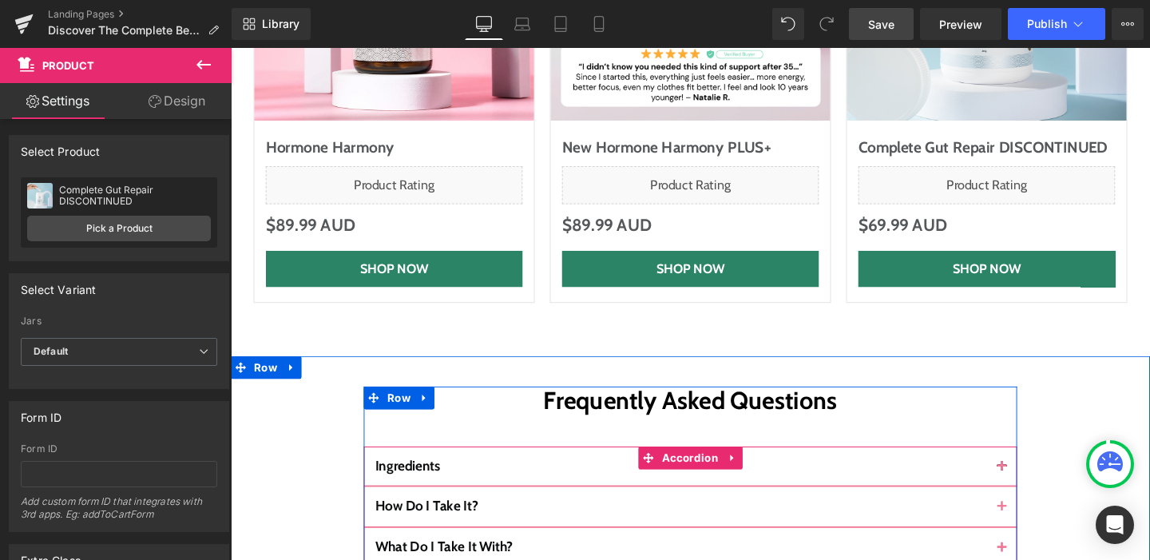
scroll to position [6130, 0]
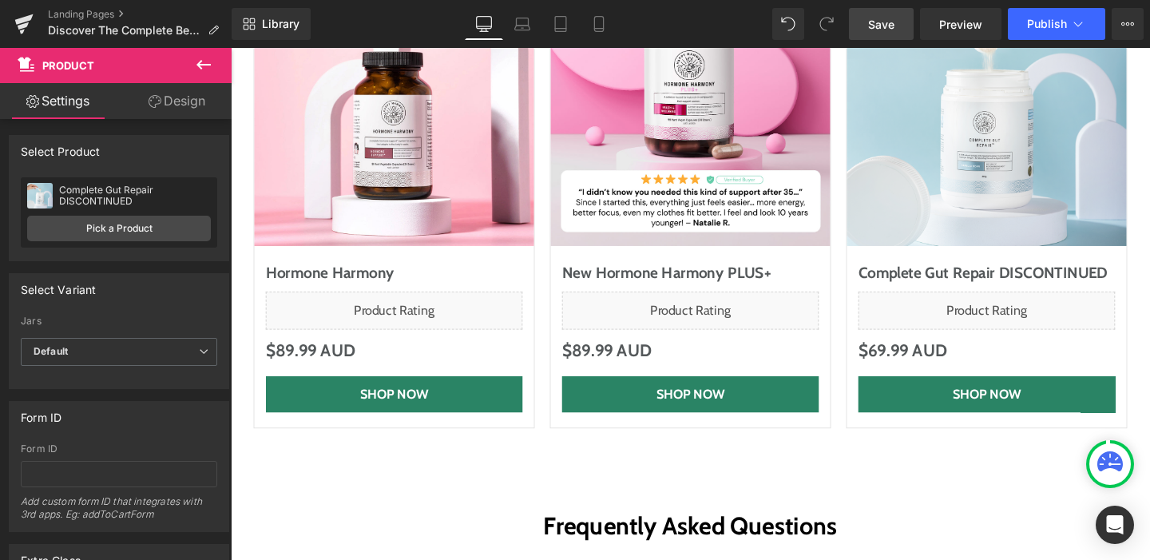
drag, startPoint x: 884, startPoint y: 26, endPoint x: 630, endPoint y: 143, distance: 279.4
click at [884, 26] on span "Save" at bounding box center [881, 24] width 26 height 17
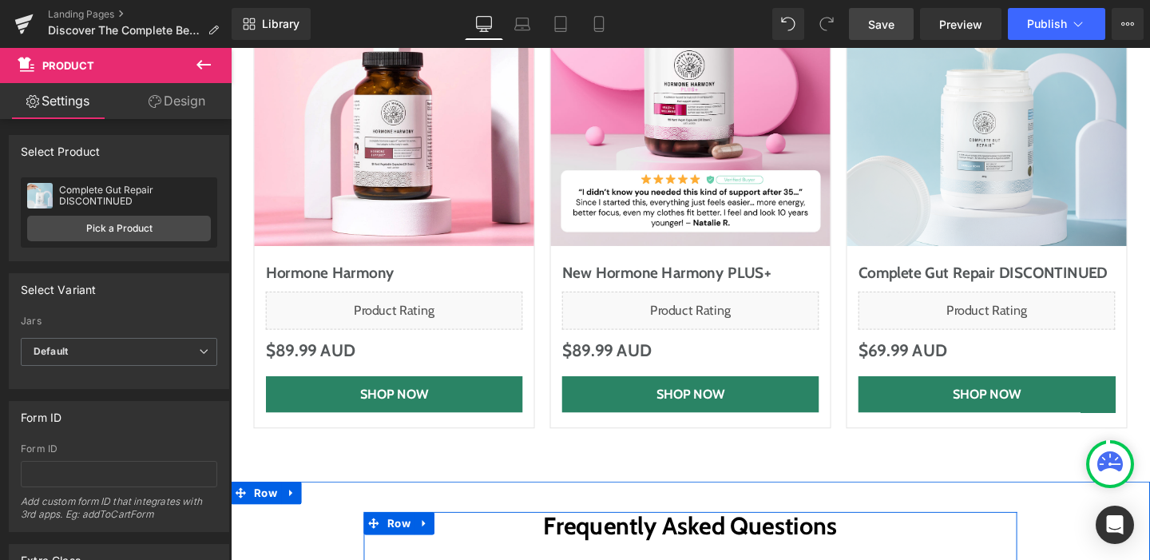
scroll to position [6158, 0]
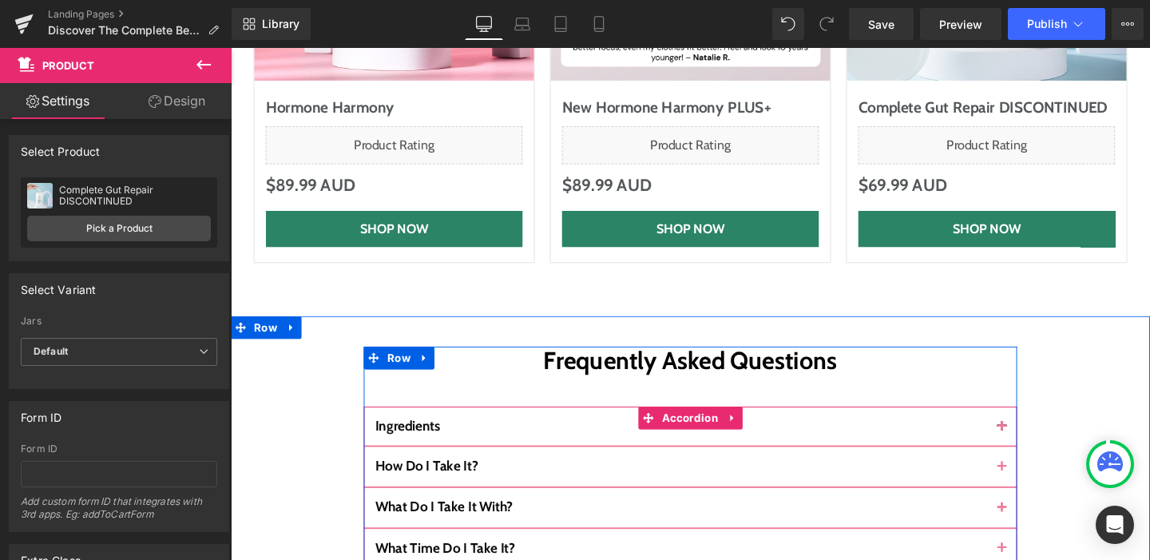
click at [231, 48] on div at bounding box center [231, 48] width 0 height 0
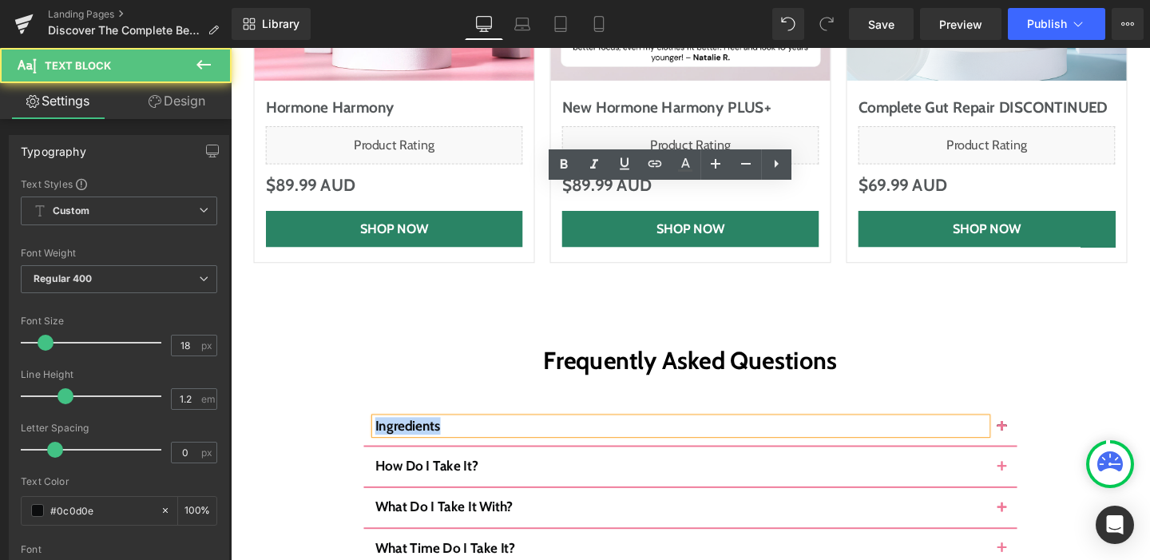
click at [419, 436] on span "Ingredients" at bounding box center [416, 445] width 69 height 18
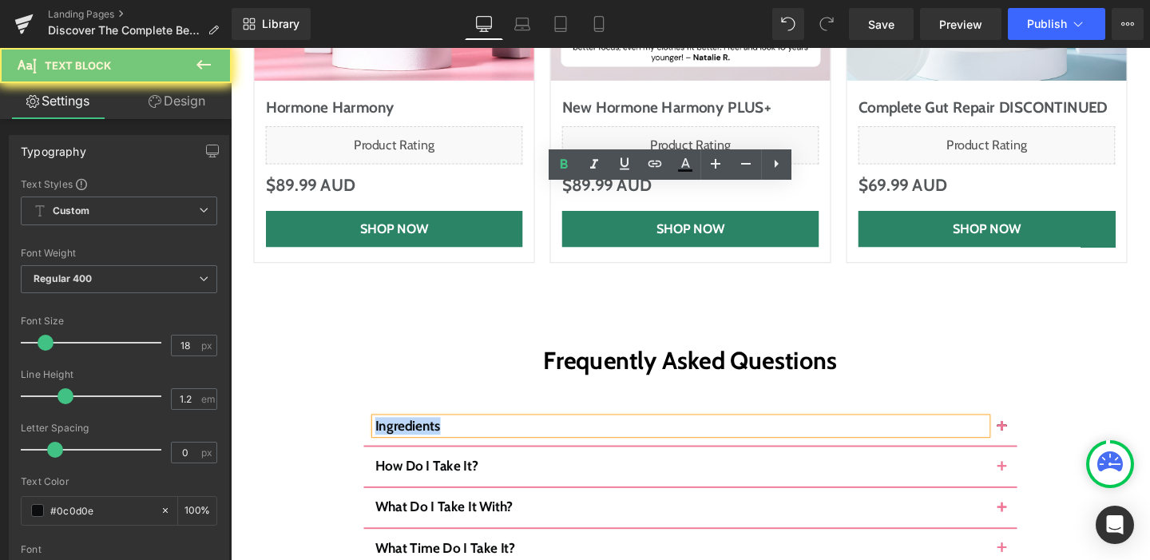
click at [419, 436] on span "Ingredients" at bounding box center [416, 445] width 69 height 18
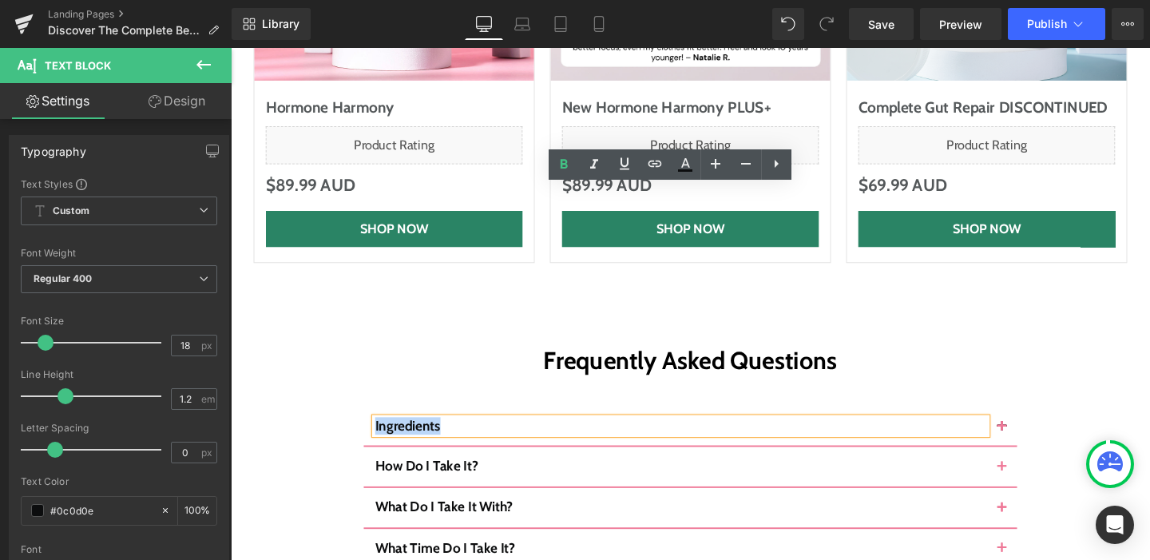
click at [414, 436] on span "Ingredients" at bounding box center [416, 445] width 69 height 18
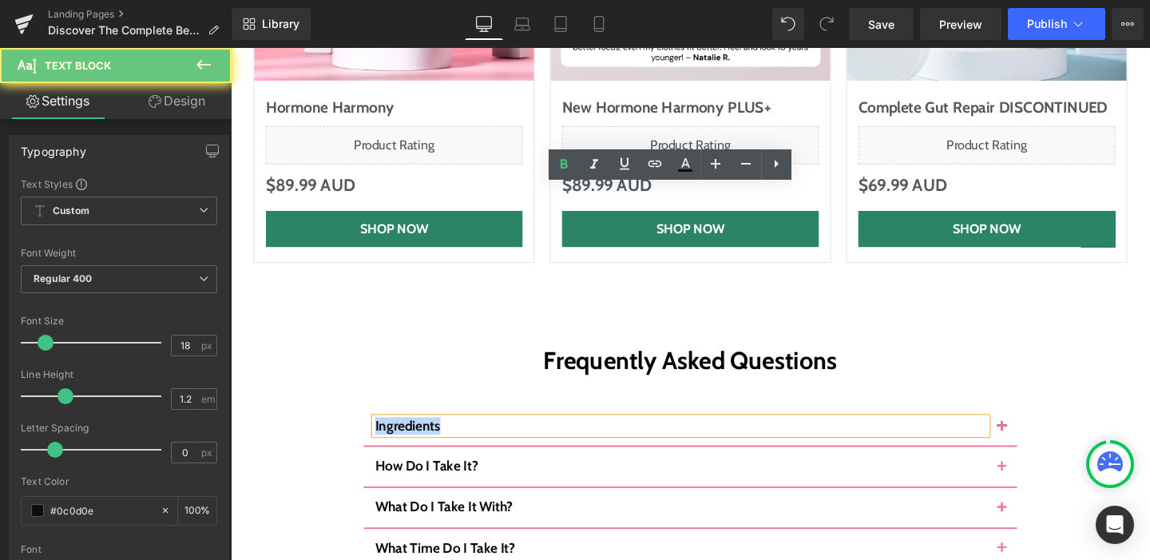
click at [414, 436] on span "Ingredients" at bounding box center [416, 445] width 69 height 18
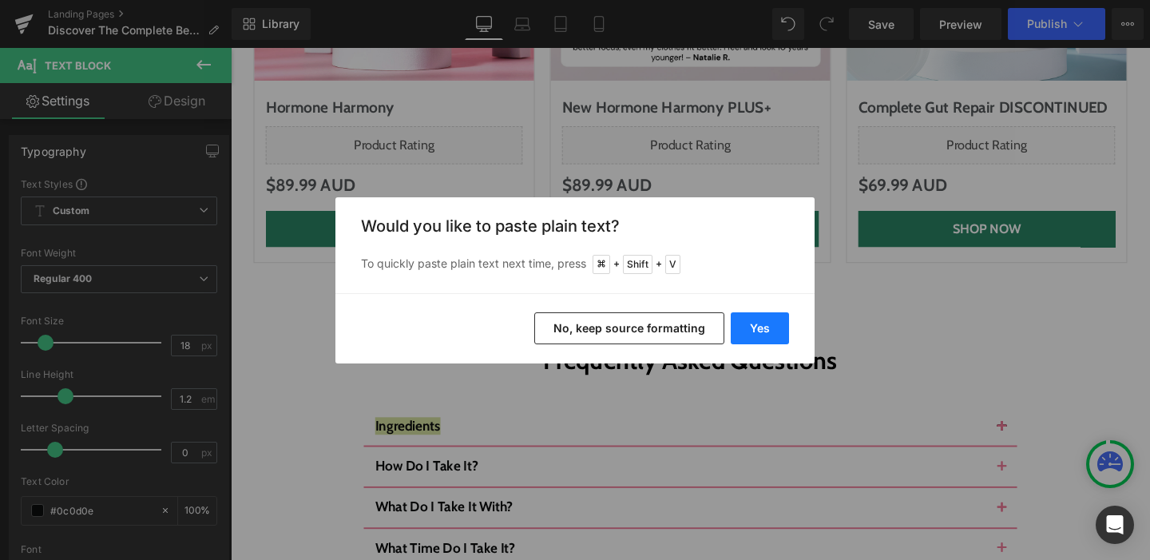
drag, startPoint x: 771, startPoint y: 324, endPoint x: 567, endPoint y: 290, distance: 206.5
click at [771, 324] on button "Yes" at bounding box center [760, 328] width 58 height 32
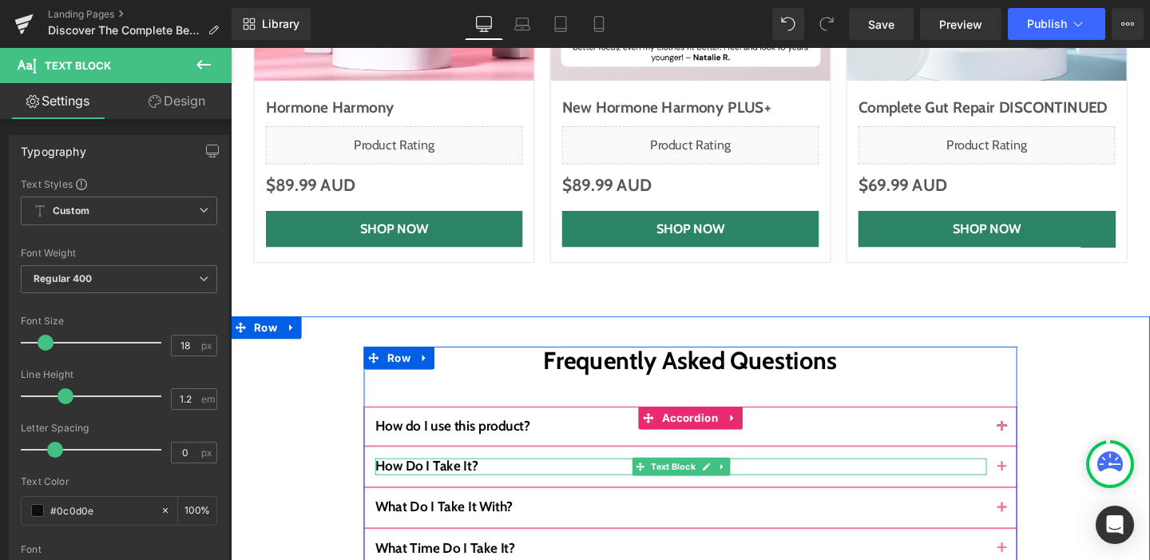
click at [418, 478] on b "How Do I Take It?" at bounding box center [436, 487] width 108 height 18
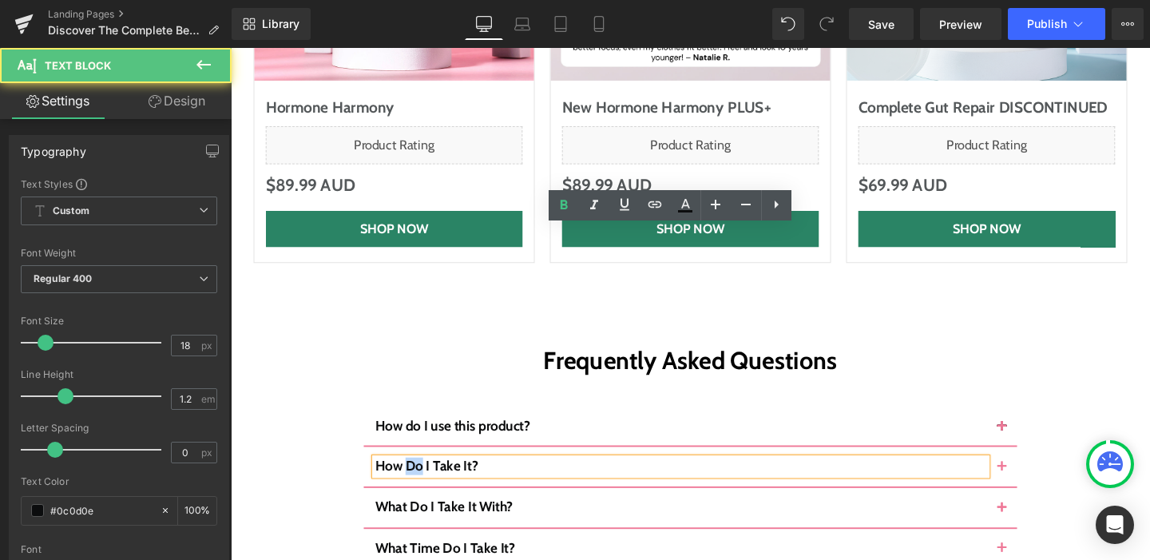
click at [418, 478] on b "How Do I Take It?" at bounding box center [436, 487] width 108 height 18
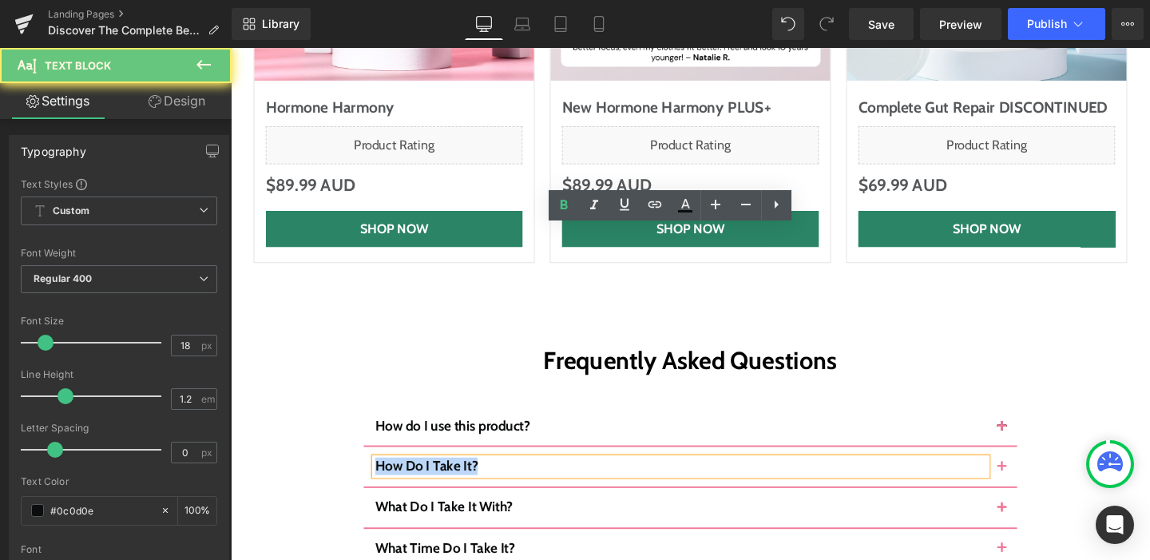
click at [418, 478] on b "How Do I Take It?" at bounding box center [436, 487] width 108 height 18
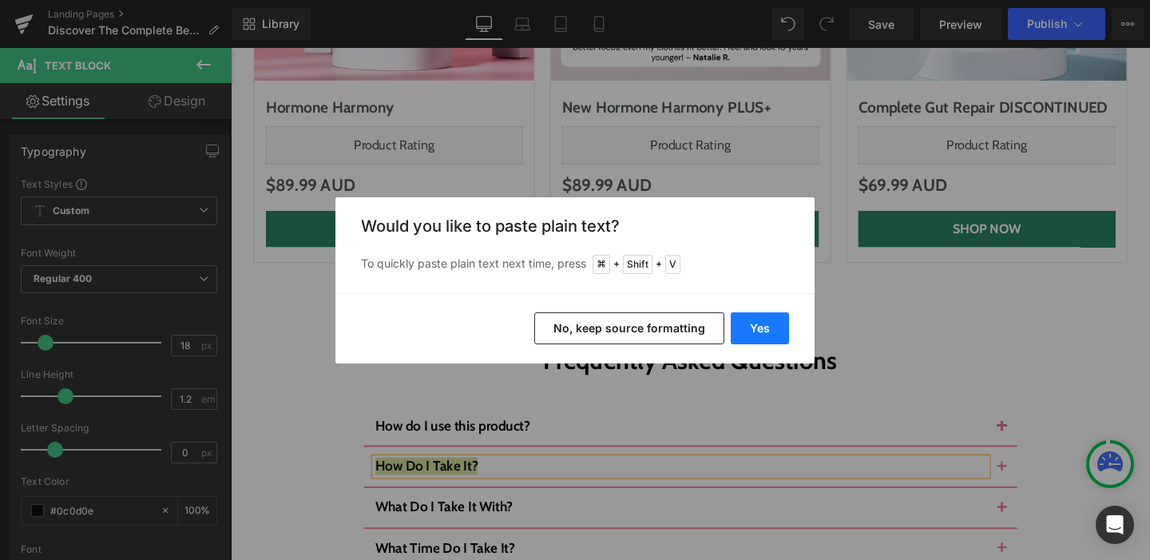
click at [771, 325] on button "Yes" at bounding box center [760, 328] width 58 height 32
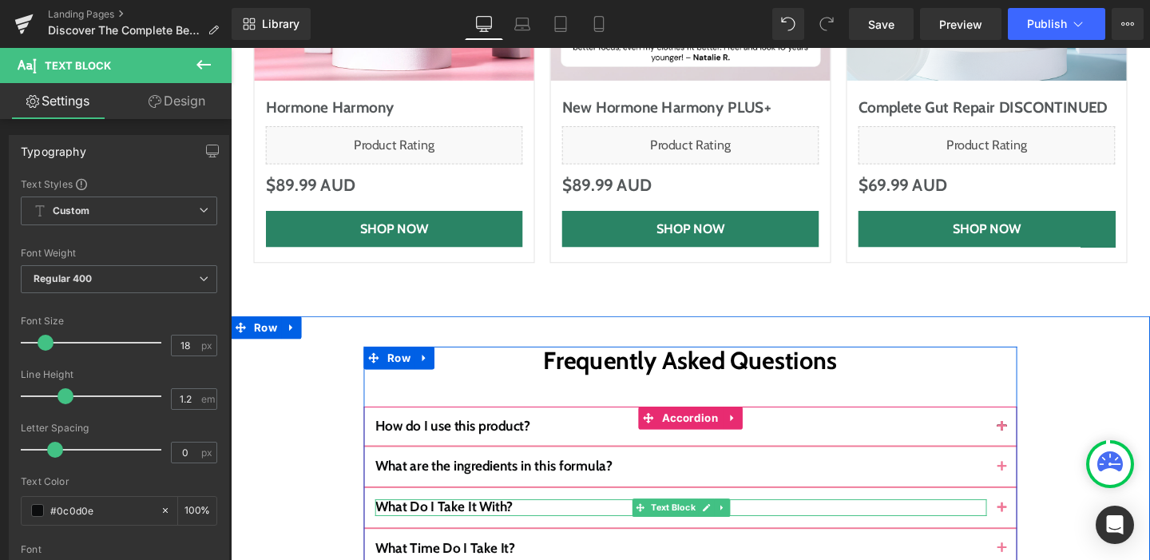
click at [442, 521] on b "What Do I Take It With?" at bounding box center [454, 530] width 145 height 18
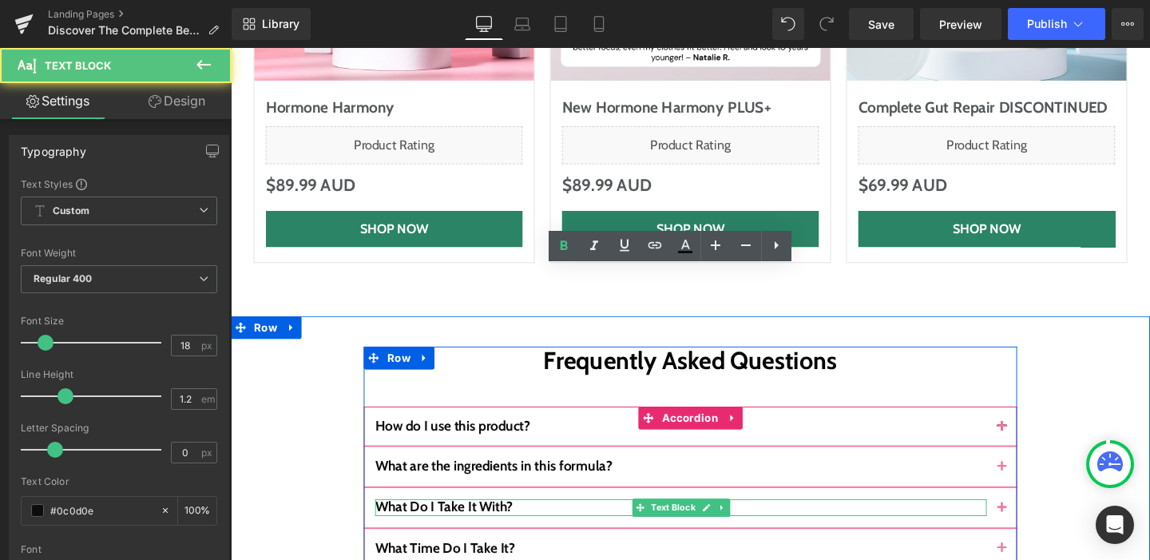
click at [442, 521] on b "What Do I Take It With?" at bounding box center [454, 530] width 145 height 18
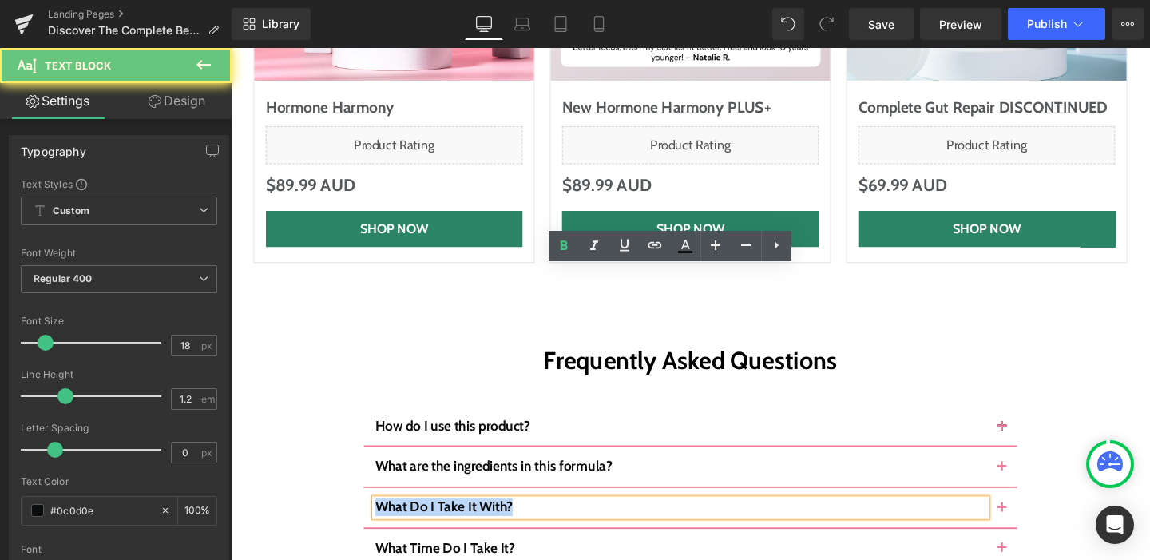
click at [442, 521] on b "What Do I Take It With?" at bounding box center [454, 530] width 145 height 18
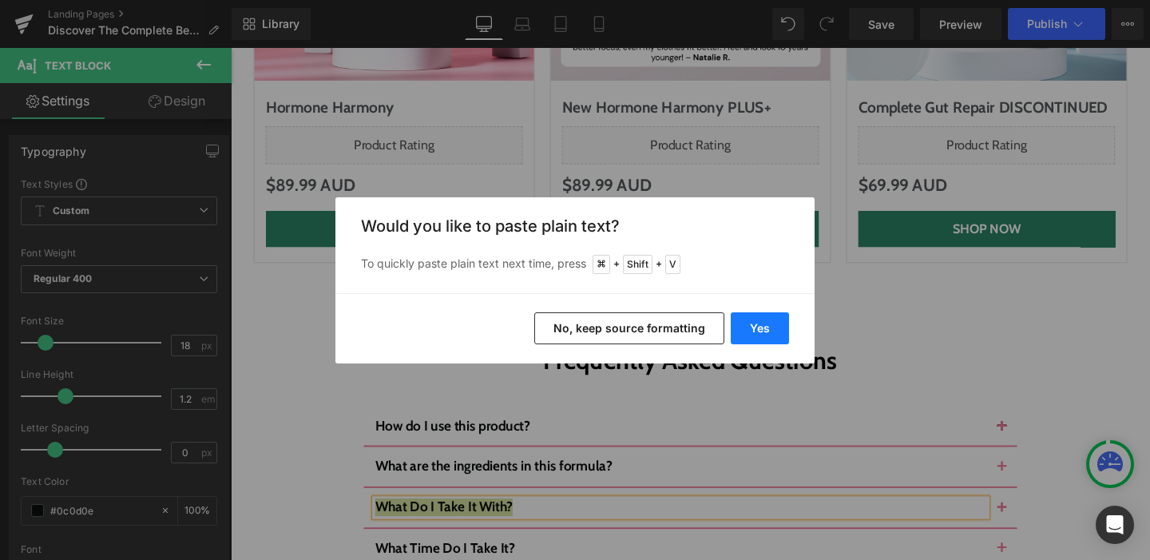
click at [757, 316] on button "Yes" at bounding box center [760, 328] width 58 height 32
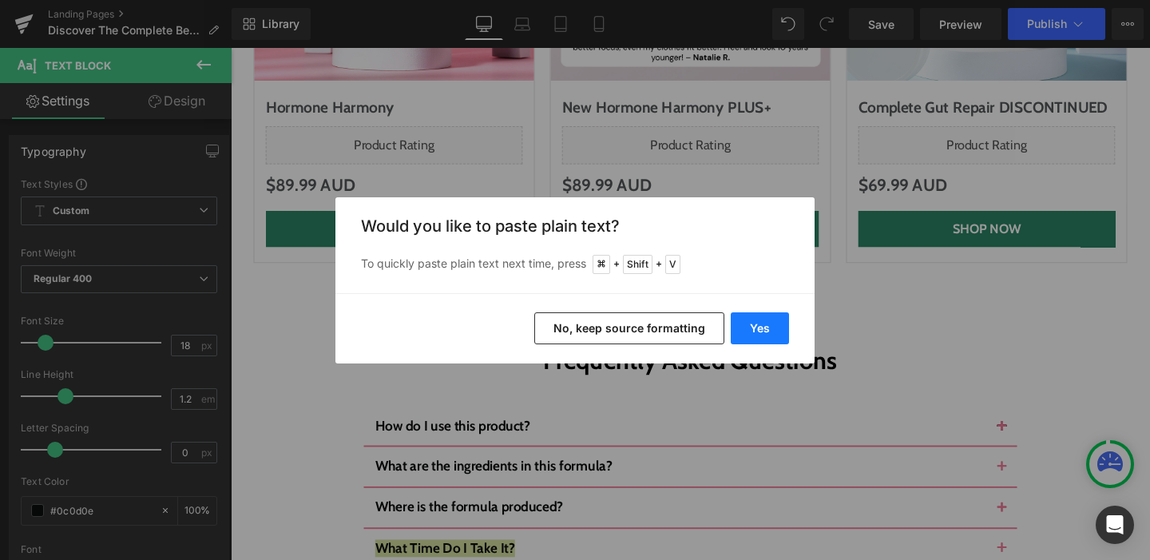
click at [769, 323] on button "Yes" at bounding box center [760, 328] width 58 height 32
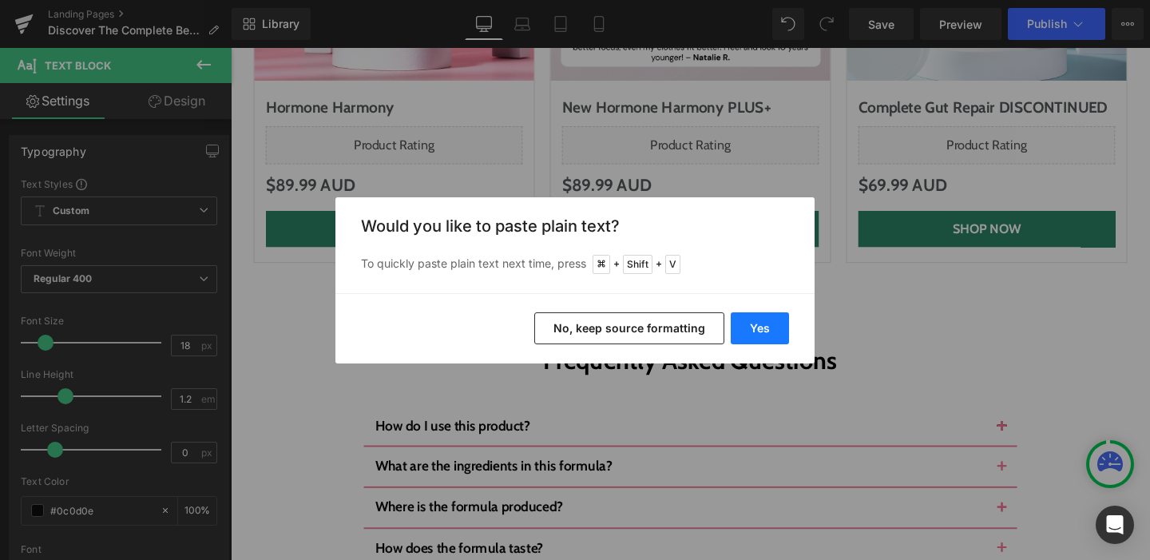
click at [787, 332] on button "Yes" at bounding box center [760, 328] width 58 height 32
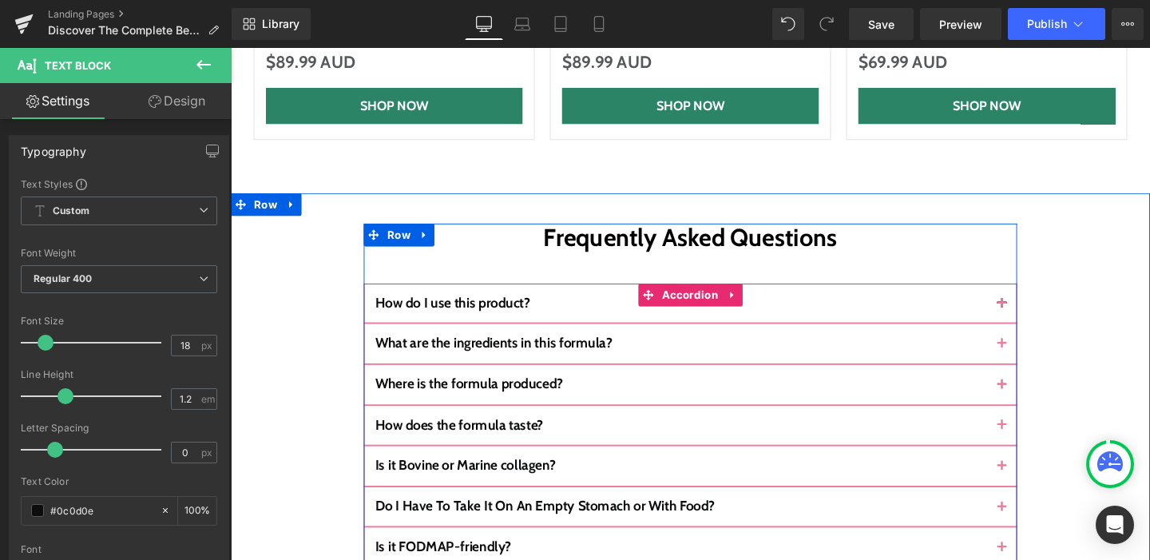
scroll to position [6447, 0]
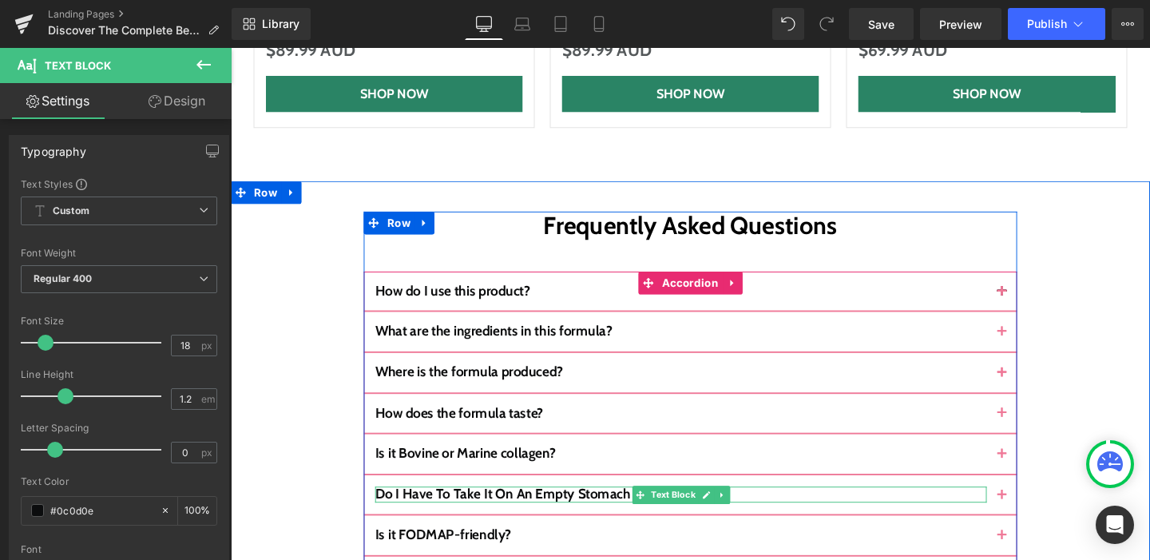
click at [479, 508] on b "Do I Have To Take It On An Empty Stomach or With Food?" at bounding box center [560, 517] width 357 height 18
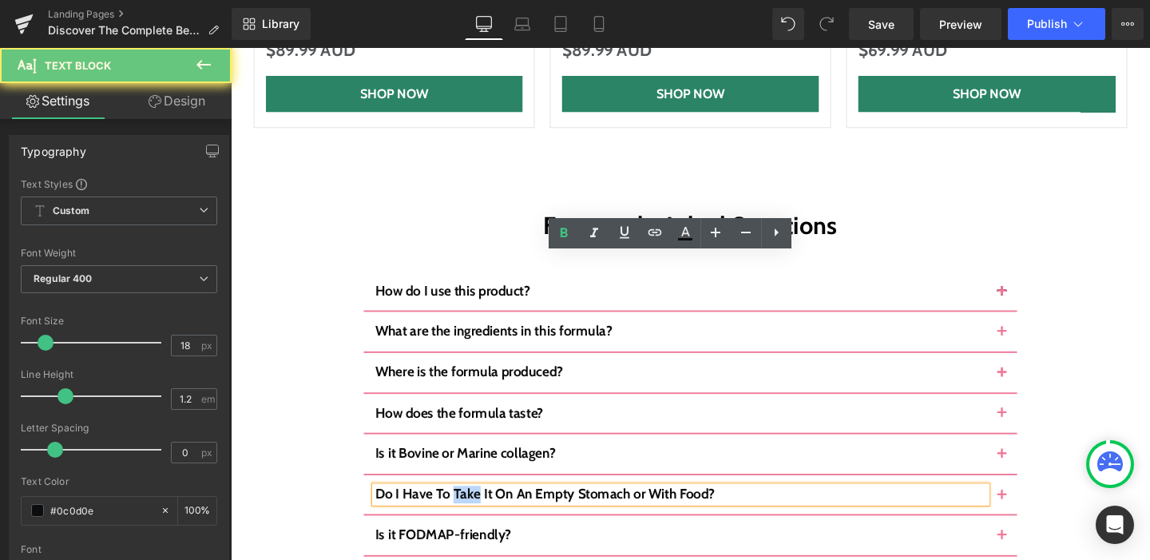
click at [479, 508] on b "Do I Have To Take It On An Empty Stomach or With Food?" at bounding box center [560, 517] width 357 height 18
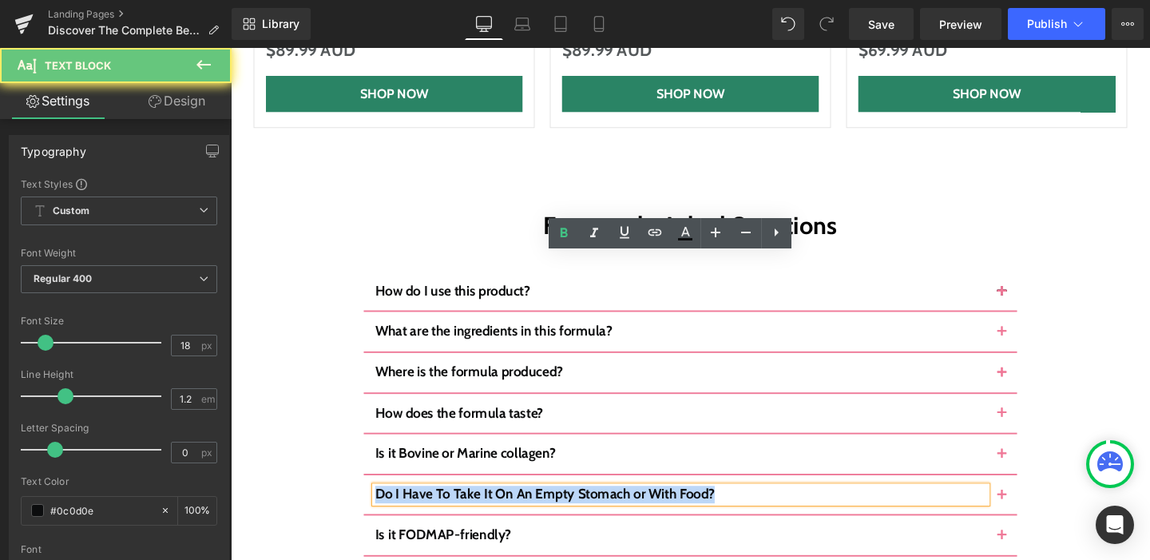
click at [479, 508] on b "Do I Have To Take It On An Empty Stomach or With Food?" at bounding box center [560, 517] width 357 height 18
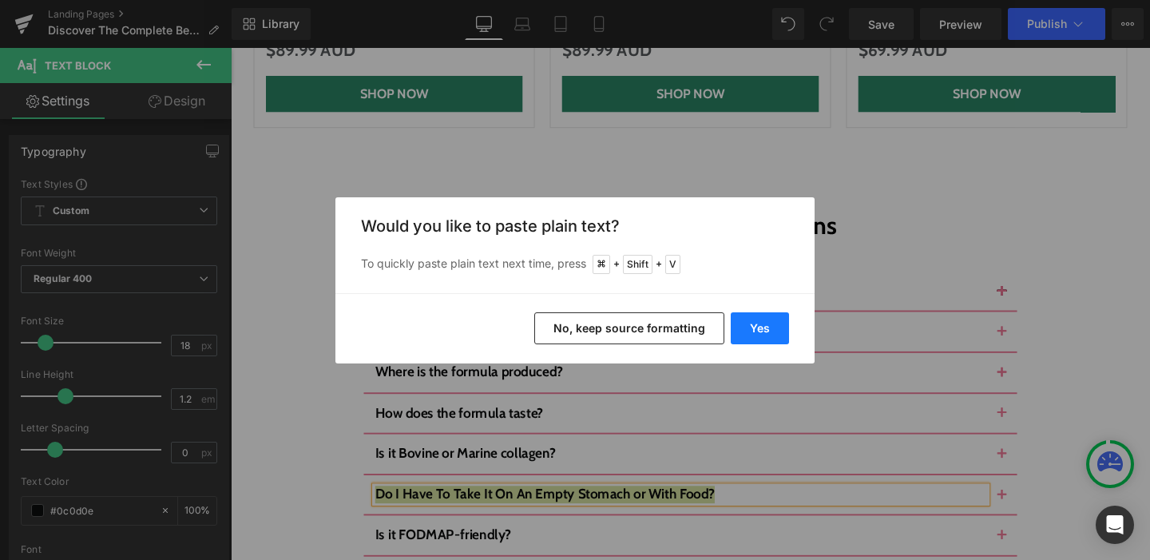
click at [739, 334] on button "Yes" at bounding box center [760, 328] width 58 height 32
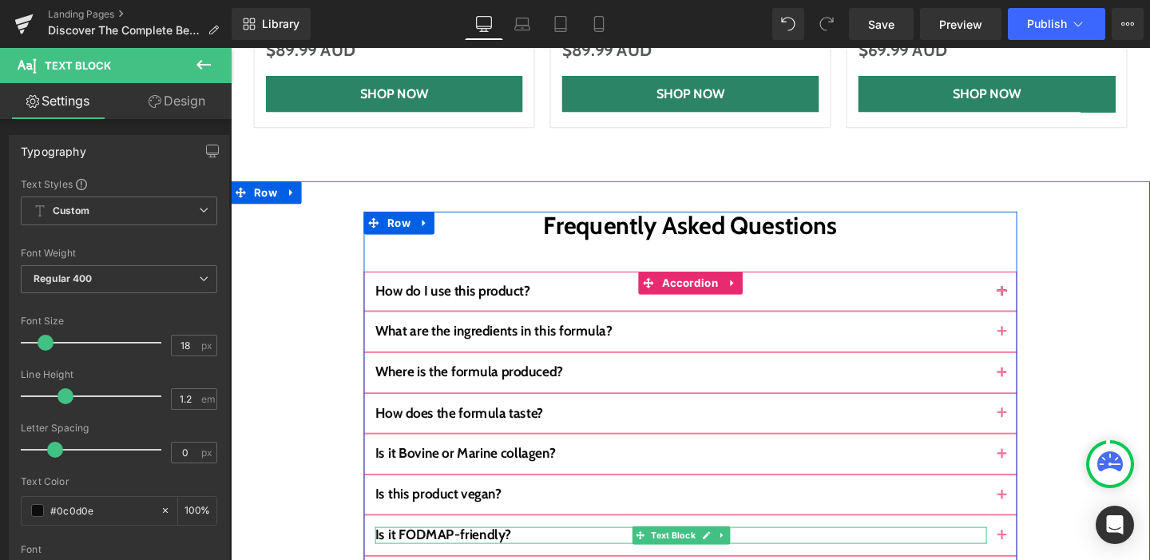
click at [477, 550] on b "Is it FODMAP-friendly?" at bounding box center [453, 559] width 143 height 18
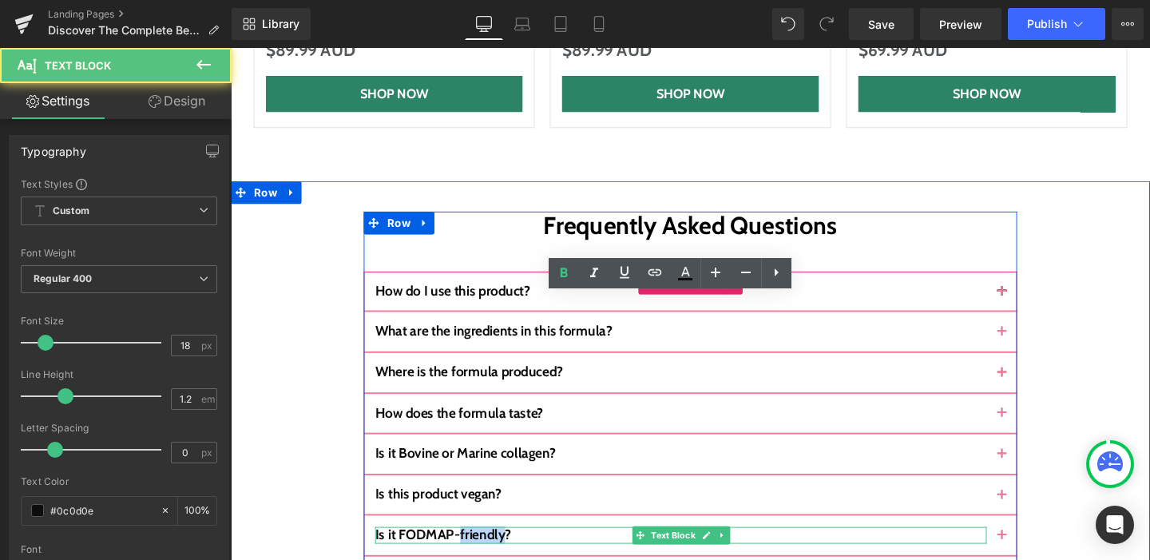
click at [477, 550] on b "Is it FODMAP-friendly?" at bounding box center [453, 559] width 143 height 18
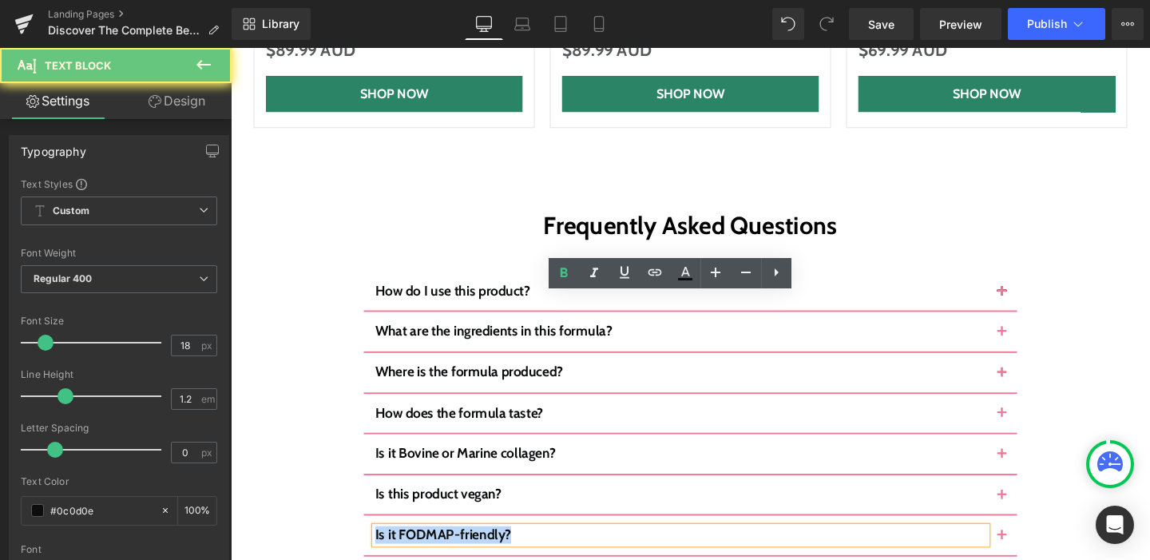
click at [477, 550] on b "Is it FODMAP-friendly?" at bounding box center [453, 559] width 143 height 18
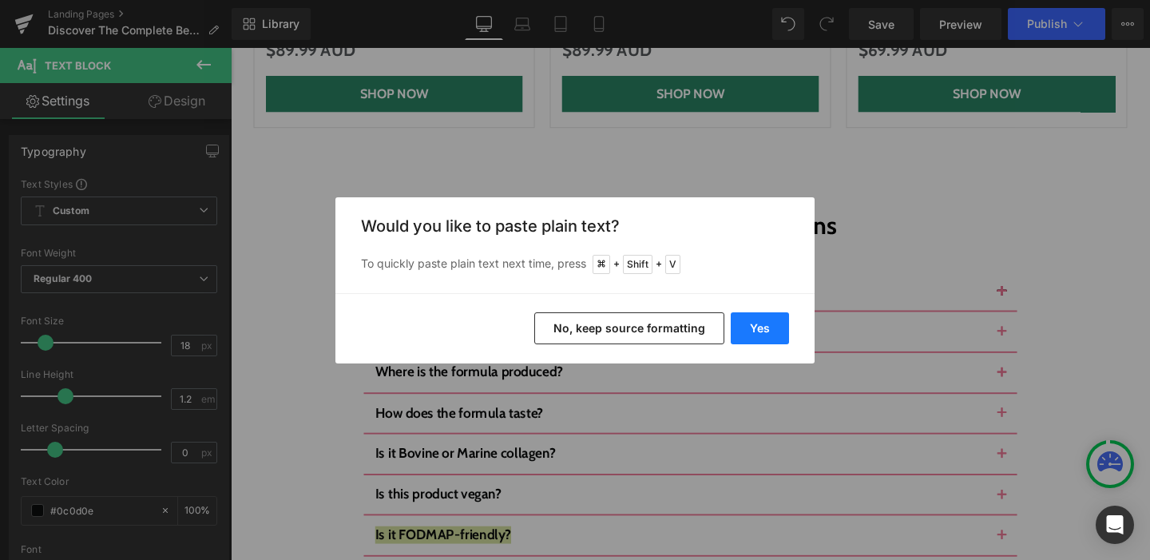
click at [757, 331] on button "Yes" at bounding box center [760, 328] width 58 height 32
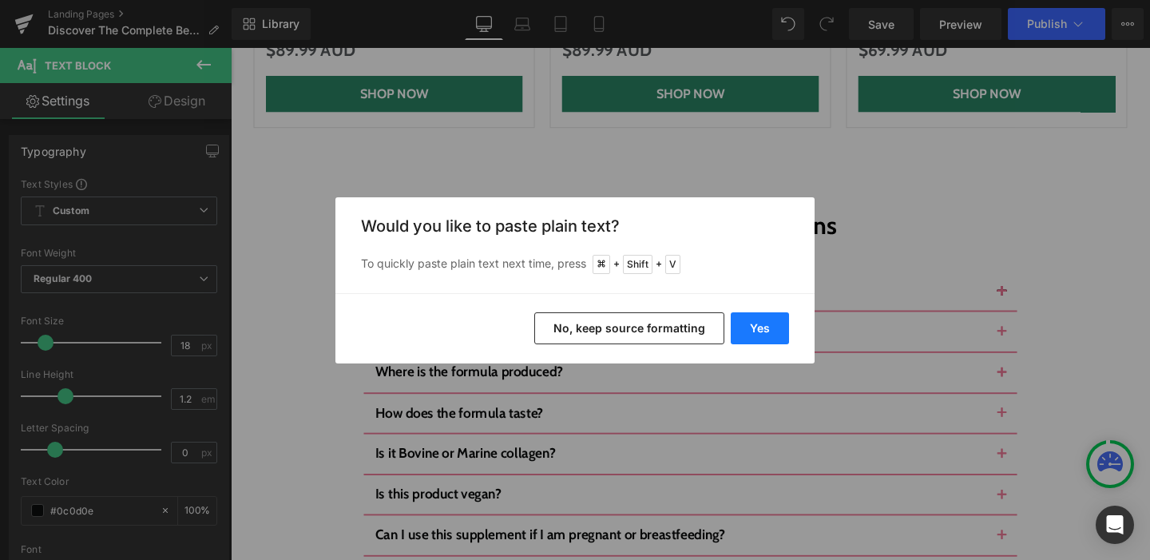
click at [757, 331] on button "Yes" at bounding box center [760, 328] width 58 height 32
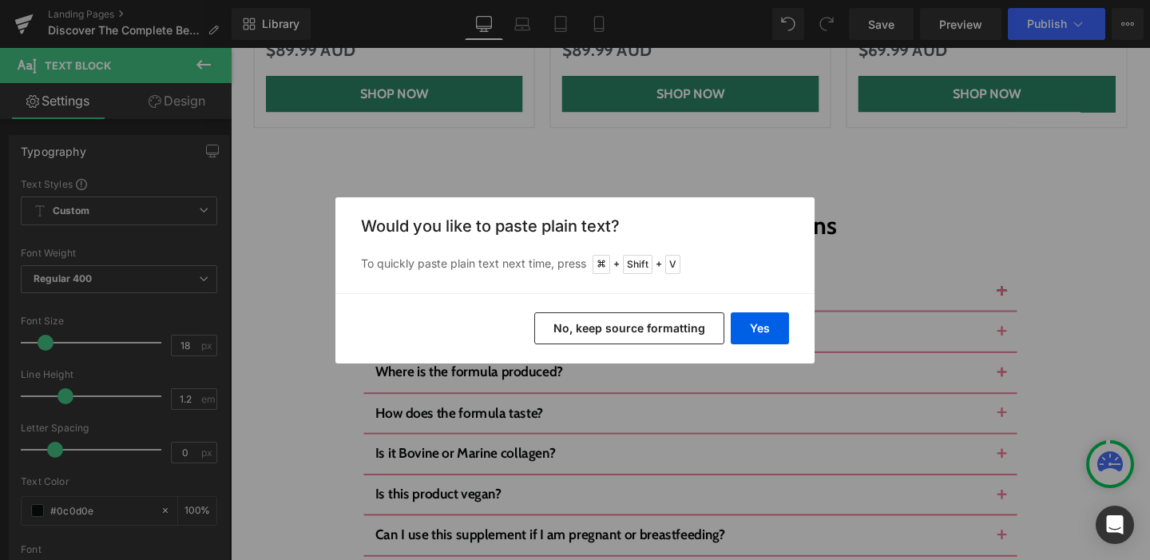
click at [790, 314] on div "Yes No, keep source formatting" at bounding box center [574, 328] width 479 height 70
click at [777, 319] on button "Yes" at bounding box center [760, 328] width 58 height 32
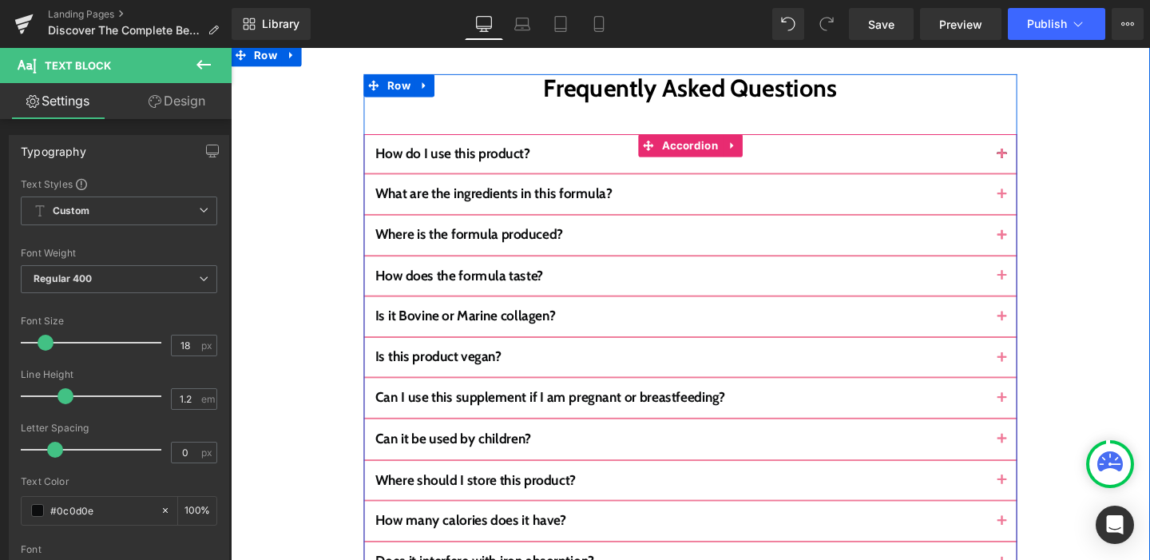
scroll to position [6591, 0]
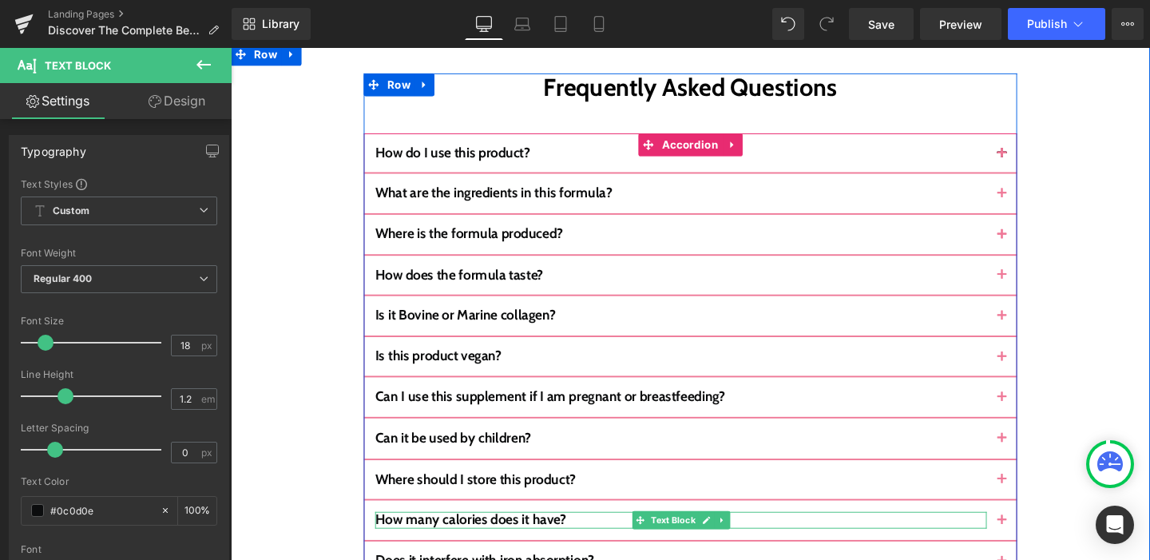
click at [537, 535] on b "How many calories does it have?" at bounding box center [482, 544] width 200 height 18
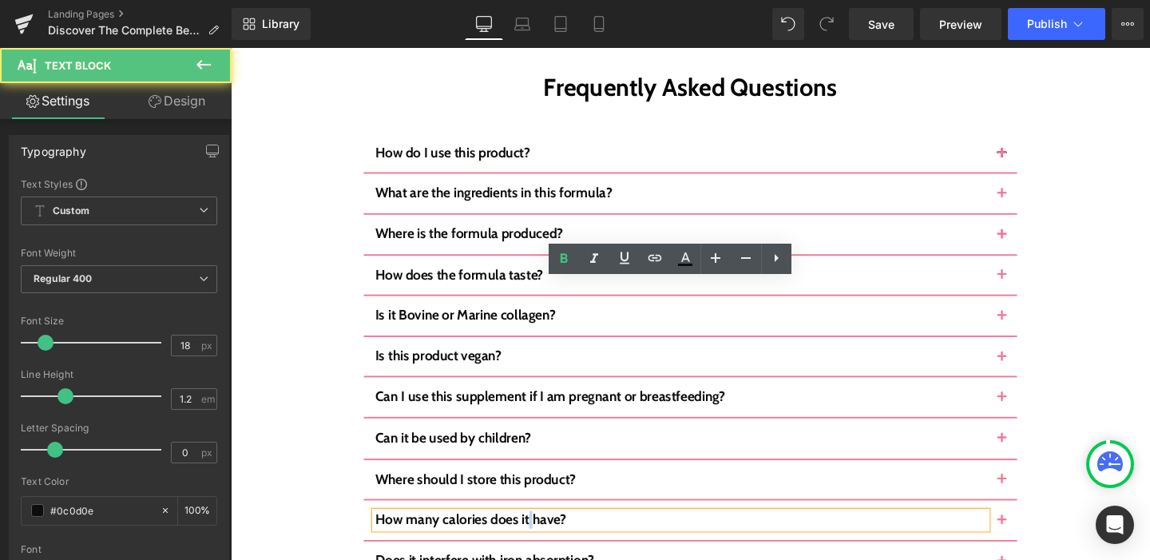
click at [537, 535] on b "How many calories does it have?" at bounding box center [482, 544] width 200 height 18
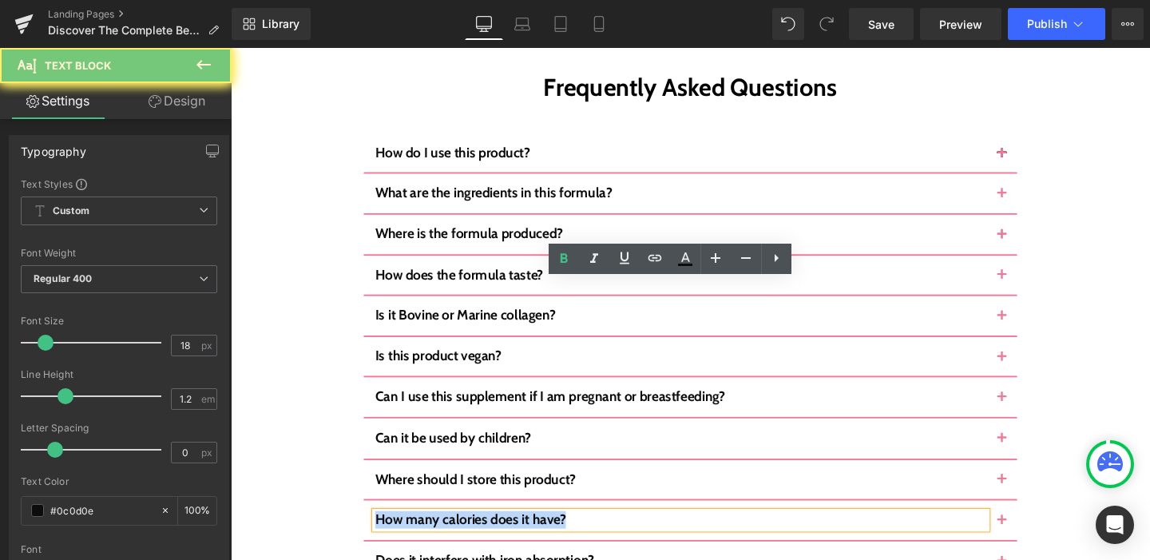
click at [537, 535] on b "How many calories does it have?" at bounding box center [482, 544] width 200 height 18
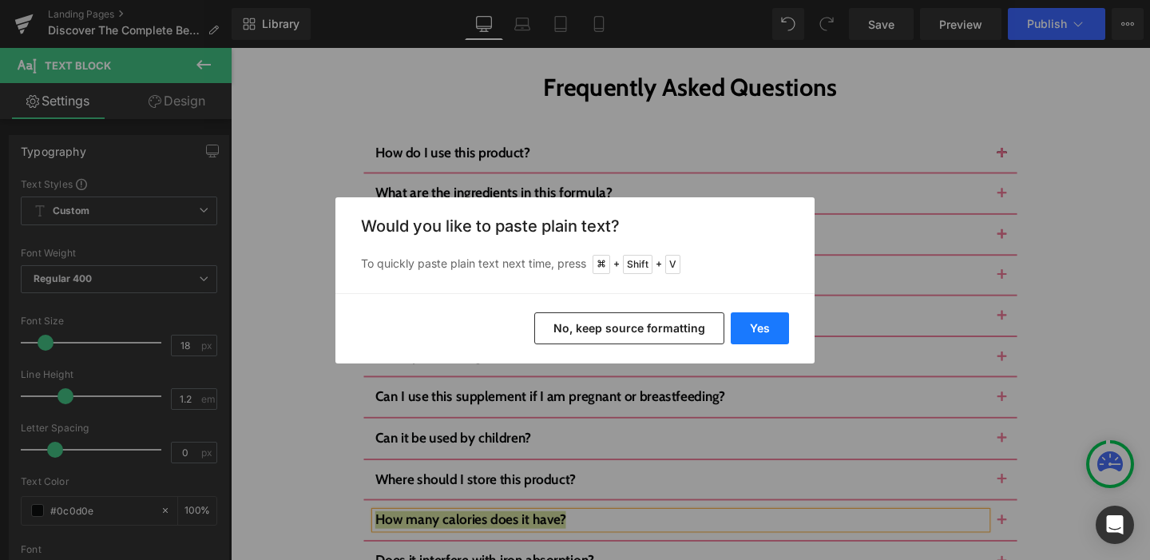
click at [759, 327] on button "Yes" at bounding box center [760, 328] width 58 height 32
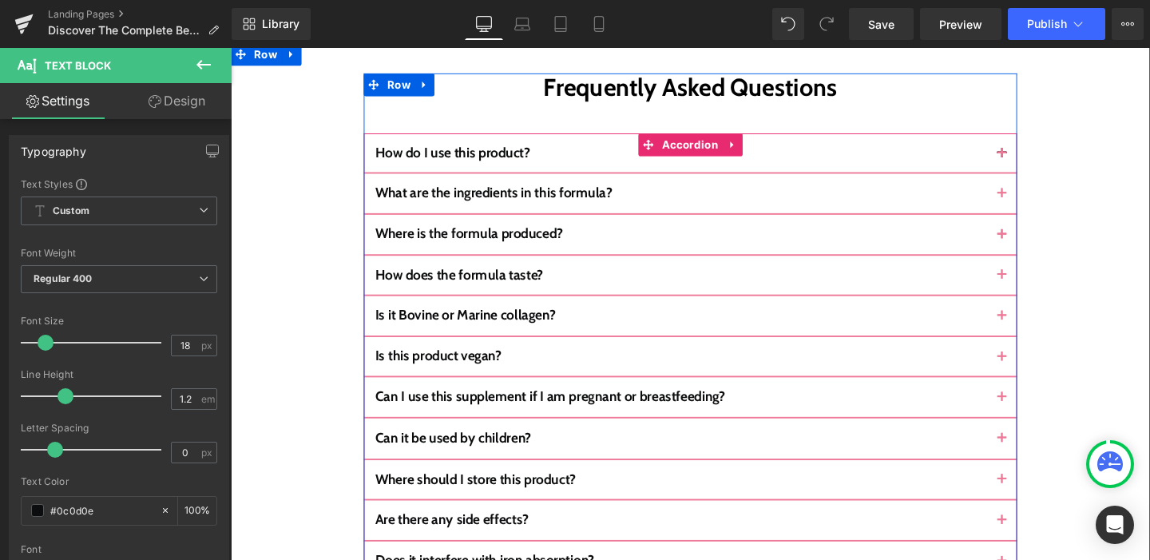
click at [231, 48] on div at bounding box center [231, 48] width 0 height 0
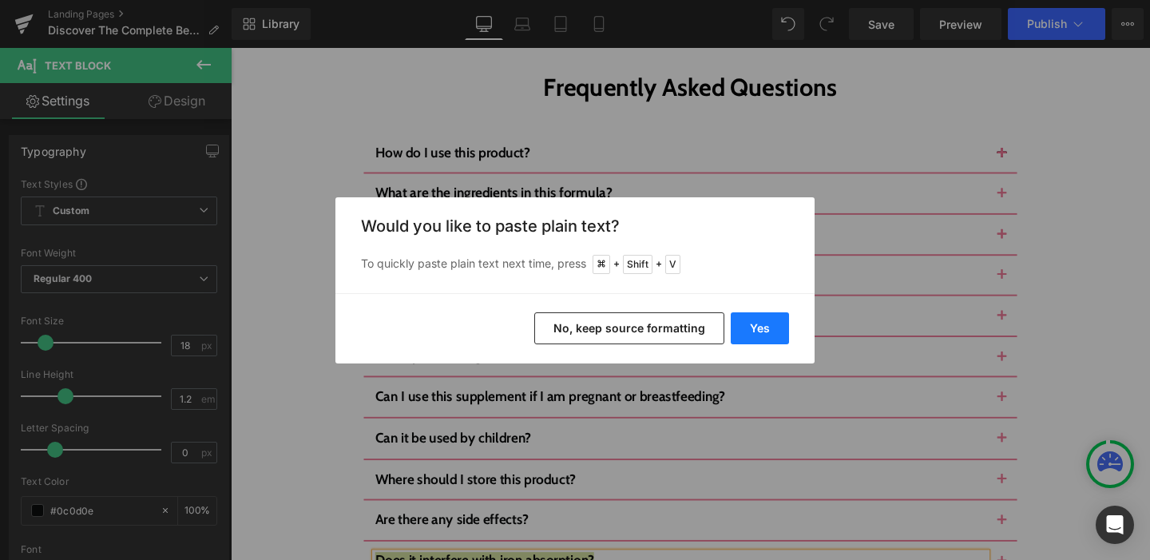
click at [763, 337] on button "Yes" at bounding box center [760, 328] width 58 height 32
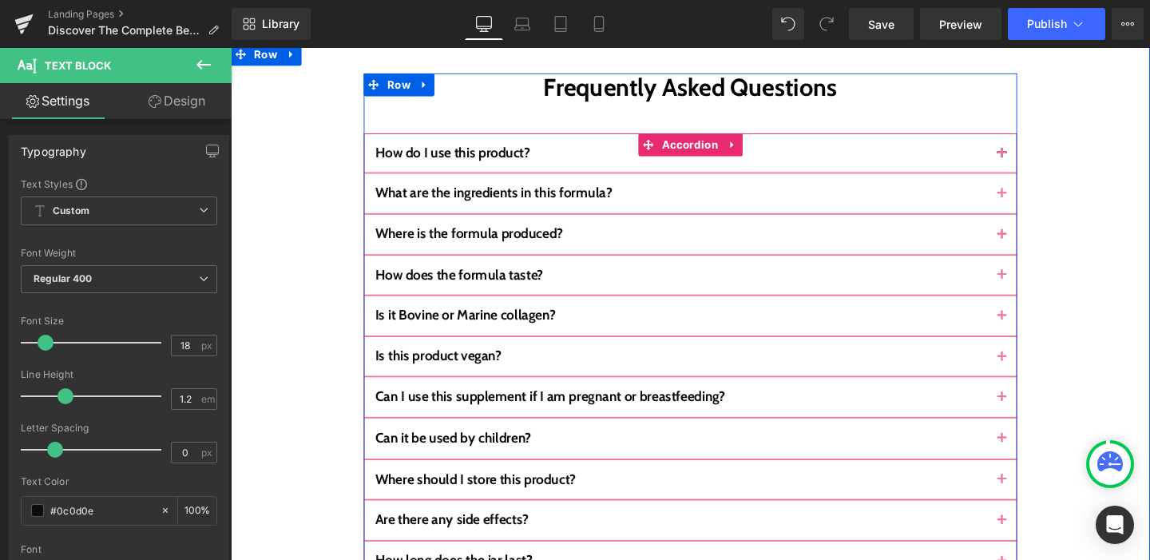
click at [231, 48] on div at bounding box center [231, 48] width 0 height 0
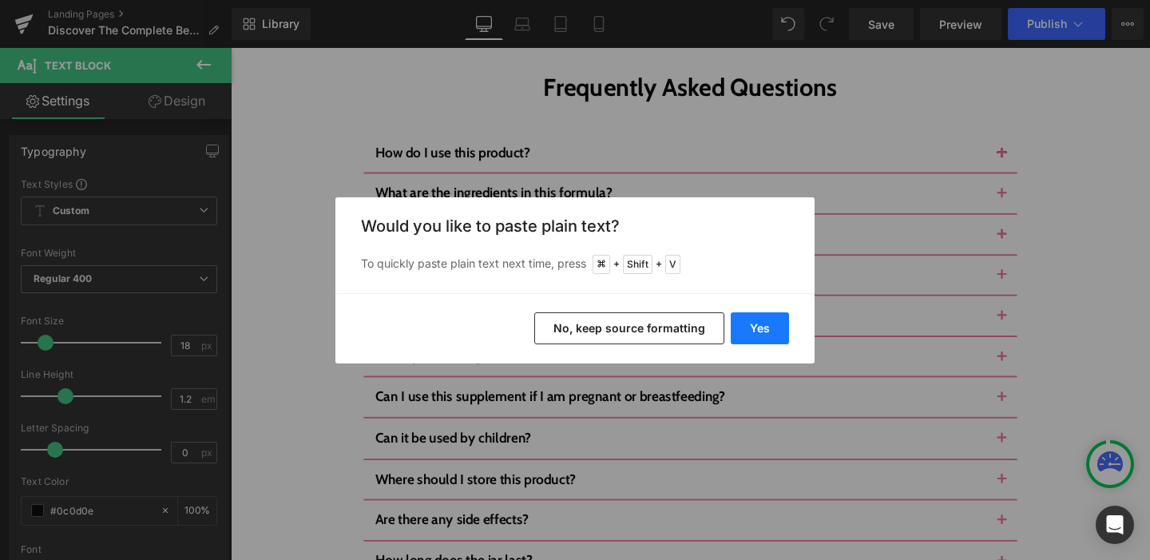
click at [781, 315] on button "Yes" at bounding box center [760, 328] width 58 height 32
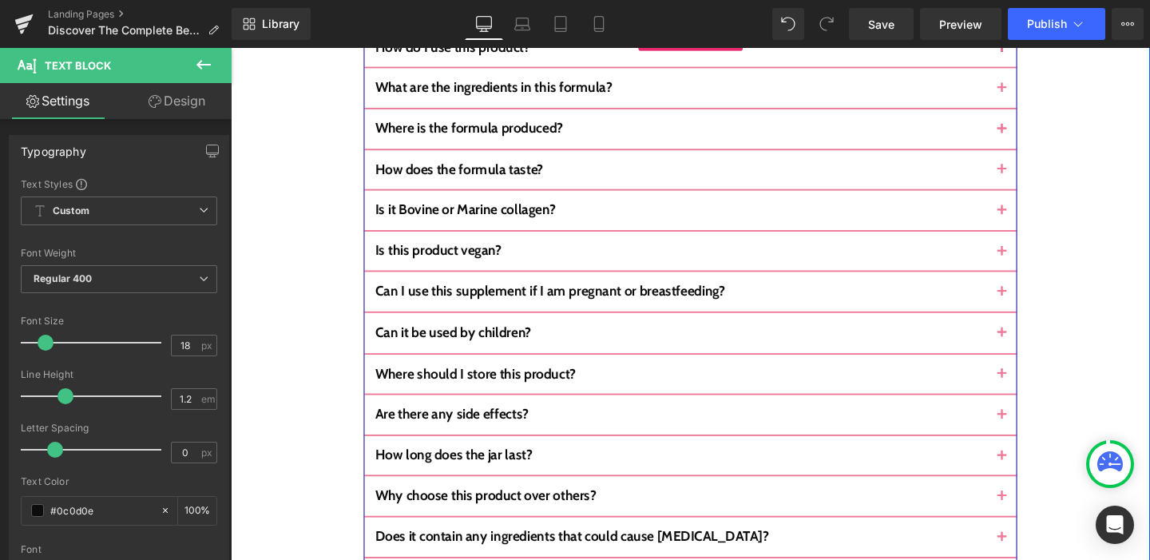
scroll to position [6704, 0]
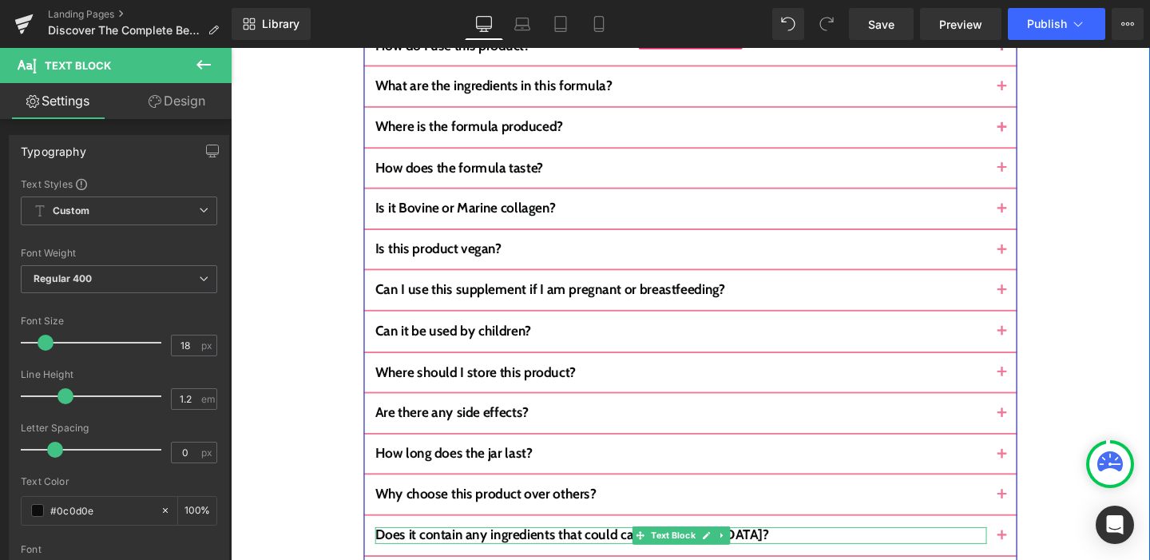
click at [561, 551] on b "Does it contain any ingredients that could cause [MEDICAL_DATA]?" at bounding box center [589, 560] width 414 height 18
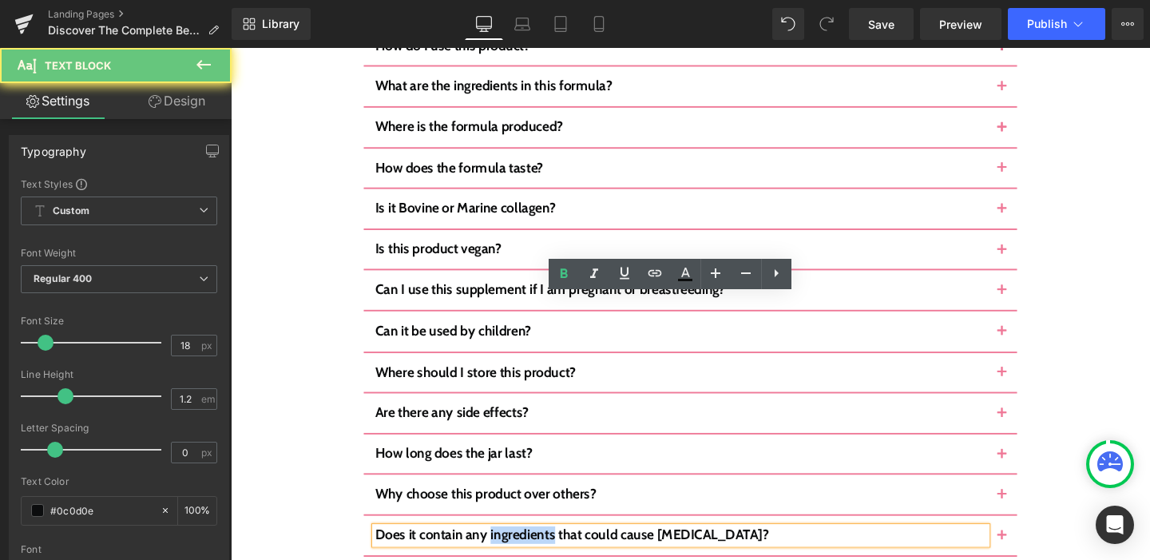
click at [561, 551] on b "Does it contain any ingredients that could cause [MEDICAL_DATA]?" at bounding box center [589, 560] width 414 height 18
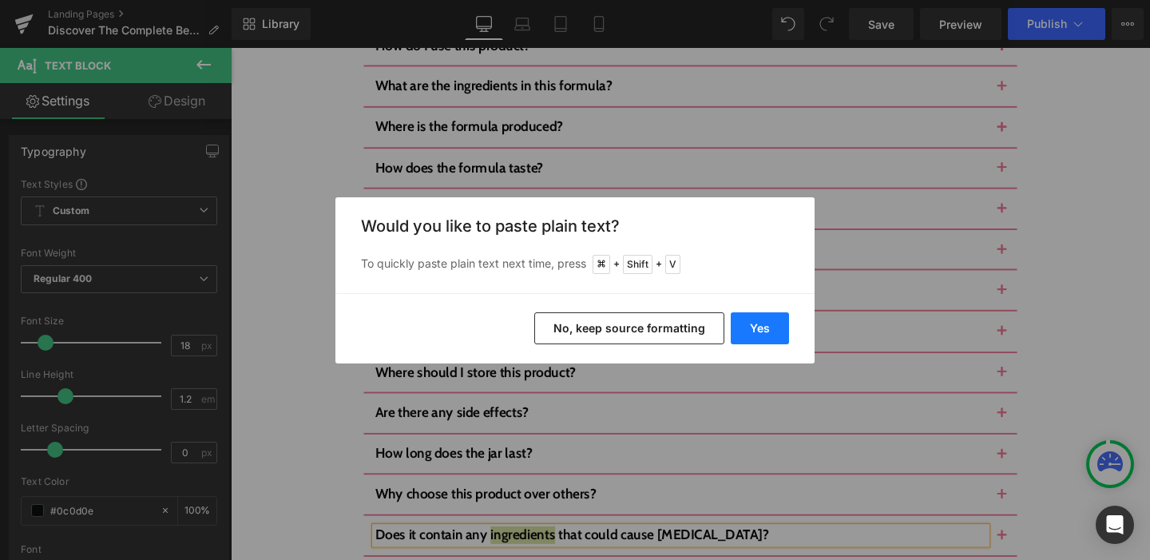
click at [734, 338] on button "Yes" at bounding box center [760, 328] width 58 height 32
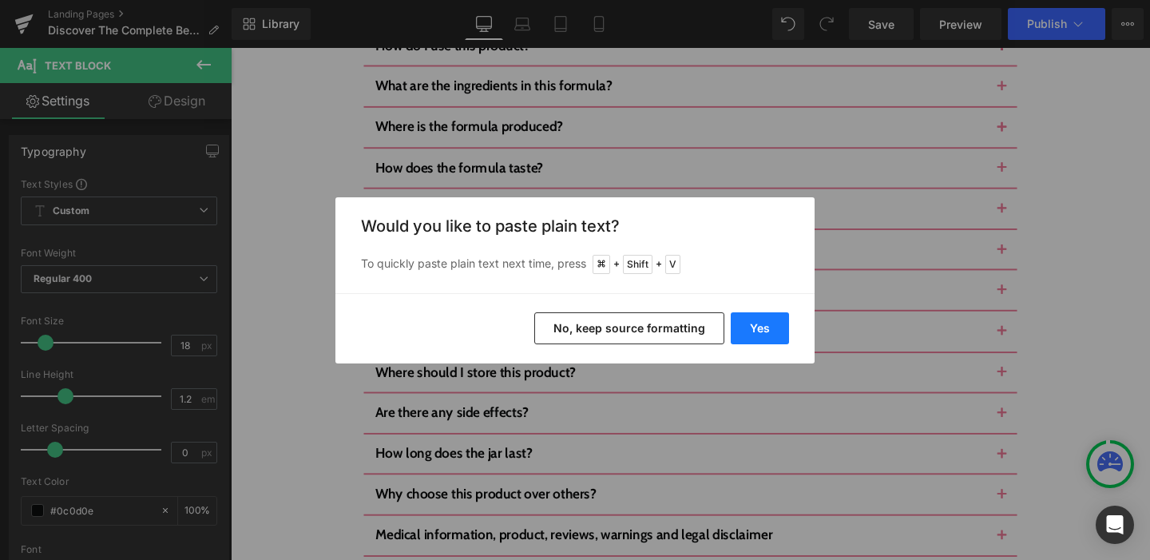
click at [755, 324] on button "Yes" at bounding box center [760, 328] width 58 height 32
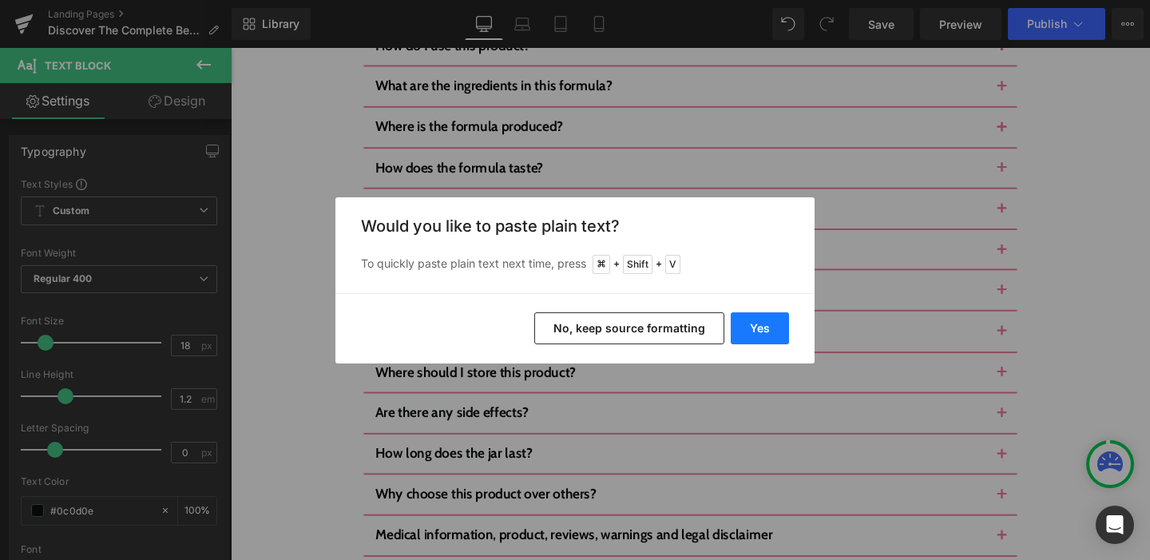
click at [775, 320] on button "Yes" at bounding box center [760, 328] width 58 height 32
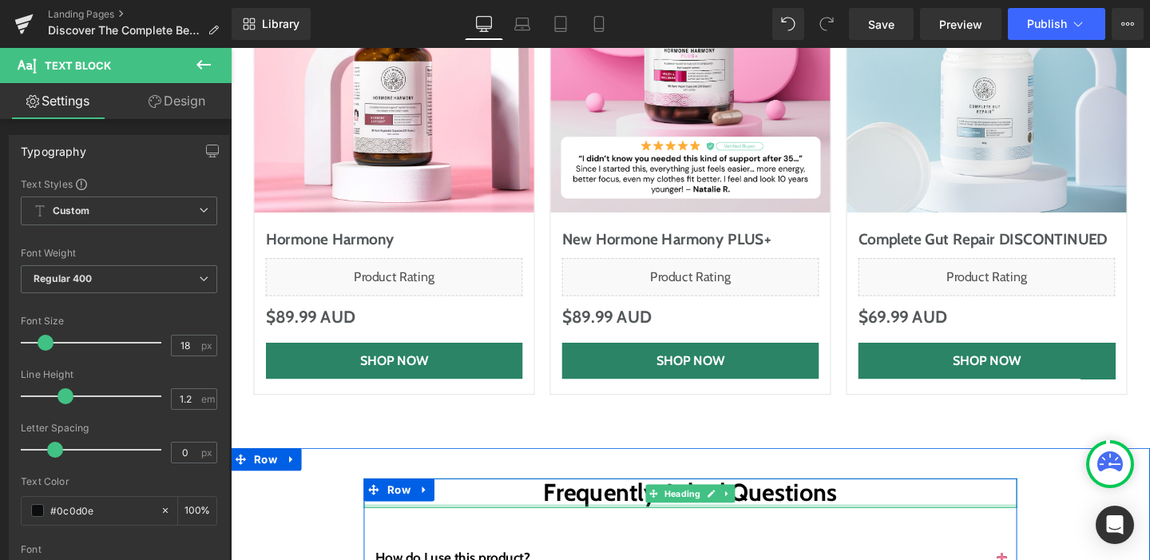
scroll to position [6165, 0]
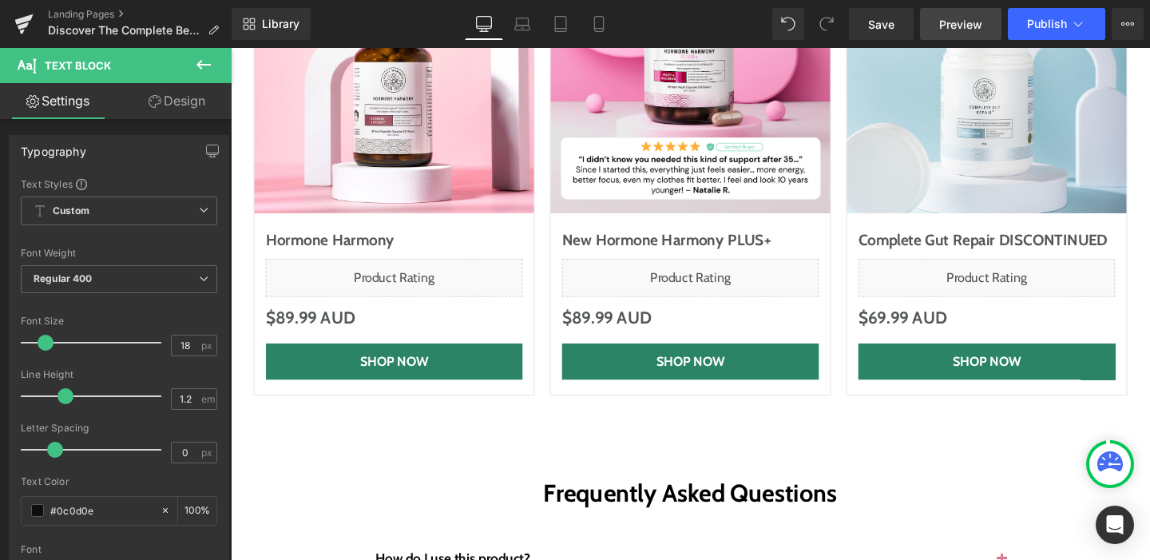
click at [949, 13] on link "Preview" at bounding box center [960, 24] width 81 height 32
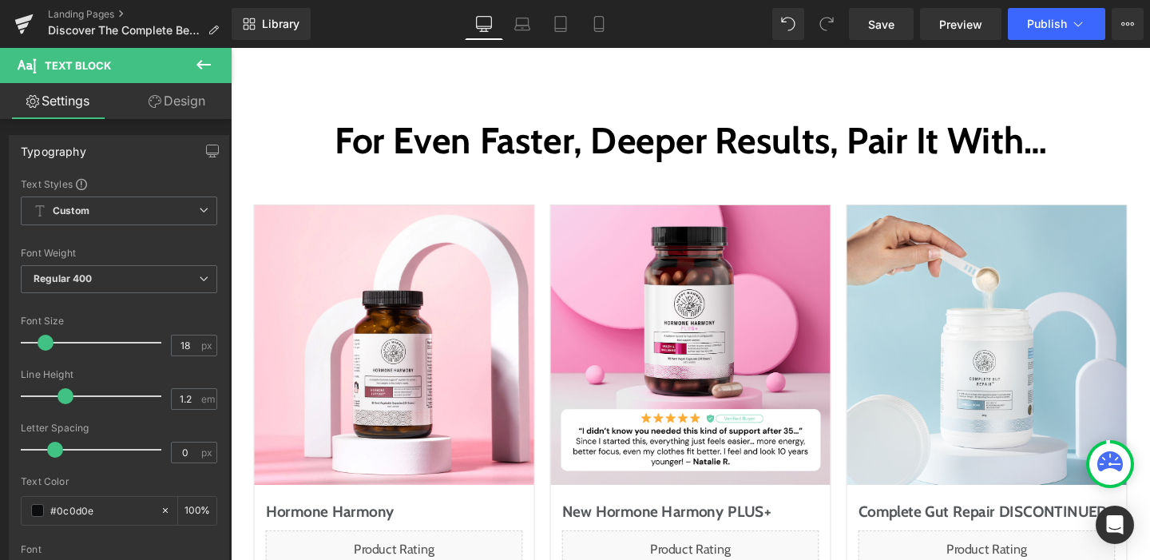
scroll to position [5717, 0]
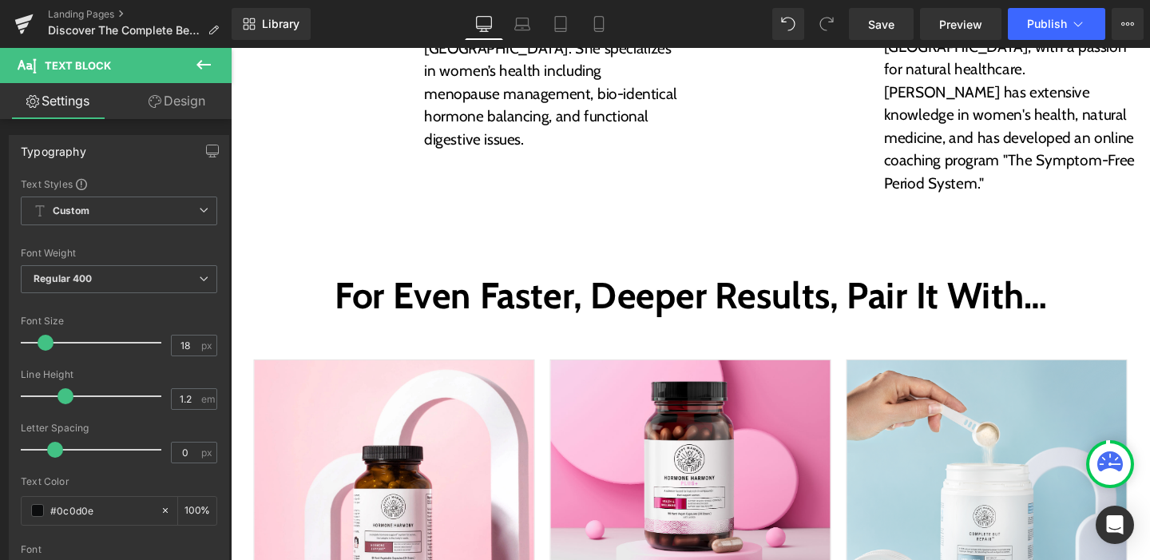
click at [957, 376] on img at bounding box center [1025, 523] width 294 height 294
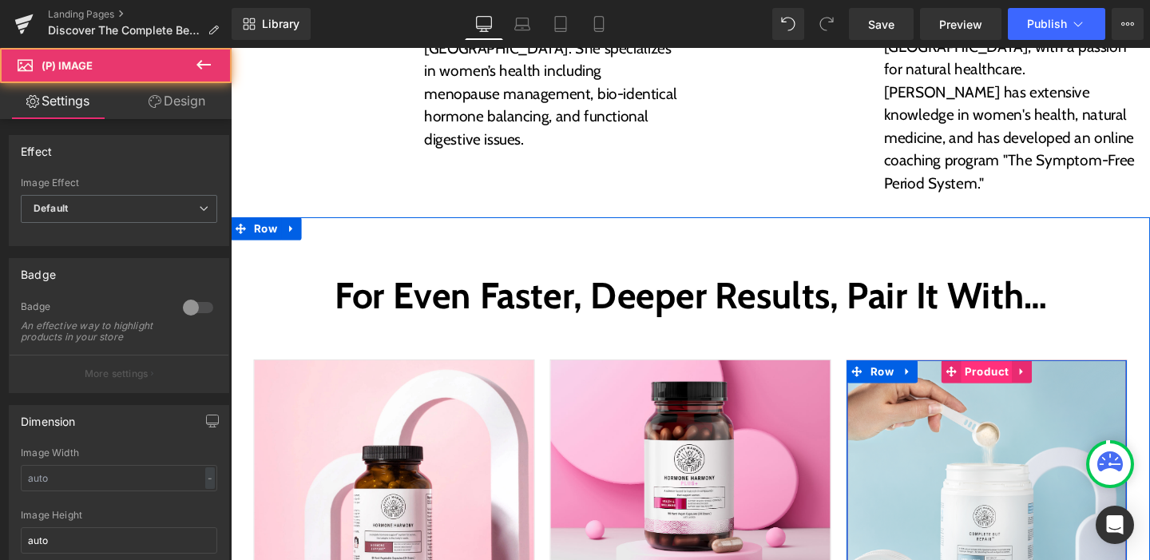
click at [1018, 376] on span "Product" at bounding box center [1025, 388] width 54 height 24
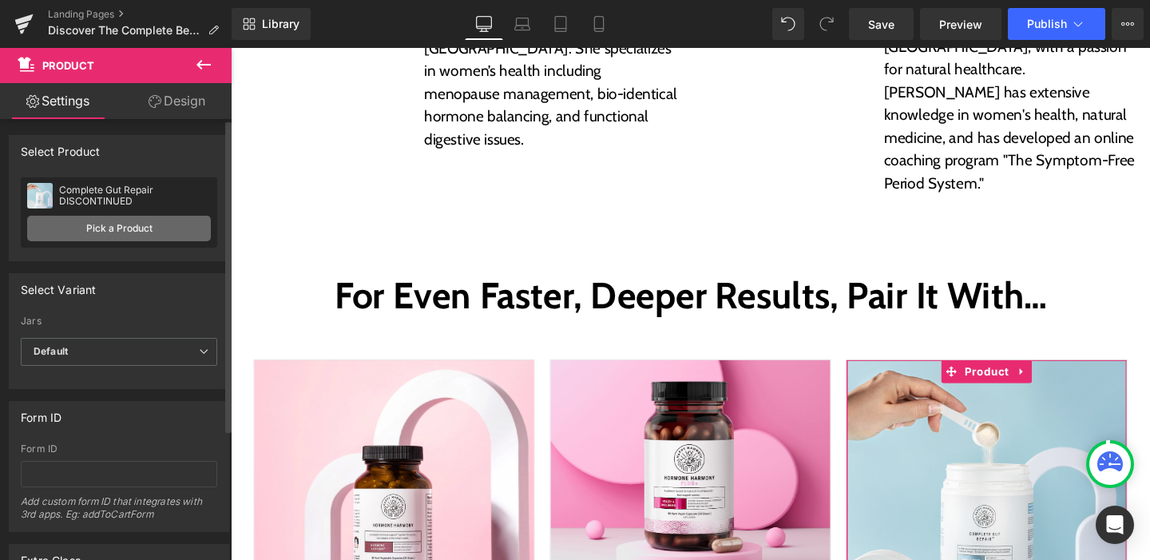
click at [104, 232] on link "Pick a Product" at bounding box center [119, 229] width 184 height 26
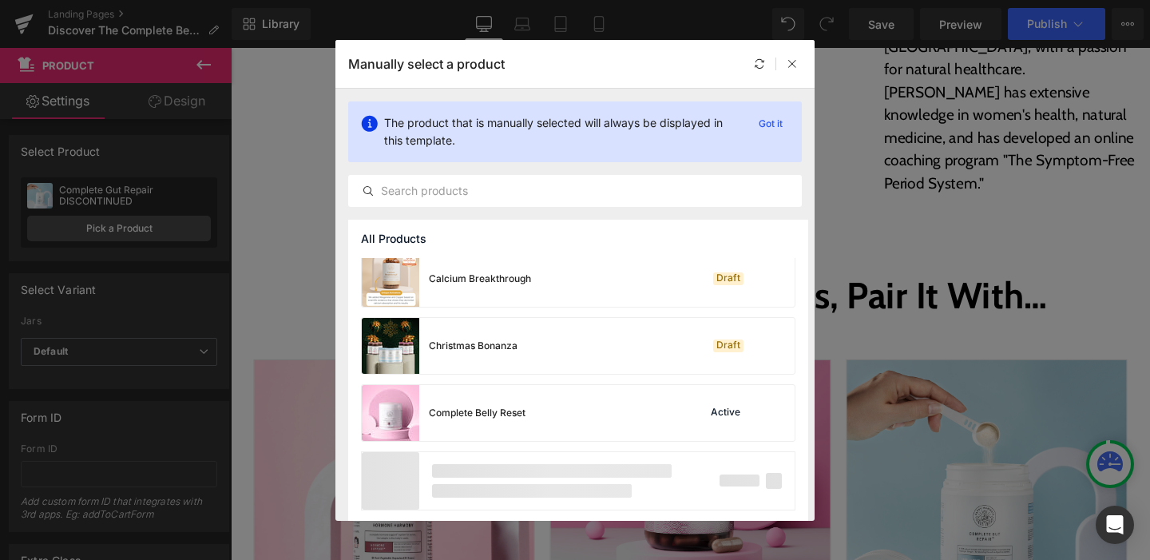
scroll to position [1218, 0]
click at [538, 411] on div "Complete Belly Reset Active" at bounding box center [578, 410] width 433 height 56
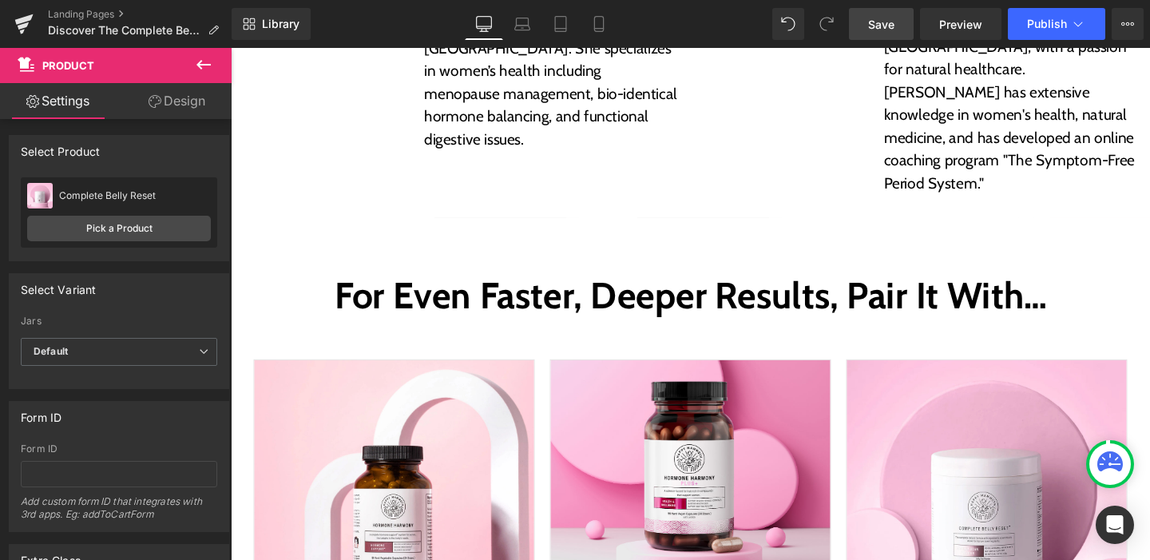
click at [884, 31] on span "Save" at bounding box center [881, 24] width 26 height 17
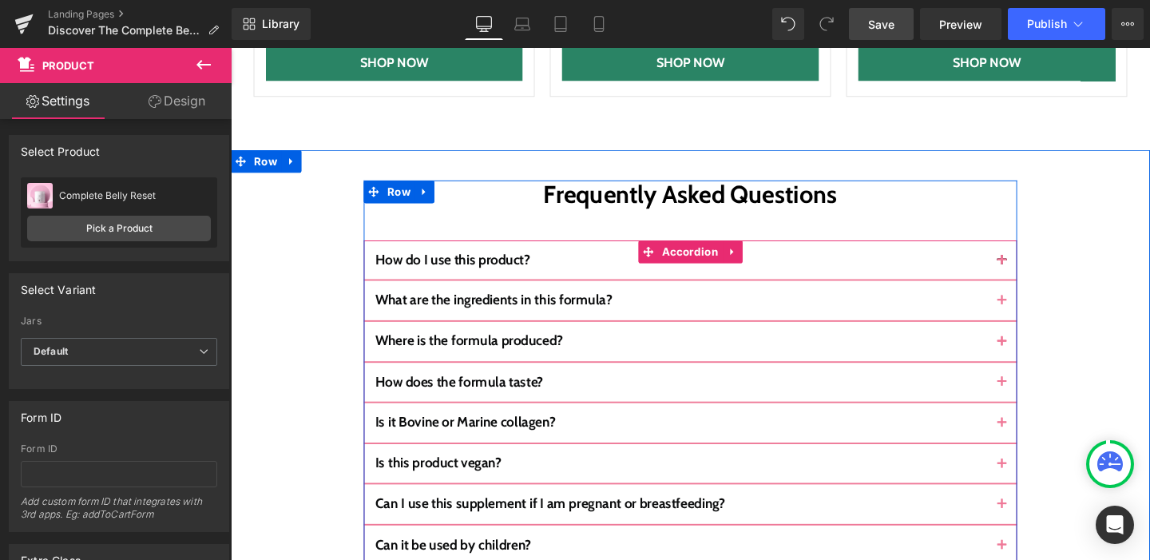
scroll to position [6149, 0]
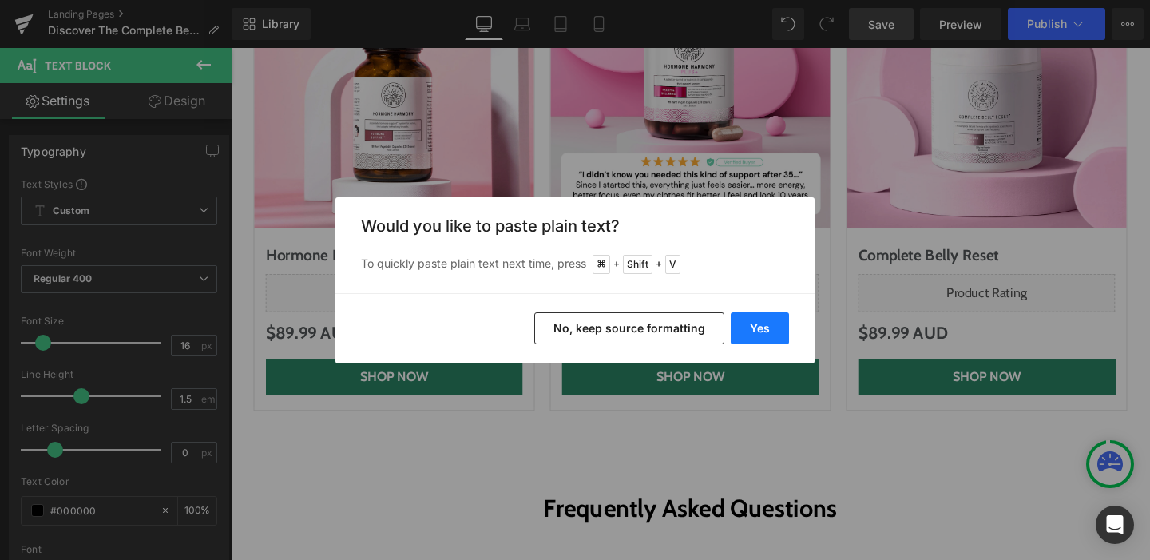
click at [753, 331] on button "Yes" at bounding box center [760, 328] width 58 height 32
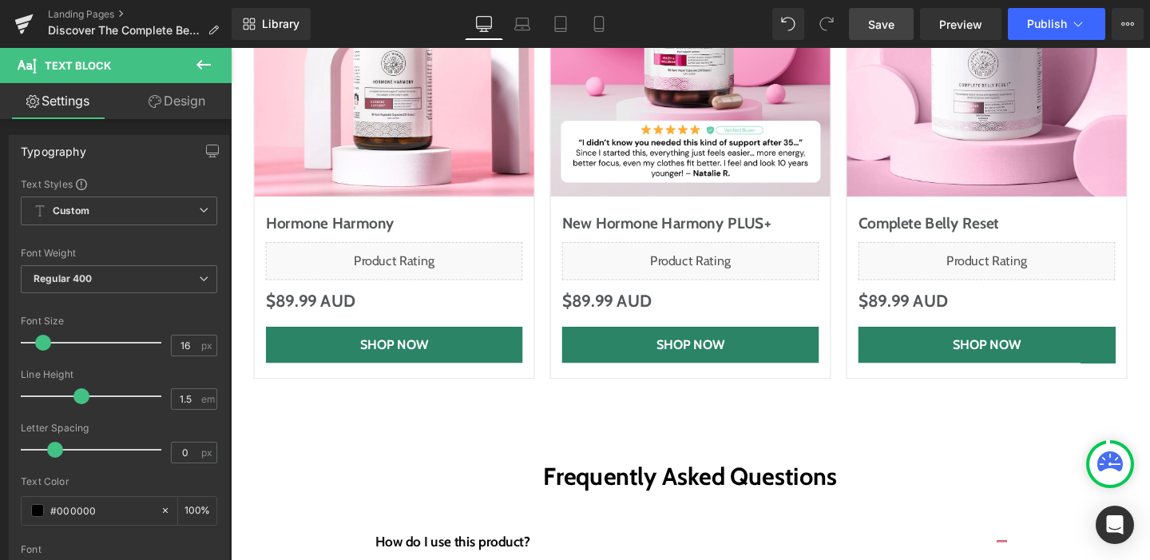
scroll to position [6210, 0]
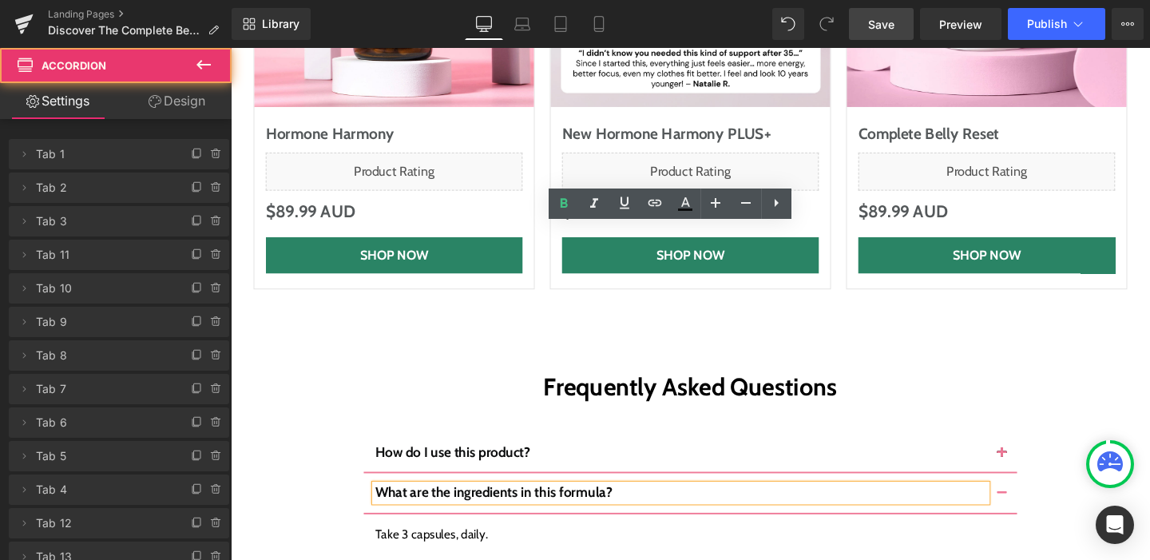
scroll to position [6306, 0]
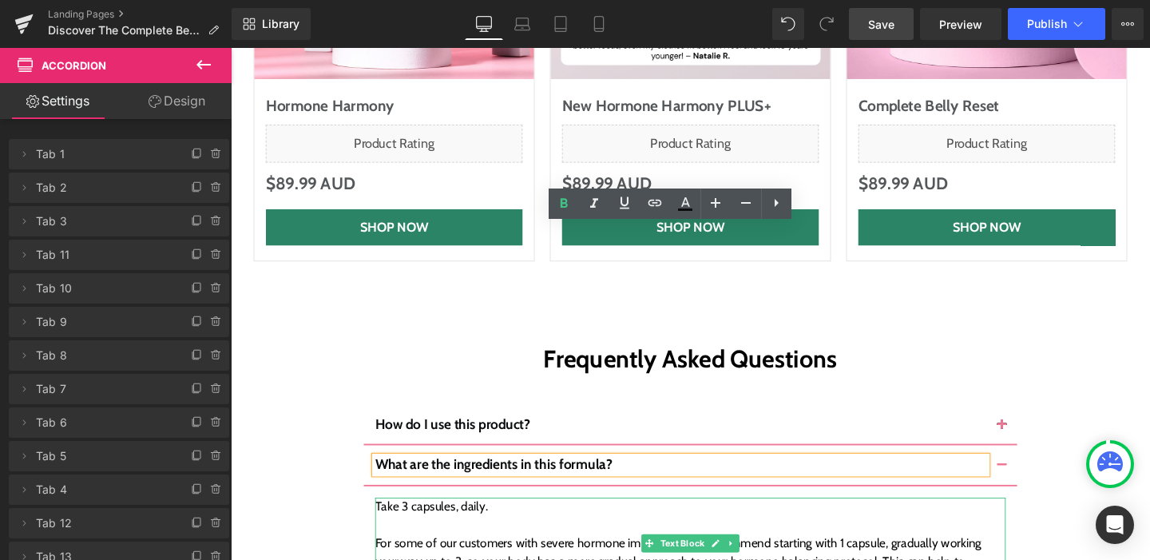
click at [388, 521] on div at bounding box center [713, 523] width 663 height 4
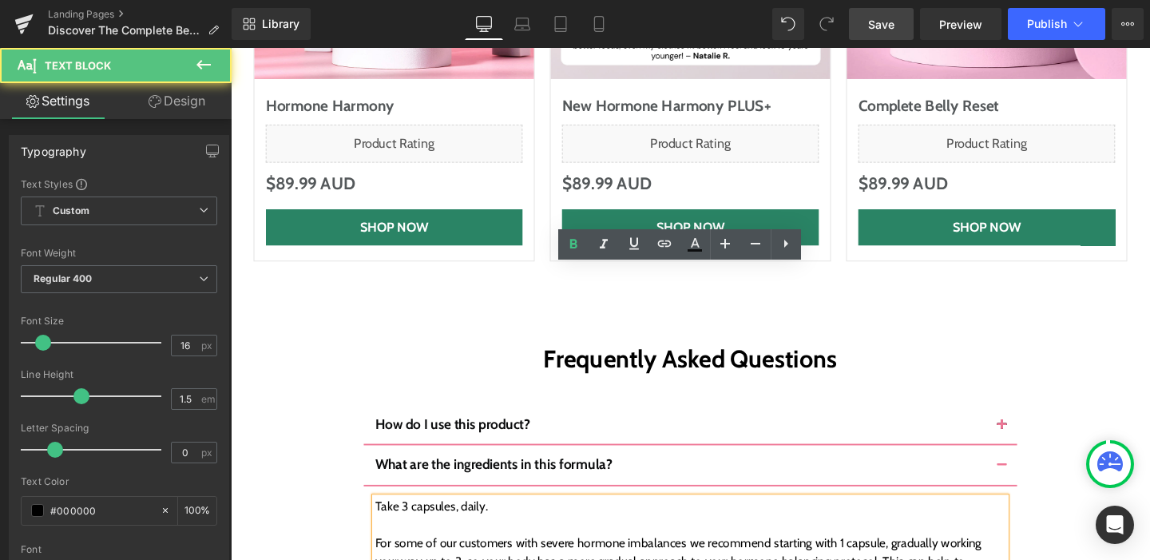
click at [400, 521] on div "Take 3 capsules, daily. For some of our customers with severe hormone imbalance…" at bounding box center [713, 569] width 663 height 96
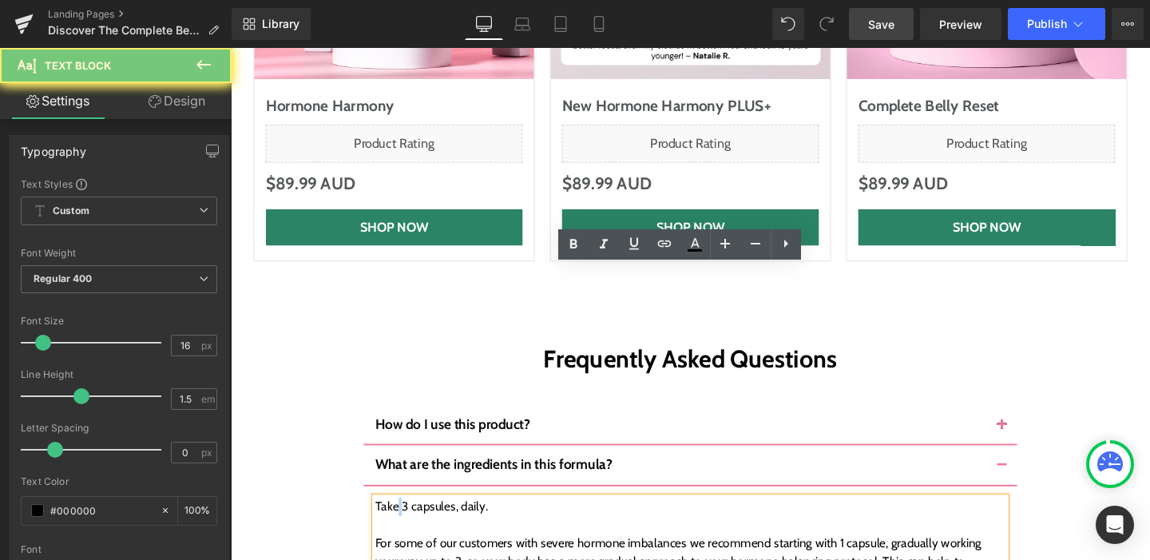
click at [400, 521] on div "Take 3 capsules, daily. For some of our customers with severe hormone imbalance…" at bounding box center [713, 569] width 663 height 96
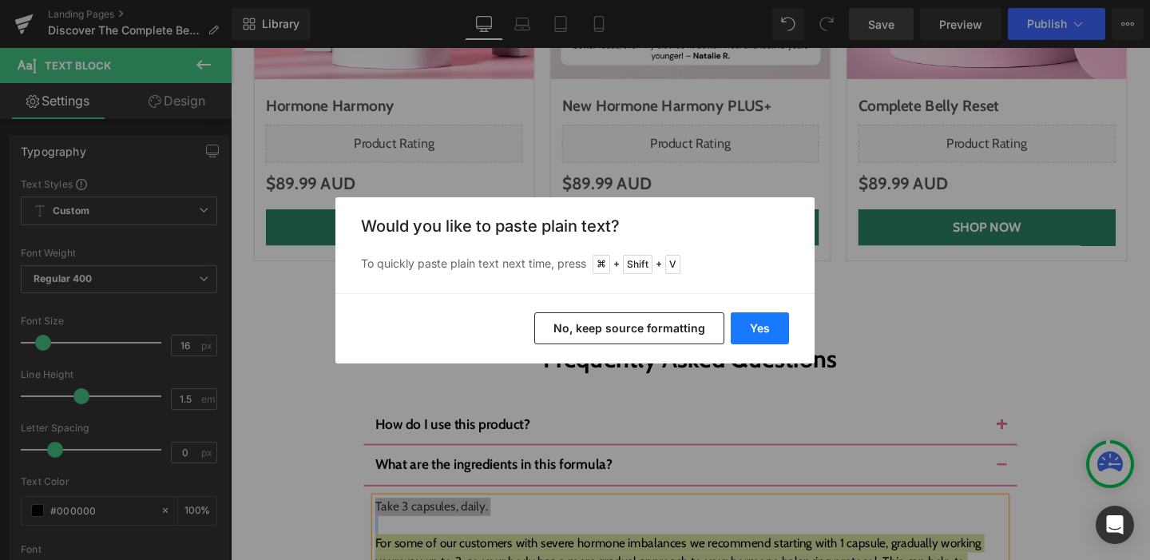
click at [778, 337] on button "Yes" at bounding box center [760, 328] width 58 height 32
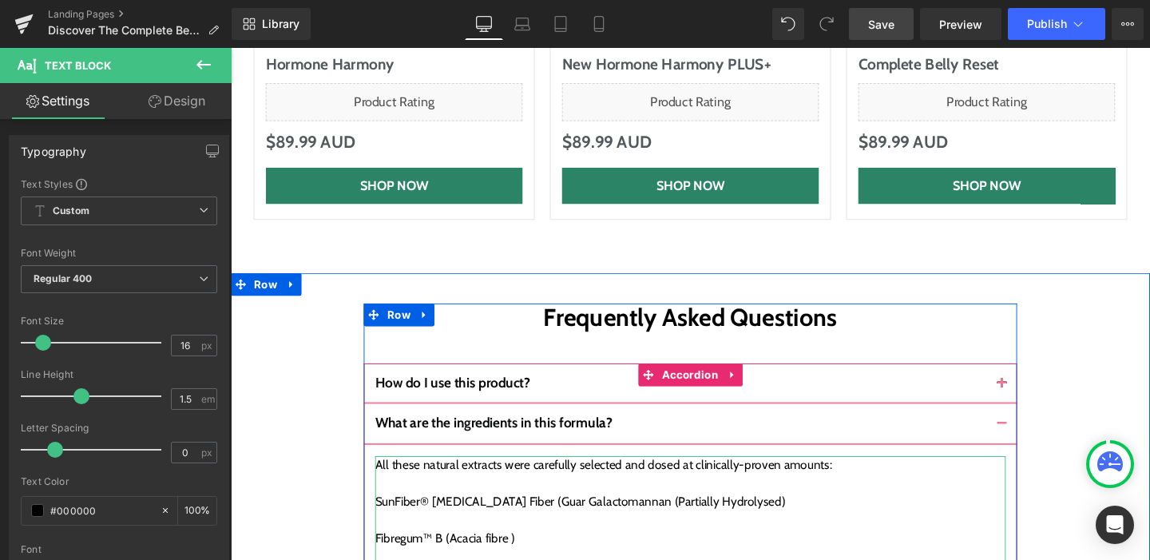
scroll to position [6352, 0]
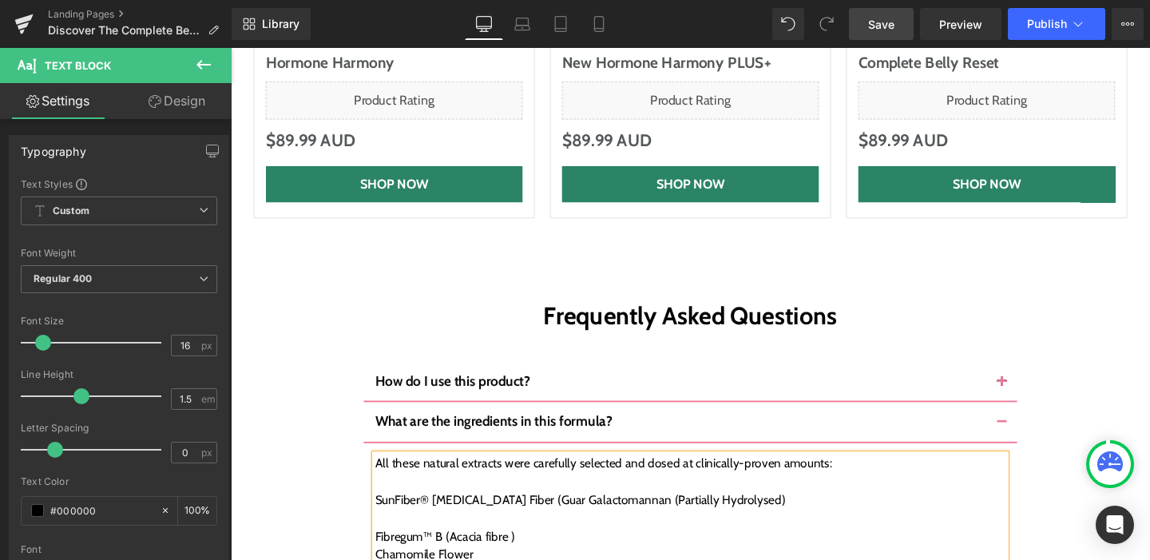
click at [397, 552] on div "Fibregum™ B (Acacia fibre )" at bounding box center [713, 561] width 663 height 19
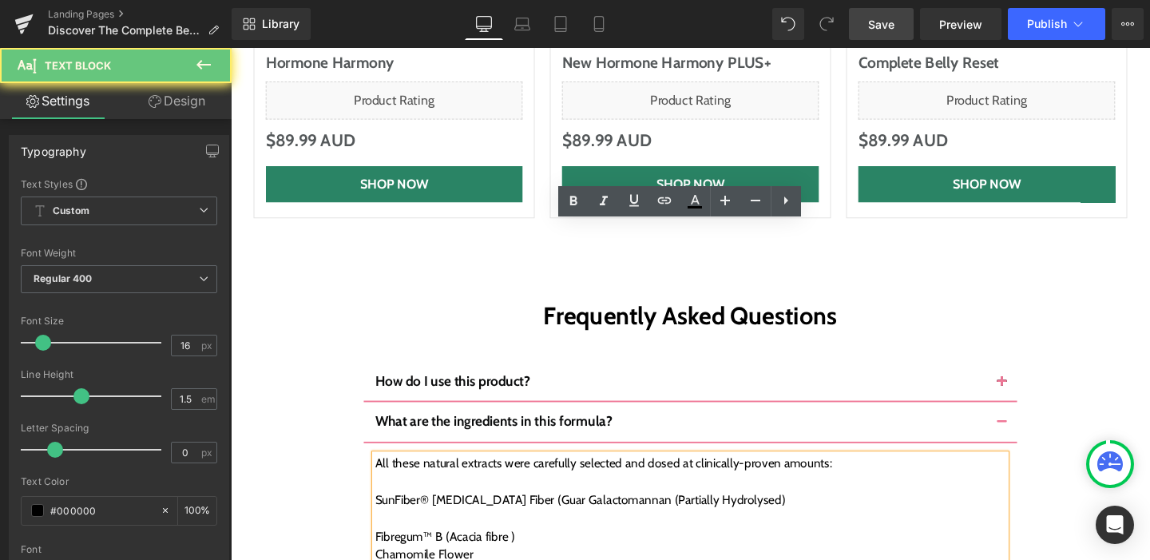
click at [396, 533] on div at bounding box center [713, 542] width 663 height 19
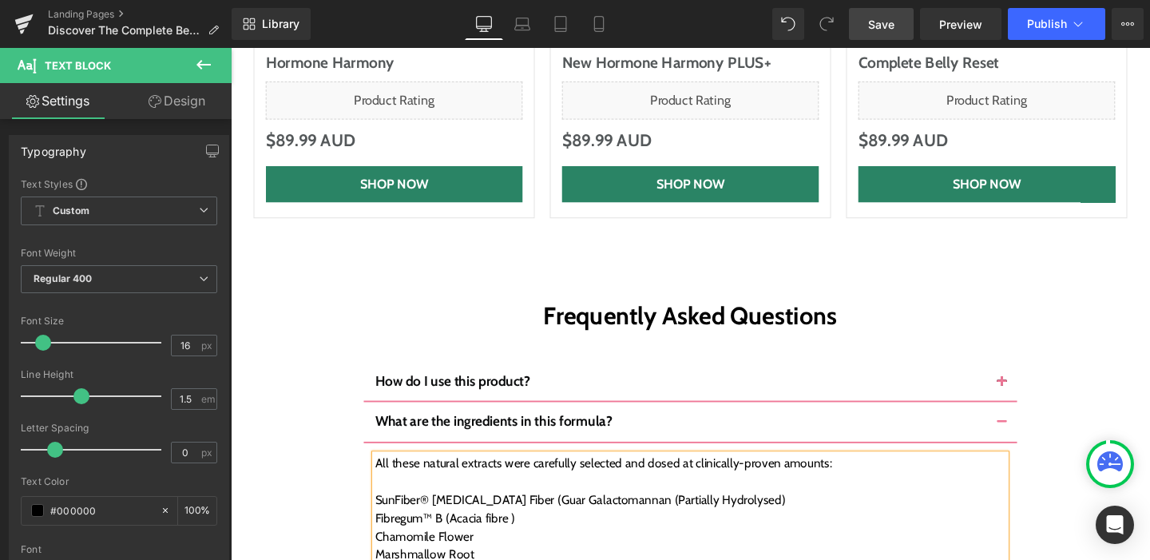
click at [231, 48] on div at bounding box center [231, 48] width 0 height 0
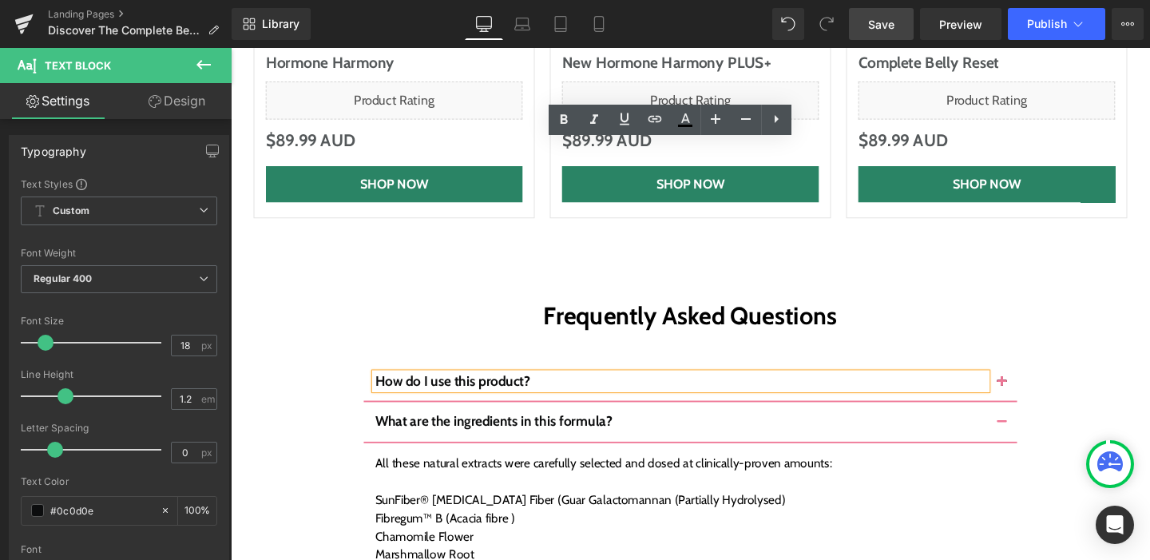
click at [1041, 403] on span "button" at bounding box center [1041, 403] width 0 height 0
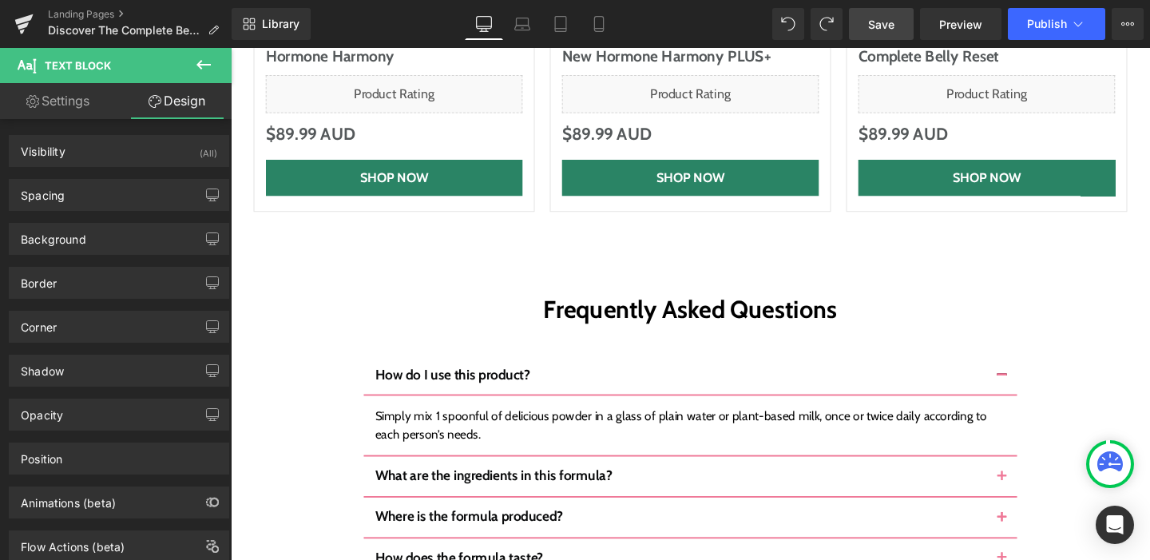
scroll to position [6165, 0]
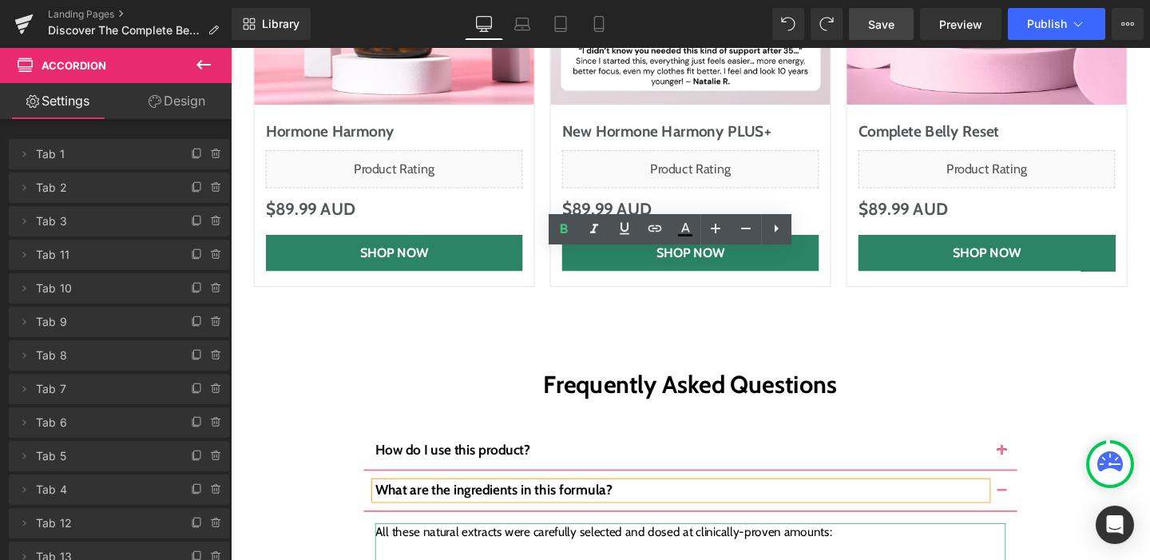
scroll to position [6280, 0]
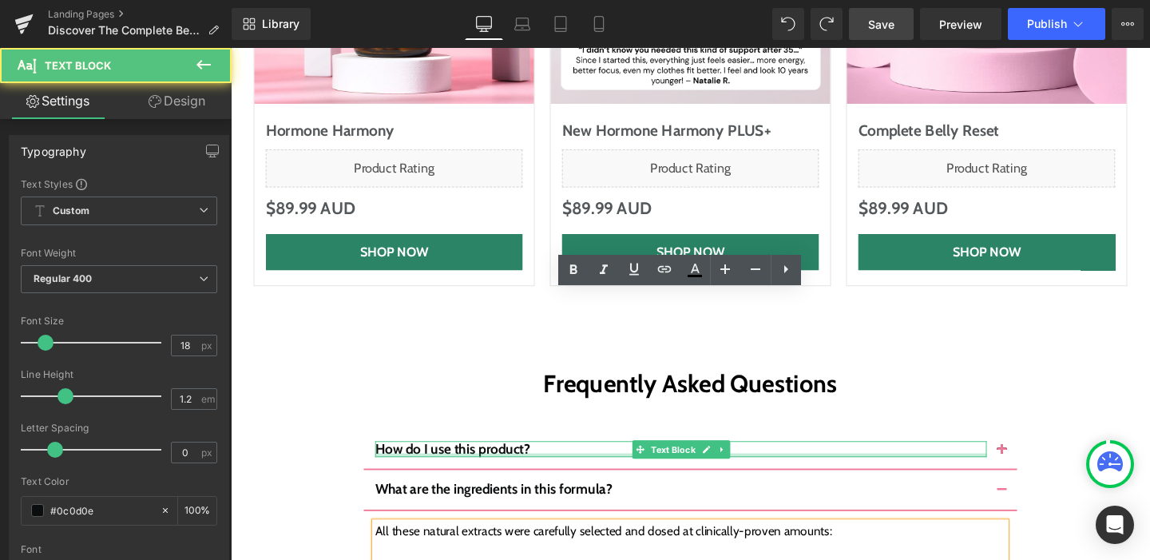
click at [529, 474] on div at bounding box center [703, 476] width 643 height 4
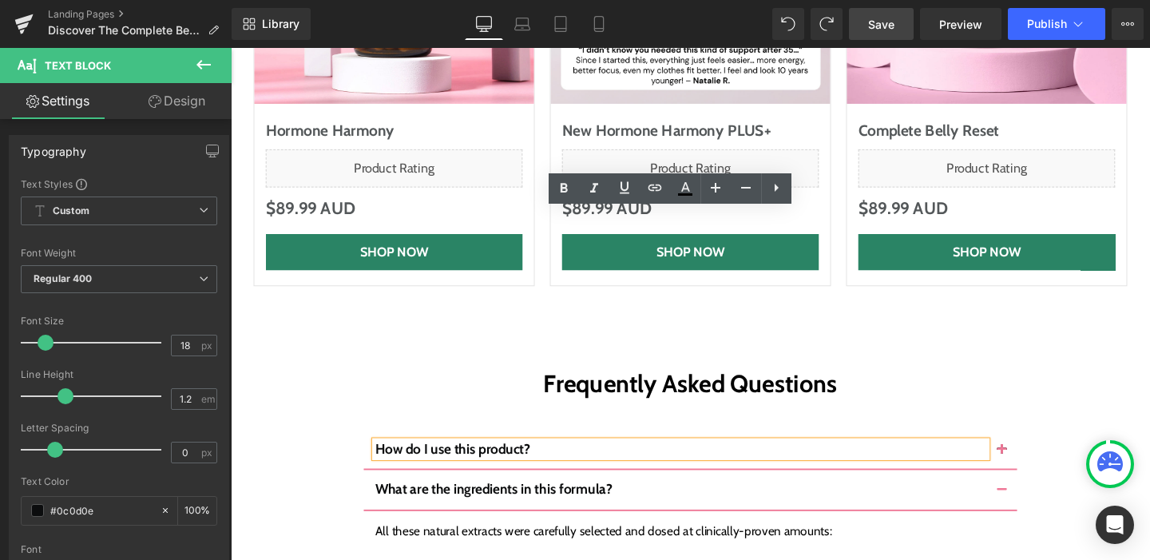
click at [1033, 450] on button "button" at bounding box center [1041, 471] width 32 height 42
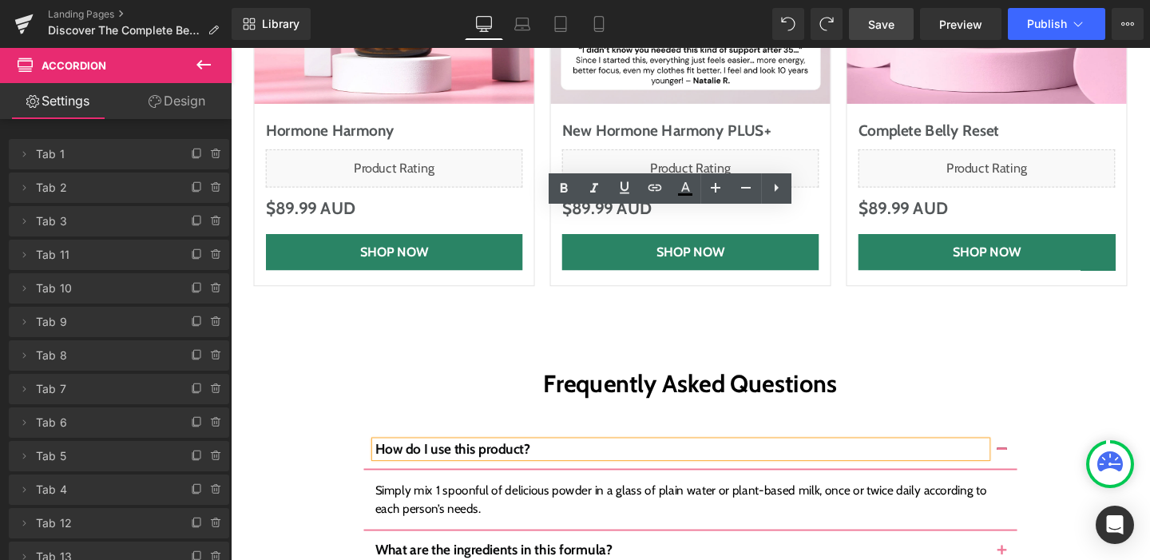
click at [475, 504] on div "Simply mix 1 spoonful of delicious powder in a glass of plain water or plant-ba…" at bounding box center [713, 523] width 663 height 38
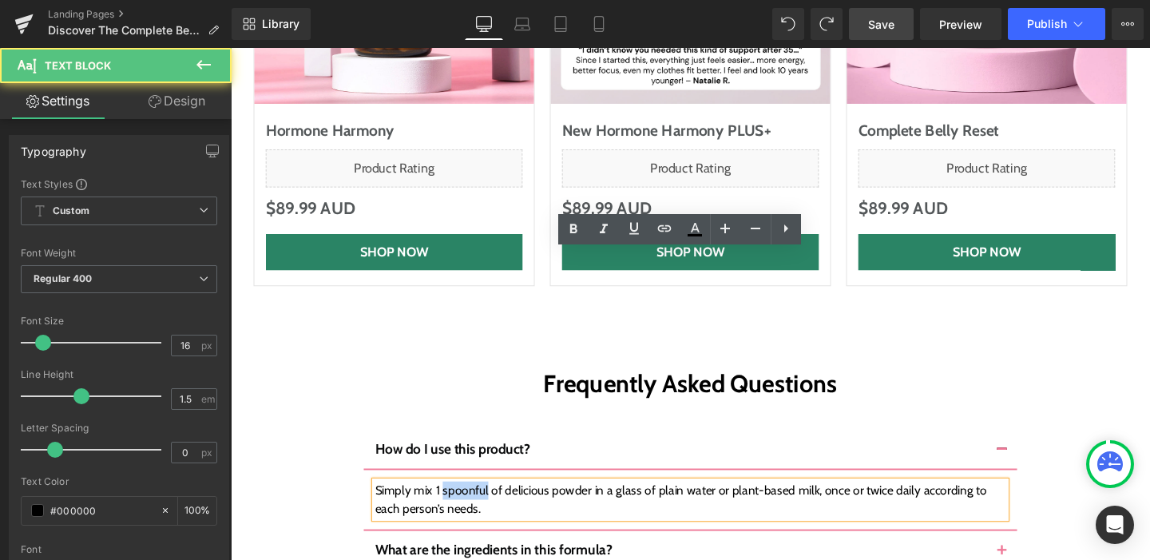
click at [475, 504] on div "Simply mix 1 spoonful of delicious powder in a glass of plain water or plant-ba…" at bounding box center [713, 523] width 663 height 38
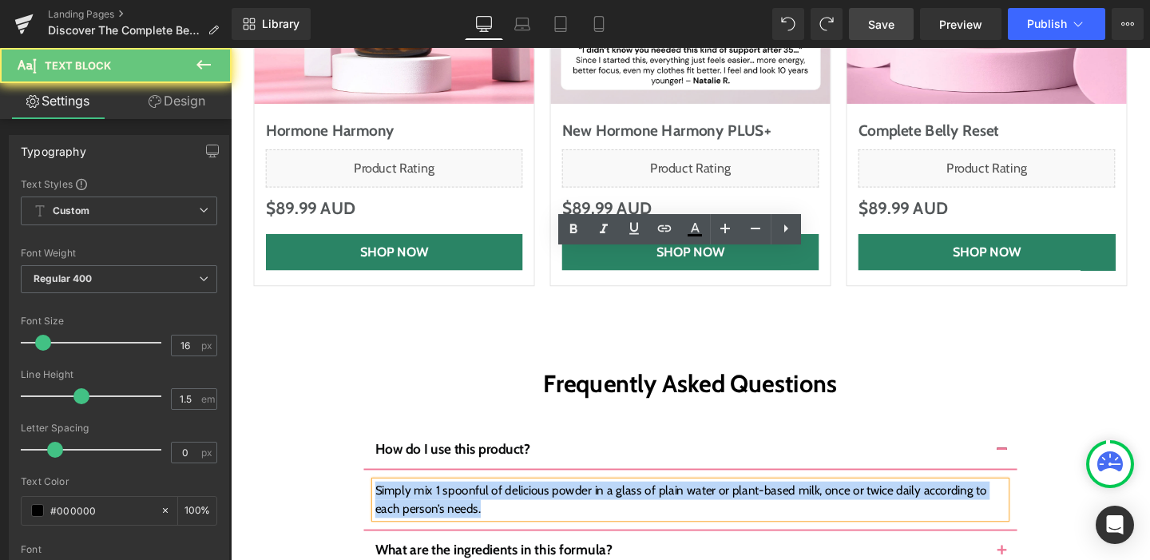
click at [475, 504] on div "Simply mix 1 spoonful of delicious powder in a glass of plain water or plant-ba…" at bounding box center [713, 523] width 663 height 38
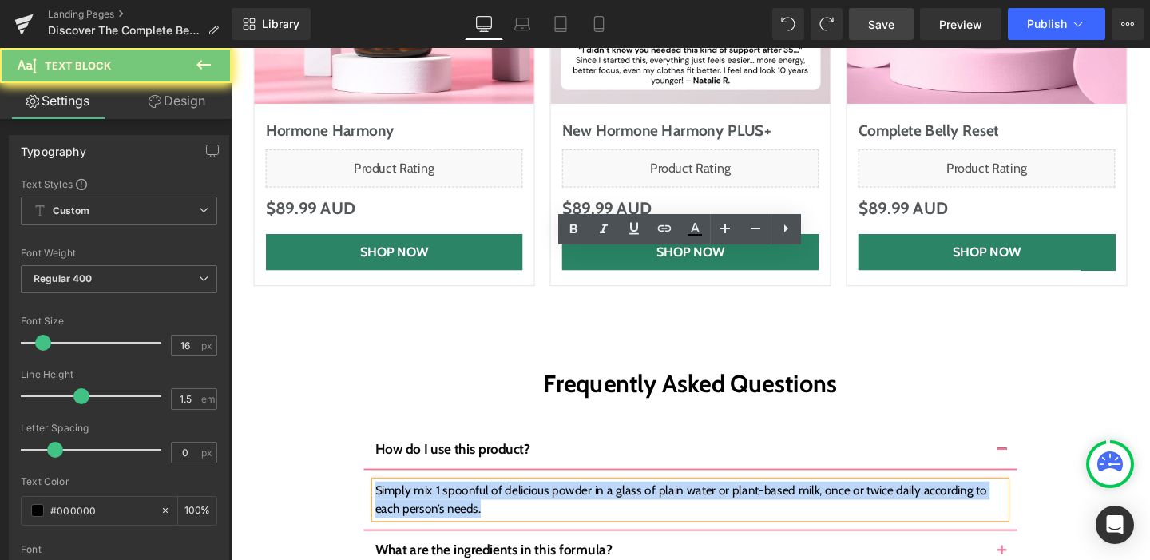
copy div "Simply mix 1 spoonful of delicious powder in a glass of plain water or plant-ba…"
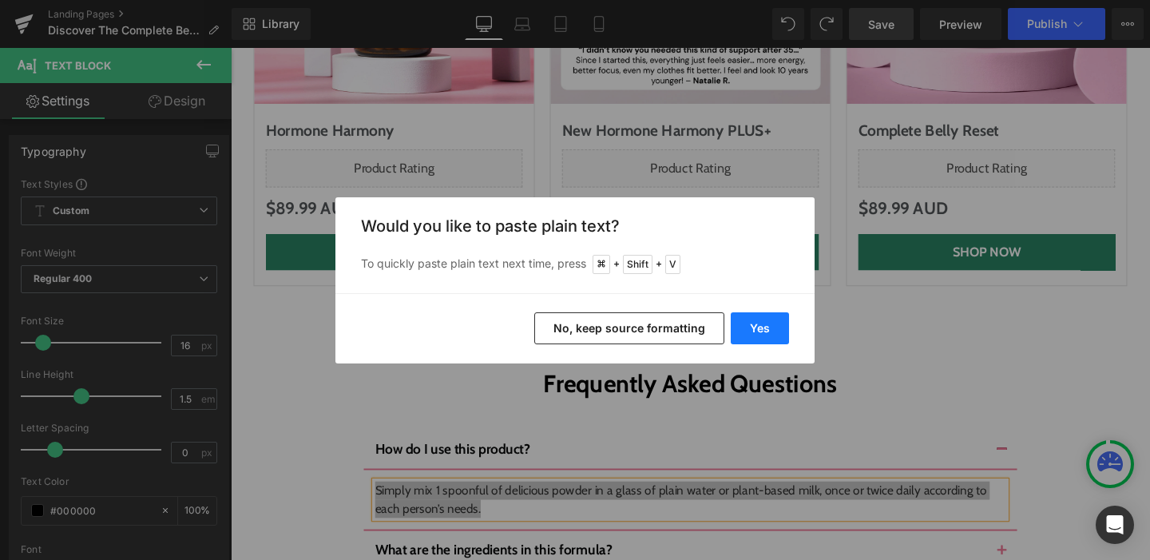
click at [740, 331] on button "Yes" at bounding box center [760, 328] width 58 height 32
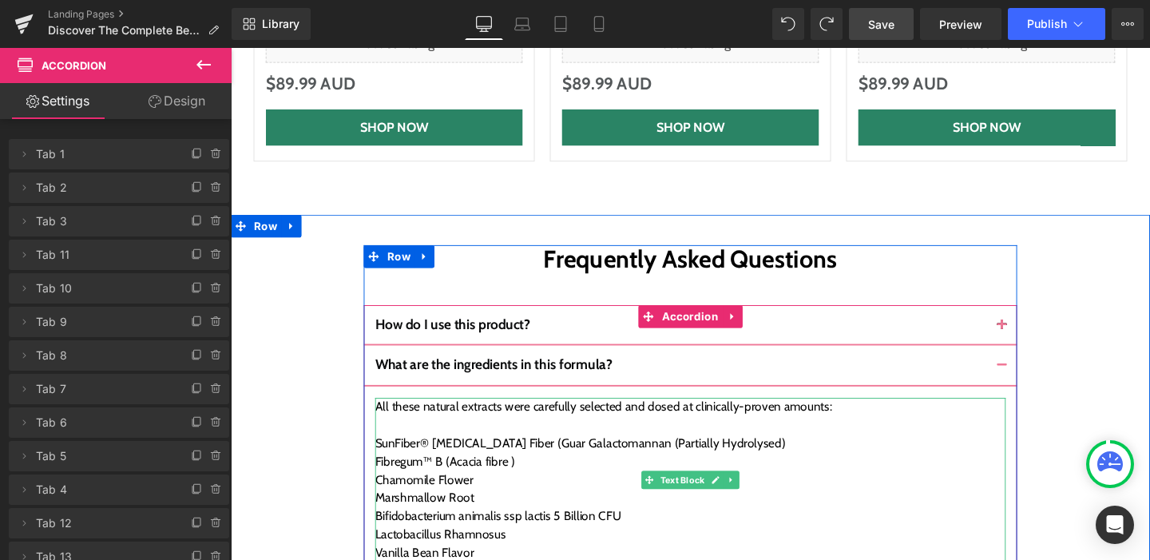
scroll to position [6566, 0]
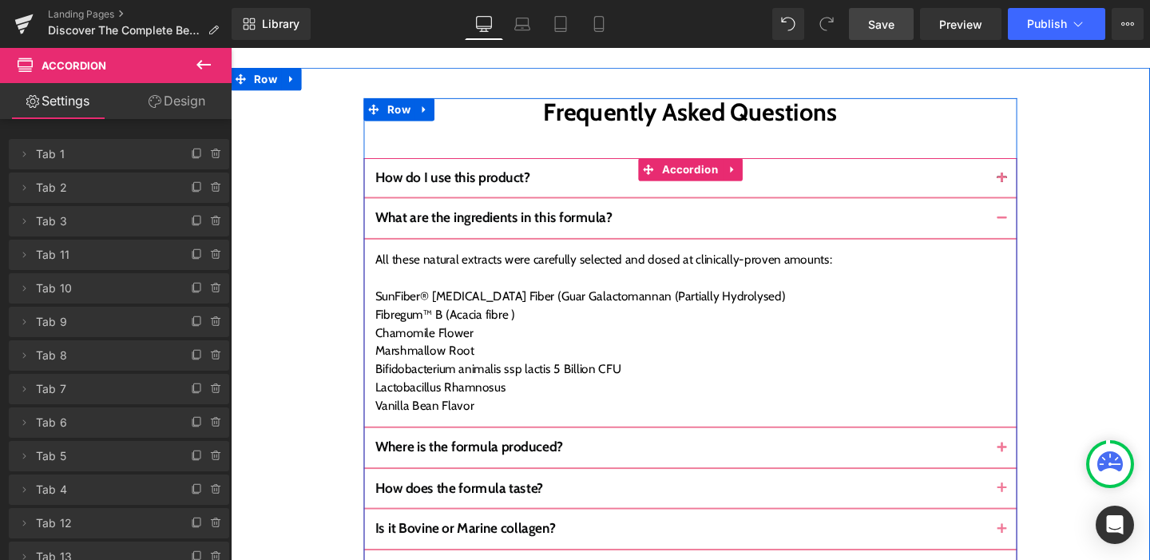
click at [562, 458] on span "Where is the formula produced?" at bounding box center [480, 467] width 197 height 18
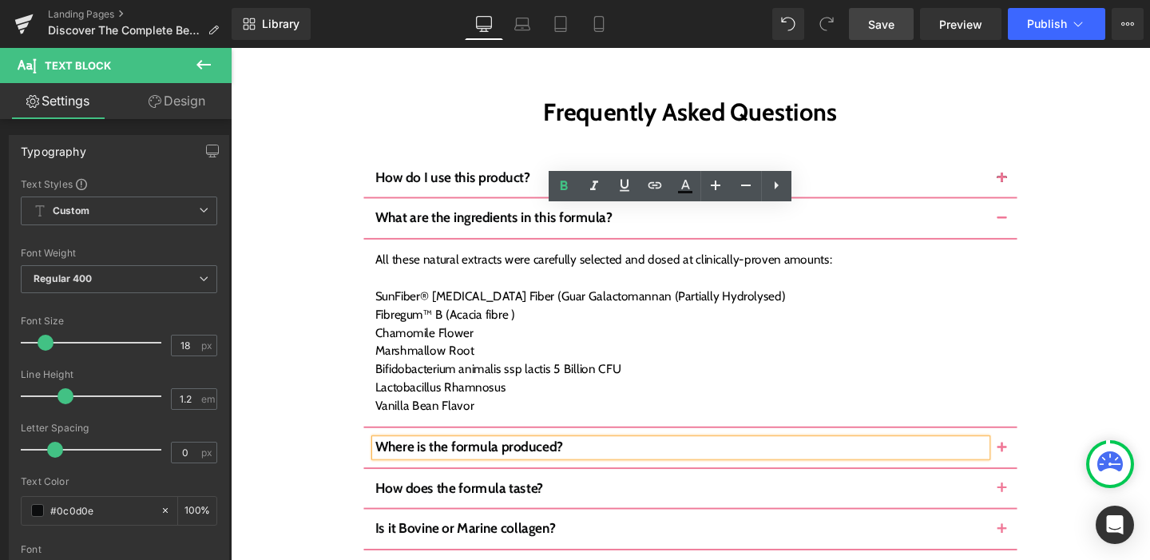
click at [1025, 447] on button "button" at bounding box center [1041, 468] width 32 height 42
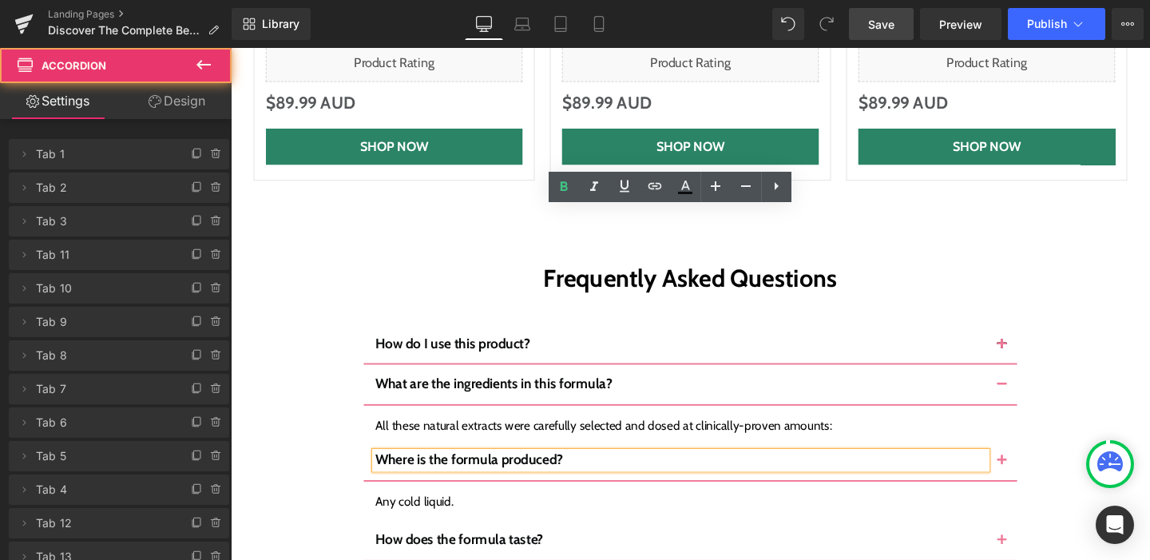
scroll to position [6367, 0]
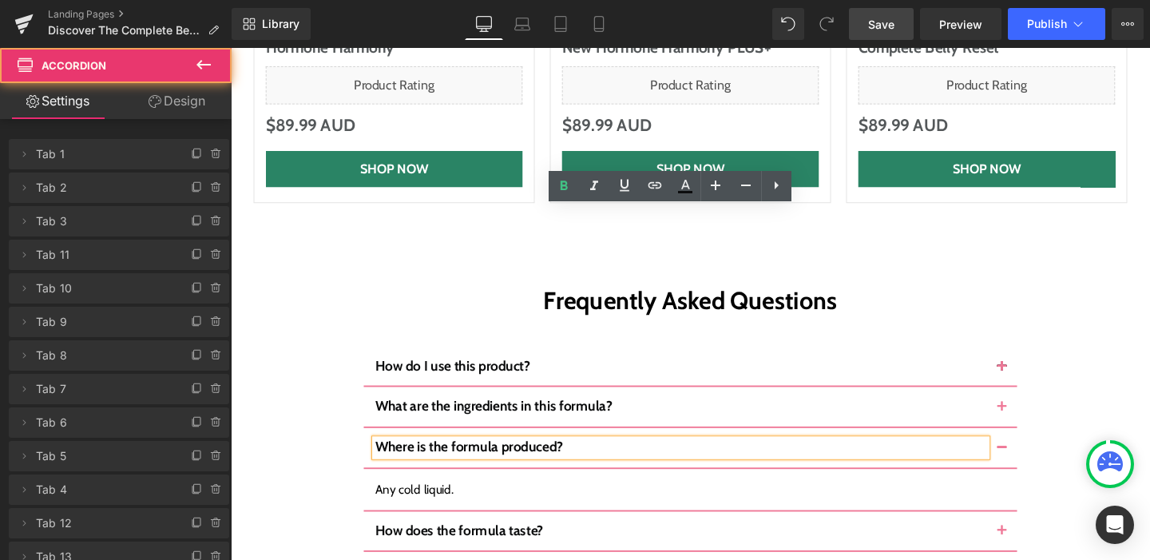
click at [424, 502] on div "Any cold liquid." at bounding box center [713, 511] width 663 height 19
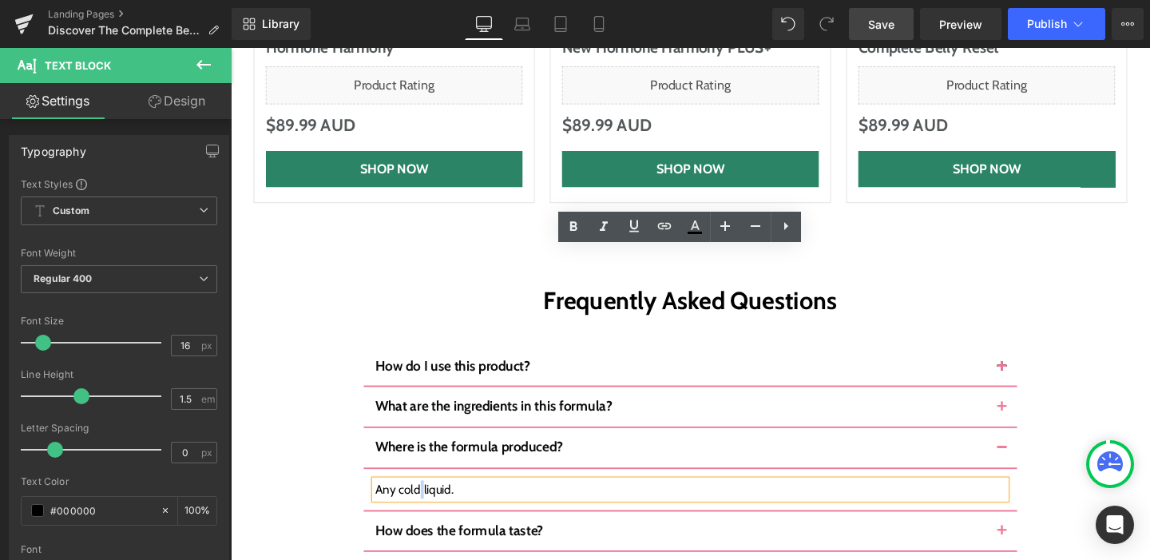
click at [424, 502] on div "Any cold liquid." at bounding box center [713, 511] width 663 height 19
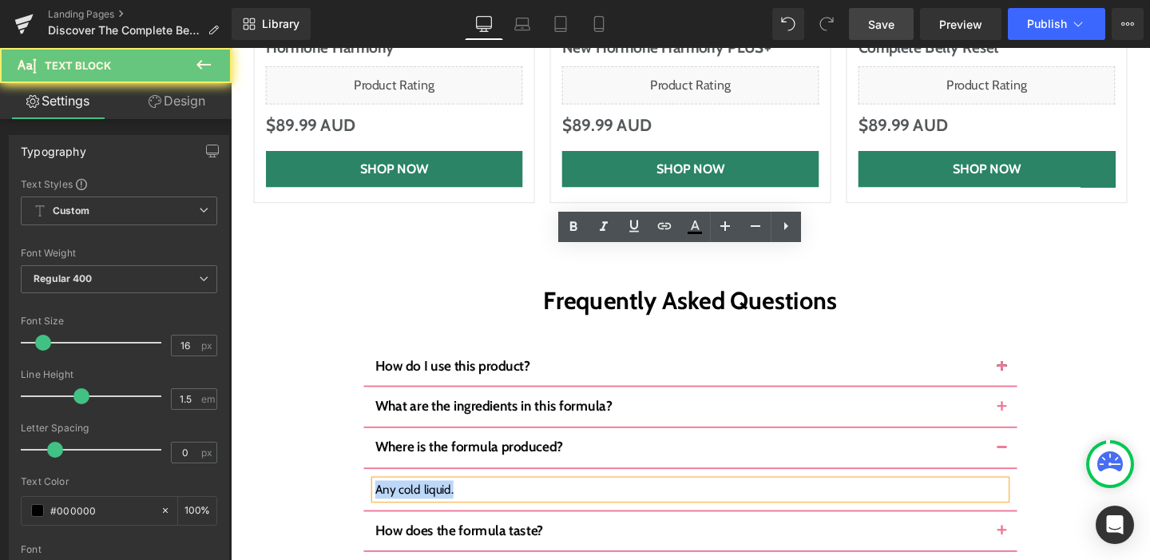
click at [424, 502] on div "Any cold liquid." at bounding box center [713, 511] width 663 height 19
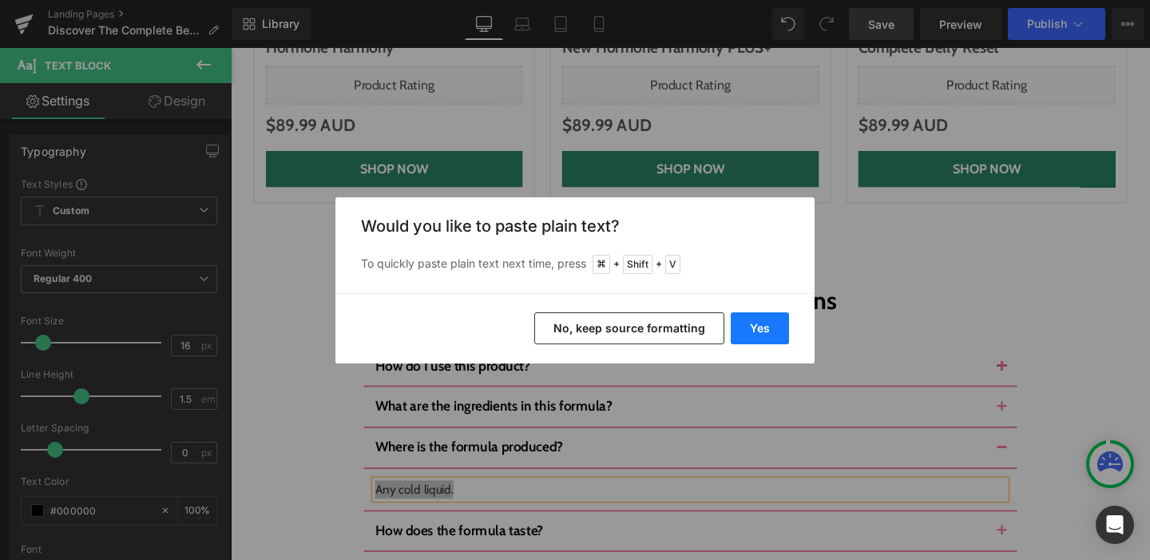
click at [779, 328] on button "Yes" at bounding box center [760, 328] width 58 height 32
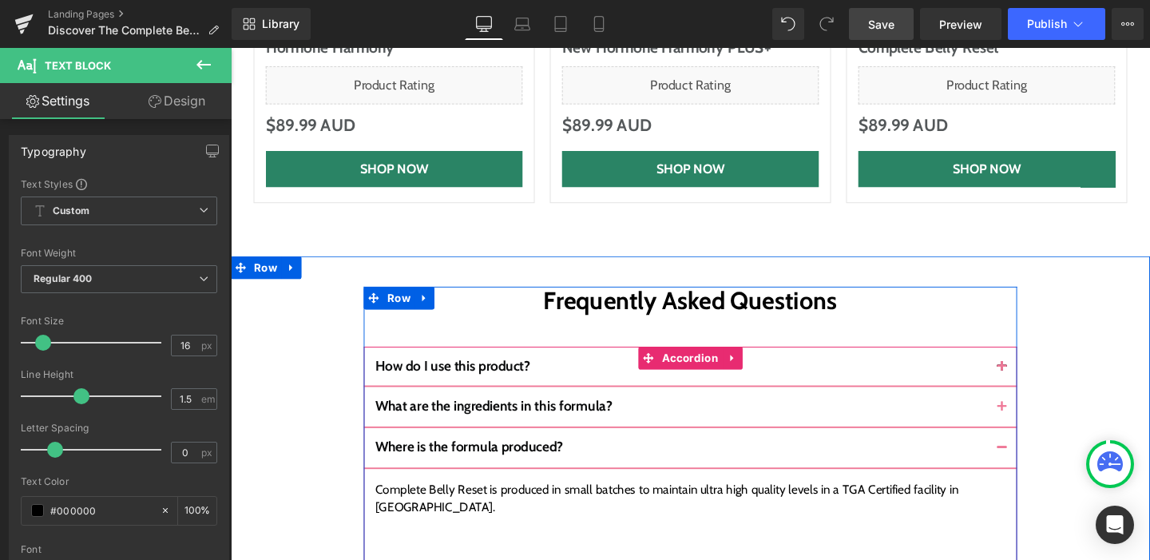
click at [636, 559] on div at bounding box center [713, 569] width 663 height 19
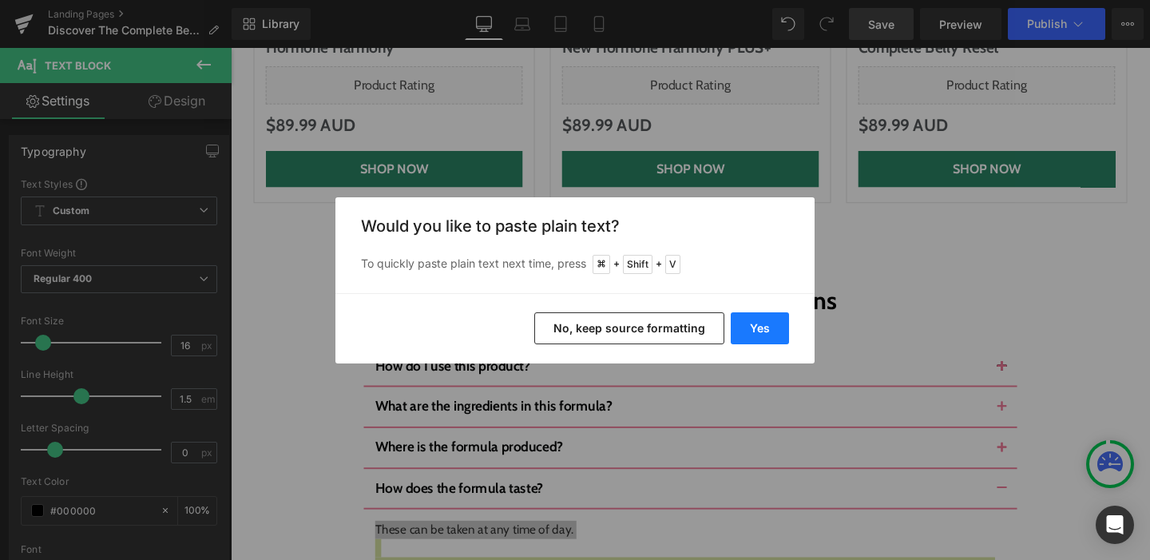
click at [764, 325] on button "Yes" at bounding box center [760, 328] width 58 height 32
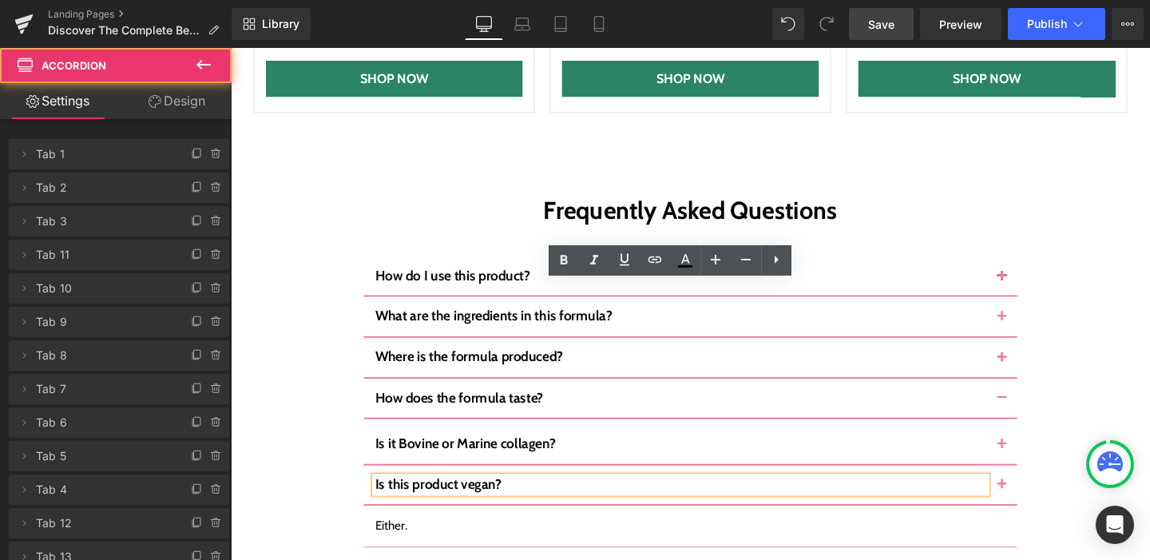
scroll to position [6464, 0]
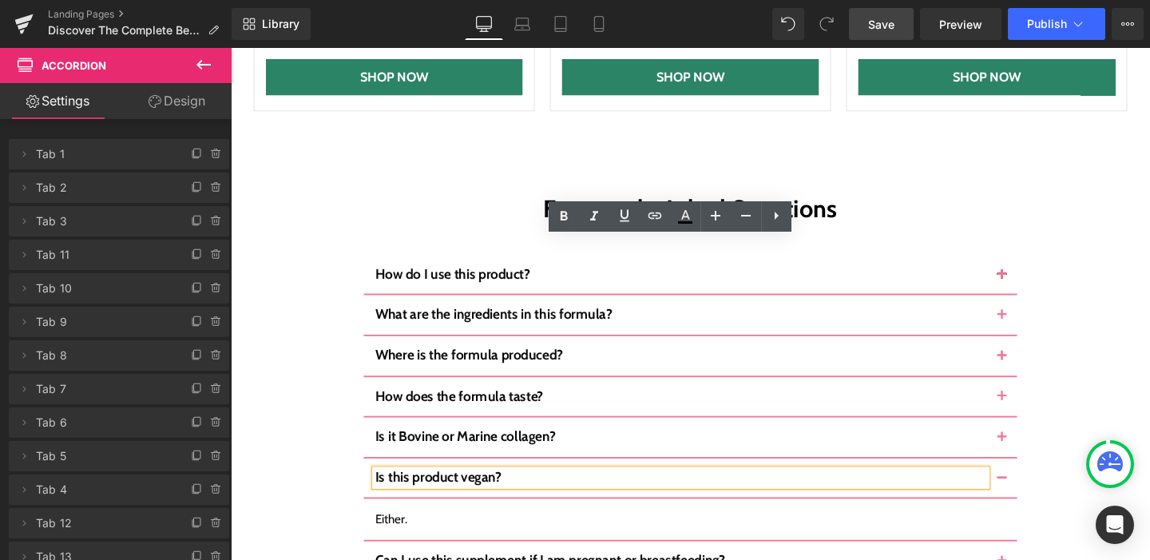
click at [383, 533] on div "Either." at bounding box center [713, 542] width 663 height 19
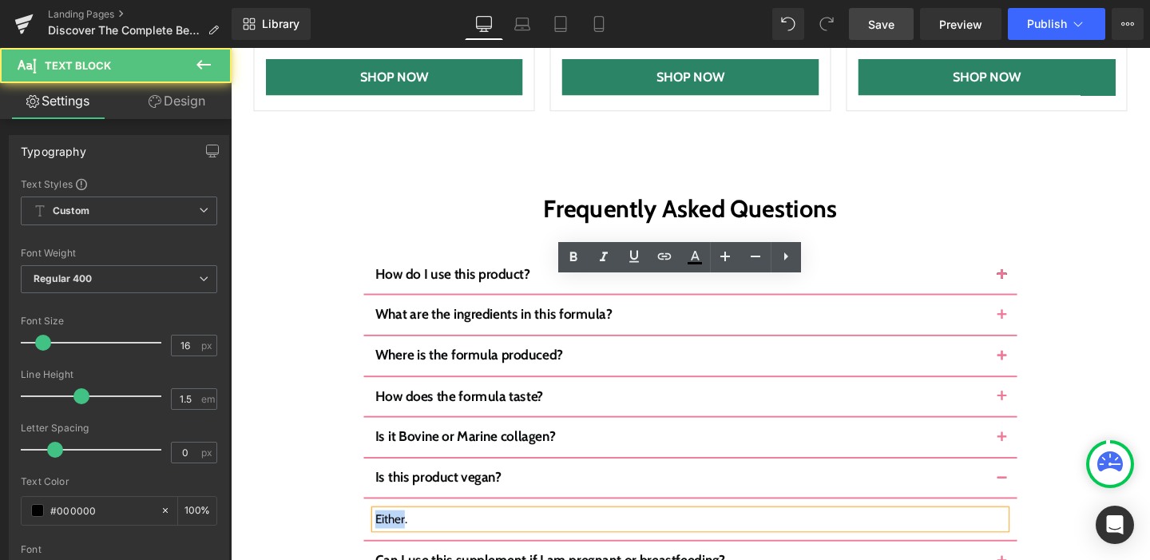
click at [383, 533] on div "Either." at bounding box center [713, 542] width 663 height 19
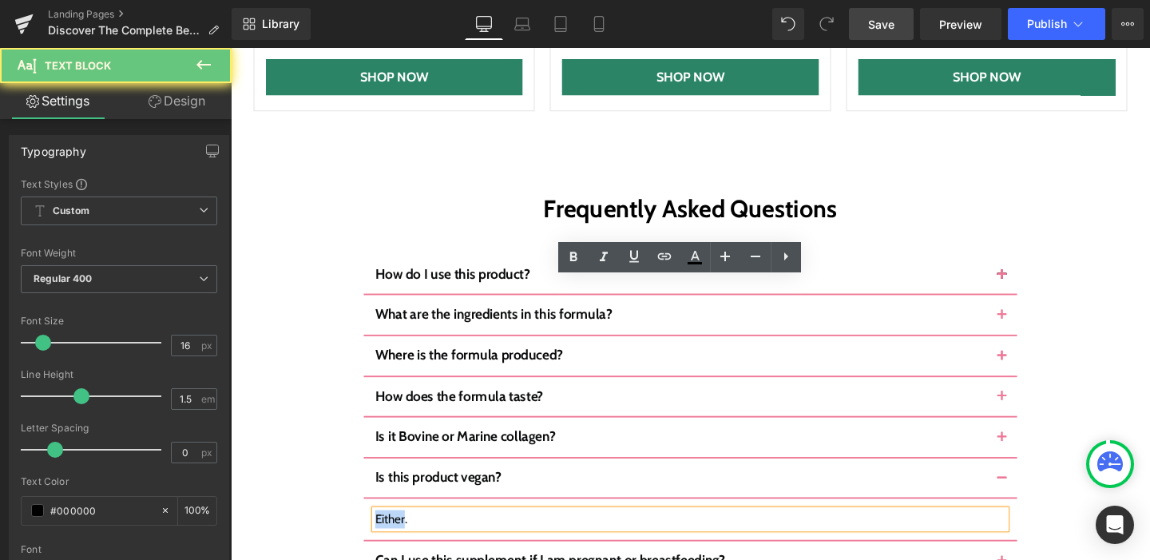
click at [383, 533] on div "Either." at bounding box center [713, 542] width 663 height 19
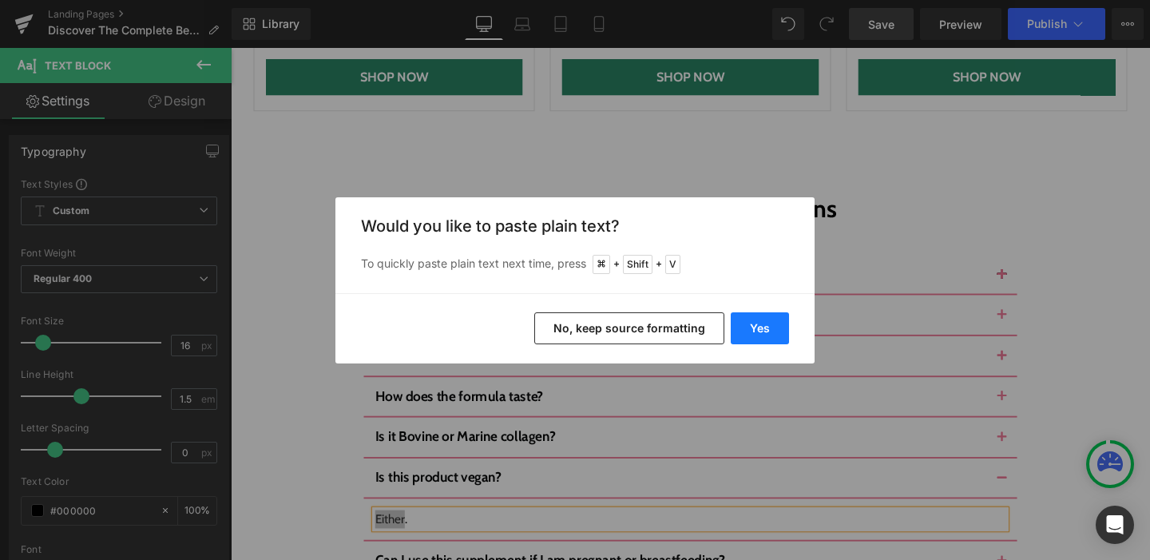
click at [759, 325] on button "Yes" at bounding box center [760, 328] width 58 height 32
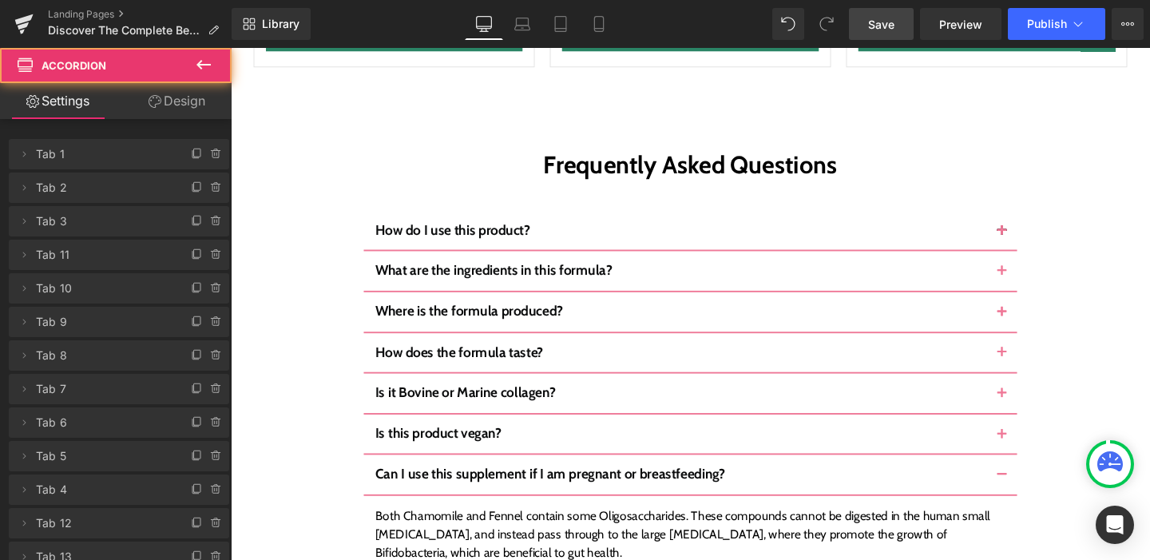
scroll to position [6511, 0]
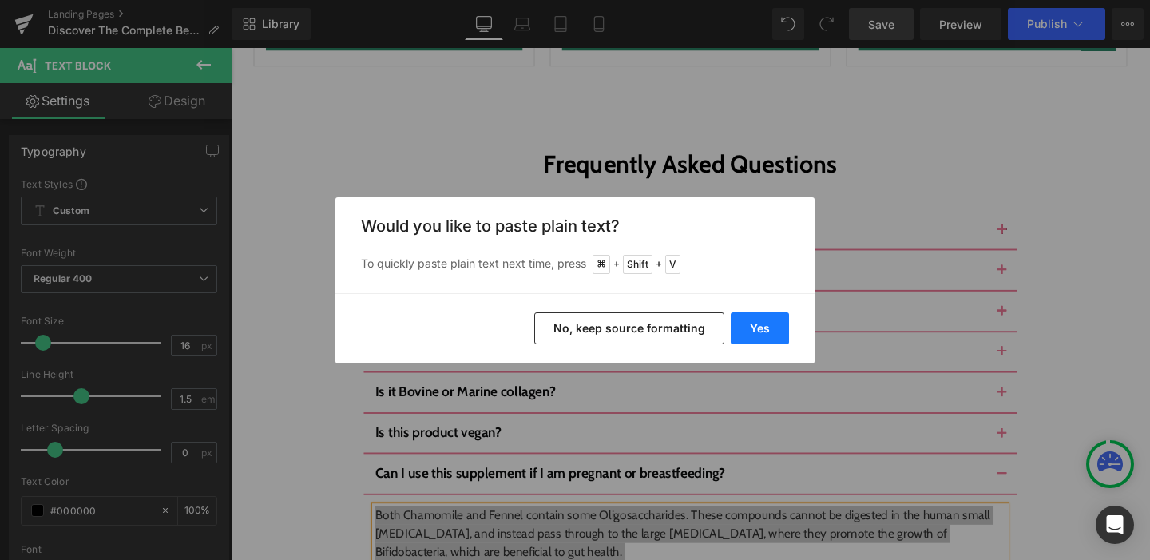
click at [760, 332] on button "Yes" at bounding box center [760, 328] width 58 height 32
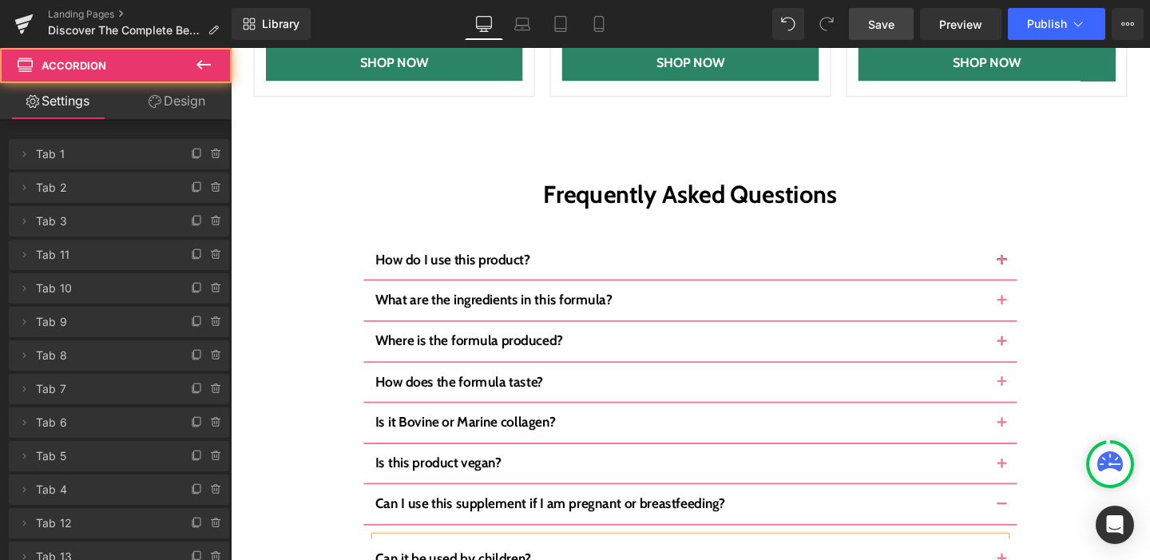
scroll to position [6467, 0]
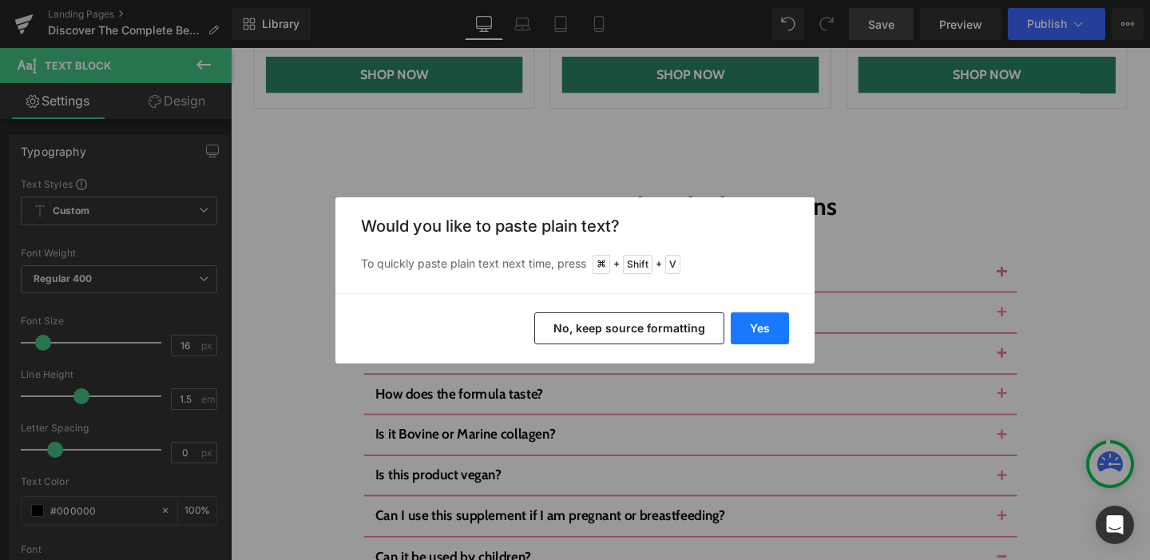
click at [787, 317] on button "Yes" at bounding box center [760, 328] width 58 height 32
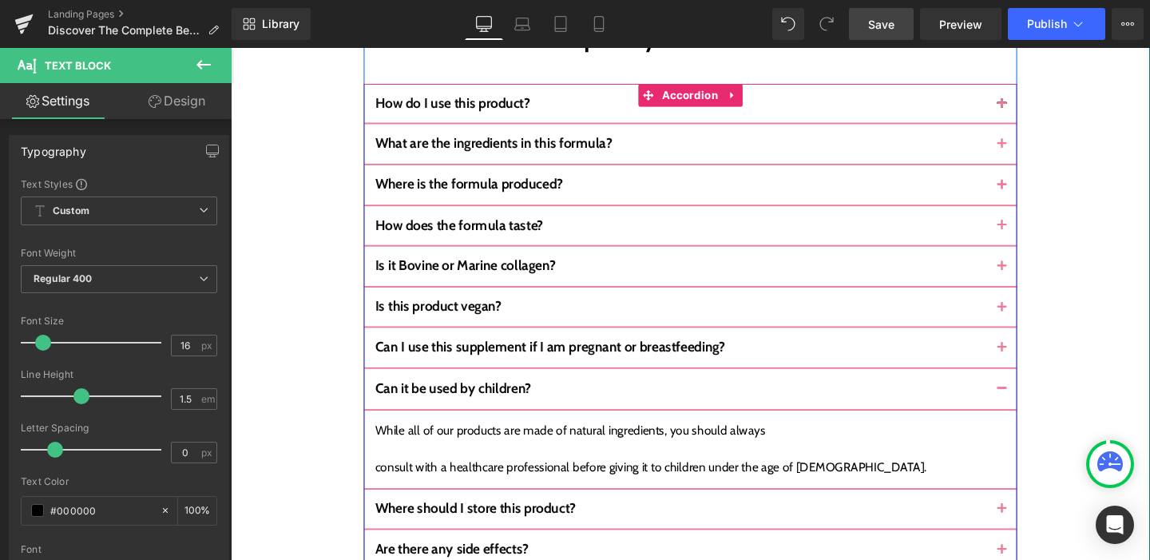
scroll to position [6644, 0]
click at [1026, 512] on button "button" at bounding box center [1041, 533] width 32 height 42
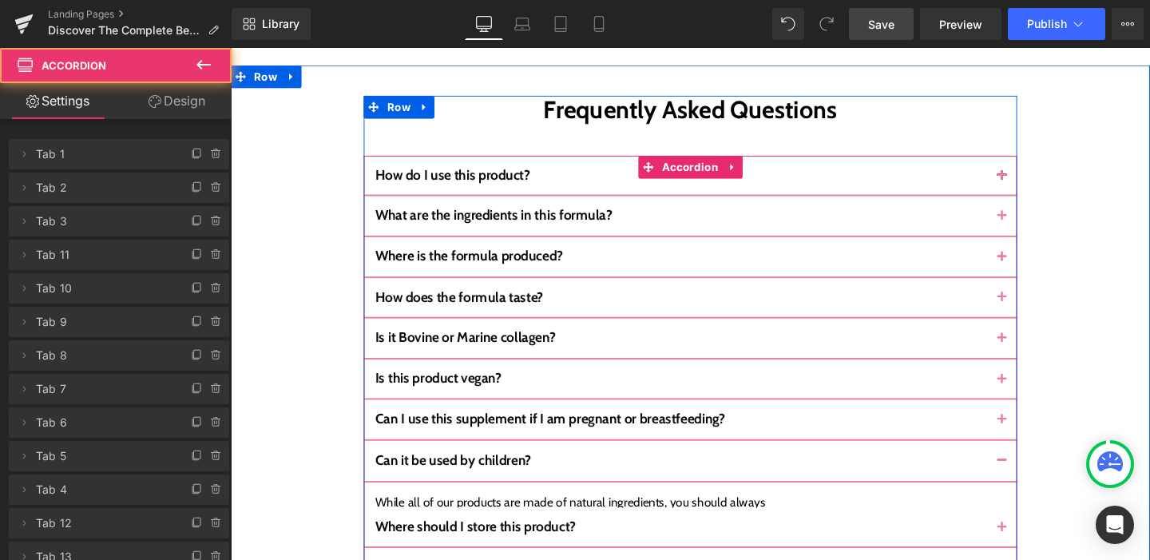
scroll to position [6561, 0]
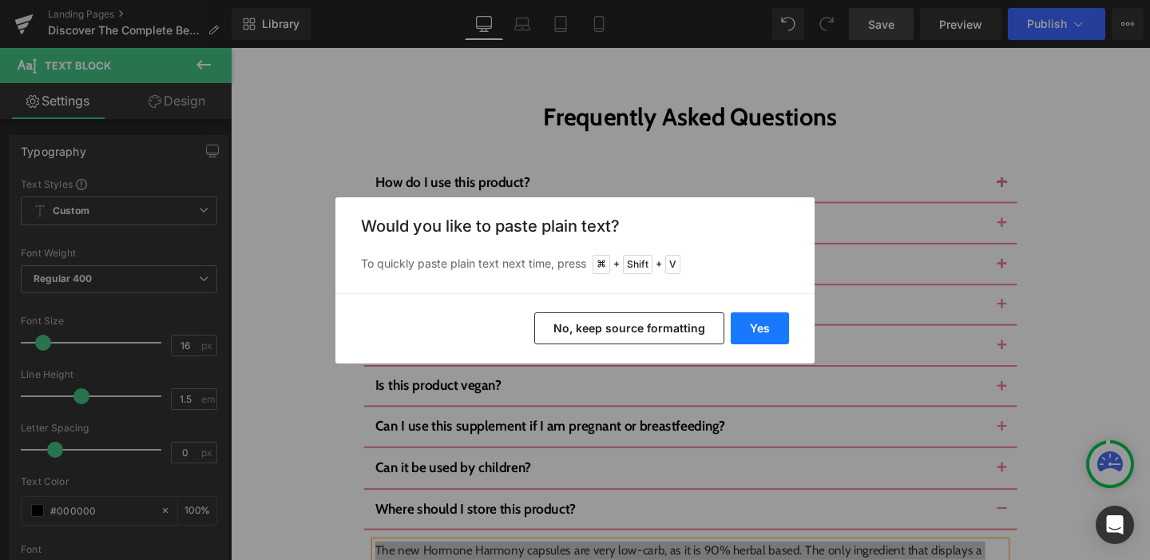
click at [762, 329] on button "Yes" at bounding box center [760, 328] width 58 height 32
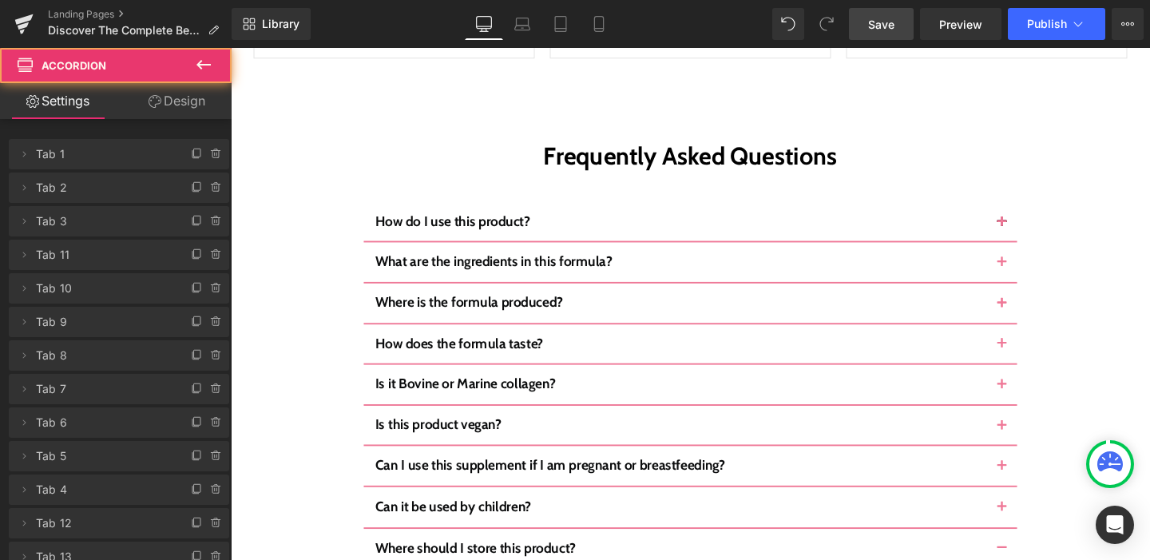
scroll to position [6516, 0]
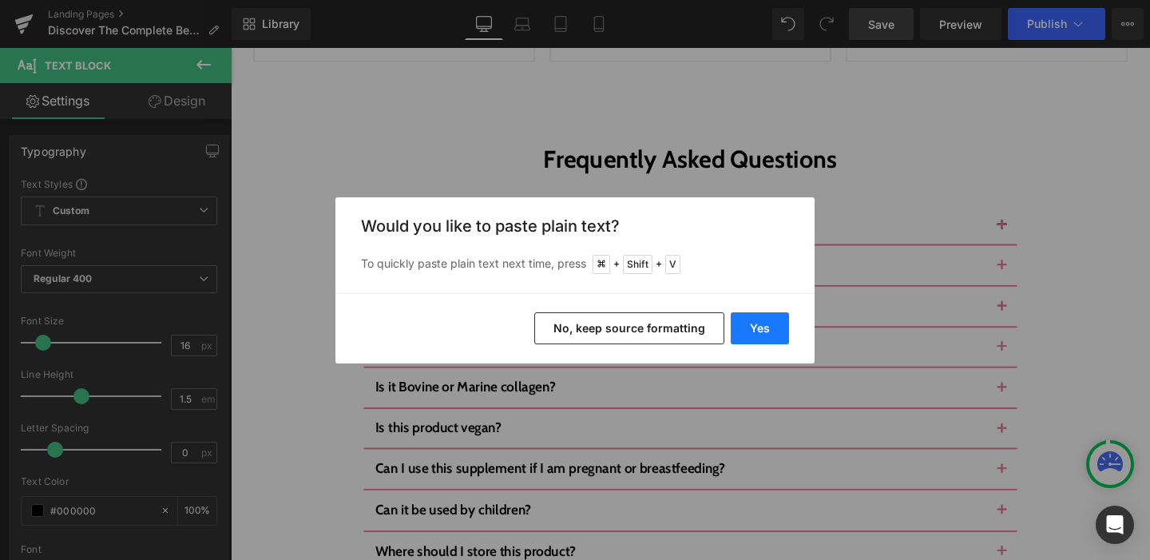
click at [772, 331] on button "Yes" at bounding box center [760, 328] width 58 height 32
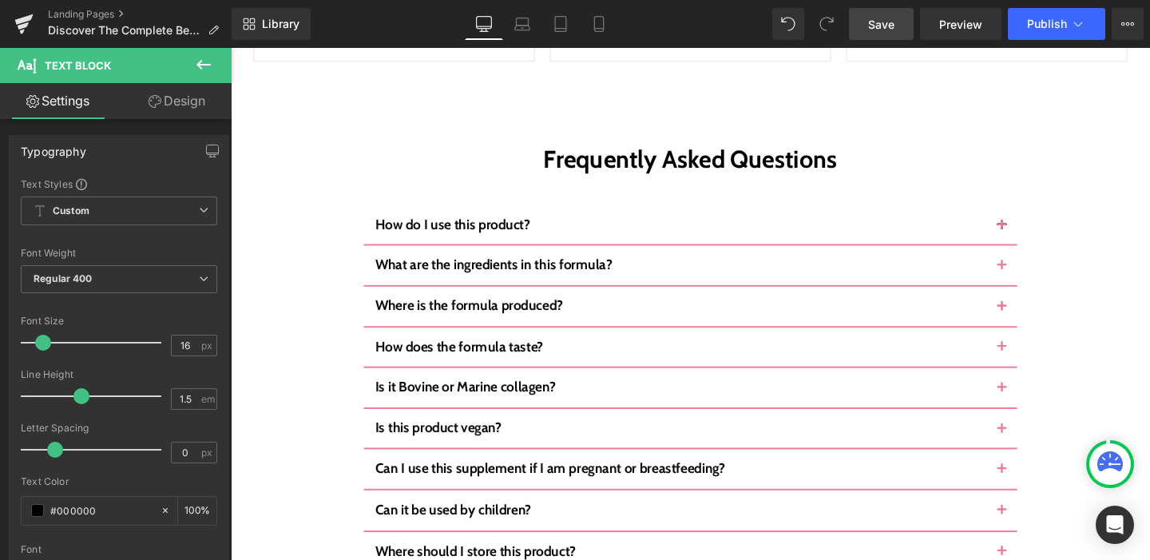
scroll to position [6636, 0]
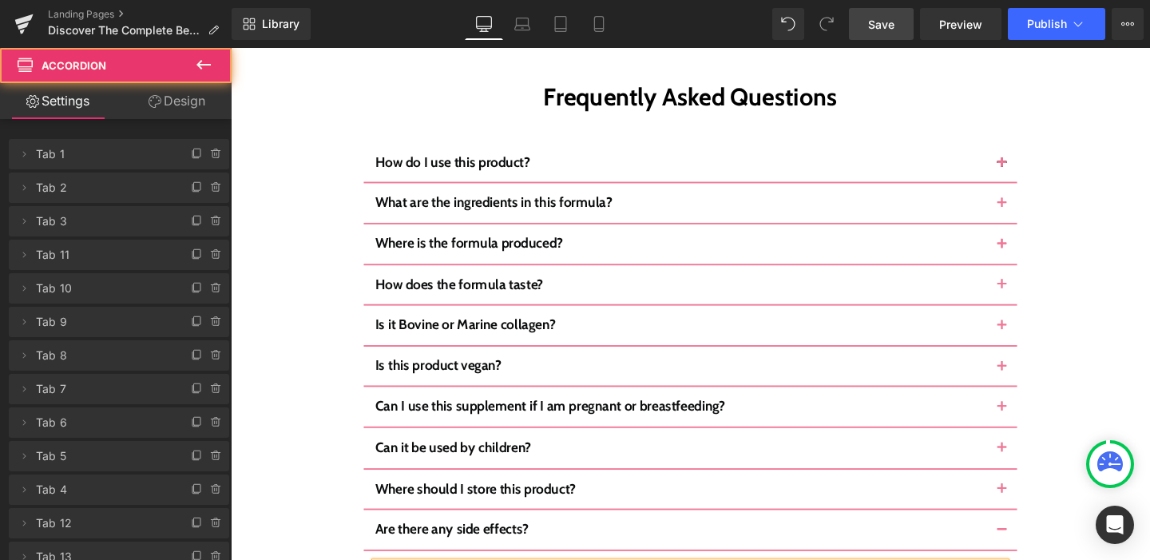
scroll to position [6572, 0]
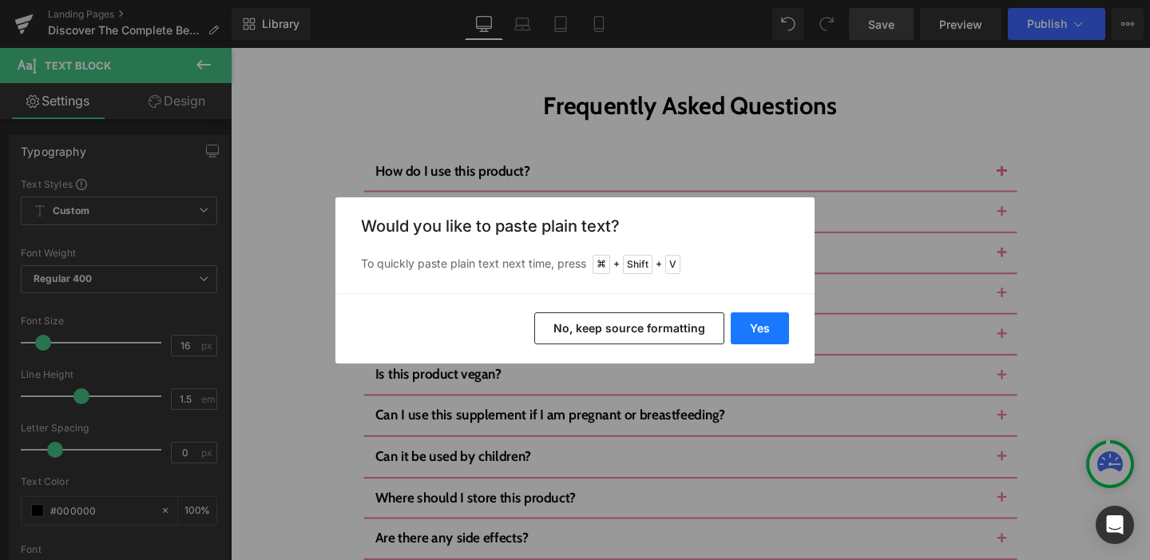
click at [747, 334] on button "Yes" at bounding box center [760, 328] width 58 height 32
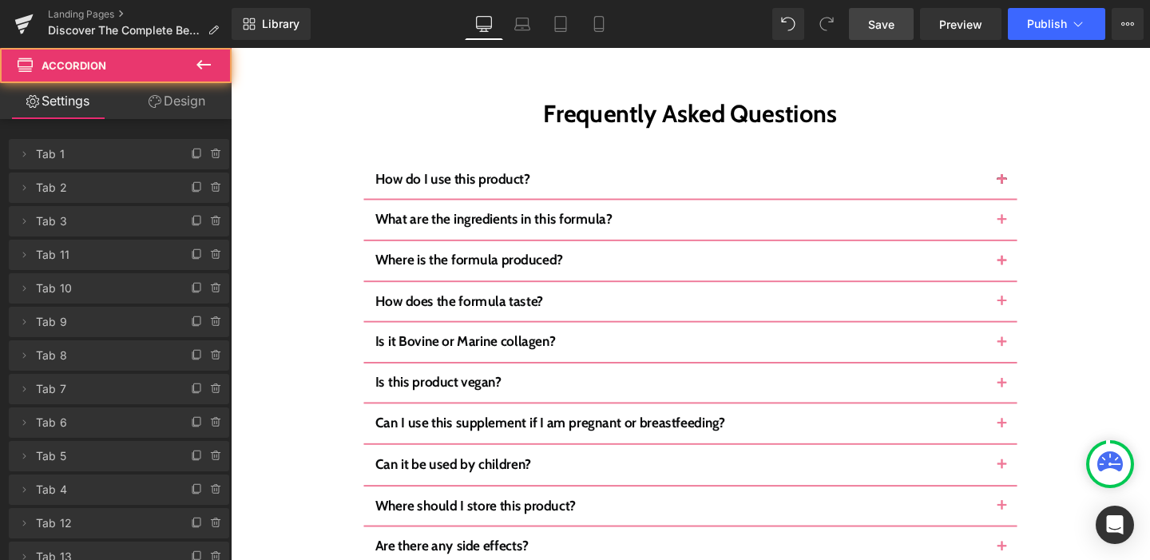
scroll to position [6565, 0]
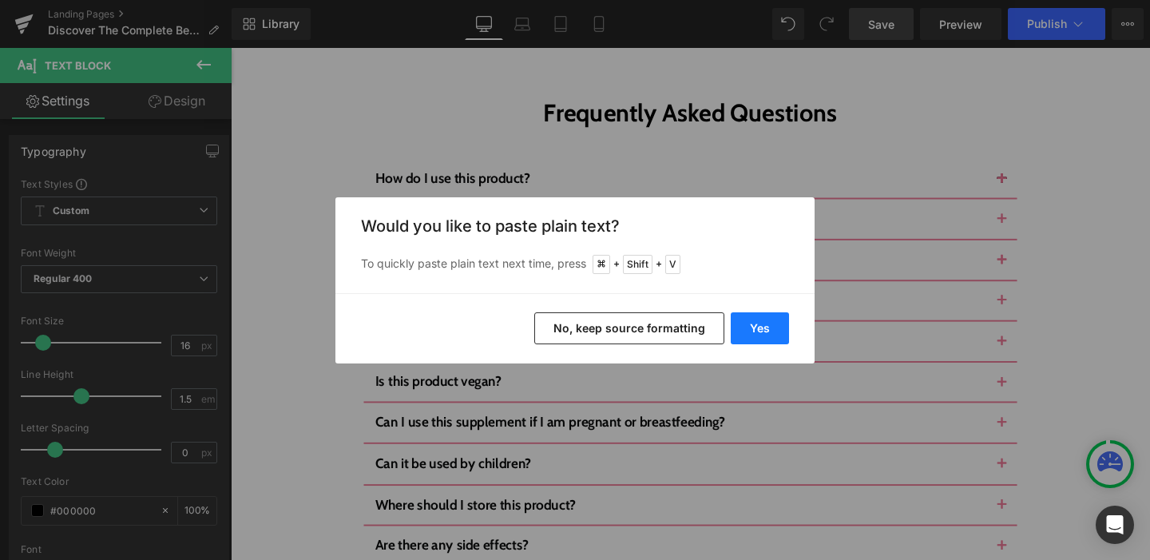
click at [743, 331] on button "Yes" at bounding box center [760, 328] width 58 height 32
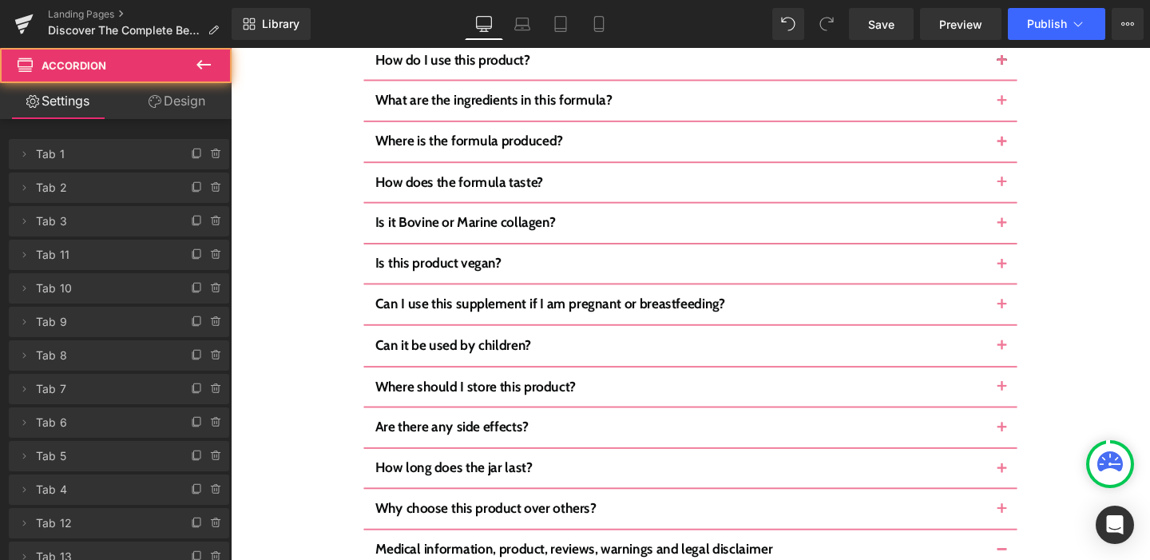
scroll to position [6696, 0]
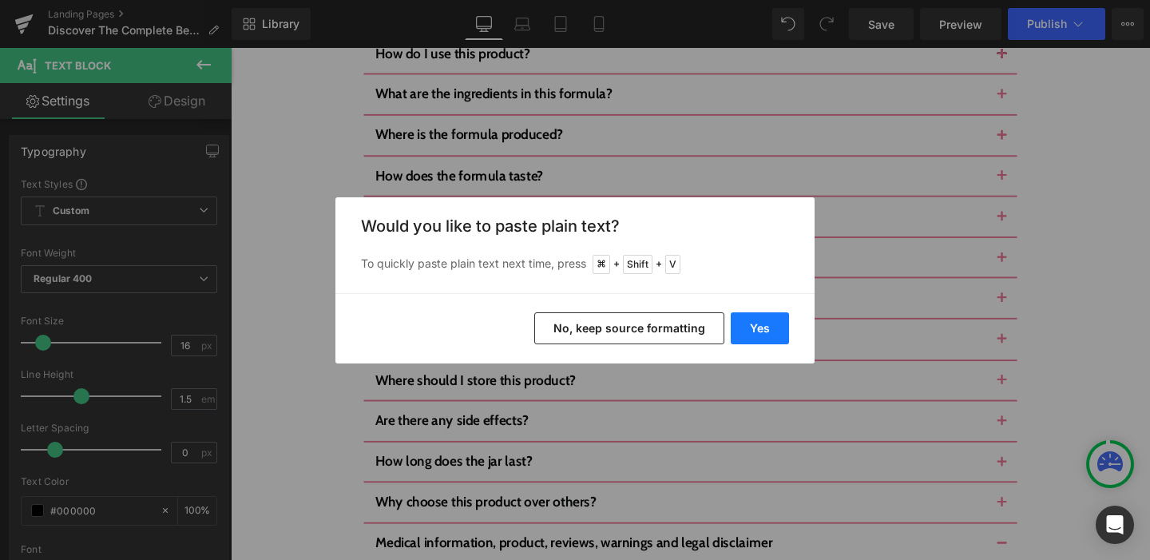
click at [759, 328] on button "Yes" at bounding box center [760, 328] width 58 height 32
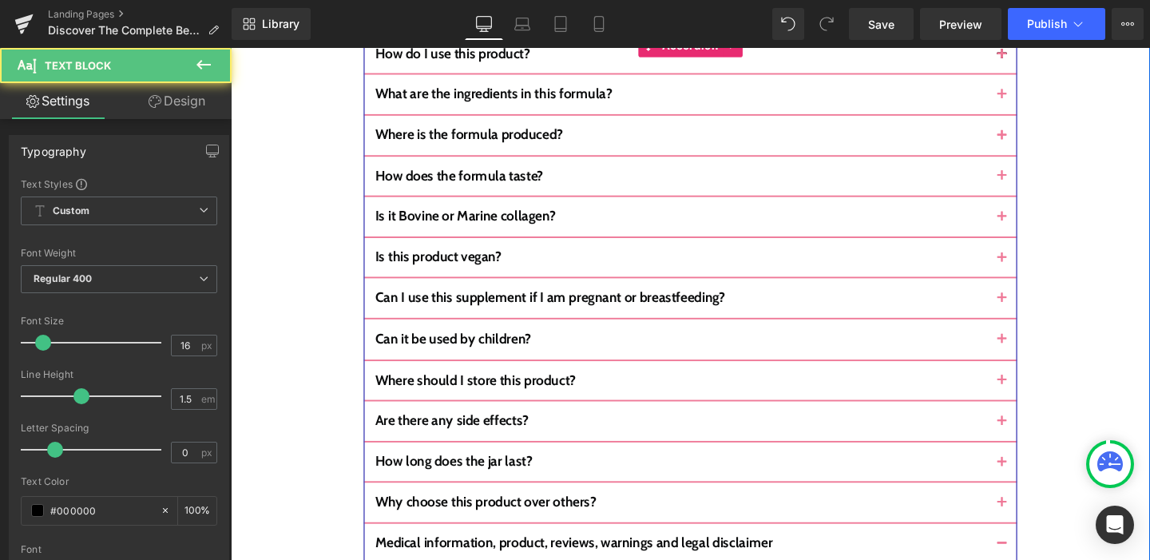
drag, startPoint x: 522, startPoint y: 379, endPoint x: 375, endPoint y: 375, distance: 147.8
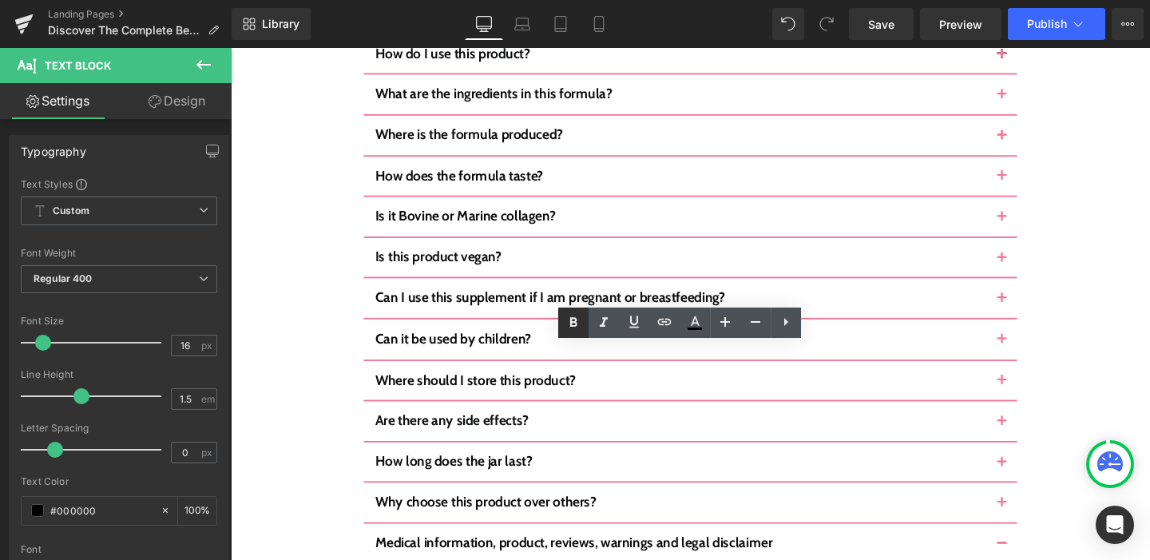
click at [580, 321] on icon at bounding box center [573, 322] width 19 height 19
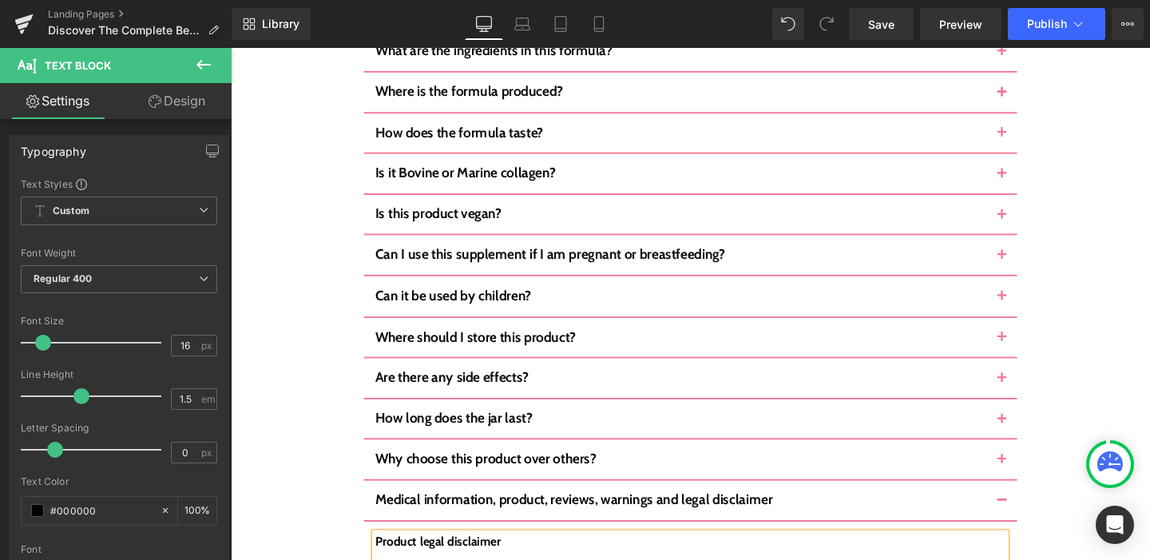
scroll to position [6780, 0]
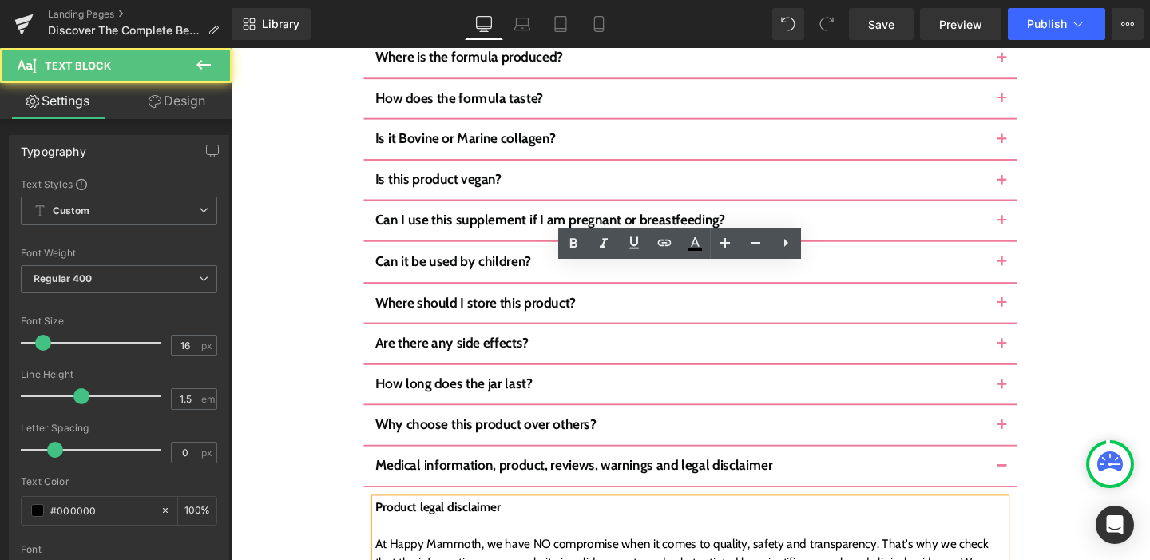
scroll to position [6776, 0]
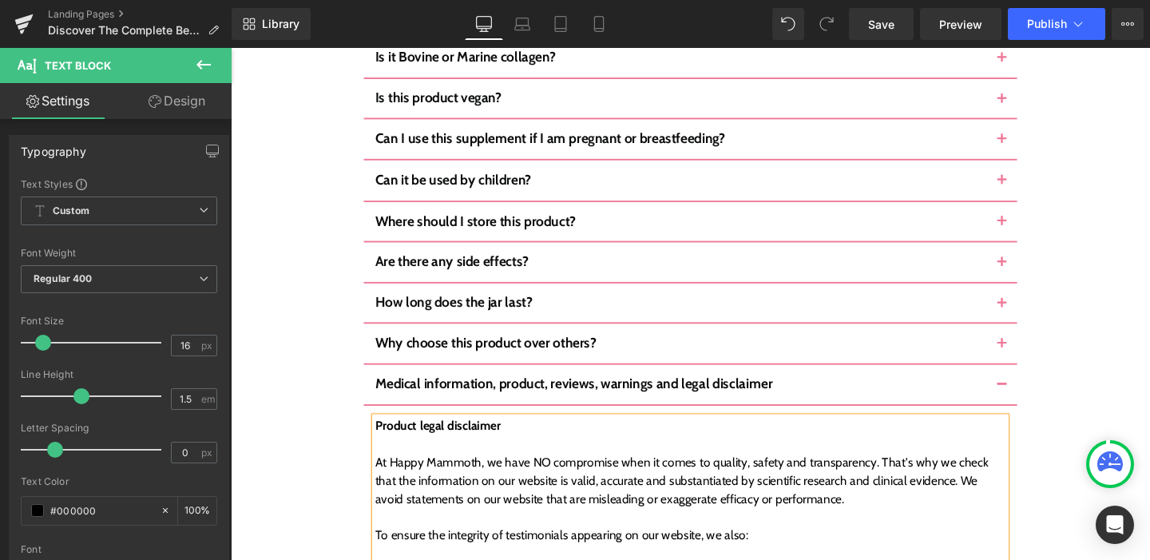
scroll to position [6865, 0]
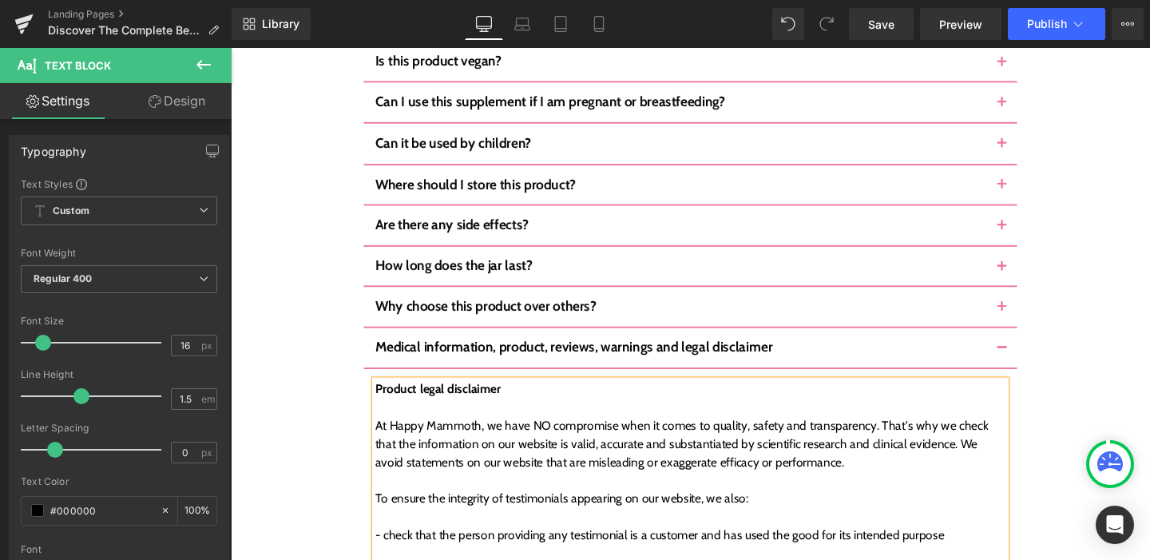
scroll to position [6985, 0]
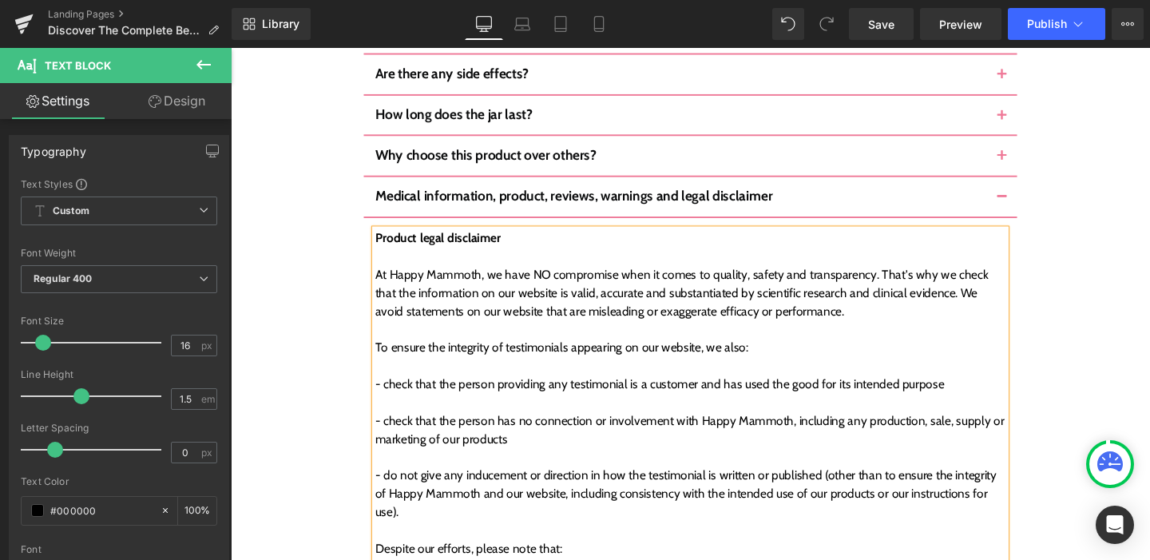
scroll to position [7073, 0]
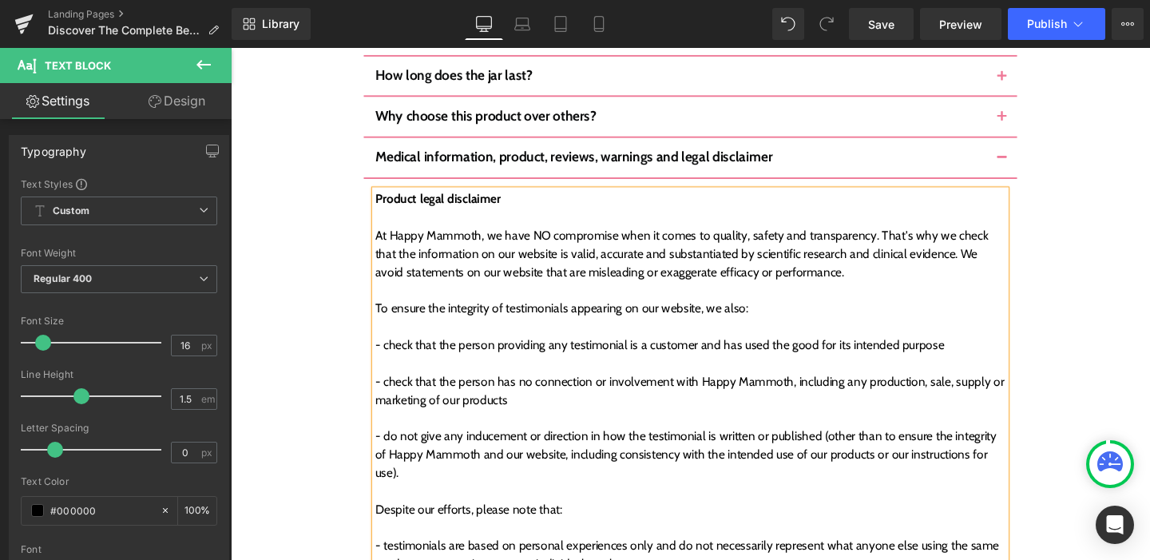
scroll to position [7187, 0]
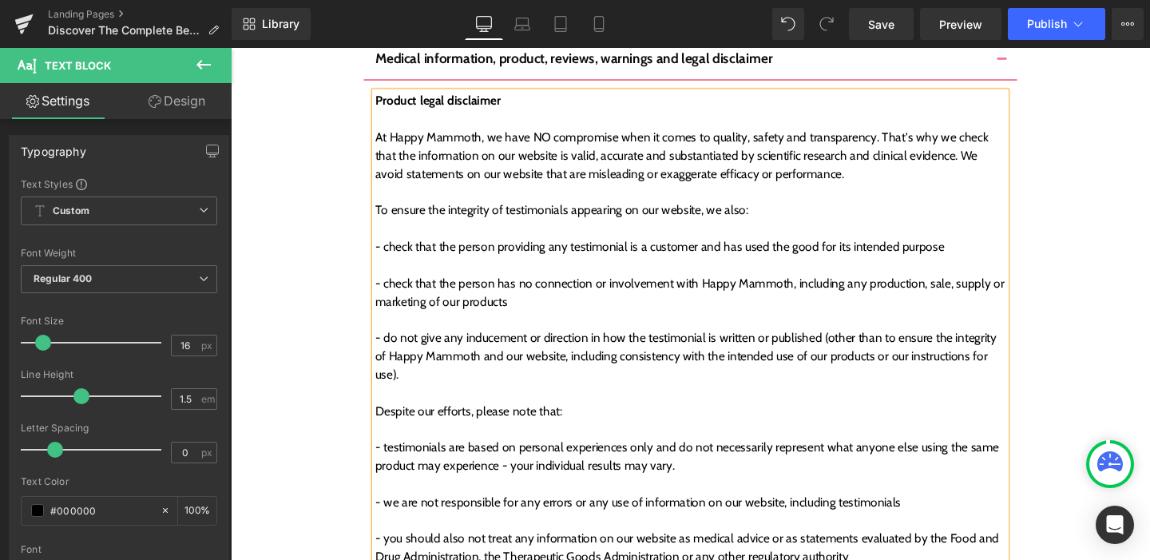
scroll to position [7298, 0]
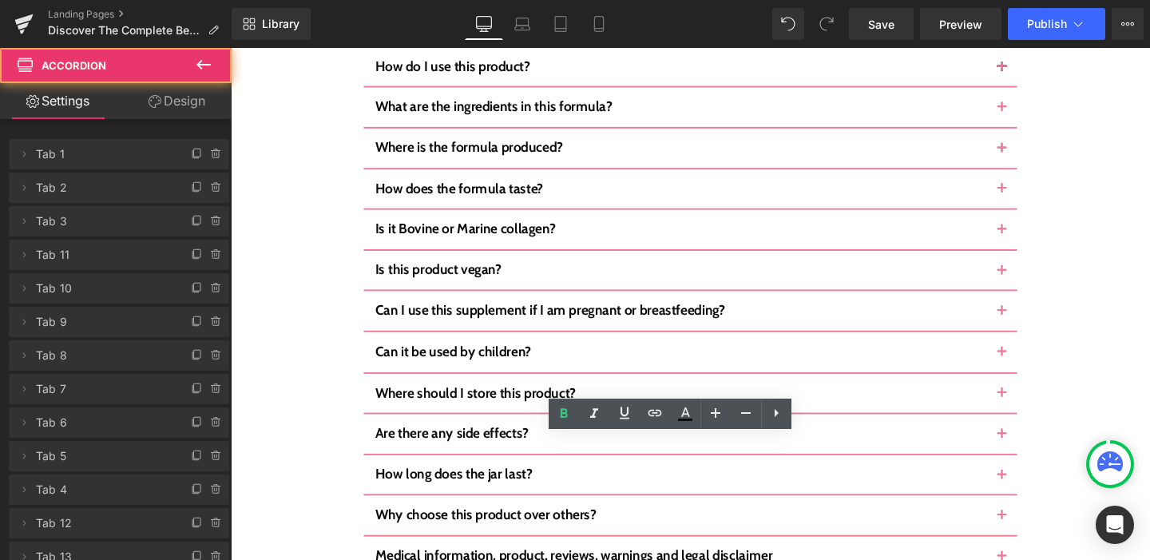
scroll to position [6601, 0]
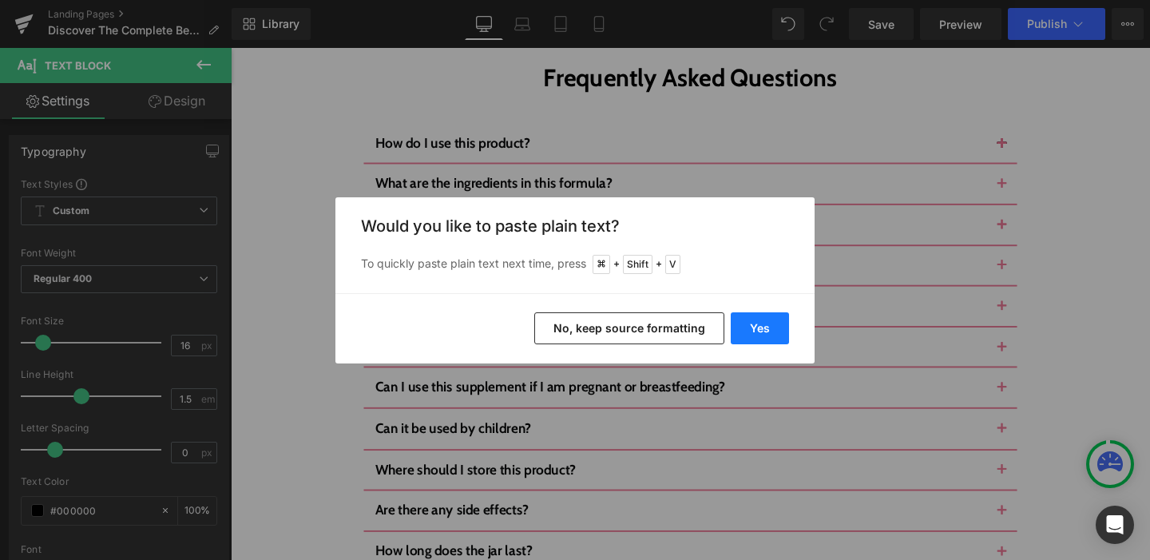
click at [758, 323] on button "Yes" at bounding box center [760, 328] width 58 height 32
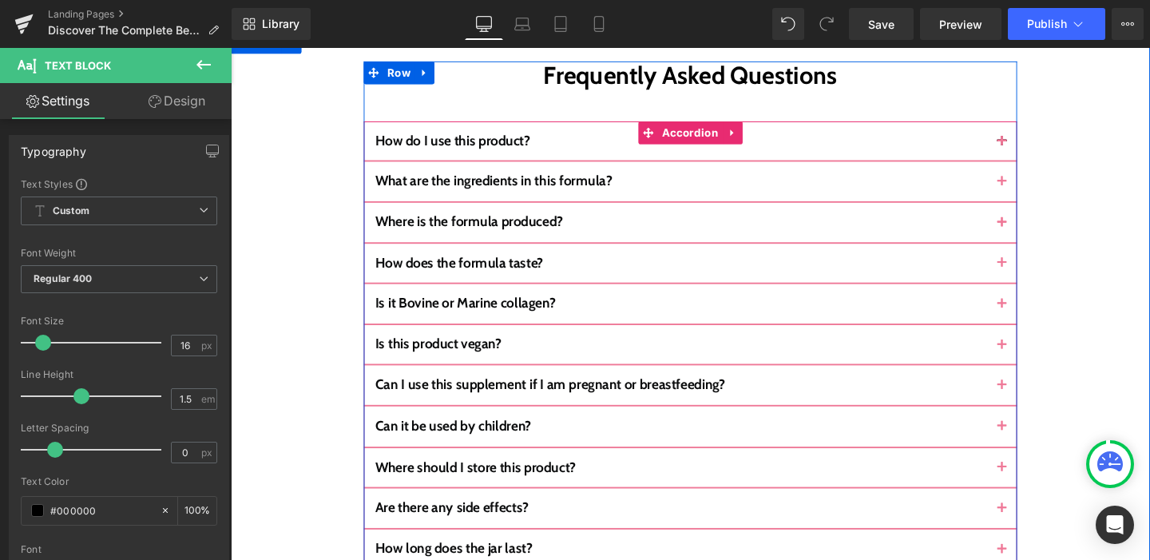
scroll to position [6605, 0]
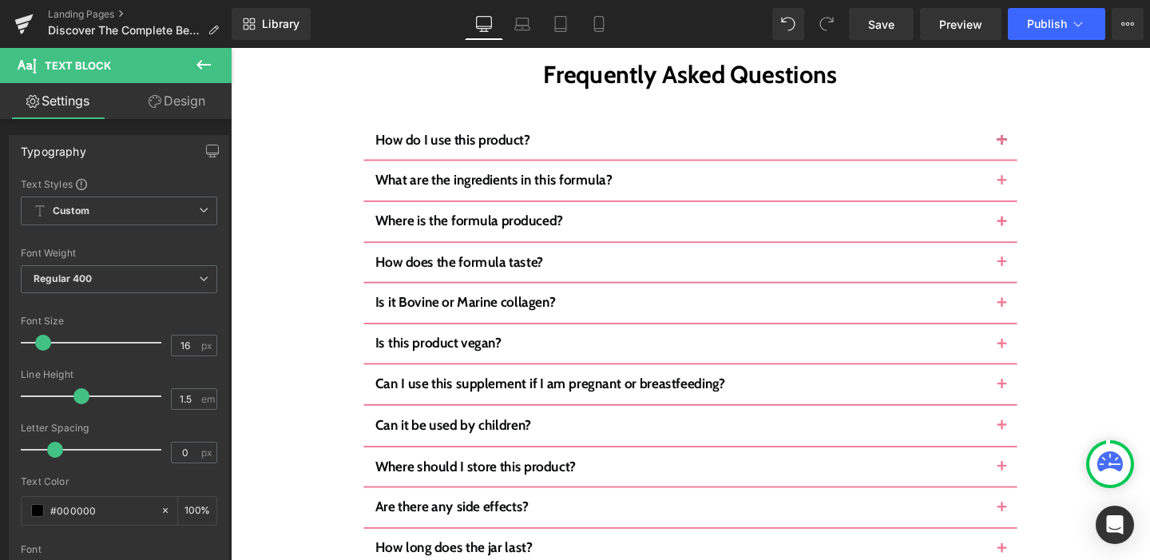
click at [540, 501] on div "Rendering Content" at bounding box center [575, 497] width 98 height 18
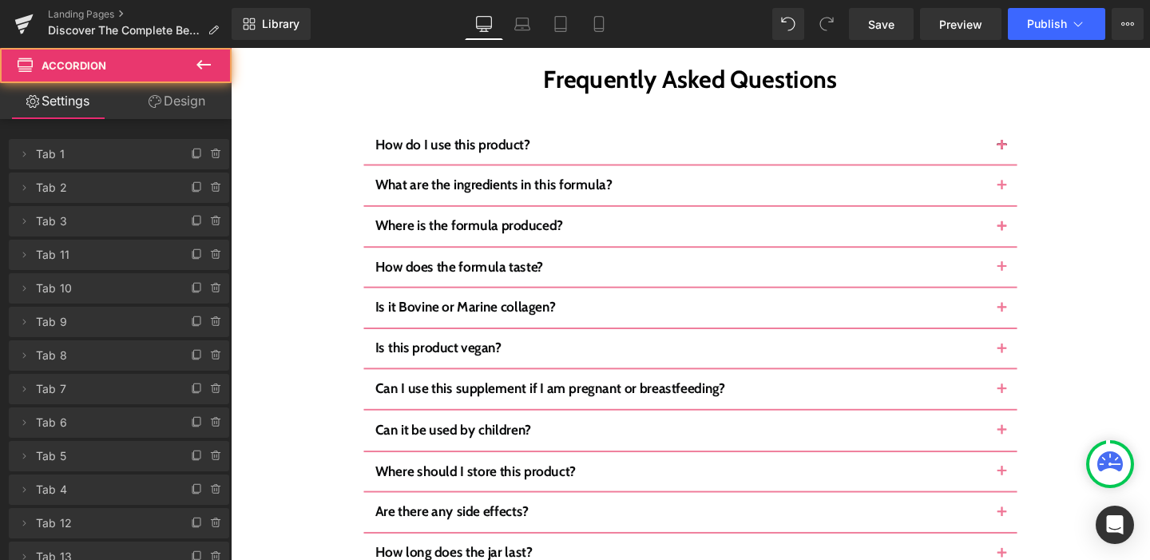
scroll to position [6669, 0]
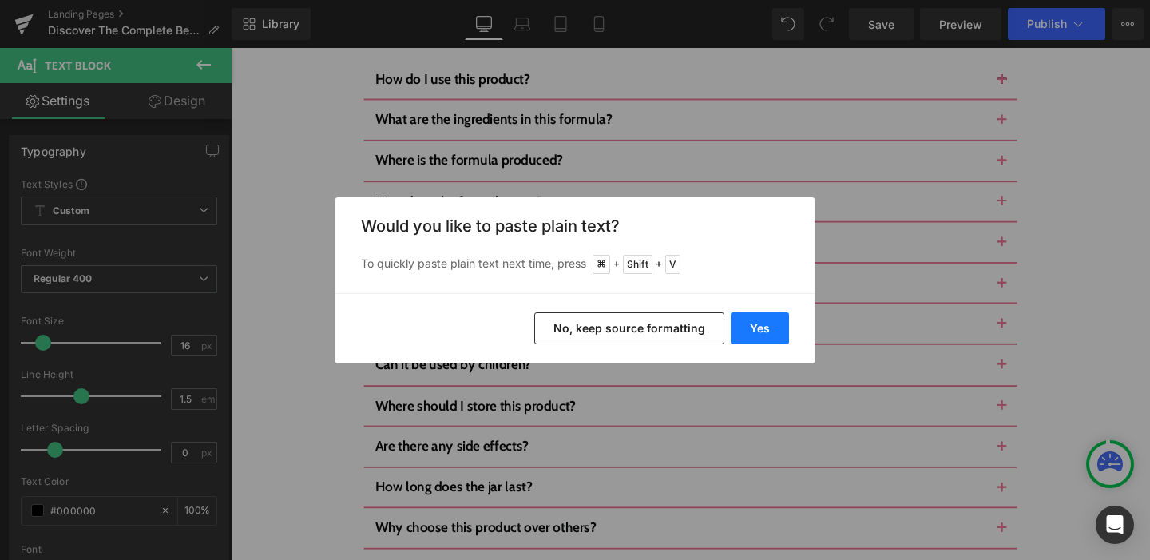
click at [783, 323] on button "Yes" at bounding box center [760, 328] width 58 height 32
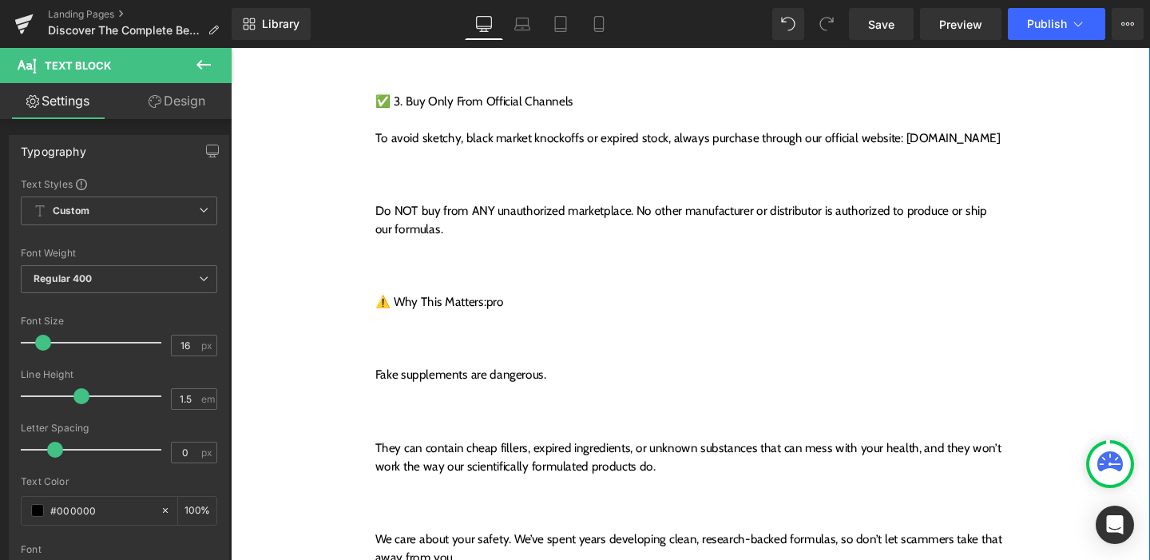
scroll to position [7767, 0]
click at [467, 537] on div at bounding box center [713, 546] width 663 height 19
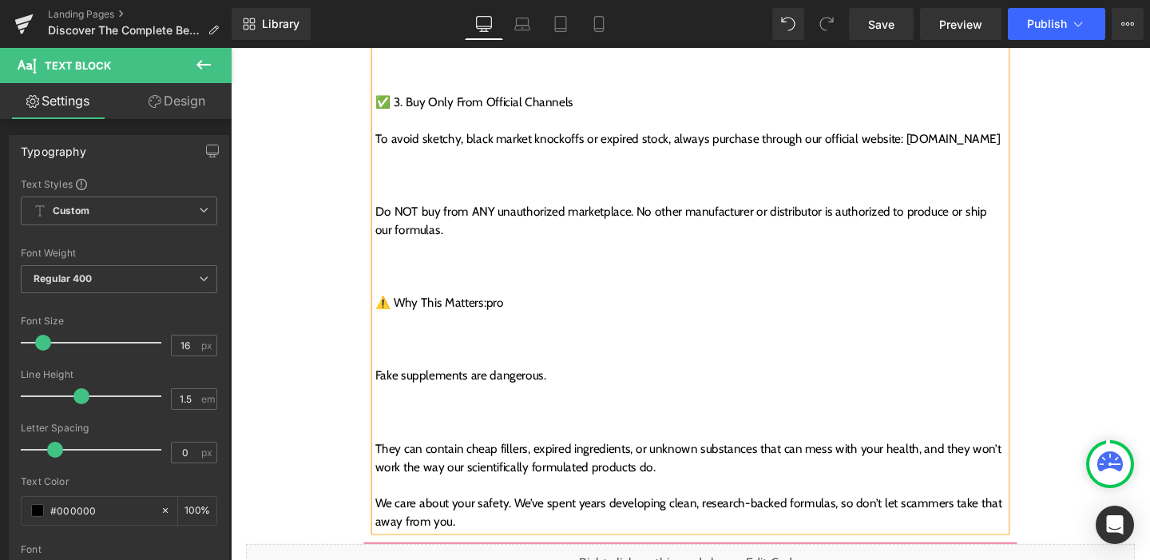
click at [449, 441] on div at bounding box center [713, 450] width 663 height 19
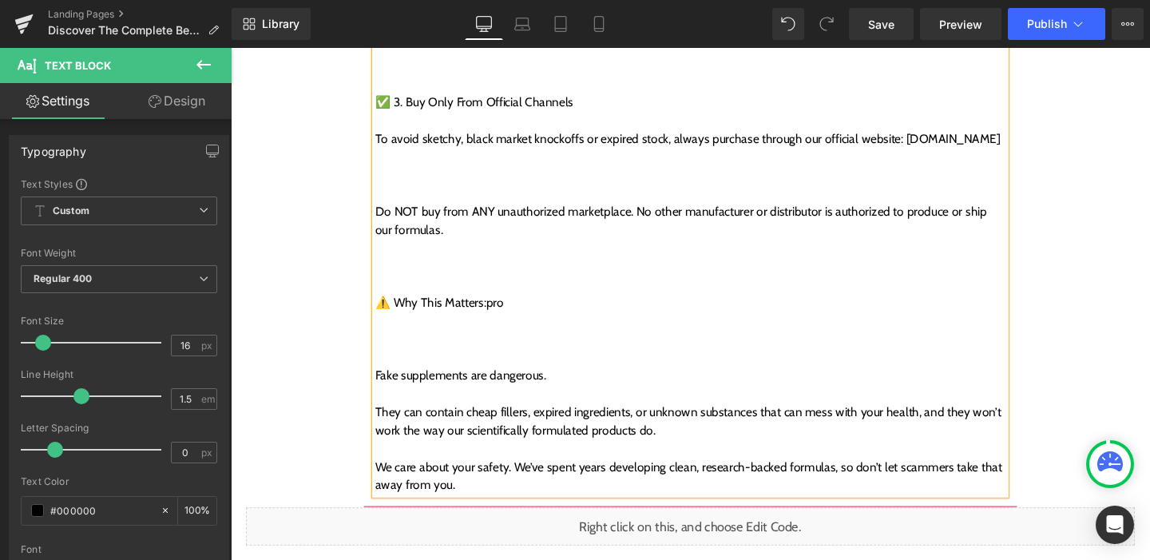
click at [432, 364] on div at bounding box center [713, 373] width 663 height 19
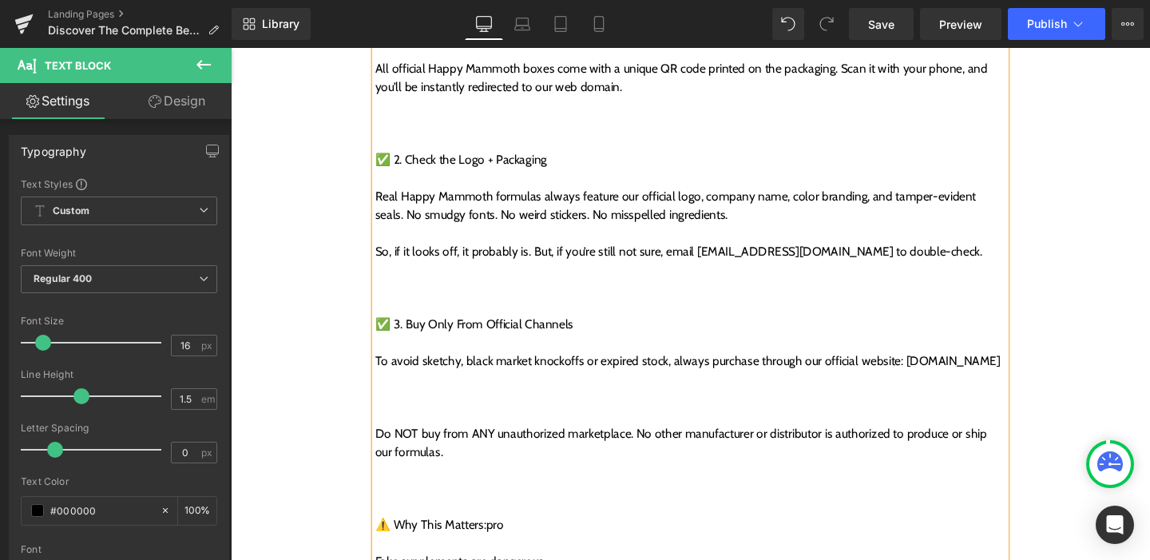
scroll to position [7531, 0]
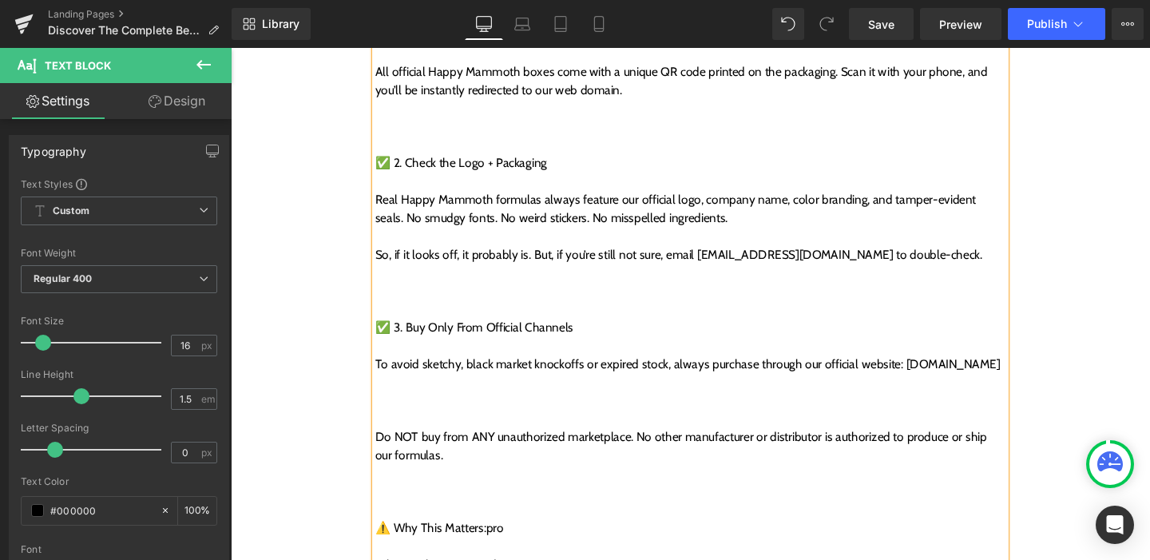
click at [438, 524] on div at bounding box center [713, 533] width 663 height 19
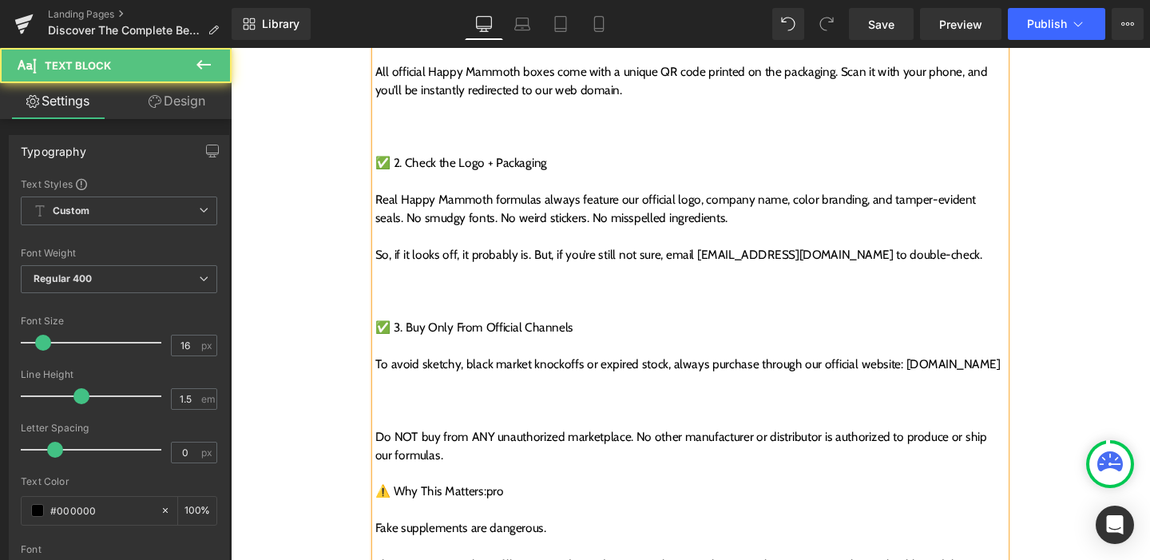
click at [446, 428] on div at bounding box center [713, 437] width 663 height 19
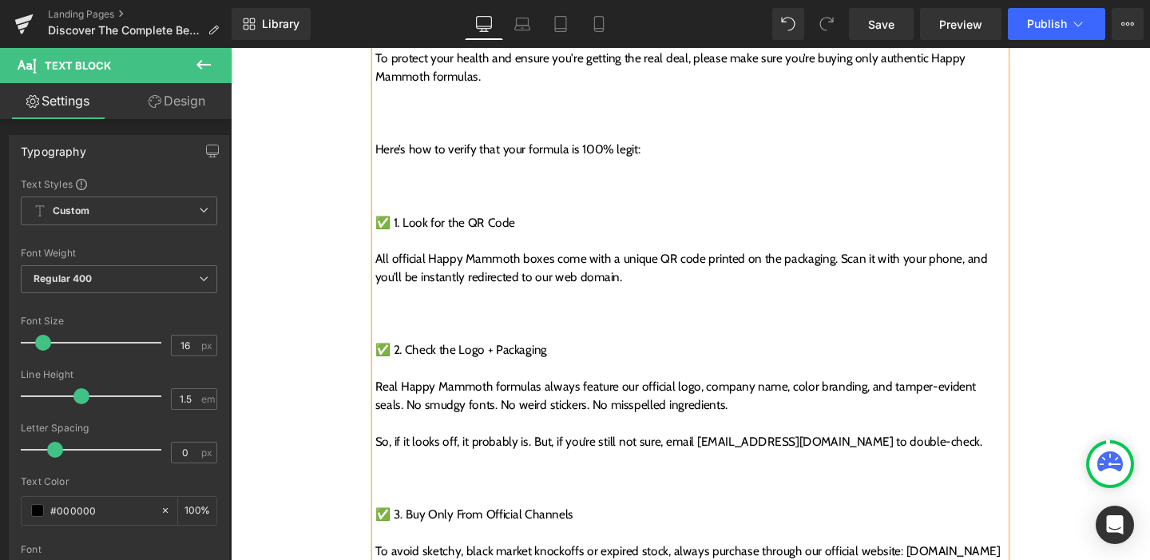
scroll to position [7311, 0]
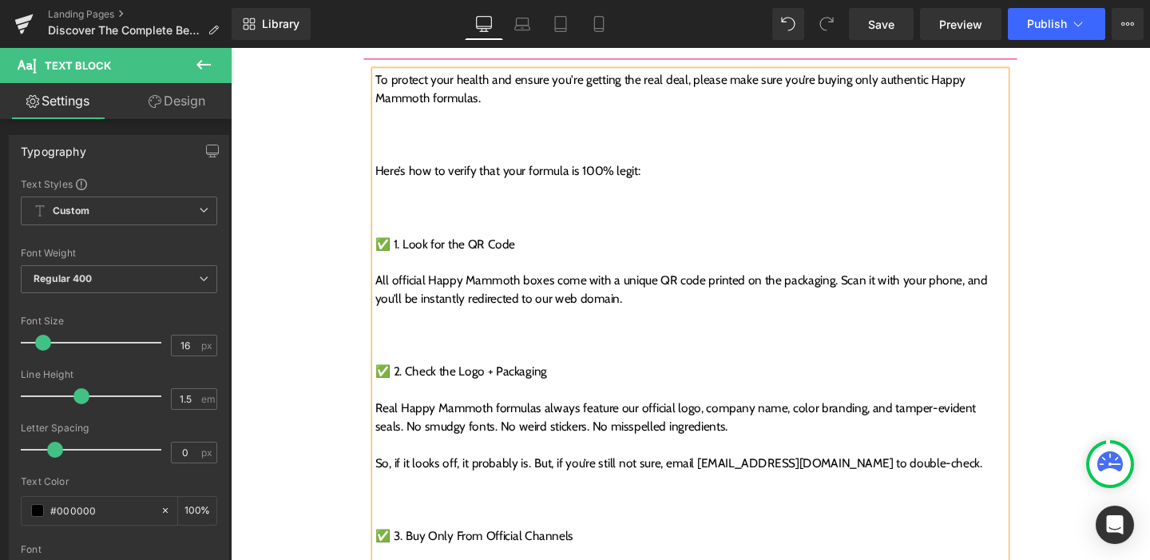
click at [426, 533] on div at bounding box center [713, 542] width 663 height 19
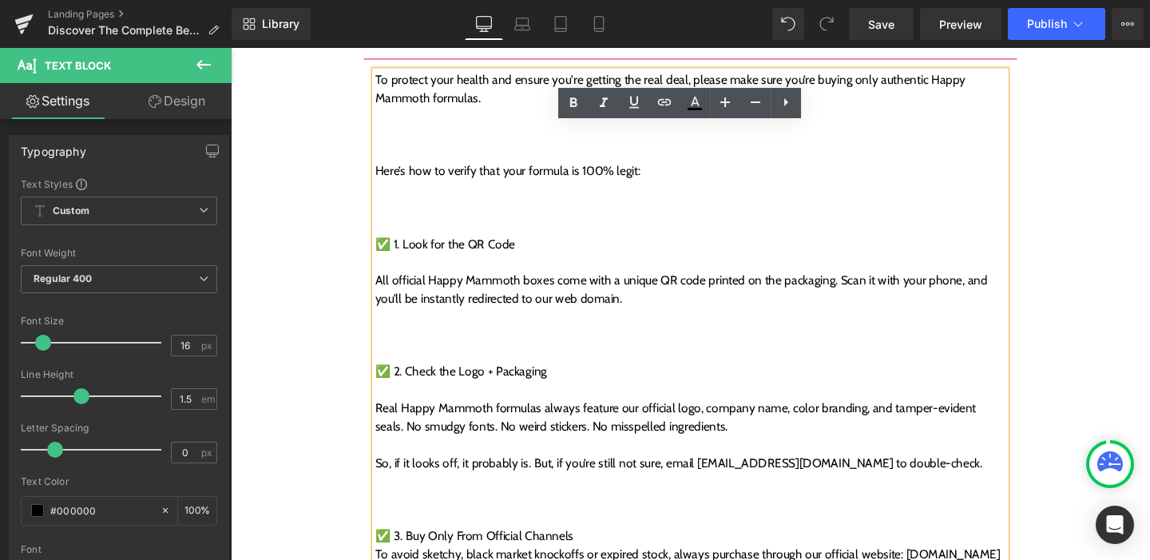
click at [433, 379] on div "✅ 2. Check the Logo + Packaging" at bounding box center [713, 388] width 663 height 19
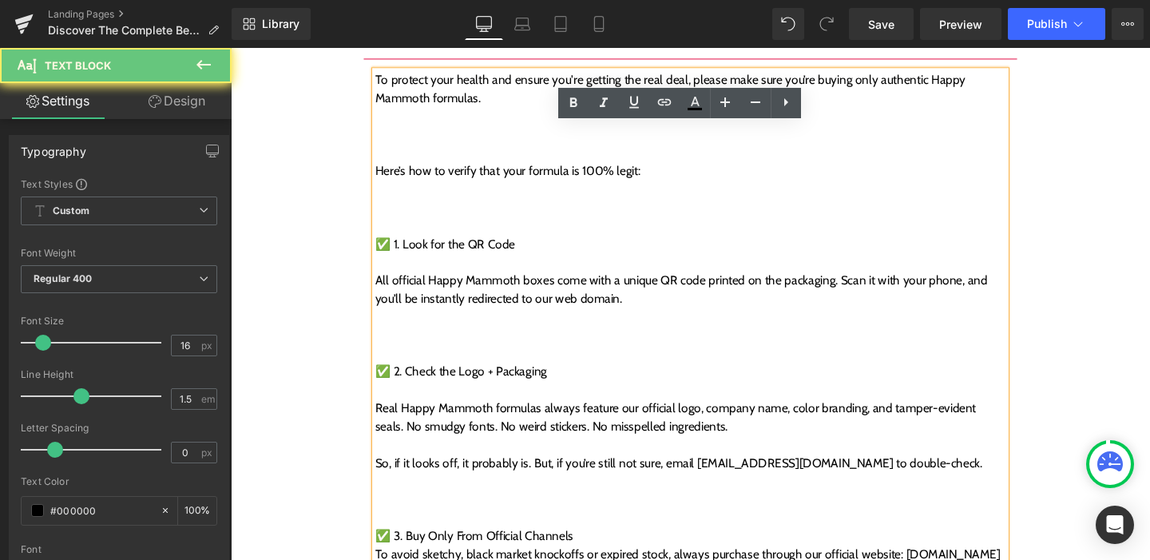
click at [443, 398] on div at bounding box center [713, 407] width 663 height 19
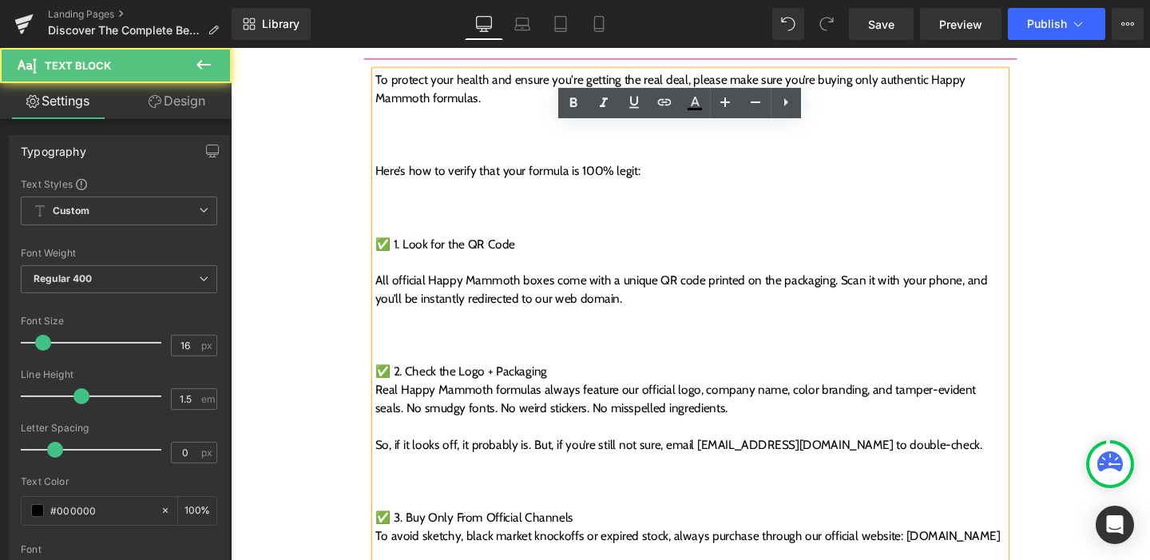
scroll to position [7308, 0]
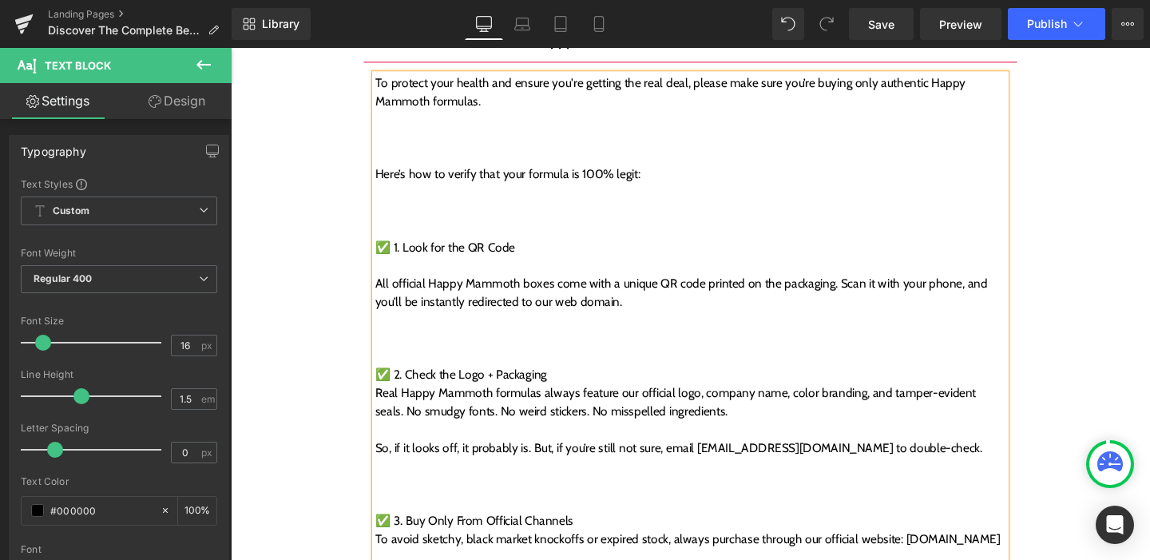
click at [442, 440] on div at bounding box center [713, 449] width 663 height 19
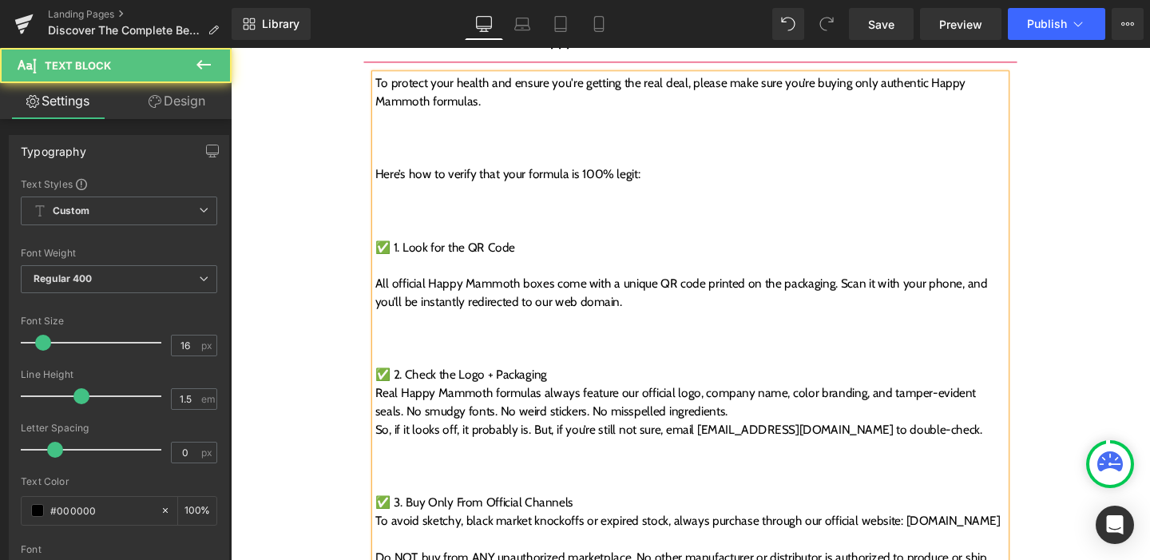
click at [451, 517] on div "✅ 3. Buy Only From Official Channels" at bounding box center [713, 526] width 663 height 19
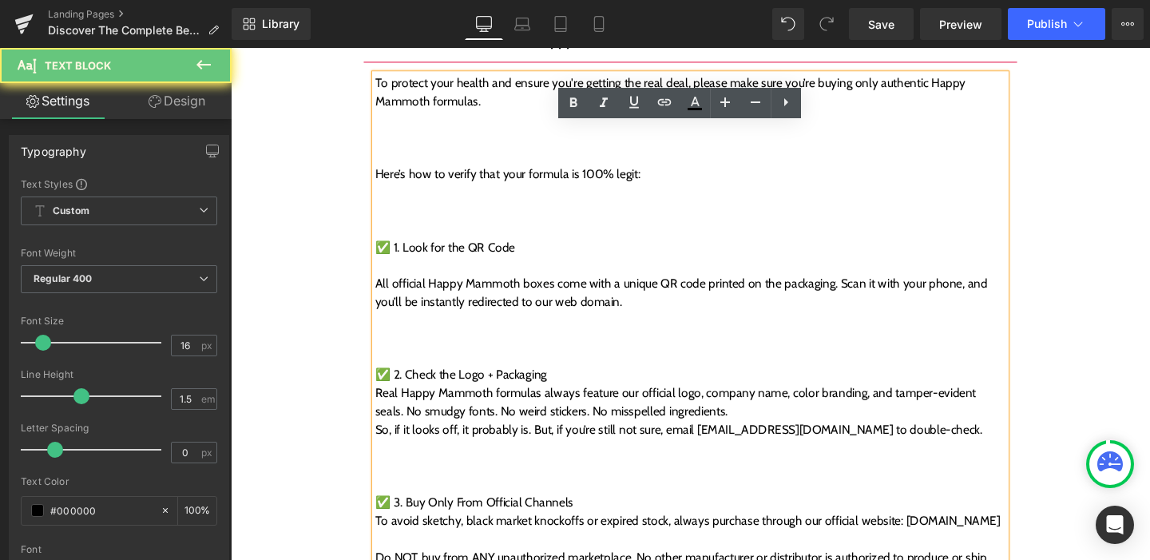
click at [450, 497] on div at bounding box center [713, 506] width 663 height 19
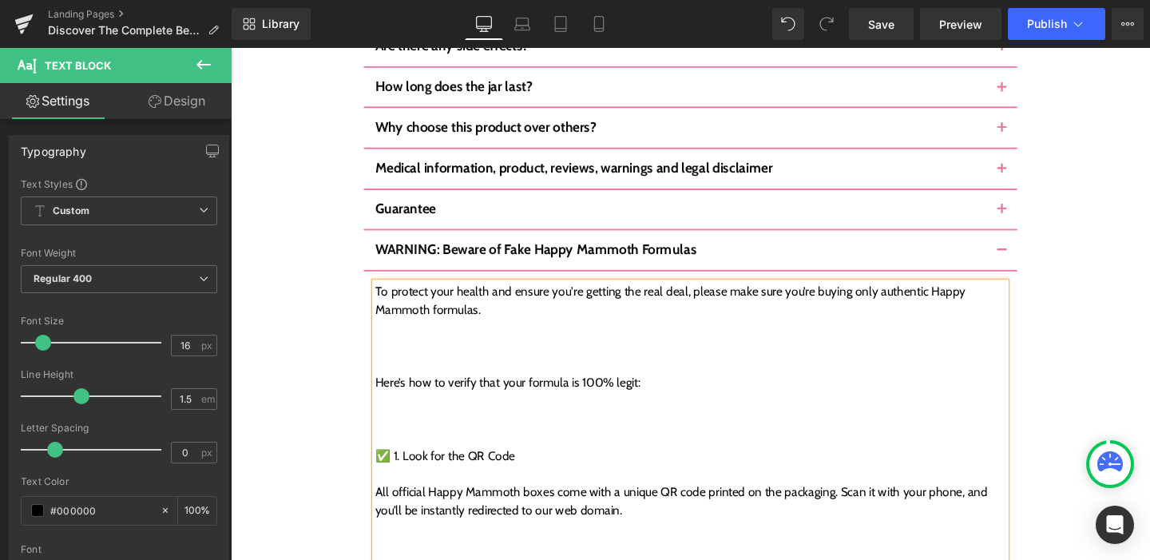
scroll to position [7077, 0]
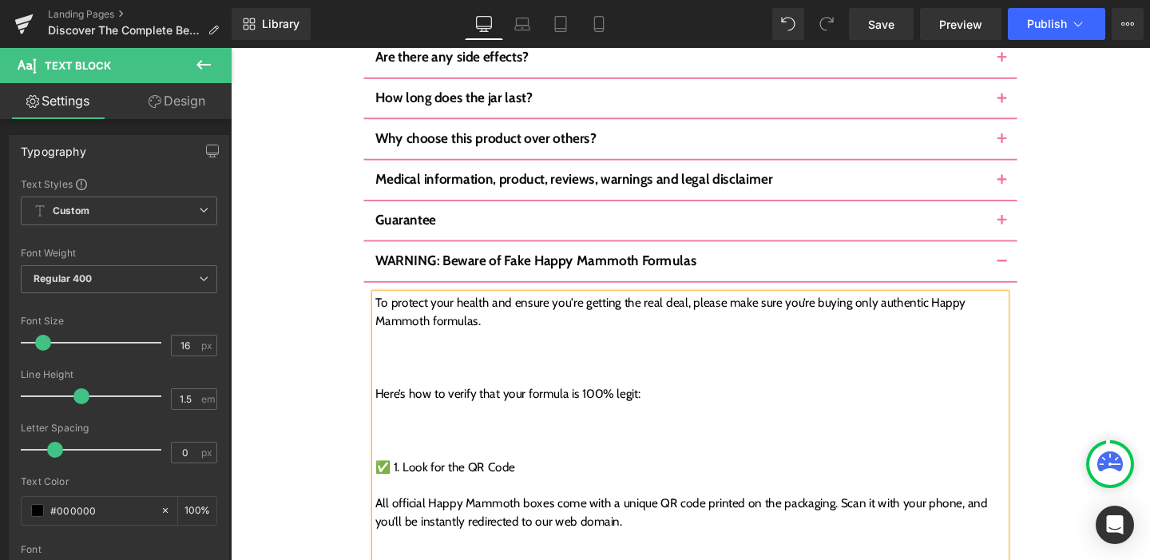
click at [440, 498] on div at bounding box center [713, 507] width 663 height 19
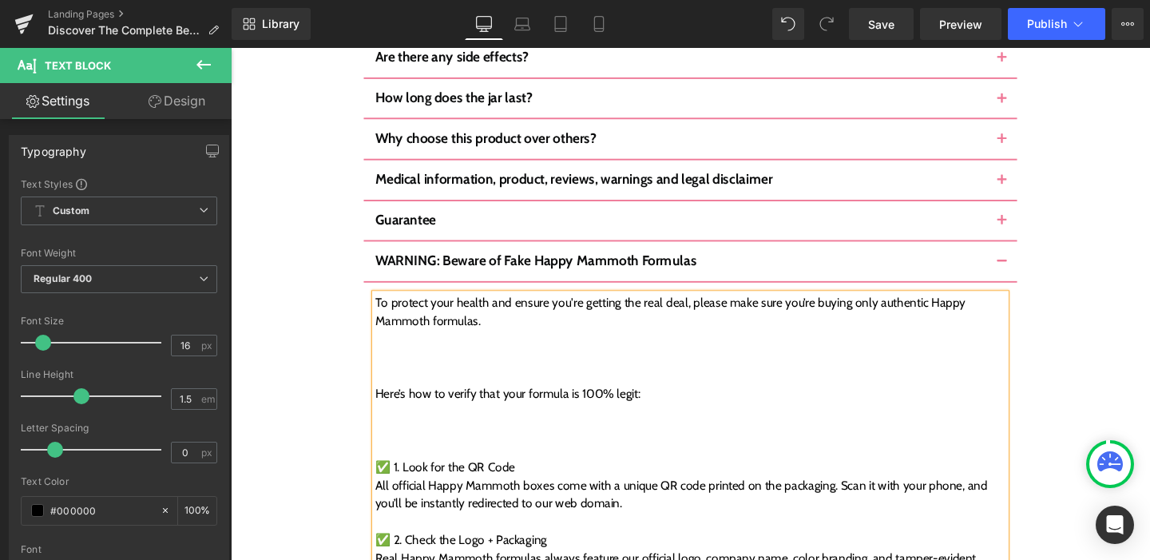
click at [388, 479] on div "✅ 1. Look for the QR Code" at bounding box center [713, 488] width 663 height 19
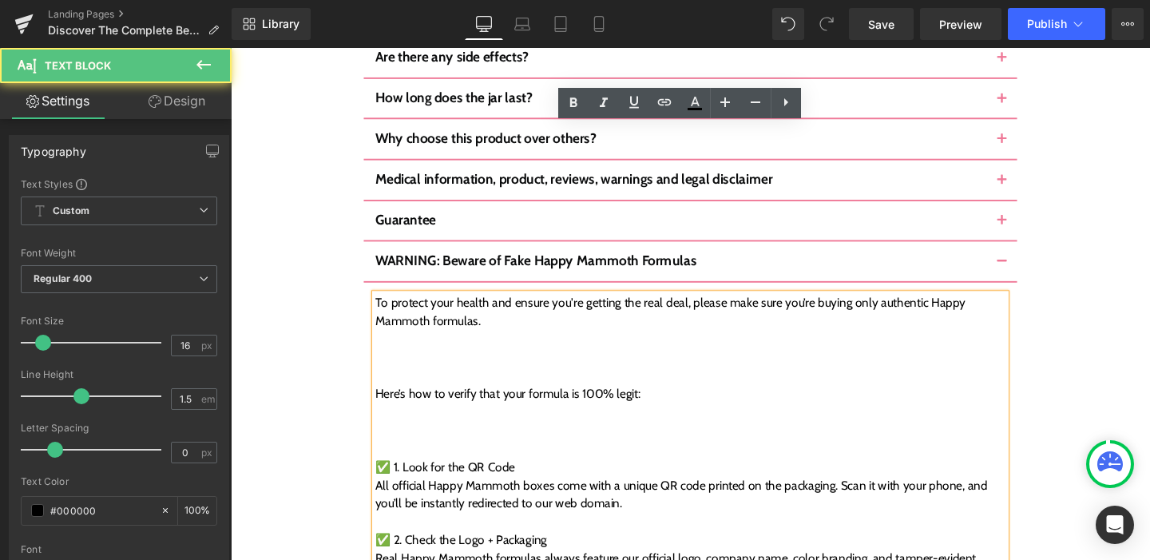
click at [401, 460] on div at bounding box center [713, 469] width 663 height 19
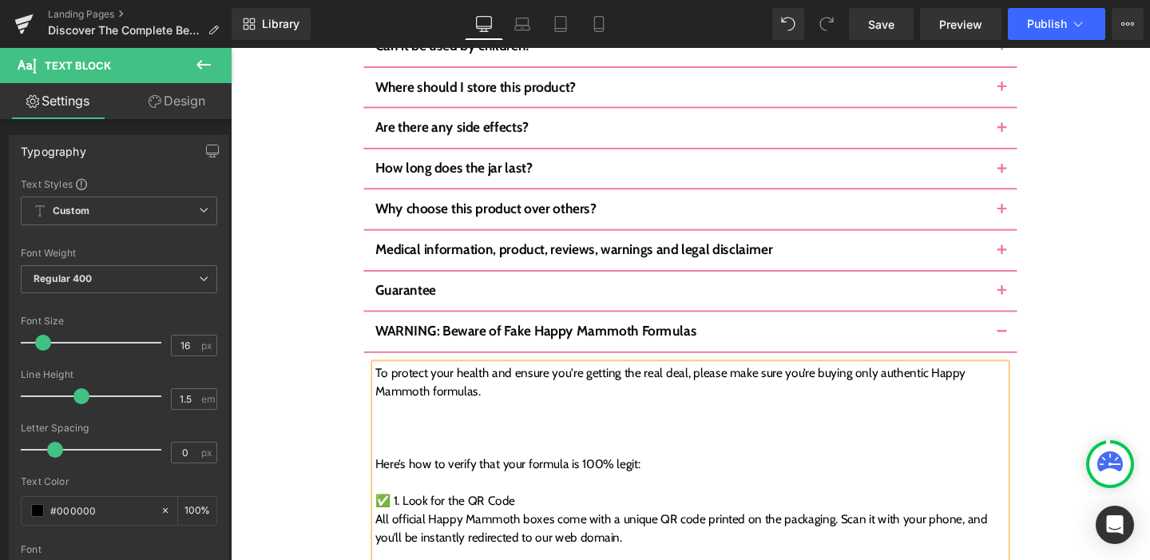
scroll to position [6929, 0]
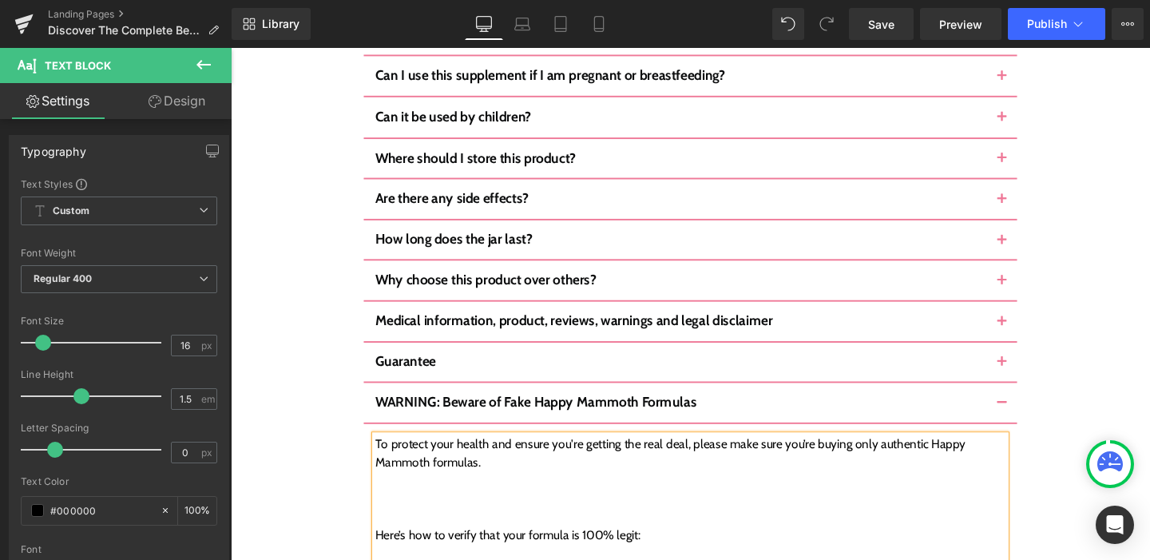
click at [420, 551] on div "Here’s how to verify that your formula is 100% legit:" at bounding box center [713, 560] width 663 height 19
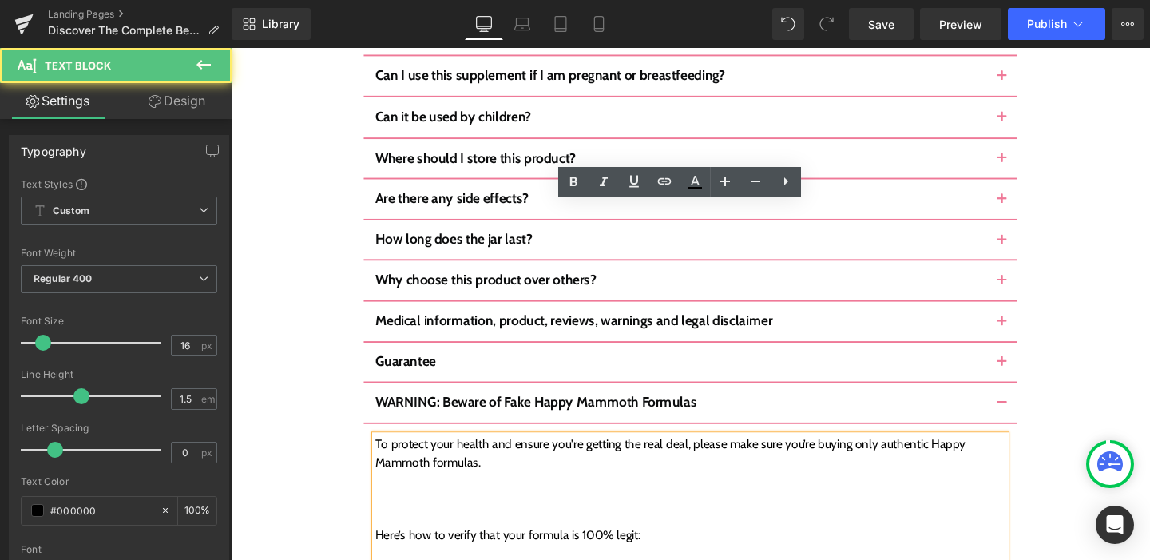
click at [419, 532] on div at bounding box center [713, 541] width 663 height 19
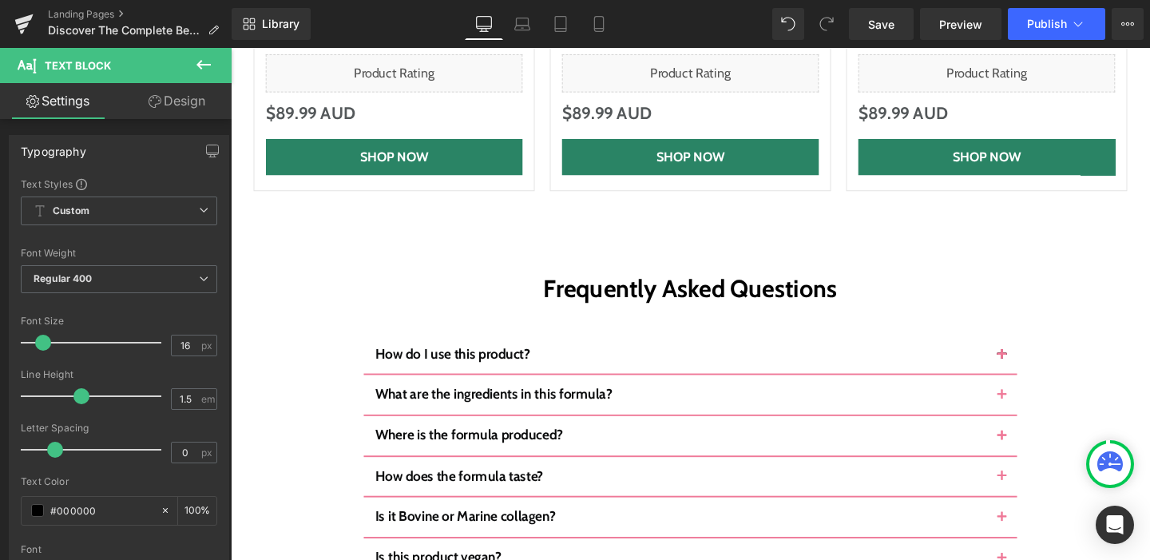
scroll to position [6492, 0]
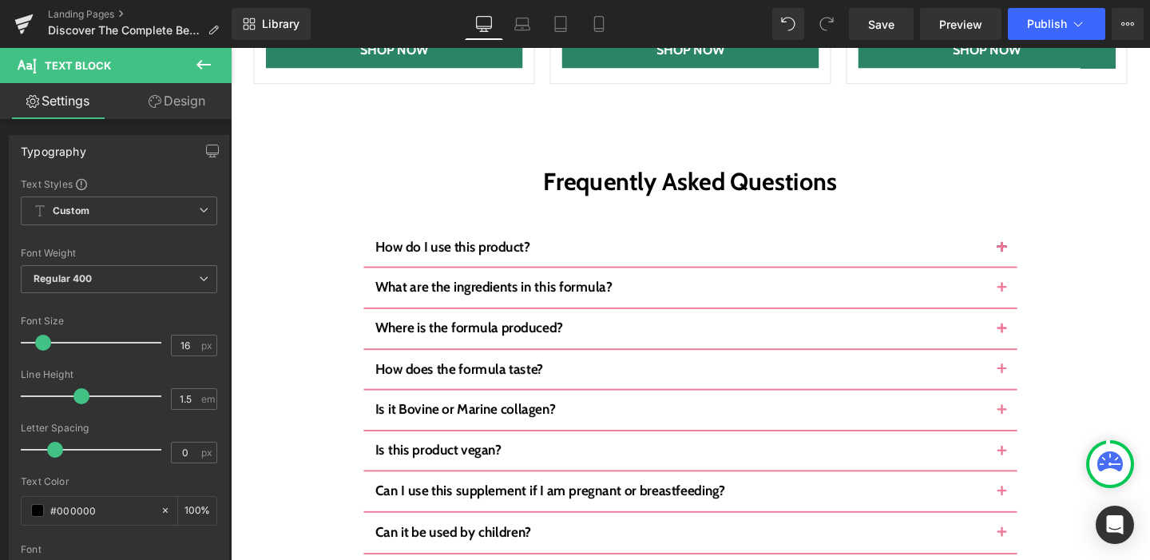
click at [587, 408] on div "Is it Bovine or Marine collagen? Text Block" at bounding box center [714, 429] width 687 height 43
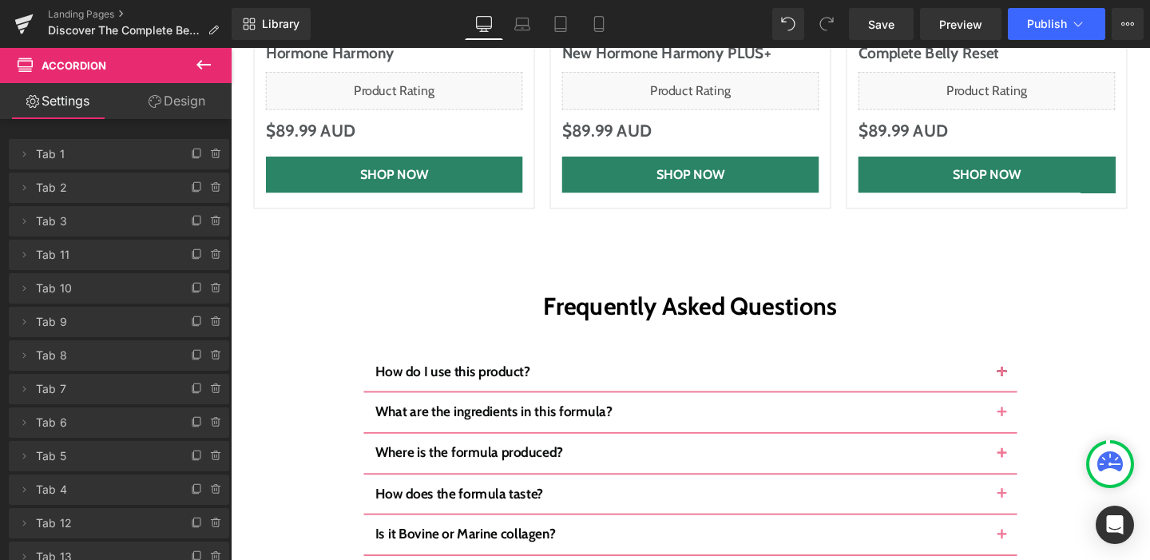
scroll to position [6360, 0]
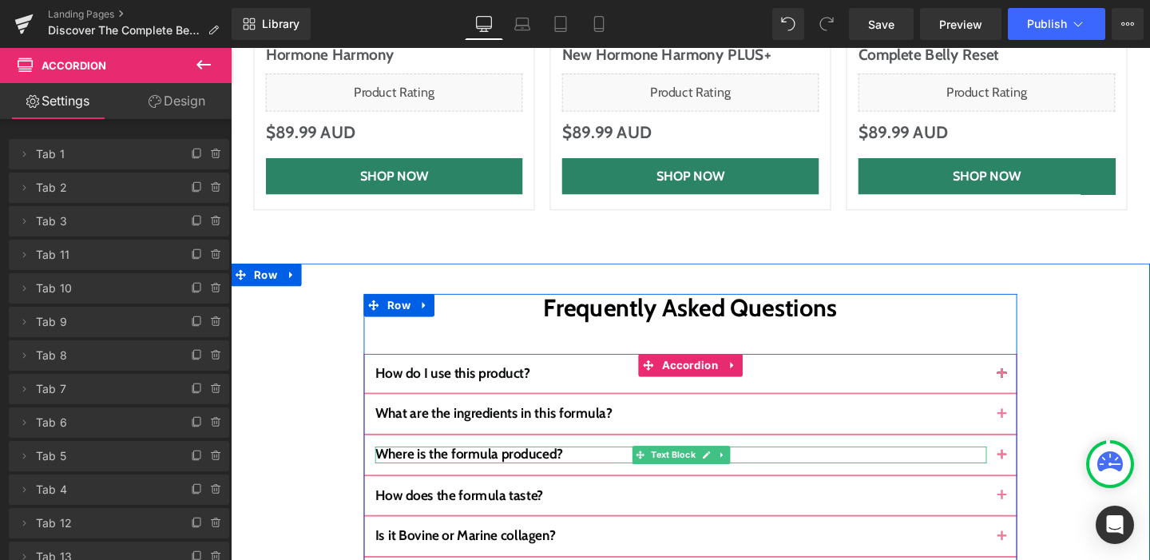
click at [566, 466] on span "Where is the formula produced?" at bounding box center [480, 475] width 197 height 18
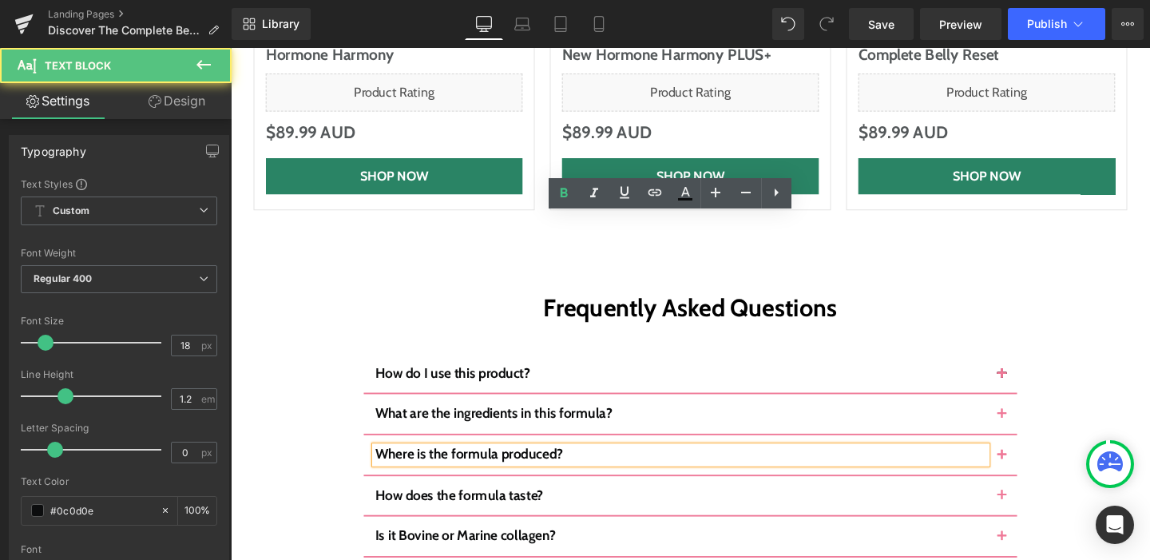
click at [1025, 455] on button "button" at bounding box center [1041, 476] width 32 height 42
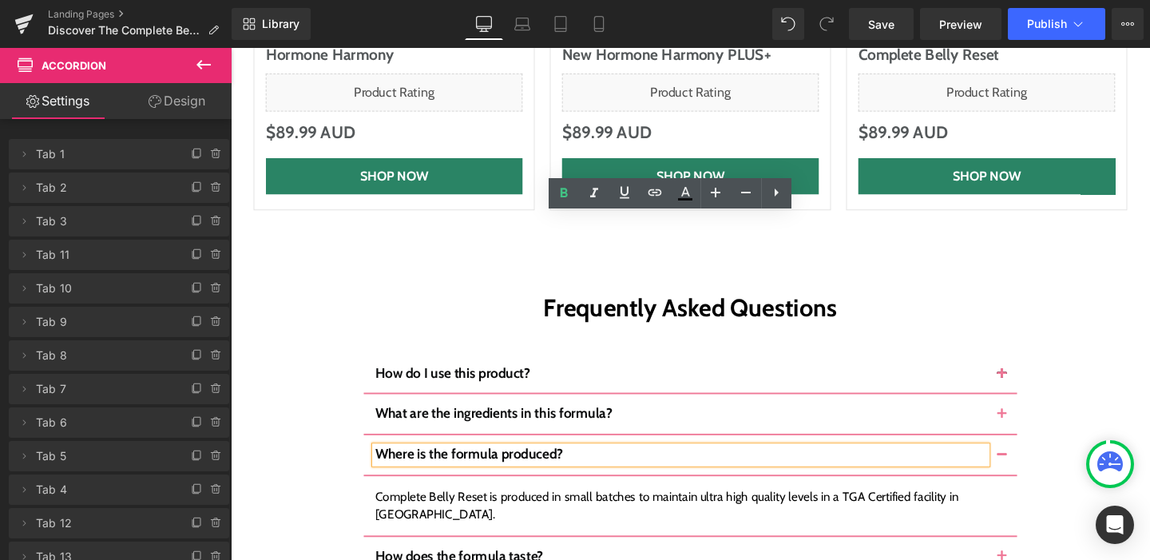
click at [1025, 412] on button "button" at bounding box center [1041, 433] width 32 height 42
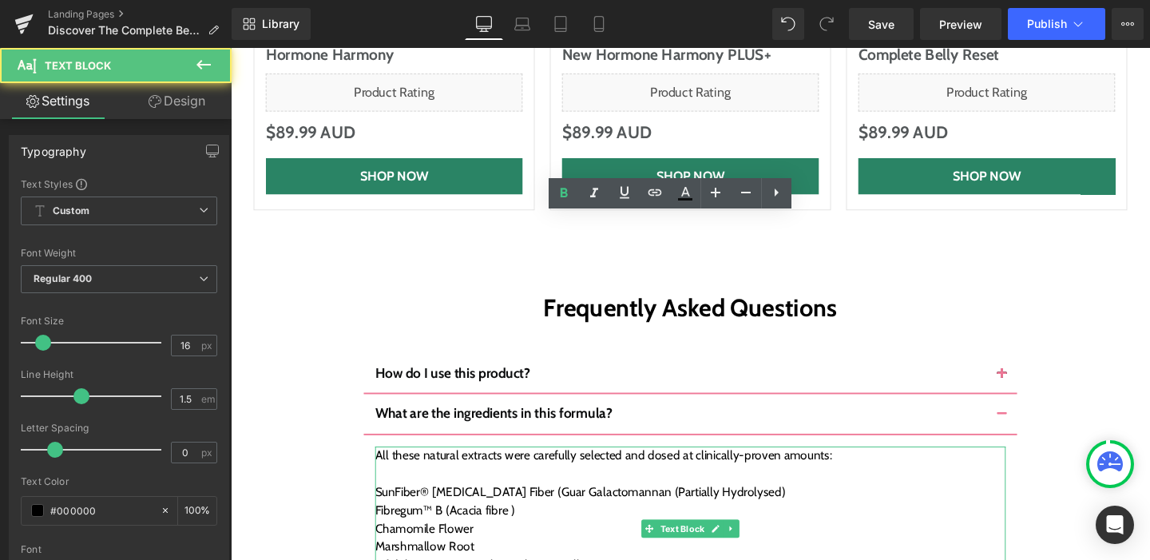
click at [410, 505] on div "SunFiber® [MEDICAL_DATA] Fiber (Guar Galactomannan (Partially Hydrolysed)" at bounding box center [713, 514] width 663 height 19
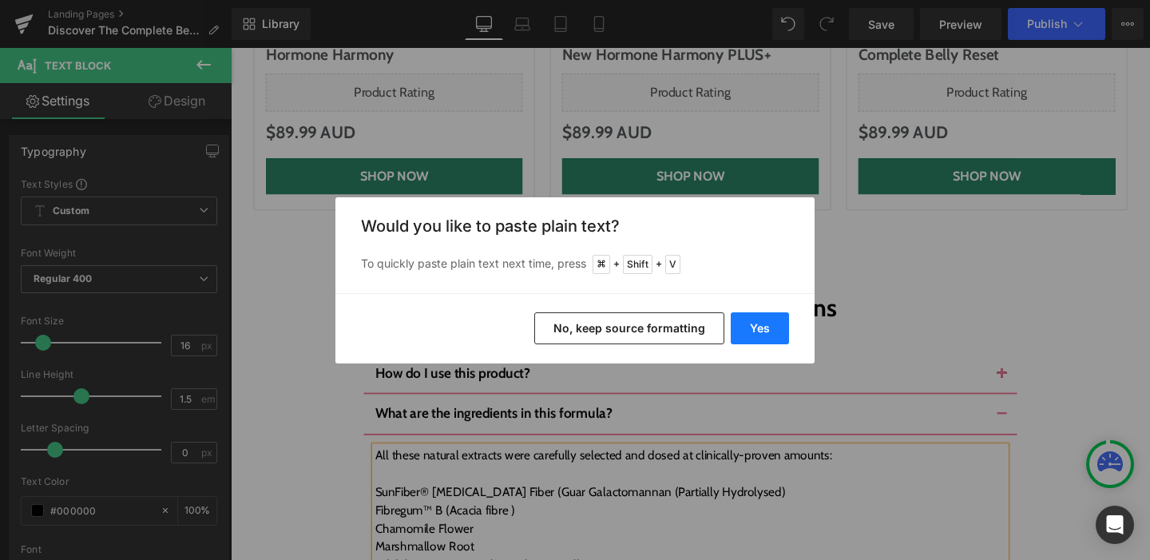
click at [747, 322] on button "Yes" at bounding box center [760, 328] width 58 height 32
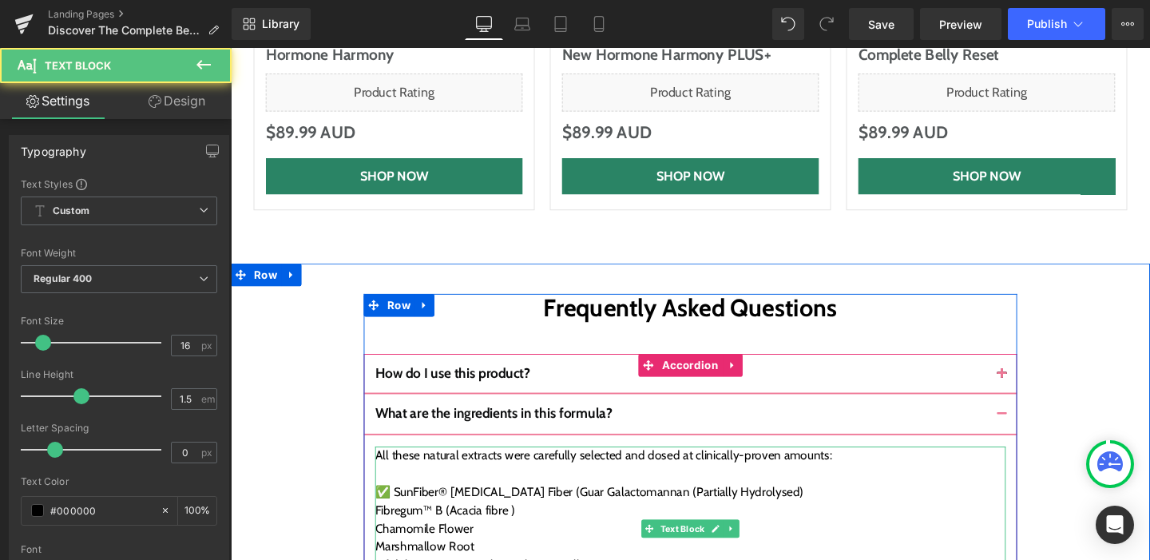
click at [382, 525] on div "Fibregum™ B (Acacia fibre )" at bounding box center [713, 534] width 663 height 19
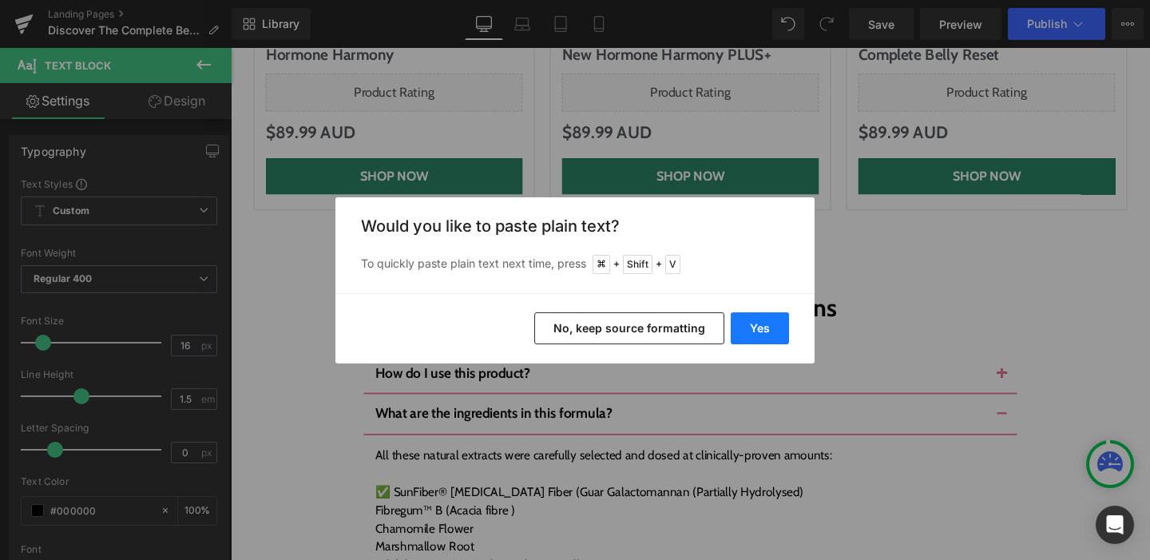
click at [776, 332] on button "Yes" at bounding box center [760, 328] width 58 height 32
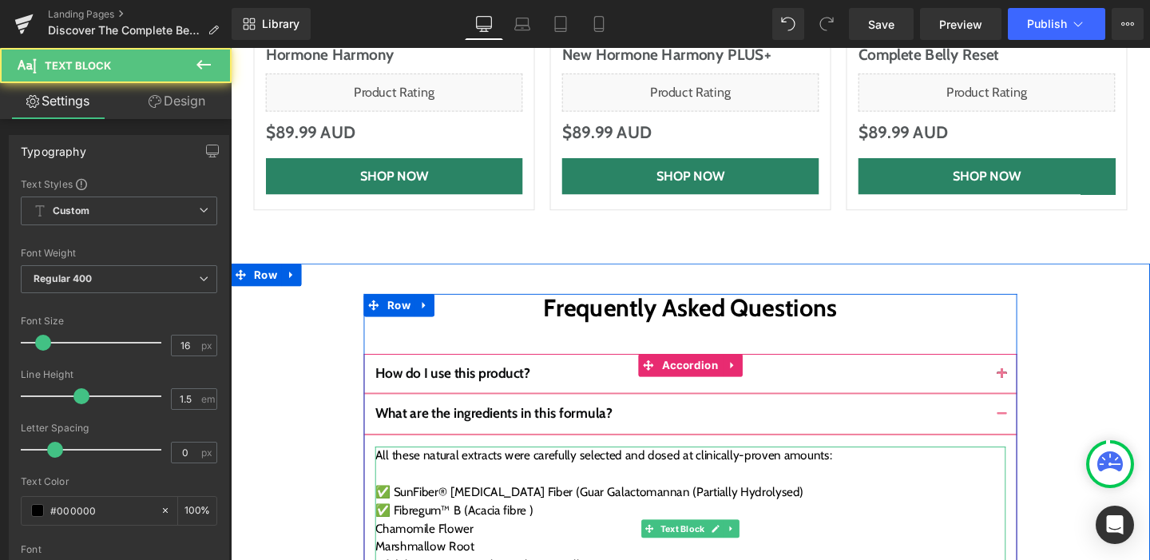
click at [422, 544] on div "Chamomile Flower" at bounding box center [713, 553] width 663 height 19
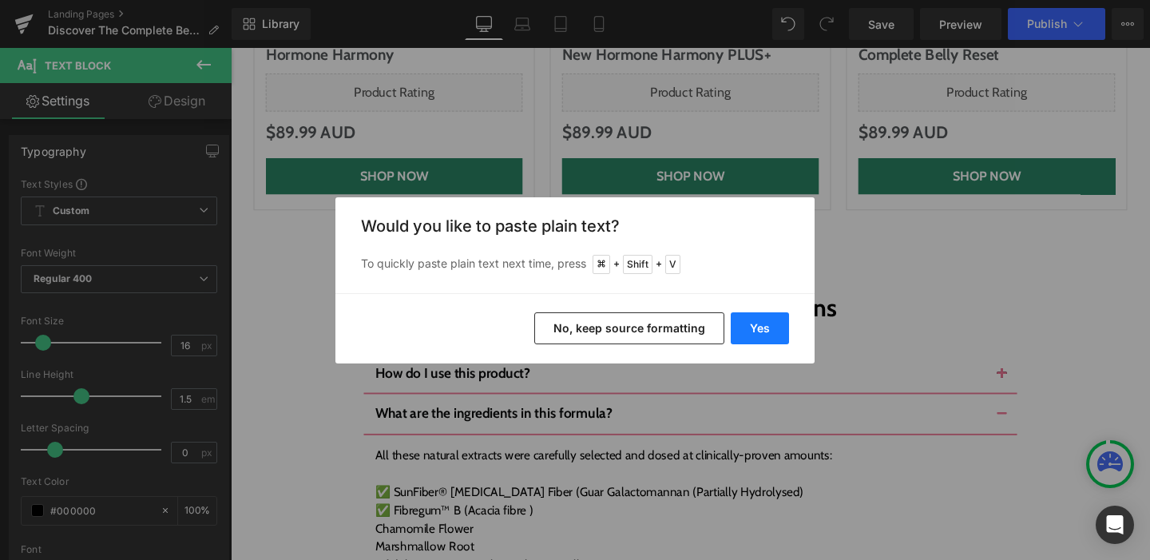
click at [757, 331] on button "Yes" at bounding box center [760, 328] width 58 height 32
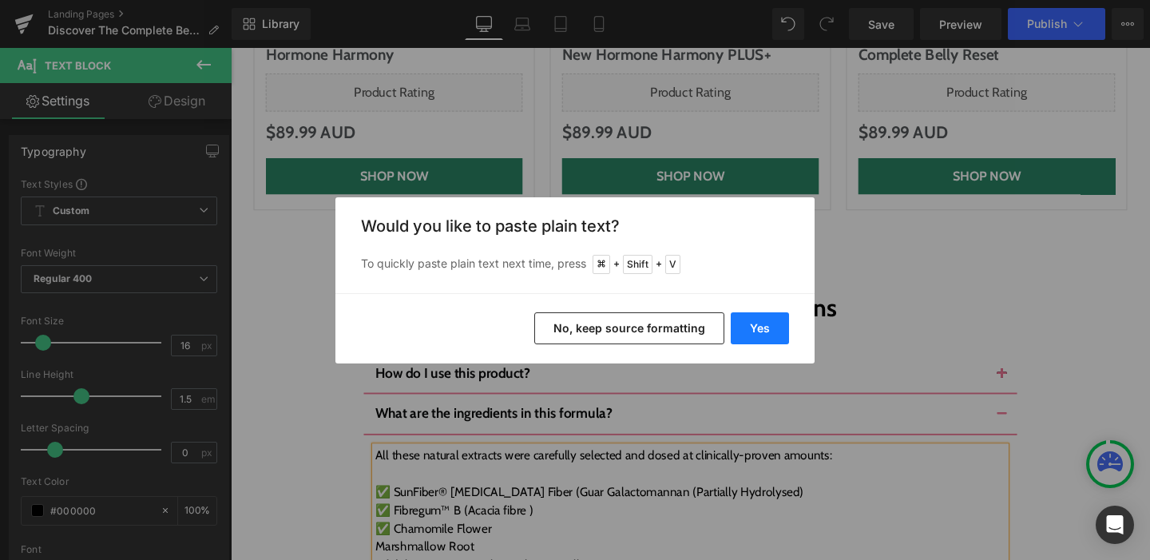
drag, startPoint x: 760, startPoint y: 330, endPoint x: 554, endPoint y: 296, distance: 208.7
click at [760, 330] on button "Yes" at bounding box center [760, 328] width 58 height 32
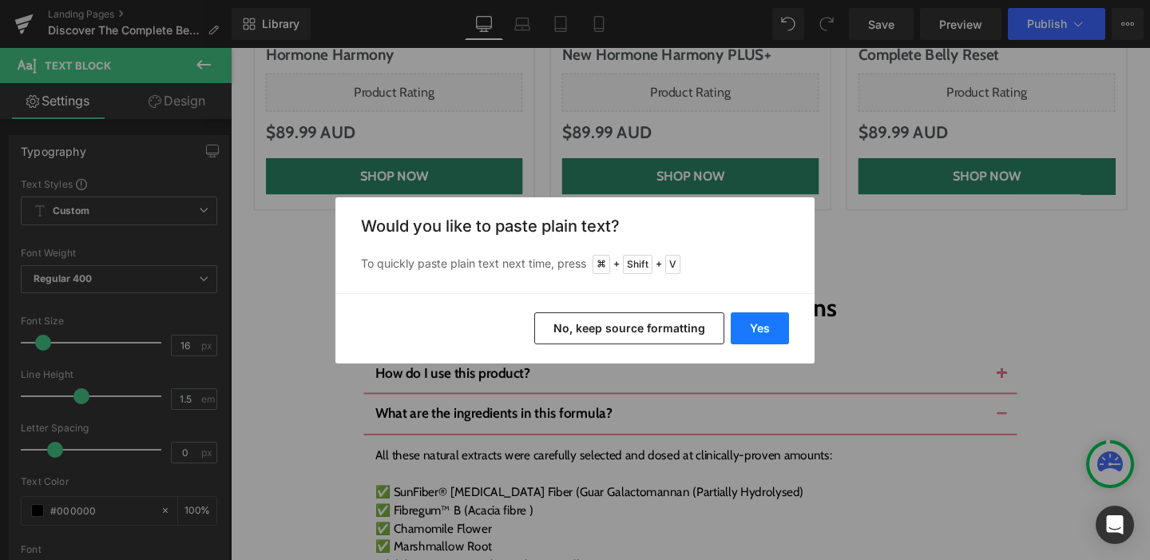
click at [743, 329] on button "Yes" at bounding box center [760, 328] width 58 height 32
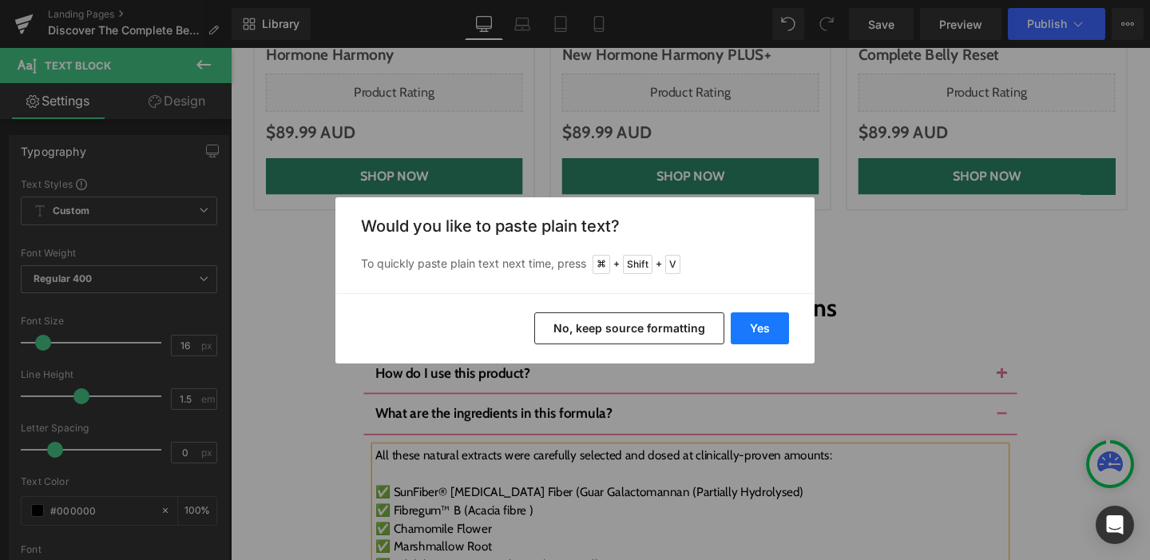
drag, startPoint x: 758, startPoint y: 331, endPoint x: 410, endPoint y: 325, distance: 348.2
click at [758, 331] on button "Yes" at bounding box center [760, 328] width 58 height 32
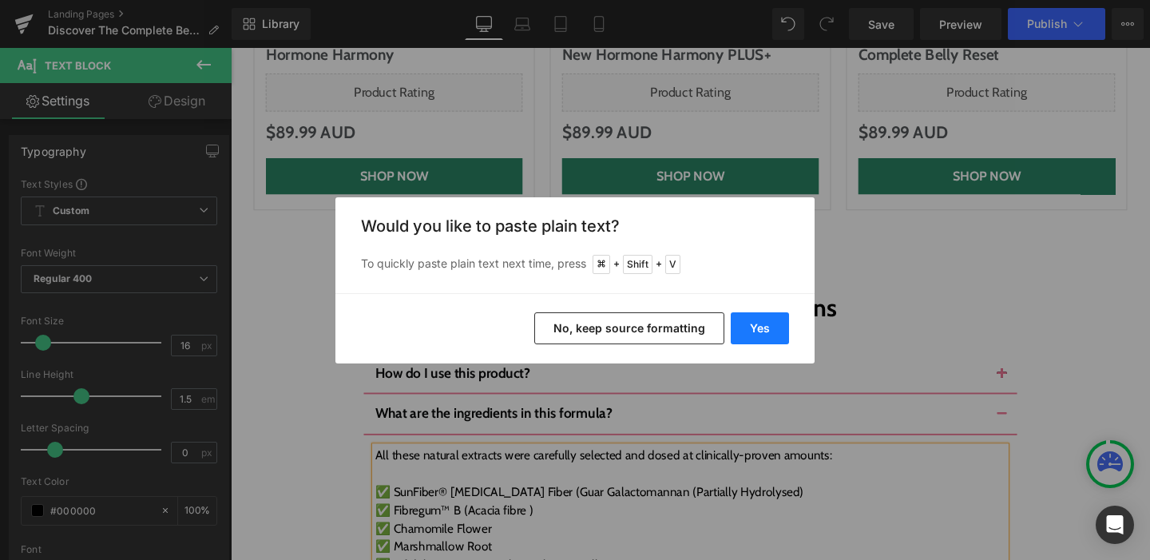
drag, startPoint x: 780, startPoint y: 331, endPoint x: 574, endPoint y: 298, distance: 208.6
click at [780, 331] on button "Yes" at bounding box center [760, 328] width 58 height 32
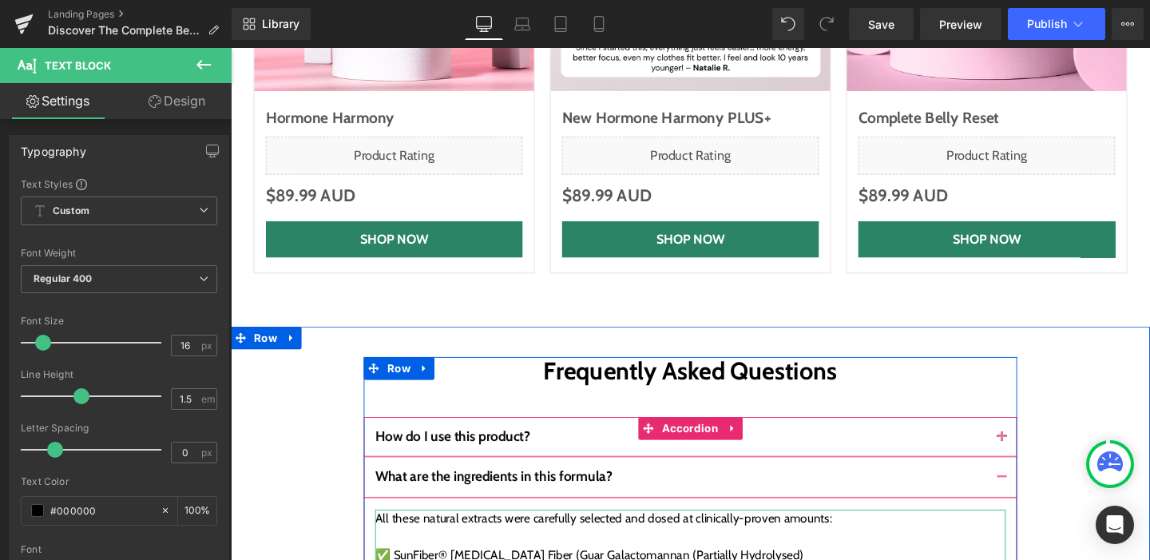
scroll to position [6284, 0]
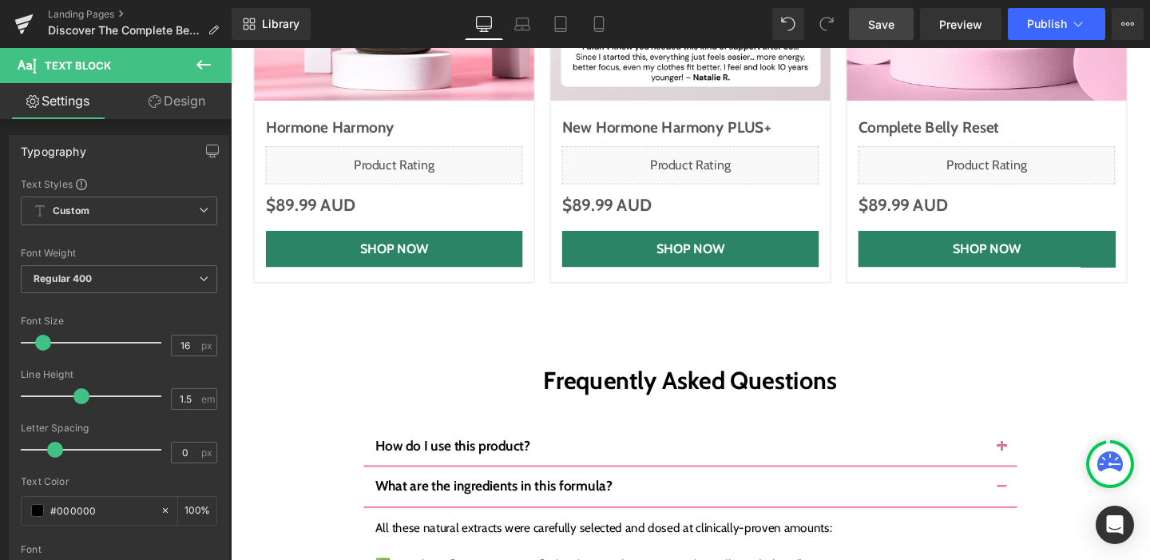
click at [869, 20] on span "Save" at bounding box center [881, 24] width 26 height 17
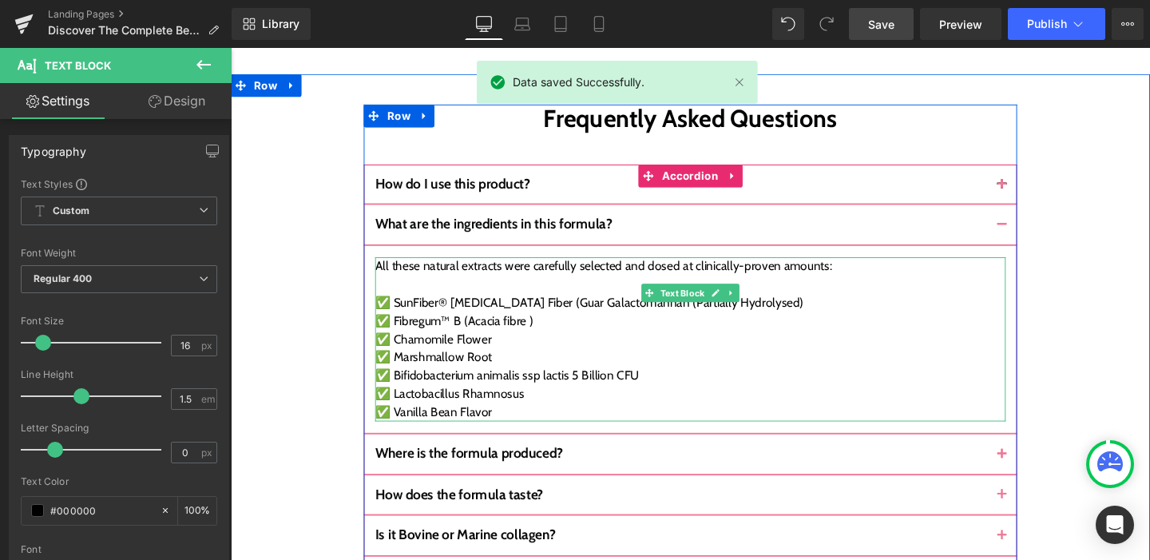
scroll to position [6561, 0]
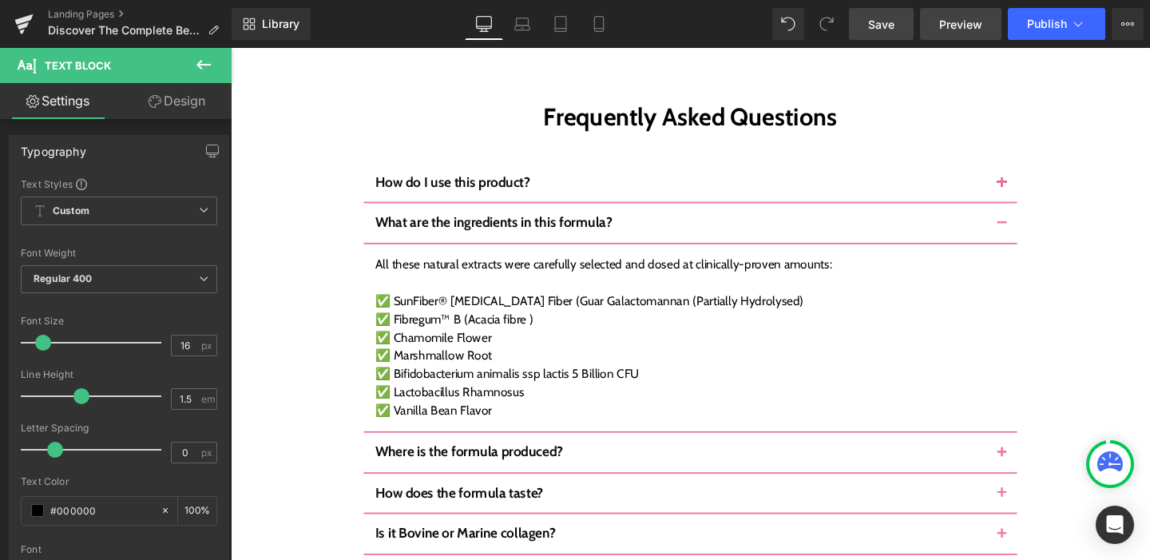
click at [945, 12] on link "Preview" at bounding box center [960, 24] width 81 height 32
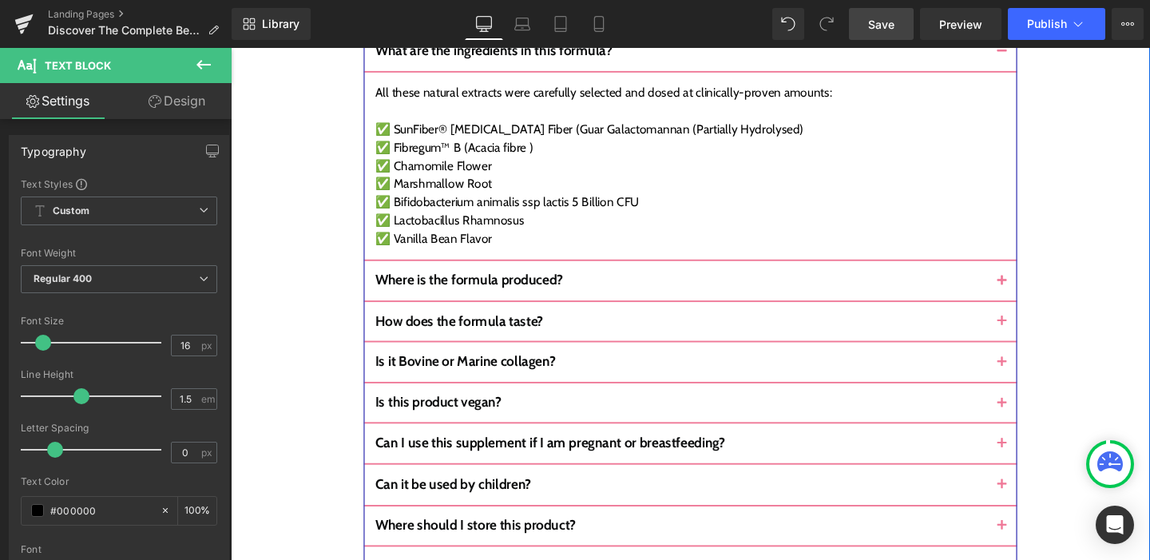
scroll to position [6850, 0]
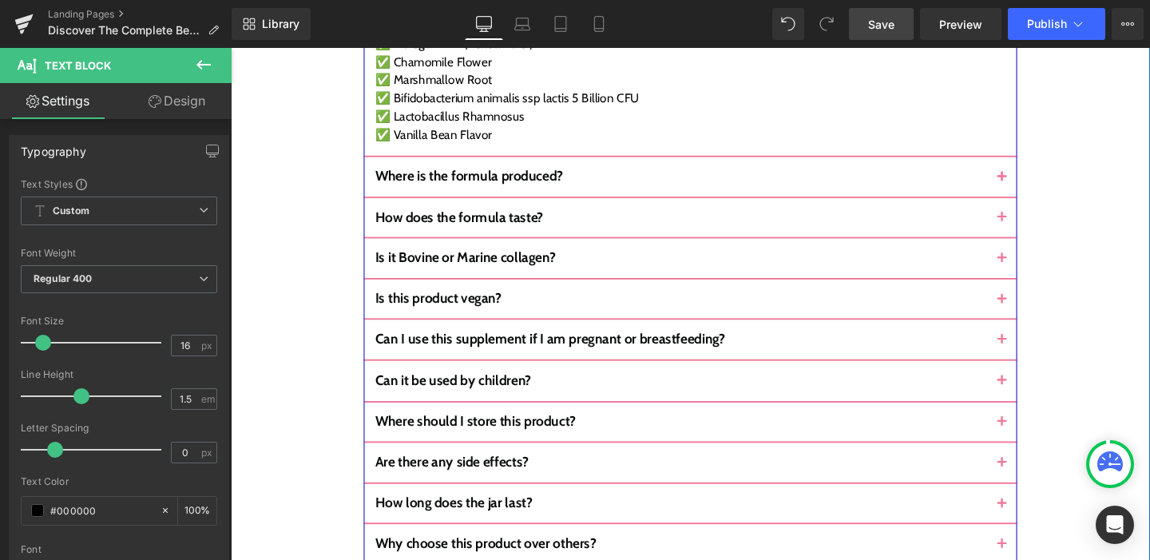
click at [450, 463] on div "Are there any side effects? Text Block" at bounding box center [714, 484] width 687 height 43
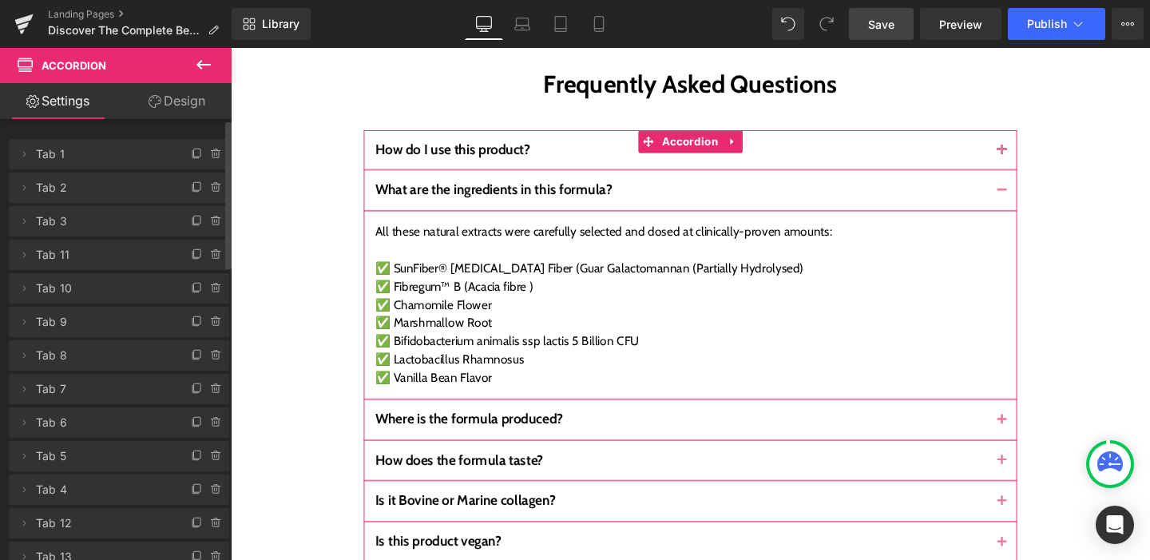
scroll to position [6595, 0]
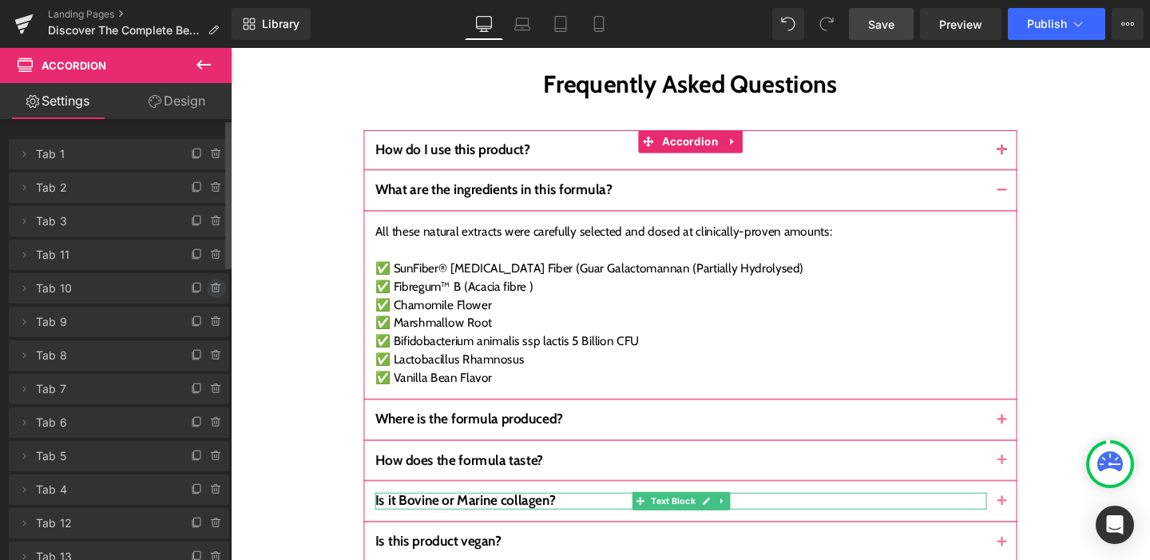
click at [210, 287] on icon at bounding box center [216, 288] width 13 height 13
click at [209, 287] on button "Delete" at bounding box center [199, 289] width 50 height 21
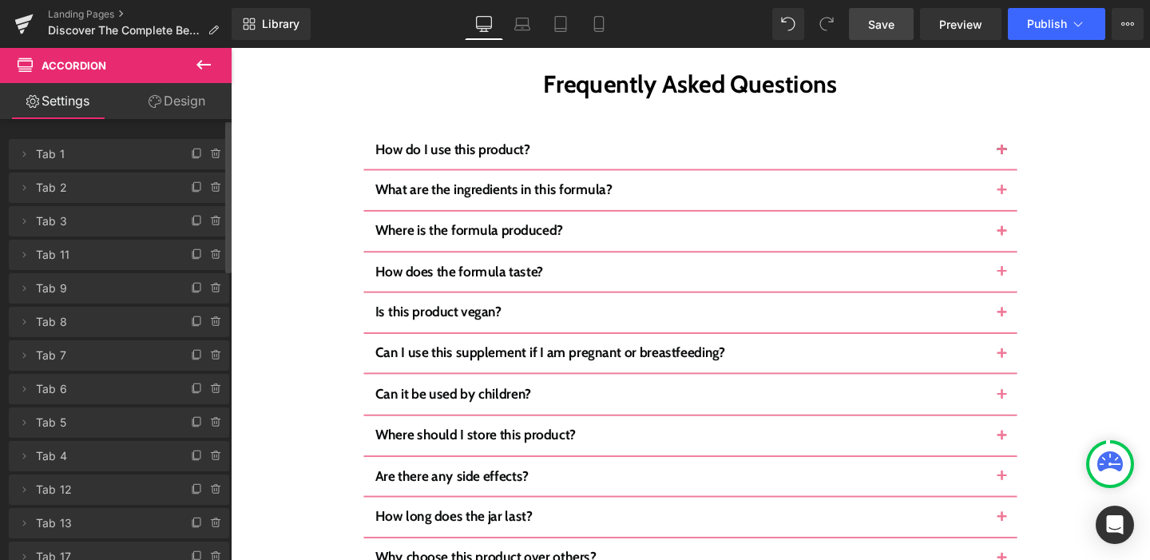
click at [893, 26] on span "Save" at bounding box center [881, 24] width 26 height 17
click at [896, 23] on link "Save" at bounding box center [881, 24] width 65 height 32
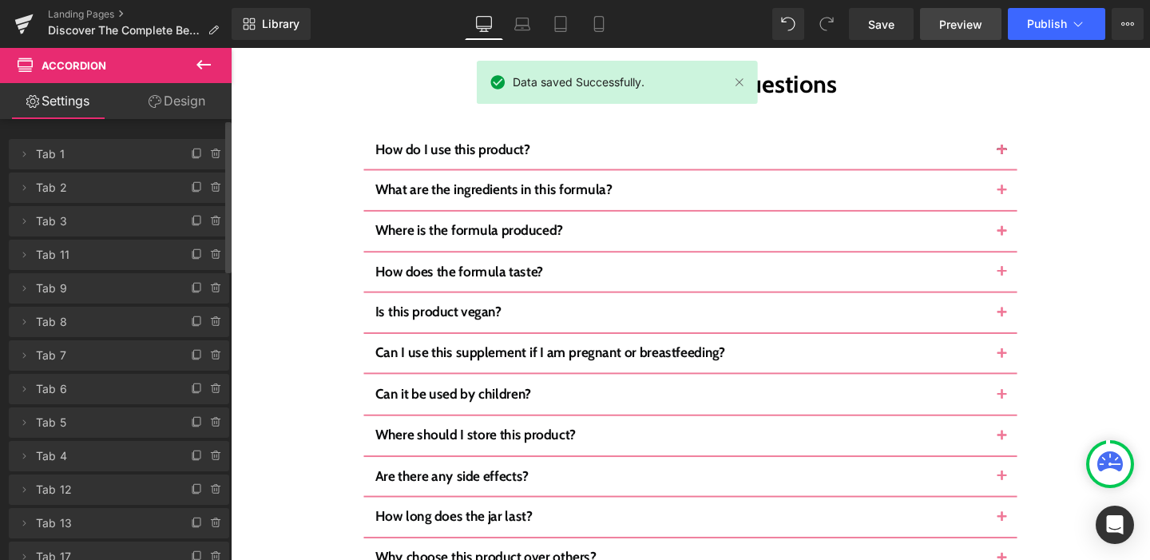
click at [971, 30] on span "Preview" at bounding box center [960, 24] width 43 height 17
